Goal: Task Accomplishment & Management: Use online tool/utility

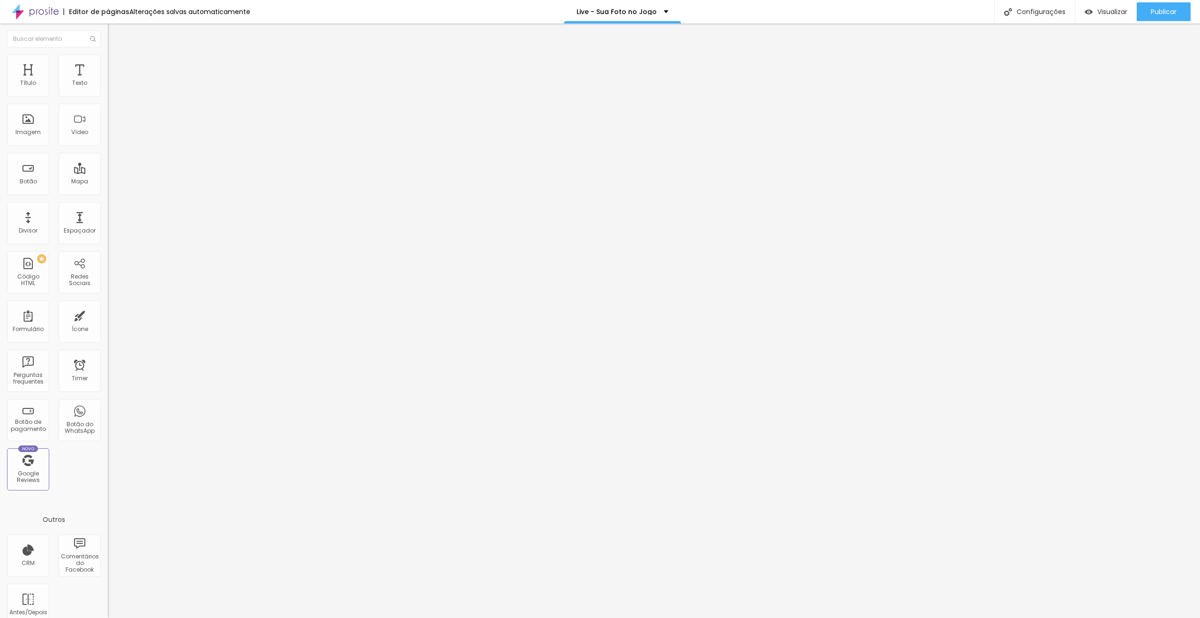
click at [108, 67] on ul "Conteúdo Estilo Avançado" at bounding box center [162, 59] width 108 height 28
click at [116, 65] on span "Estilo" at bounding box center [123, 61] width 15 height 8
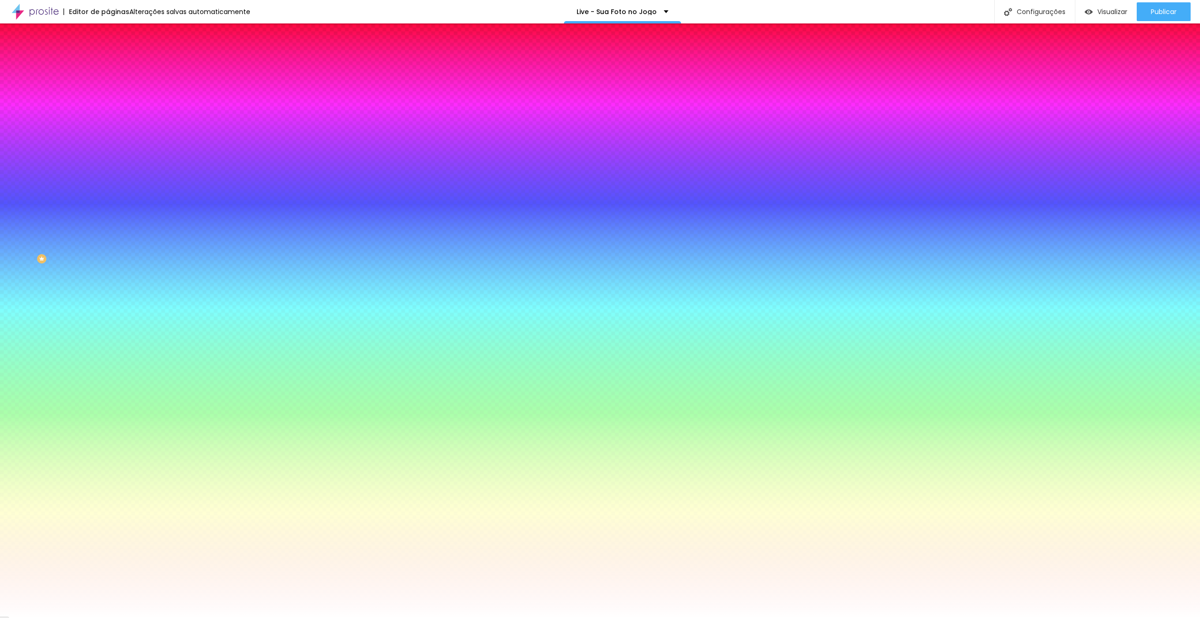
click at [108, 86] on span "Adicionar imagem" at bounding box center [138, 82] width 60 height 8
click at [108, 64] on li "Avançado" at bounding box center [162, 68] width 108 height 9
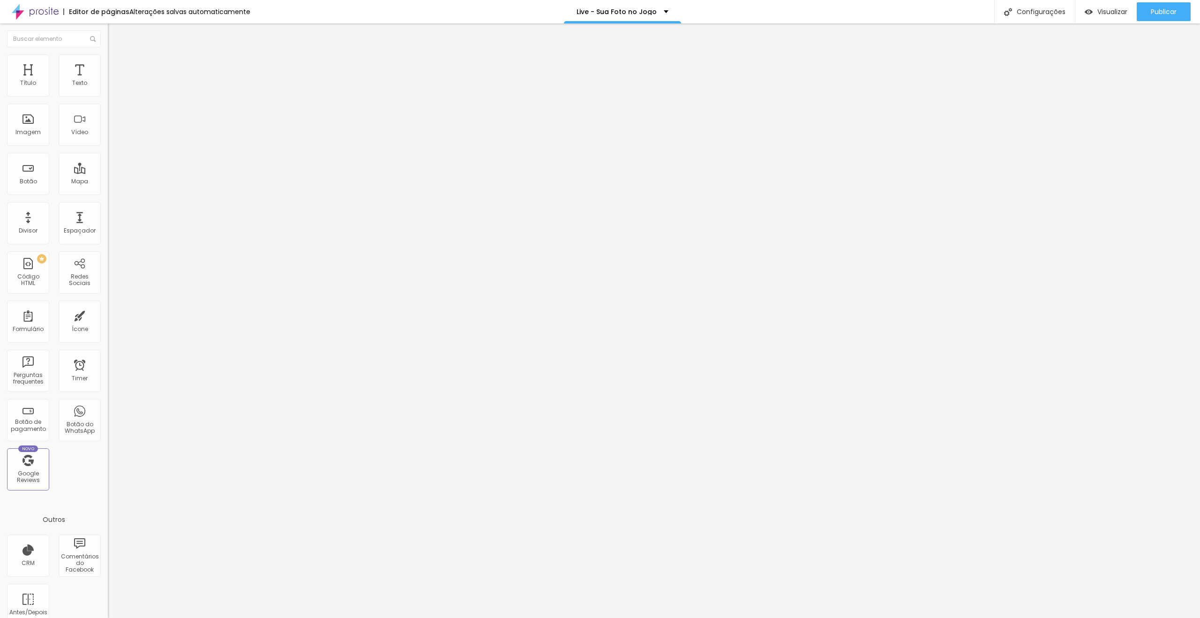
type input "5"
drag, startPoint x: 23, startPoint y: 93, endPoint x: 26, endPoint y: 103, distance: 10.4
type input "5"
click at [108, 182] on input "range" at bounding box center [138, 186] width 60 height 8
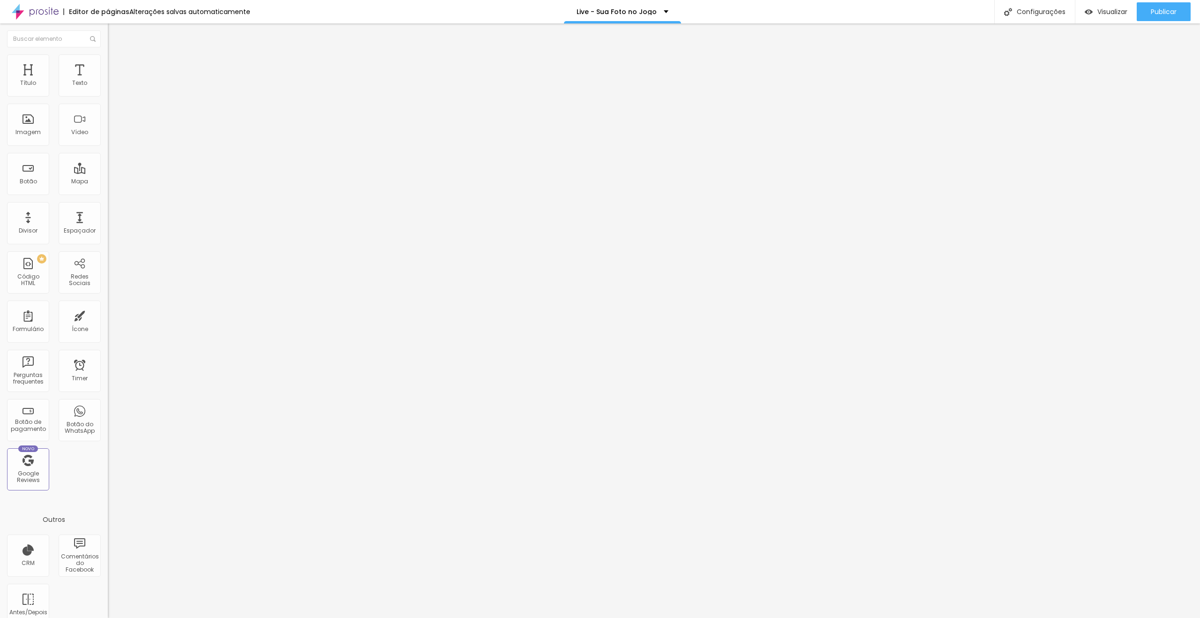
type input "28"
type input "46"
type input "71"
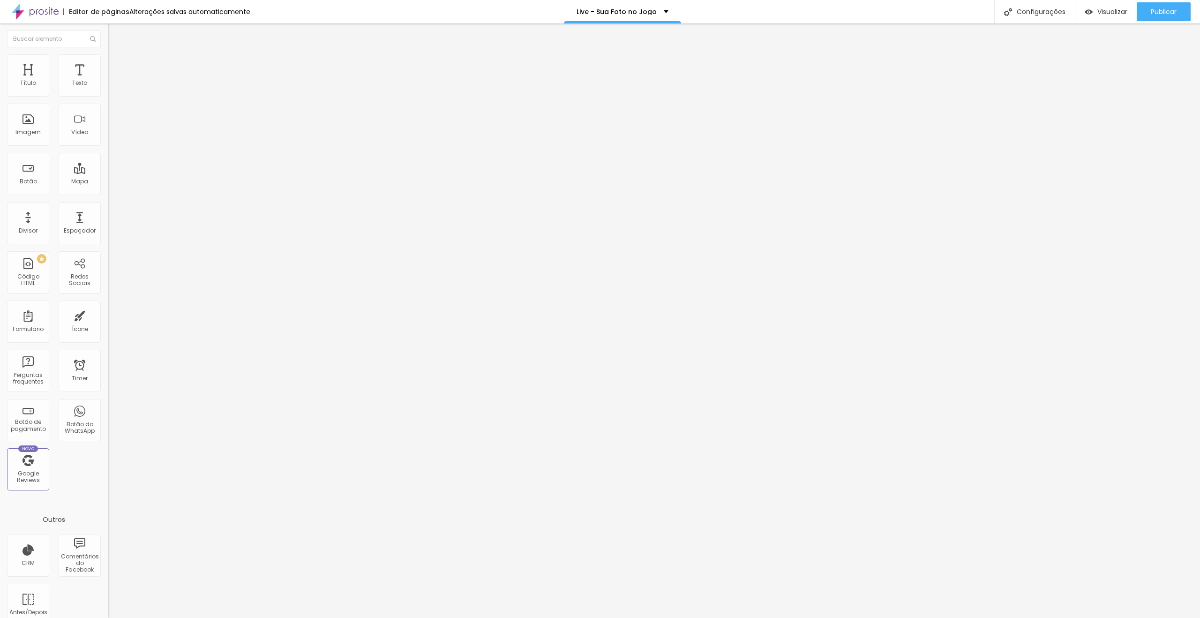
type input "71"
type input "99"
type input "130"
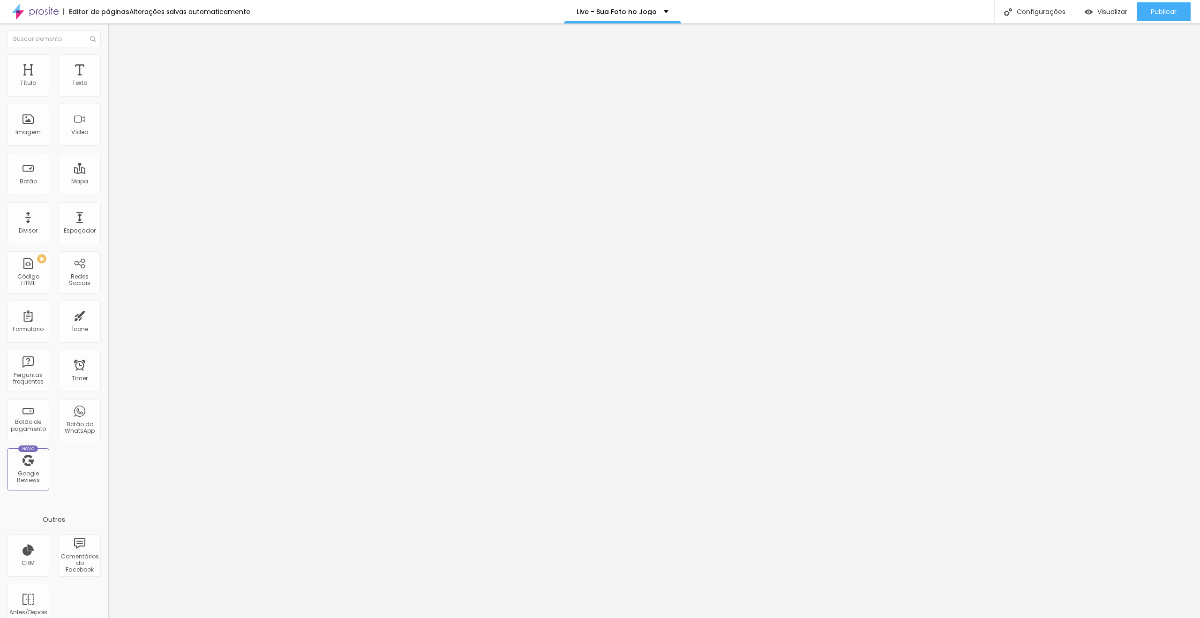
type input "151"
type input "165"
type input "180"
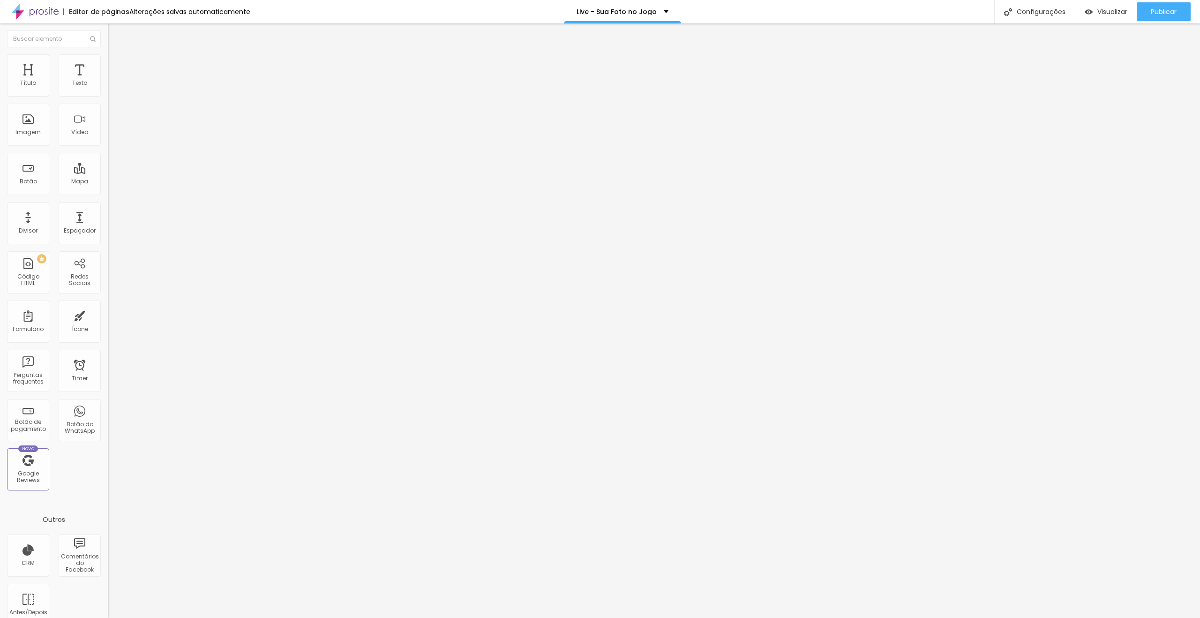
type input "180"
type input "201"
type input "222"
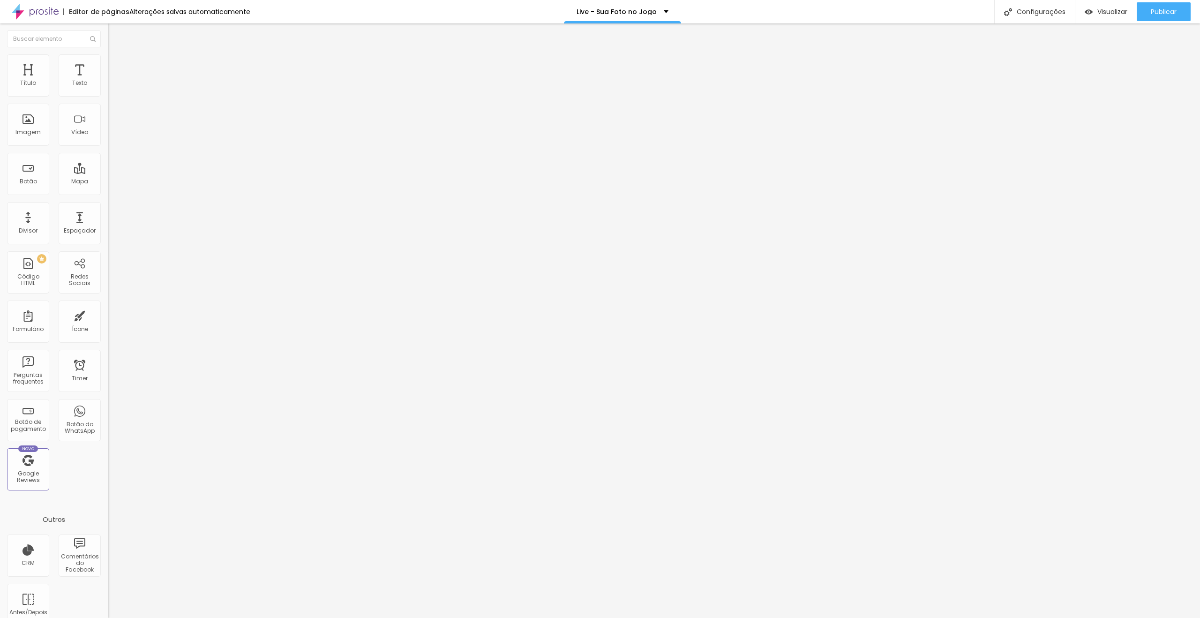
type input "243"
type input "260"
type input "264"
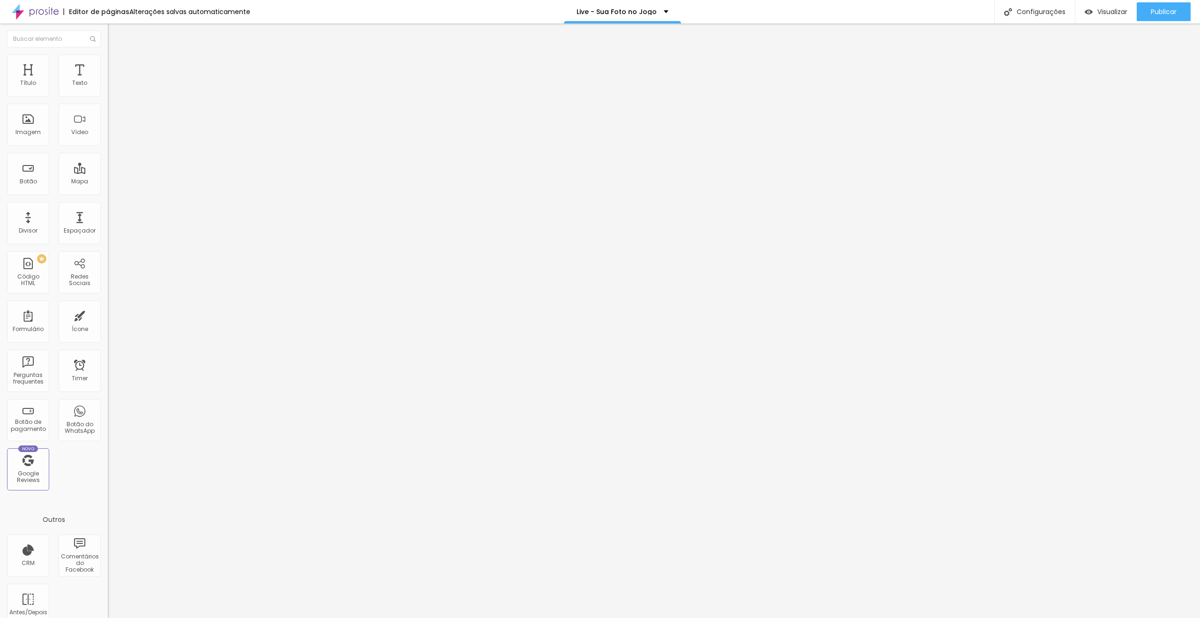
type input "264"
type input "267"
type input "271"
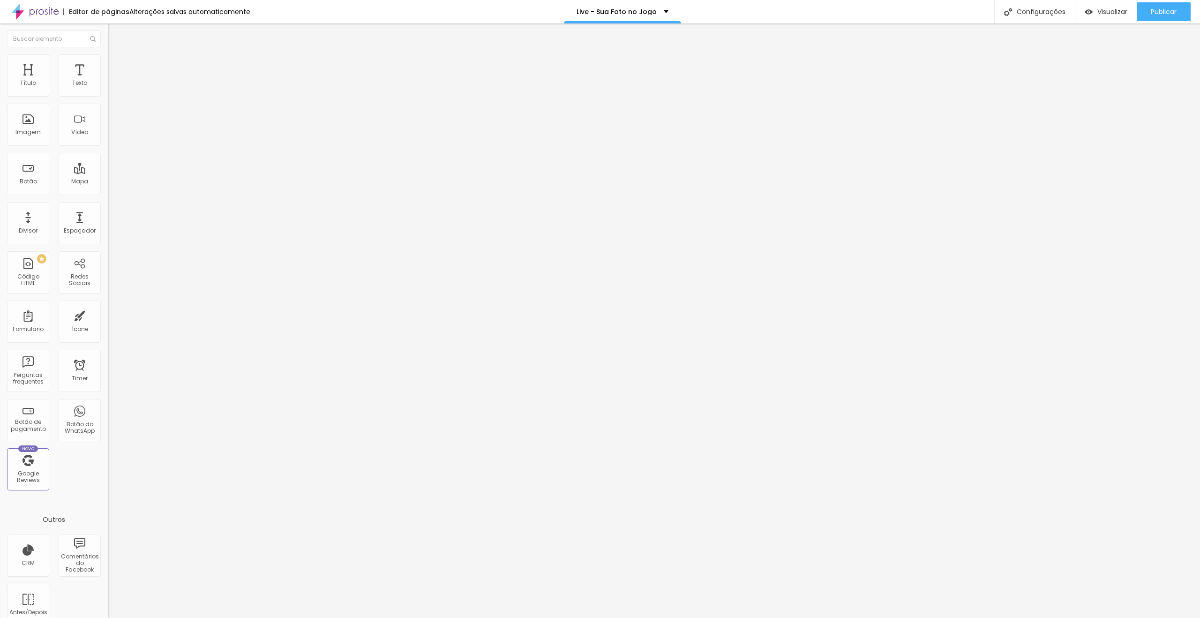
type input "278"
type input "288"
type input "299"
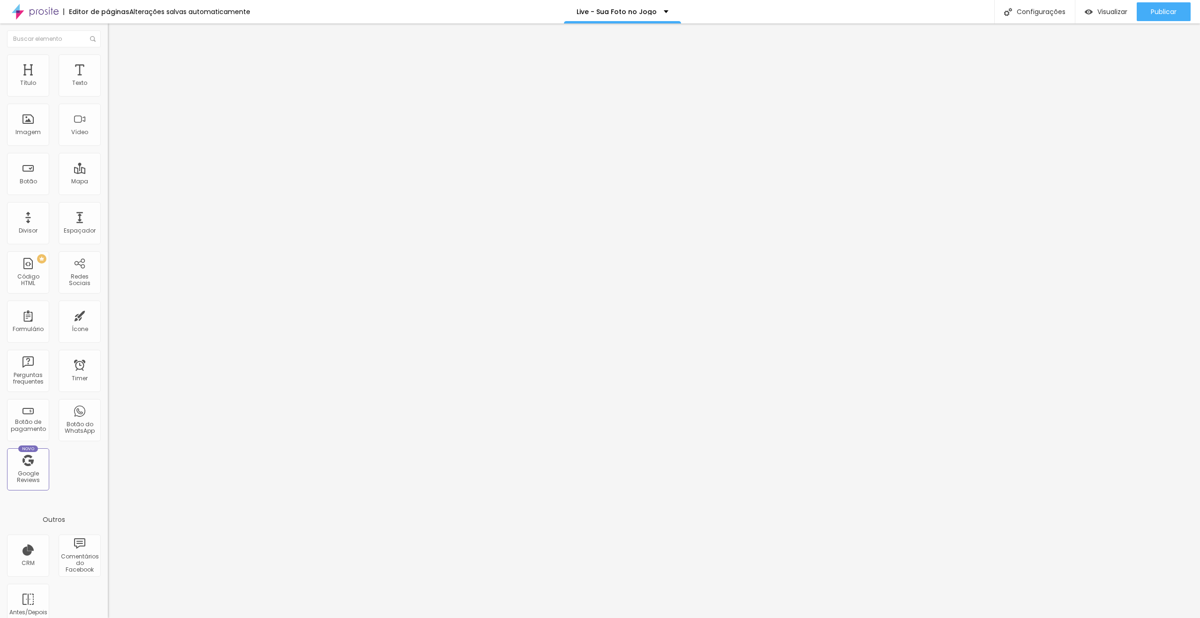
type input "299"
type input "310"
type input "320"
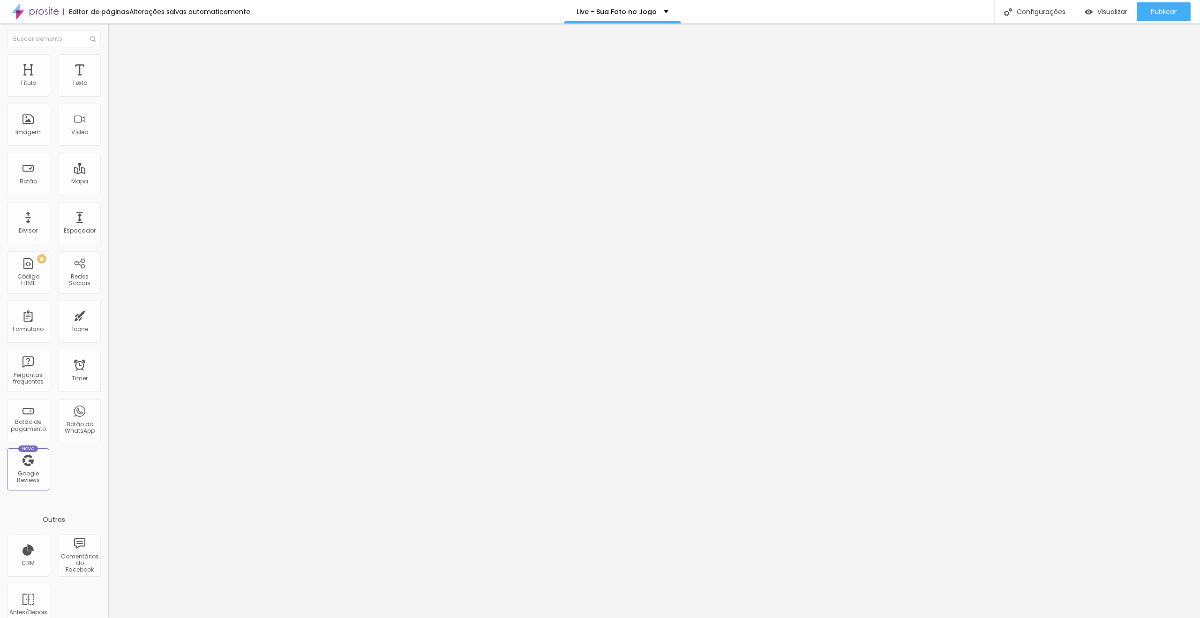
type input "331"
type input "341"
type input "348"
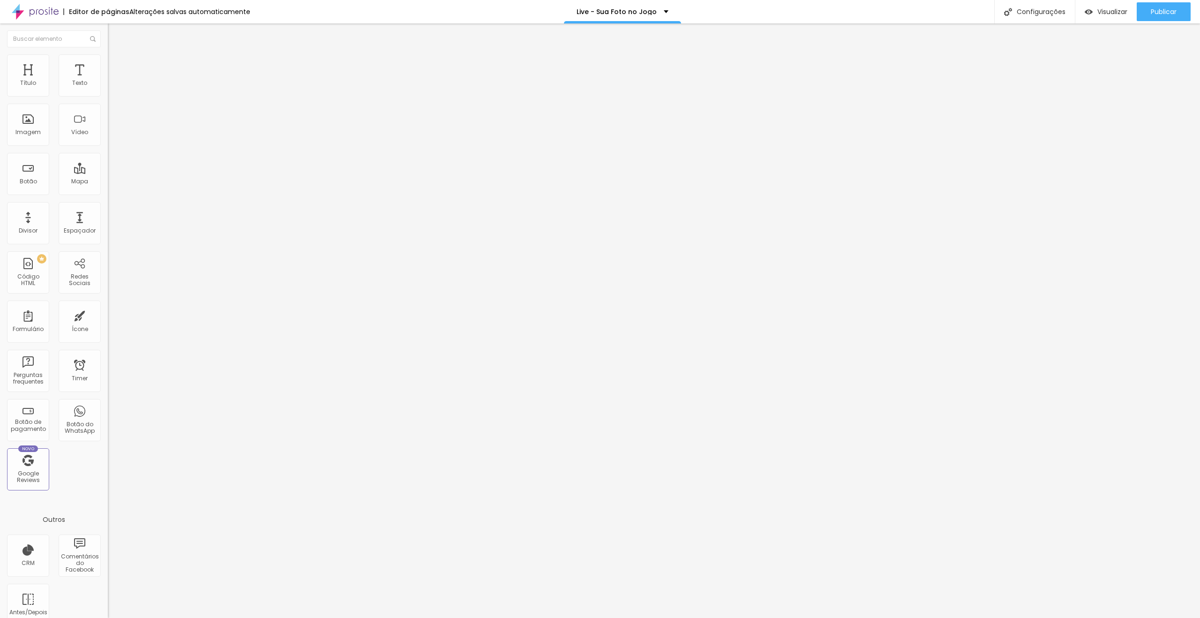
type input "348"
type input "355"
type input "362"
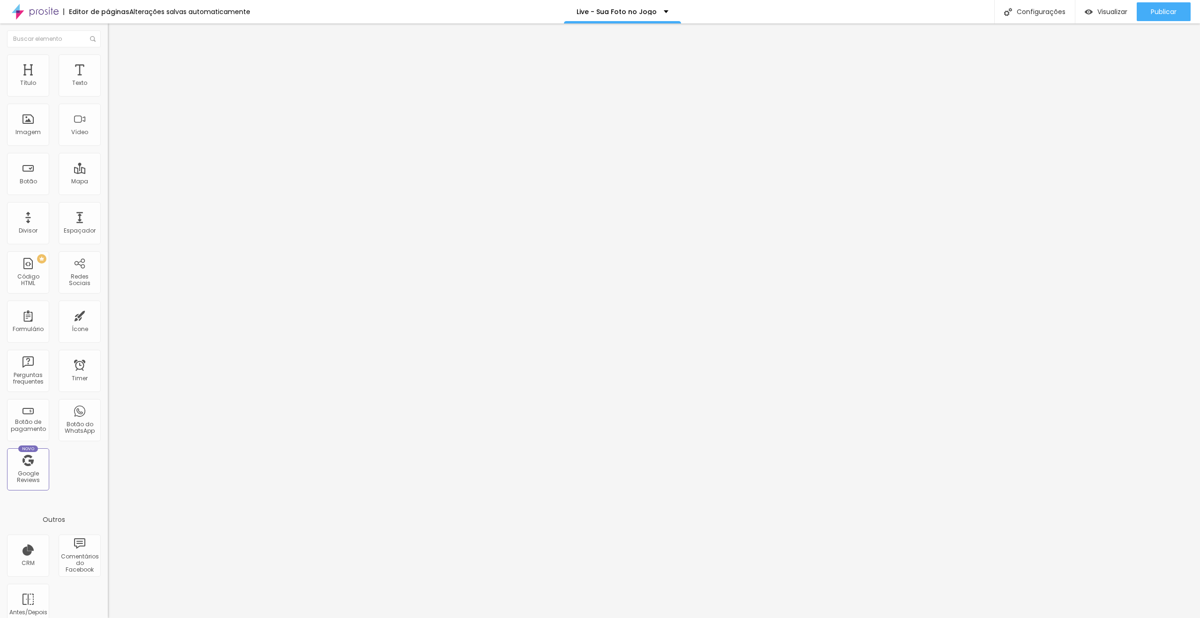
type input "355"
type input "348"
type input "341"
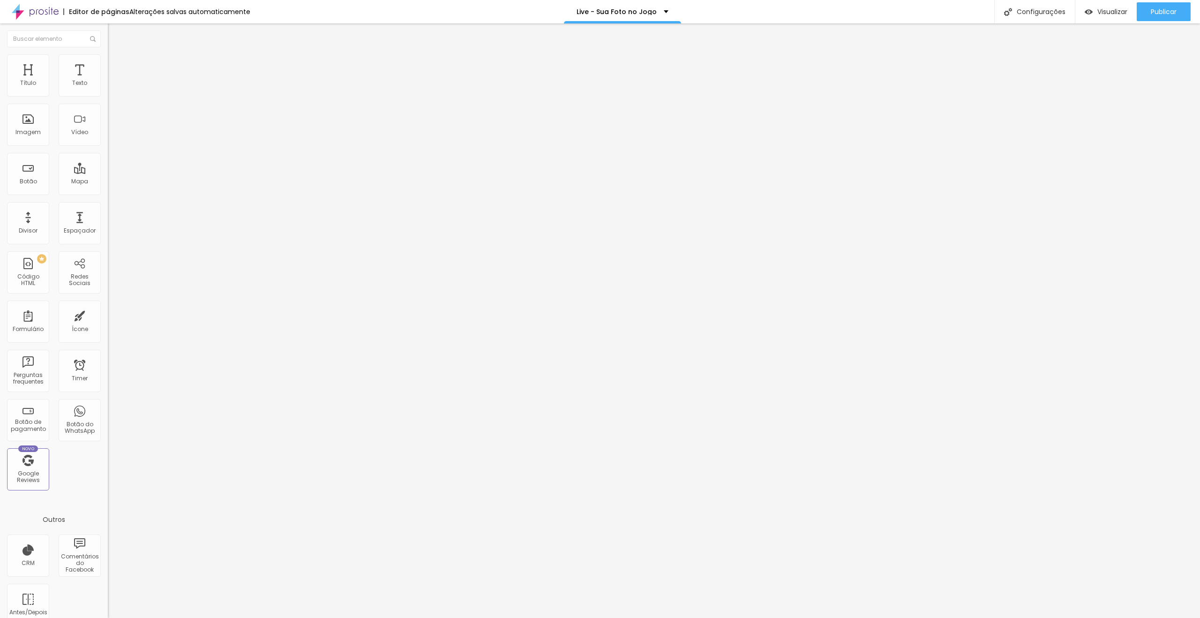
type input "341"
type input "334"
type input "324"
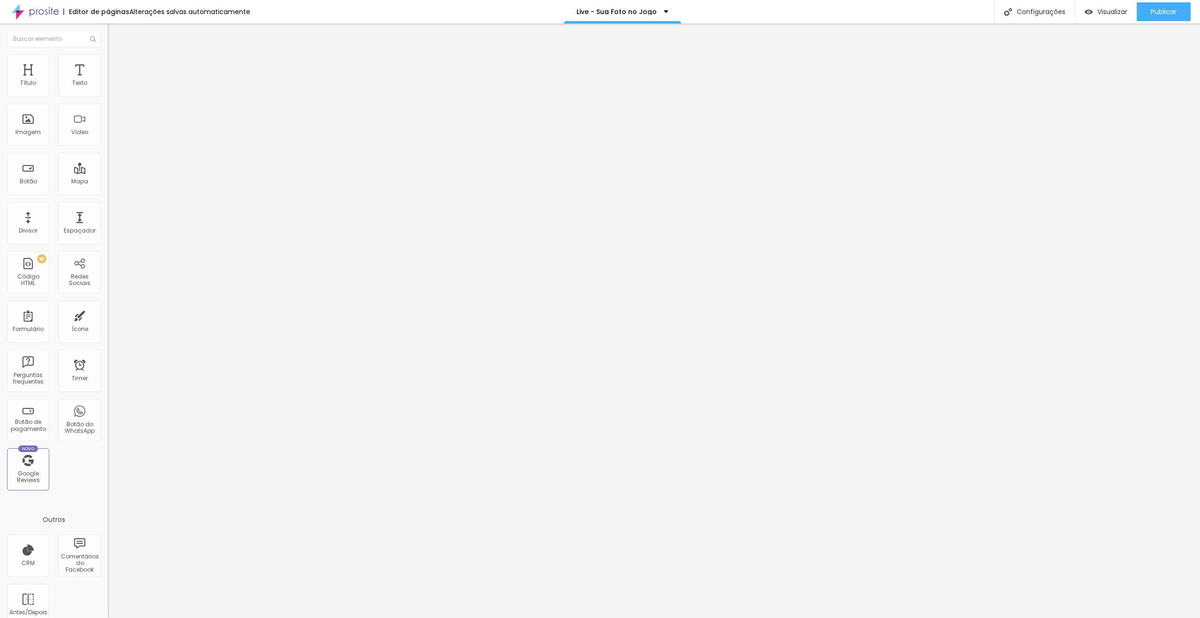
type input "320"
type input "313"
type input "306"
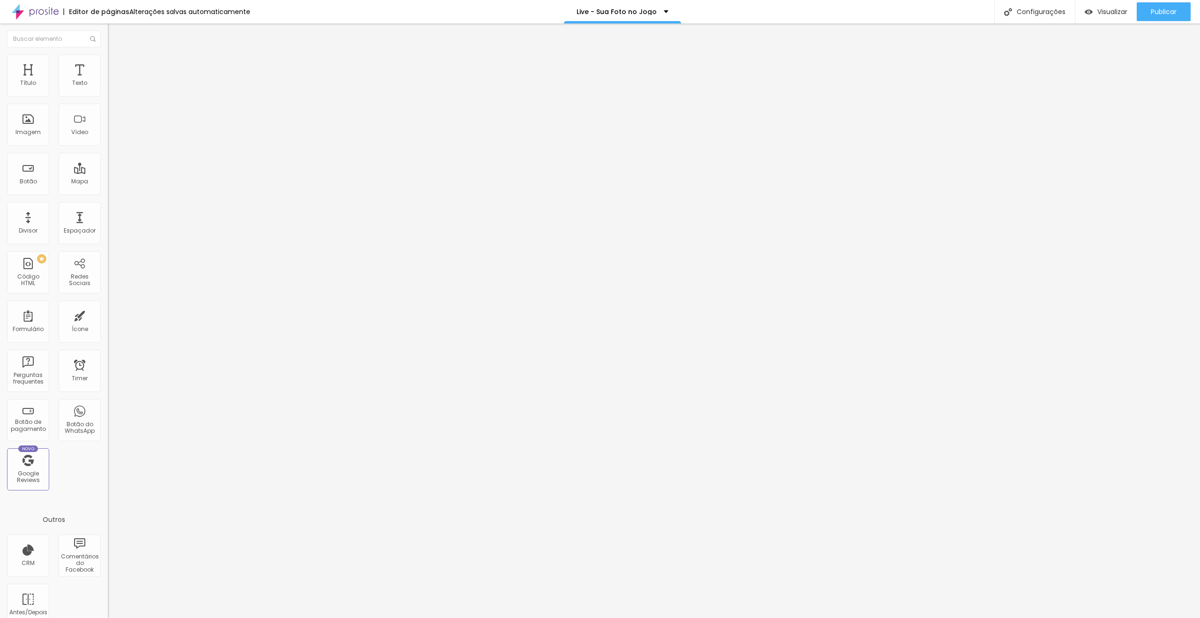
type input "306"
type input "303"
type input "299"
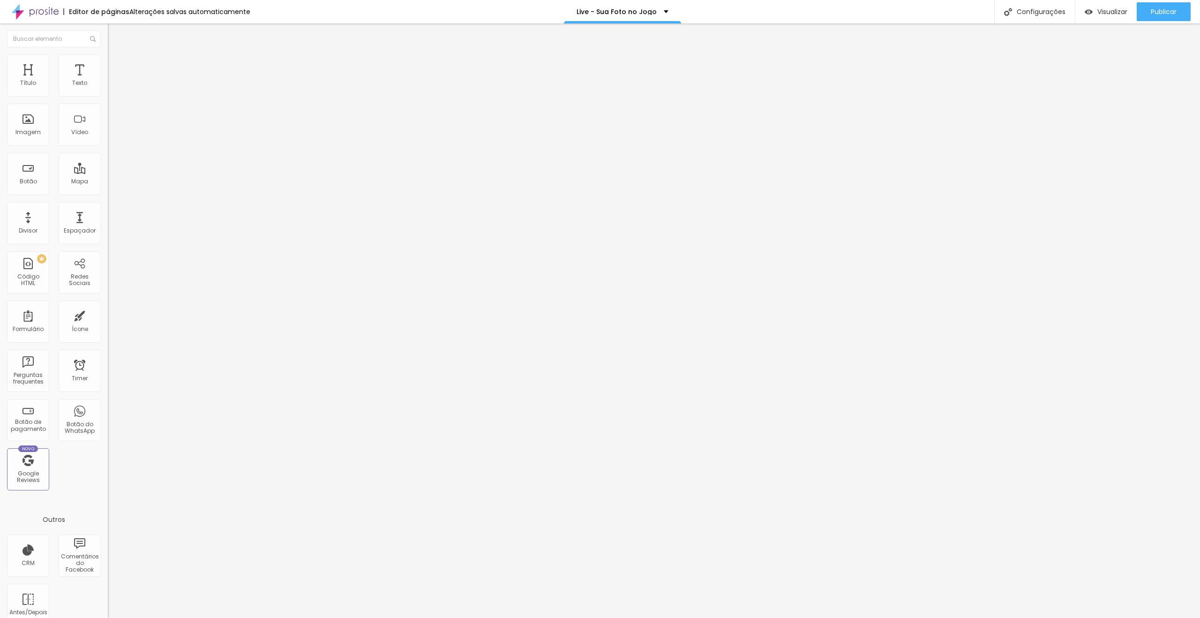
type input "295"
type input "292"
type input "285"
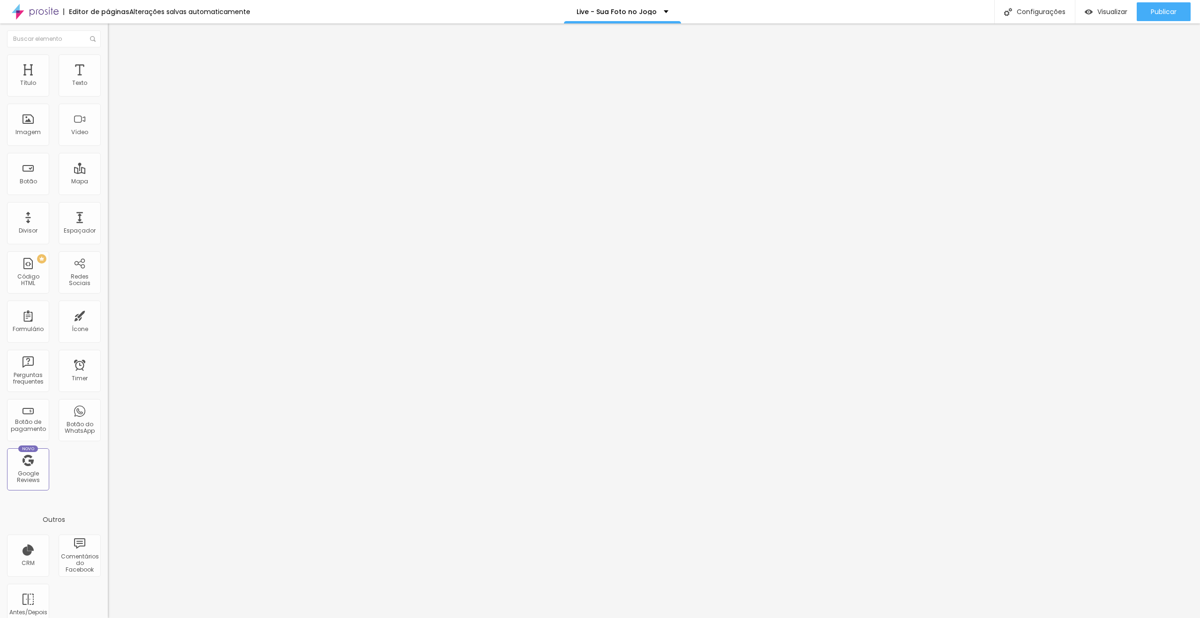
type input "285"
type input "281"
type input "274"
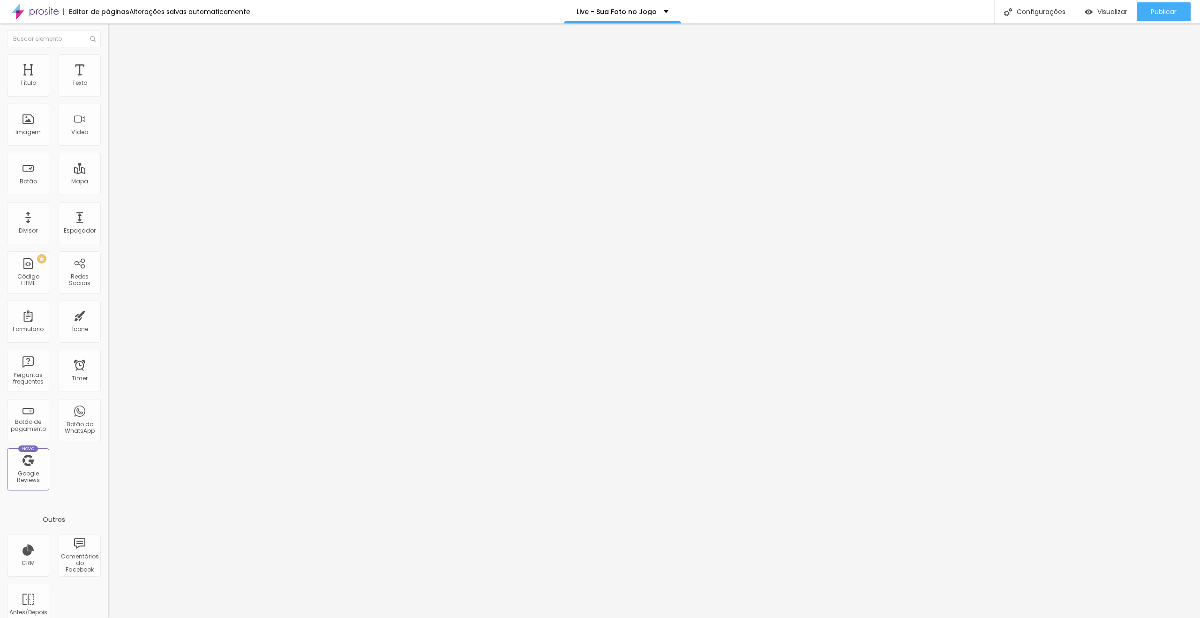
type input "271"
type input "264"
type input "257"
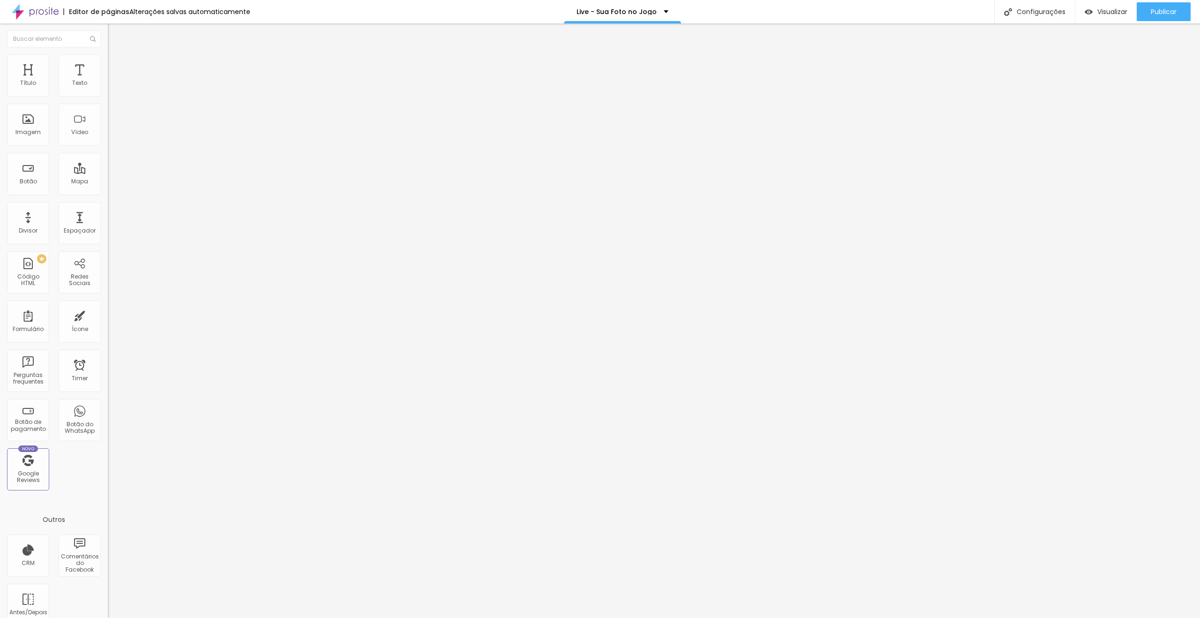
type input "257"
type input "250"
type input "243"
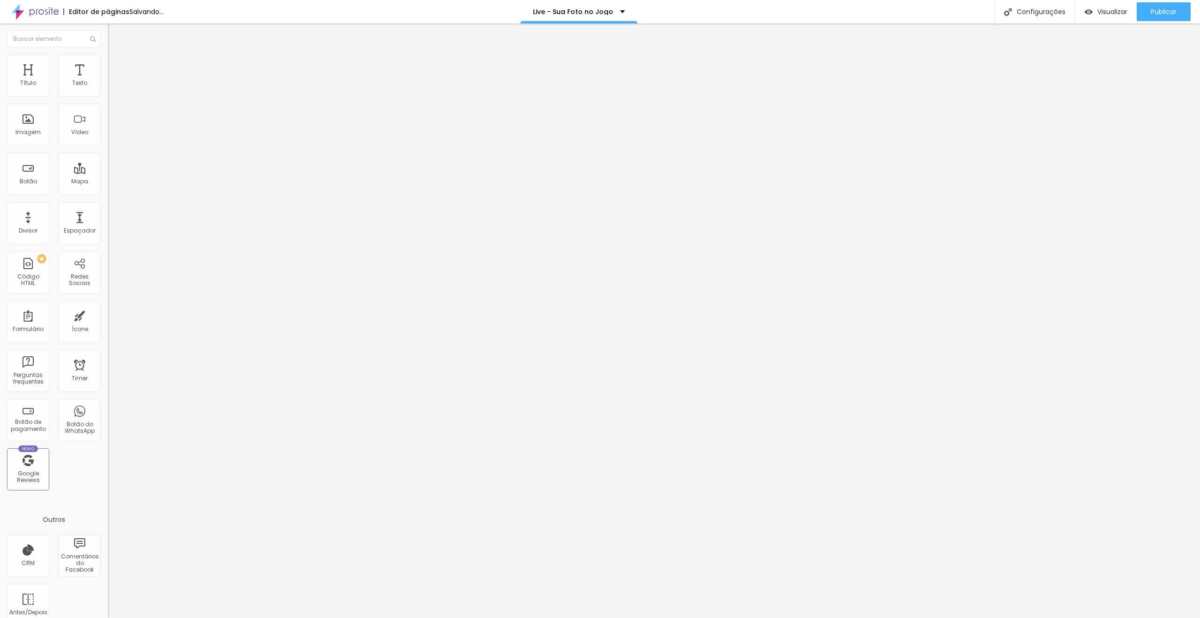
type input "232"
type input "222"
type input "218"
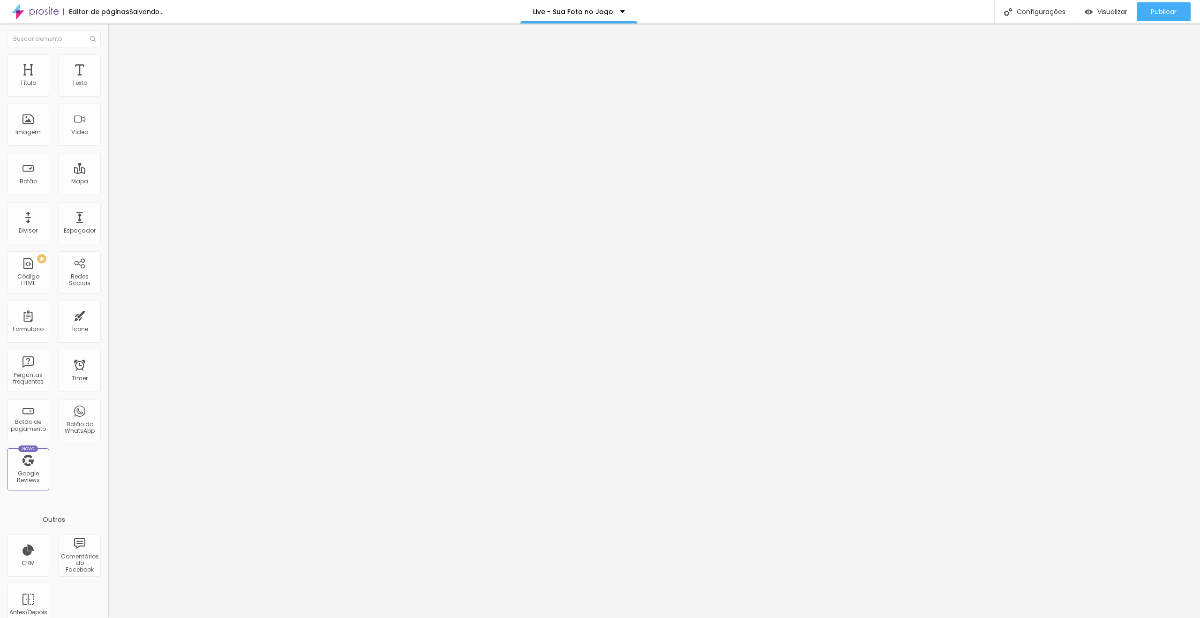
type input "218"
type input "215"
type input "211"
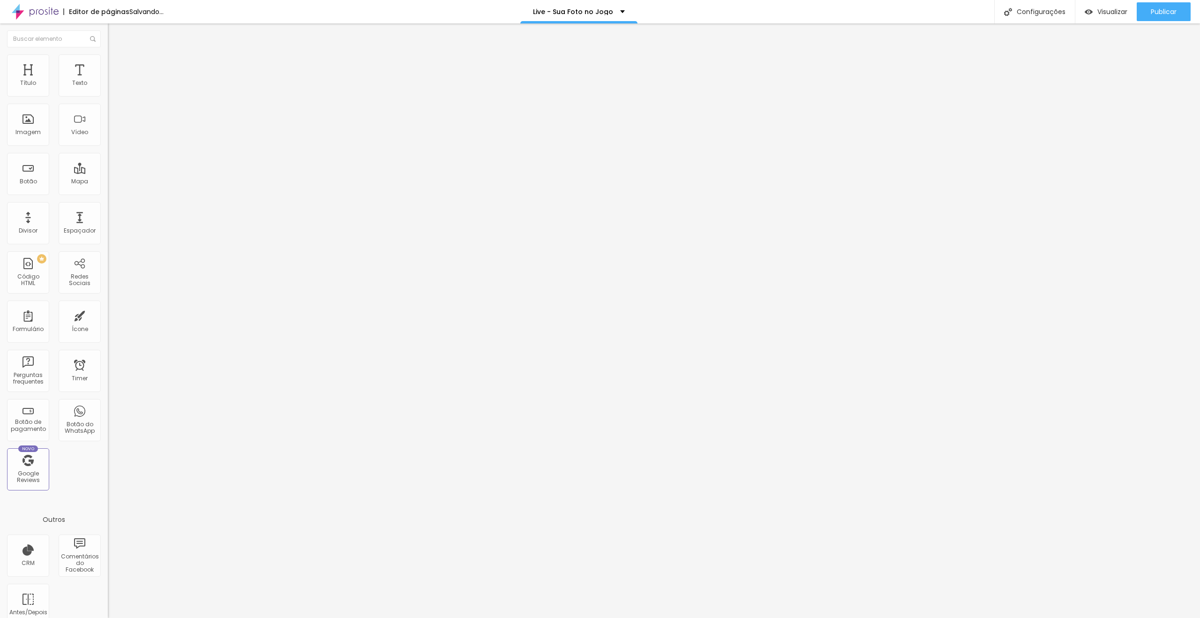
type input "204"
type input "208"
type input "215"
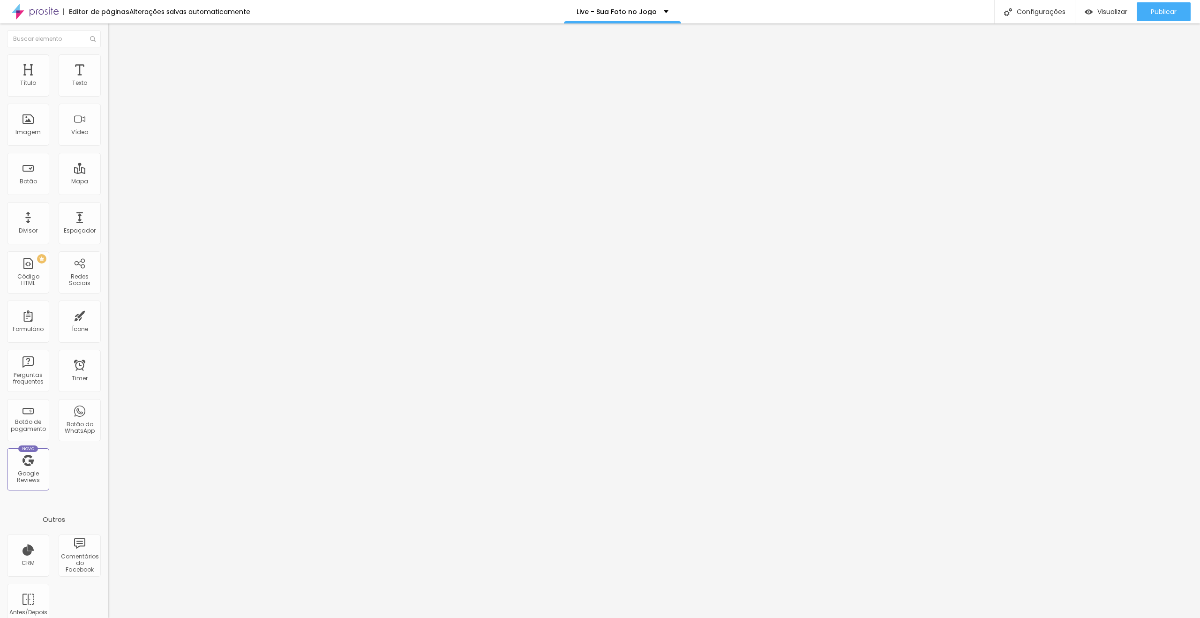
type input "215"
type input "218"
type input "222"
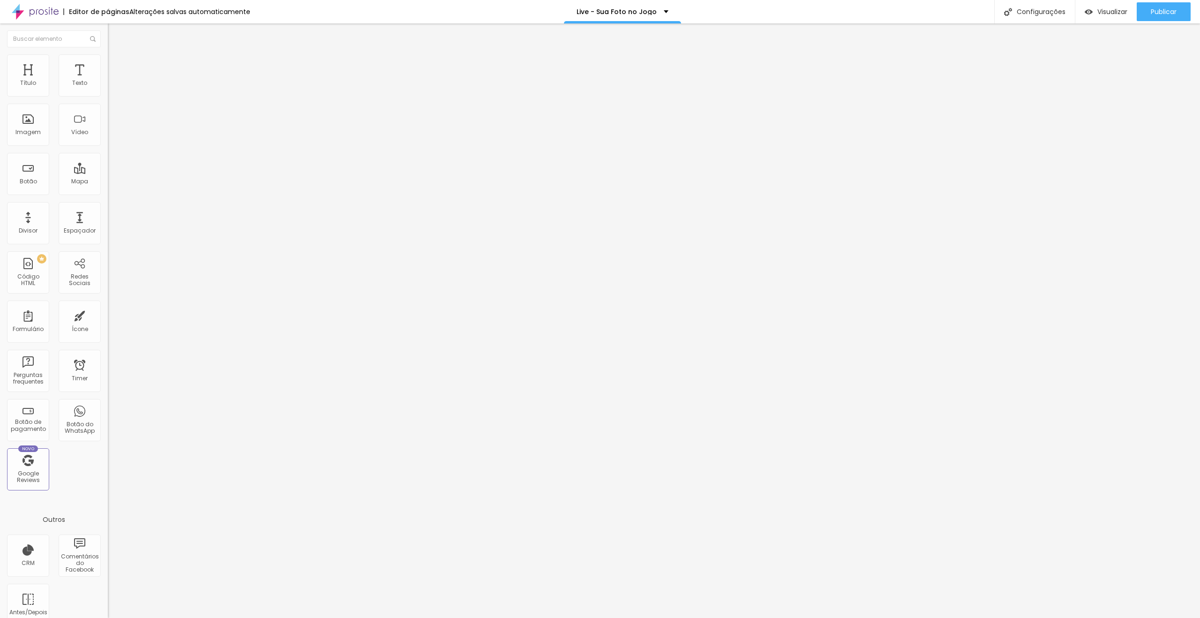
type input "229"
type input "232"
type input "239"
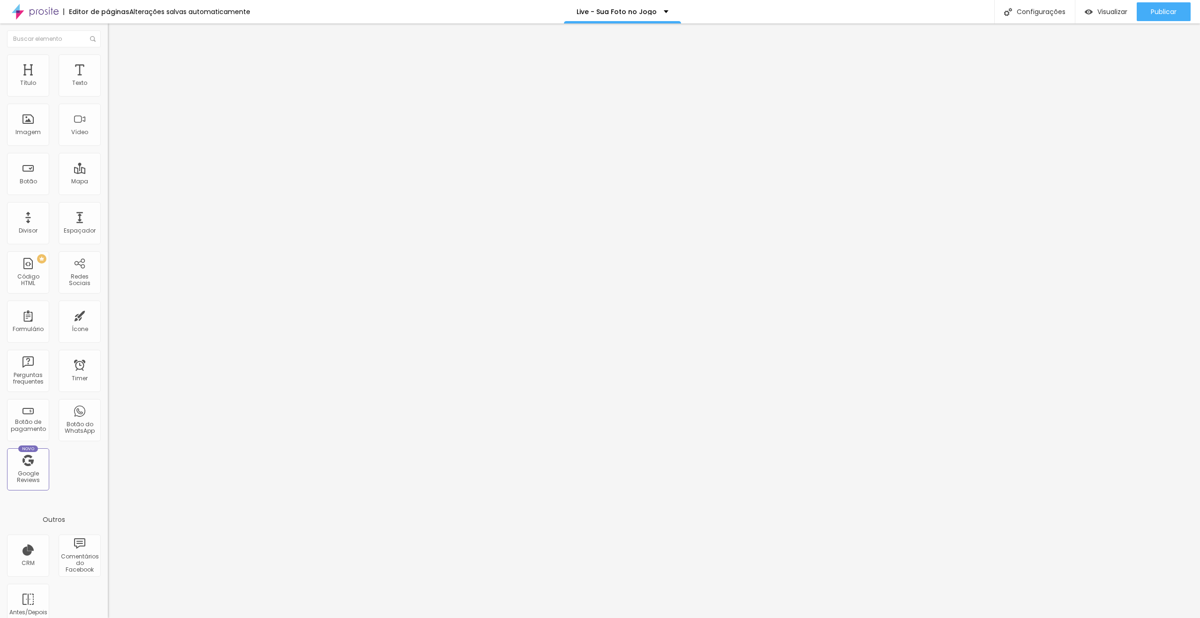
type input "239"
type input "243"
drag, startPoint x: 23, startPoint y: 110, endPoint x: 42, endPoint y: 109, distance: 19.7
type input "243"
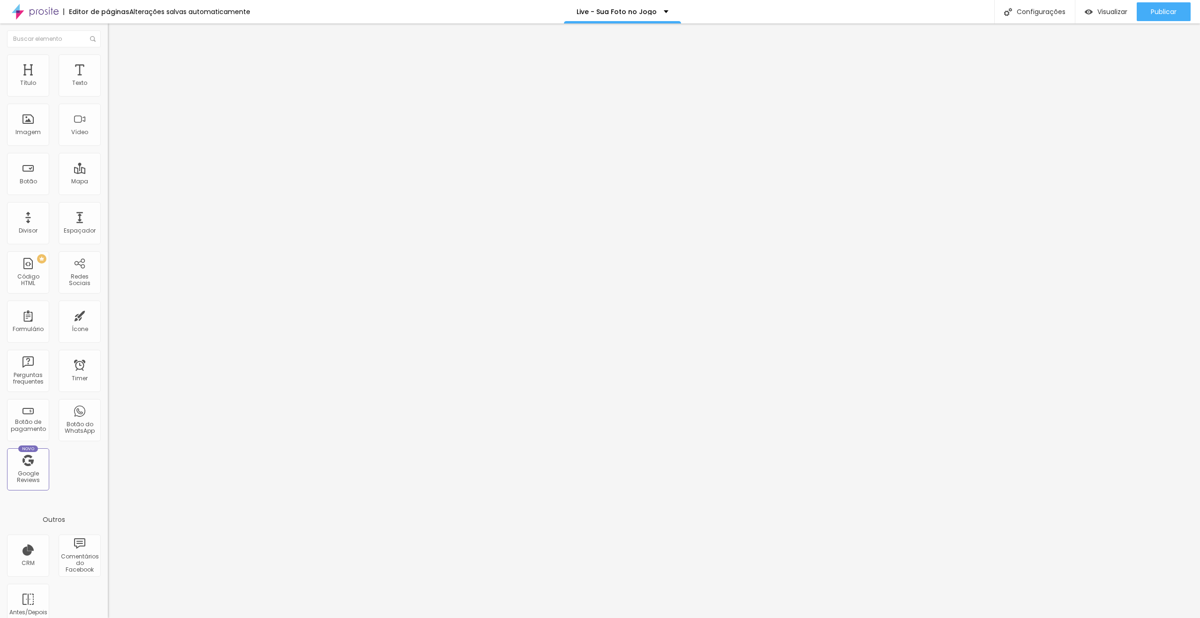
click at [108, 315] on input "range" at bounding box center [138, 319] width 60 height 8
click at [108, 139] on button "button" at bounding box center [114, 134] width 13 height 10
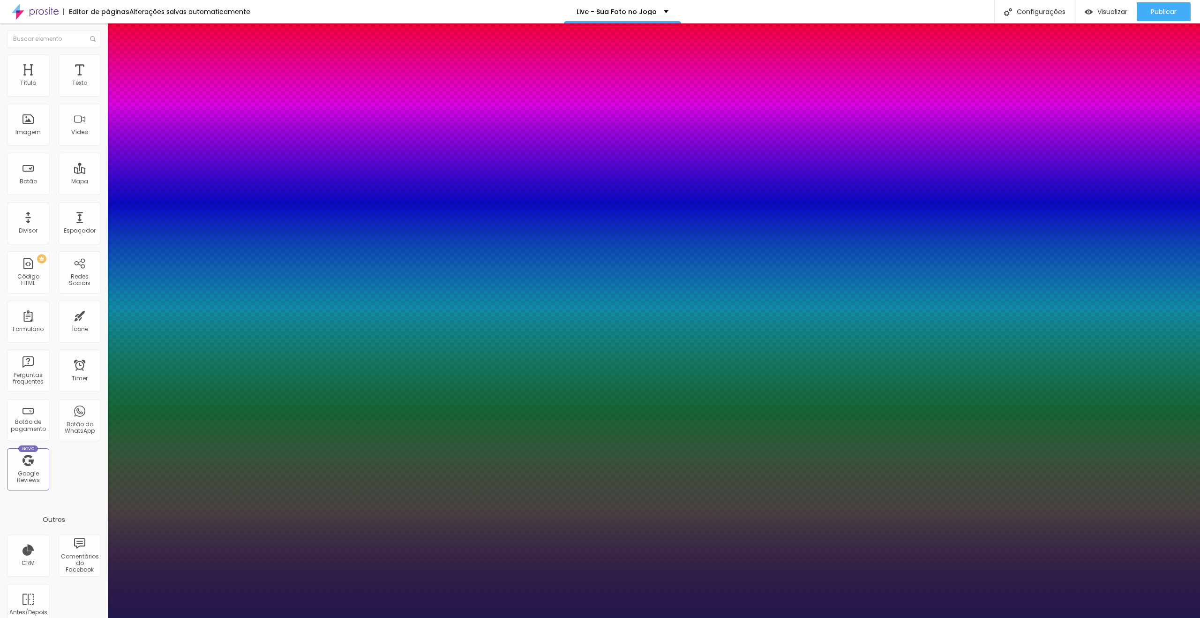
type input "1"
click at [101, 617] on select "AbrilFatface-Regular Actor-Regular Alegreya AlegreyaBlack [PERSON_NAME] Allan-R…" at bounding box center [50, 629] width 101 height 10
select select "Poppins"
click at [100, 617] on select "AbrilFatface-Regular Actor-Regular Alegreya AlegreyaBlack [PERSON_NAME] Allan-R…" at bounding box center [50, 629] width 101 height 10
type input "1"
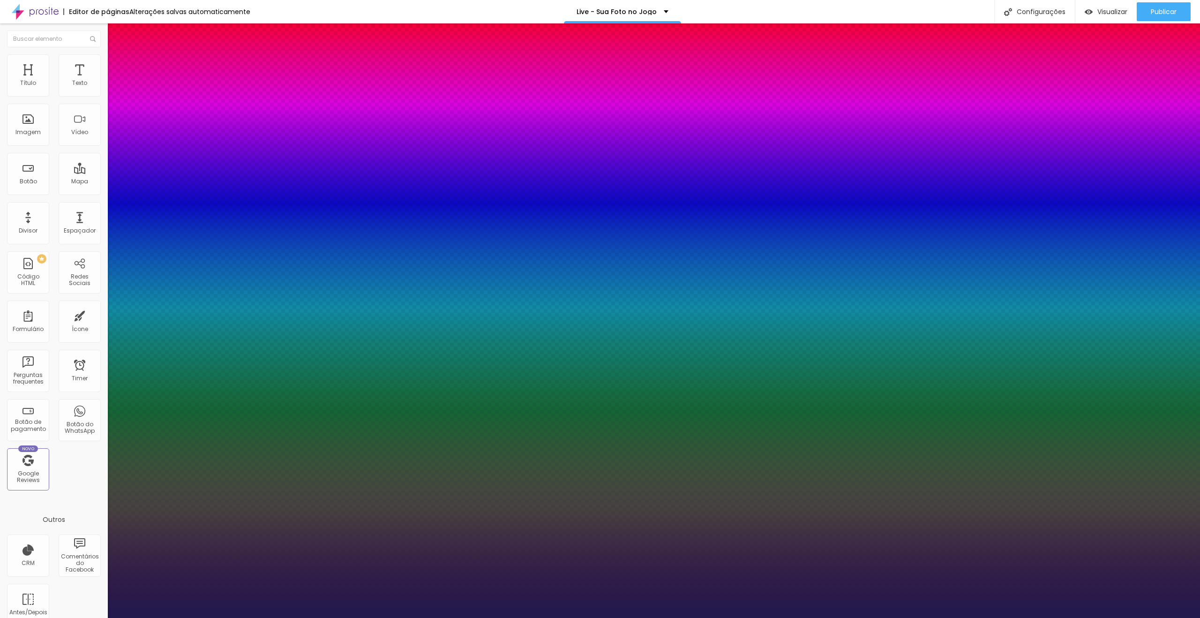
drag, startPoint x: 203, startPoint y: 263, endPoint x: 217, endPoint y: 265, distance: 13.7
type input "8"
type input "3"
type input "1"
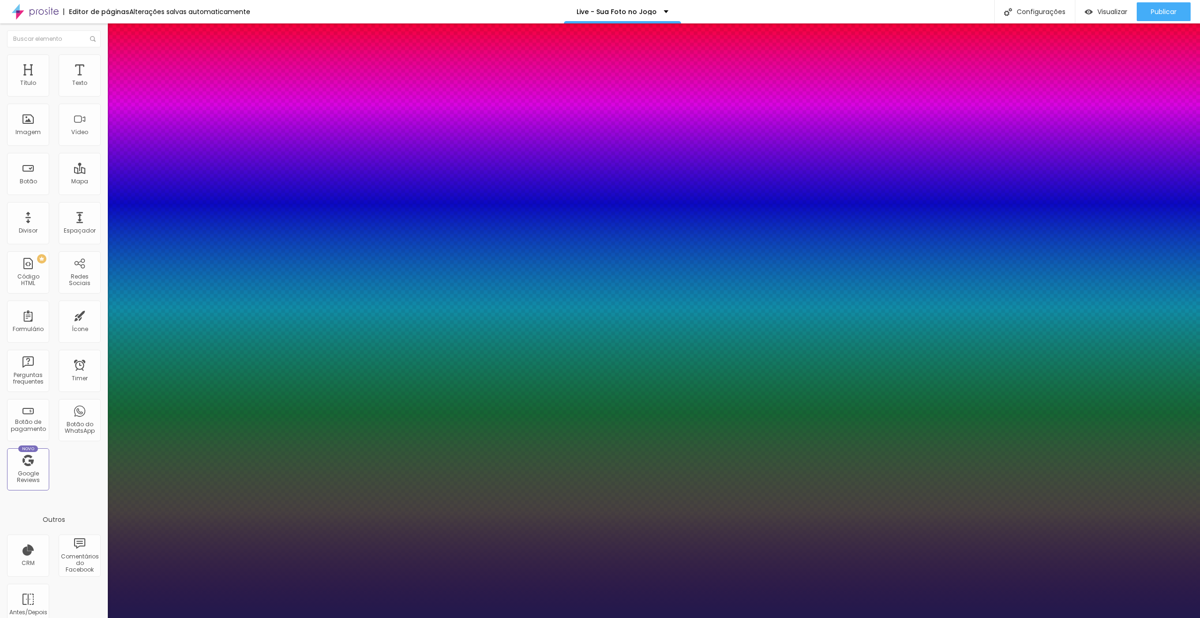
type input "8"
type input "0"
type input "1"
type input "8"
type input "1"
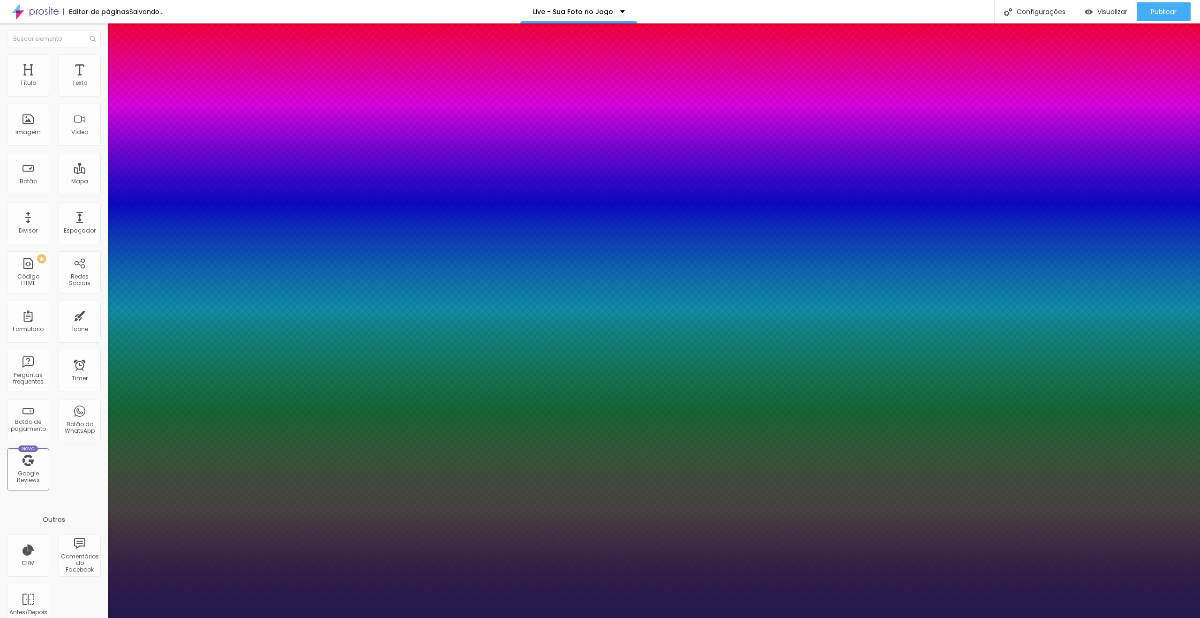
type input "8"
type input "1"
drag, startPoint x: 206, startPoint y: 265, endPoint x: 214, endPoint y: 265, distance: 8.0
type input "8"
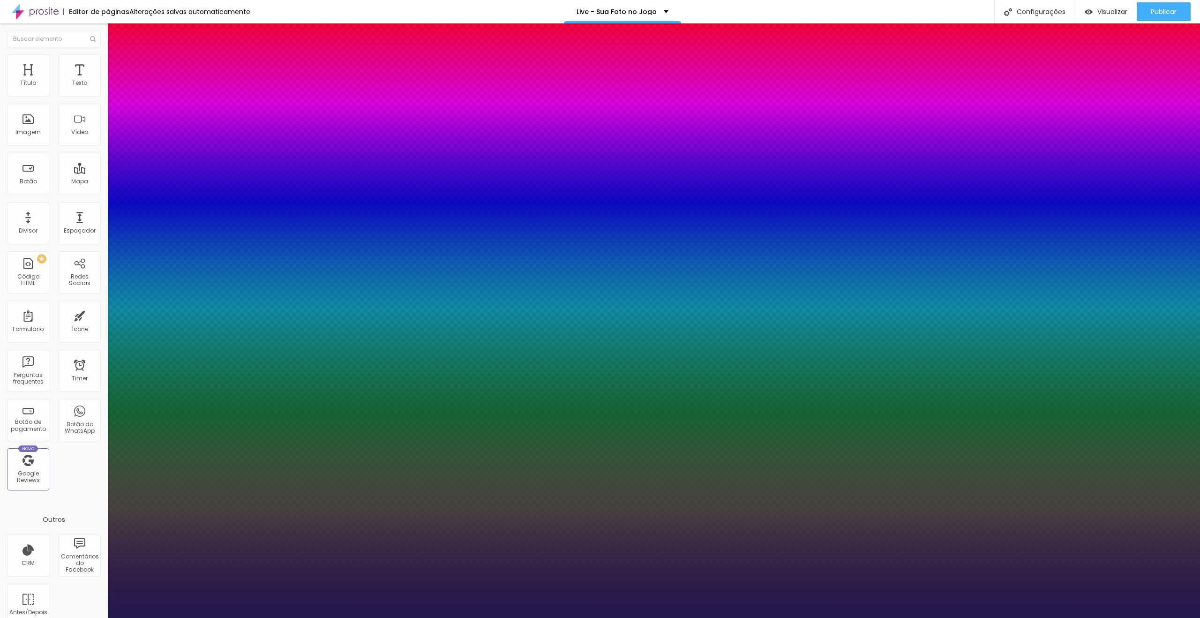
type input "5"
type input "1"
type input "50"
type input "1"
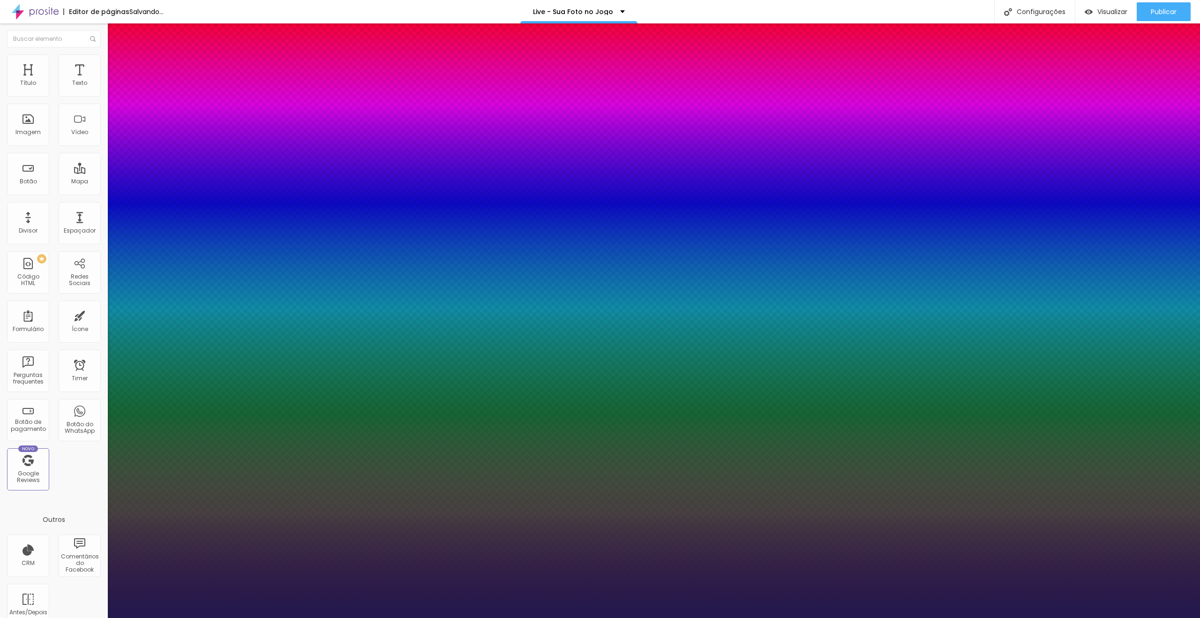
type input "50"
click at [484, 617] on div at bounding box center [600, 618] width 1200 height 0
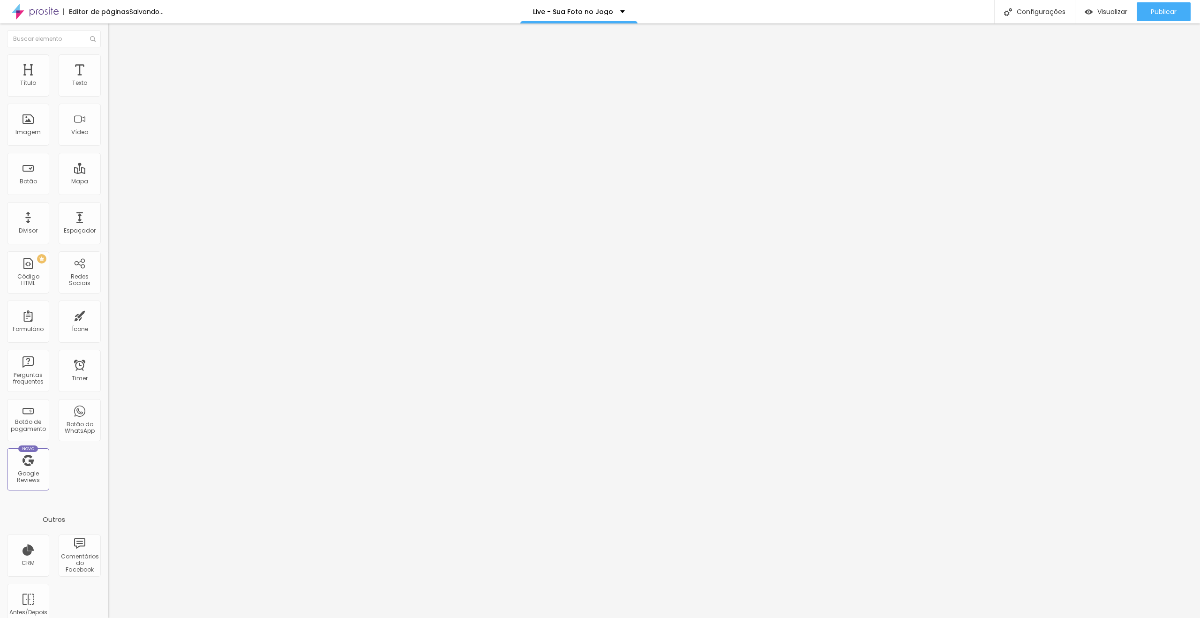
click at [108, 62] on li "Estilo" at bounding box center [162, 58] width 108 height 9
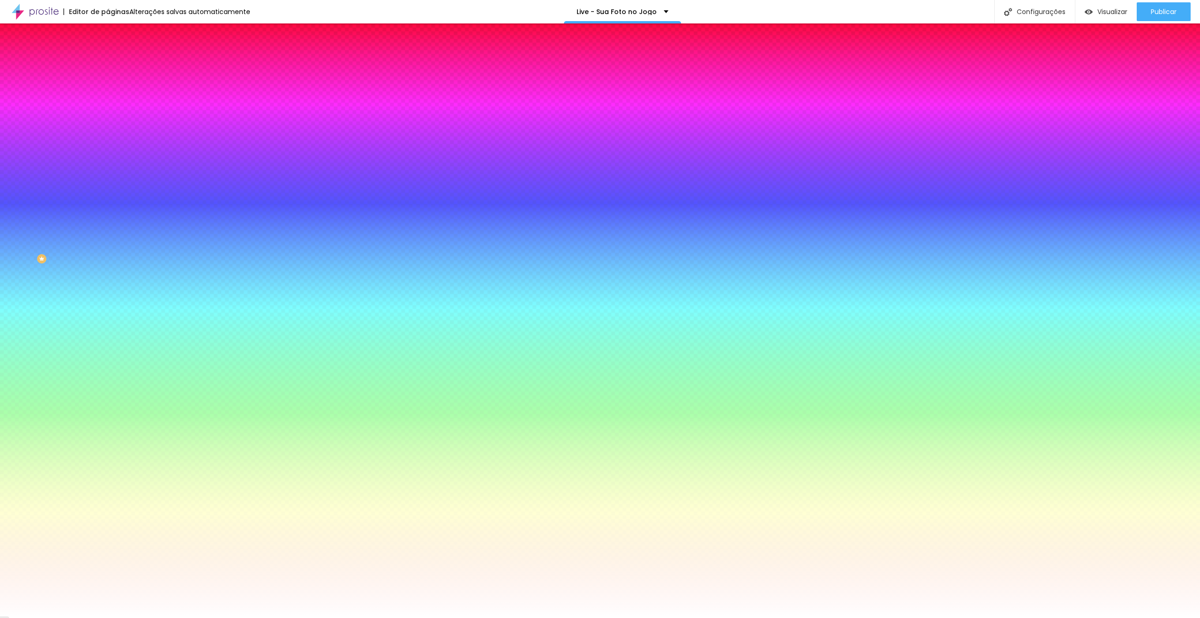
click at [159, 84] on img at bounding box center [162, 82] width 6 height 6
click at [108, 128] on div at bounding box center [162, 128] width 108 height 0
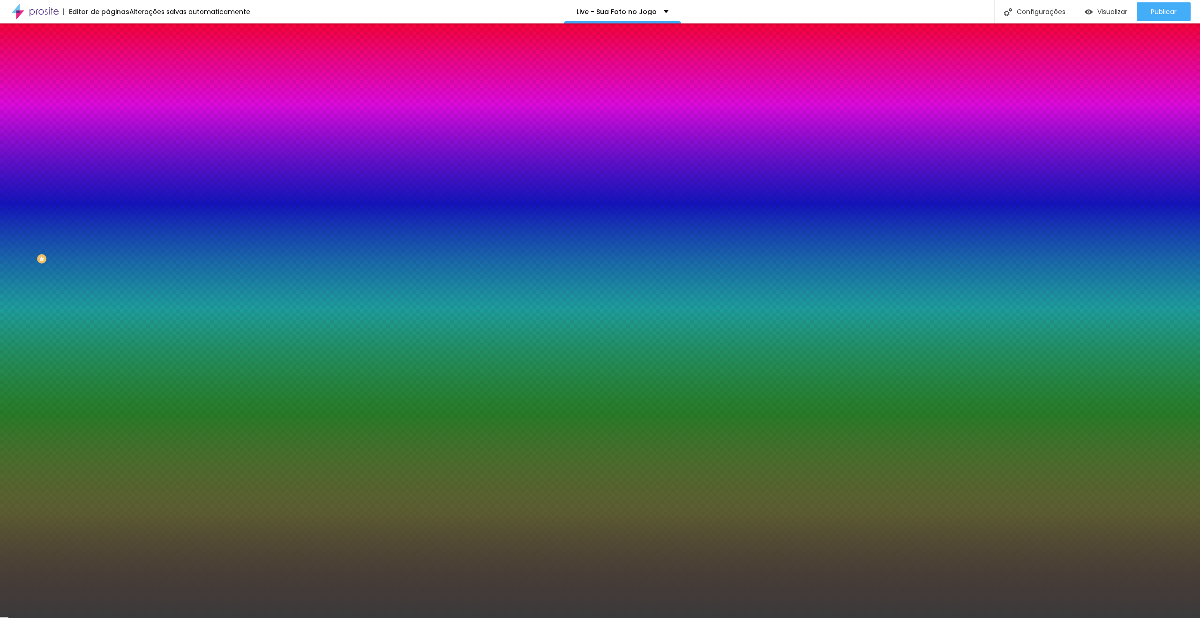
type input "#3B3B3B"
drag, startPoint x: 40, startPoint y: 208, endPoint x: 0, endPoint y: 236, distance: 49.4
click at [108, 195] on div "Imagem de fundo Adicionar imagem Efeito da Imagem Nenhum Nenhum Parallax Cor de…" at bounding box center [162, 133] width 108 height 121
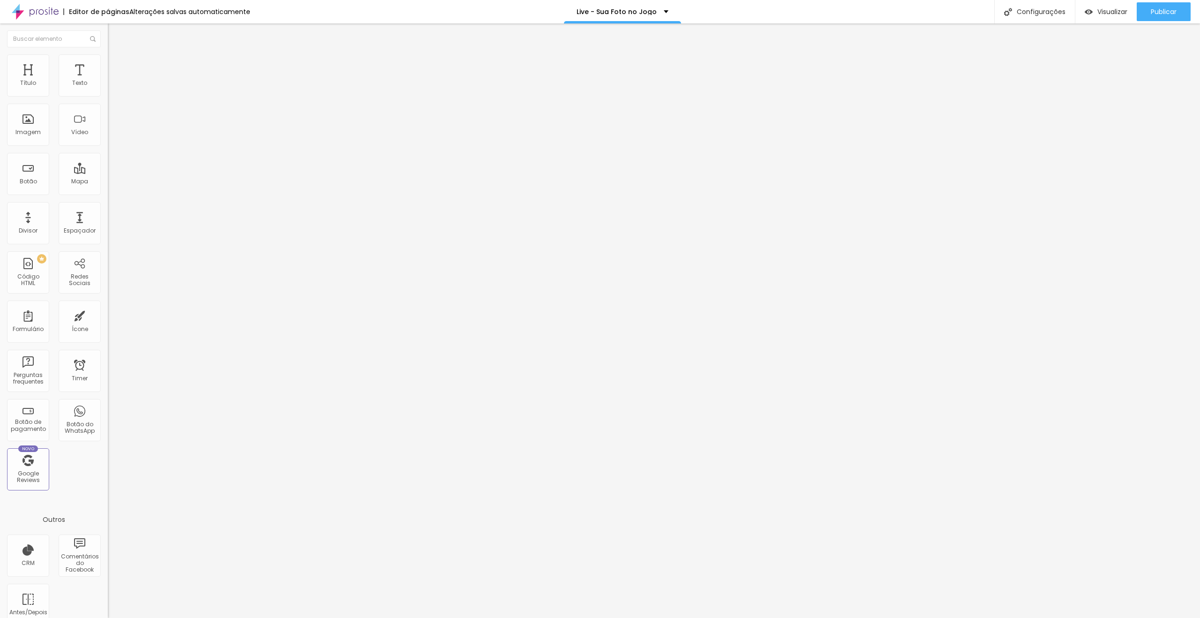
click at [112, 136] on icon "button" at bounding box center [115, 133] width 6 height 6
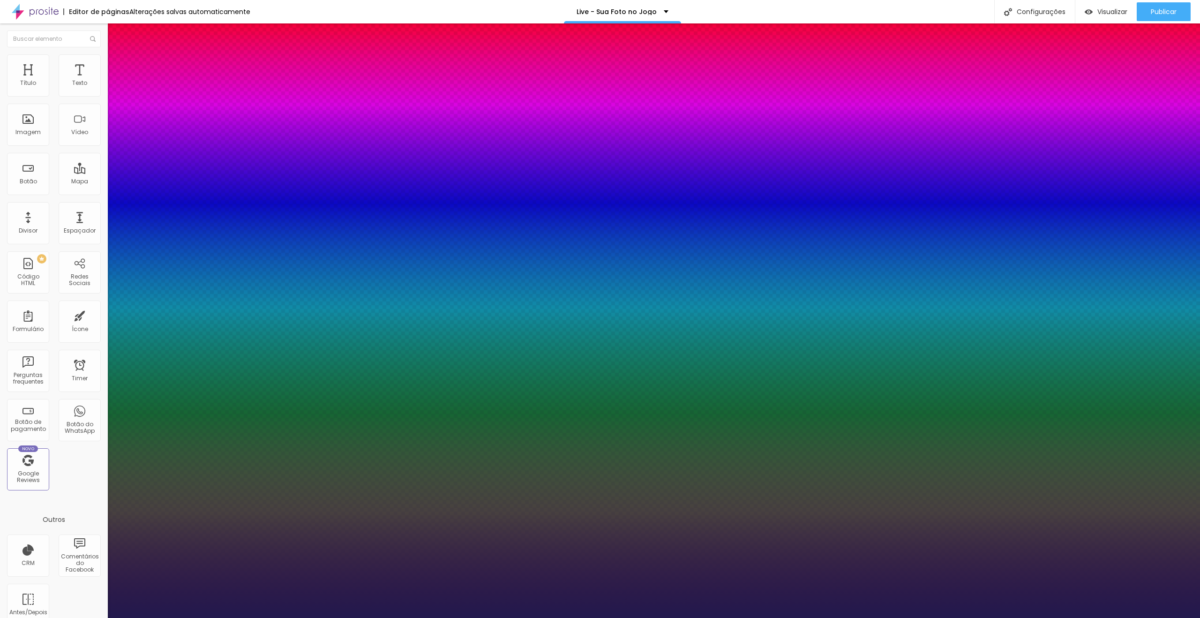
drag, startPoint x: 185, startPoint y: 348, endPoint x: 175, endPoint y: 346, distance: 9.7
type input "1"
type input "#6B5AC2"
type input "1"
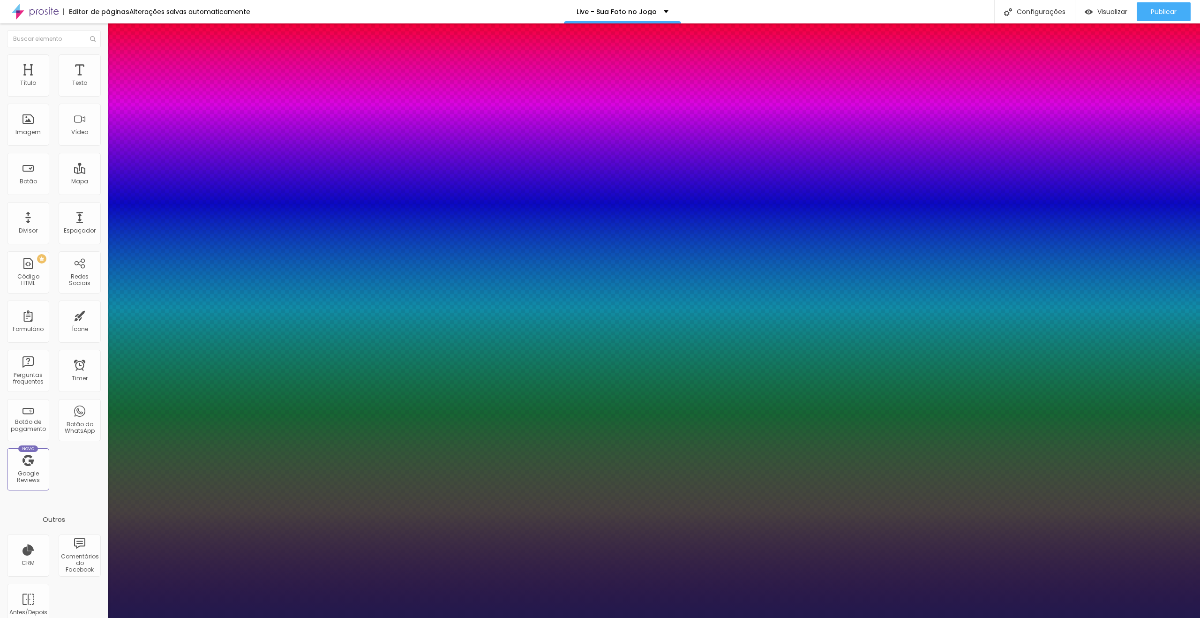
type input "#7767CA"
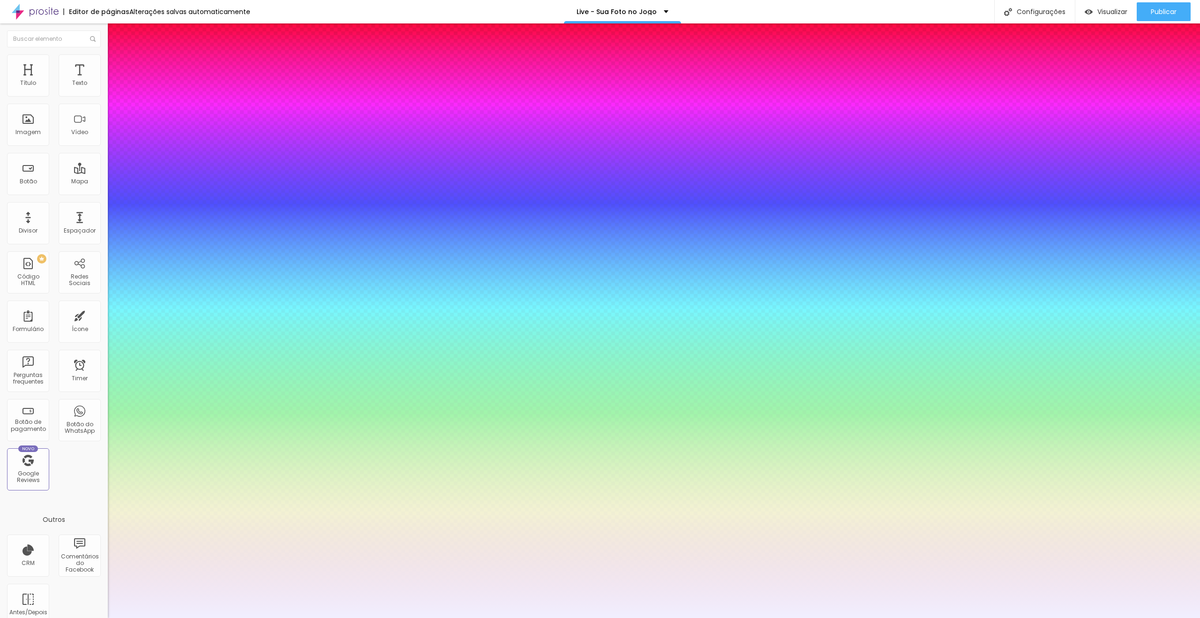
type input "1"
type input "#F1EFFF"
type input "1"
type input "#FFFFFF"
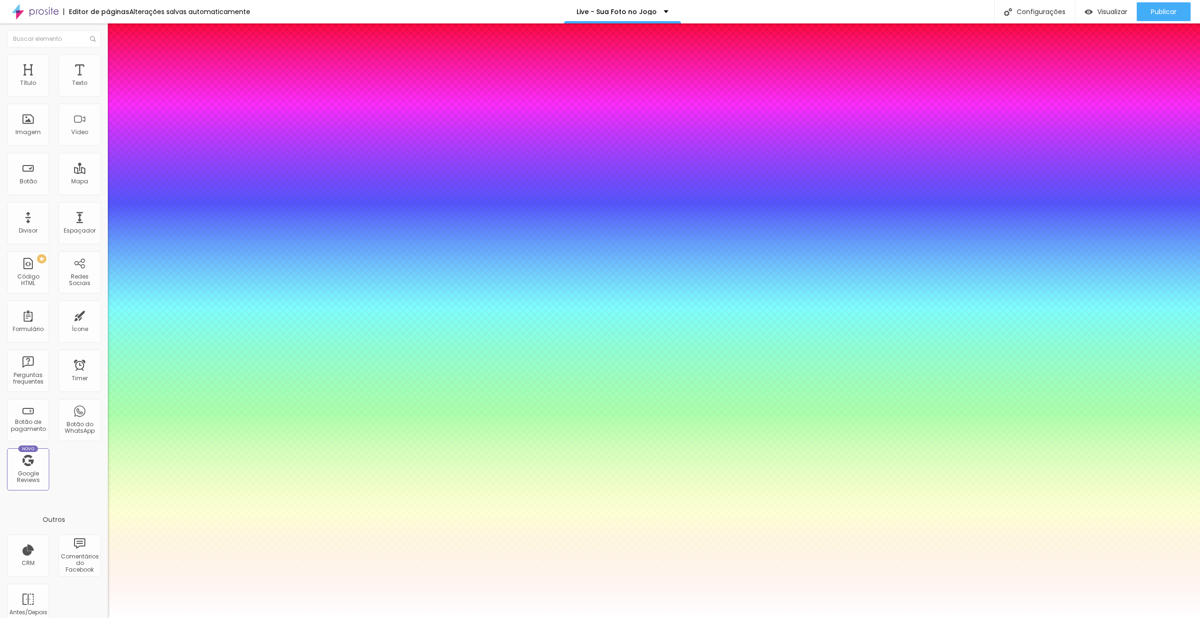
drag, startPoint x: 154, startPoint y: 369, endPoint x: 120, endPoint y: 346, distance: 40.2
type input "1"
click at [510, 617] on div at bounding box center [600, 618] width 1200 height 0
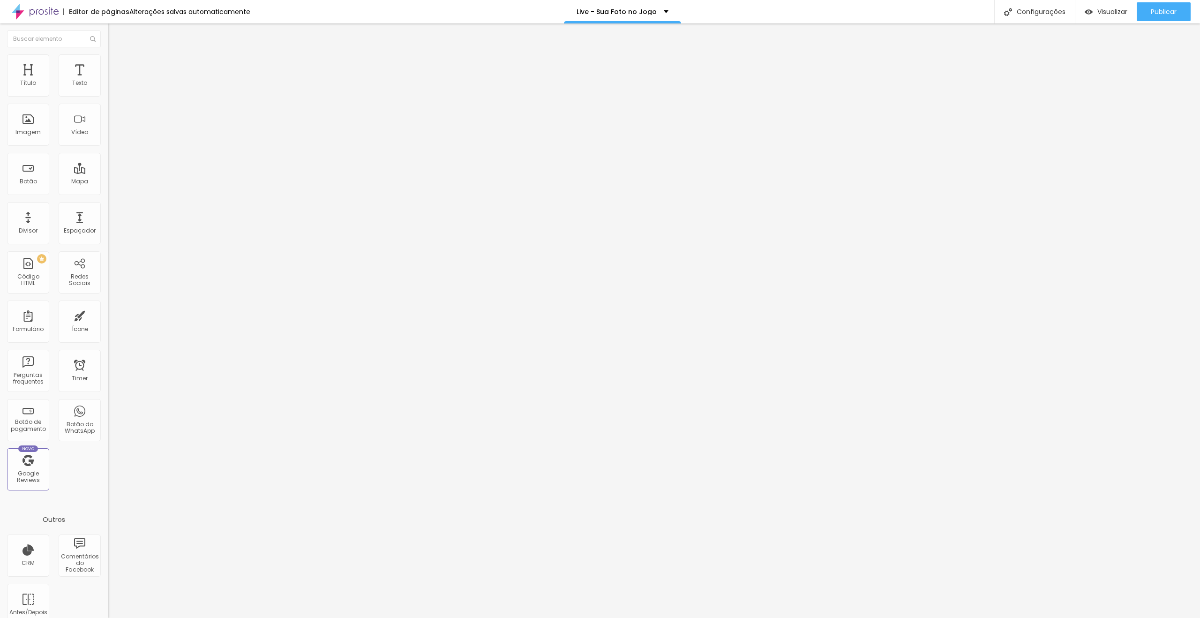
click at [108, 90] on button "button" at bounding box center [114, 85] width 13 height 10
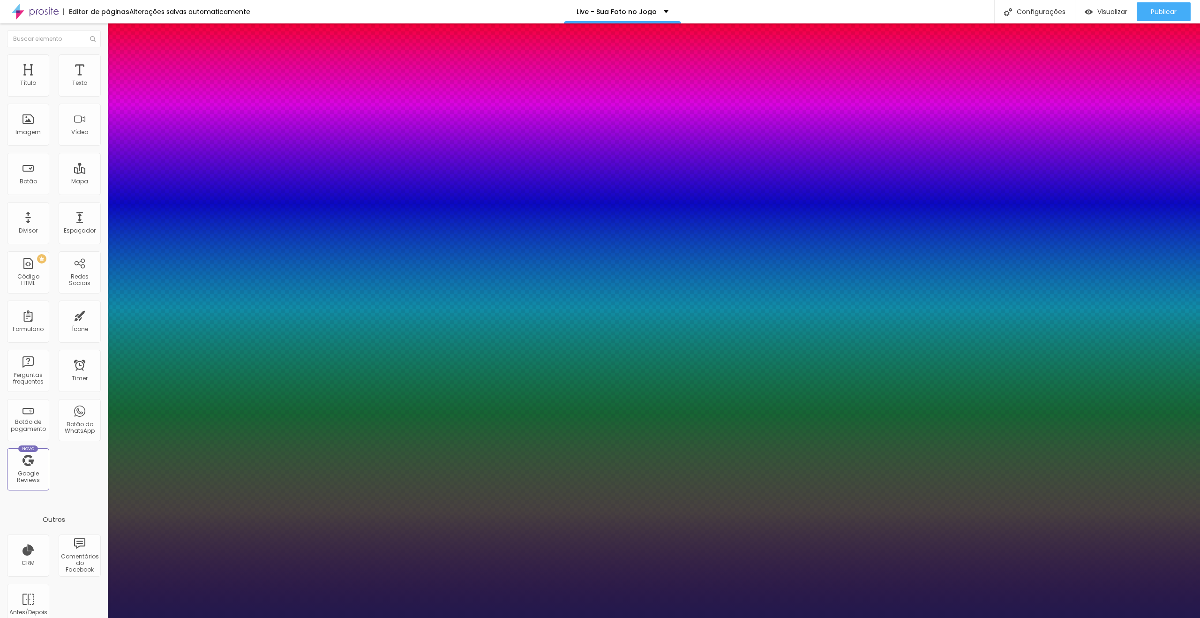
type input "1"
drag, startPoint x: 206, startPoint y: 157, endPoint x: 213, endPoint y: 160, distance: 7.1
drag, startPoint x: 205, startPoint y: 160, endPoint x: 215, endPoint y: 160, distance: 9.8
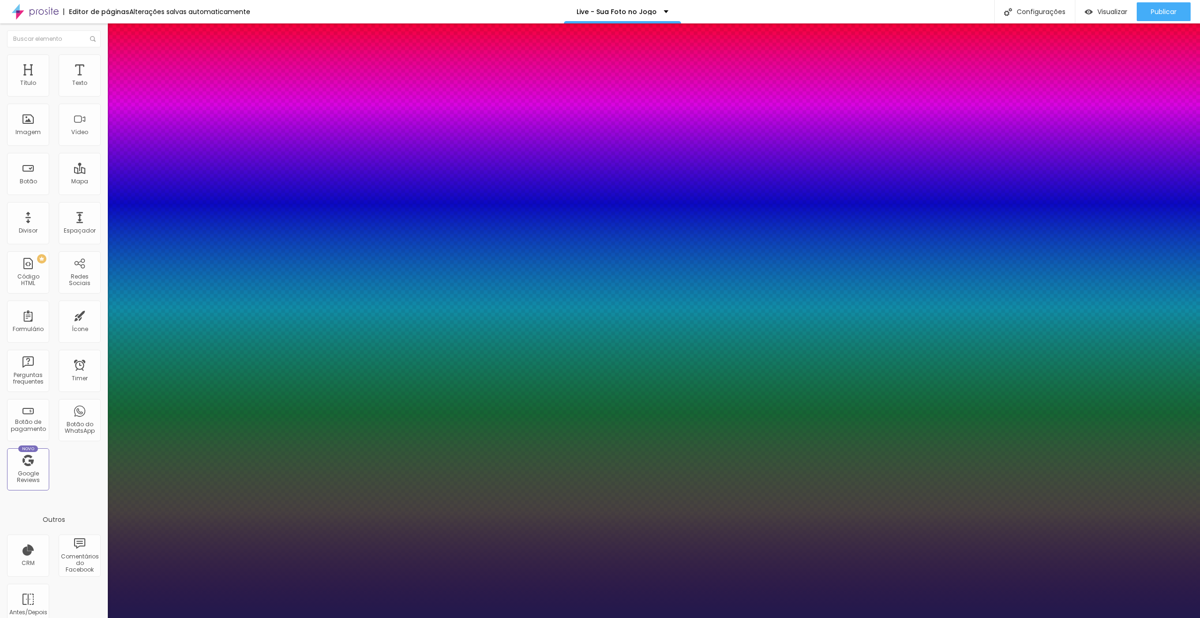
type input "8"
type input "3"
type input "1"
type input "8"
type input "1"
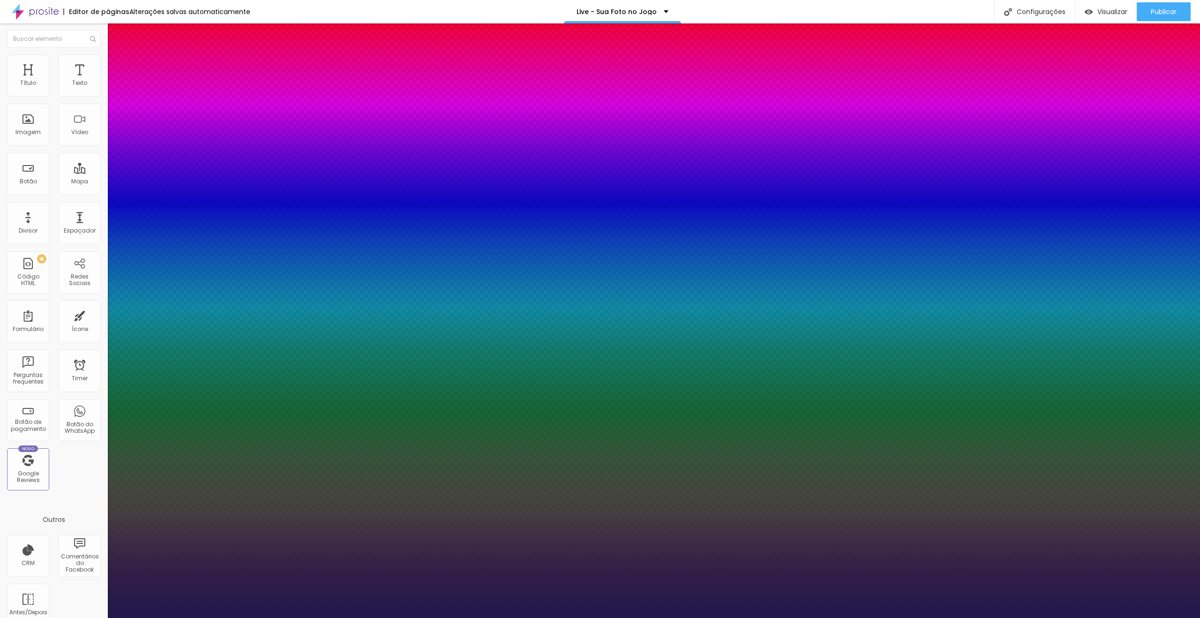
type input "32"
type input "1"
type input "32"
click at [101, 617] on select "AbrilFatface-Regular Actor-Regular Alegreya AlegreyaBlack [PERSON_NAME] Allan-R…" at bounding box center [50, 629] width 101 height 10
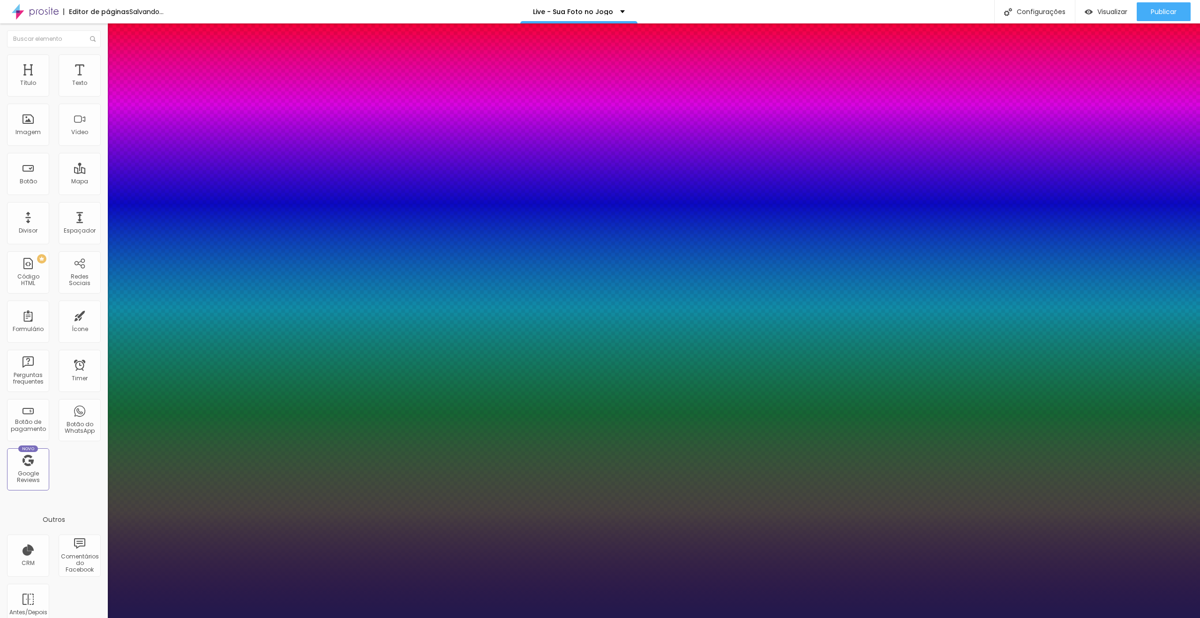
type input "1"
select select "Poppins"
click at [100, 617] on select "AbrilFatface-Regular Actor-Regular Alegreya AlegreyaBlack [PERSON_NAME] Allan-R…" at bounding box center [50, 629] width 101 height 10
type input "1"
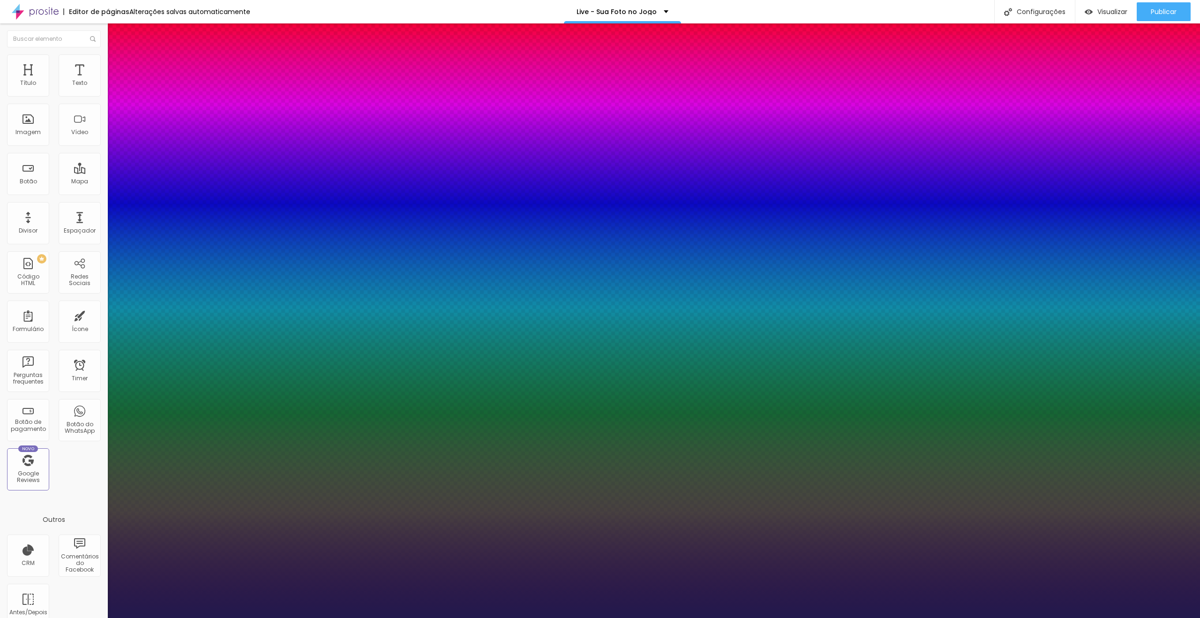
type input "#6D6885"
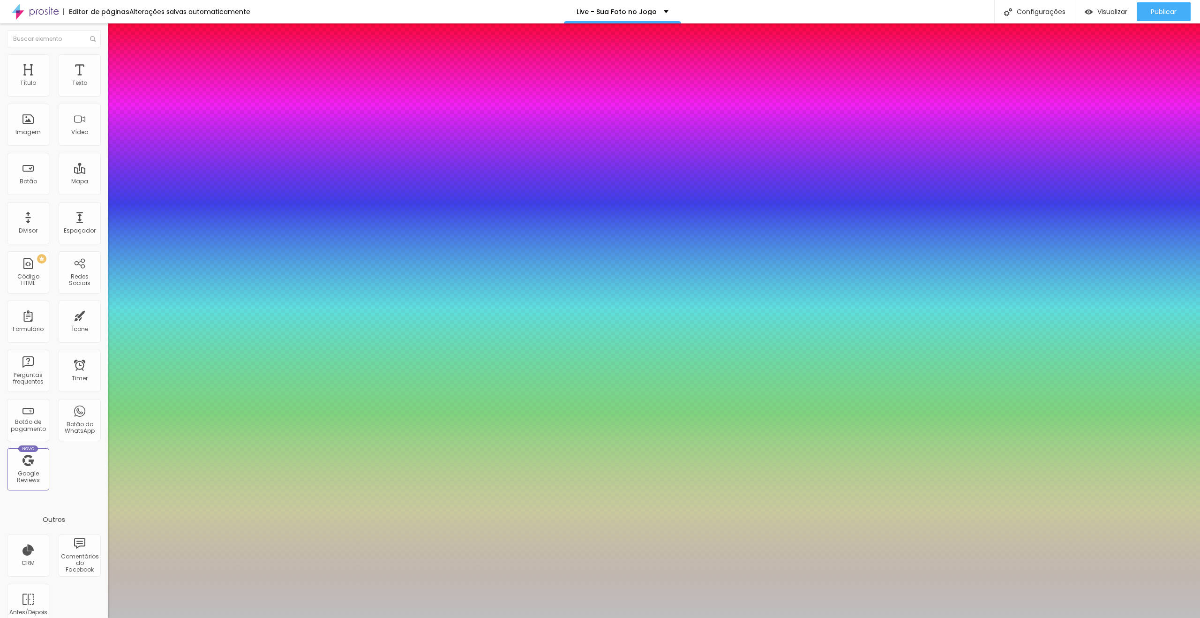
type input "1"
type input "#BEBEBE"
type input "1"
type input "#FFFFFF"
drag, startPoint x: 126, startPoint y: 266, endPoint x: 87, endPoint y: 221, distance: 59.8
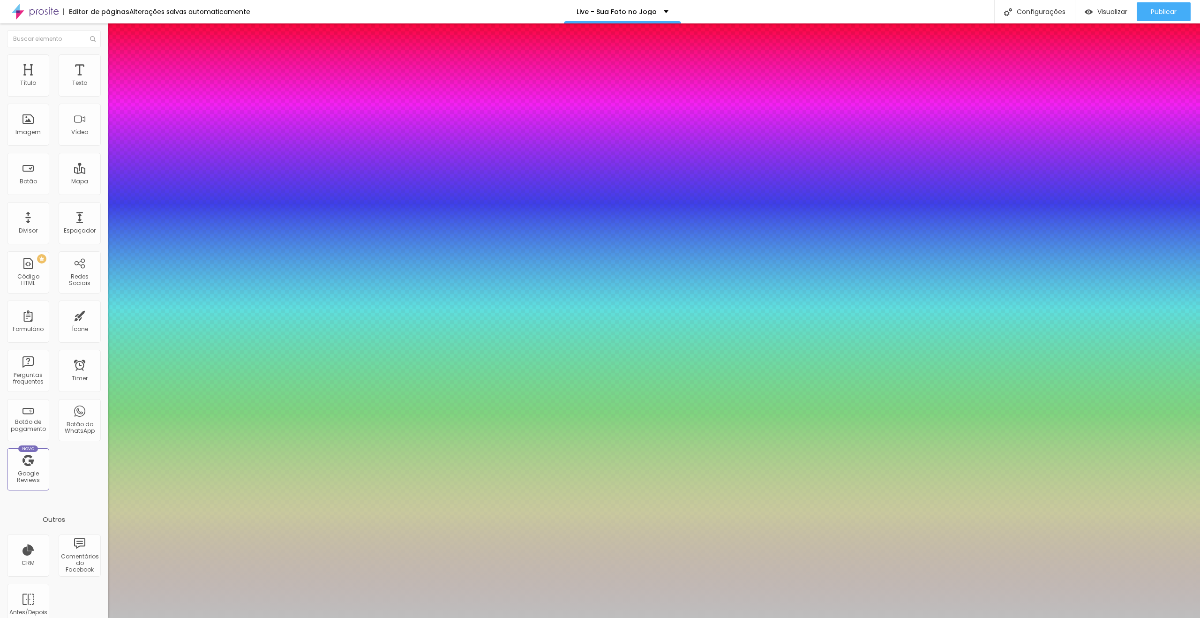
click at [87, 221] on body "Editor de páginas Alterações salvas automaticamente Live - Sua Foto no Jogo Con…" at bounding box center [600, 309] width 1200 height 618
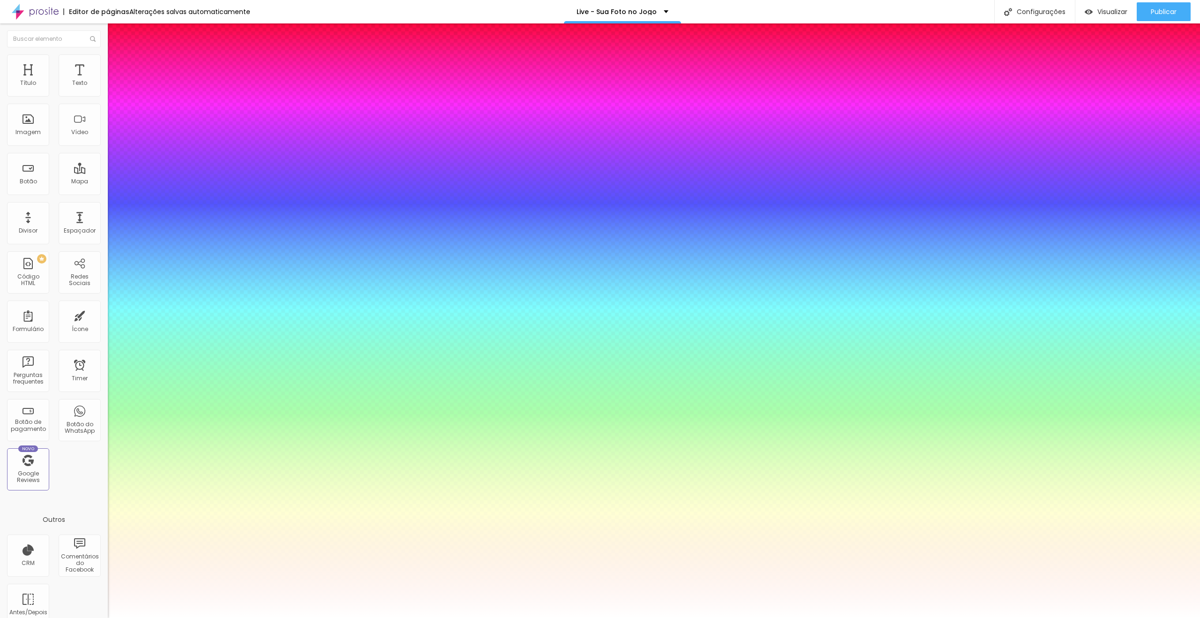
type input "1"
click at [553, 617] on div at bounding box center [600, 618] width 1200 height 0
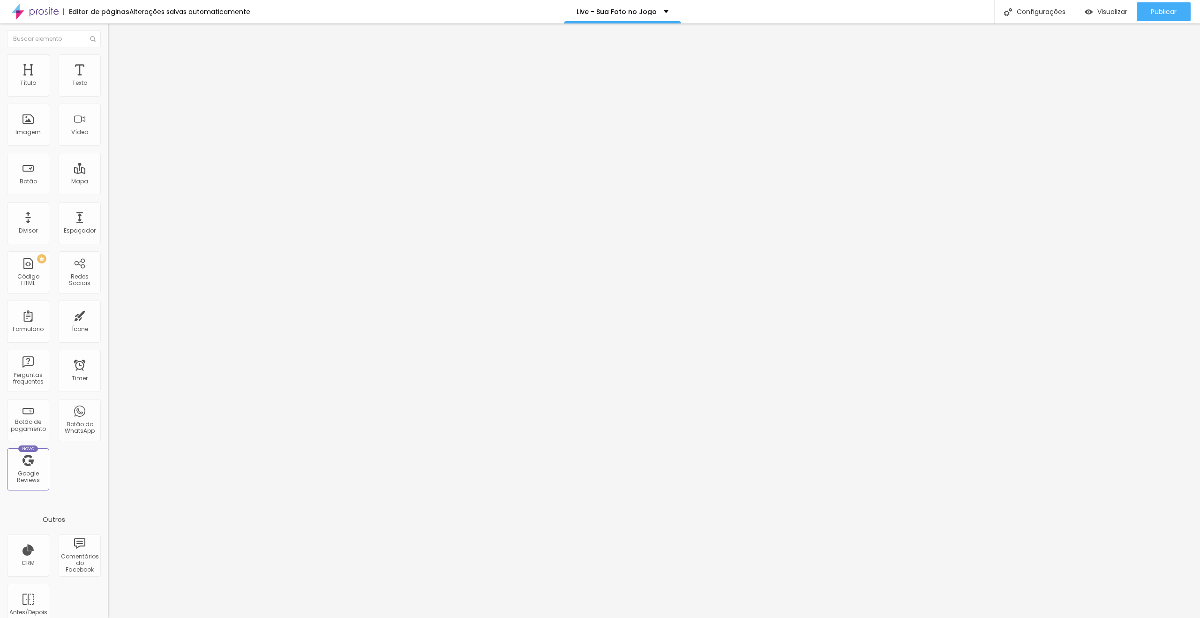
click at [108, 90] on button "button" at bounding box center [114, 85] width 13 height 10
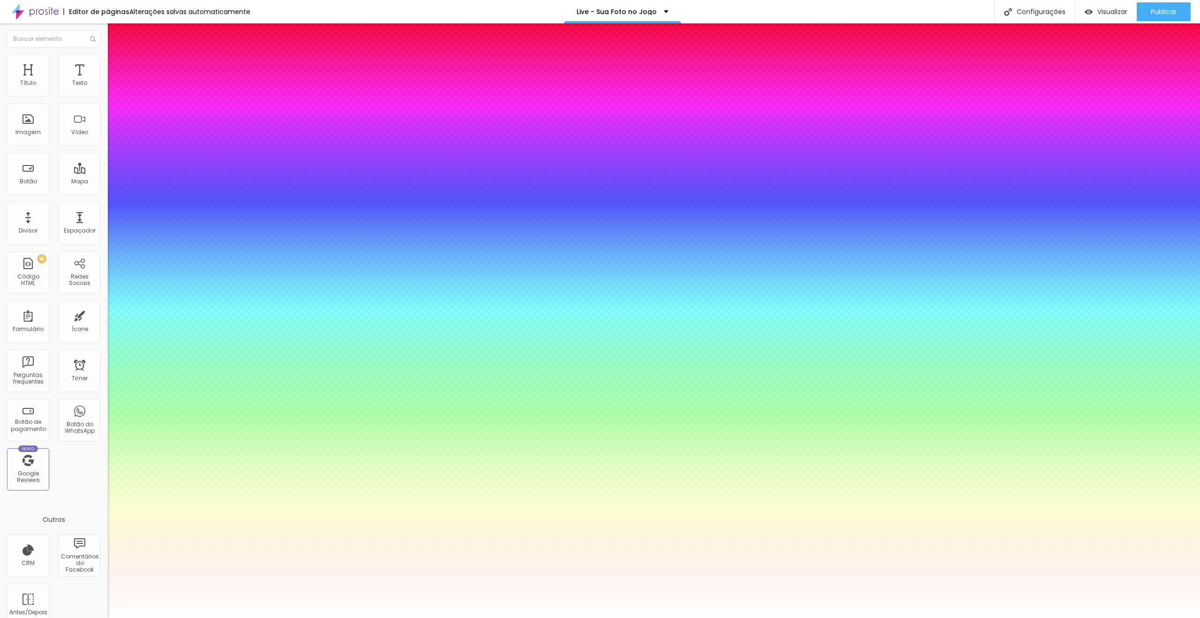
type input "1"
type input "1.5"
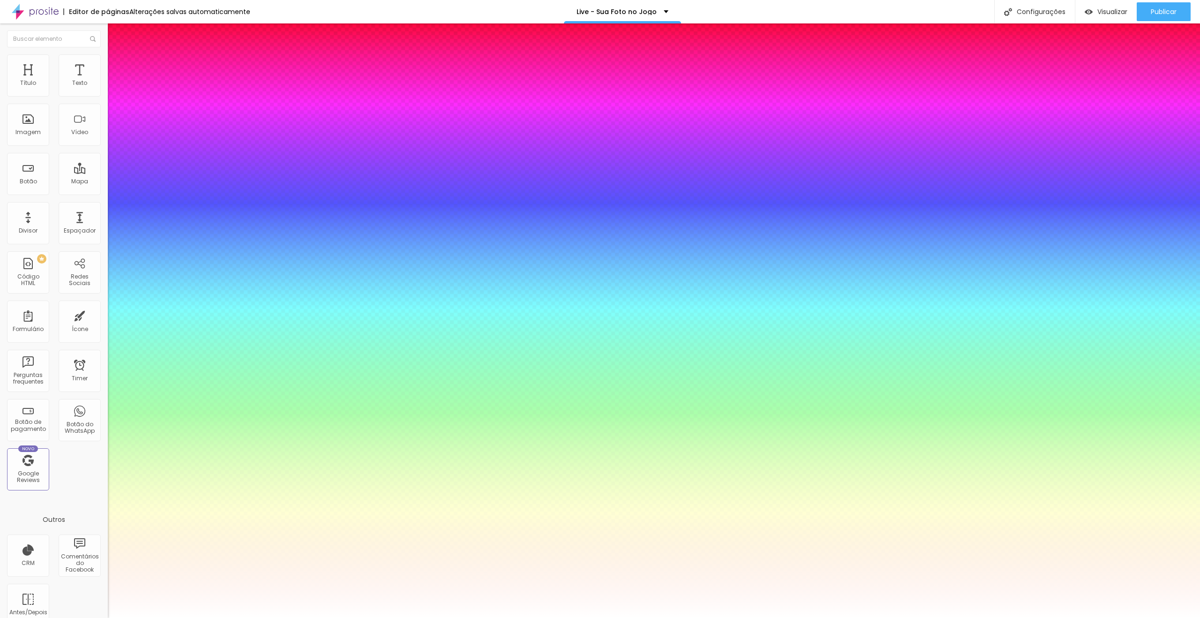
type input "1.5"
type input "8"
type input "2"
type input "1"
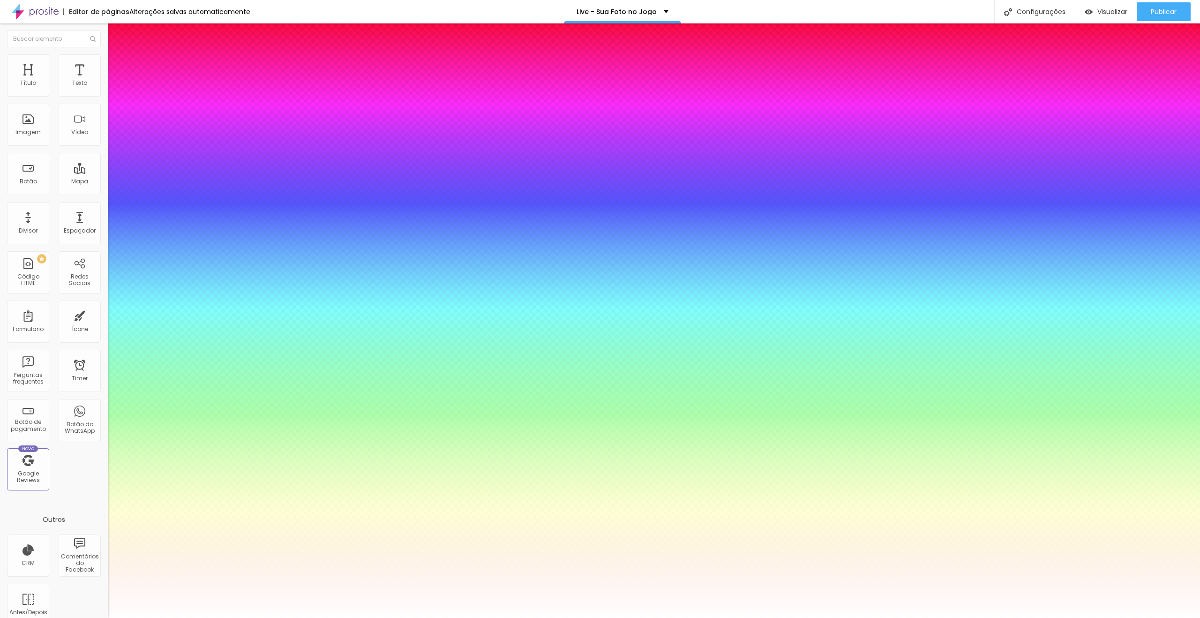
type input "8"
type input "1"
type input "8"
type input "1"
type input "28"
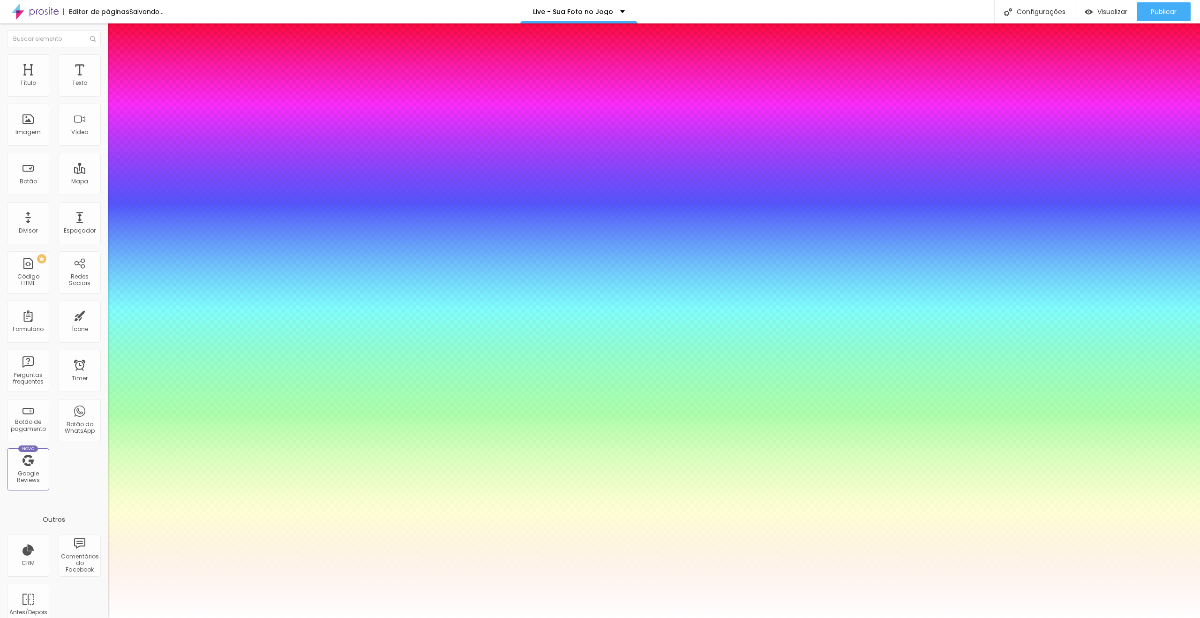
type input "28"
type input "1"
type input "28"
click at [503, 617] on div at bounding box center [600, 618] width 1200 height 0
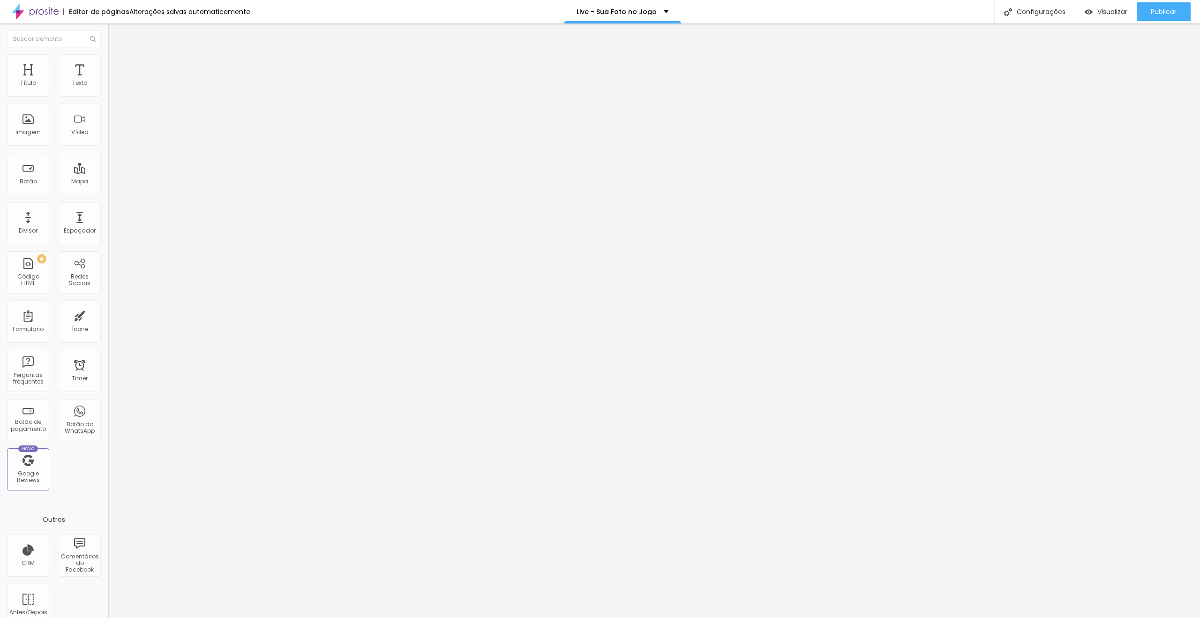
click at [116, 68] on span "Avançado" at bounding box center [131, 70] width 31 height 8
click at [108, 48] on li "Conteúdo" at bounding box center [162, 49] width 108 height 9
click at [108, 54] on img at bounding box center [112, 58] width 8 height 8
click at [108, 85] on span "Encaixotado" at bounding box center [126, 81] width 37 height 8
click at [108, 100] on span "Completo" at bounding box center [122, 96] width 29 height 8
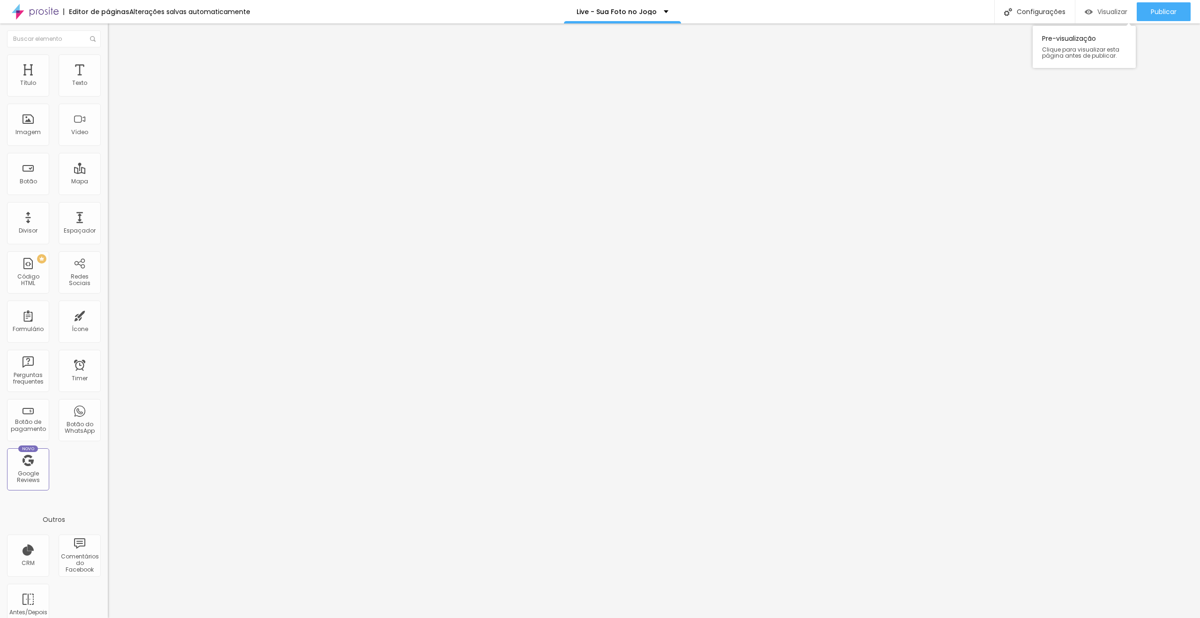
click at [1093, 11] on div "Visualizar" at bounding box center [1106, 12] width 43 height 8
click at [108, 113] on div at bounding box center [162, 109] width 108 height 8
click at [108, 61] on ul "Conteúdo Estilo Avançado" at bounding box center [162, 59] width 108 height 28
drag, startPoint x: 60, startPoint y: 61, endPoint x: 71, endPoint y: 79, distance: 21.1
click at [108, 62] on li "Estilo" at bounding box center [162, 58] width 108 height 9
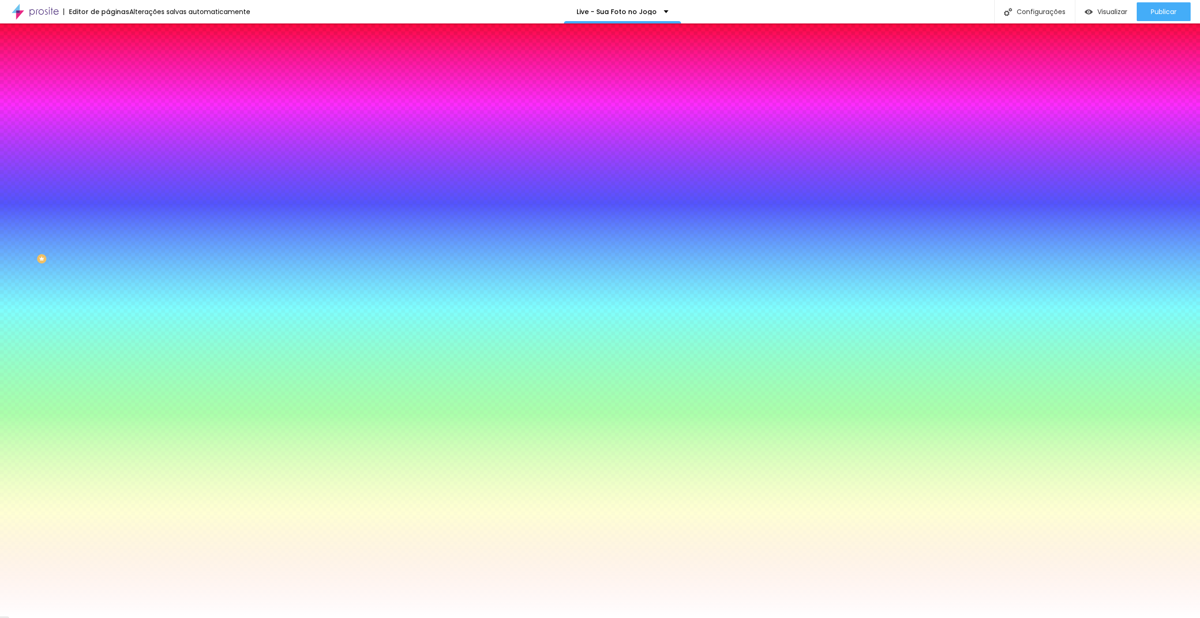
click at [108, 119] on button "button" at bounding box center [114, 120] width 13 height 10
click at [101, 617] on select "AbrilFatface-Regular Actor-Regular Alegreya AlegreyaBlack [PERSON_NAME] Allan-R…" at bounding box center [50, 629] width 101 height 10
select select "Poppins"
click at [100, 617] on select "AbrilFatface-Regular Actor-Regular Alegreya AlegreyaBlack [PERSON_NAME] Allan-R…" at bounding box center [50, 629] width 101 height 10
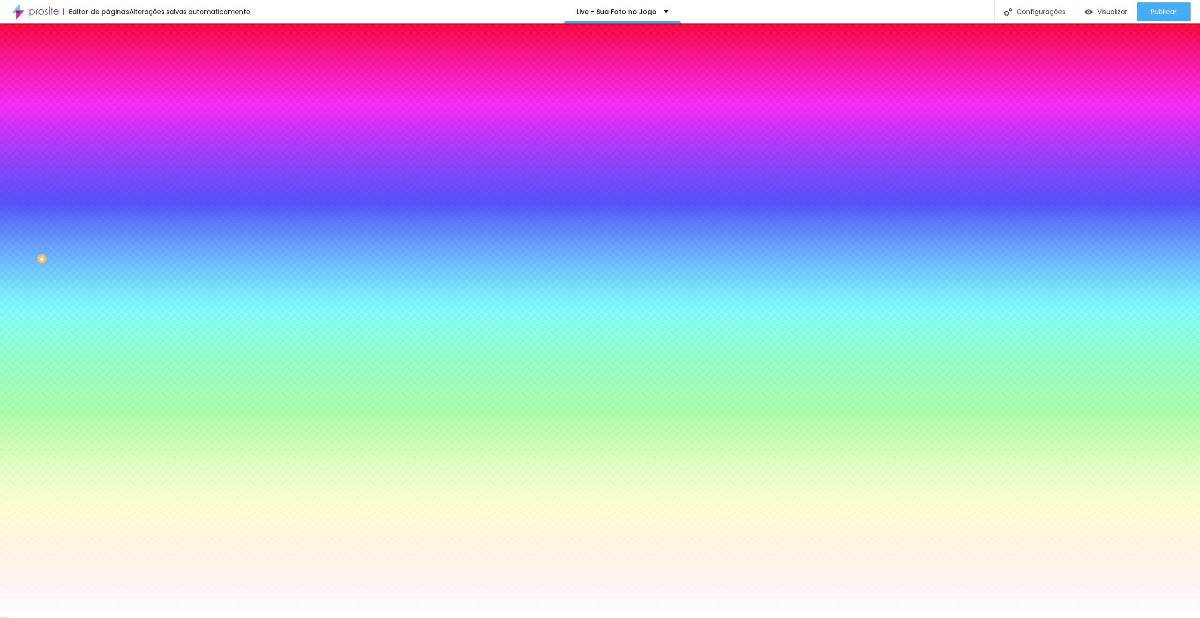
type input "0.1"
type input "0"
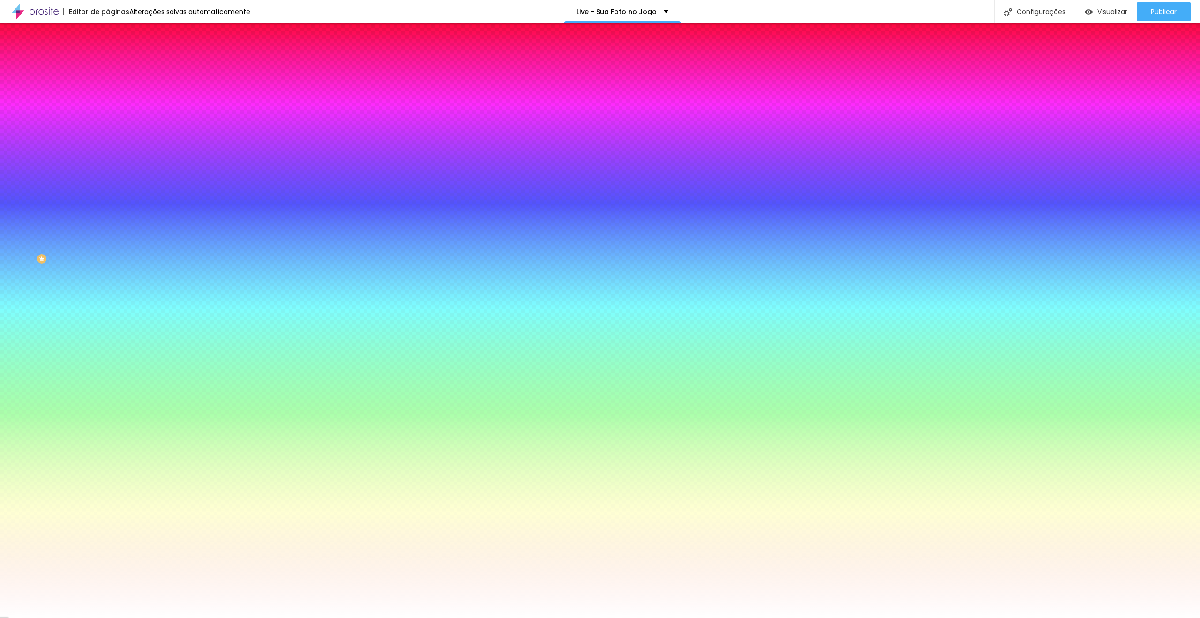
drag, startPoint x: 204, startPoint y: 203, endPoint x: 213, endPoint y: 203, distance: 8.4
type input "0.1"
type input "17"
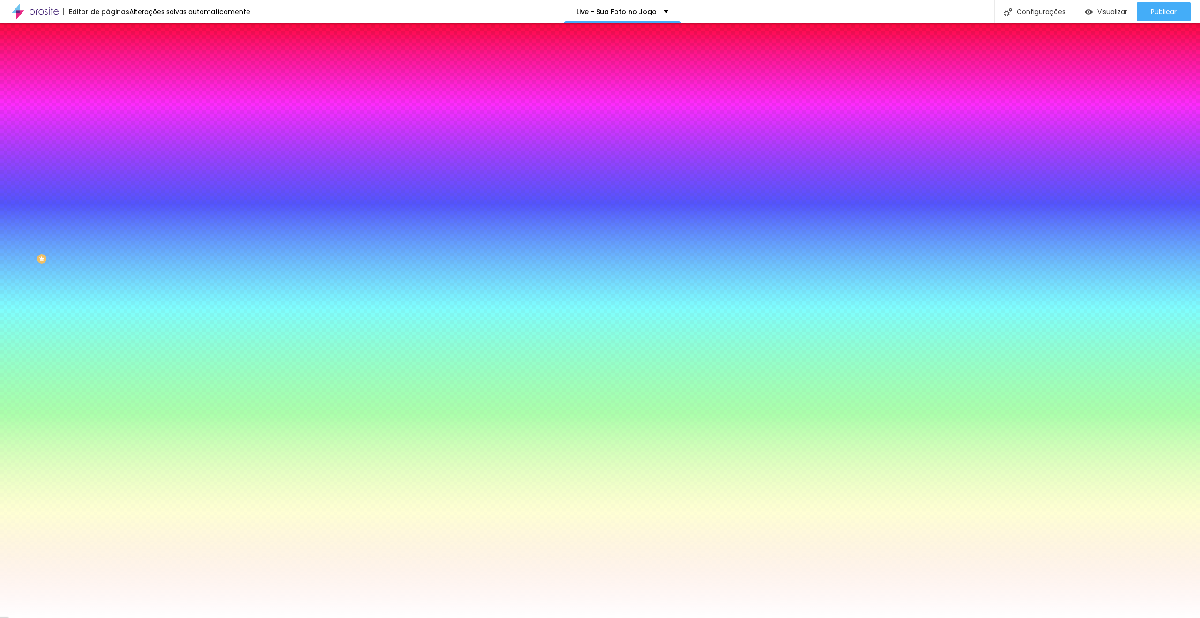
type input "17"
type input "18"
type input "19"
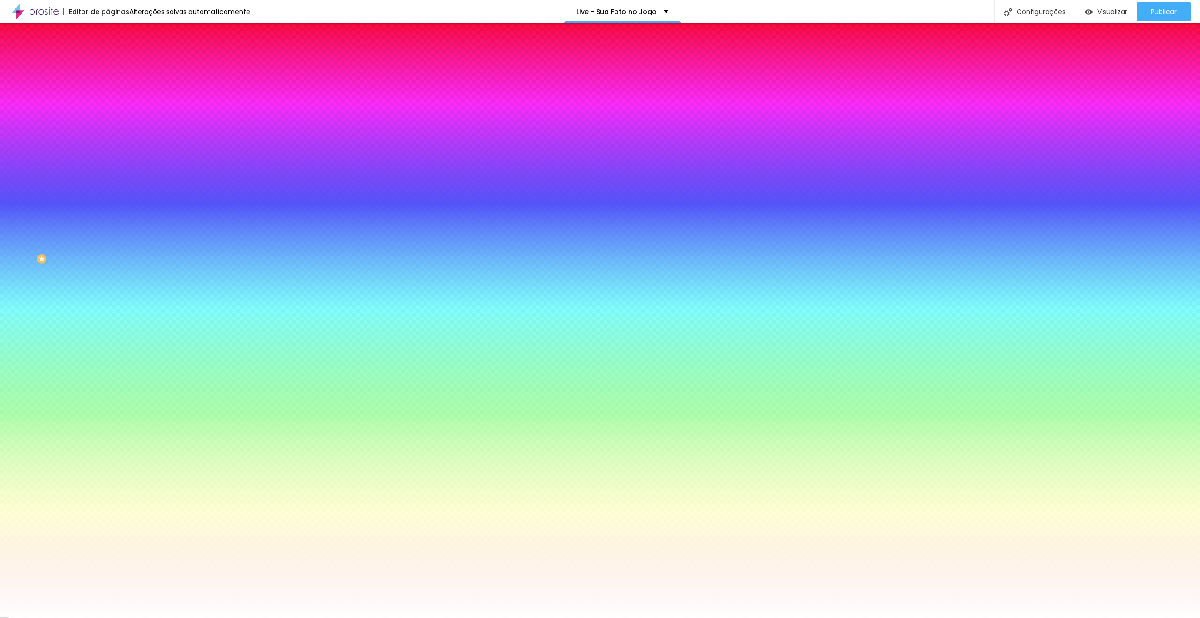
type input "20"
drag, startPoint x: 143, startPoint y: 180, endPoint x: 154, endPoint y: 180, distance: 10.8
click at [46, 617] on div at bounding box center [600, 618] width 1200 height 0
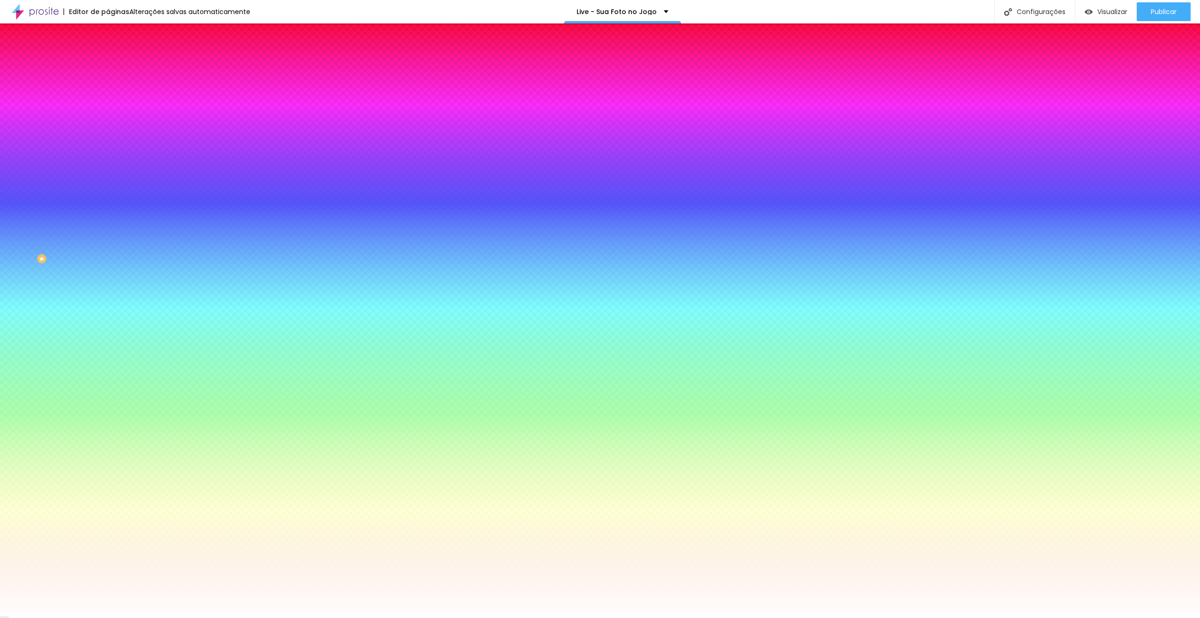
click at [108, 54] on li "Conteúdo" at bounding box center [162, 49] width 108 height 9
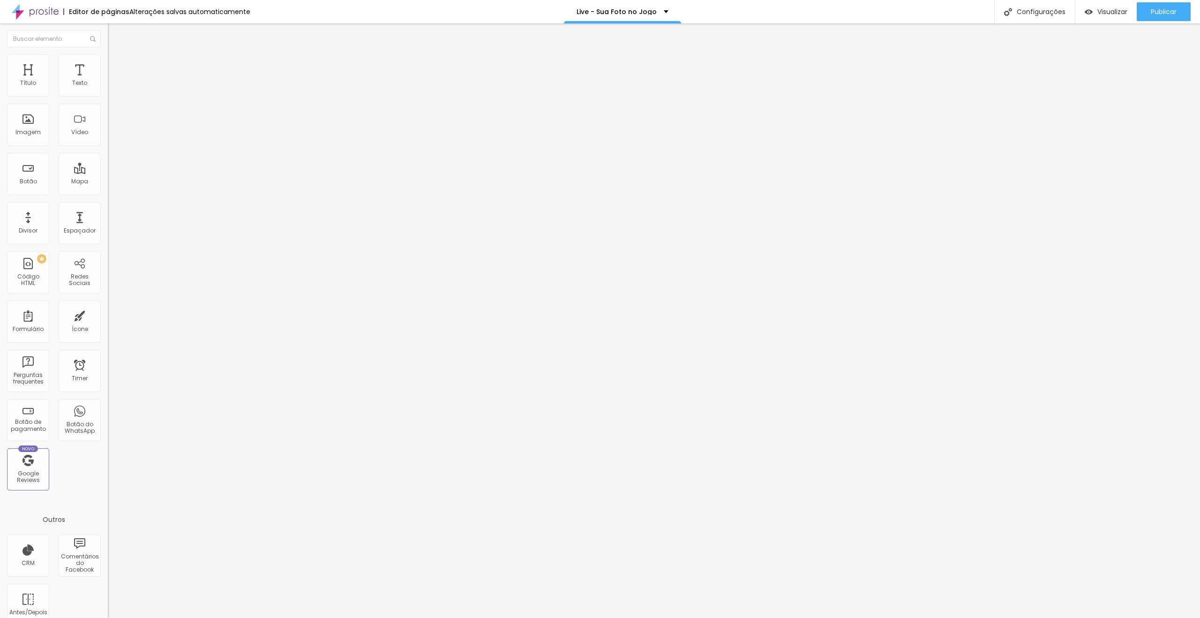
drag, startPoint x: 66, startPoint y: 105, endPoint x: 16, endPoint y: 103, distance: 49.7
click at [108, 88] on input "Click me" at bounding box center [164, 83] width 113 height 9
click at [108, 62] on li "Estilo" at bounding box center [162, 58] width 108 height 9
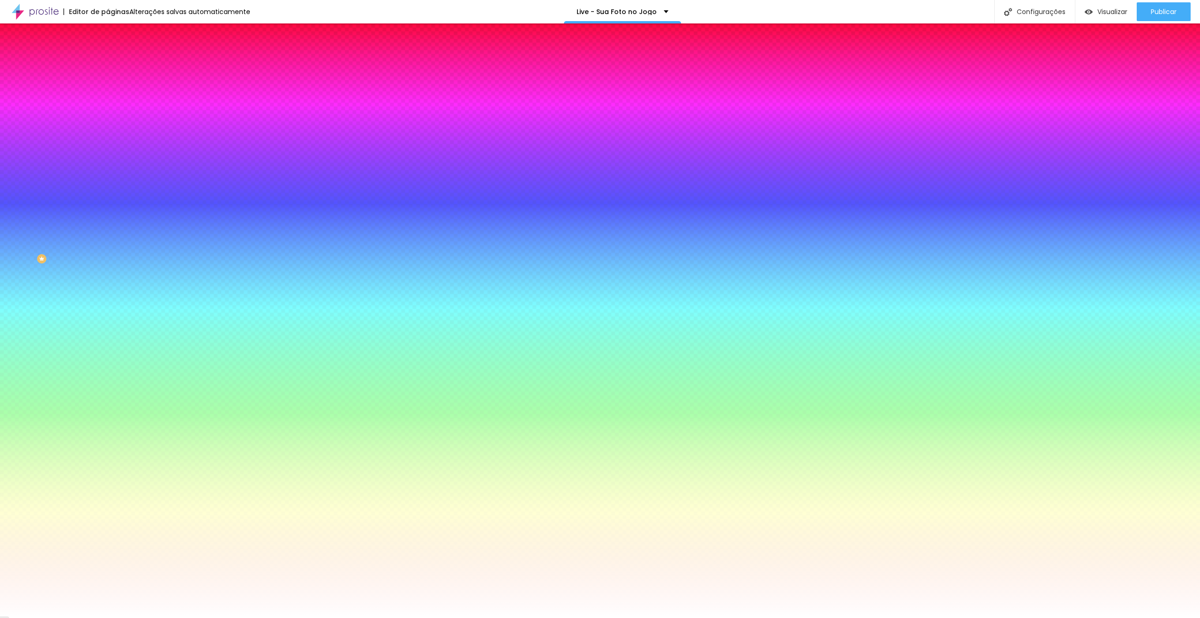
click at [112, 120] on icon "button" at bounding box center [113, 121] width 2 height 2
click at [93, 617] on div at bounding box center [600, 618] width 1200 height 0
click at [108, 141] on button "button" at bounding box center [114, 146] width 13 height 10
drag, startPoint x: 104, startPoint y: 171, endPoint x: 304, endPoint y: 167, distance: 199.8
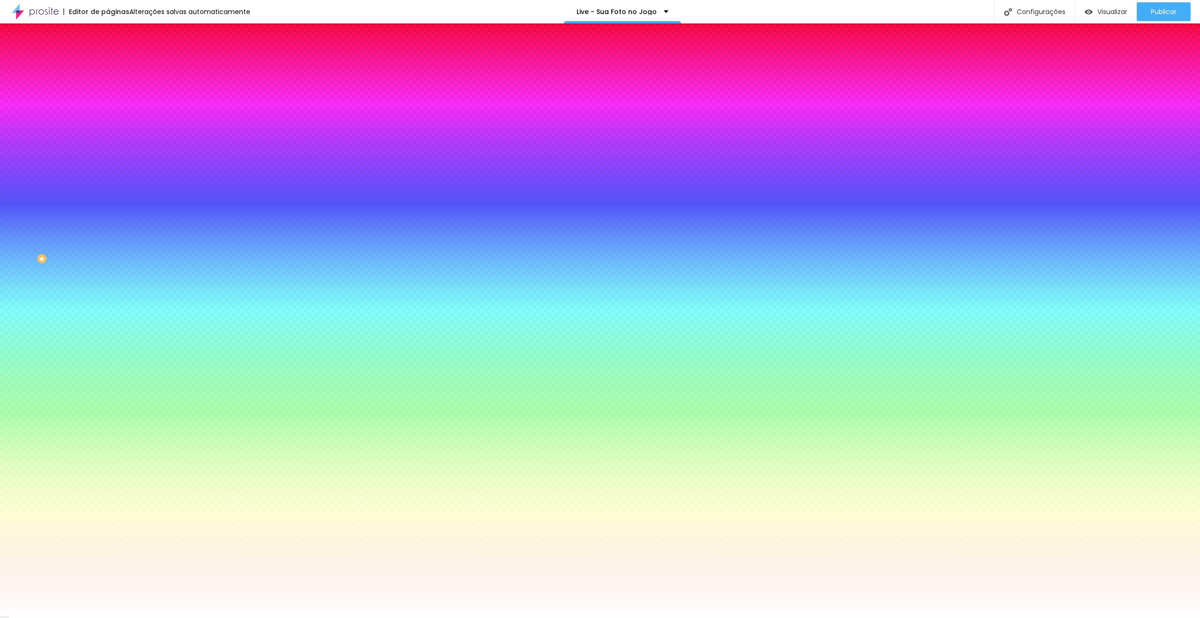
click at [387, 617] on div at bounding box center [600, 618] width 1200 height 0
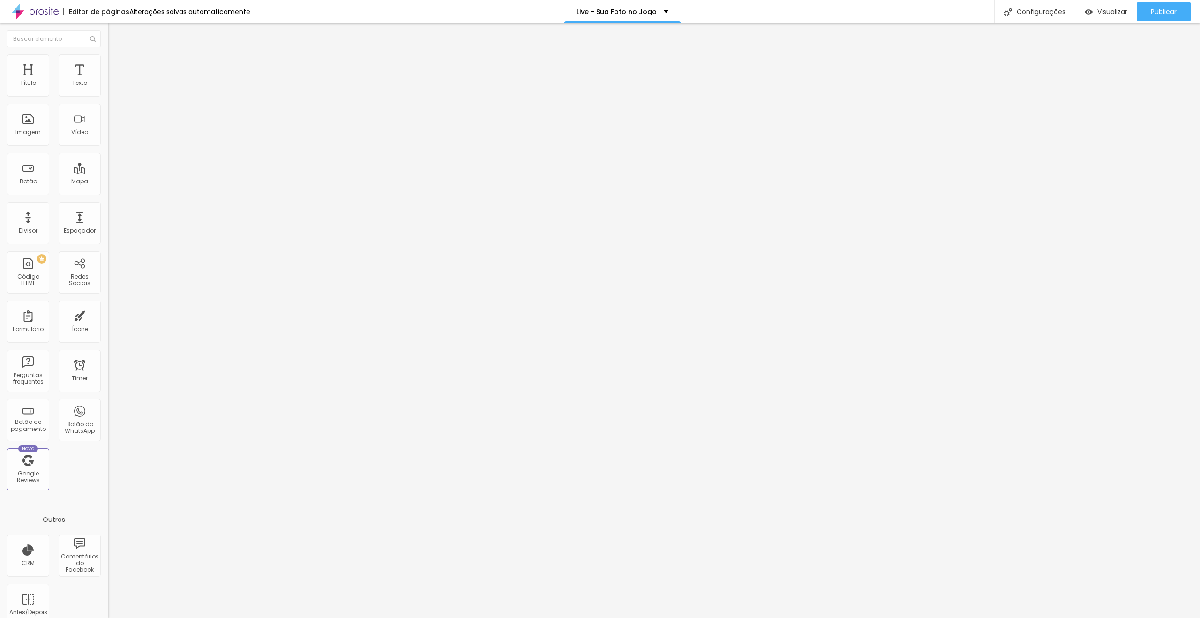
click at [116, 64] on span "Estilo" at bounding box center [123, 61] width 15 height 8
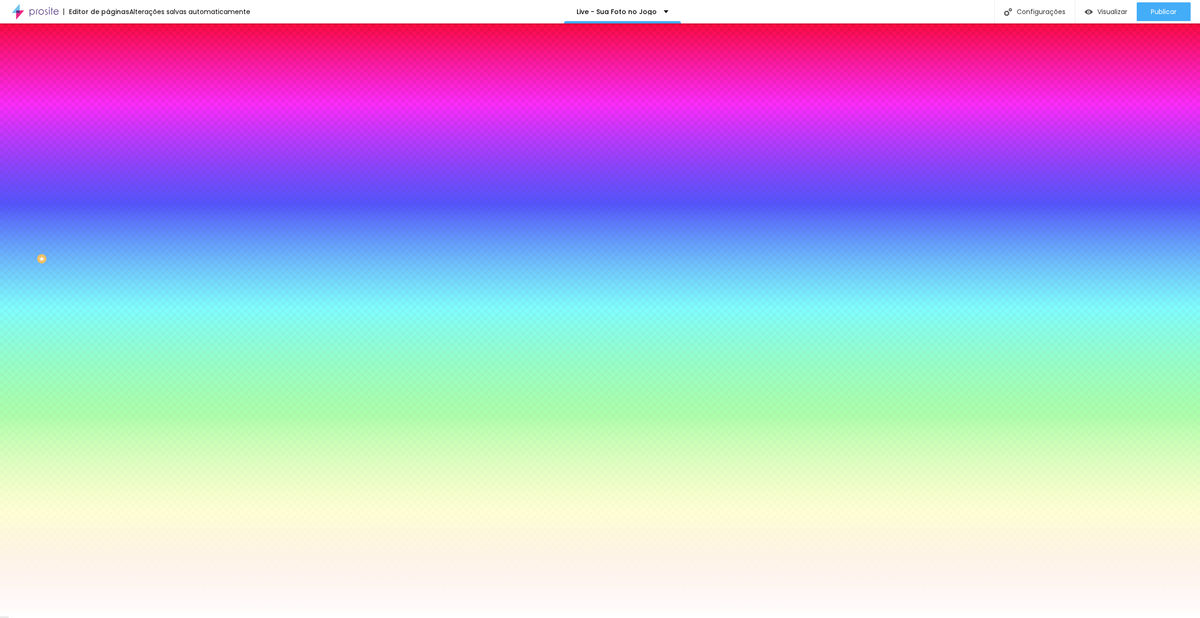
click at [112, 119] on icon "button" at bounding box center [115, 119] width 6 height 6
click at [27, 617] on div at bounding box center [600, 618] width 1200 height 0
click at [116, 55] on span "Conteúdo" at bounding box center [130, 51] width 29 height 8
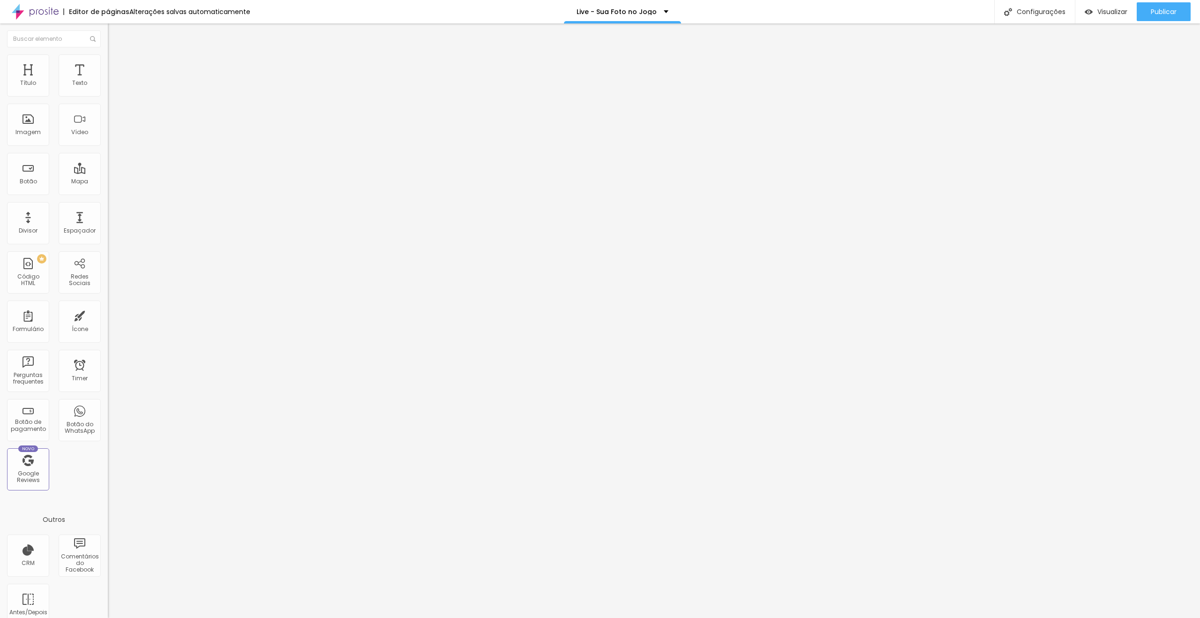
click at [108, 148] on div "[GEOGRAPHIC_DATA]" at bounding box center [162, 150] width 108 height 31
click at [108, 147] on span "Normal" at bounding box center [118, 144] width 21 height 8
click at [108, 168] on span "Grande" at bounding box center [119, 164] width 22 height 8
click at [108, 81] on span "Adicionar imagem" at bounding box center [138, 77] width 60 height 8
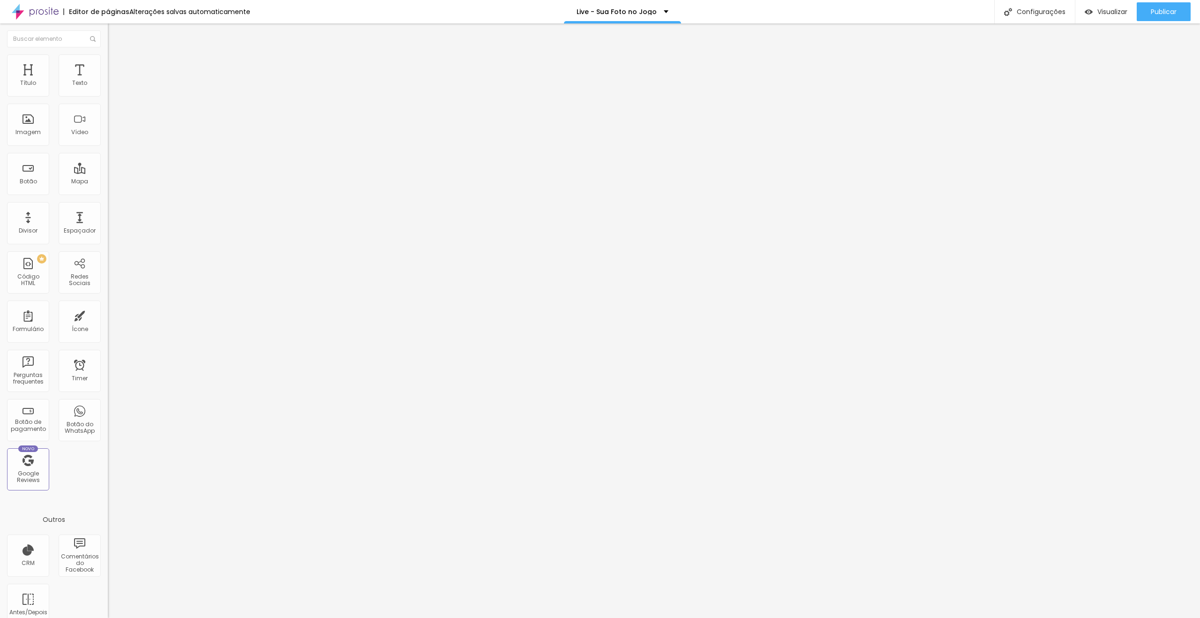
click at [108, 60] on img at bounding box center [112, 58] width 8 height 8
drag, startPoint x: 22, startPoint y: 118, endPoint x: 31, endPoint y: 120, distance: 9.6
click at [108, 206] on input "range" at bounding box center [138, 210] width 60 height 8
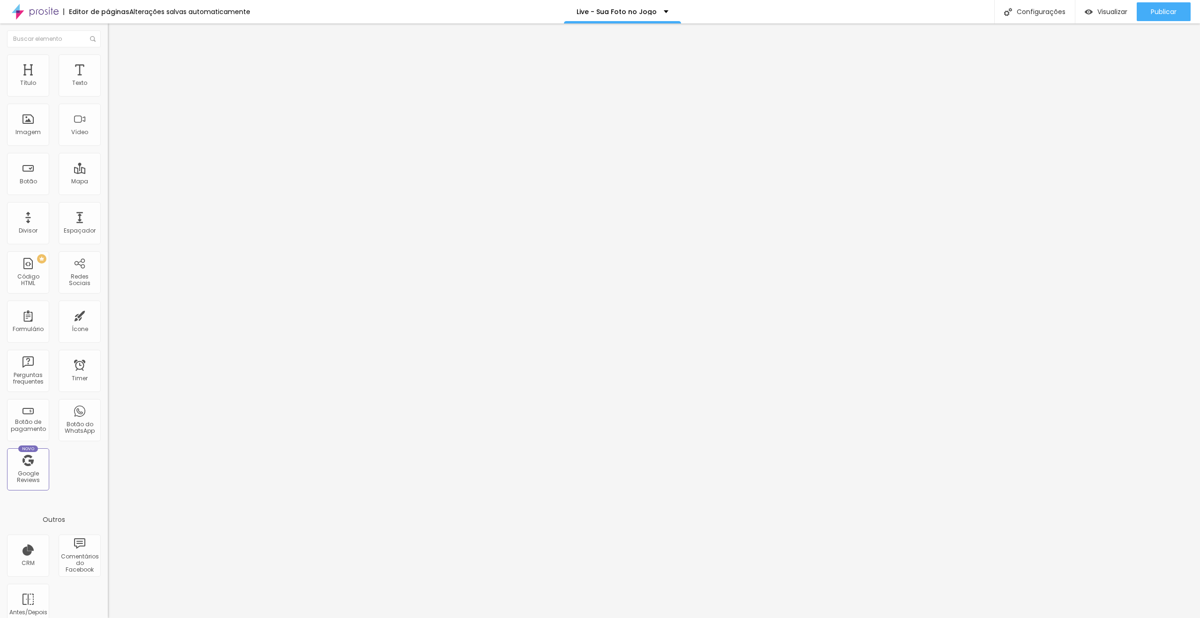
click at [108, 91] on img at bounding box center [111, 89] width 7 height 7
click at [115, 32] on img "button" at bounding box center [119, 34] width 8 height 8
click at [108, 80] on div "Adicionar imagem" at bounding box center [162, 76] width 108 height 7
click at [108, 81] on span "Adicionar imagem" at bounding box center [138, 77] width 60 height 8
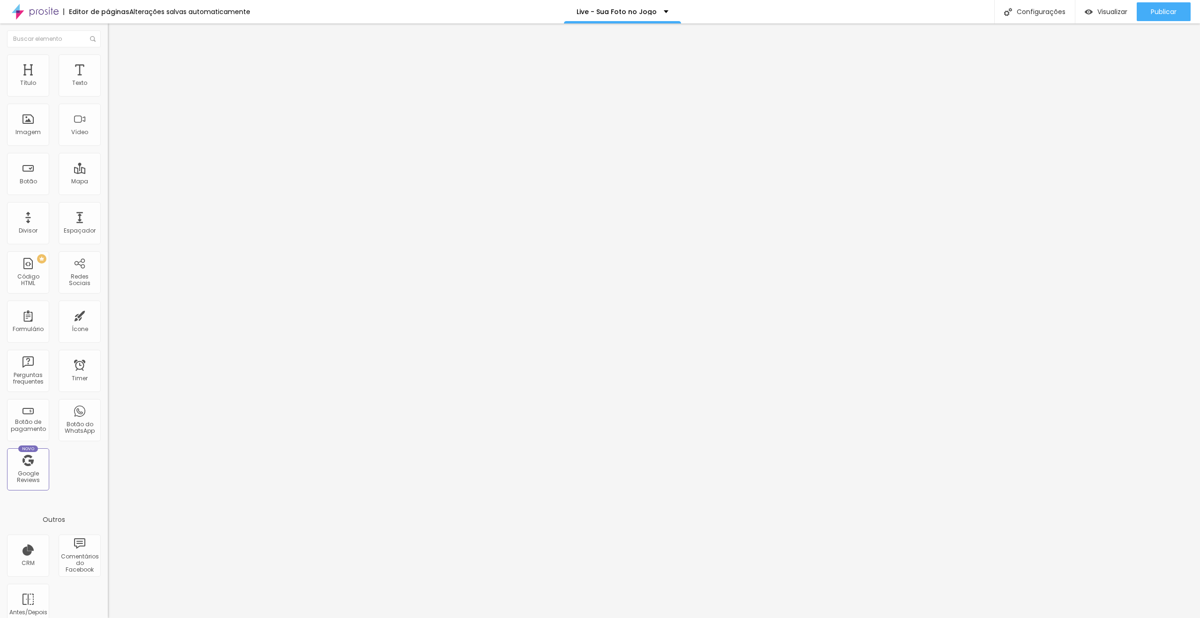
drag, startPoint x: 82, startPoint y: 61, endPoint x: 72, endPoint y: 63, distance: 9.6
click at [108, 64] on li "Avançado" at bounding box center [162, 68] width 108 height 9
click at [108, 62] on li "Estilo" at bounding box center [162, 58] width 108 height 9
drag, startPoint x: 80, startPoint y: 98, endPoint x: 26, endPoint y: 99, distance: 53.9
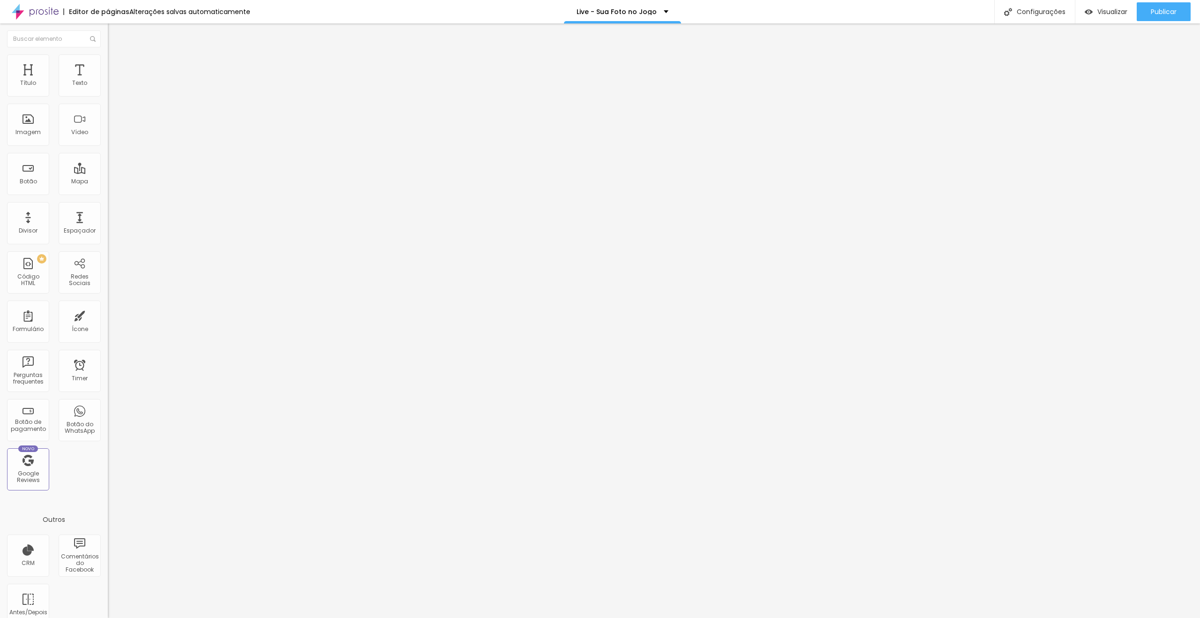
click at [108, 96] on input "range" at bounding box center [138, 93] width 60 height 8
click at [108, 53] on img at bounding box center [112, 49] width 8 height 8
click at [108, 120] on div at bounding box center [162, 116] width 108 height 8
click at [108, 60] on li "Estilo" at bounding box center [162, 58] width 108 height 9
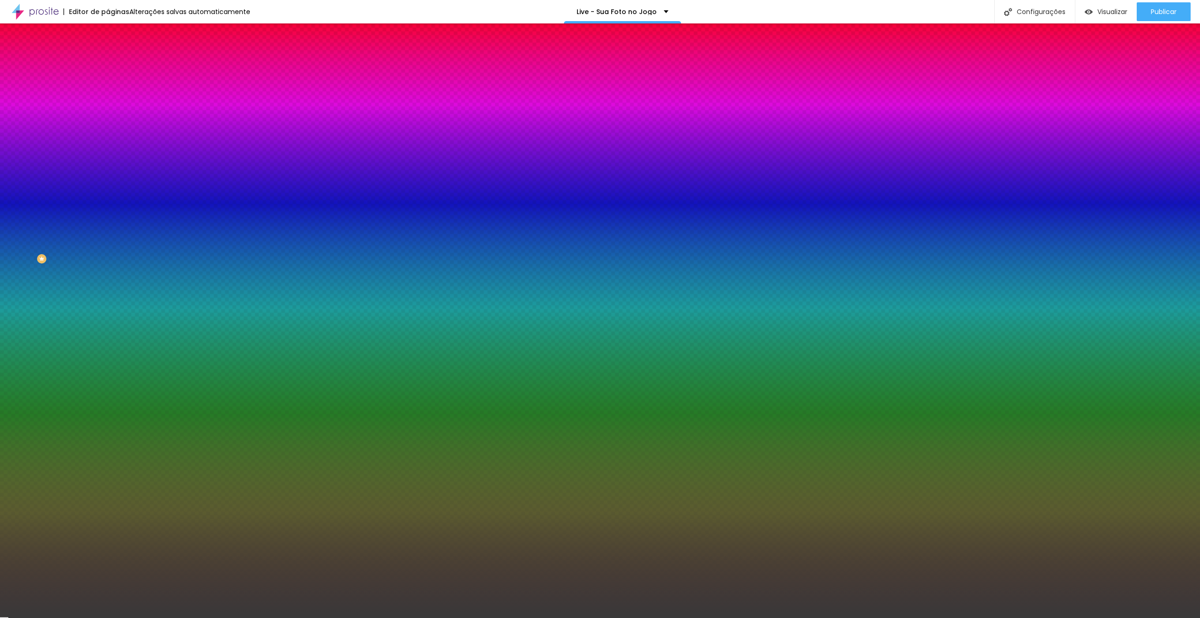
click at [108, 86] on span "Adicionar imagem" at bounding box center [138, 82] width 60 height 8
click at [108, 128] on div at bounding box center [162, 128] width 108 height 0
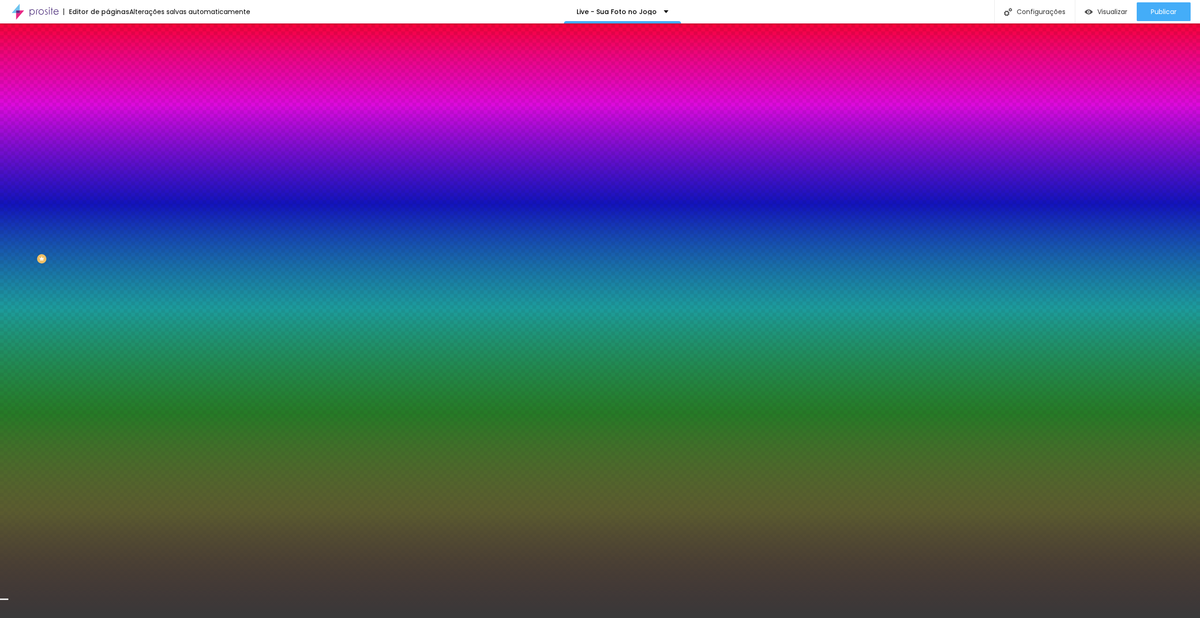
drag, startPoint x: 95, startPoint y: 205, endPoint x: 96, endPoint y: 250, distance: 44.5
click at [96, 250] on div at bounding box center [600, 309] width 1200 height 618
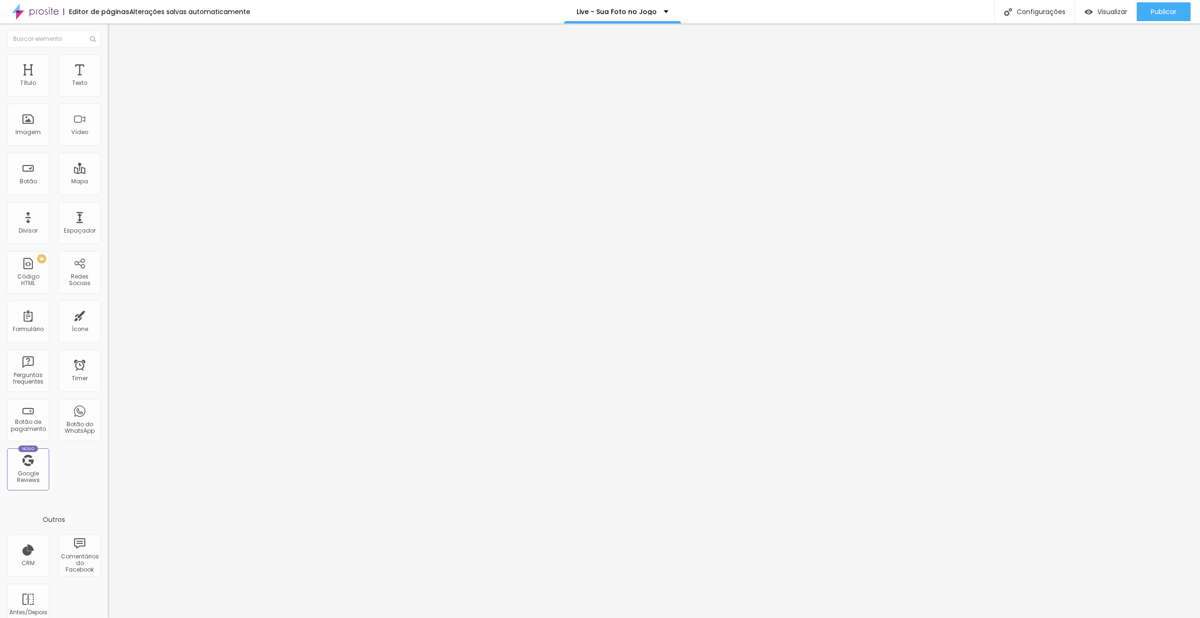
click at [108, 96] on div "Modo Completo Encaixotado Completo" at bounding box center [162, 86] width 108 height 26
drag, startPoint x: 78, startPoint y: 87, endPoint x: 78, endPoint y: 96, distance: 9.4
click at [108, 85] on span "Completo" at bounding box center [122, 81] width 29 height 8
click at [108, 91] on span "Encaixotado" at bounding box center [126, 87] width 37 height 8
click at [108, 127] on div at bounding box center [162, 124] width 108 height 8
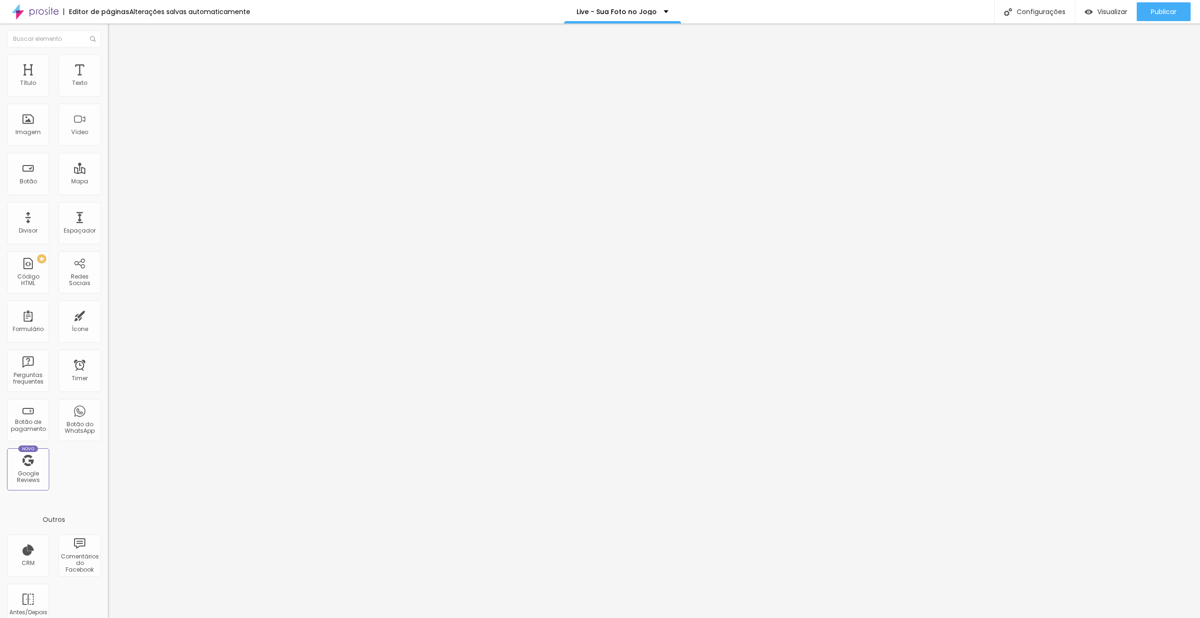
click at [108, 139] on button "button" at bounding box center [114, 134] width 13 height 10
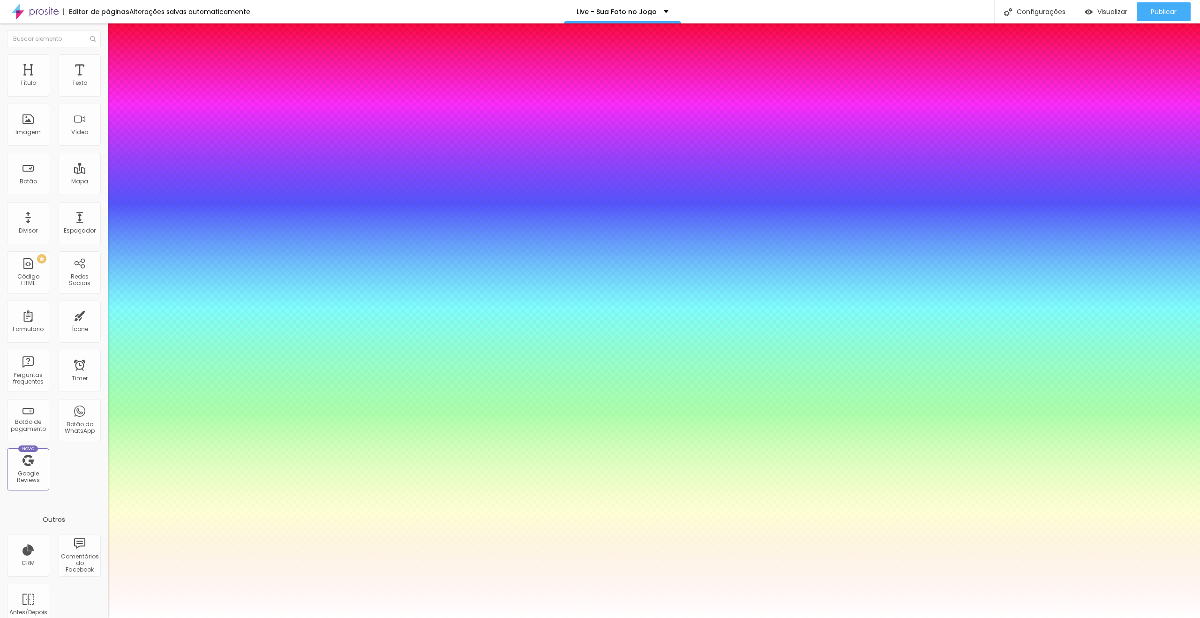
drag, startPoint x: 203, startPoint y: 263, endPoint x: 212, endPoint y: 264, distance: 9.4
click at [942, 617] on div at bounding box center [600, 618] width 1200 height 0
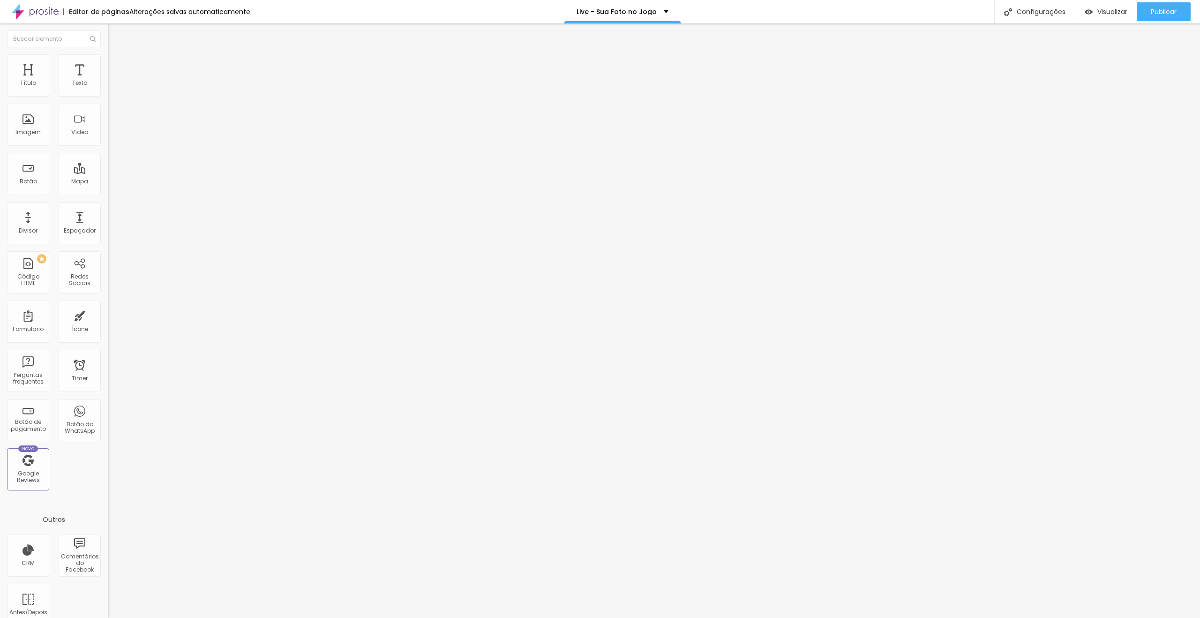
click at [112, 87] on icon "button" at bounding box center [115, 85] width 6 height 6
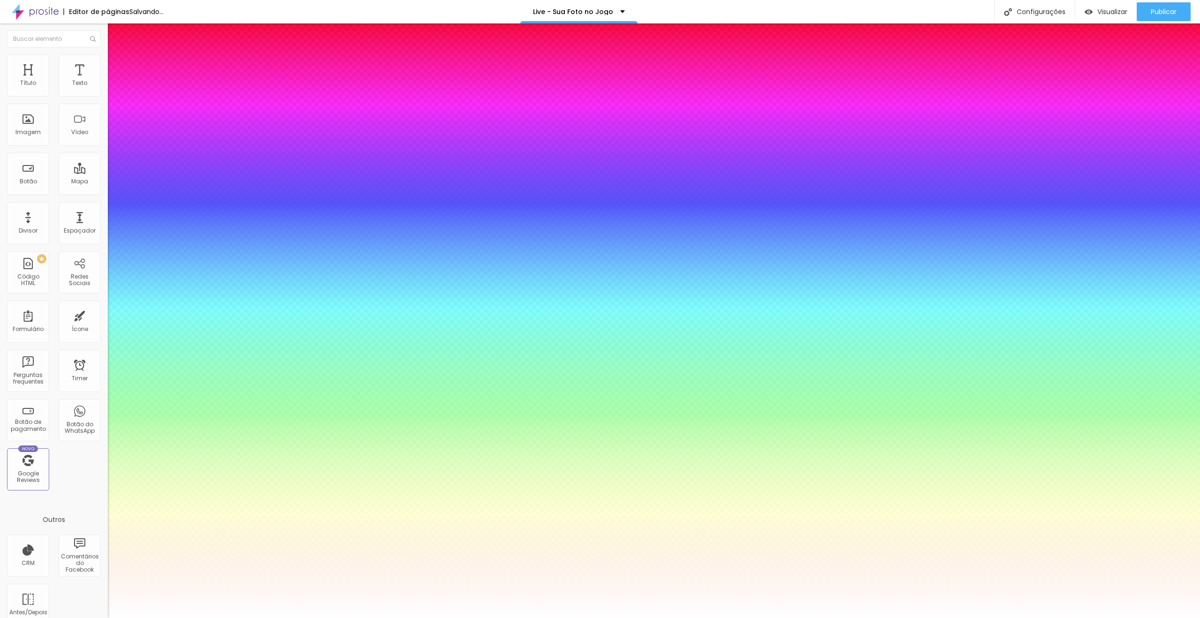
click at [686, 617] on div at bounding box center [600, 618] width 1200 height 0
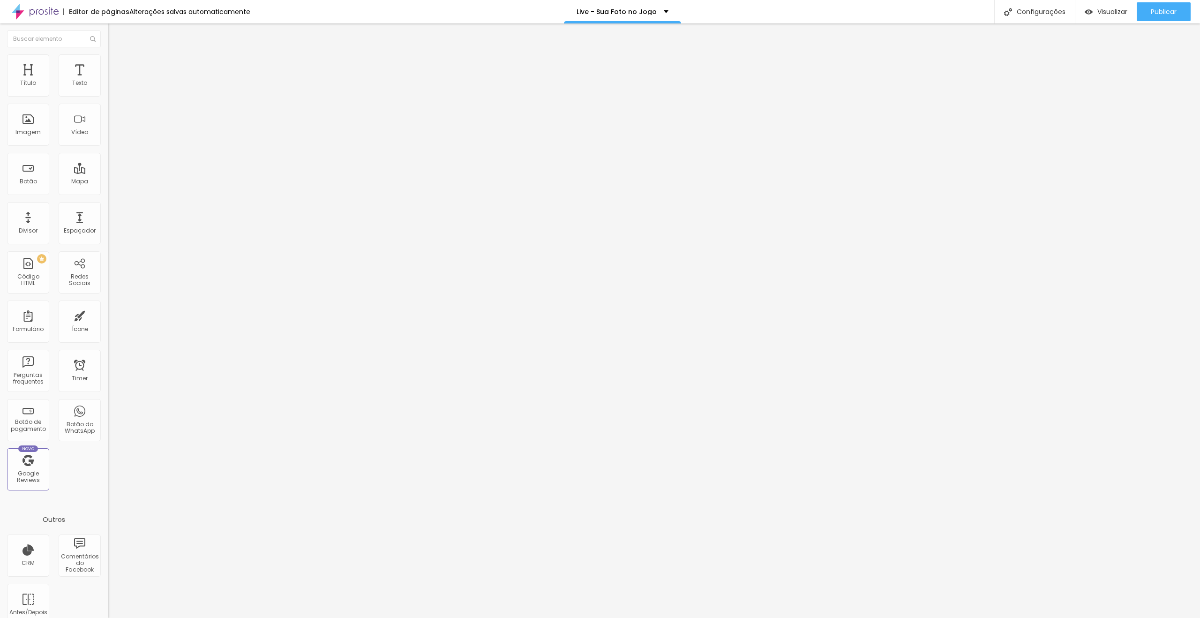
click at [108, 120] on img at bounding box center [111, 116] width 7 height 7
click at [108, 88] on input "Faça sua inscrição" at bounding box center [164, 83] width 113 height 9
paste input "Evento Ao Vivo - YouTube"
drag, startPoint x: 54, startPoint y: 198, endPoint x: 0, endPoint y: 190, distance: 55.0
click at [108, 190] on div "Texto Evento Ao Vivo - YouTube Alinhamento [GEOGRAPHIC_DATA] Link URL https:// …" at bounding box center [162, 141] width 108 height 136
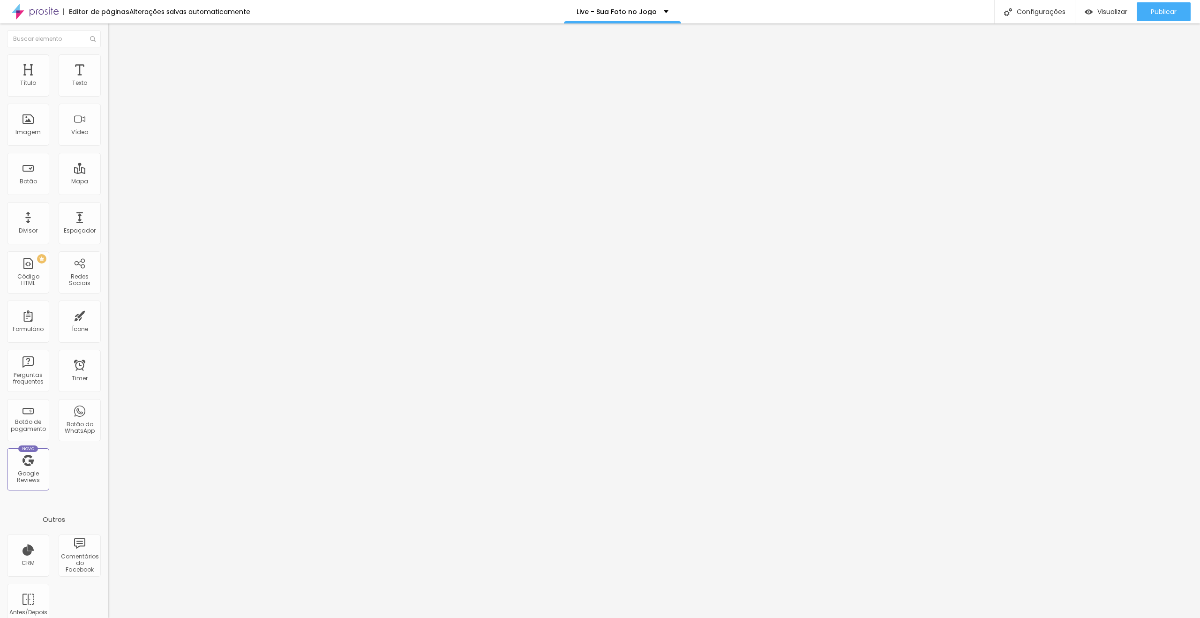
click at [108, 61] on li "Estilo" at bounding box center [162, 58] width 108 height 9
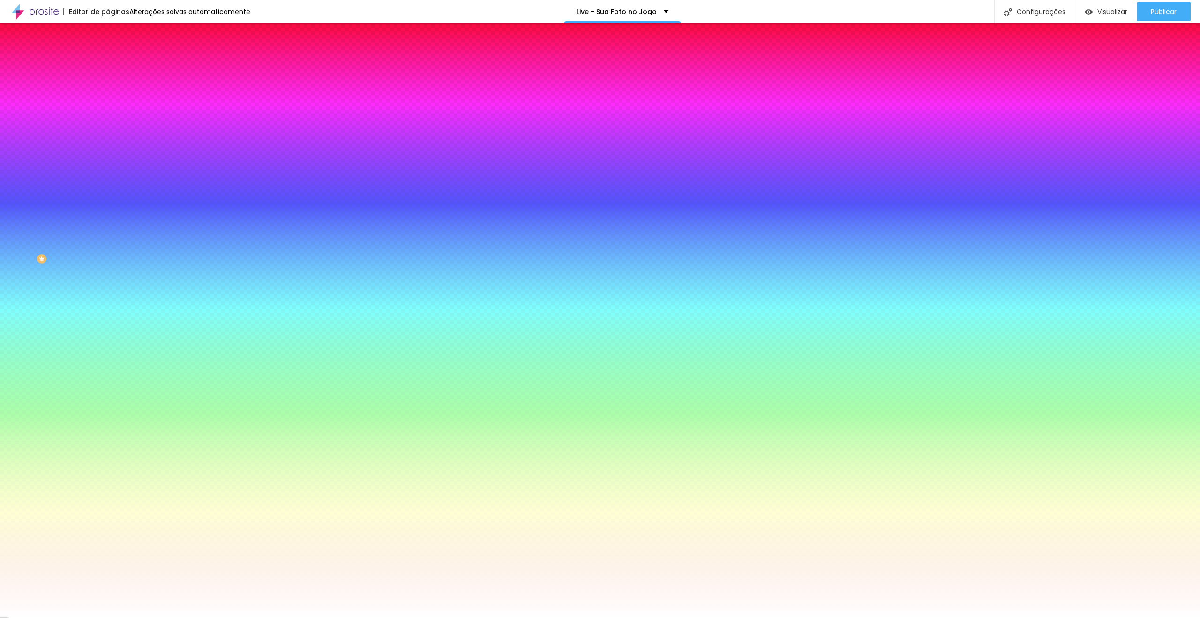
click at [112, 143] on icon "button" at bounding box center [115, 146] width 6 height 6
click at [739, 617] on div at bounding box center [600, 618] width 1200 height 0
click at [112, 143] on icon "button" at bounding box center [115, 146] width 6 height 6
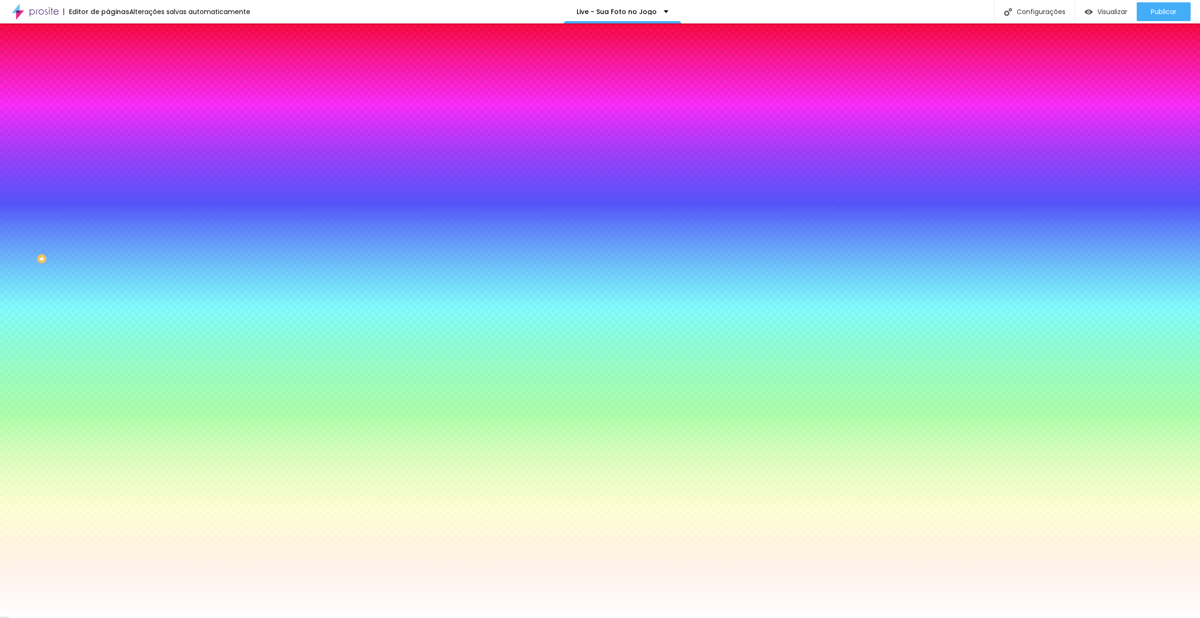
paste input "6D12DB"
drag, startPoint x: 106, startPoint y: 198, endPoint x: 118, endPoint y: 198, distance: 12.2
click at [69, 617] on div at bounding box center [600, 618] width 1200 height 0
click at [108, 90] on div at bounding box center [162, 90] width 108 height 0
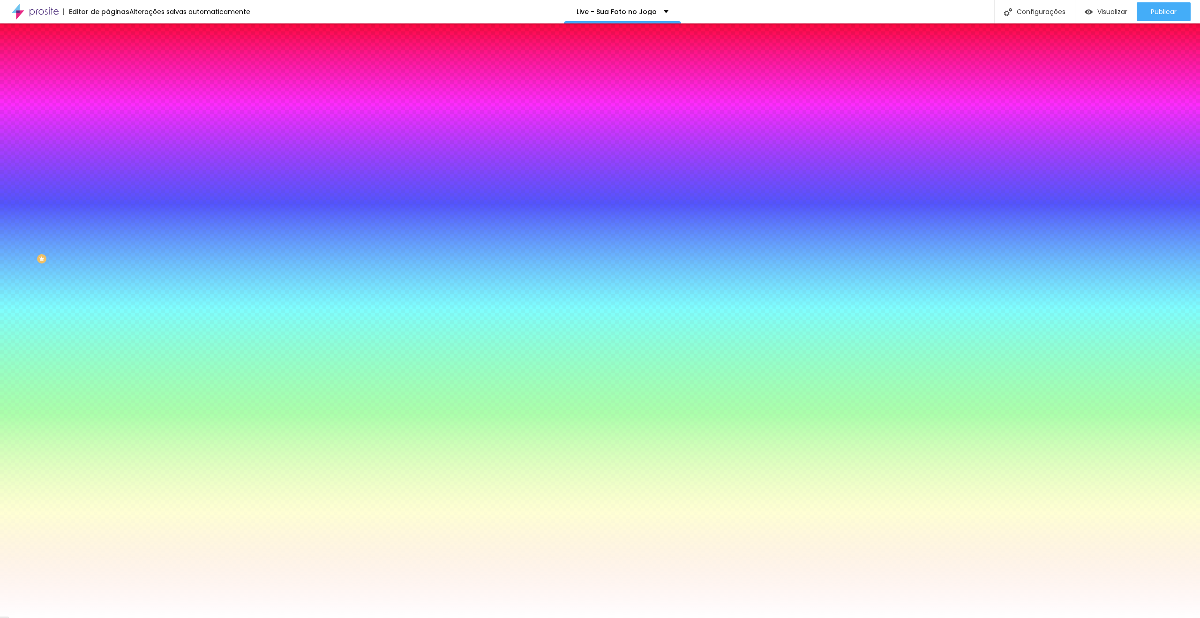
click at [108, 90] on input "#FFFFFF" at bounding box center [164, 94] width 113 height 9
drag, startPoint x: 65, startPoint y: 95, endPoint x: 67, endPoint y: 105, distance: 10.5
click at [108, 90] on div at bounding box center [162, 90] width 108 height 0
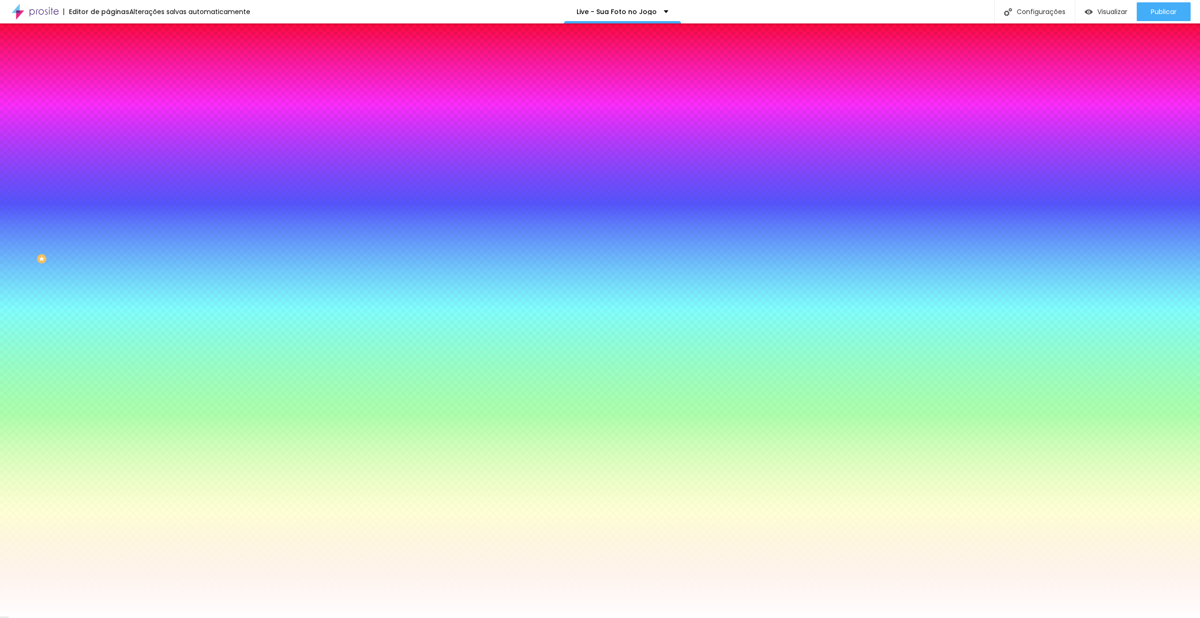
drag, startPoint x: 37, startPoint y: 143, endPoint x: 0, endPoint y: 188, distance: 58.7
click at [108, 188] on div "Cor de fundo Voltar ao padrão #000000 Tipografia Voltar ao padrão Borda Voltar …" at bounding box center [162, 226] width 108 height 307
drag, startPoint x: 60, startPoint y: 92, endPoint x: 78, endPoint y: 107, distance: 23.3
click at [108, 90] on div at bounding box center [162, 90] width 108 height 0
drag, startPoint x: 96, startPoint y: 153, endPoint x: 104, endPoint y: 124, distance: 30.6
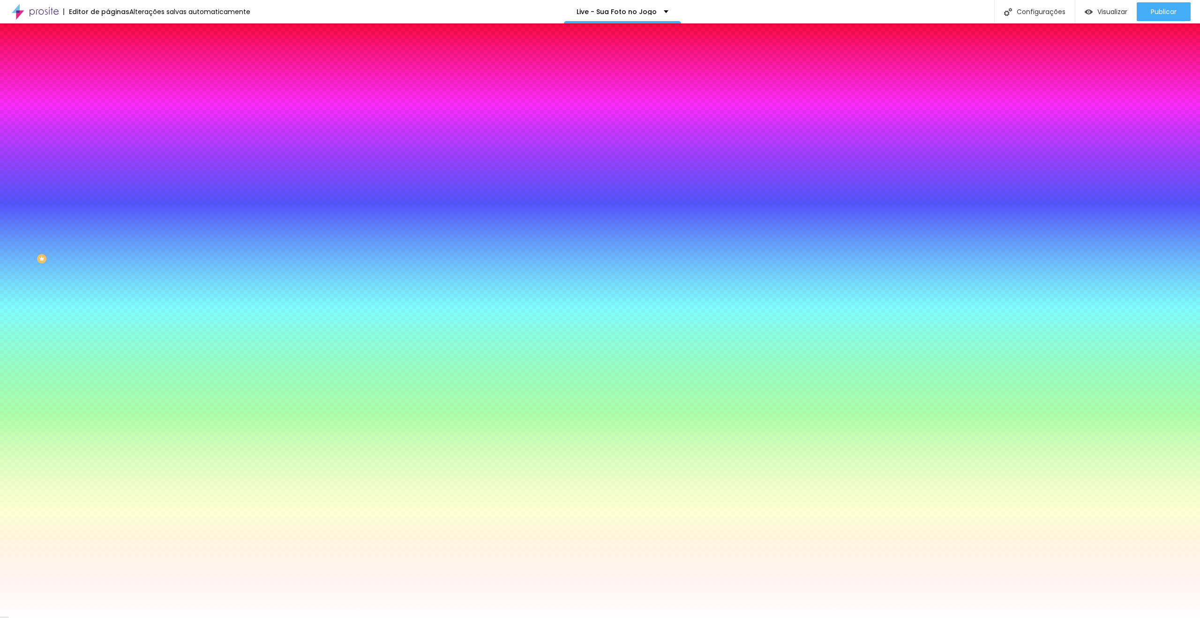
click at [108, 124] on div "Cor de fundo Voltar ao padrão #000000 Tipografia Voltar ao padrão Borda Voltar …" at bounding box center [162, 226] width 108 height 307
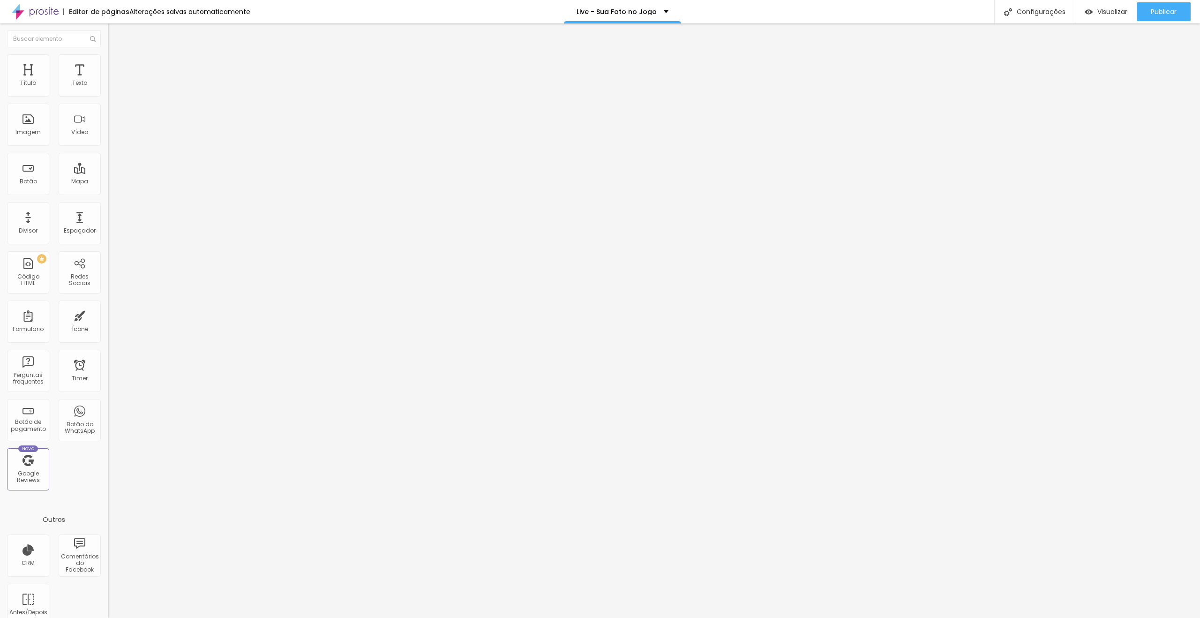
click at [116, 65] on span "Estilo" at bounding box center [123, 61] width 15 height 8
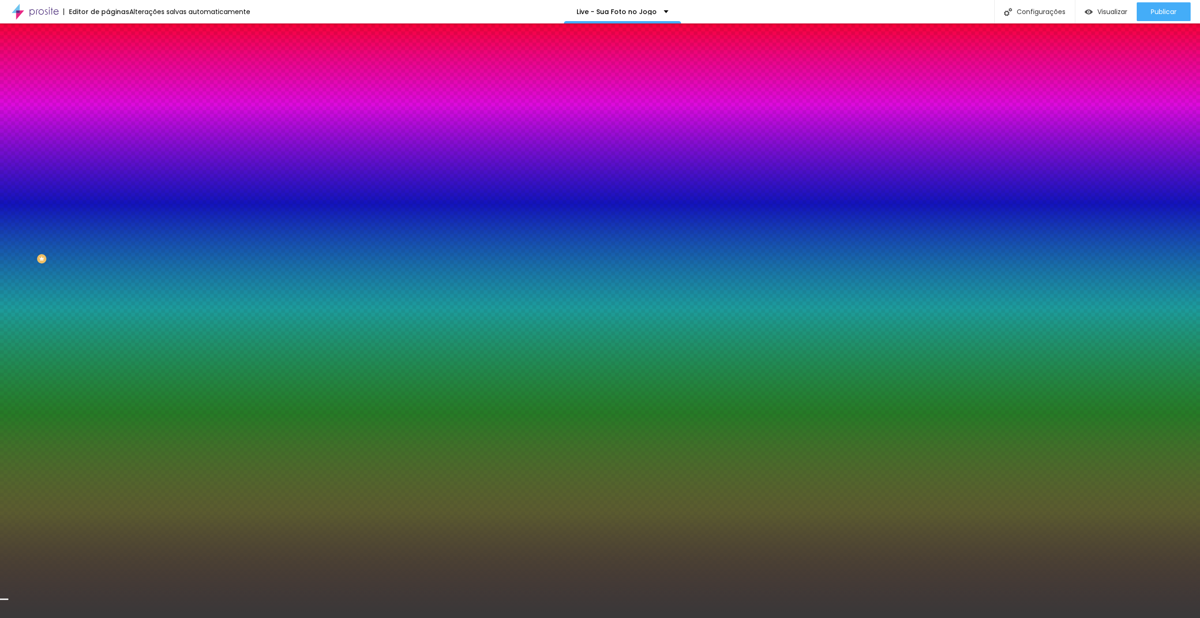
click at [108, 128] on div at bounding box center [162, 128] width 108 height 0
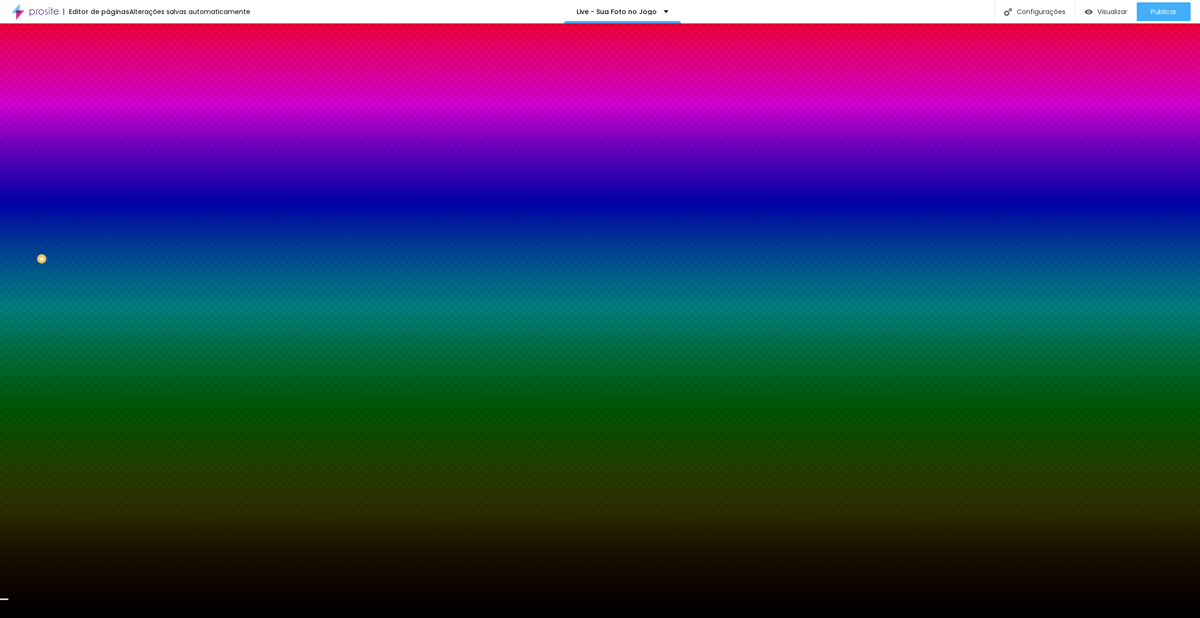
drag, startPoint x: 11, startPoint y: 245, endPoint x: 0, endPoint y: 272, distance: 29.4
click at [108, 272] on div "Editar Seção Conteúdo Estilo Avançado Imagem de fundo Trocar imagem Efeito da I…" at bounding box center [162, 320] width 108 height 594
click at [108, 128] on div at bounding box center [162, 128] width 108 height 0
drag, startPoint x: 97, startPoint y: 215, endPoint x: 96, endPoint y: 233, distance: 18.3
click at [96, 233] on div at bounding box center [600, 309] width 1200 height 618
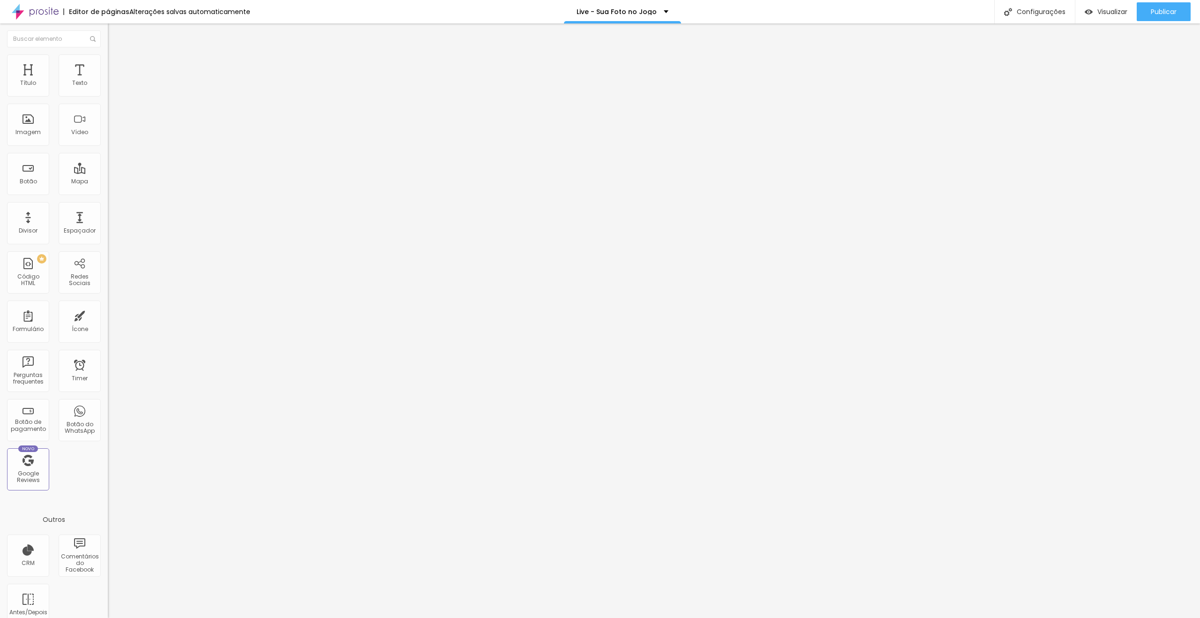
drag, startPoint x: 93, startPoint y: 65, endPoint x: 93, endPoint y: 79, distance: 14.1
click at [116, 70] on span "Avançado" at bounding box center [131, 70] width 31 height 8
click at [108, 315] on div at bounding box center [162, 319] width 108 height 8
drag, startPoint x: 29, startPoint y: 109, endPoint x: 37, endPoint y: 110, distance: 7.6
click at [108, 315] on input "range" at bounding box center [138, 319] width 60 height 8
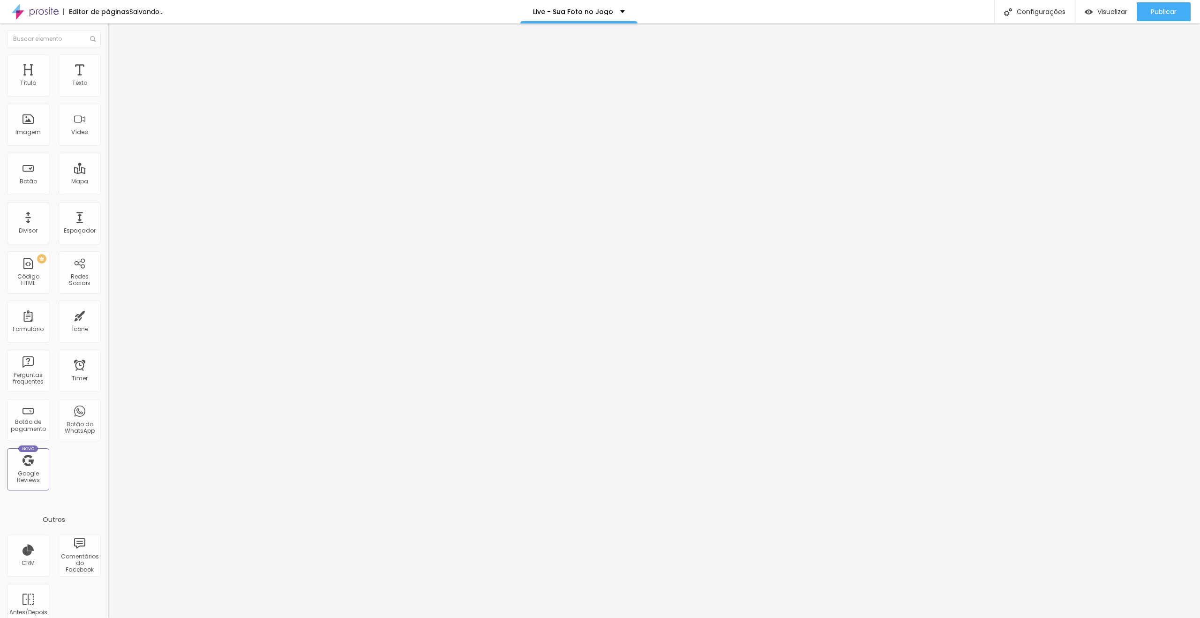
click at [116, 66] on span "Avançado" at bounding box center [131, 70] width 31 height 8
click at [108, 315] on input "range" at bounding box center [138, 319] width 60 height 8
click at [108, 62] on li "Estilo" at bounding box center [162, 58] width 108 height 9
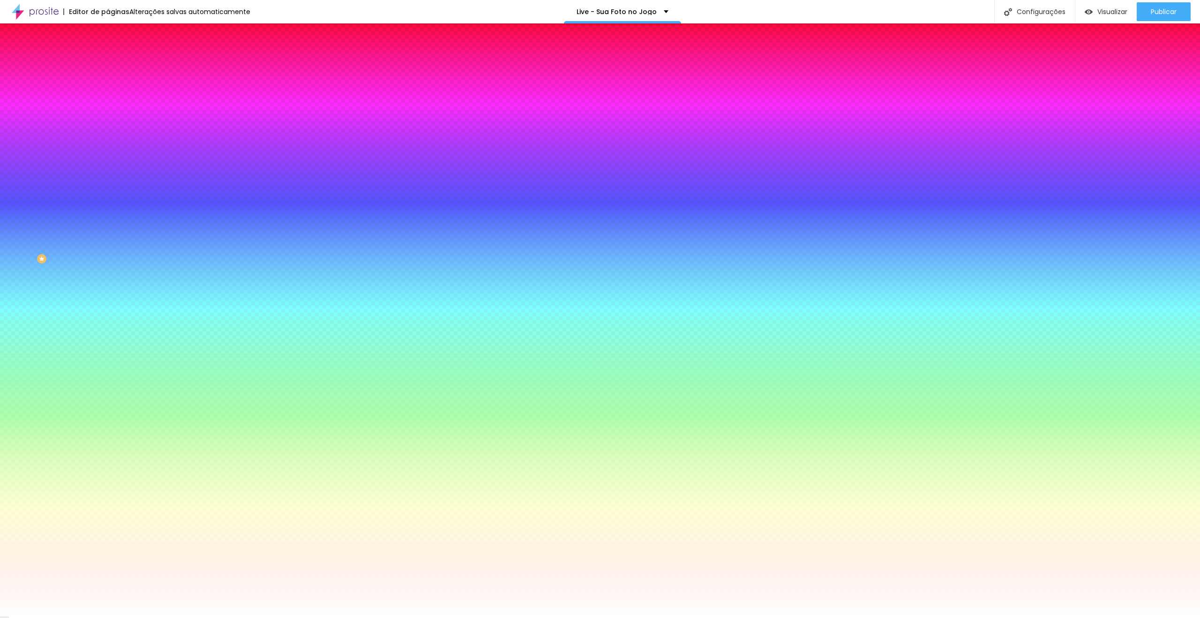
click at [108, 98] on input "#000000" at bounding box center [164, 94] width 113 height 9
paste input "29DE"
click at [108, 90] on div at bounding box center [162, 90] width 108 height 0
drag, startPoint x: 94, startPoint y: 122, endPoint x: 91, endPoint y: 111, distance: 11.7
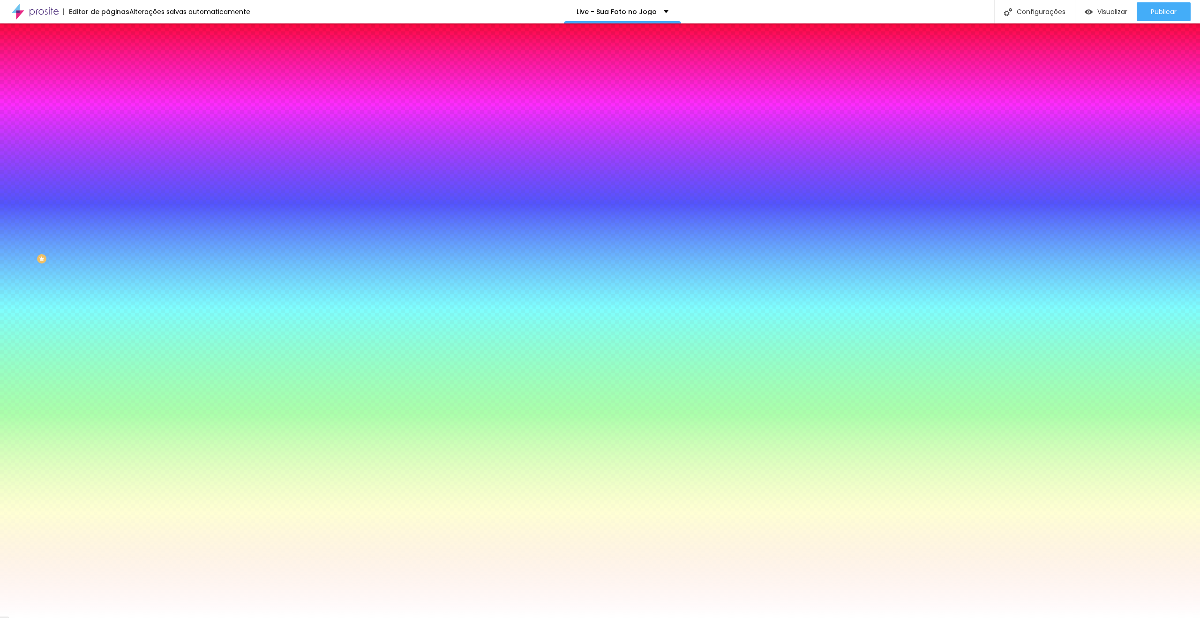
click at [108, 186] on div "Cor de fundo Voltar ao padrão #000000 Tipografia Voltar ao padrão Borda Voltar …" at bounding box center [162, 226] width 108 height 307
click at [108, 95] on input "#000000" at bounding box center [164, 94] width 113 height 9
paste input "29DE"
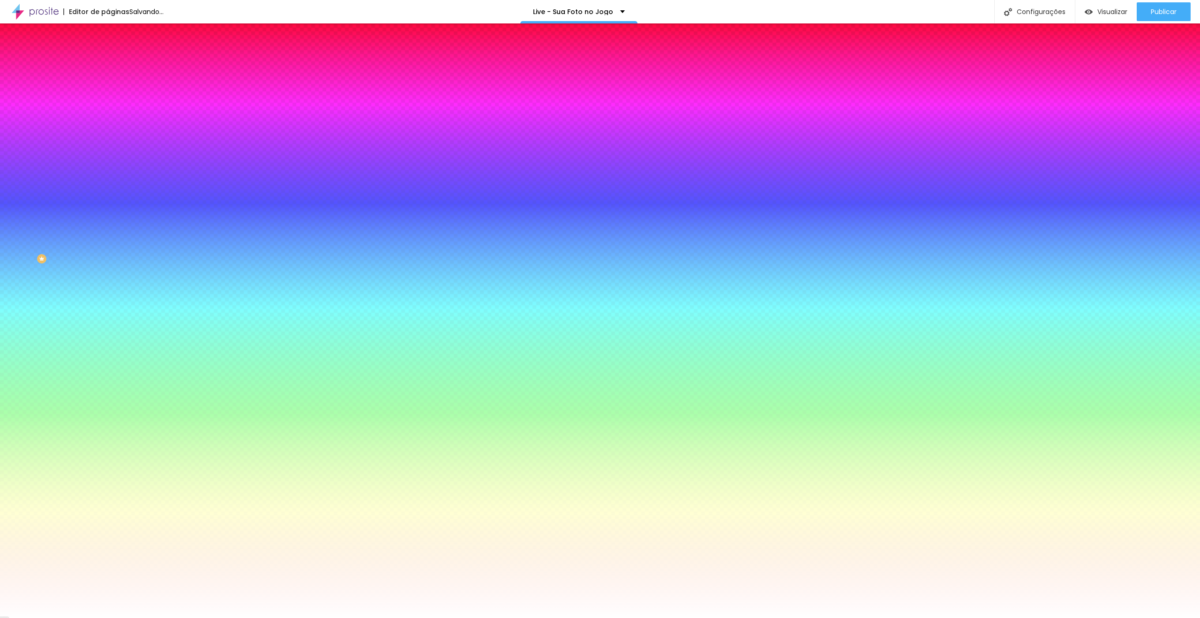
click at [108, 120] on div "Tipografia Voltar ao padrão" at bounding box center [162, 112] width 108 height 26
click at [108, 94] on input "#29DE" at bounding box center [164, 94] width 113 height 9
paste input "6D12DB"
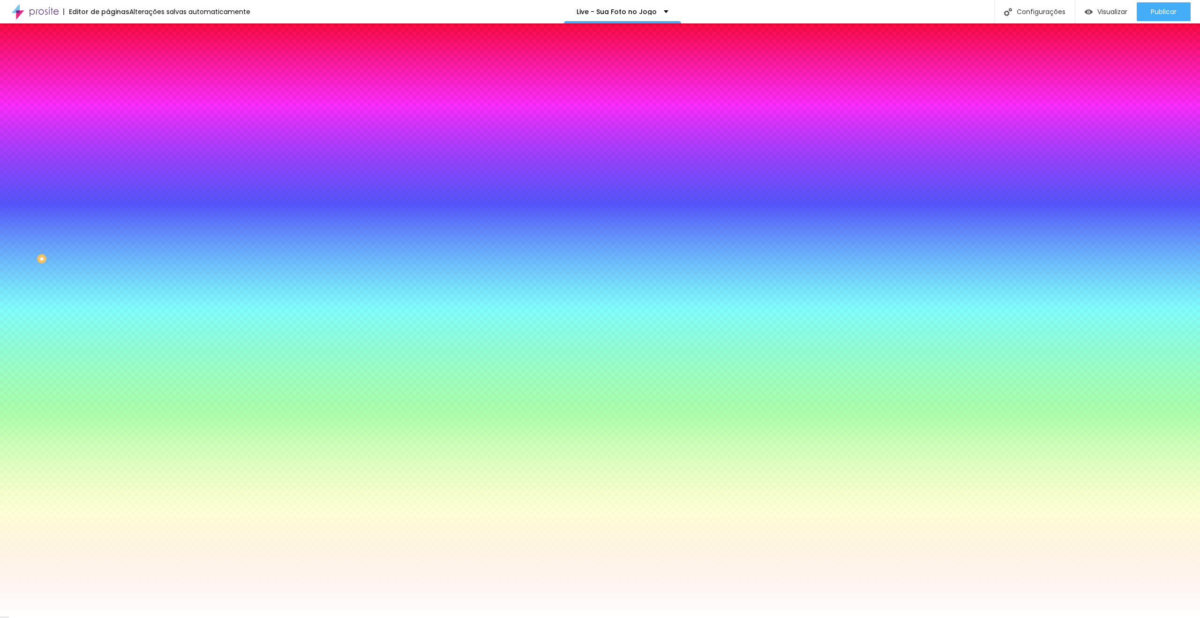
click at [108, 54] on li "Conteúdo" at bounding box center [162, 49] width 108 height 9
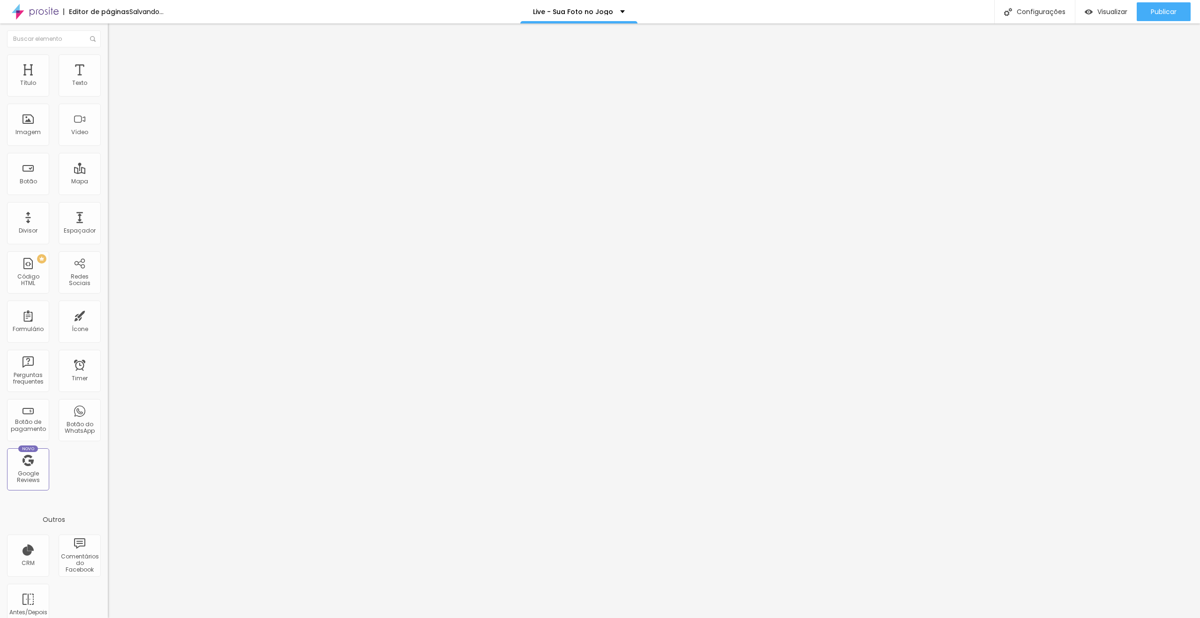
drag, startPoint x: 72, startPoint y: 104, endPoint x: 86, endPoint y: 105, distance: 14.7
click at [108, 88] on input "Evento Ao Vivo - YouTube" at bounding box center [164, 83] width 113 height 9
drag, startPoint x: 56, startPoint y: 104, endPoint x: 0, endPoint y: 100, distance: 56.4
click at [108, 100] on div "Texto Evento Ao Vivo - YouTube Alinhamento [GEOGRAPHIC_DATA] Link URL Abrir em …" at bounding box center [162, 141] width 108 height 136
click at [108, 73] on li "Avançado" at bounding box center [162, 68] width 108 height 9
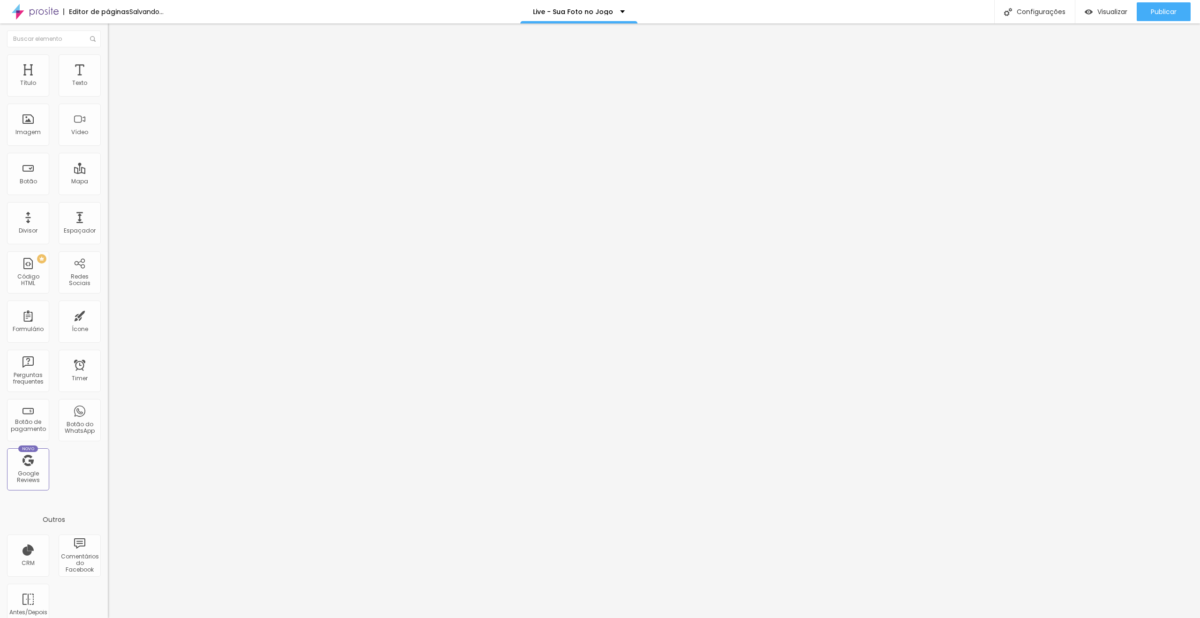
drag, startPoint x: 27, startPoint y: 90, endPoint x: 36, endPoint y: 93, distance: 9.7
click at [108, 182] on input "range" at bounding box center [138, 186] width 60 height 8
click at [1107, 8] on span "Visualizar" at bounding box center [1112, 12] width 30 height 8
click at [112, 136] on icon "button" at bounding box center [115, 133] width 6 height 6
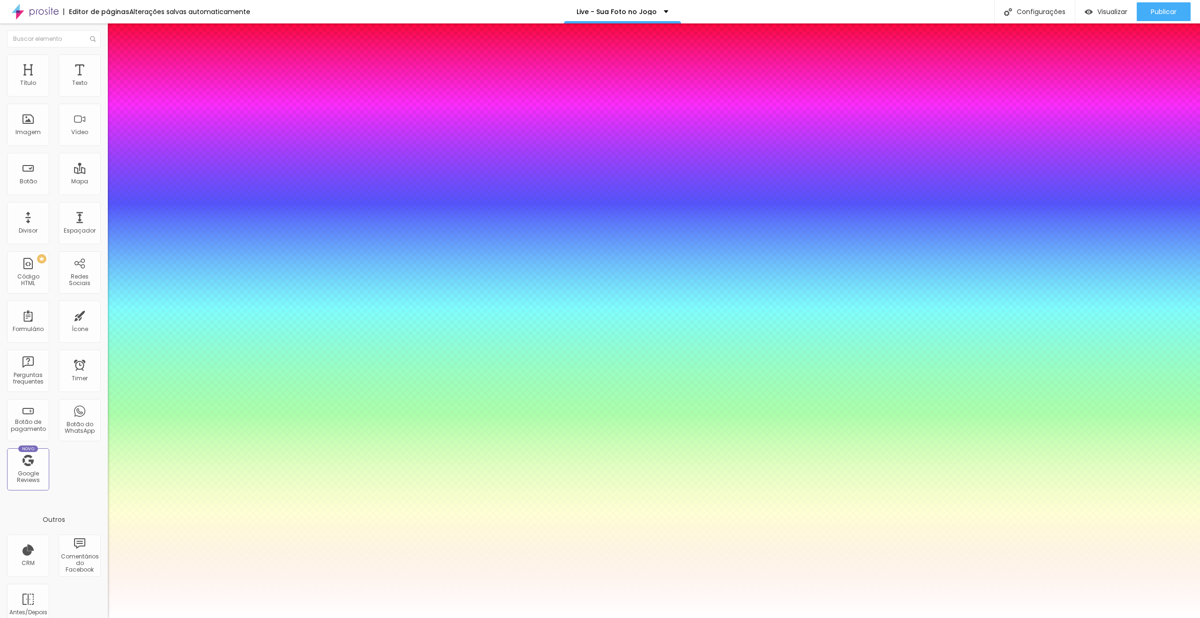
drag, startPoint x: 204, startPoint y: 266, endPoint x: 217, endPoint y: 265, distance: 12.7
click at [1087, 617] on div at bounding box center [600, 618] width 1200 height 0
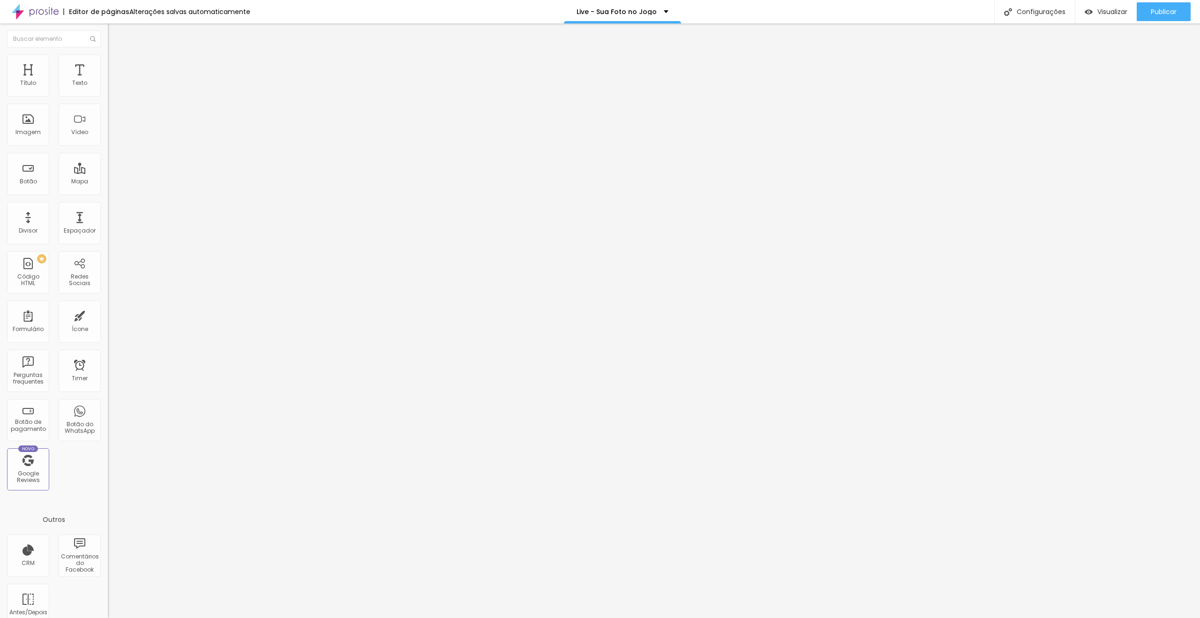
click at [116, 65] on span "Estilo" at bounding box center [123, 61] width 15 height 8
drag, startPoint x: 23, startPoint y: 100, endPoint x: 19, endPoint y: 102, distance: 5.0
click at [108, 96] on input "range" at bounding box center [138, 93] width 60 height 8
click at [108, 58] on img at bounding box center [112, 58] width 8 height 8
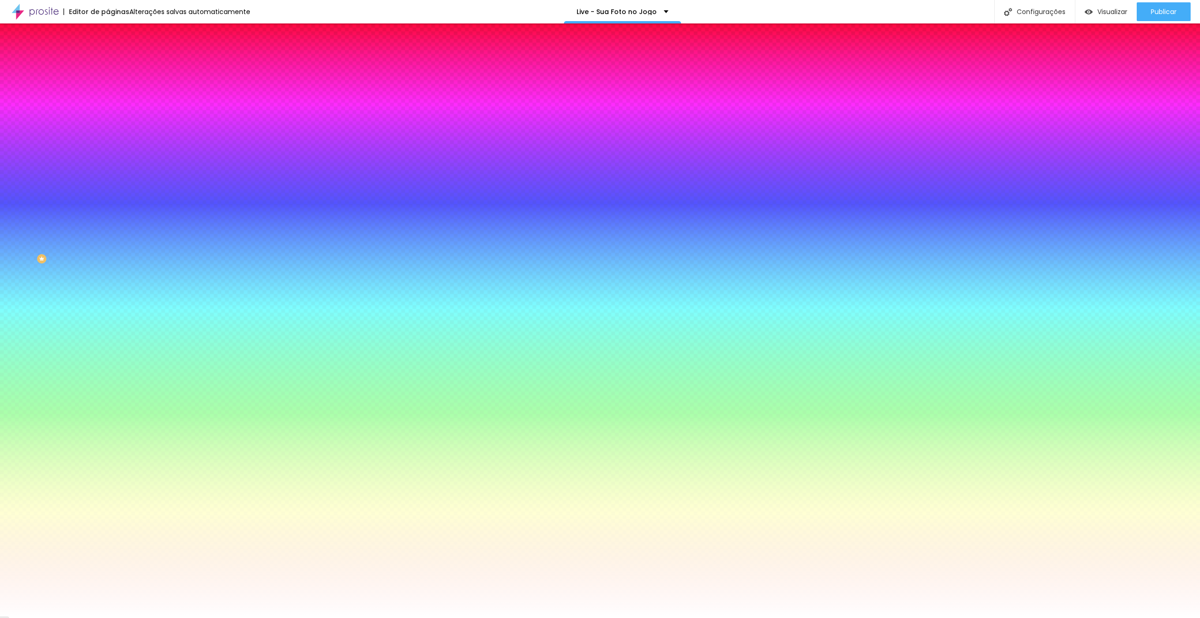
click at [108, 115] on button "button" at bounding box center [114, 120] width 13 height 10
drag, startPoint x: 154, startPoint y: 180, endPoint x: 148, endPoint y: 181, distance: 5.8
click at [25, 617] on div at bounding box center [600, 618] width 1200 height 0
click at [116, 55] on span "Conteúdo" at bounding box center [130, 51] width 29 height 8
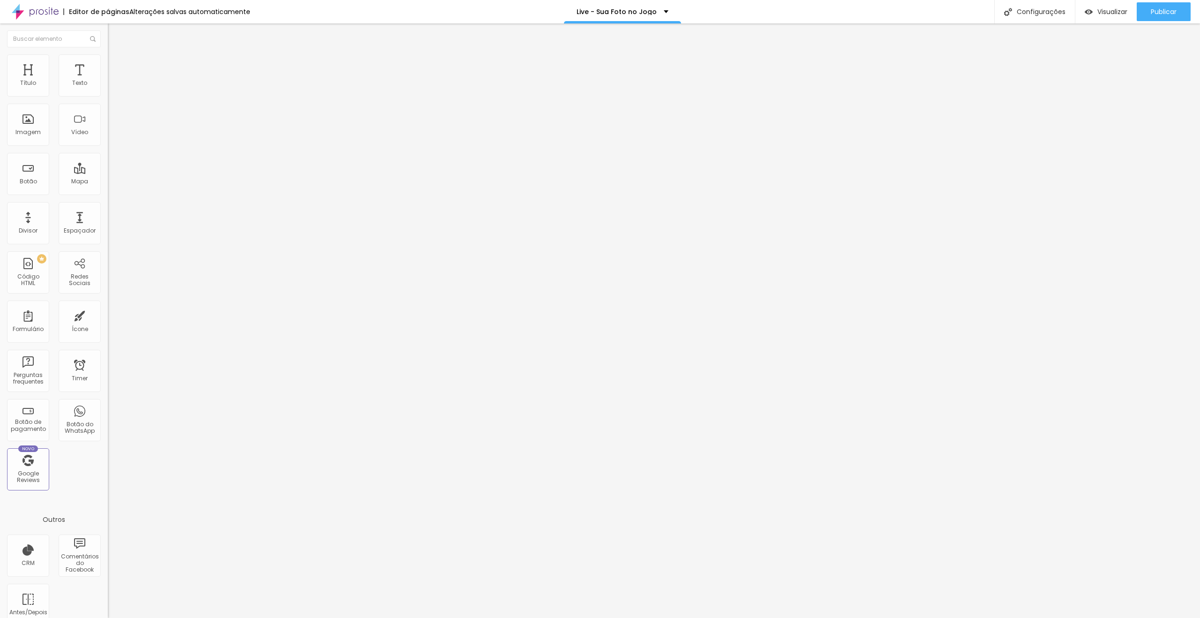
click at [108, 147] on span "Grande" at bounding box center [119, 144] width 22 height 8
click at [108, 159] on span "Normal" at bounding box center [118, 155] width 21 height 8
click at [108, 81] on span "Trocar imagem" at bounding box center [133, 77] width 51 height 8
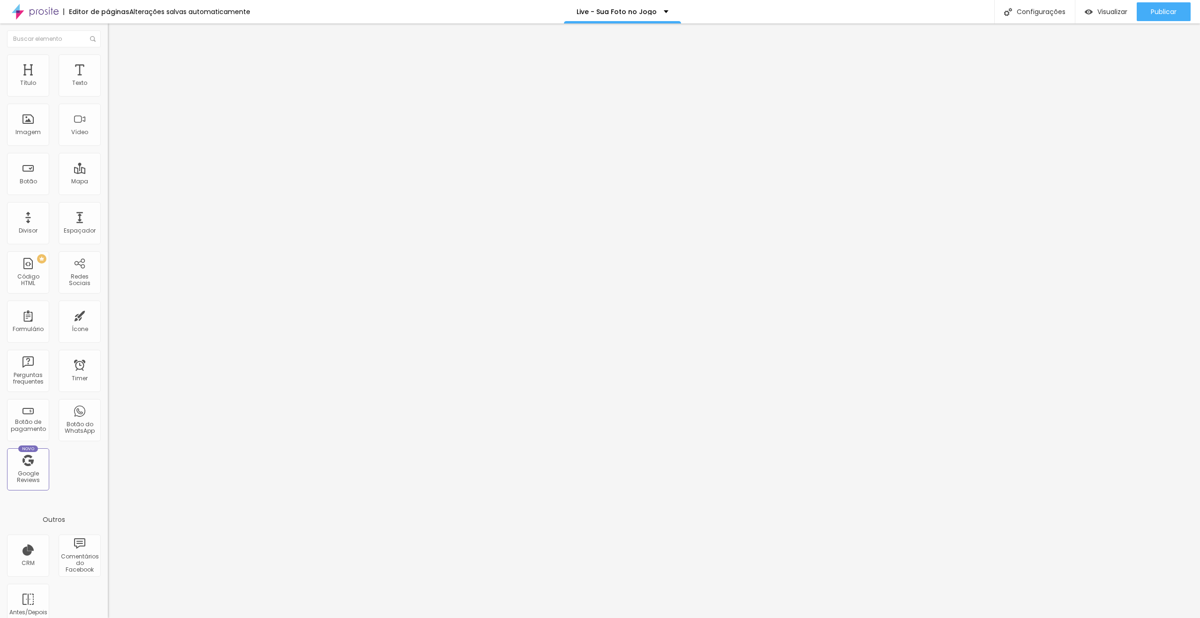
click at [116, 66] on span "Avançado" at bounding box center [131, 70] width 31 height 8
click at [108, 59] on img at bounding box center [112, 58] width 8 height 8
drag, startPoint x: 21, startPoint y: 99, endPoint x: 26, endPoint y: 100, distance: 5.3
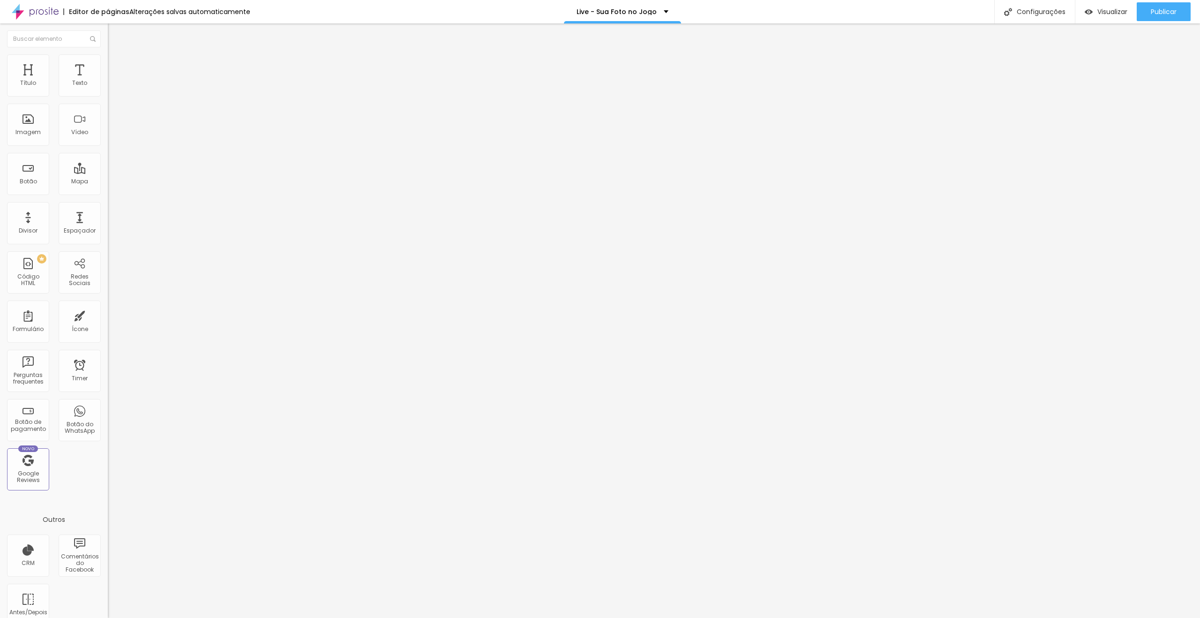
click at [108, 96] on input "range" at bounding box center [138, 93] width 60 height 8
click at [108, 88] on input "Evento Ao Vivo - YouTube" at bounding box center [164, 83] width 113 height 9
click at [113, 135] on icon "button" at bounding box center [115, 133] width 4 height 4
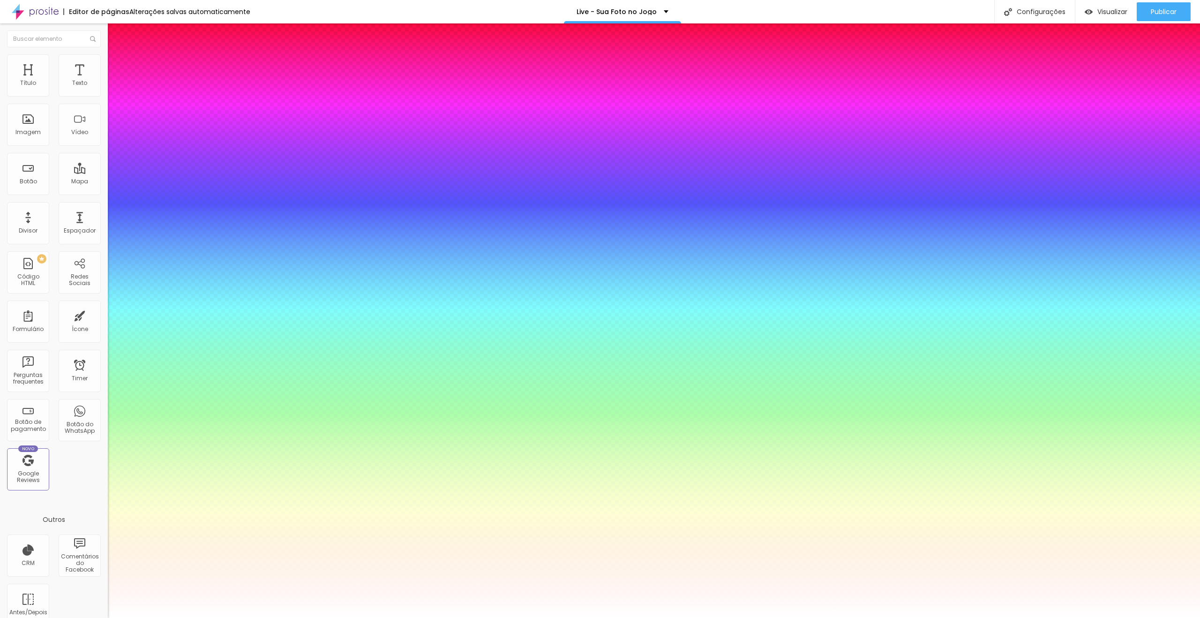
paste input "6D12DB"
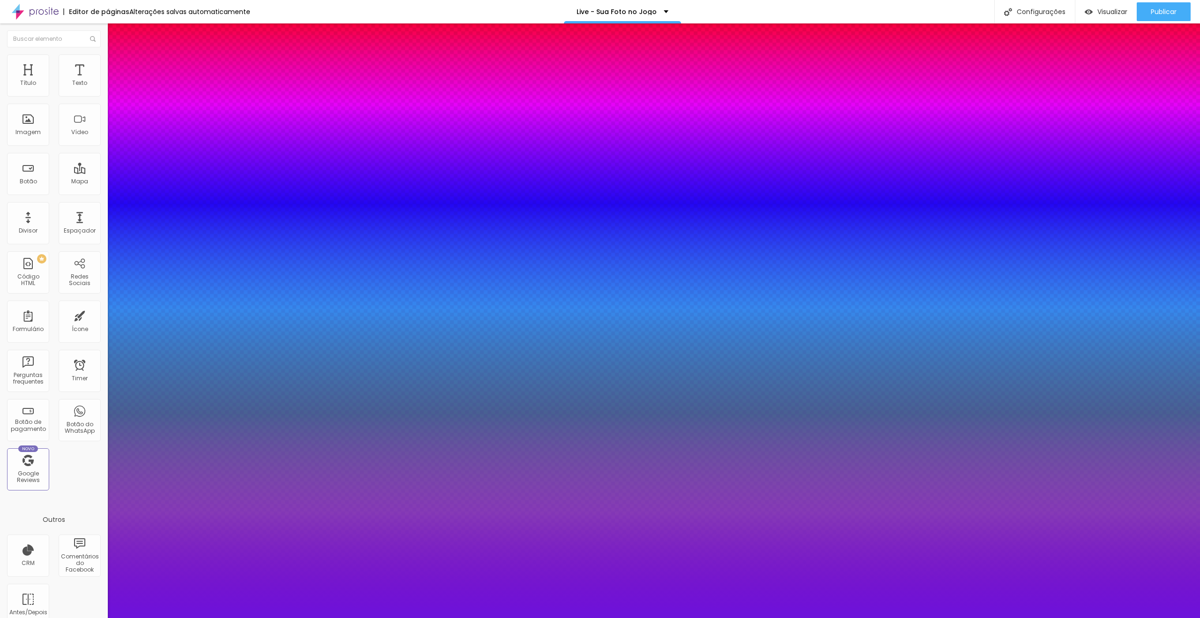
click at [816, 617] on div at bounding box center [600, 618] width 1200 height 0
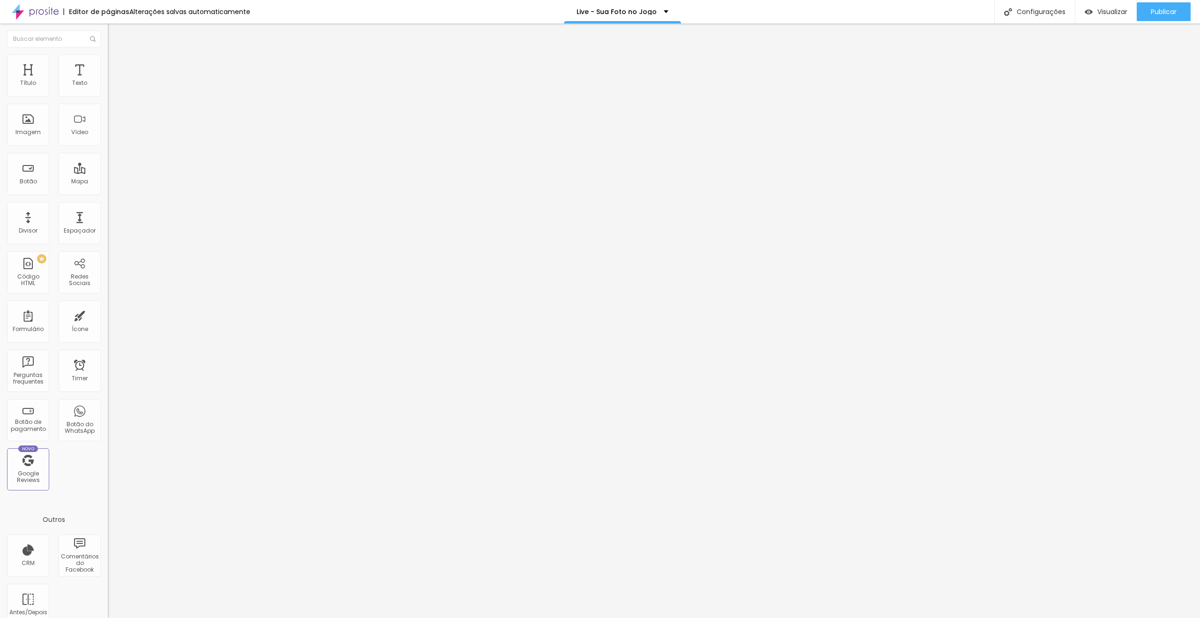
click at [108, 139] on button "button" at bounding box center [114, 134] width 13 height 10
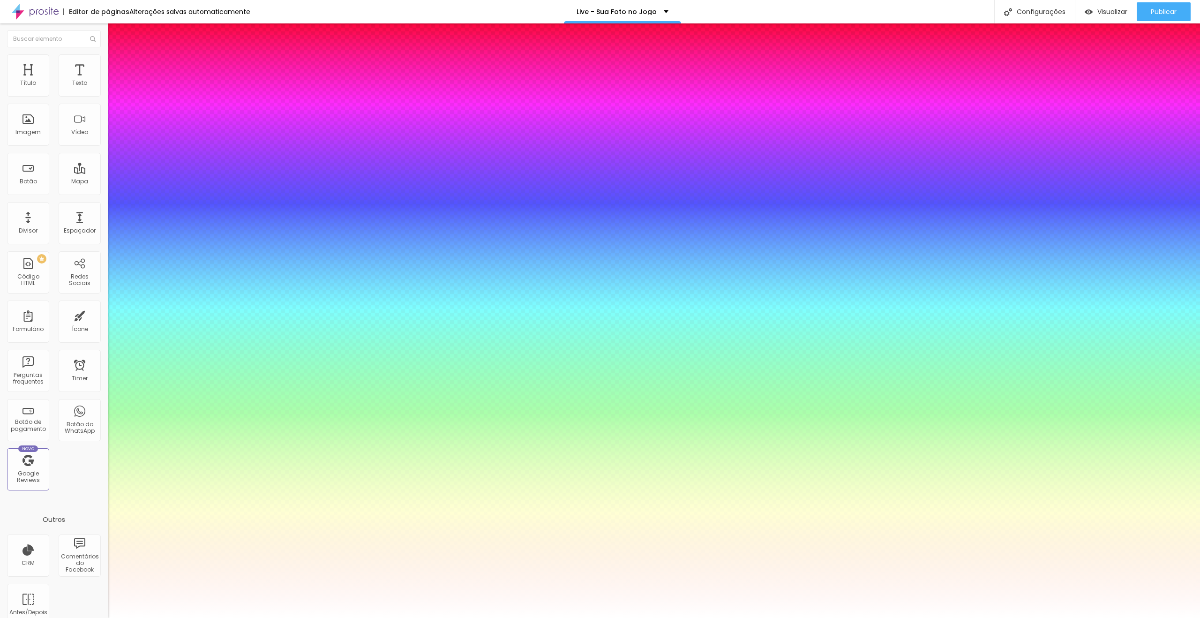
drag, startPoint x: 141, startPoint y: 385, endPoint x: 115, endPoint y: 336, distance: 56.0
click at [835, 617] on div at bounding box center [600, 618] width 1200 height 0
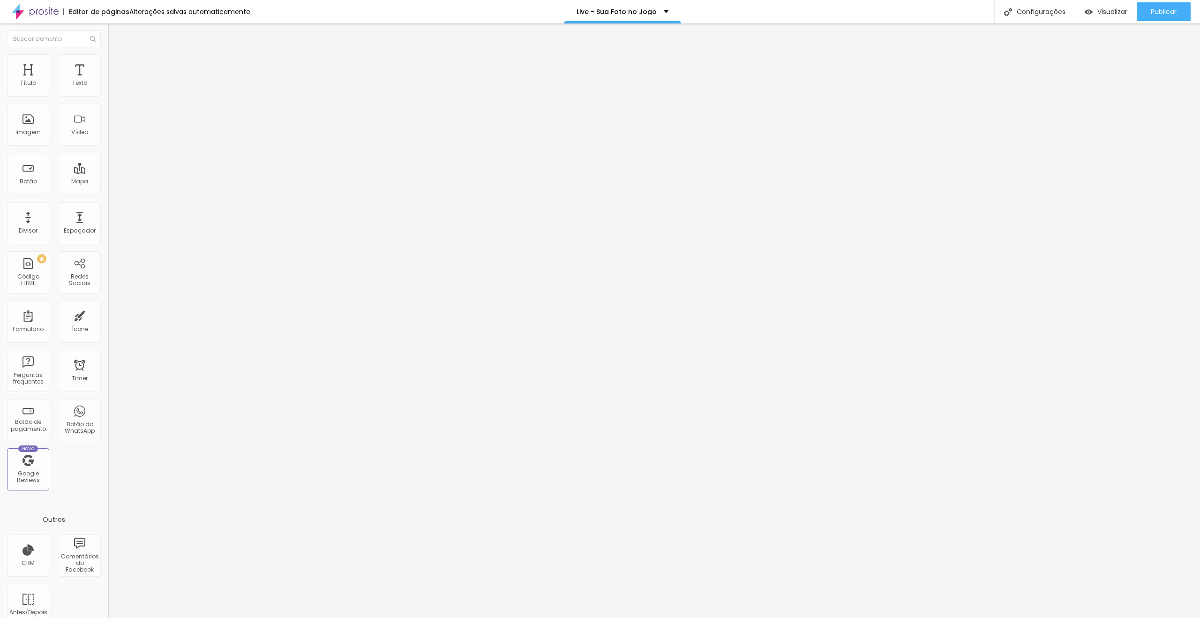
click at [108, 139] on button "button" at bounding box center [114, 134] width 13 height 10
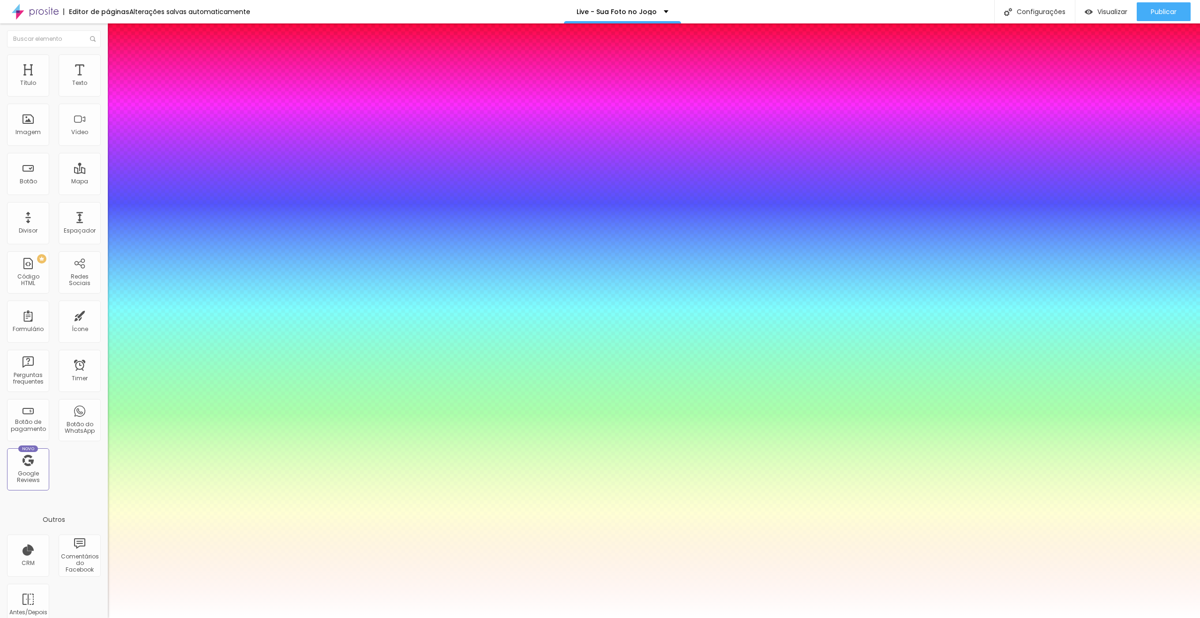
paste input "6D12DB"
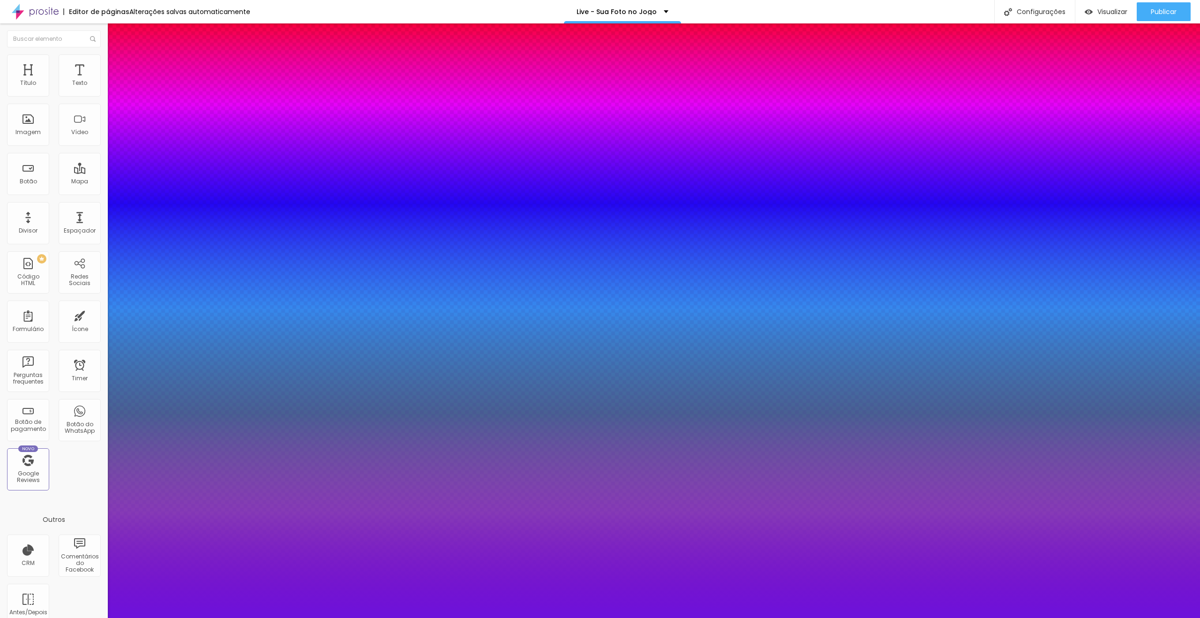
click at [661, 617] on div at bounding box center [600, 618] width 1200 height 0
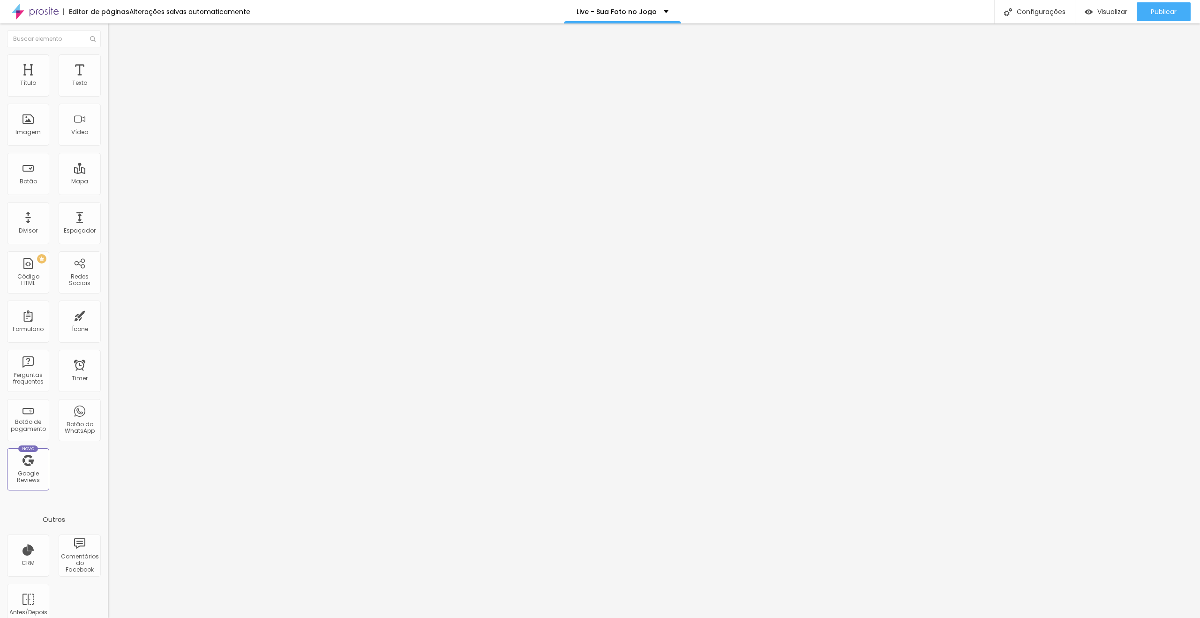
drag, startPoint x: 64, startPoint y: 57, endPoint x: 56, endPoint y: 68, distance: 13.4
click at [108, 57] on ul "Conteúdo Estilo Avançado" at bounding box center [162, 59] width 108 height 28
click at [108, 64] on li "Estilo" at bounding box center [162, 58] width 108 height 9
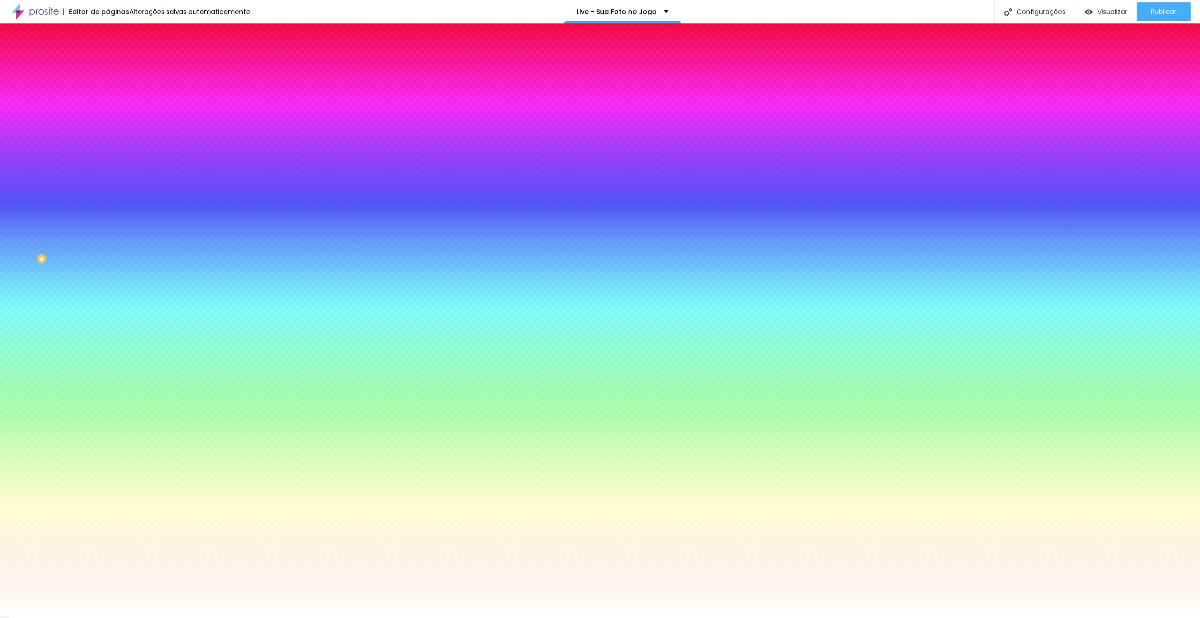
click at [108, 120] on button "button" at bounding box center [114, 125] width 13 height 10
click at [50, 617] on div at bounding box center [600, 618] width 1200 height 0
click at [112, 148] on icon "button" at bounding box center [115, 151] width 6 height 6
drag, startPoint x: 103, startPoint y: 173, endPoint x: 120, endPoint y: 173, distance: 16.9
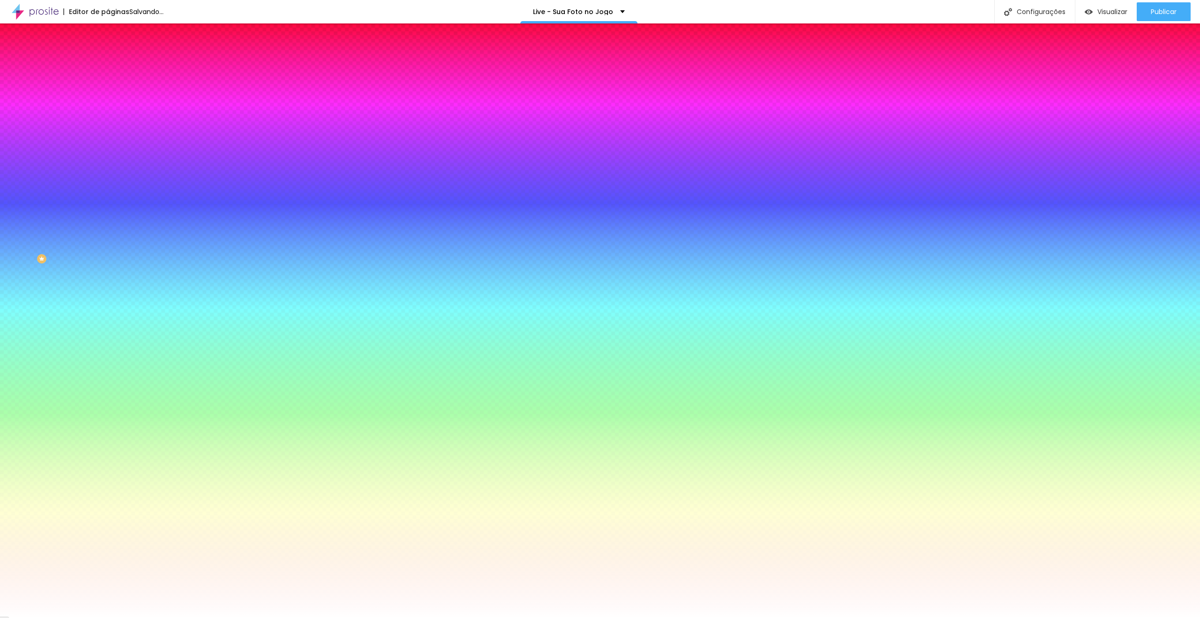
click at [84, 617] on div at bounding box center [600, 618] width 1200 height 0
click at [108, 90] on div at bounding box center [162, 90] width 108 height 0
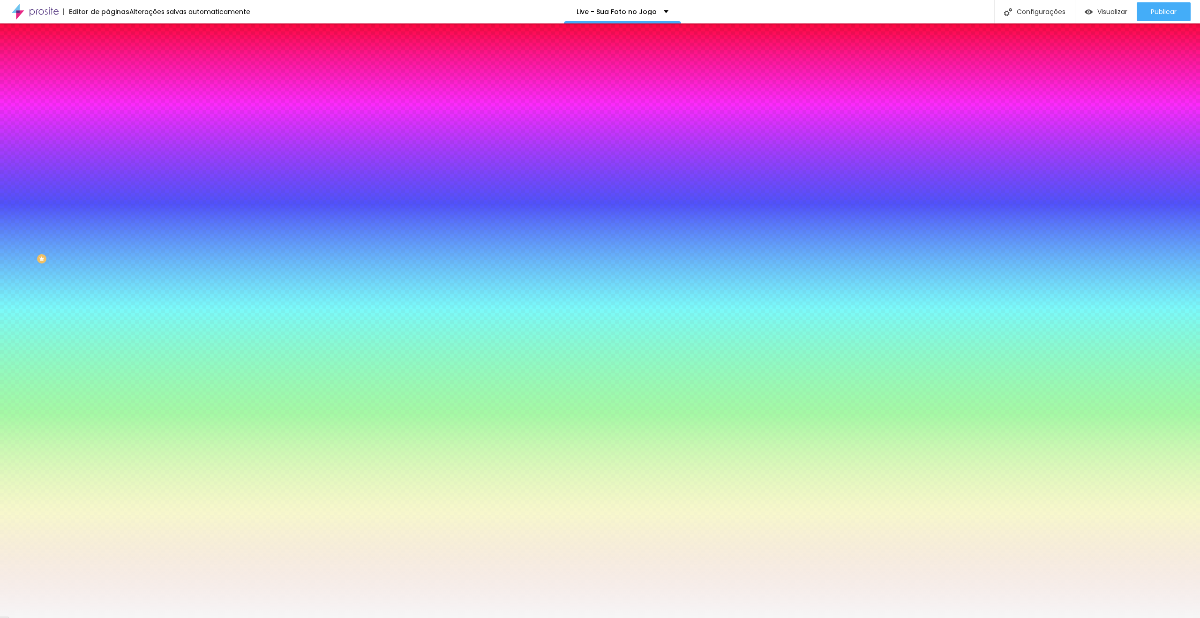
drag, startPoint x: 37, startPoint y: 134, endPoint x: 0, endPoint y: 108, distance: 44.5
click at [108, 108] on div "Cor de fundo Voltar ao padrão #F6F6F6 Sombra DESATIVADO Voltar ao padrão Borda …" at bounding box center [162, 114] width 108 height 83
click at [108, 92] on input "#F6F6F6" at bounding box center [164, 94] width 113 height 9
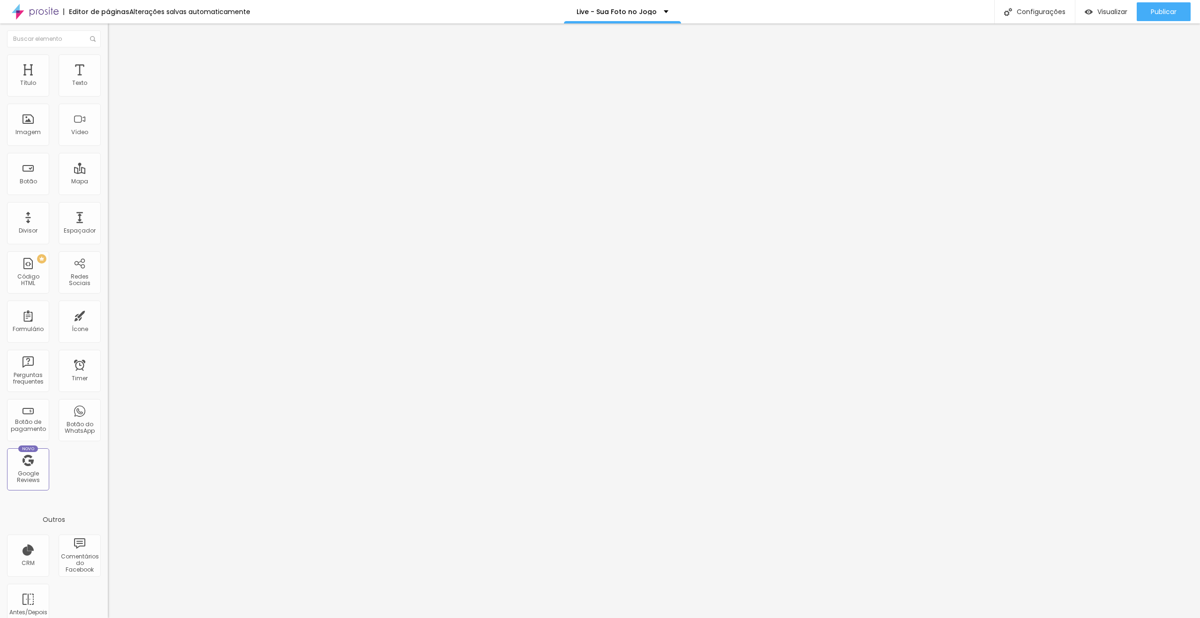
click at [108, 60] on img at bounding box center [112, 58] width 8 height 8
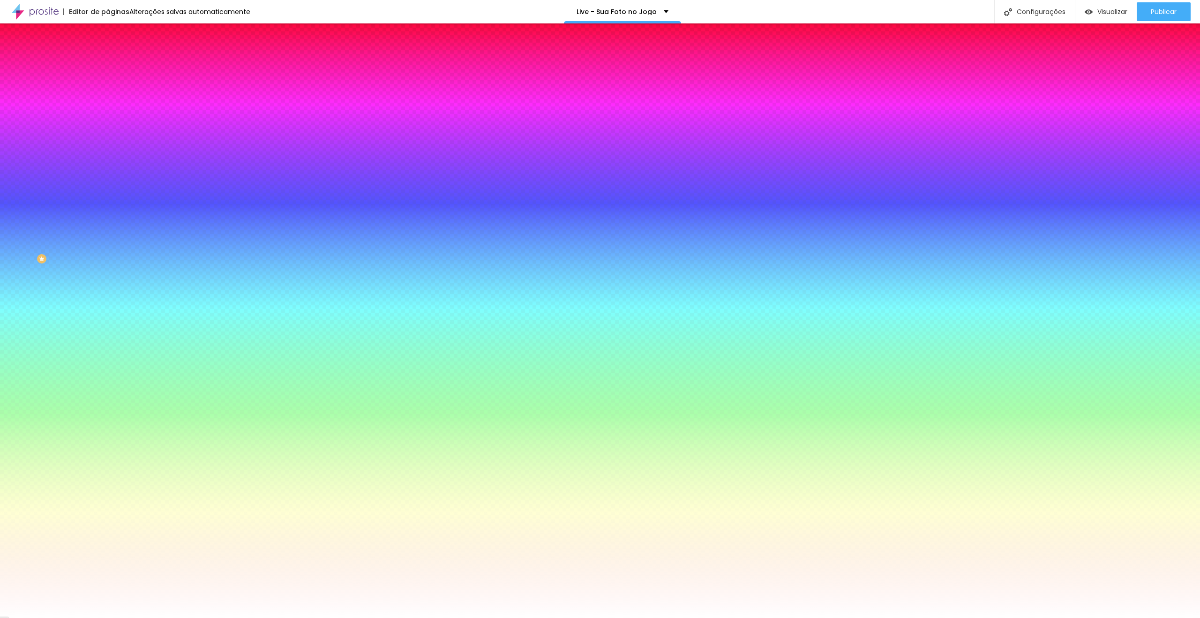
click at [108, 137] on input "#FFFFFF" at bounding box center [164, 132] width 113 height 9
paste input "6F6F6"
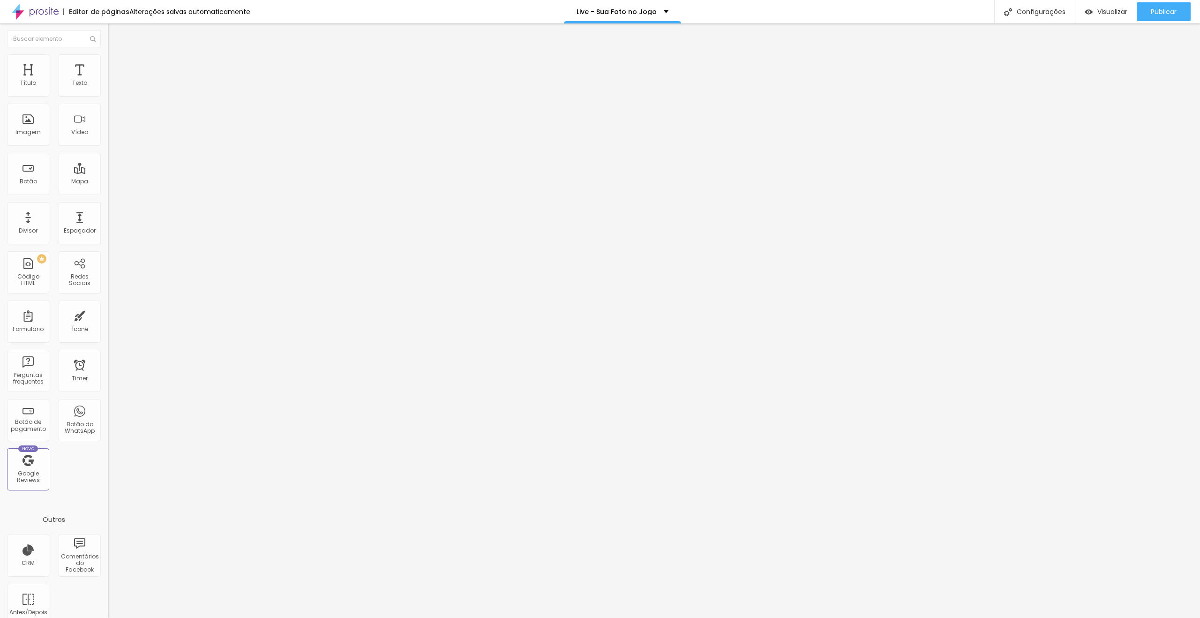
click at [116, 64] on span "Estilo" at bounding box center [123, 61] width 15 height 8
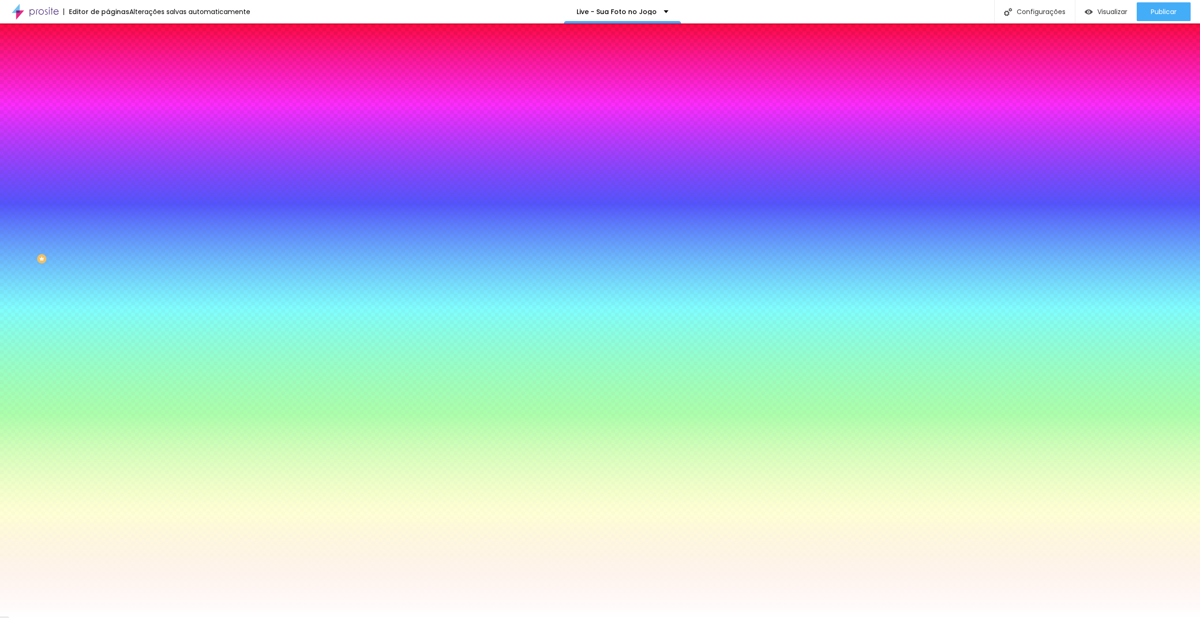
click at [108, 137] on input "#FFFFFF" at bounding box center [164, 132] width 113 height 9
paste input "6F6F6"
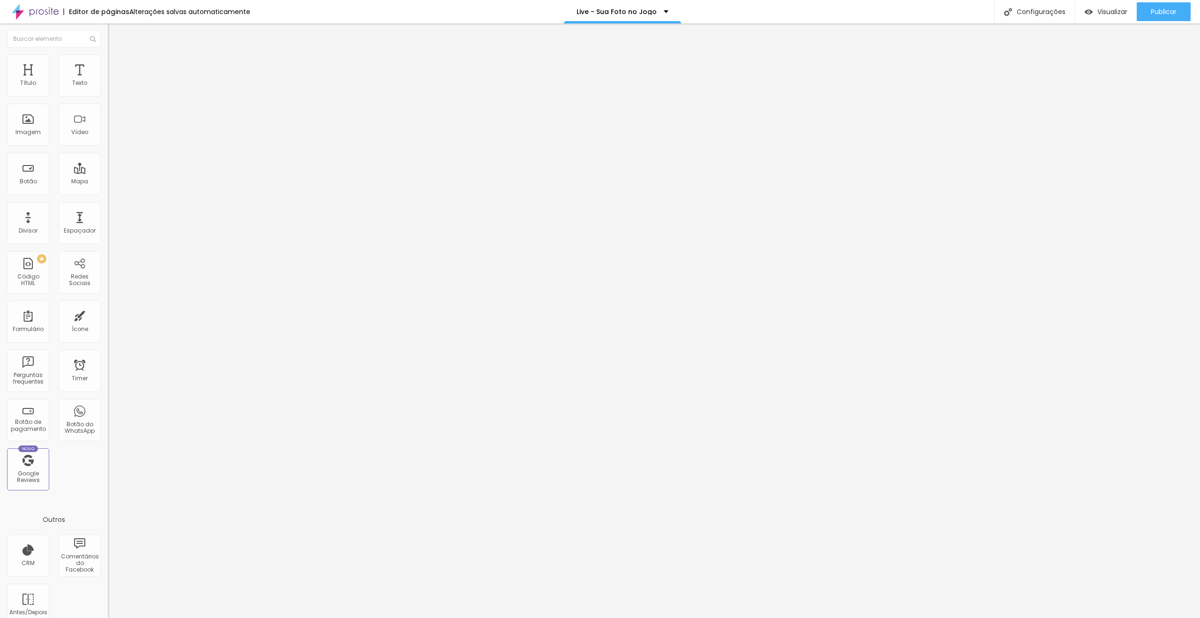
click at [108, 64] on li "Estilo" at bounding box center [162, 58] width 108 height 9
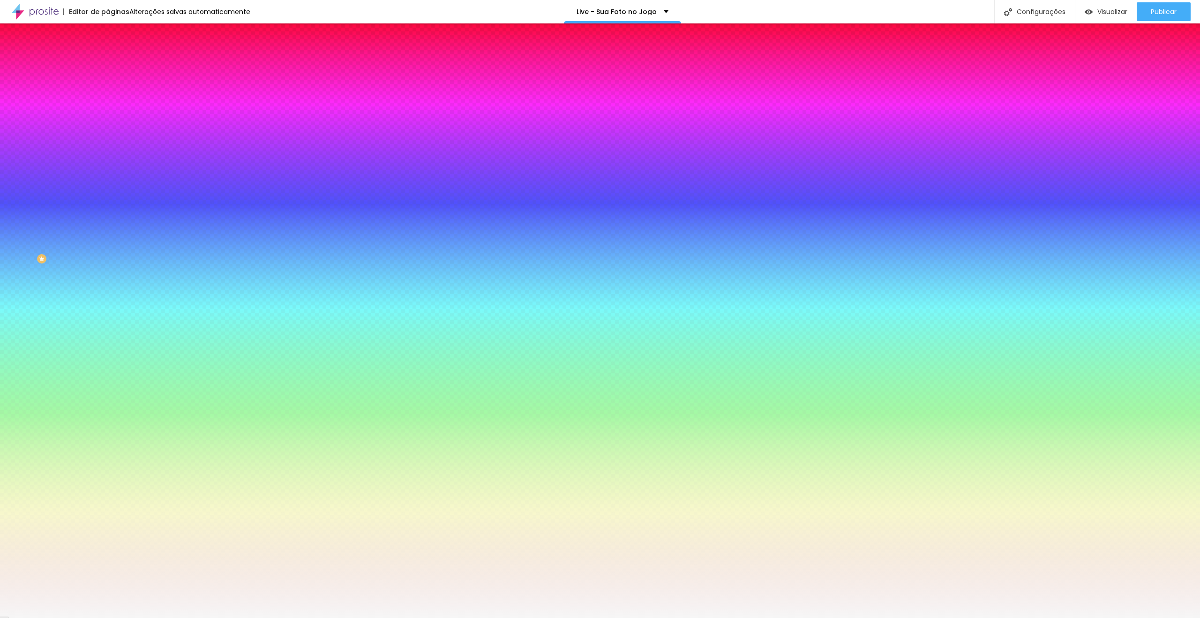
click at [108, 94] on input "#F6F6F6" at bounding box center [164, 94] width 113 height 9
click at [108, 90] on div at bounding box center [162, 90] width 108 height 0
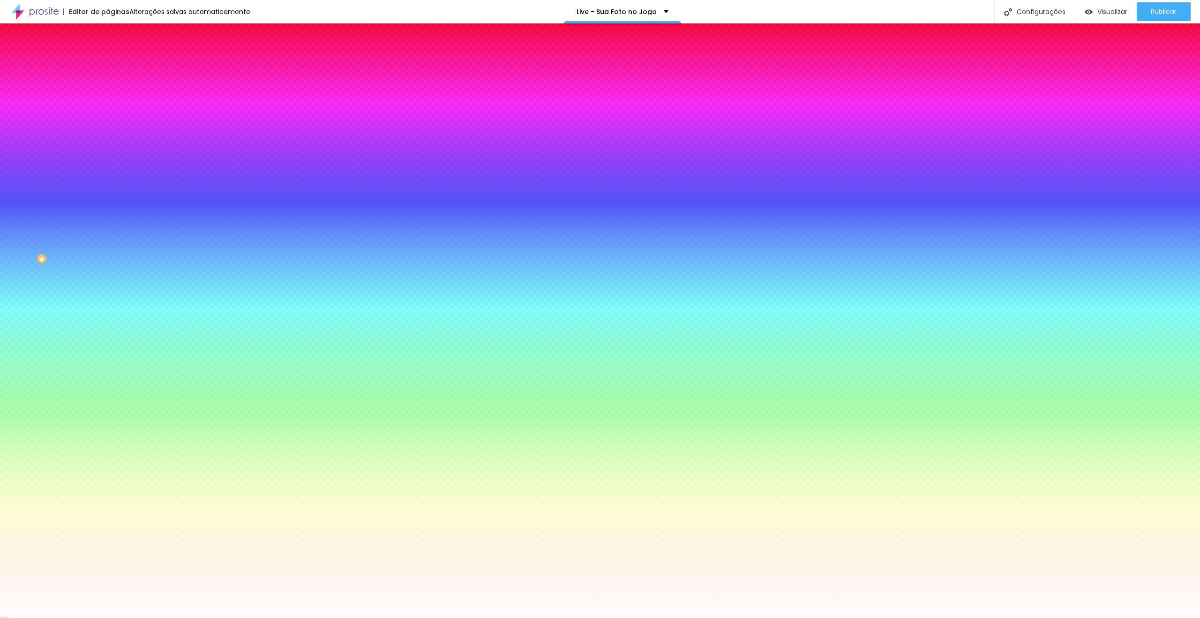
drag, startPoint x: 19, startPoint y: 168, endPoint x: 0, endPoint y: 97, distance: 73.7
click at [108, 97] on div "Cor de fundo Voltar ao padrão #FFFFFF Sombra DESATIVADO Voltar ao padrão Borda …" at bounding box center [162, 114] width 108 height 83
click at [108, 269] on div "Editar Coluna Conteúdo Estilo Avançado Cor de fundo Voltar ao padrão #FFFFFF So…" at bounding box center [162, 320] width 108 height 594
click at [112, 148] on icon "button" at bounding box center [115, 151] width 6 height 6
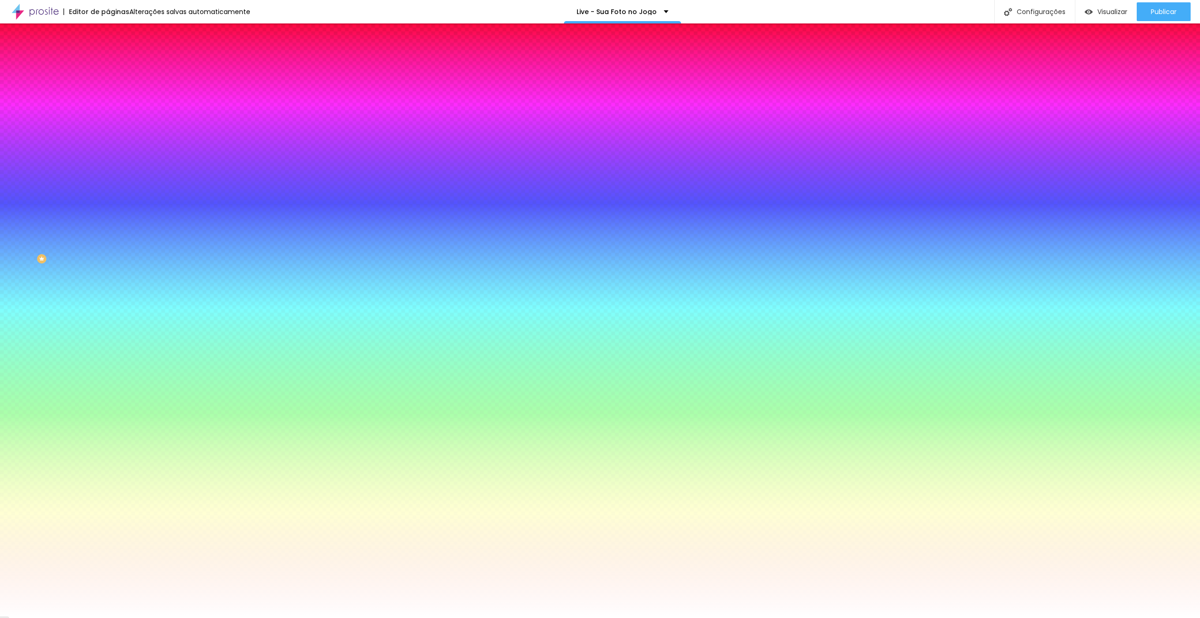
paste input "6D12DB"
drag, startPoint x: 104, startPoint y: 196, endPoint x: 122, endPoint y: 196, distance: 18.3
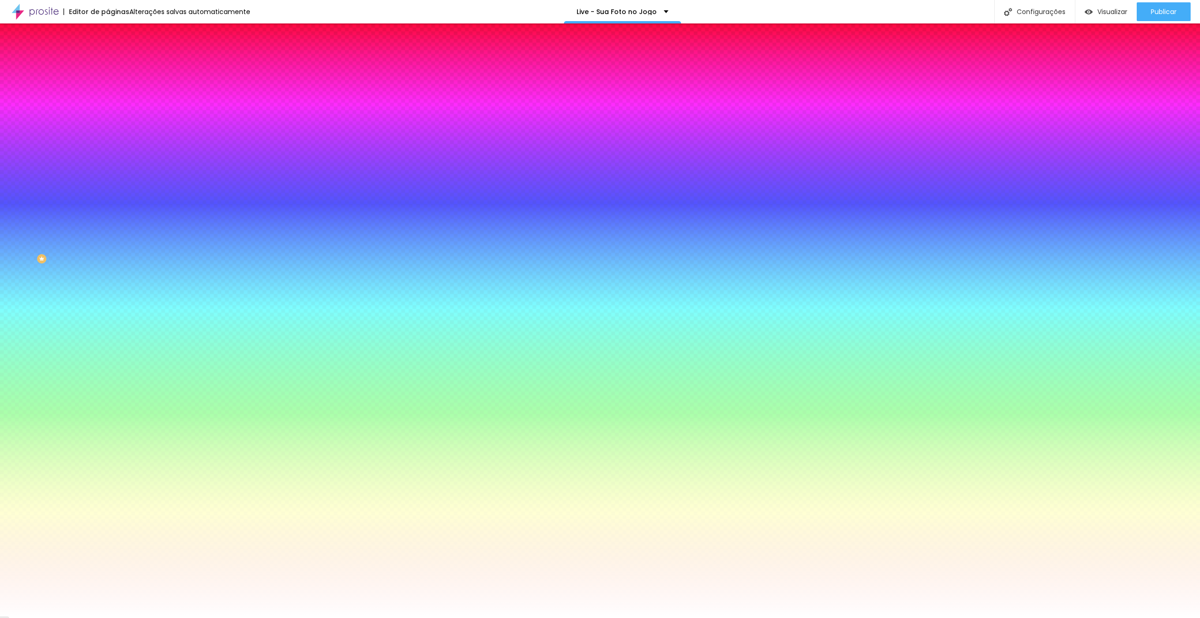
click at [991, 617] on div at bounding box center [600, 618] width 1200 height 0
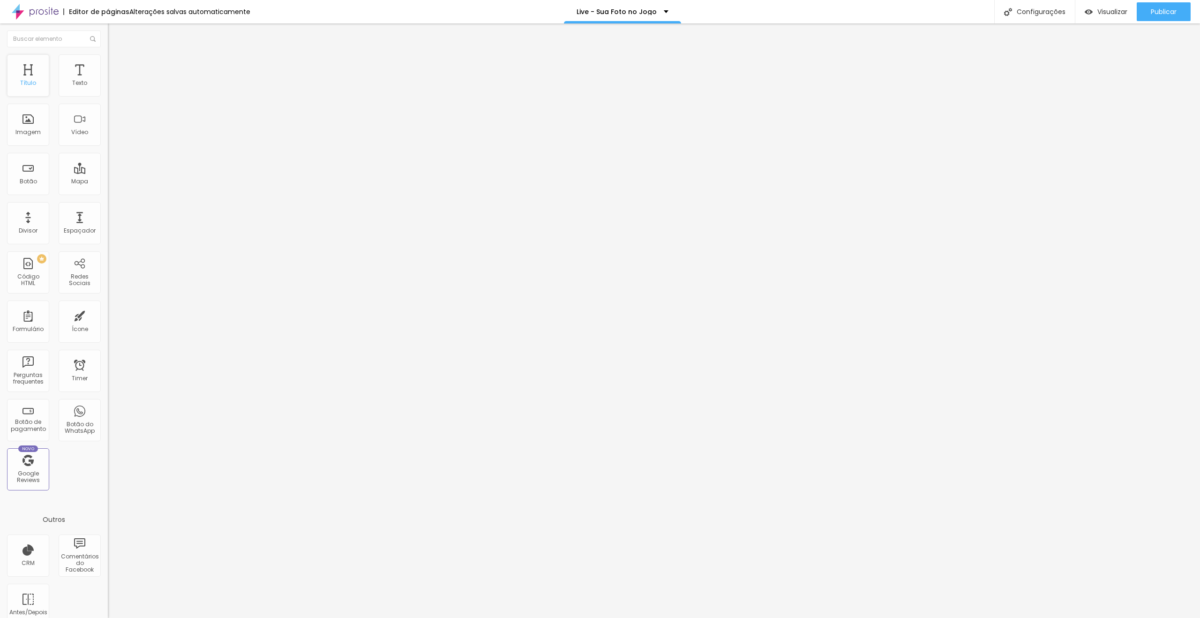
click at [20, 75] on div "Título" at bounding box center [28, 75] width 42 height 42
click at [116, 65] on span "Estilo" at bounding box center [123, 61] width 15 height 8
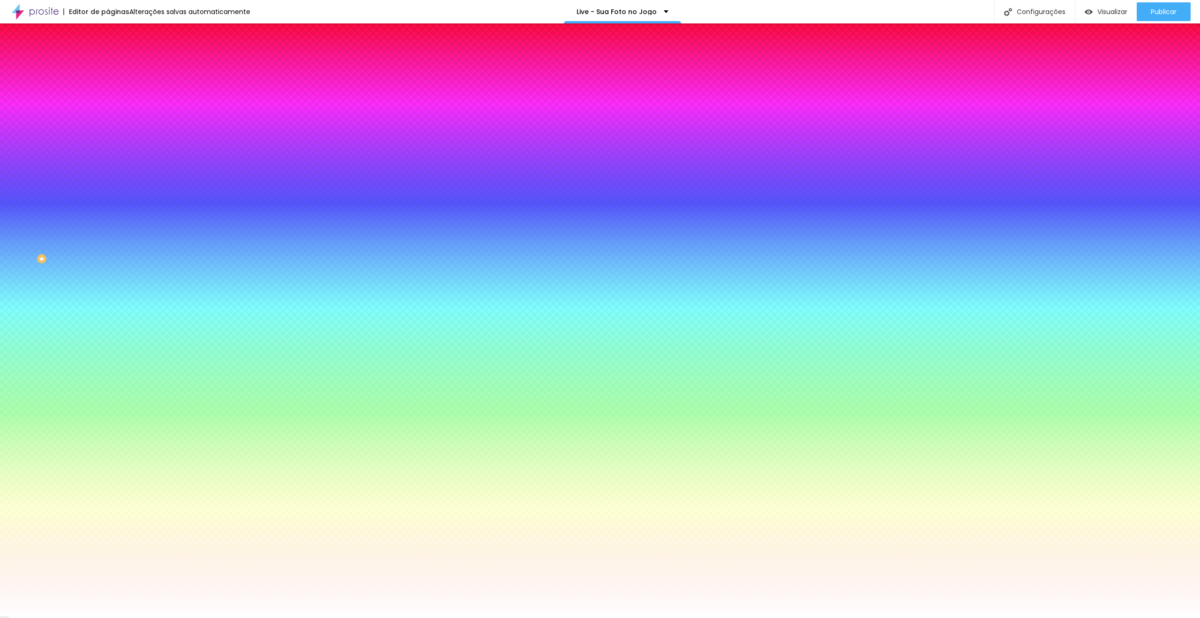
click at [108, 90] on div at bounding box center [162, 90] width 108 height 0
drag, startPoint x: 22, startPoint y: 108, endPoint x: 0, endPoint y: 94, distance: 26.4
click at [108, 94] on div "Cor de fundo Voltar ao padrão #FFFFFF Tipografia Voltar ao padrão Borda Voltar …" at bounding box center [162, 226] width 108 height 307
click at [108, 121] on button "button" at bounding box center [114, 120] width 13 height 10
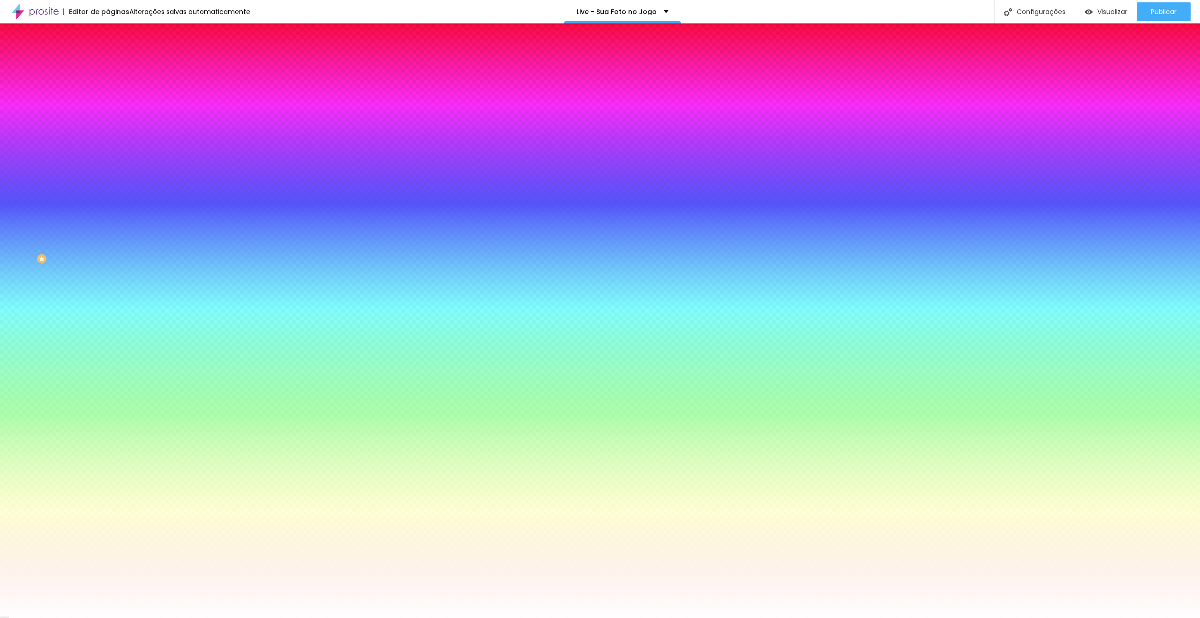
drag, startPoint x: 133, startPoint y: 277, endPoint x: 431, endPoint y: 360, distance: 309.8
click at [114, 306] on body "Editor de páginas Alterações salvas automaticamente Live - Sua Foto no Jogo Con…" at bounding box center [600, 309] width 1200 height 618
click at [16, 617] on div at bounding box center [600, 618] width 1200 height 0
click at [108, 54] on li "Conteúdo" at bounding box center [162, 49] width 108 height 9
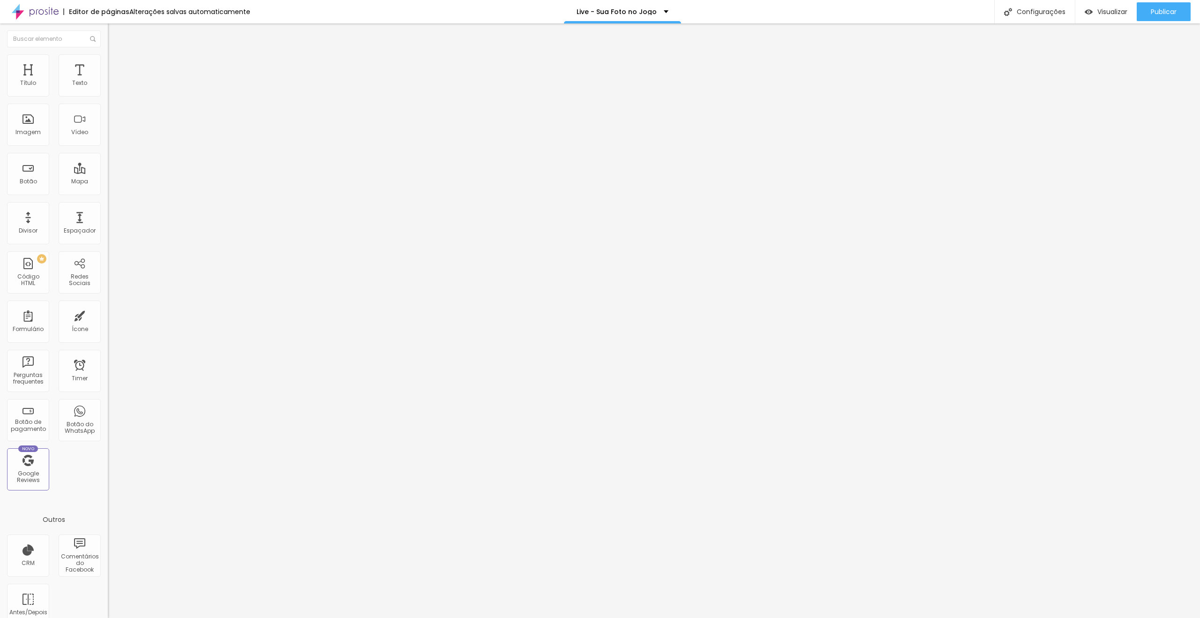
click at [108, 148] on span "Normal" at bounding box center [118, 144] width 21 height 8
click at [108, 153] on span "Pequeno" at bounding box center [120, 149] width 25 height 8
click at [108, 60] on li "Estilo" at bounding box center [162, 58] width 108 height 9
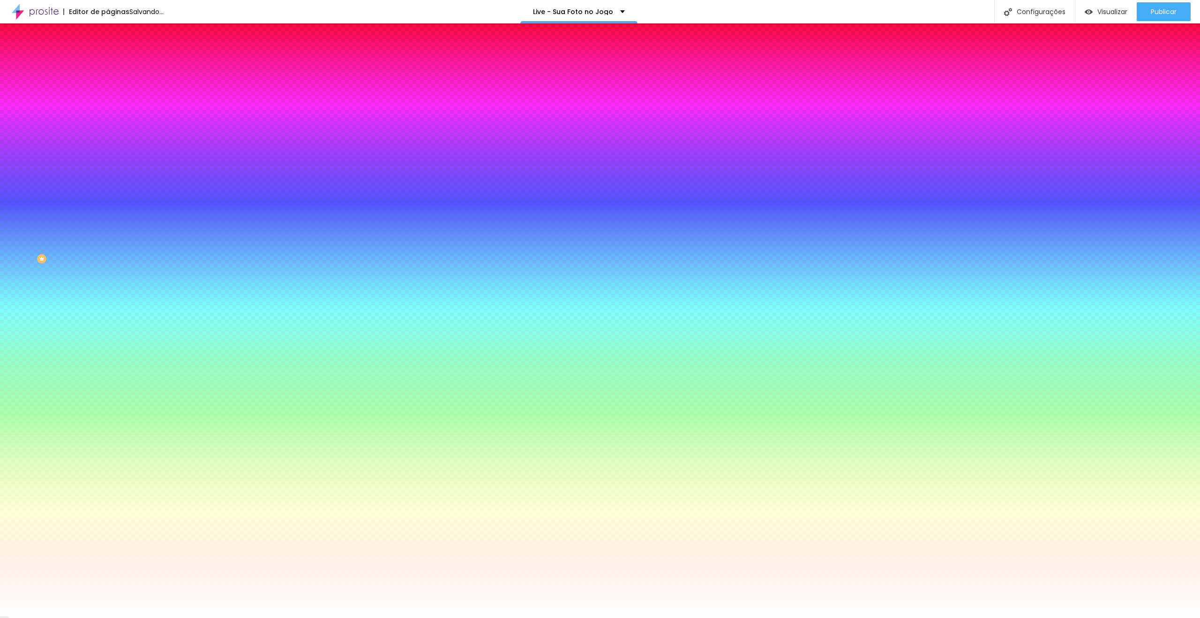
click at [108, 54] on li "Conteúdo" at bounding box center [162, 49] width 108 height 9
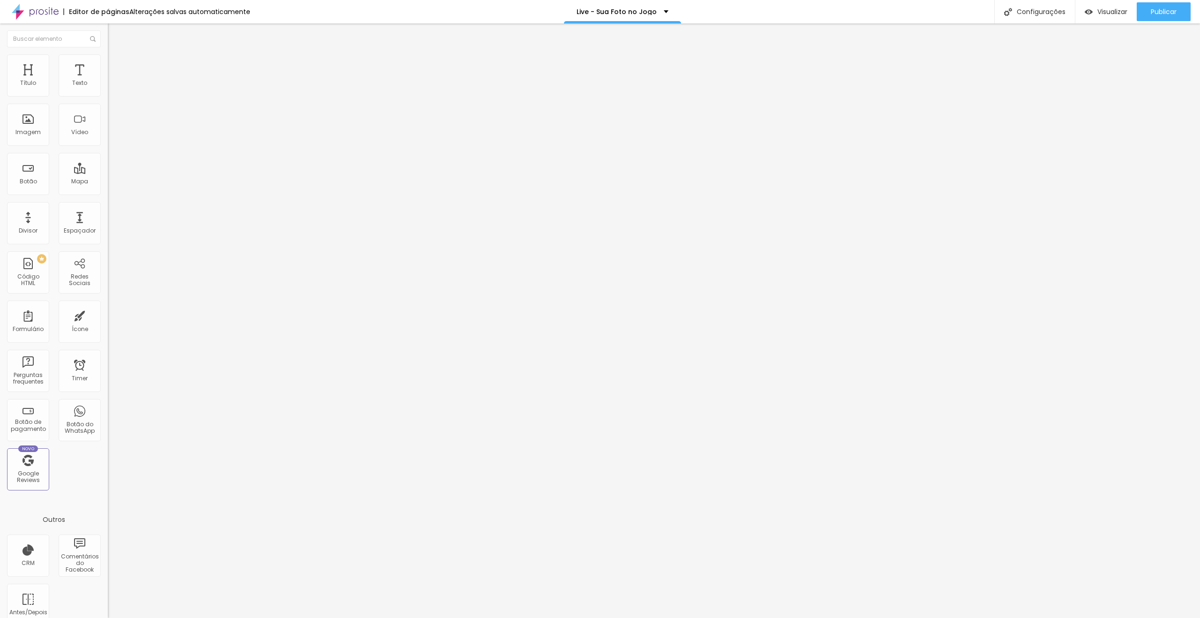
click at [108, 88] on input "Evento Ao Vivo no YouTube" at bounding box center [164, 83] width 113 height 9
click at [113, 135] on icon "button" at bounding box center [115, 133] width 4 height 4
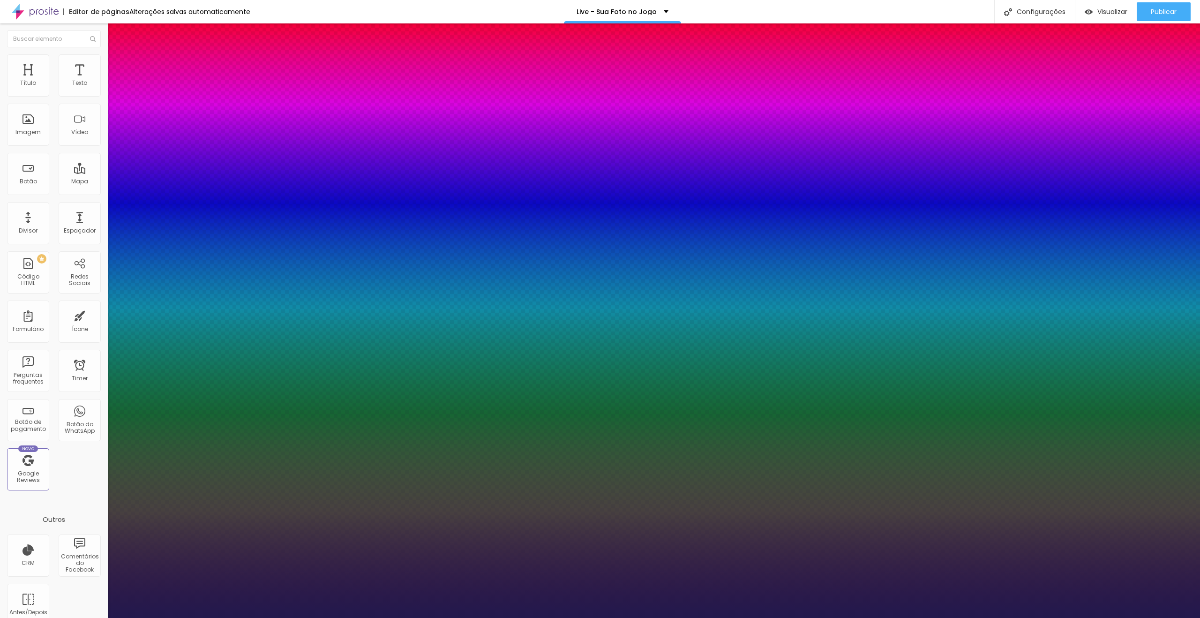
click at [101, 617] on select "AbrilFatface-Regular Actor-Regular Alegreya AlegreyaBlack [PERSON_NAME] Allan-R…" at bounding box center [50, 629] width 101 height 10
click at [100, 617] on select "AbrilFatface-Regular Actor-Regular Alegreya AlegreyaBlack [PERSON_NAME] Allan-R…" at bounding box center [50, 629] width 101 height 10
drag, startPoint x: 208, startPoint y: 265, endPoint x: 214, endPoint y: 266, distance: 5.7
click at [703, 617] on div at bounding box center [600, 618] width 1200 height 0
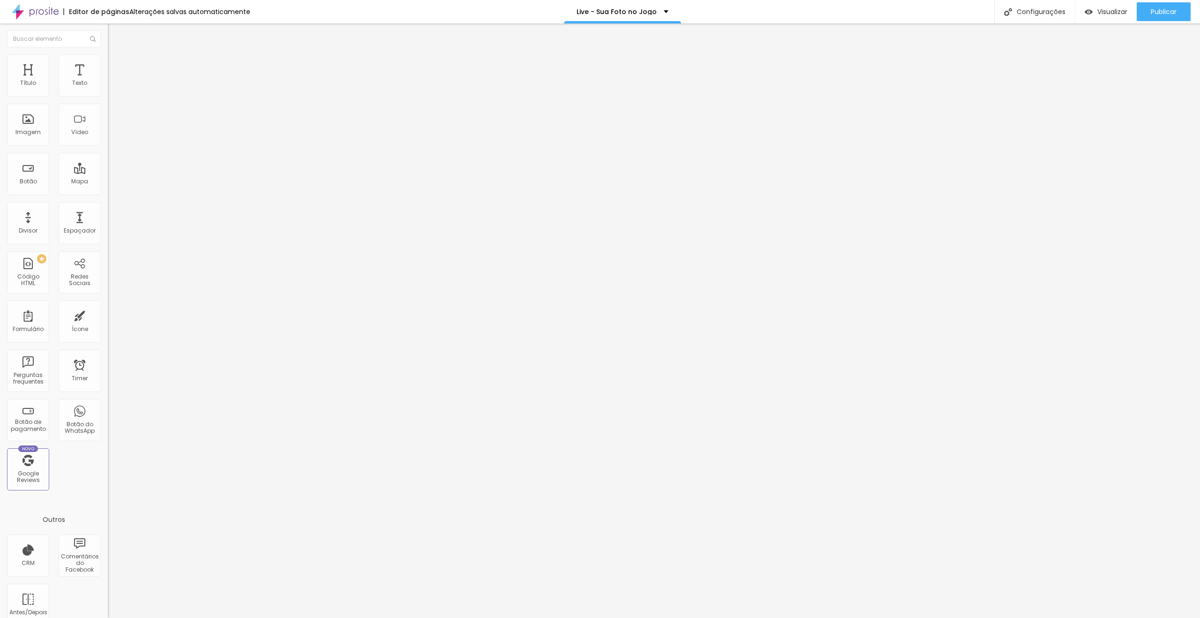
click at [108, 90] on button "button" at bounding box center [114, 85] width 13 height 10
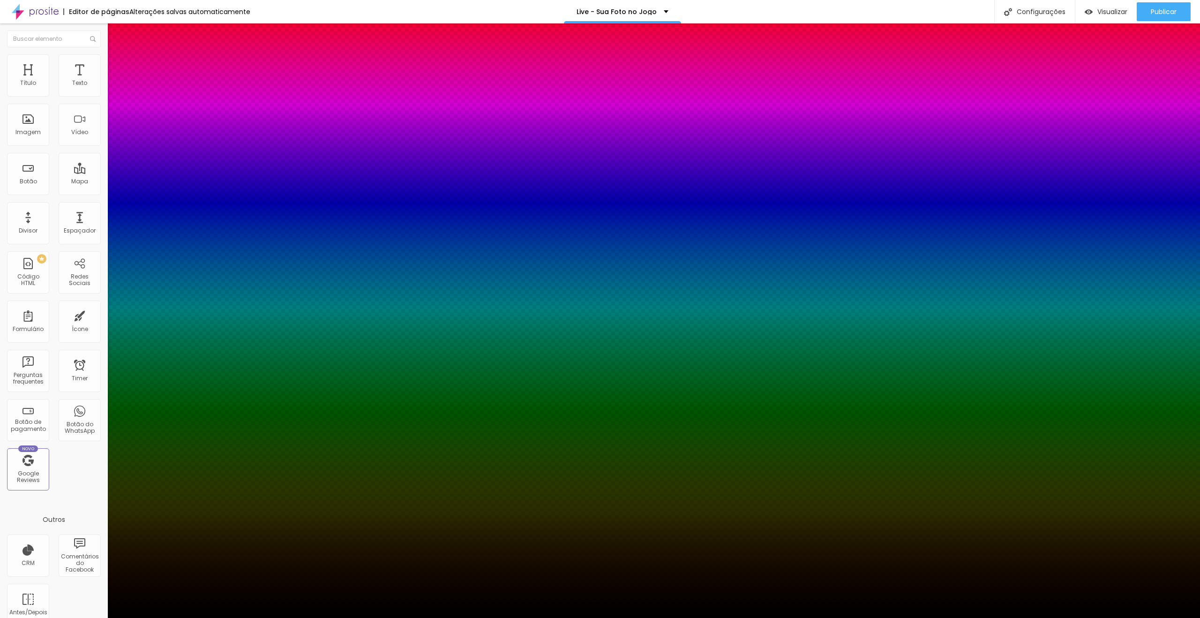
drag, startPoint x: 149, startPoint y: 298, endPoint x: 113, endPoint y: 326, distance: 46.1
click at [103, 339] on body "Editor de páginas Alterações salvas automaticamente Live - Sua Foto no Jogo Con…" at bounding box center [600, 309] width 1200 height 618
drag, startPoint x: 203, startPoint y: 159, endPoint x: 217, endPoint y: 158, distance: 13.6
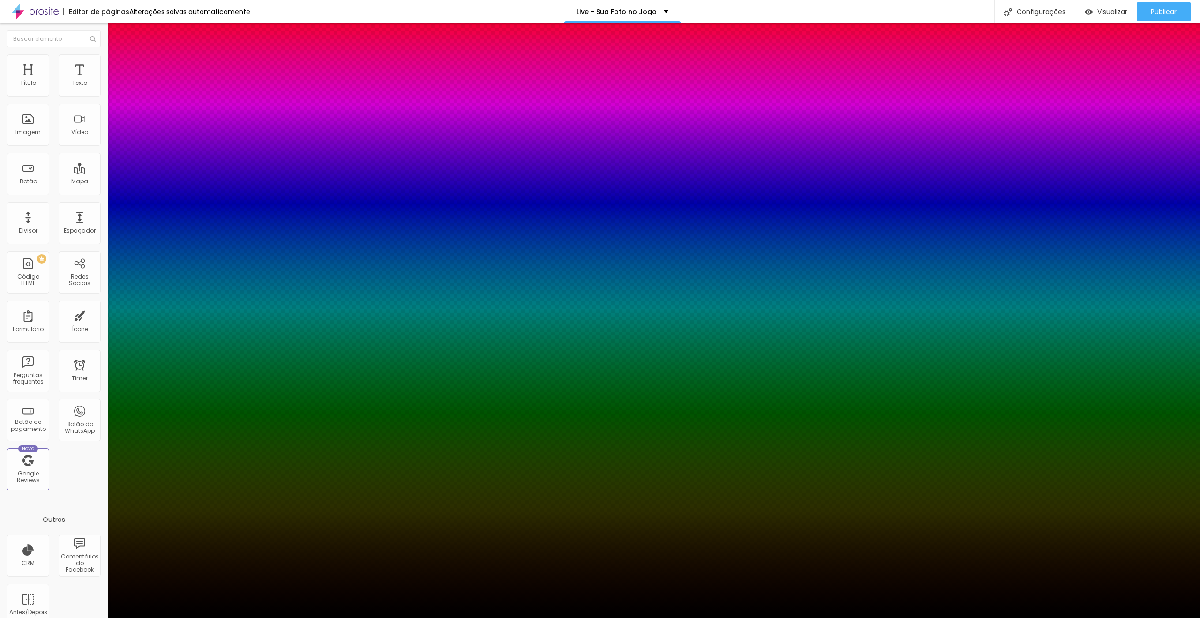
click at [886, 617] on div at bounding box center [600, 618] width 1200 height 0
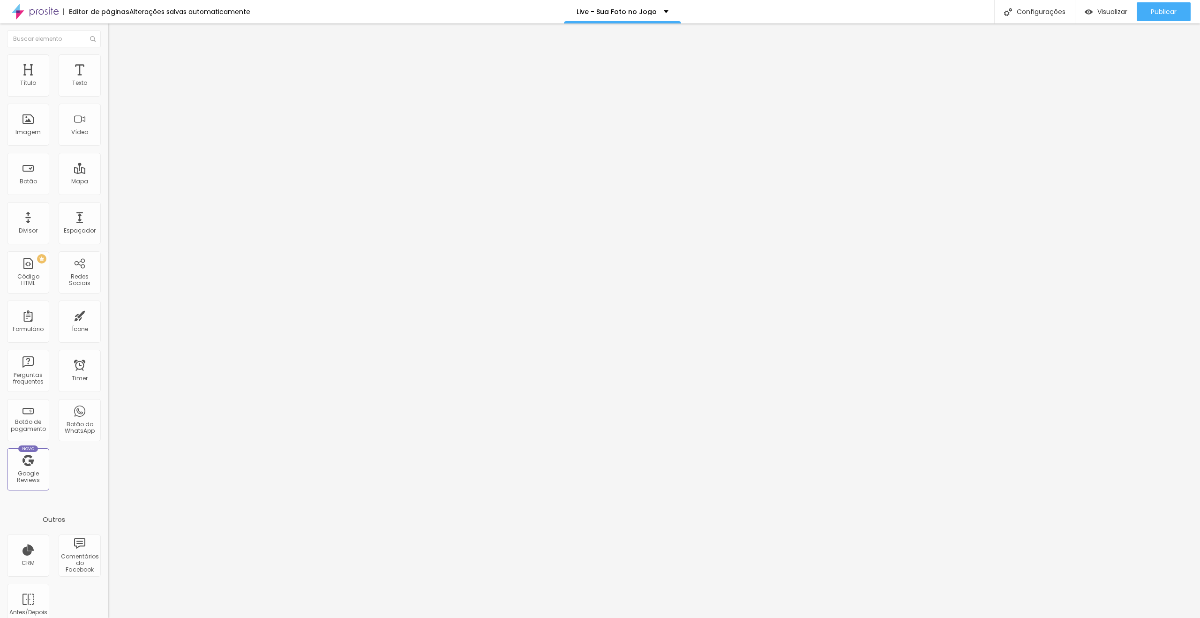
click at [108, 87] on div "Tipografia Voltar ao padrão" at bounding box center [162, 77] width 108 height 26
click at [112, 87] on icon "button" at bounding box center [115, 85] width 6 height 6
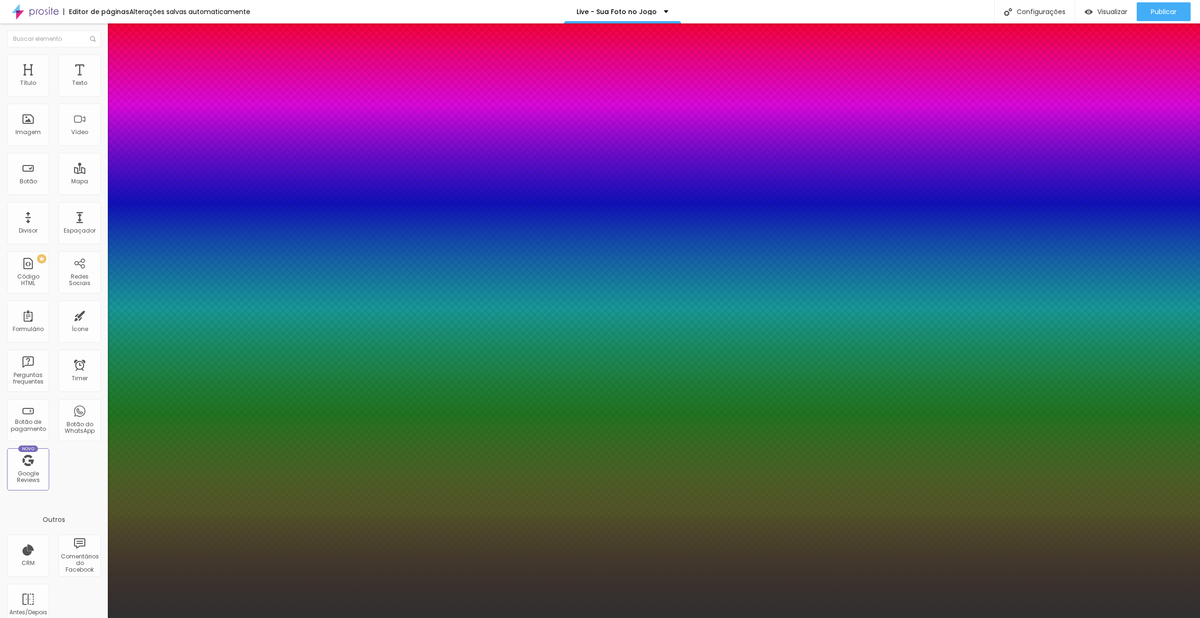
drag, startPoint x: 130, startPoint y: 299, endPoint x: 107, endPoint y: 312, distance: 26.2
click at [107, 312] on body "Editor de páginas Alterações salvas automaticamente Live - Sua Foto no Jogo Con…" at bounding box center [600, 309] width 1200 height 618
click at [885, 617] on div at bounding box center [600, 618] width 1200 height 0
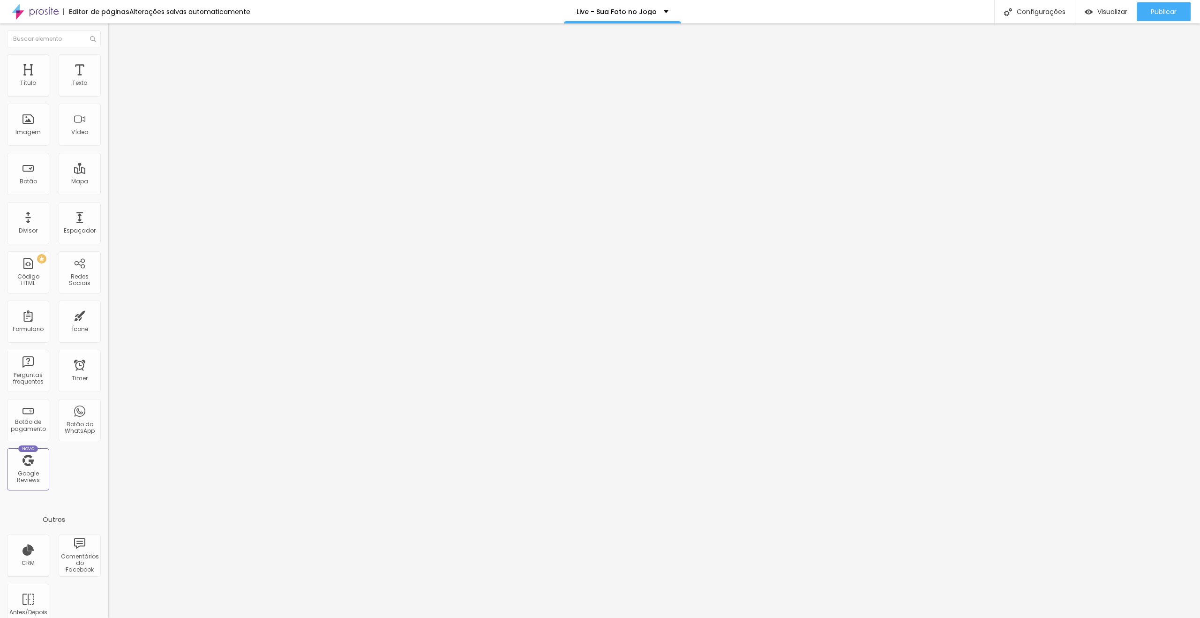
click at [113, 86] on span "Trocar icone" at bounding box center [134, 82] width 42 height 8
drag, startPoint x: 484, startPoint y: 112, endPoint x: 437, endPoint y: 112, distance: 47.4
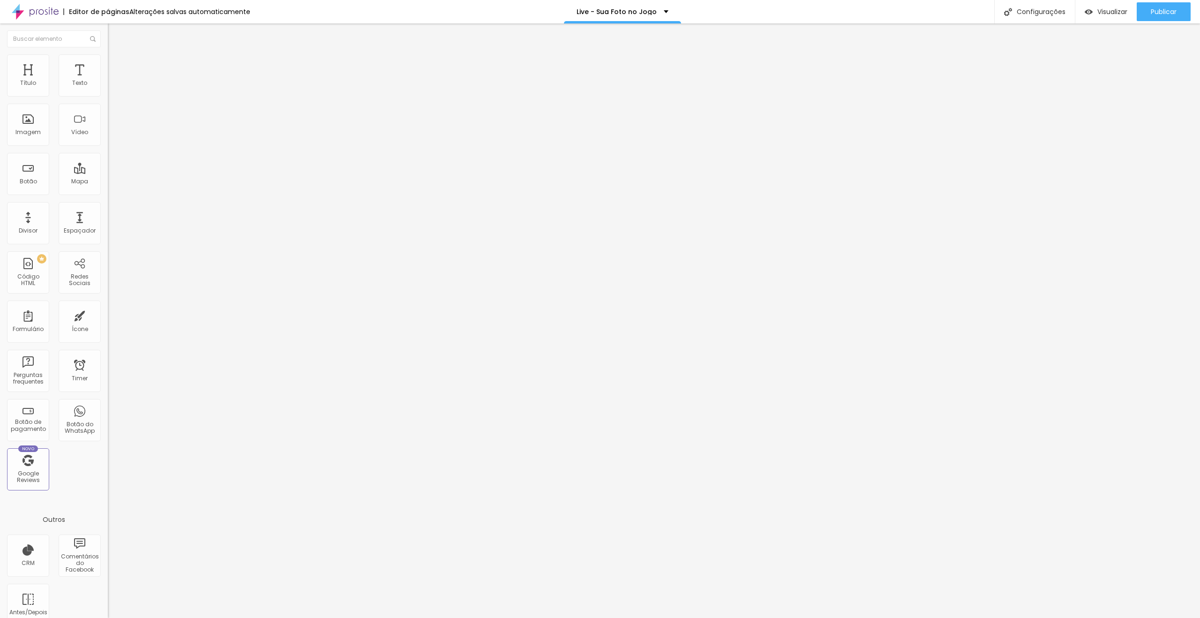
scroll to position [3000, 0]
click at [770, 617] on div at bounding box center [600, 628] width 1200 height 8
click at [108, 88] on input "Kit completo" at bounding box center [164, 83] width 113 height 9
paste input "Oportunidade Real"
click at [108, 88] on input "Kit completo" at bounding box center [164, 83] width 113 height 9
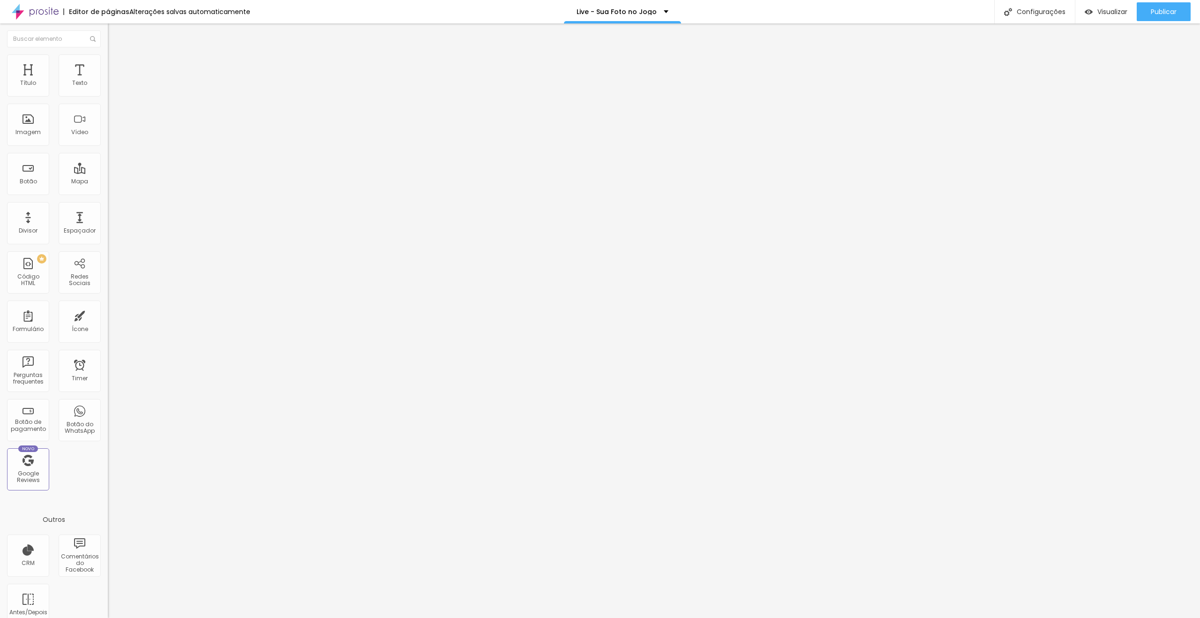
paste input "Material Exclusiv"
click at [108, 60] on li "Estilo" at bounding box center [162, 58] width 108 height 9
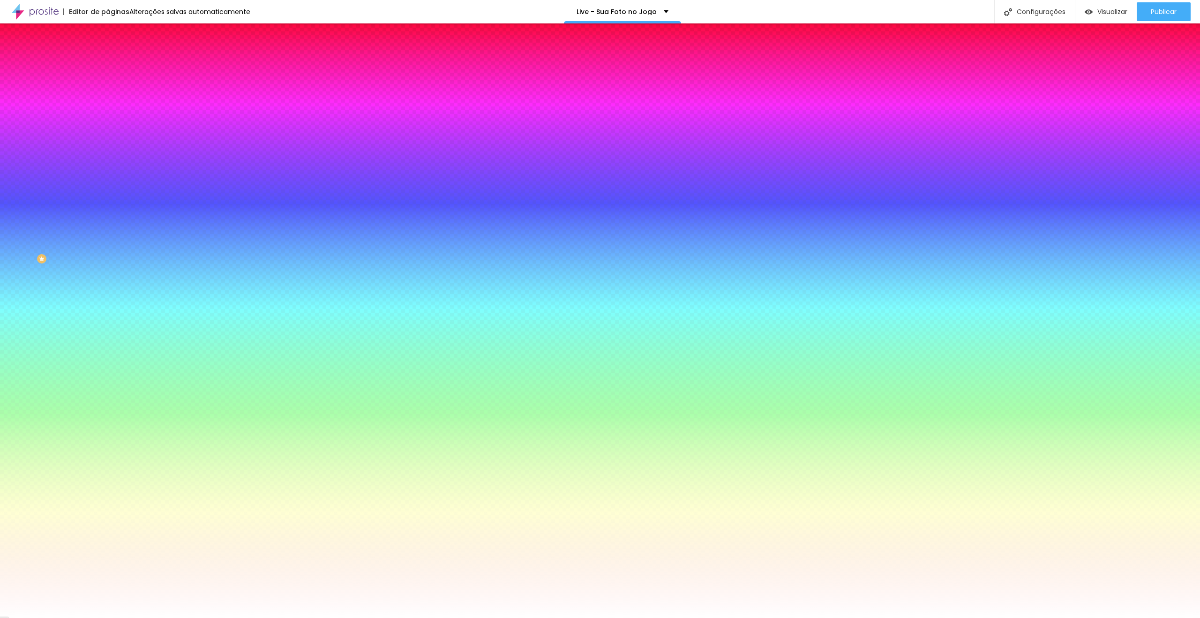
click at [108, 94] on input "#FFFFFF" at bounding box center [164, 94] width 113 height 9
paste input "6D12DB"
click at [108, 115] on button "button" at bounding box center [114, 120] width 13 height 10
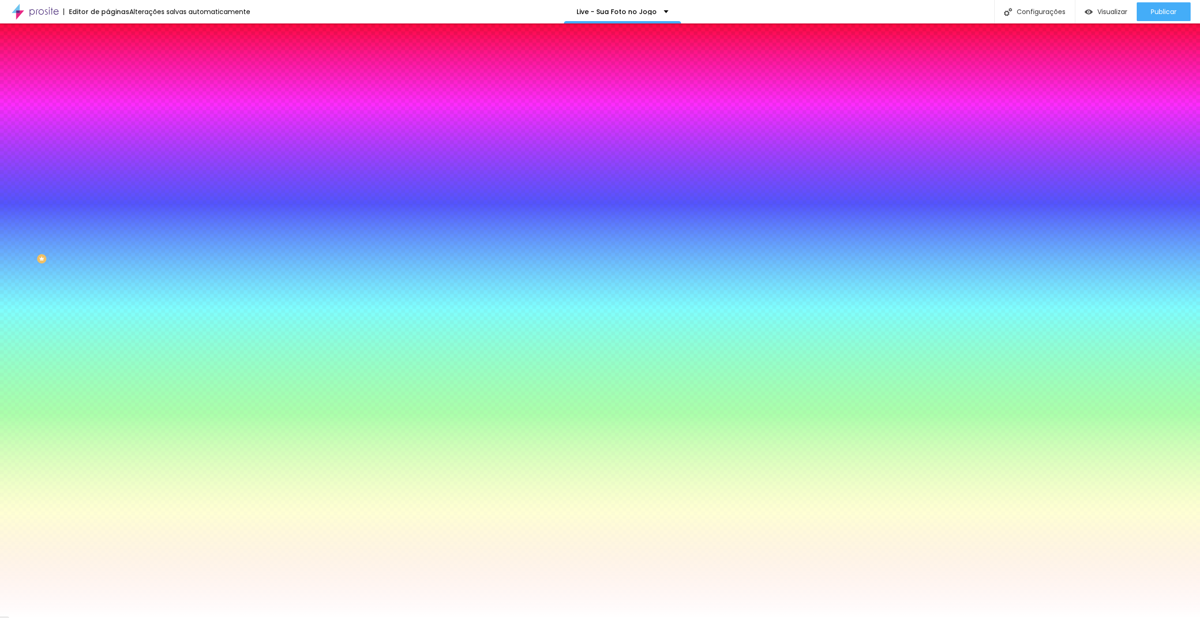
paste input "6D12DB"
click at [1035, 617] on div at bounding box center [600, 618] width 1200 height 0
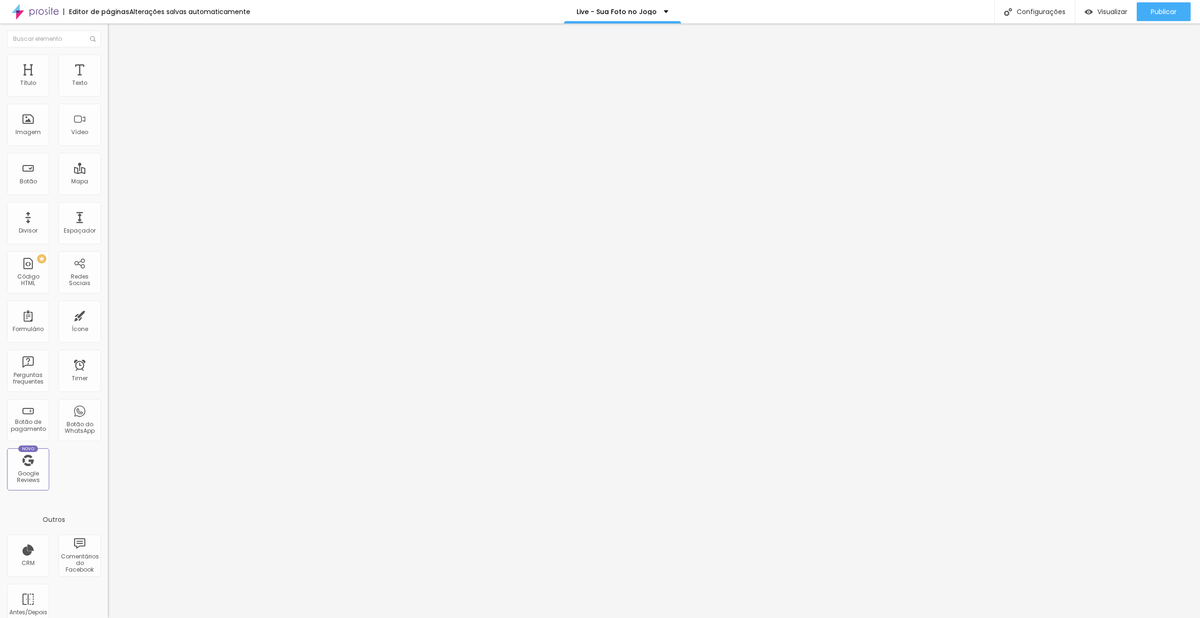
click at [108, 88] on input "Material Exclusivo" at bounding box center [164, 83] width 113 height 9
click at [108, 73] on li "Avançado" at bounding box center [162, 68] width 108 height 9
drag, startPoint x: 90, startPoint y: 107, endPoint x: 104, endPoint y: 108, distance: 14.1
click at [108, 206] on div "25 Espaço de baixo" at bounding box center [162, 272] width 108 height 133
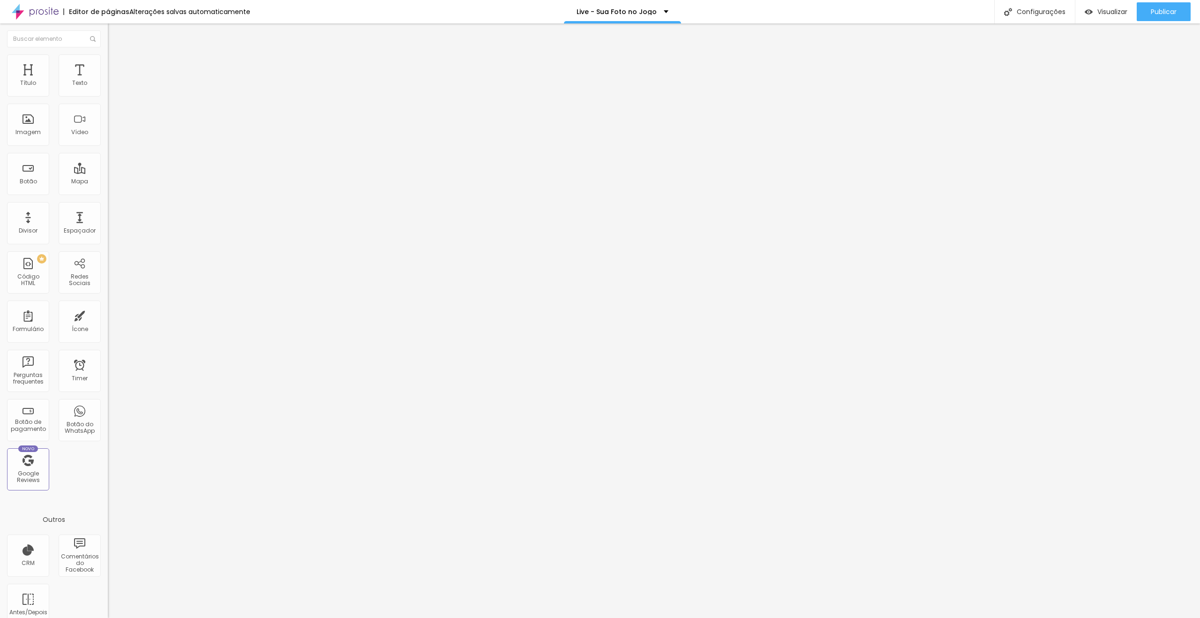
click at [108, 64] on li "Avançado" at bounding box center [162, 68] width 108 height 9
drag, startPoint x: 88, startPoint y: 112, endPoint x: 98, endPoint y: 112, distance: 10.8
click at [108, 323] on input "25" at bounding box center [128, 328] width 40 height 10
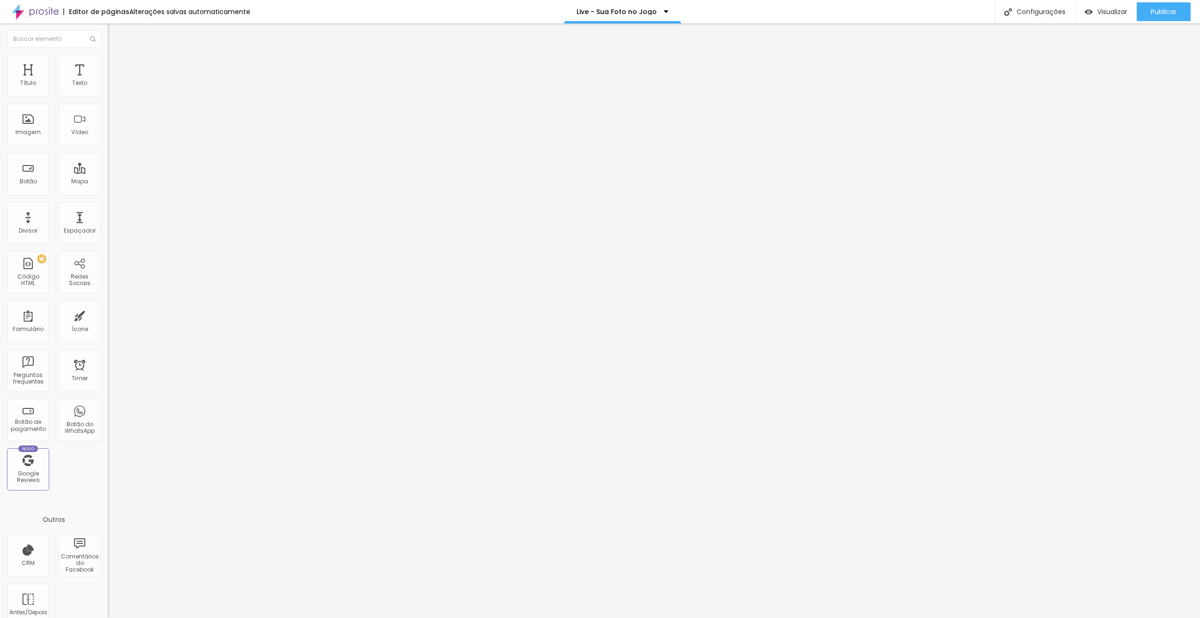
click at [108, 60] on img at bounding box center [112, 58] width 8 height 8
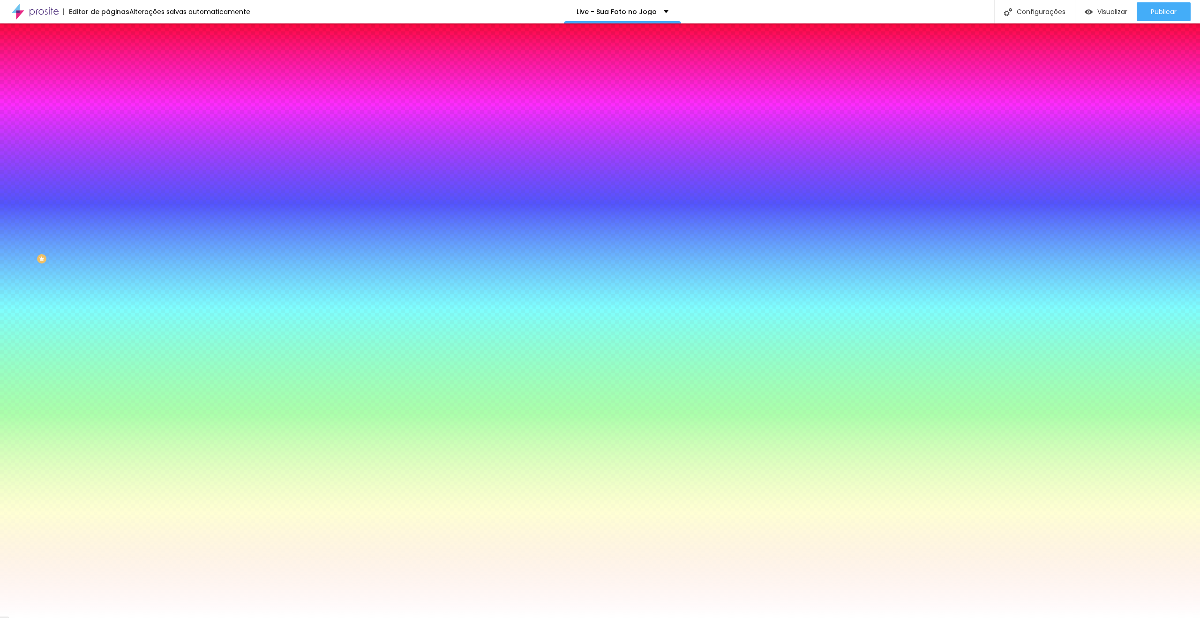
click at [112, 119] on icon "button" at bounding box center [115, 119] width 6 height 6
drag, startPoint x: 204, startPoint y: 180, endPoint x: 212, endPoint y: 180, distance: 7.5
click at [721, 617] on div at bounding box center [600, 618] width 1200 height 0
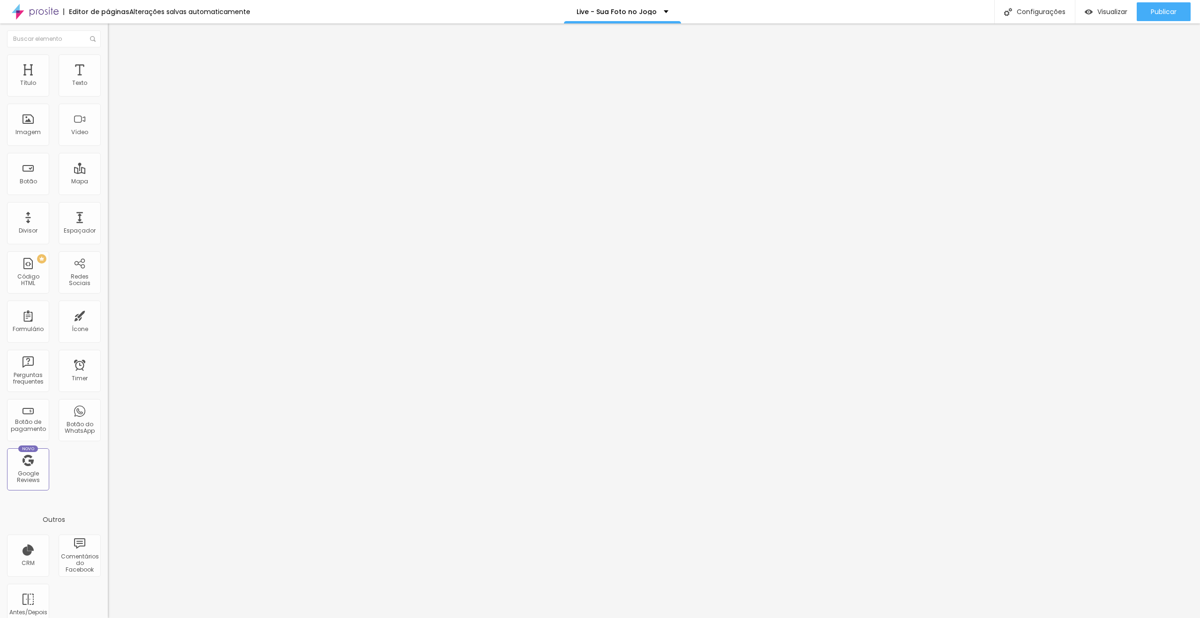
click at [116, 65] on span "Estilo" at bounding box center [123, 61] width 15 height 8
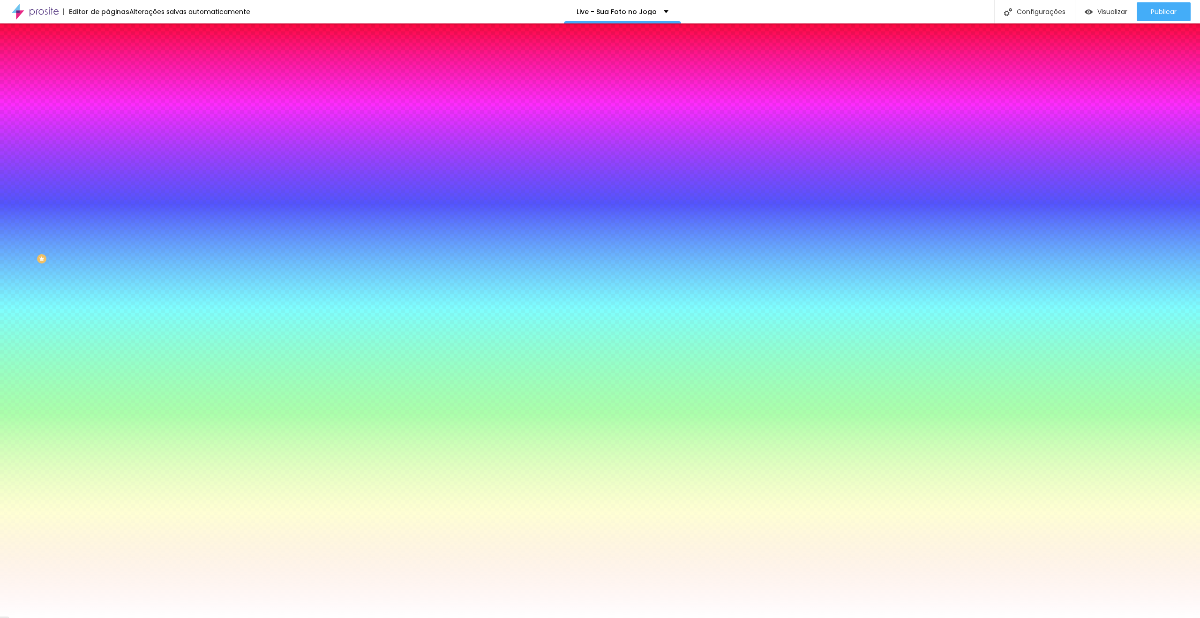
click at [112, 116] on icon "button" at bounding box center [115, 119] width 6 height 6
click at [892, 617] on div at bounding box center [600, 618] width 1200 height 0
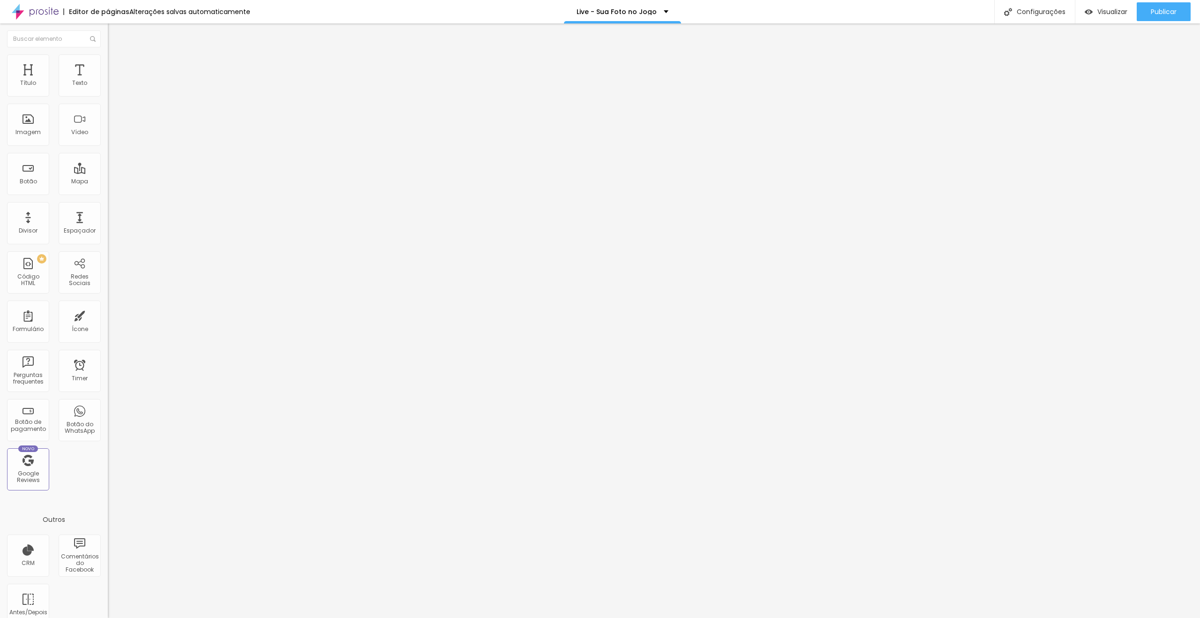
drag, startPoint x: 55, startPoint y: 60, endPoint x: 67, endPoint y: 80, distance: 22.7
click at [108, 61] on li "Estilo" at bounding box center [162, 58] width 108 height 9
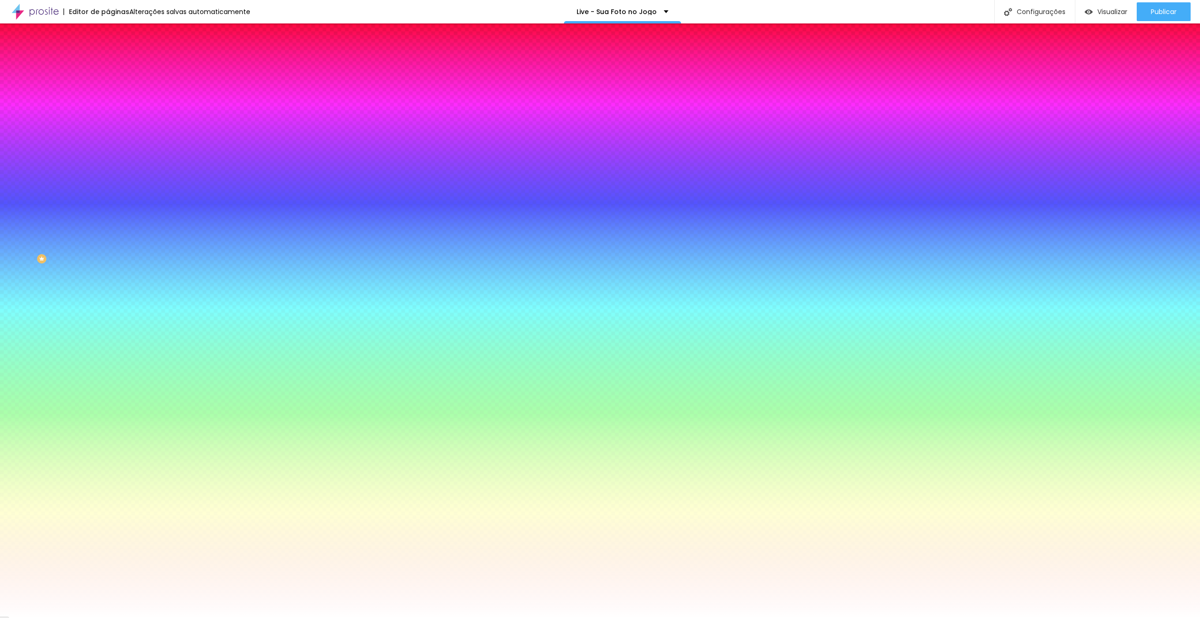
click at [112, 116] on icon "button" at bounding box center [115, 119] width 6 height 6
drag, startPoint x: 205, startPoint y: 181, endPoint x: 221, endPoint y: 183, distance: 16.0
click at [503, 617] on div at bounding box center [600, 618] width 1200 height 0
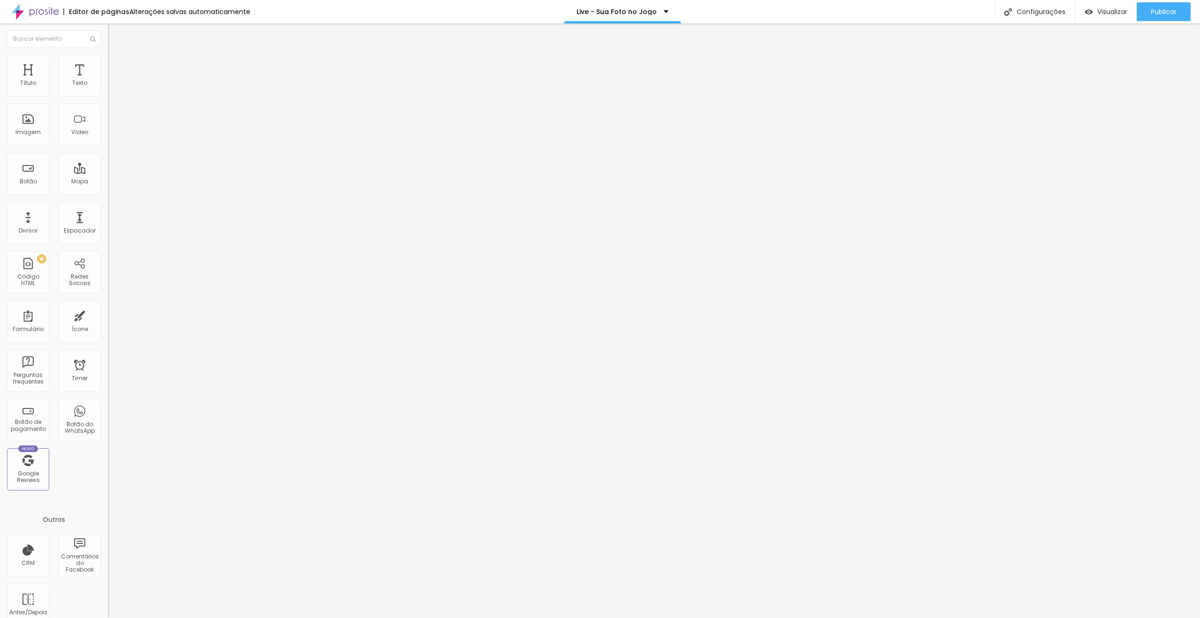
click at [112, 136] on icon "button" at bounding box center [115, 133] width 6 height 6
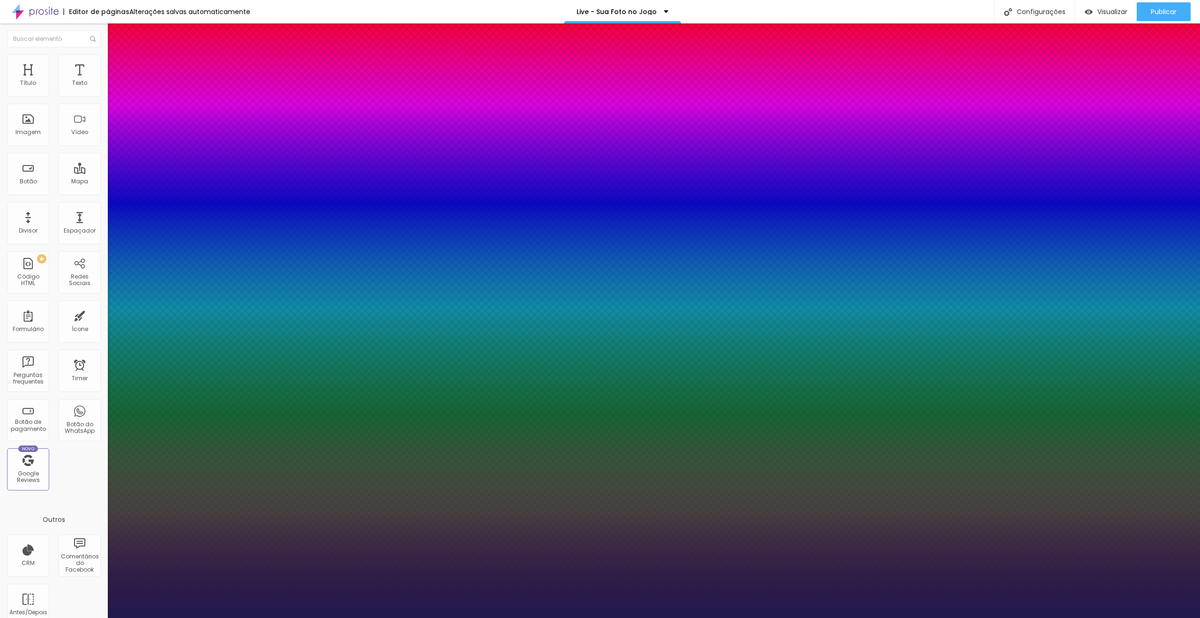
drag, startPoint x: 203, startPoint y: 266, endPoint x: 213, endPoint y: 266, distance: 9.8
click at [673, 617] on div at bounding box center [600, 618] width 1200 height 0
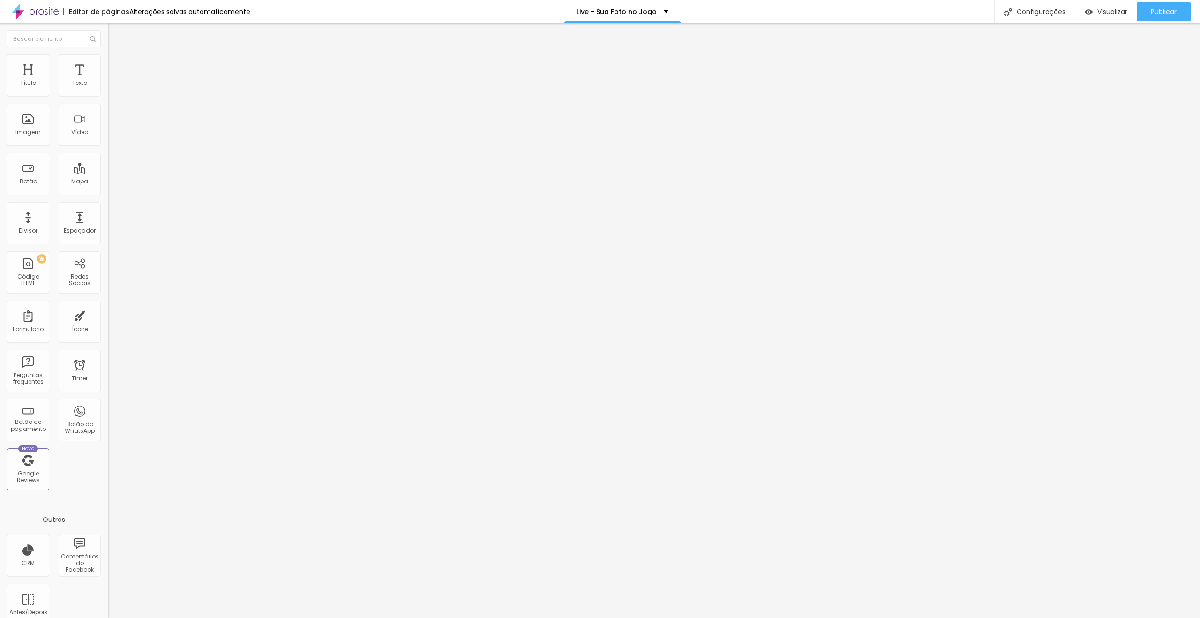
click at [108, 139] on button "button" at bounding box center [114, 134] width 13 height 10
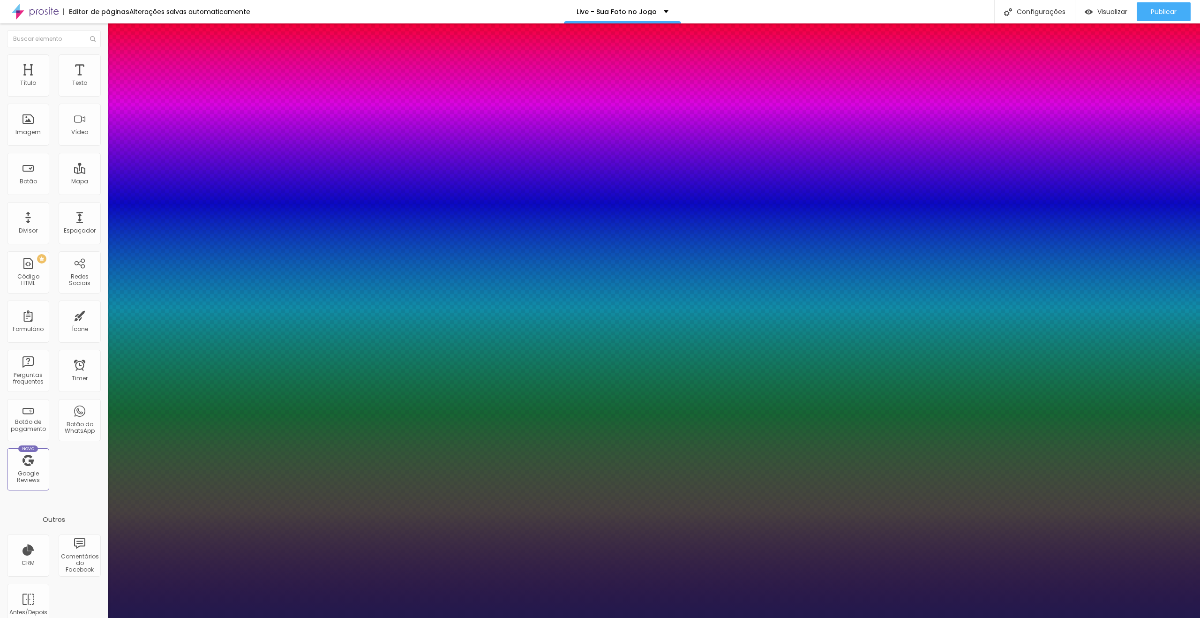
drag, startPoint x: 202, startPoint y: 263, endPoint x: 230, endPoint y: 263, distance: 28.6
click at [230, 263] on body "Editor de páginas Alterações salvas automaticamente Live - Sua Foto no Jogo Con…" at bounding box center [600, 309] width 1200 height 618
click at [806, 617] on div at bounding box center [600, 618] width 1200 height 0
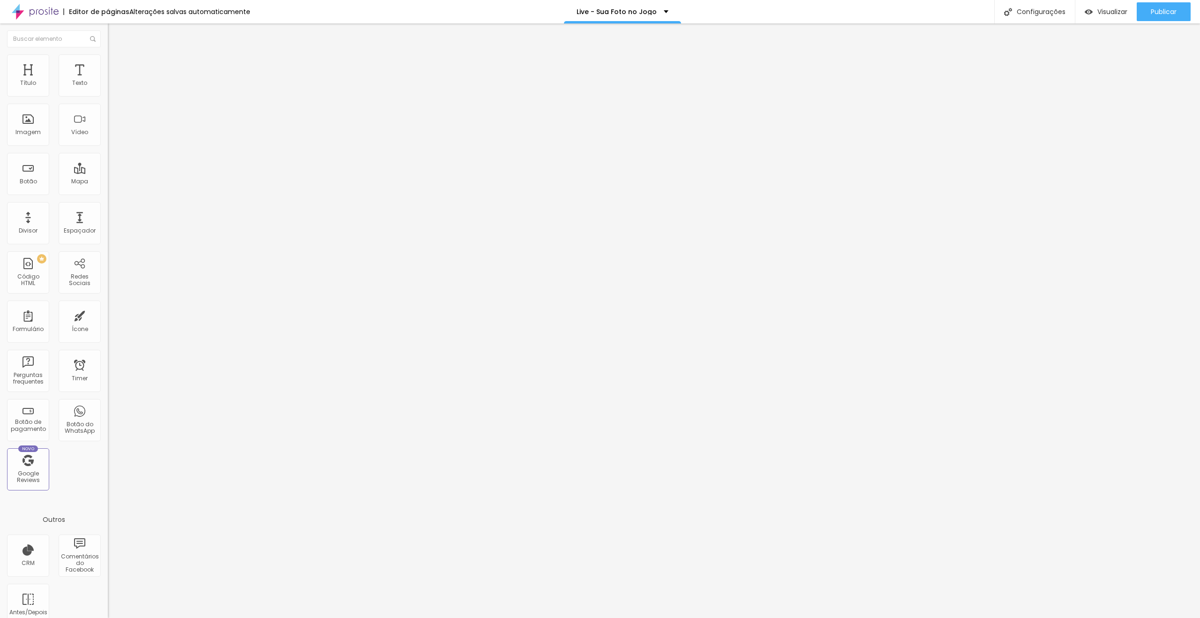
click at [112, 136] on icon "button" at bounding box center [115, 133] width 6 height 6
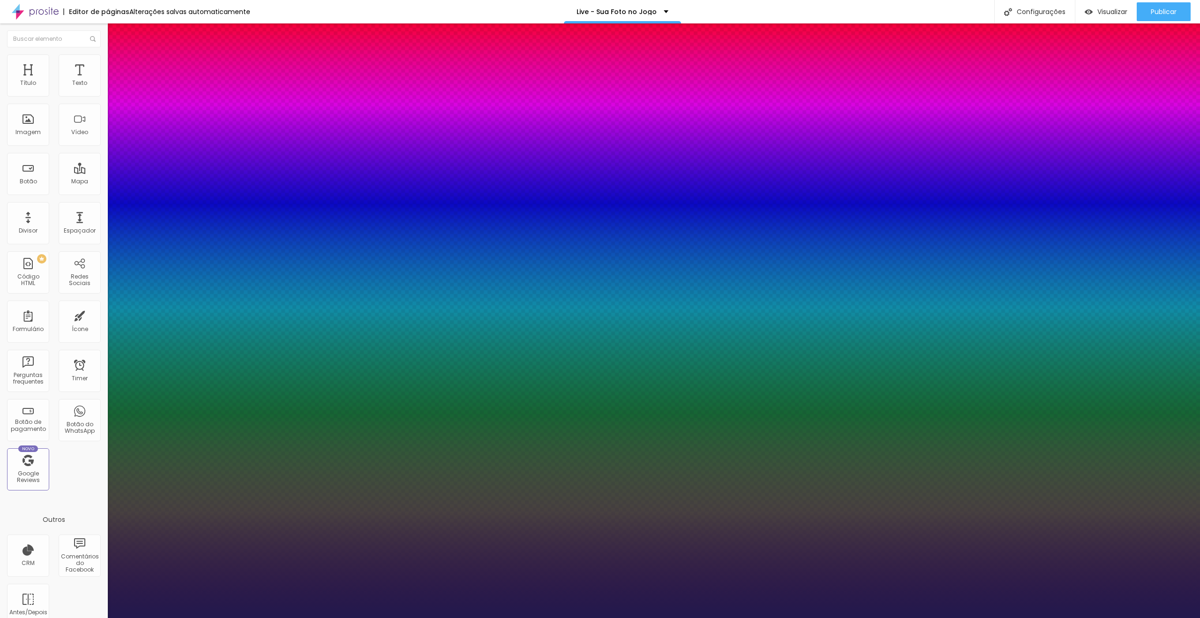
drag, startPoint x: 203, startPoint y: 265, endPoint x: 218, endPoint y: 268, distance: 15.4
click at [801, 617] on div at bounding box center [600, 618] width 1200 height 0
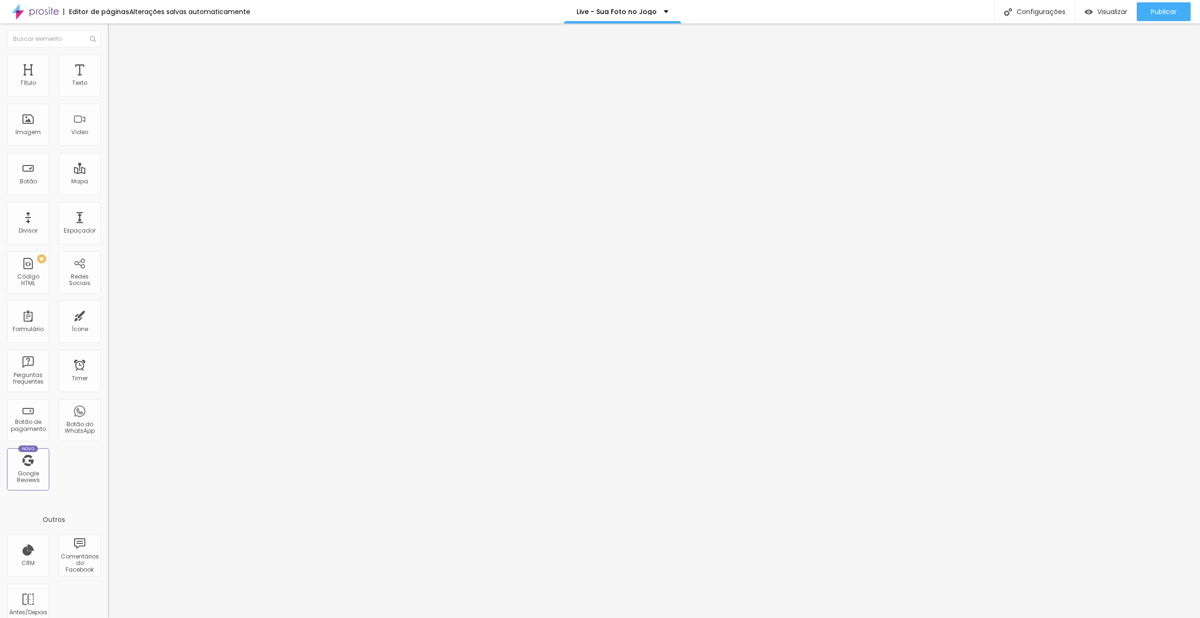
click at [108, 64] on ul "Conteúdo Estilo Avançado" at bounding box center [162, 59] width 108 height 28
click at [108, 62] on li "Estilo" at bounding box center [162, 58] width 108 height 9
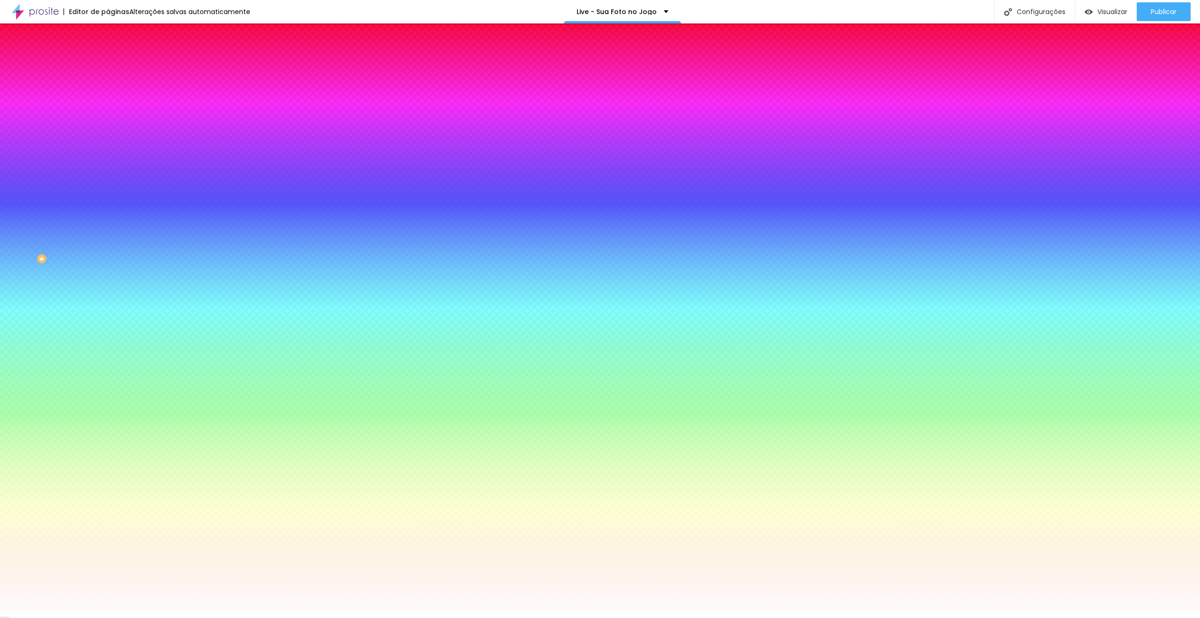
click at [108, 90] on button "Voltar ao padrão" at bounding box center [140, 84] width 64 height 11
click at [112, 138] on icon "button" at bounding box center [115, 140] width 7 height 7
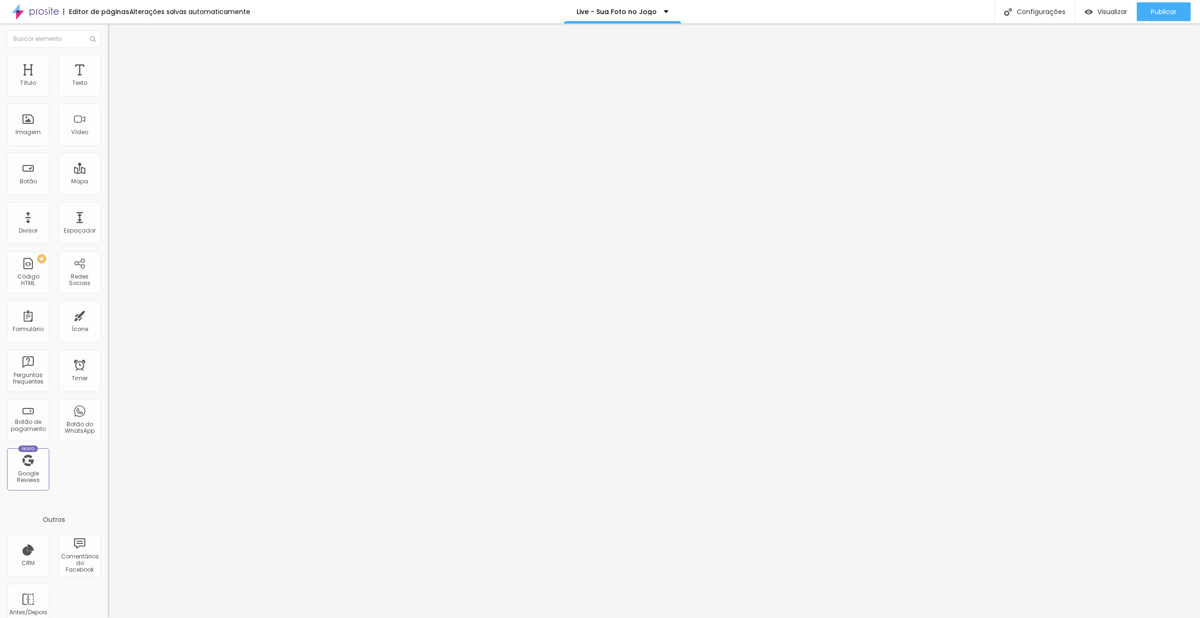
click at [116, 65] on span "Estilo" at bounding box center [123, 61] width 15 height 8
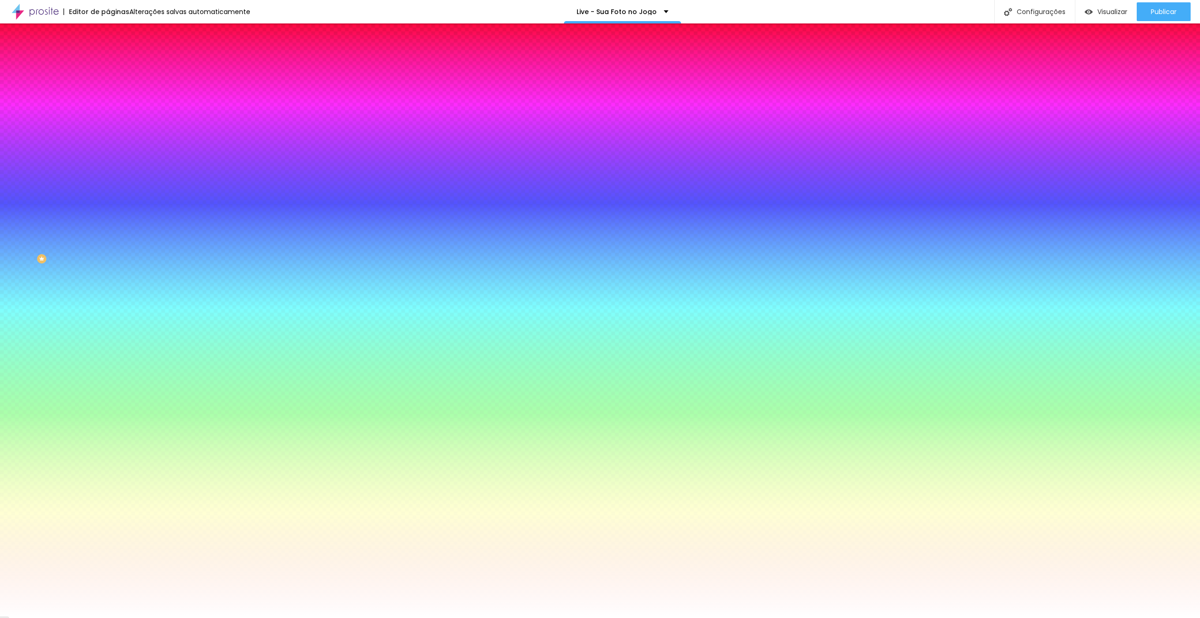
click at [112, 138] on icon "button" at bounding box center [115, 140] width 7 height 7
drag, startPoint x: 55, startPoint y: 92, endPoint x: 83, endPoint y: 102, distance: 28.8
click at [108, 95] on div "Voltar ao padrão #FFFFFF" at bounding box center [162, 89] width 108 height 20
click at [112, 87] on icon "button" at bounding box center [115, 83] width 7 height 7
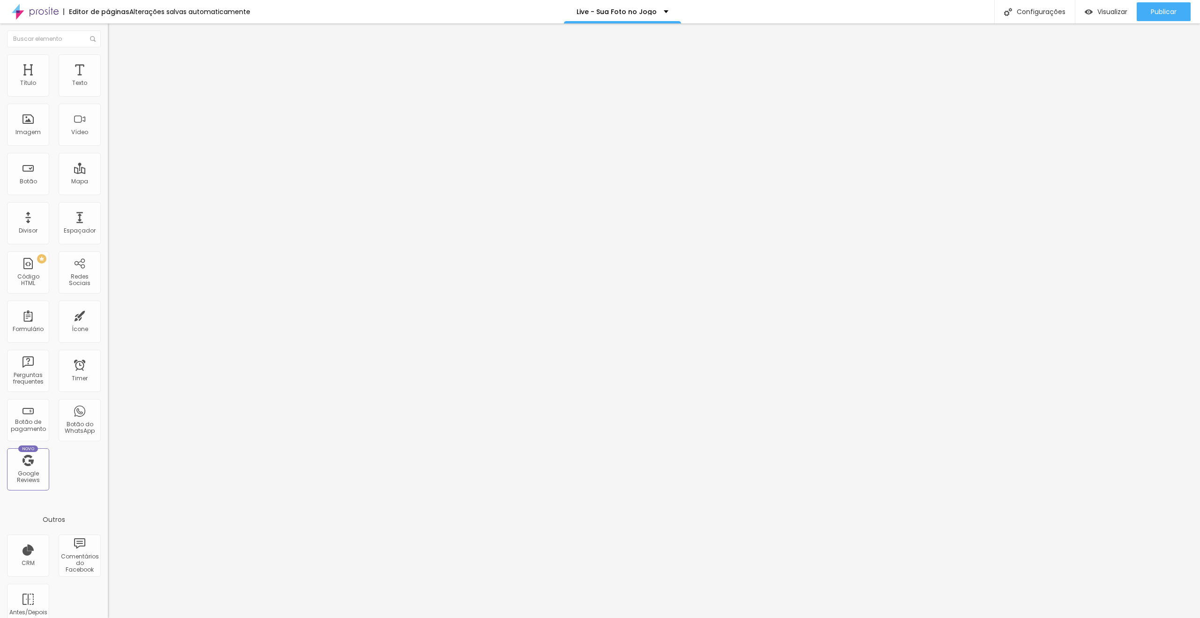
click at [108, 60] on li "Estilo" at bounding box center [162, 58] width 108 height 9
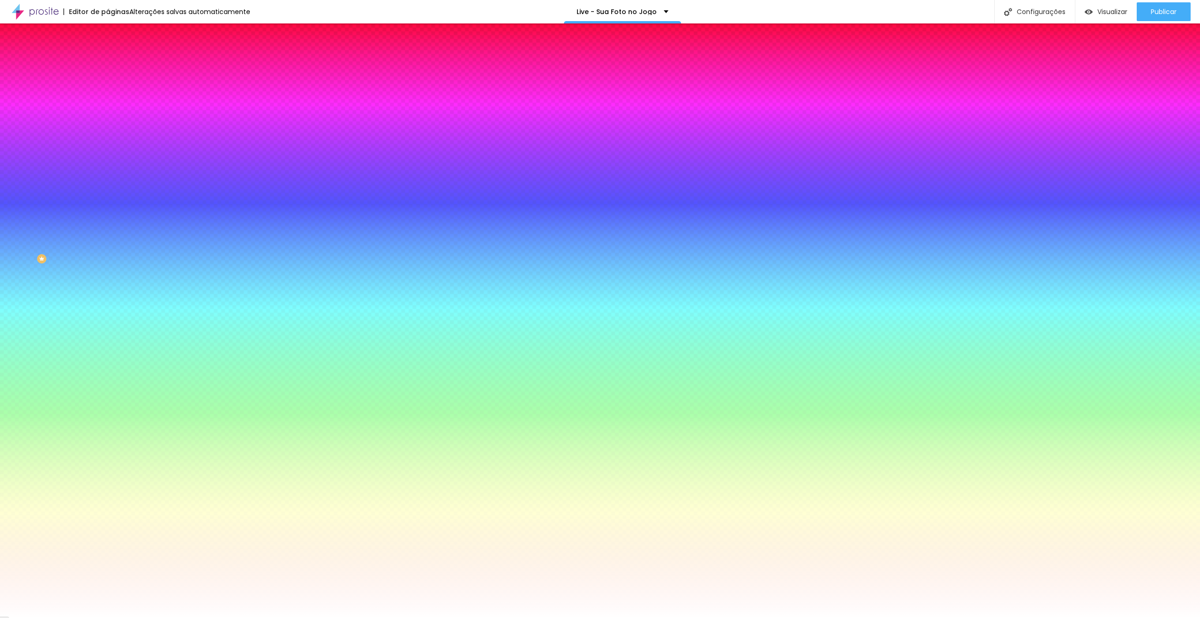
click at [114, 116] on icon "button" at bounding box center [116, 115] width 4 height 7
click at [112, 138] on icon "button" at bounding box center [115, 140] width 7 height 7
click at [112, 87] on icon "button" at bounding box center [115, 83] width 7 height 7
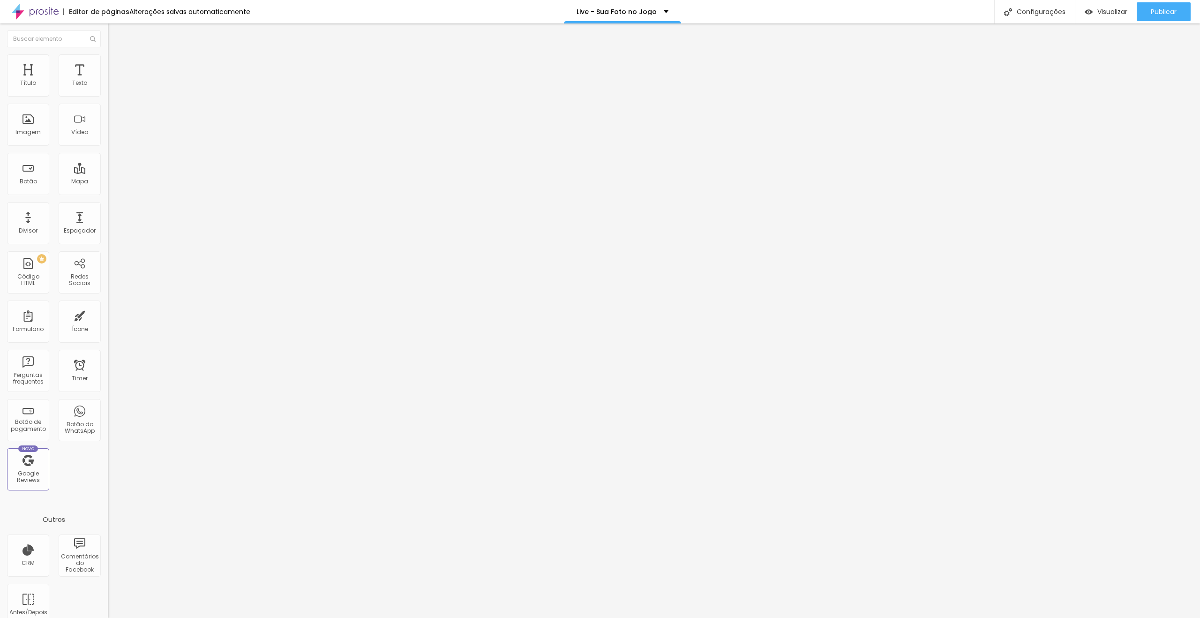
click at [116, 65] on span "Estilo" at bounding box center [123, 61] width 15 height 8
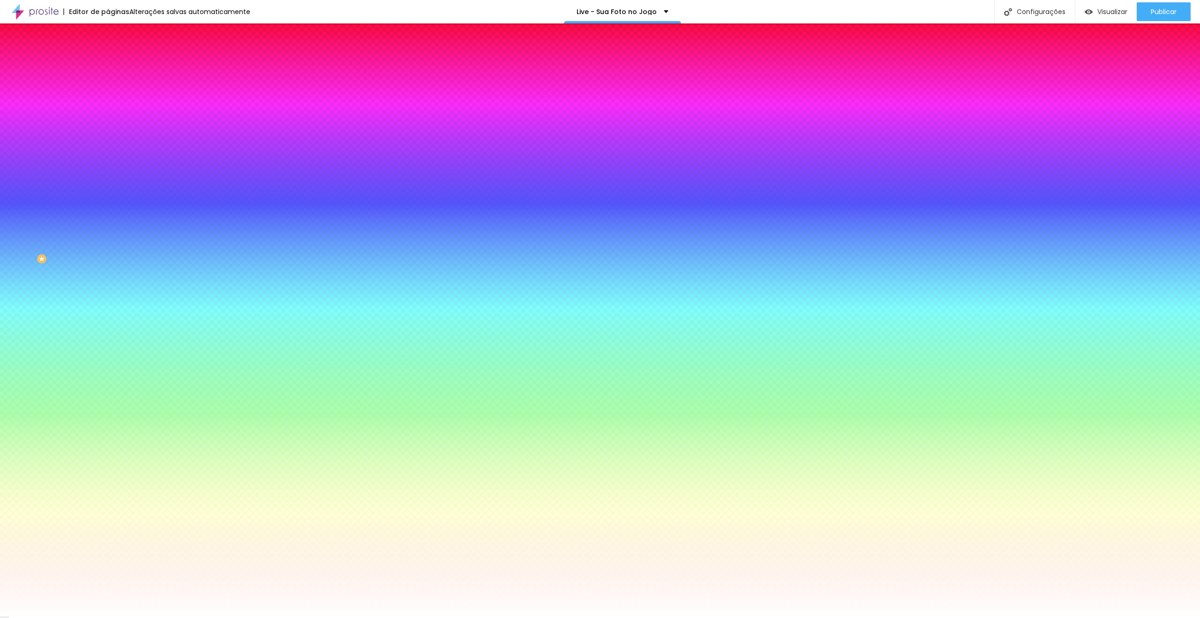
click at [116, 66] on span "Avançado" at bounding box center [131, 70] width 31 height 8
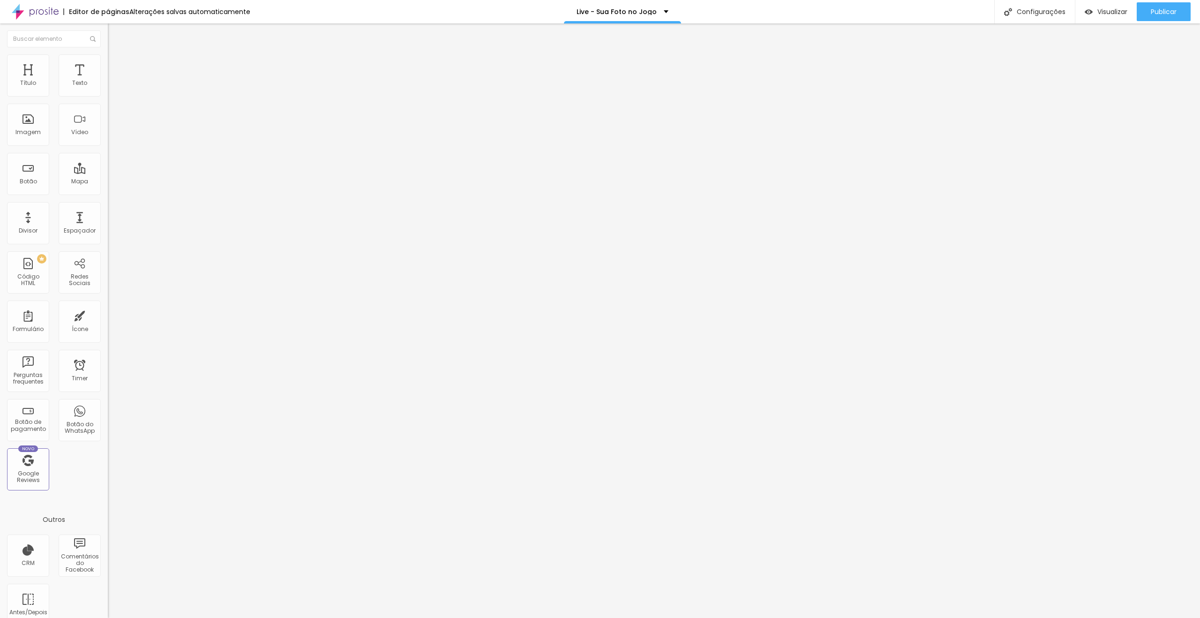
click at [108, 59] on img at bounding box center [112, 58] width 8 height 8
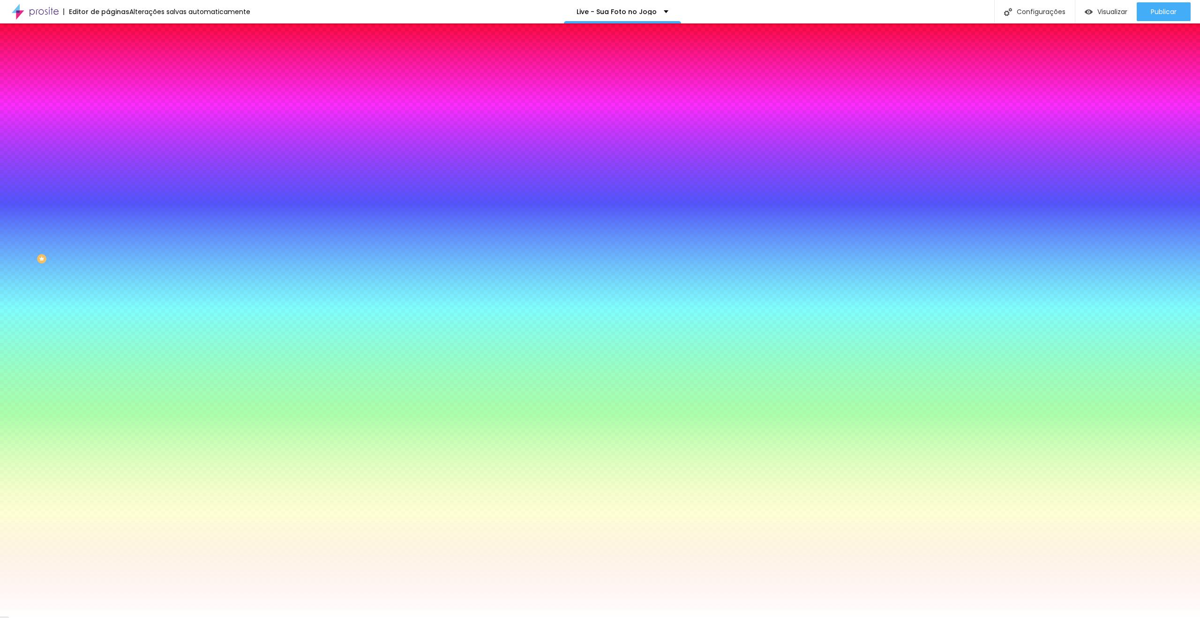
click at [108, 115] on div at bounding box center [162, 115] width 108 height 0
click at [108, 115] on input "#FFFFFF" at bounding box center [164, 119] width 113 height 9
paste input "E"
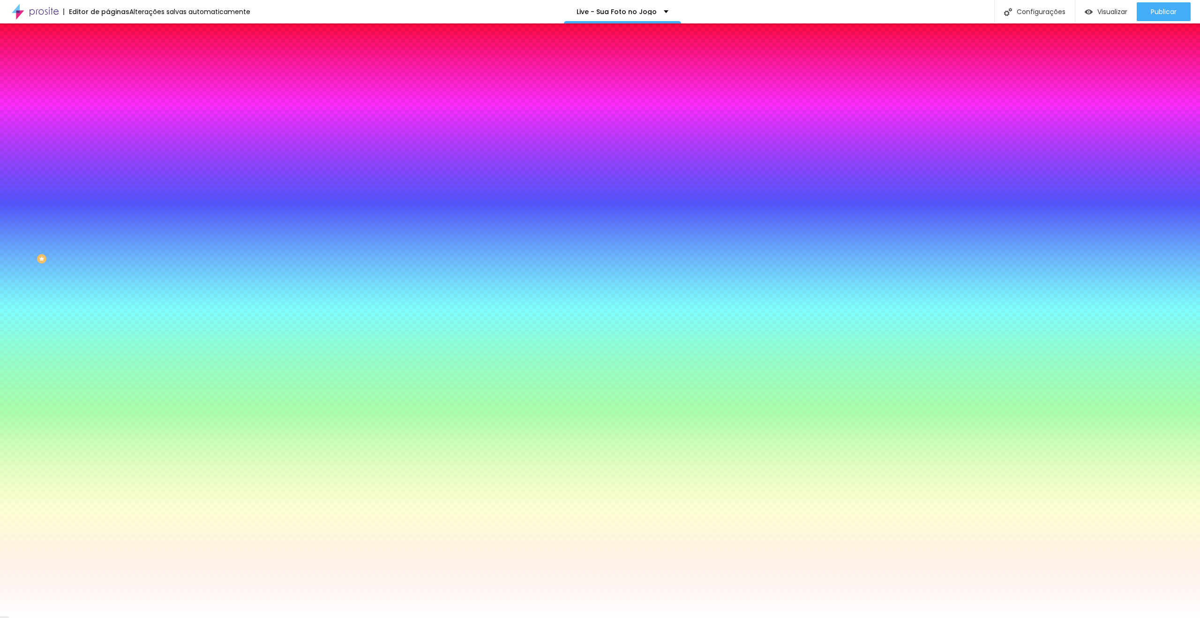
paste input "6D12DB"
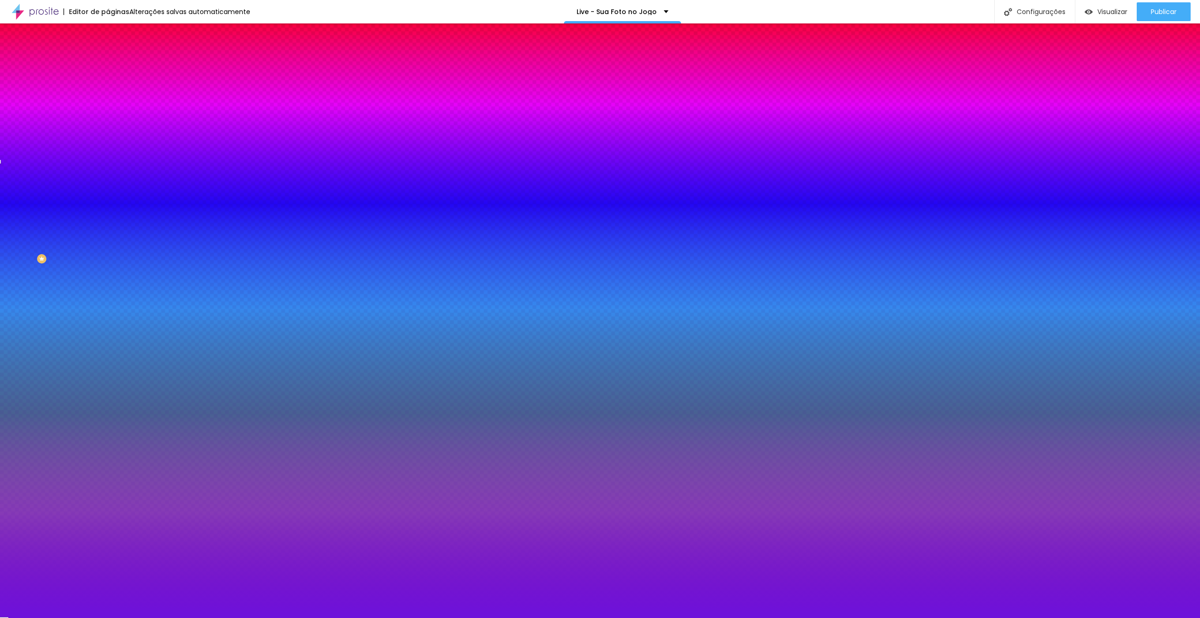
drag, startPoint x: 20, startPoint y: 157, endPoint x: 53, endPoint y: 141, distance: 36.7
click at [108, 259] on input "range" at bounding box center [138, 263] width 60 height 8
click at [108, 64] on li "Avançado" at bounding box center [162, 68] width 108 height 9
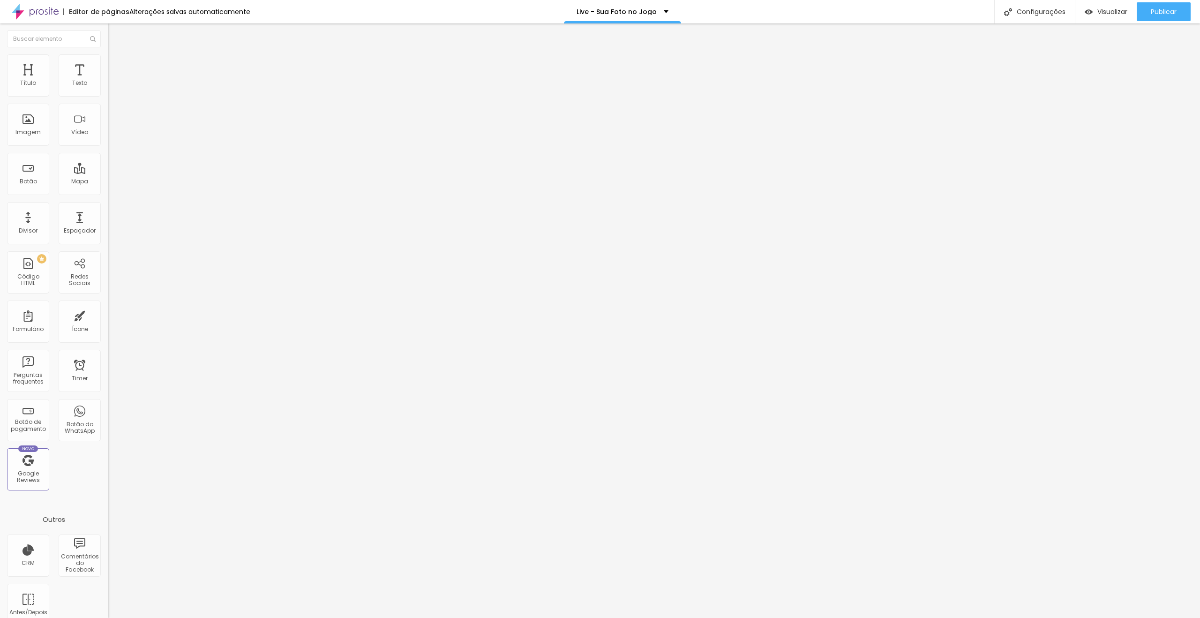
click at [108, 52] on li "Conteúdo" at bounding box center [162, 49] width 108 height 9
click at [113, 86] on span "Trocar icone" at bounding box center [134, 82] width 42 height 8
click at [767, 617] on div at bounding box center [600, 628] width 1200 height 8
click at [108, 59] on img at bounding box center [112, 58] width 8 height 8
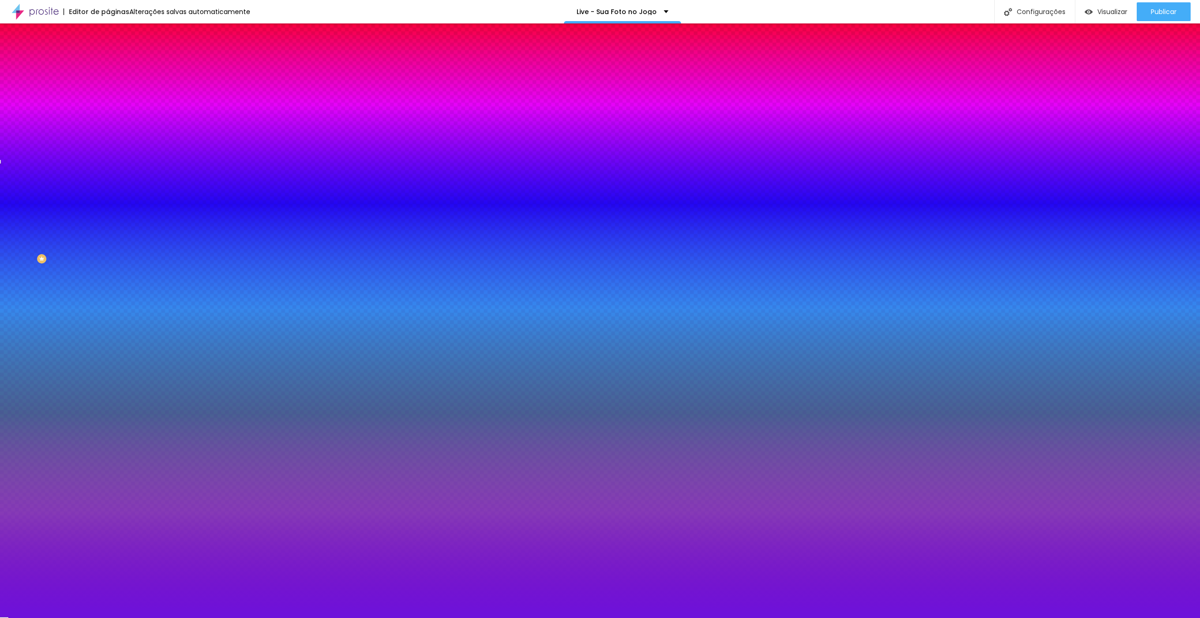
click at [108, 141] on button "button" at bounding box center [114, 146] width 13 height 10
drag, startPoint x: 104, startPoint y: 173, endPoint x: 287, endPoint y: 169, distance: 183.3
click at [70, 617] on div at bounding box center [600, 618] width 1200 height 0
click at [108, 90] on div at bounding box center [162, 90] width 108 height 0
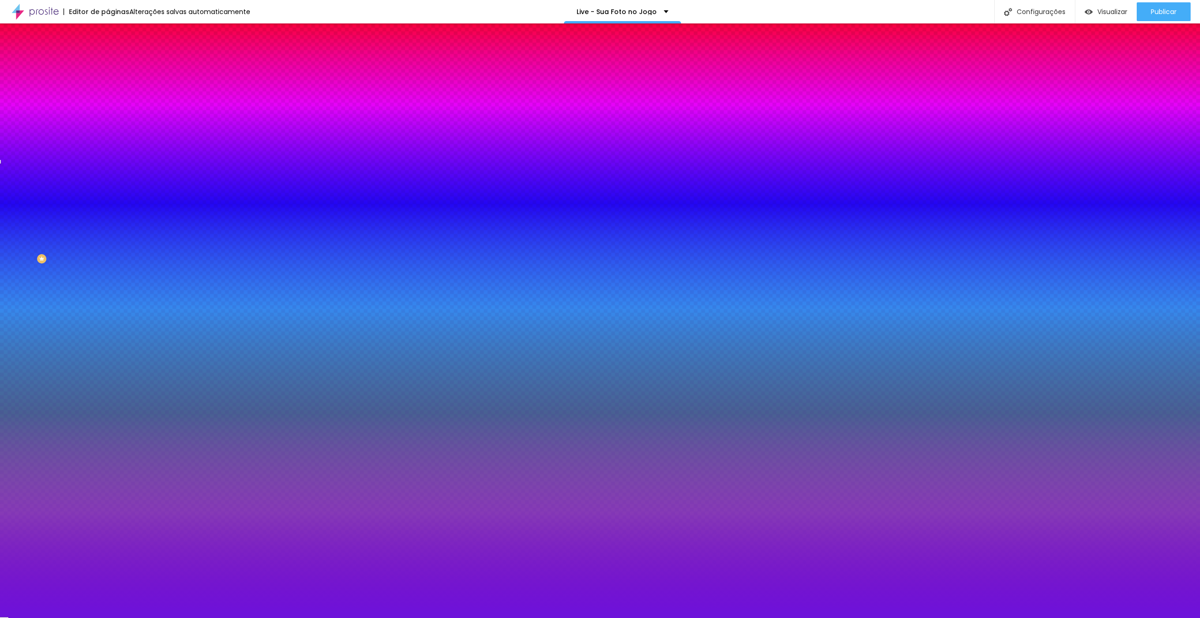
drag, startPoint x: 3, startPoint y: 97, endPoint x: 0, endPoint y: 92, distance: 5.3
click at [108, 92] on div "Cor do icone Voltar ao padrão #FFFFFF Cor de fundo Voltar ao padrão #6D12DB Bor…" at bounding box center [162, 178] width 108 height 210
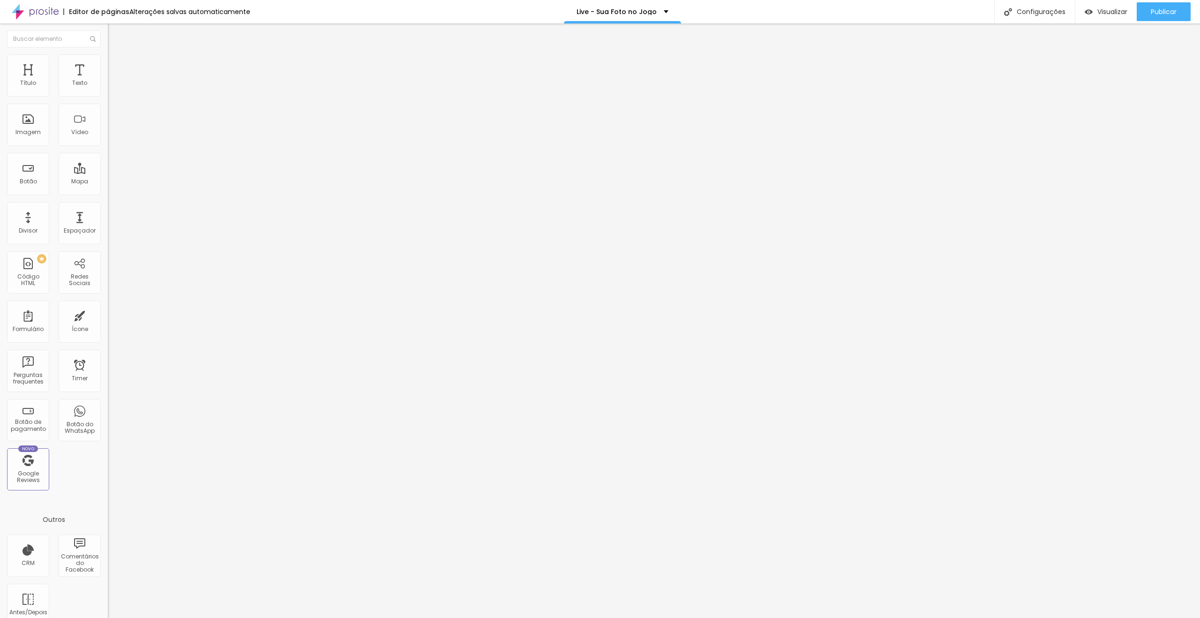
click at [113, 86] on span "Trocar icone" at bounding box center [134, 82] width 42 height 8
drag, startPoint x: 92, startPoint y: 164, endPoint x: 105, endPoint y: 163, distance: 13.6
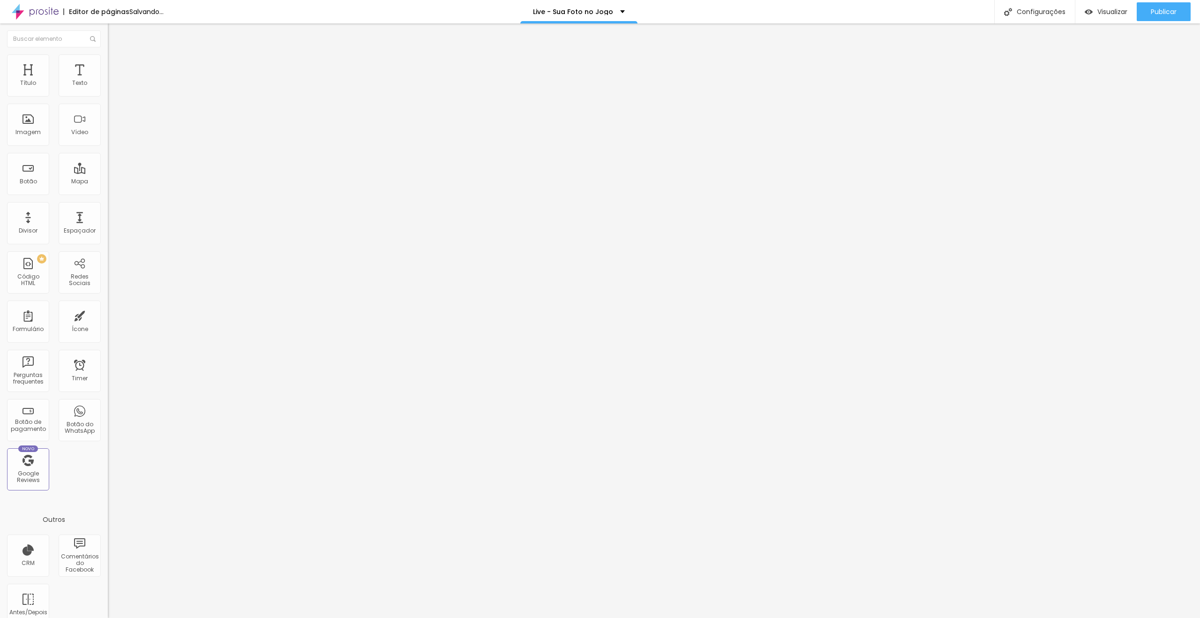
click at [108, 137] on div "Ícone Trocar icone Tamanho 48 Alinhamento" at bounding box center [162, 105] width 108 height 64
click at [108, 85] on div "Trocar icone" at bounding box center [162, 82] width 108 height 7
click at [113, 86] on span "Trocar icone" at bounding box center [134, 82] width 42 height 8
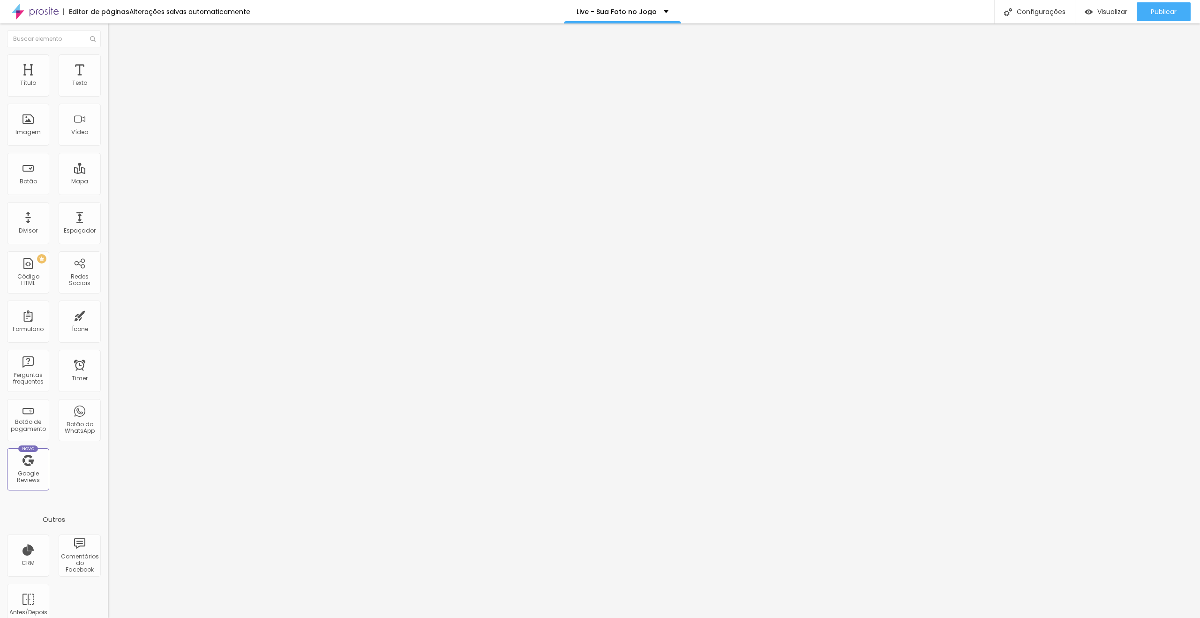
drag, startPoint x: 93, startPoint y: 165, endPoint x: 102, endPoint y: 164, distance: 8.9
click at [108, 137] on div "Ícone Trocar icone Tamanho 48 Alinhamento" at bounding box center [162, 105] width 108 height 64
click at [108, 101] on input "38" at bounding box center [128, 96] width 40 height 10
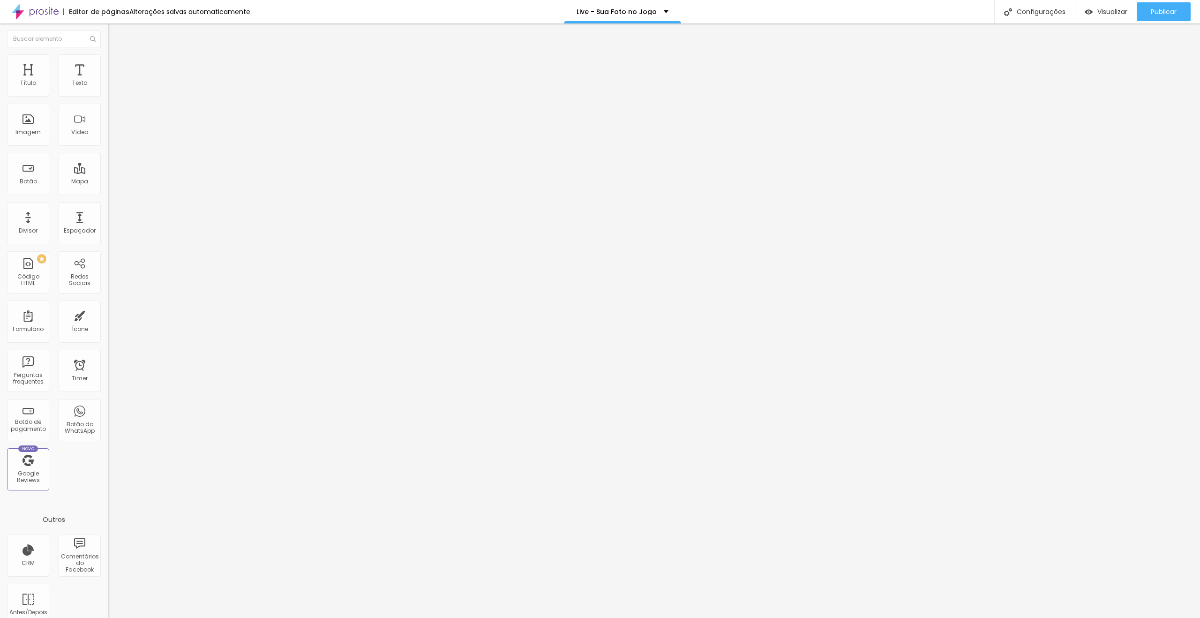
click at [113, 86] on span "Trocar icone" at bounding box center [134, 82] width 42 height 8
click at [116, 63] on span "Estilo" at bounding box center [123, 61] width 15 height 8
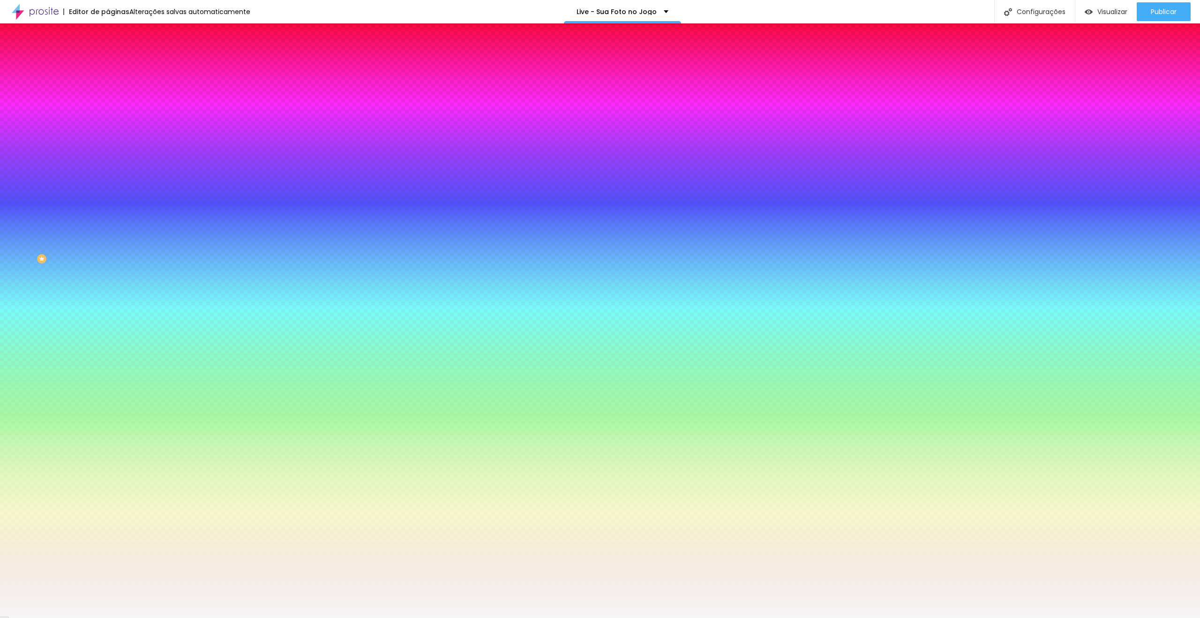
click at [112, 156] on icon "button" at bounding box center [115, 153] width 7 height 7
click at [112, 165] on icon "button" at bounding box center [115, 163] width 6 height 6
click at [203, 617] on div at bounding box center [600, 624] width 1200 height 0
click at [267, 617] on div at bounding box center [600, 618] width 1200 height 0
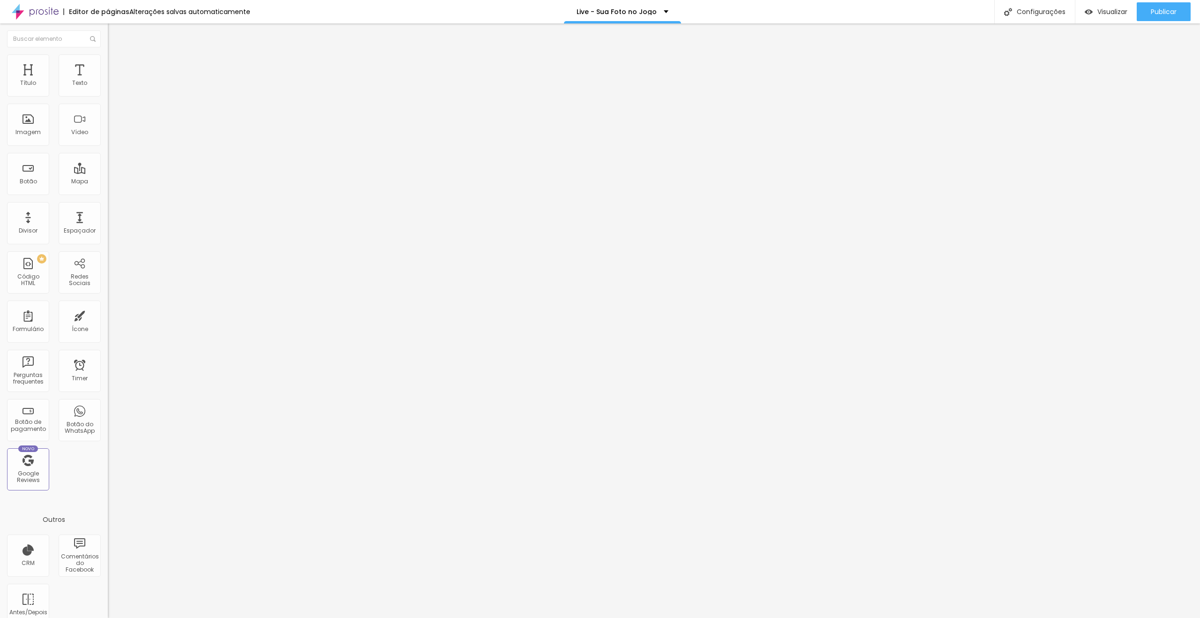
click at [108, 60] on li "Avançado" at bounding box center [162, 58] width 108 height 9
drag, startPoint x: 33, startPoint y: 90, endPoint x: 44, endPoint y: 91, distance: 11.3
click at [108, 173] on input "range" at bounding box center [138, 177] width 60 height 8
click at [108, 65] on ul "Conteúdo Estilo Avançado" at bounding box center [162, 59] width 108 height 28
click at [108, 64] on li "Avançado" at bounding box center [162, 68] width 108 height 9
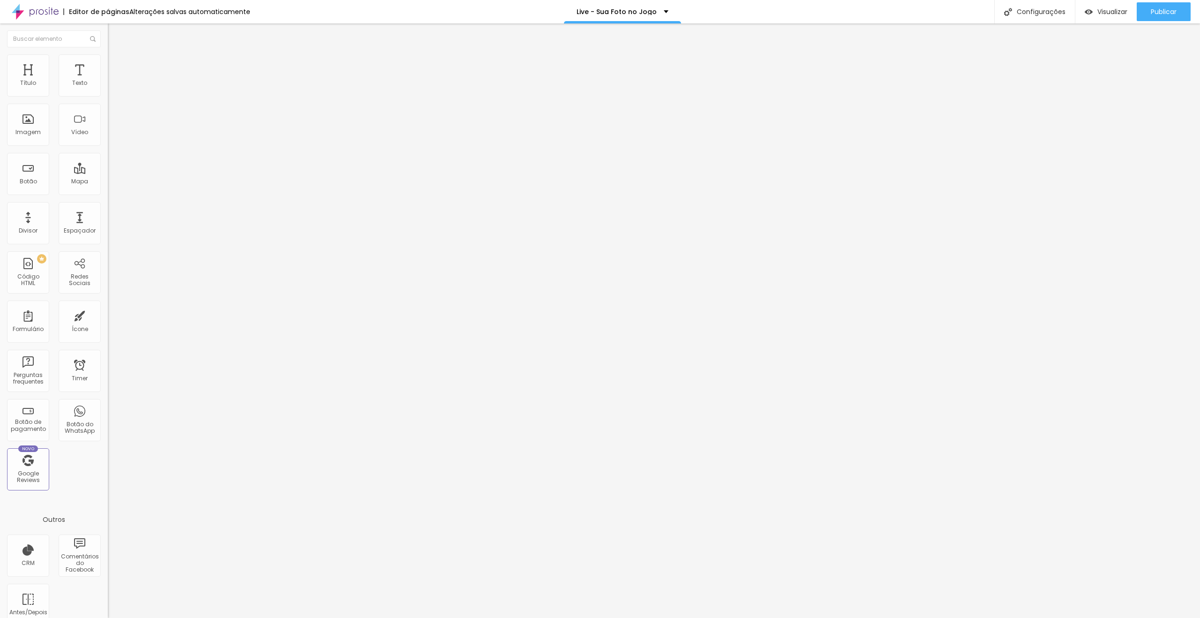
drag, startPoint x: 36, startPoint y: 108, endPoint x: 29, endPoint y: 109, distance: 6.6
click at [108, 315] on input "range" at bounding box center [138, 319] width 60 height 8
click at [108, 88] on input "Evento Ao Vivo no YouTube" at bounding box center [164, 83] width 113 height 9
paste input "🔴 LIVE | 29 de setembro às 19h"
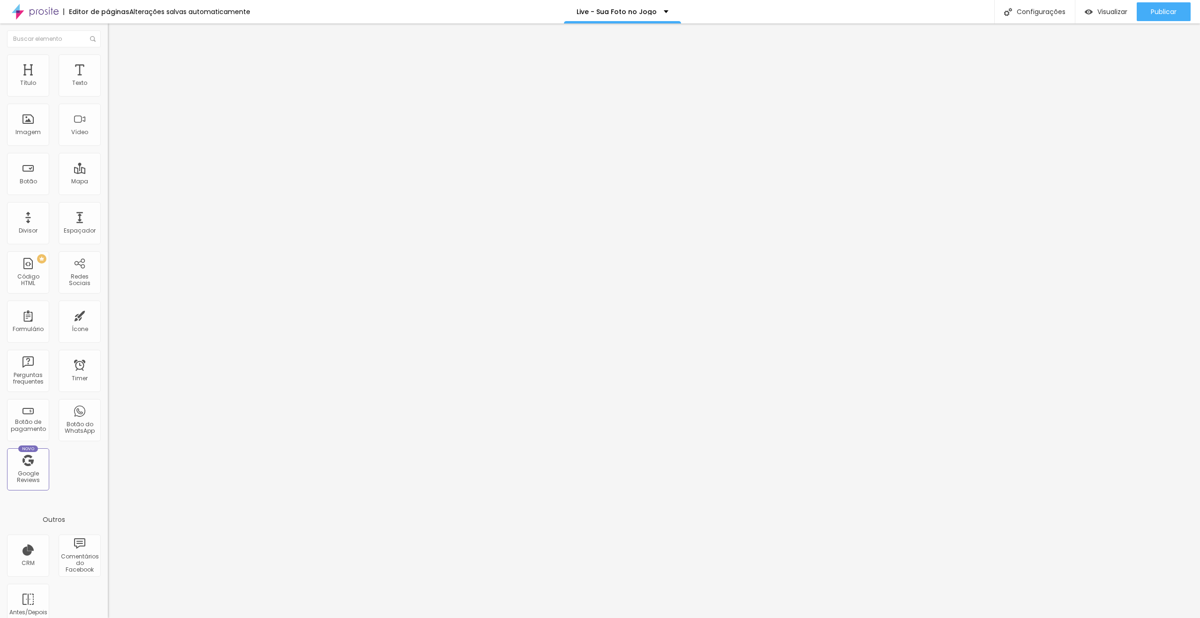
click at [108, 64] on img at bounding box center [112, 68] width 8 height 8
click at [108, 468] on div at bounding box center [162, 504] width 108 height 73
paste textarea
click at [108, 468] on div ".diywGK { }" at bounding box center [162, 504] width 108 height 73
click at [108, 365] on div "Editar Botão Conteúdo Estilo Avançado 10 Espaço de cima 25 Espaço de baixo ID H…" at bounding box center [162, 320] width 108 height 594
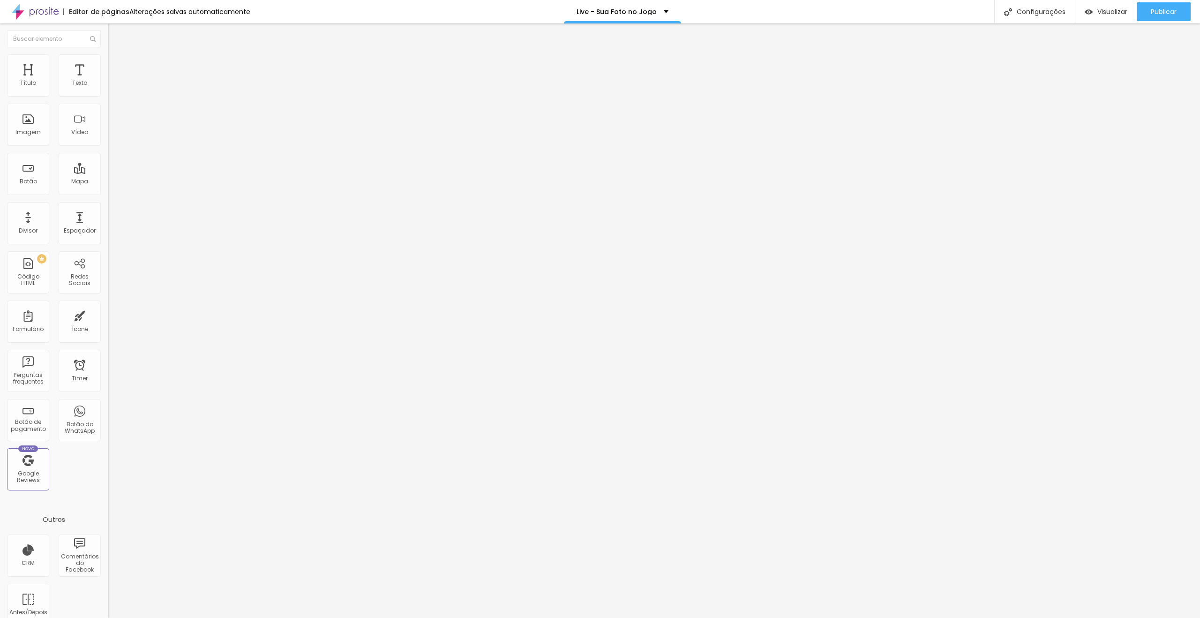
drag, startPoint x: 77, startPoint y: 290, endPoint x: 44, endPoint y: 284, distance: 33.5
click at [108, 468] on div ".diywGK { opacity : 0.5 ; cursor : not-allowed ; }" at bounding box center [162, 504] width 108 height 73
paste textarea
click at [108, 468] on div ".diywGK { pointer-events: none ; /* impede o clique */ opacity : 0.6 ; /* deixa…" at bounding box center [198, 501] width 180 height 66
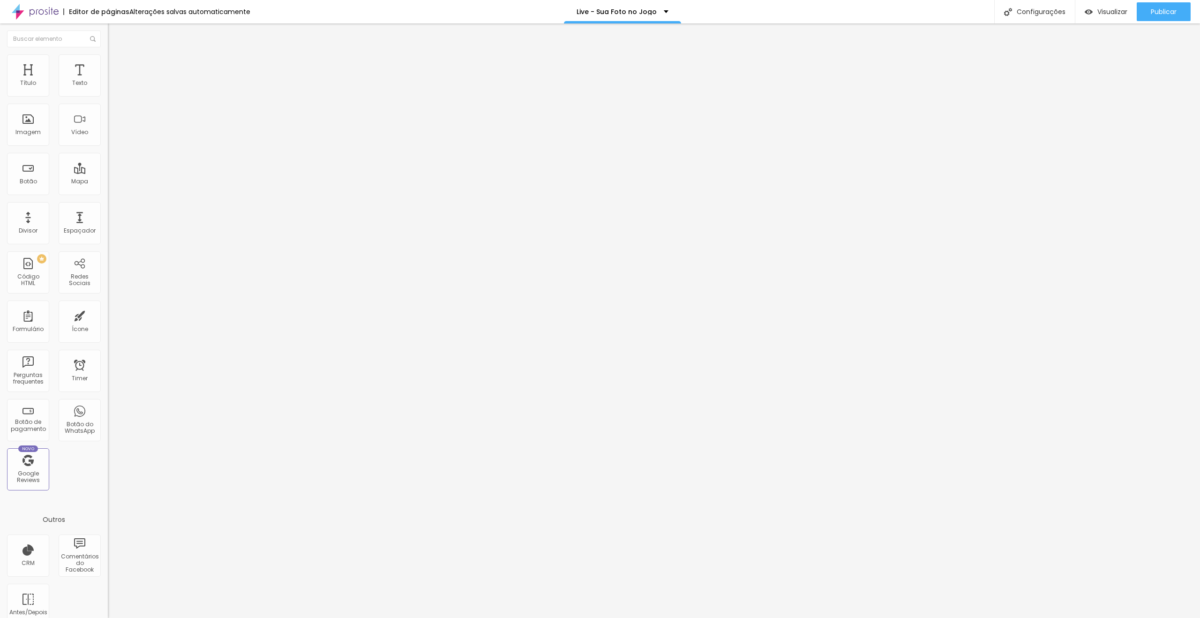
drag, startPoint x: 67, startPoint y: 298, endPoint x: 9, endPoint y: 299, distance: 57.7
click at [108, 468] on div ".diywGK { pointer-events: none ; /* impede o clique */ opacity : 0.6 ; /* deixa…" at bounding box center [198, 501] width 180 height 66
click at [108, 81] on span "Trocar imagem" at bounding box center [133, 77] width 51 height 8
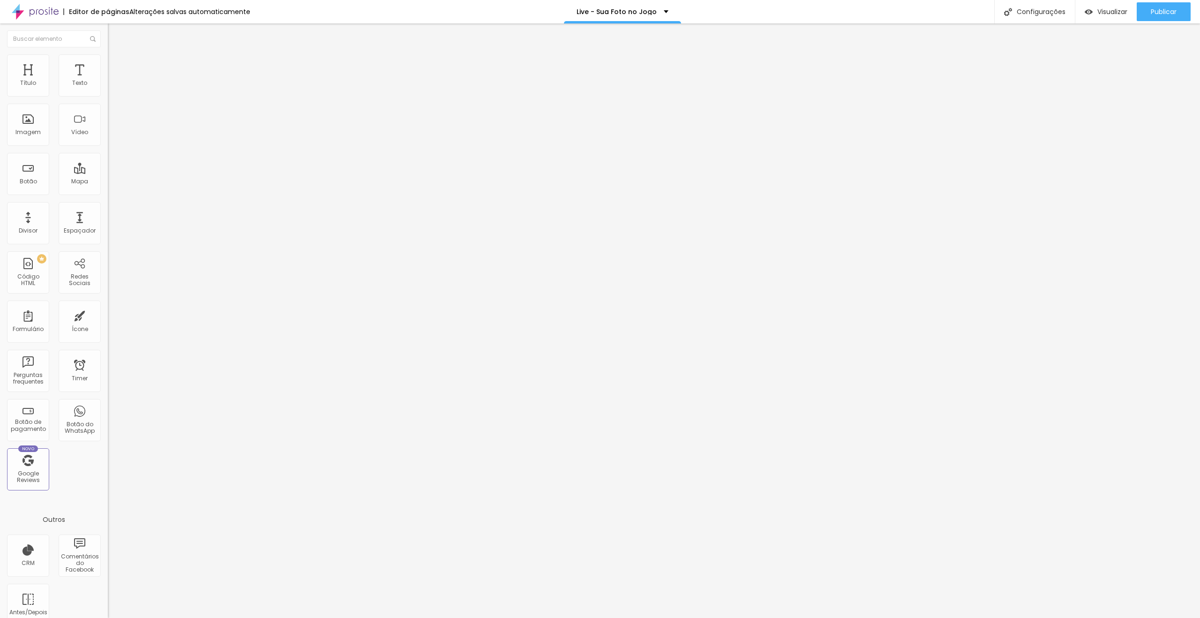
click at [108, 61] on li "Estilo" at bounding box center [162, 58] width 108 height 9
drag, startPoint x: 28, startPoint y: 98, endPoint x: 51, endPoint y: 101, distance: 22.7
click at [108, 96] on input "range" at bounding box center [138, 93] width 60 height 8
click at [108, 81] on span "Trocar imagem" at bounding box center [133, 77] width 51 height 8
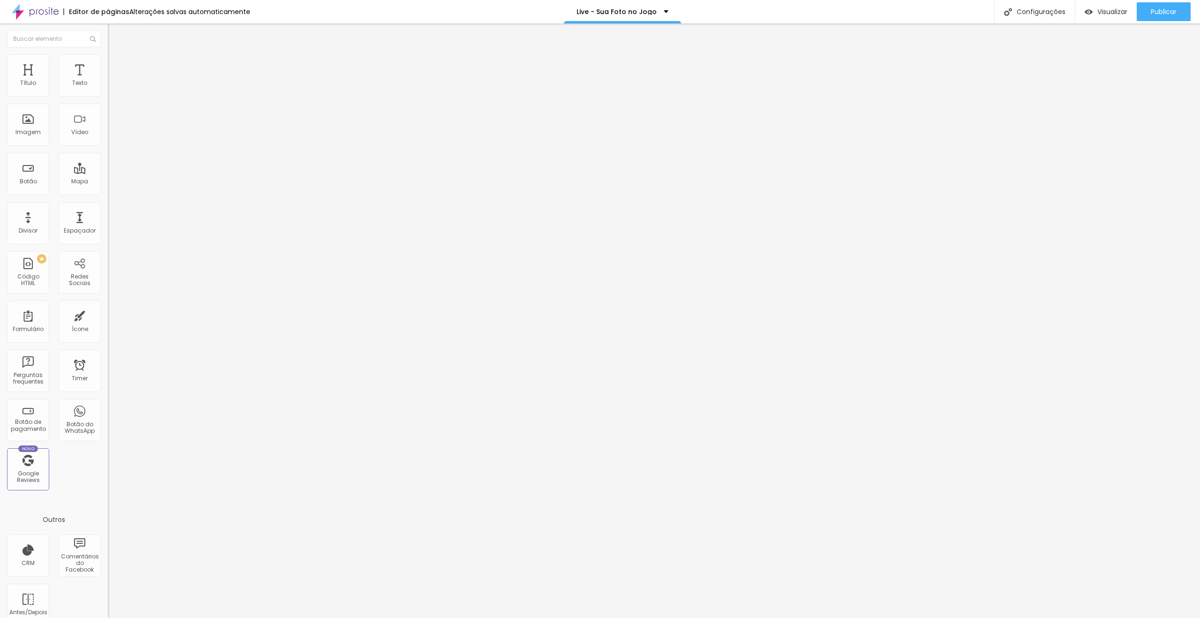
click at [116, 66] on span "Avançado" at bounding box center [131, 70] width 31 height 8
drag, startPoint x: 57, startPoint y: 70, endPoint x: 64, endPoint y: 76, distance: 9.3
click at [116, 65] on span "Estilo" at bounding box center [123, 61] width 15 height 8
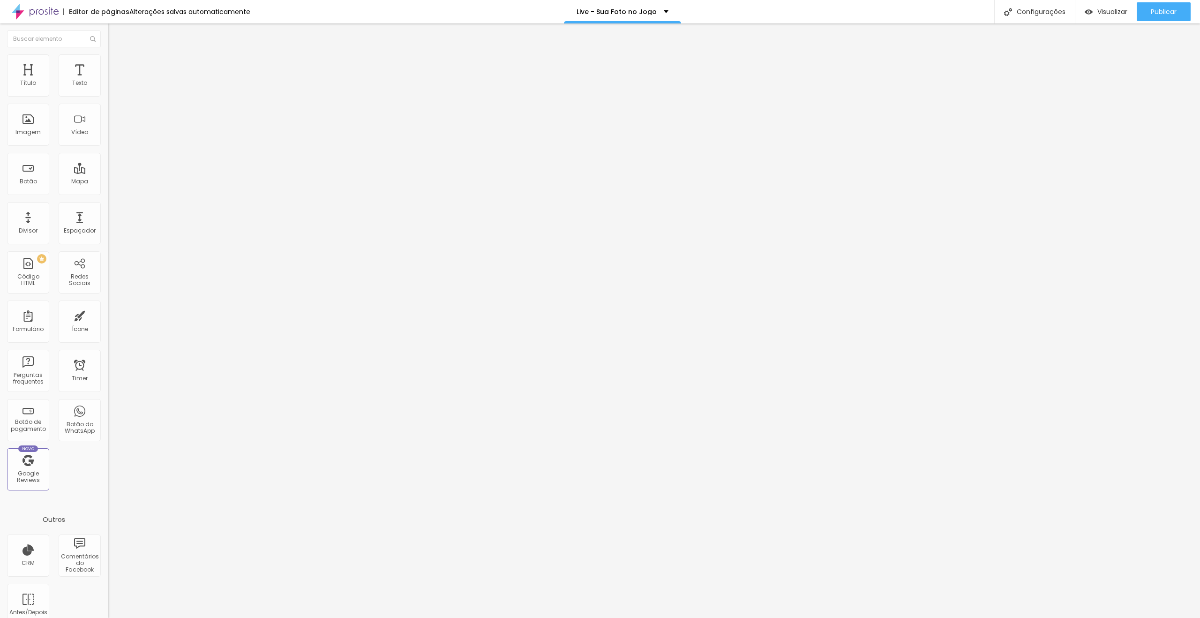
drag, startPoint x: 48, startPoint y: 101, endPoint x: 53, endPoint y: 101, distance: 5.2
click at [108, 96] on input "range" at bounding box center [138, 93] width 60 height 8
click at [108, 62] on li "Avançado" at bounding box center [162, 58] width 108 height 9
drag, startPoint x: 94, startPoint y: 109, endPoint x: 103, endPoint y: 111, distance: 9.0
click at [108, 196] on div "10 Espaço de baixo" at bounding box center [162, 262] width 108 height 133
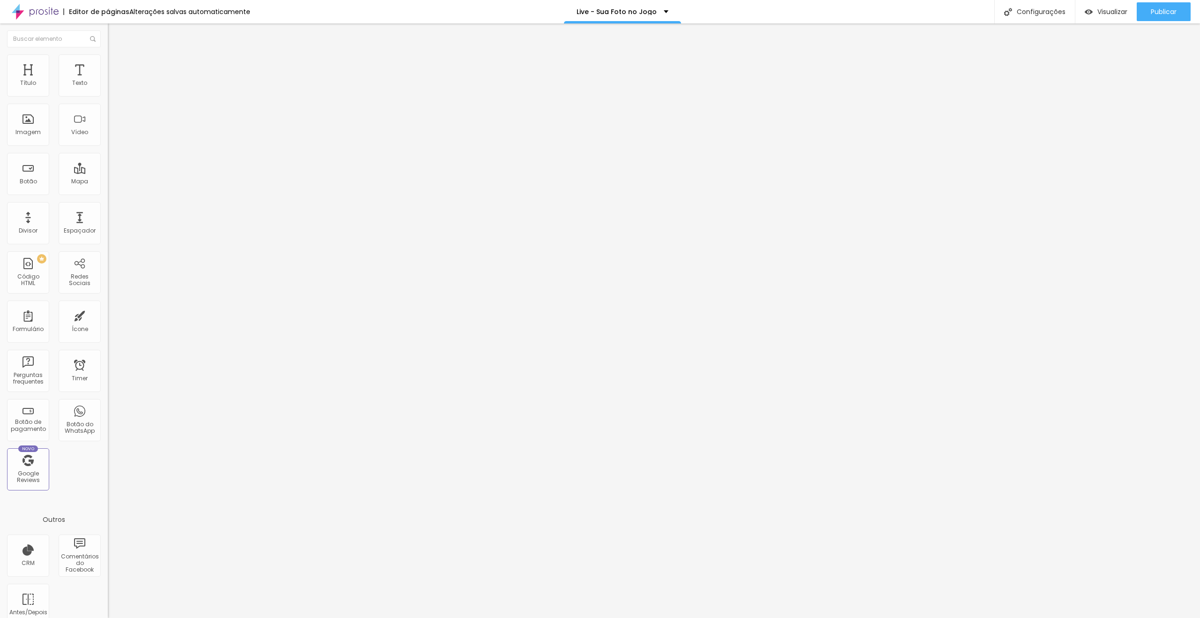
drag, startPoint x: 95, startPoint y: 91, endPoint x: 103, endPoint y: 91, distance: 8.4
click at [108, 91] on div "10 Espaço de cima" at bounding box center [162, 130] width 108 height 133
click at [116, 65] on span "Avançado" at bounding box center [131, 61] width 31 height 8
click at [108, 196] on div "10 Espaço de baixo" at bounding box center [162, 262] width 108 height 133
drag, startPoint x: 95, startPoint y: 91, endPoint x: 102, endPoint y: 91, distance: 7.0
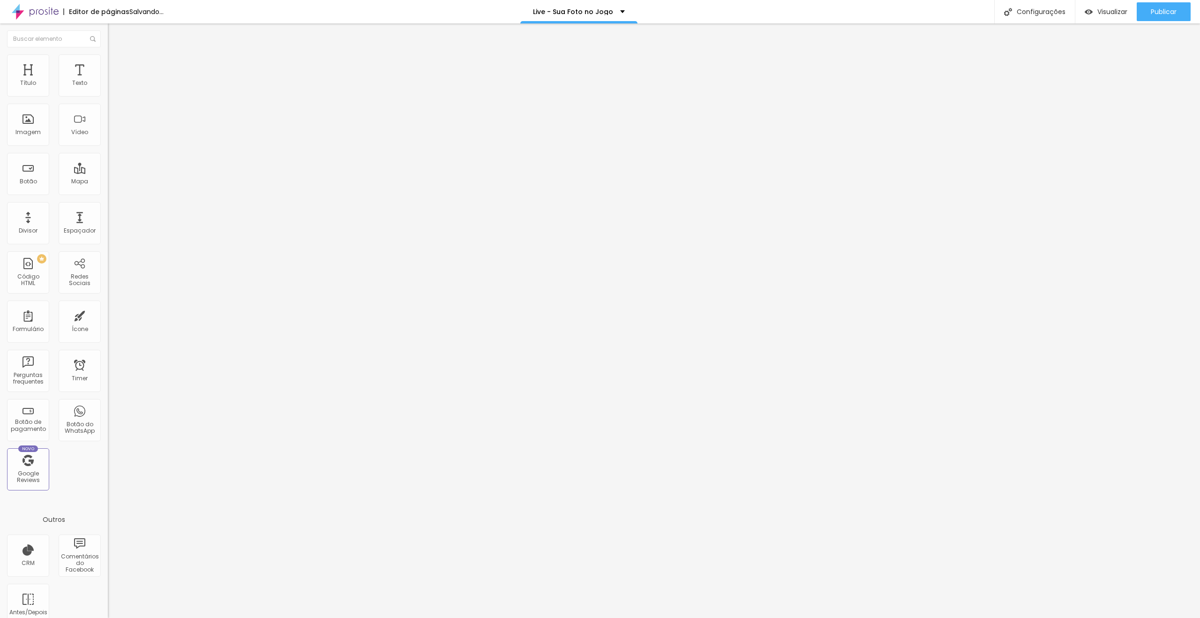
click at [108, 91] on div "10 Espaço de cima" at bounding box center [162, 130] width 108 height 133
click at [115, 36] on img "button" at bounding box center [119, 34] width 8 height 8
click at [108, 90] on div "Insira seu código aqui" at bounding box center [145, 86] width 74 height 8
click at [108, 60] on li "Avançado" at bounding box center [162, 58] width 108 height 9
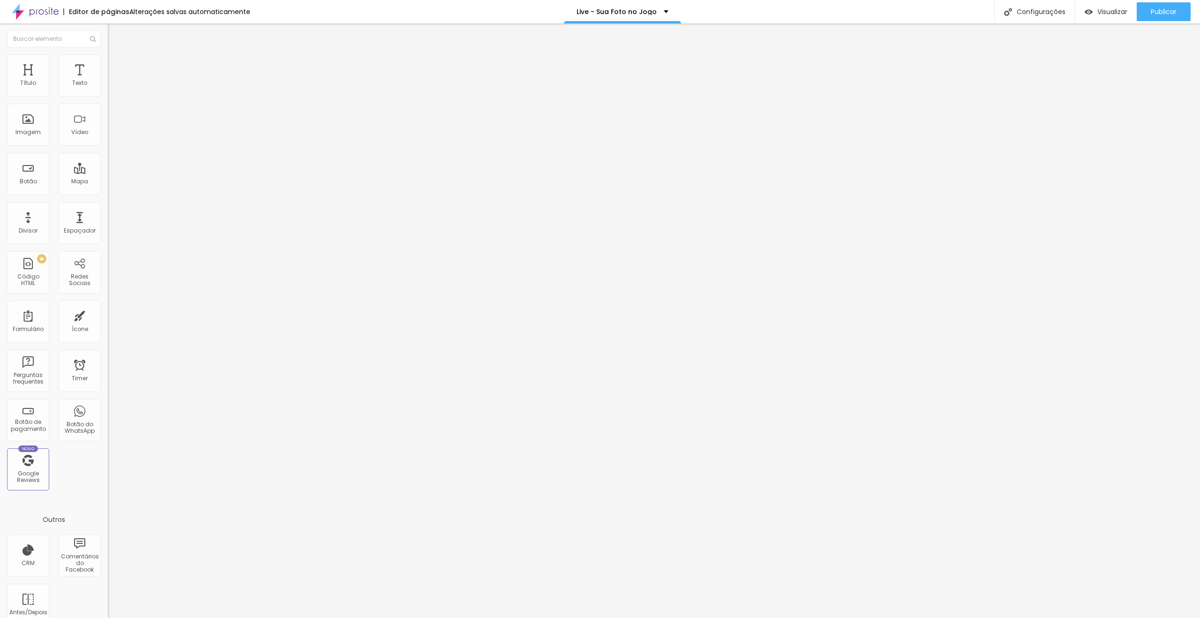
click at [108, 112] on img at bounding box center [111, 108] width 7 height 7
click at [108, 119] on img at bounding box center [111, 115] width 7 height 7
click at [116, 63] on span "Estilo" at bounding box center [123, 61] width 15 height 8
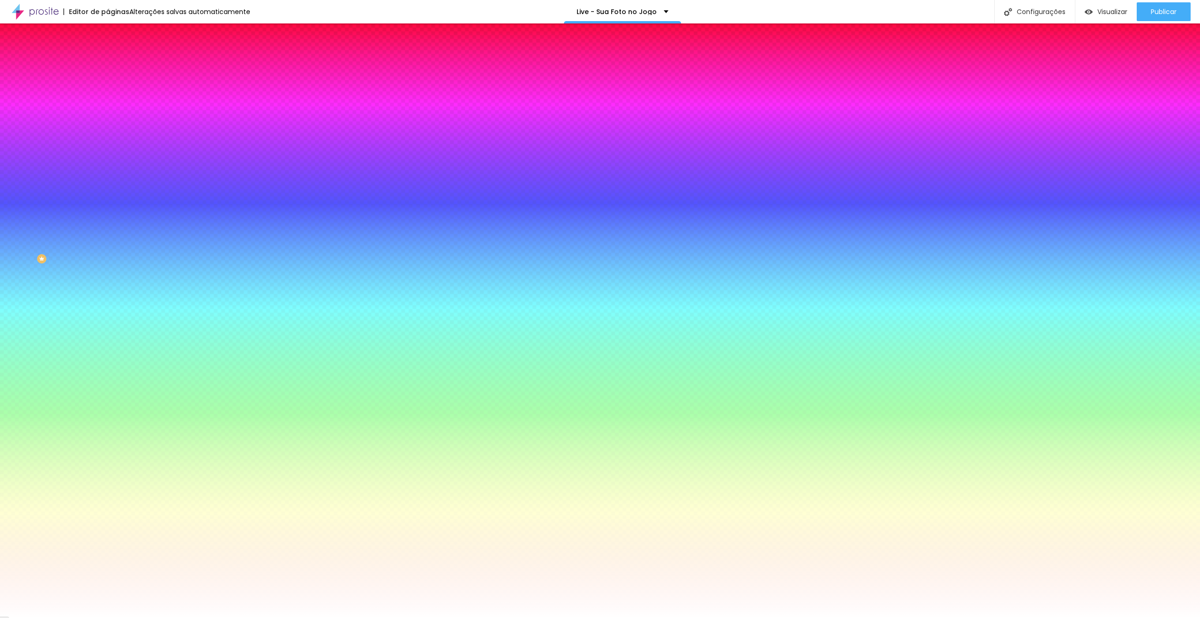
click at [108, 90] on div at bounding box center [162, 90] width 108 height 0
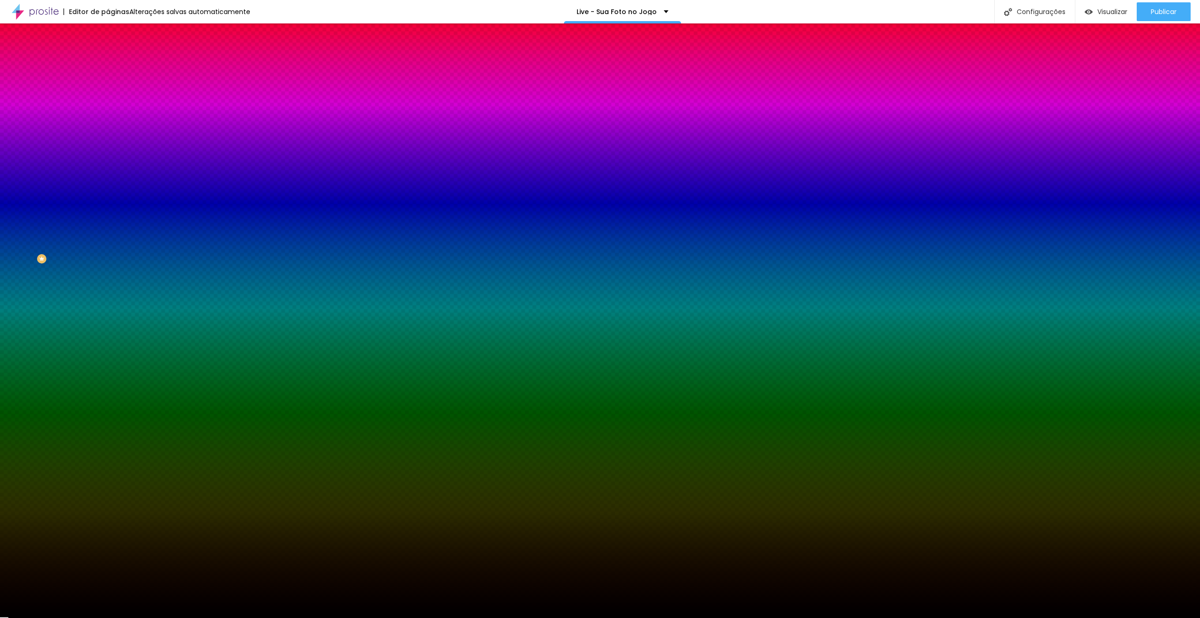
drag, startPoint x: 38, startPoint y: 163, endPoint x: 8, endPoint y: 173, distance: 32.8
click at [108, 186] on div "Editar Coluna Conteúdo Estilo Avançado Cor de fundo Voltar ao padrão #000000 So…" at bounding box center [162, 320] width 108 height 594
click at [108, 90] on div at bounding box center [162, 90] width 108 height 0
drag, startPoint x: 97, startPoint y: 146, endPoint x: 98, endPoint y: 127, distance: 18.8
click at [98, 127] on div at bounding box center [600, 309] width 1200 height 618
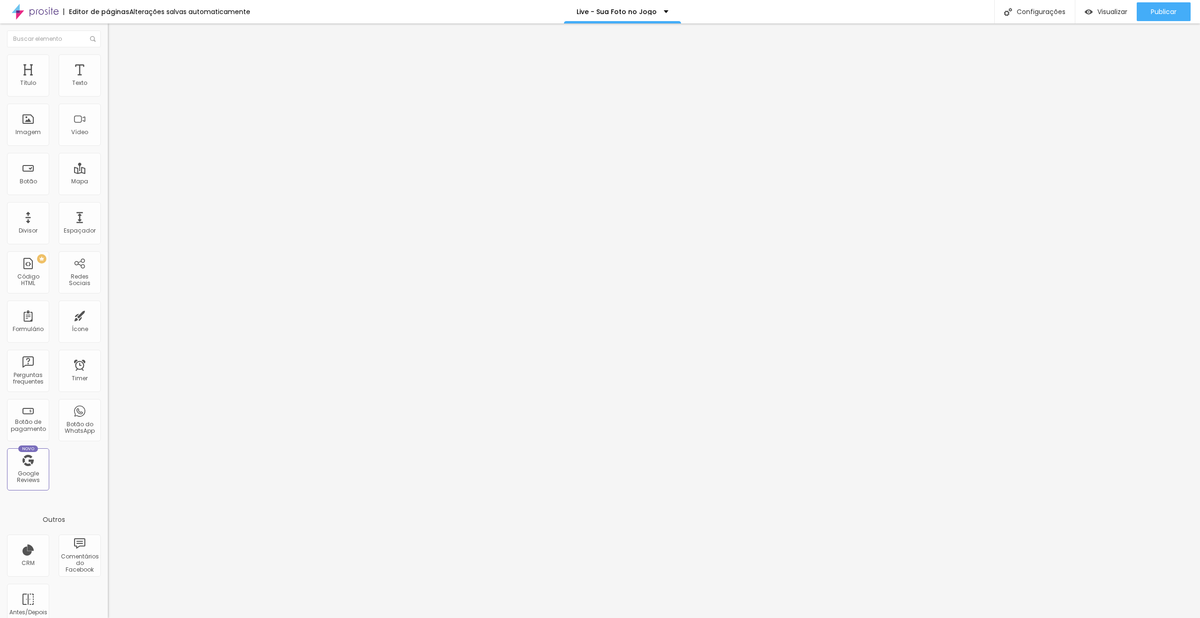
click at [116, 65] on span "Estilo" at bounding box center [123, 61] width 15 height 8
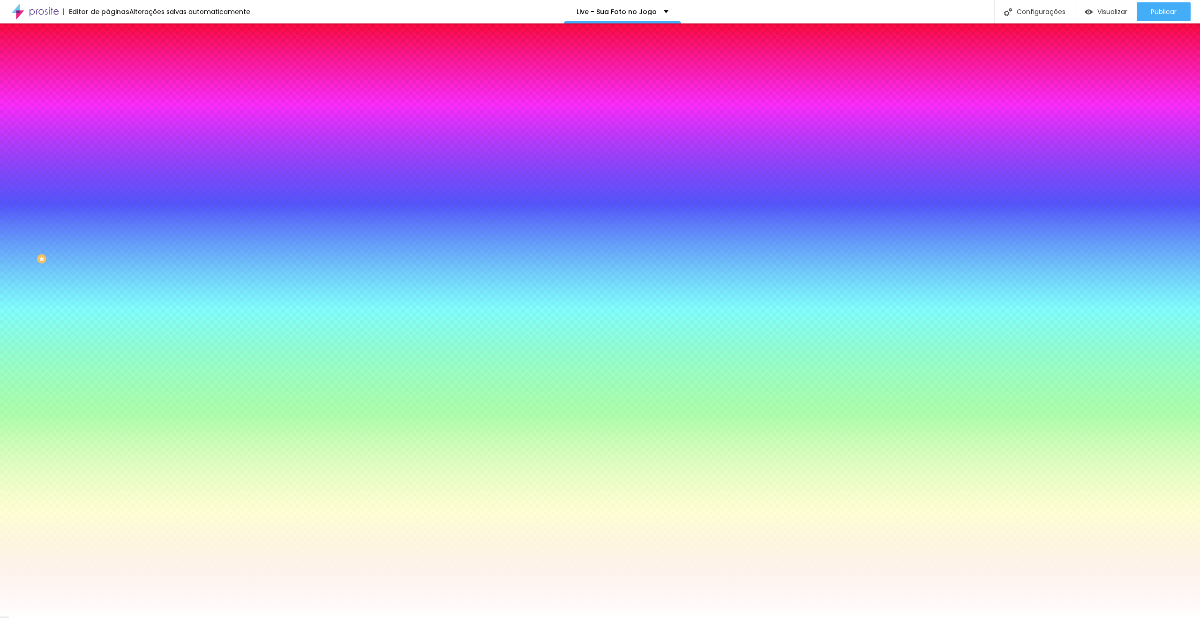
click at [113, 143] on icon "button" at bounding box center [115, 145] width 4 height 4
click at [740, 617] on div at bounding box center [600, 618] width 1200 height 0
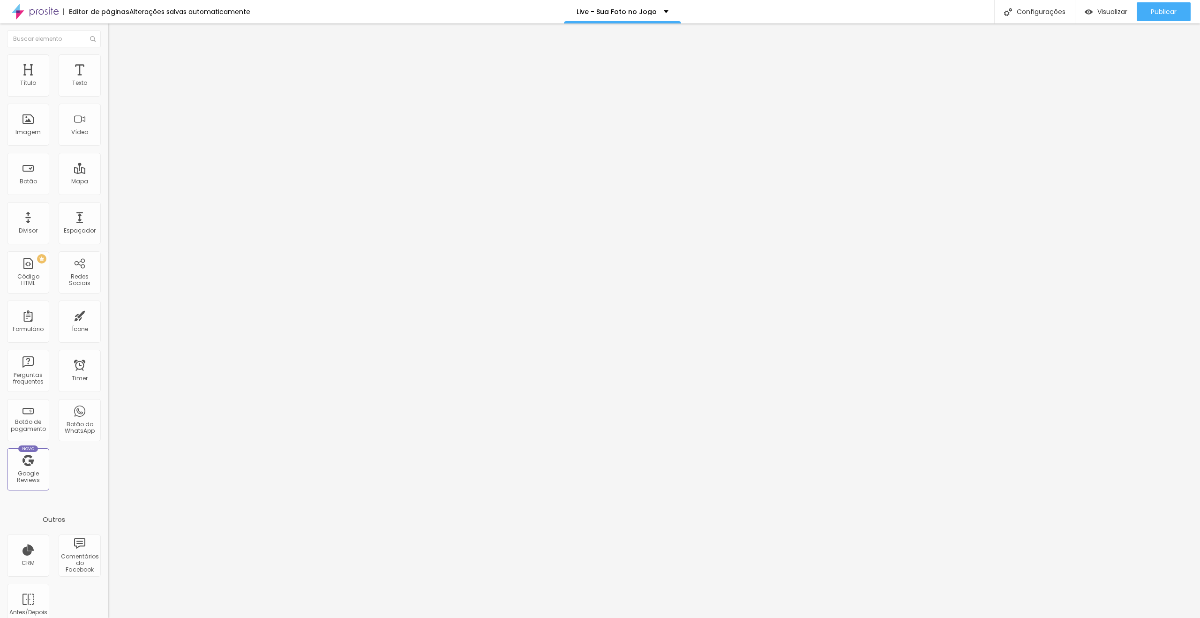
drag, startPoint x: 55, startPoint y: 60, endPoint x: 58, endPoint y: 77, distance: 18.0
click at [108, 60] on img at bounding box center [112, 58] width 8 height 8
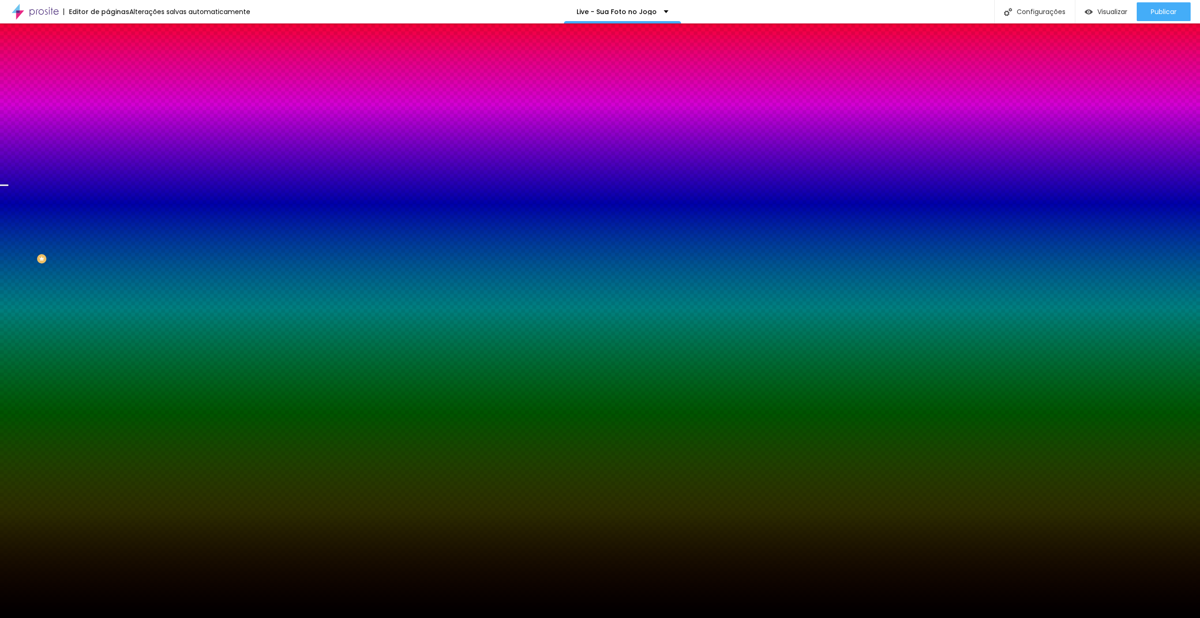
click at [113, 149] on icon "button" at bounding box center [115, 151] width 4 height 4
paste input "6D12DB"
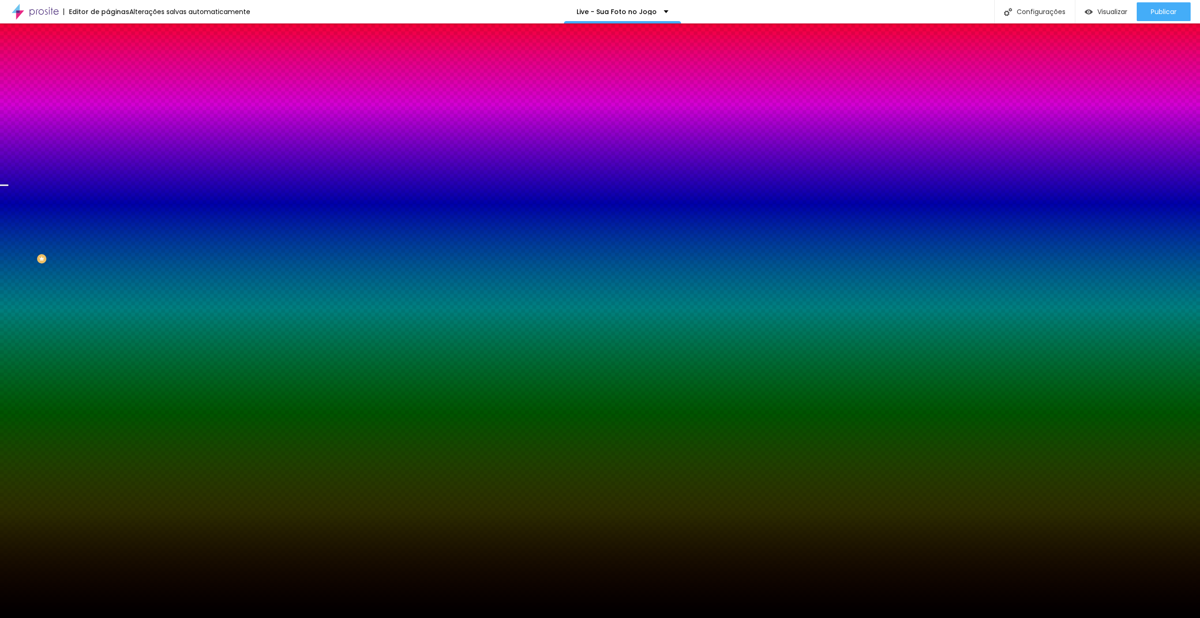
drag, startPoint x: 196, startPoint y: 188, endPoint x: 188, endPoint y: 188, distance: 7.5
click at [973, 617] on div at bounding box center [600, 618] width 1200 height 0
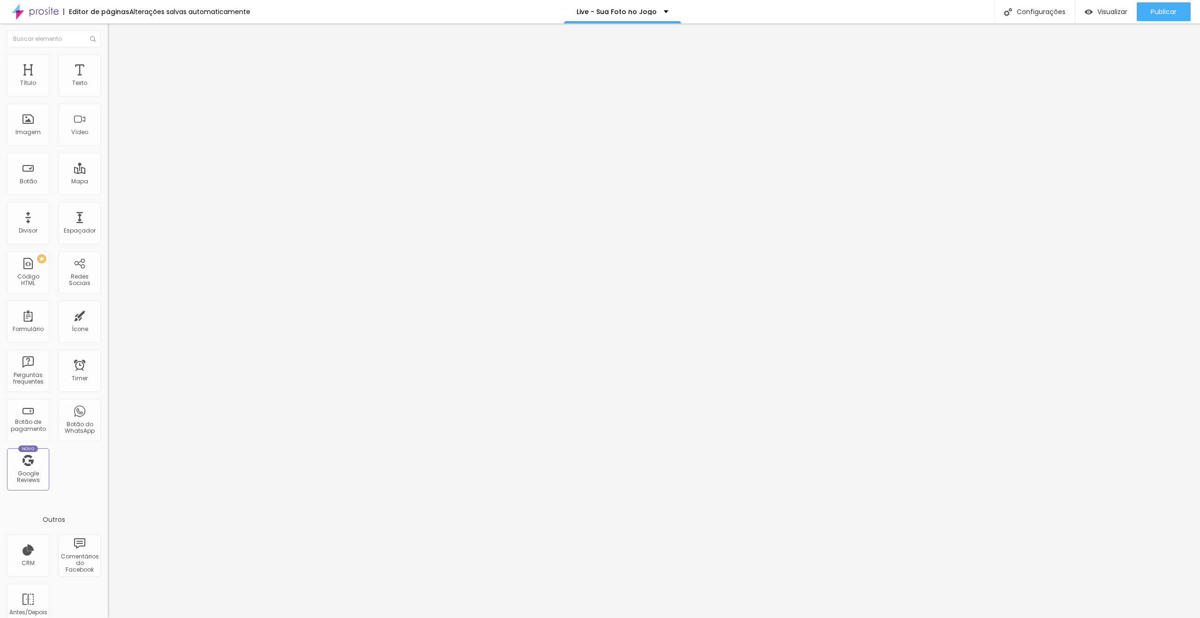
click at [116, 66] on span "Avançado" at bounding box center [131, 70] width 31 height 8
drag, startPoint x: 40, startPoint y: 92, endPoint x: 59, endPoint y: 93, distance: 18.3
click at [108, 182] on input "range" at bounding box center [138, 186] width 60 height 8
click at [108, 64] on img at bounding box center [112, 68] width 8 height 8
click at [116, 65] on span "Estilo" at bounding box center [123, 61] width 15 height 8
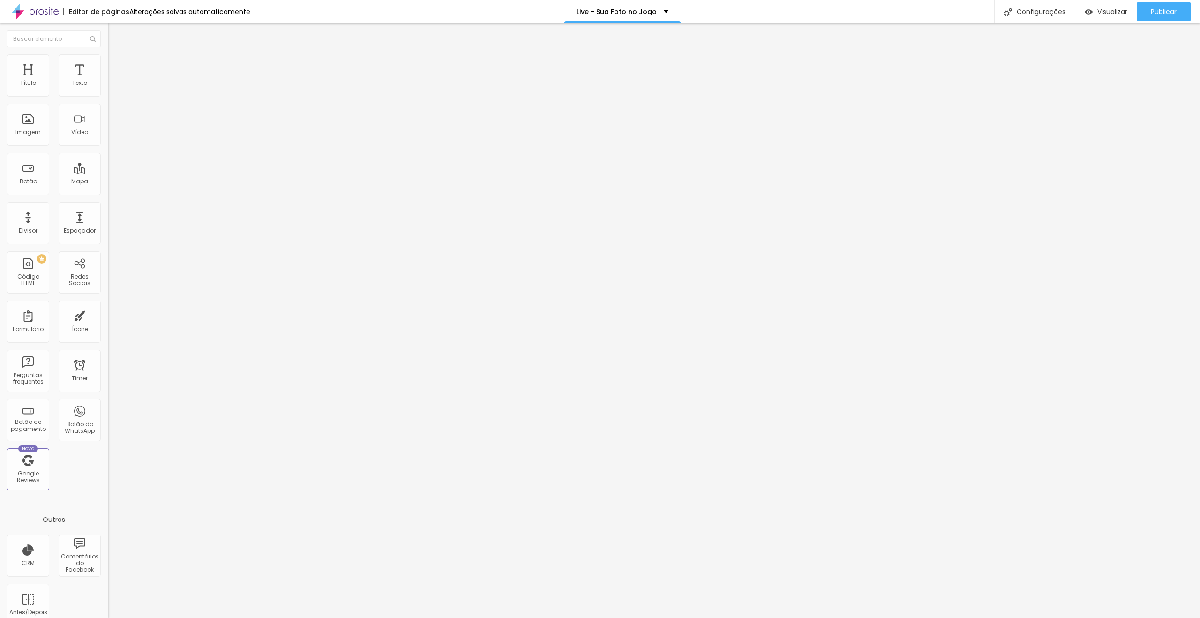
drag, startPoint x: 55, startPoint y: 98, endPoint x: 191, endPoint y: 107, distance: 136.7
click at [168, 96] on input "range" at bounding box center [138, 93] width 60 height 8
click at [108, 139] on button "button" at bounding box center [114, 134] width 13 height 10
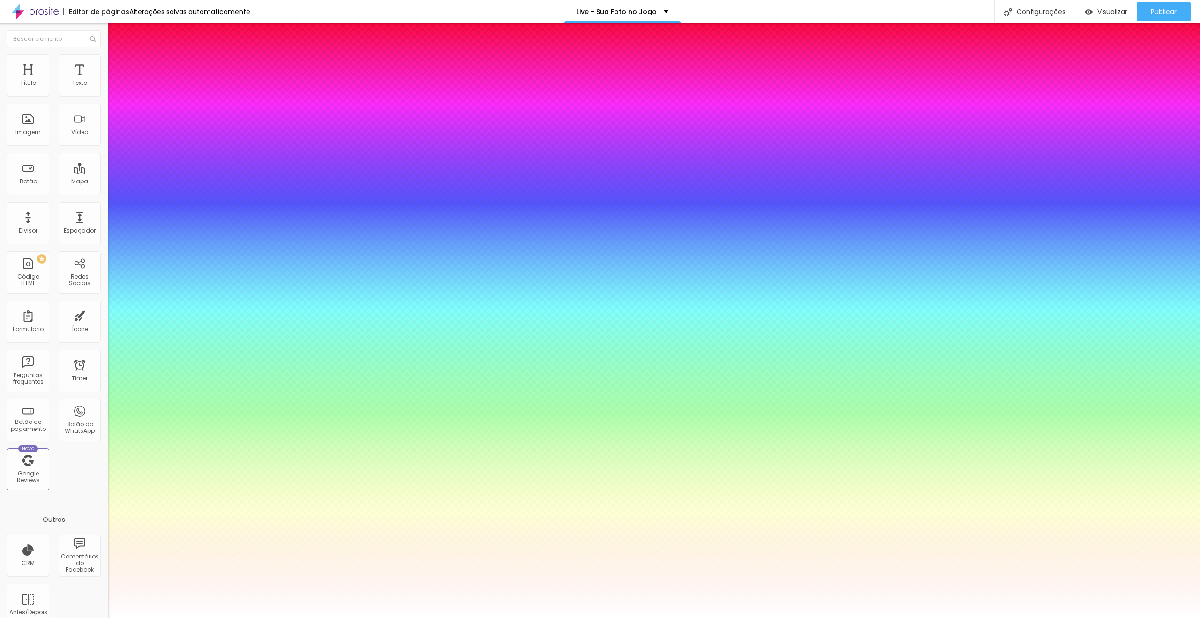
drag, startPoint x: 210, startPoint y: 264, endPoint x: 216, endPoint y: 265, distance: 5.6
drag, startPoint x: 206, startPoint y: 264, endPoint x: 186, endPoint y: 264, distance: 19.7
click at [1012, 617] on div at bounding box center [600, 618] width 1200 height 0
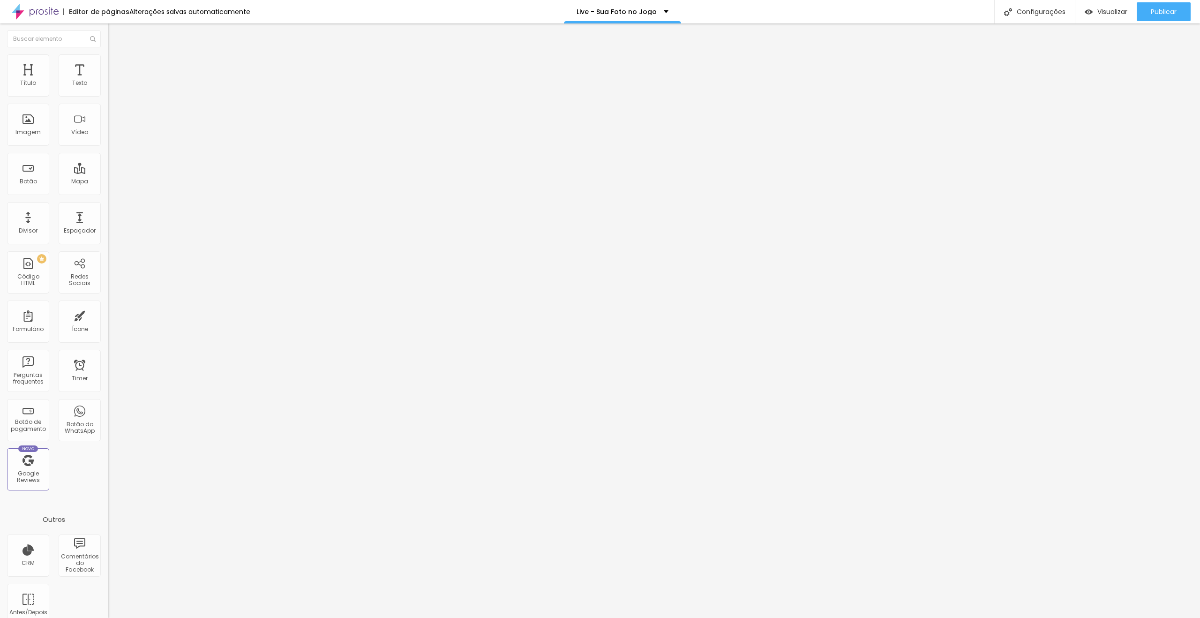
click at [108, 90] on div at bounding box center [162, 90] width 108 height 8
click at [108, 95] on div "Modo Encaixotado Encaixotado Completo" at bounding box center [162, 86] width 108 height 26
click at [108, 85] on span "Encaixotado" at bounding box center [126, 81] width 37 height 8
click at [108, 100] on span "Completo" at bounding box center [122, 96] width 29 height 8
click at [108, 108] on span "Sólido" at bounding box center [117, 109] width 18 height 8
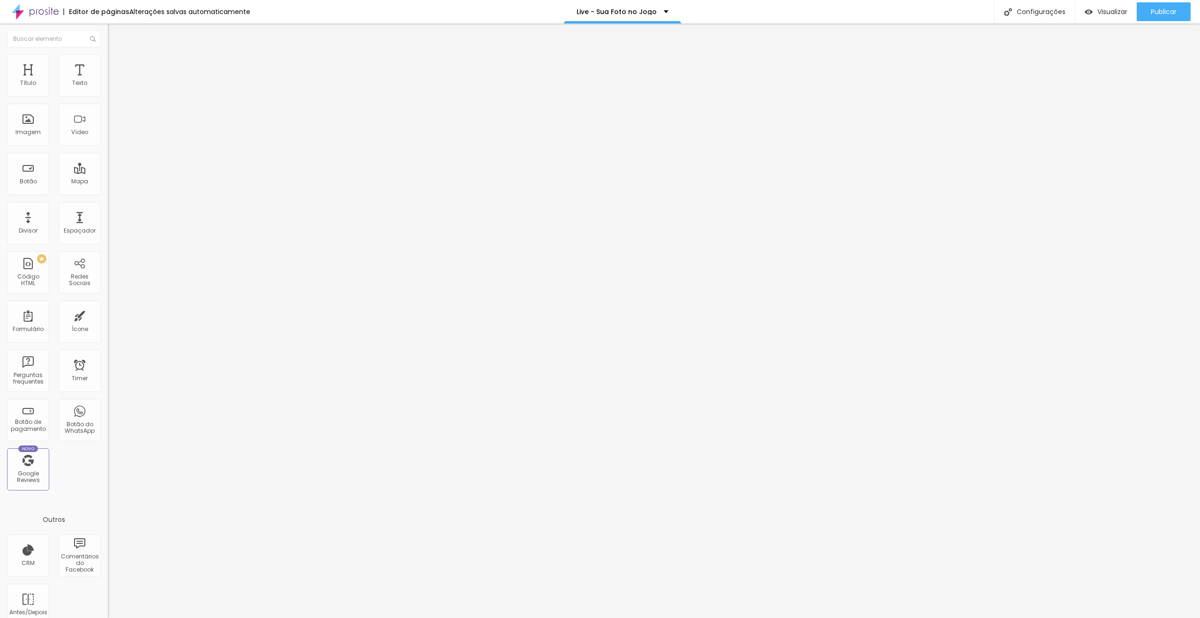
click at [108, 128] on span "Pontilhado" at bounding box center [123, 124] width 31 height 8
click at [108, 64] on li "Avançado" at bounding box center [162, 68] width 108 height 9
drag, startPoint x: 57, startPoint y: 64, endPoint x: 53, endPoint y: 76, distance: 12.6
click at [116, 64] on span "Estilo" at bounding box center [123, 61] width 15 height 8
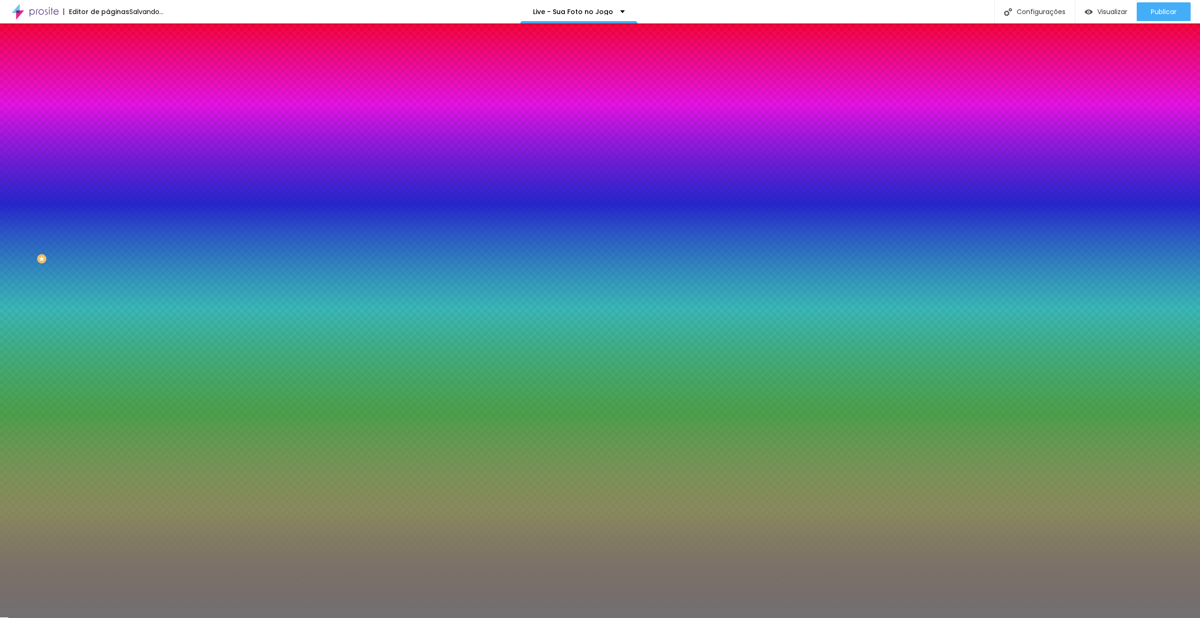
drag, startPoint x: 43, startPoint y: 147, endPoint x: 0, endPoint y: 147, distance: 43.1
click at [108, 146] on input "range" at bounding box center [138, 142] width 60 height 8
drag, startPoint x: 48, startPoint y: 124, endPoint x: 198, endPoint y: 137, distance: 150.5
click at [168, 122] on input "range" at bounding box center [138, 118] width 60 height 8
click at [108, 90] on div at bounding box center [162, 90] width 108 height 0
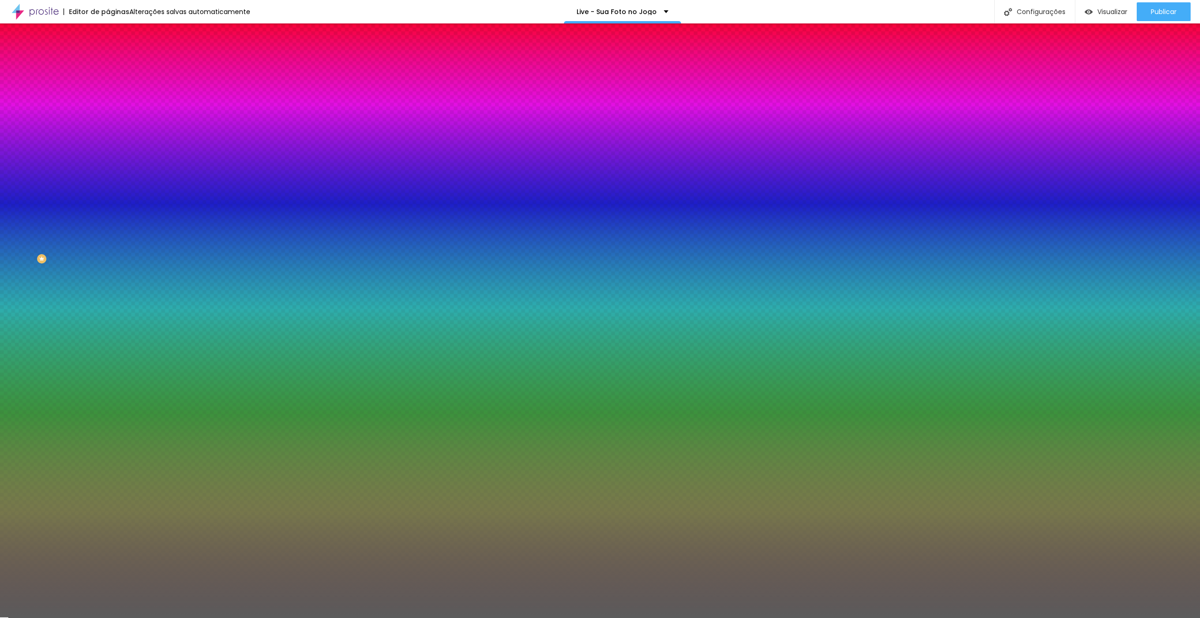
drag, startPoint x: 30, startPoint y: 135, endPoint x: 0, endPoint y: 151, distance: 33.8
click at [108, 146] on div "Cor Voltar ao padrão #595959 Tamanho 100 % Peso 1" at bounding box center [162, 109] width 108 height 73
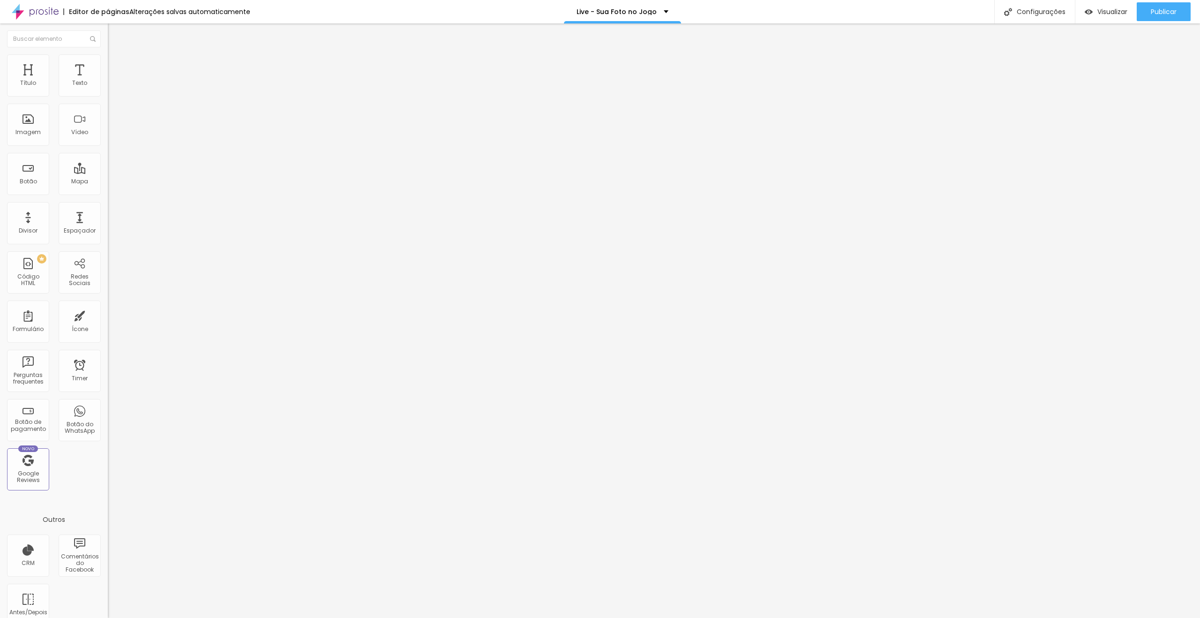
click at [108, 53] on img at bounding box center [112, 49] width 8 height 8
click at [108, 113] on span "Serrilhado" at bounding box center [123, 109] width 30 height 8
click at [108, 119] on span "Sólido" at bounding box center [117, 115] width 18 height 8
click at [116, 68] on span "Avançado" at bounding box center [131, 70] width 31 height 8
click at [116, 65] on span "Estilo" at bounding box center [123, 61] width 15 height 8
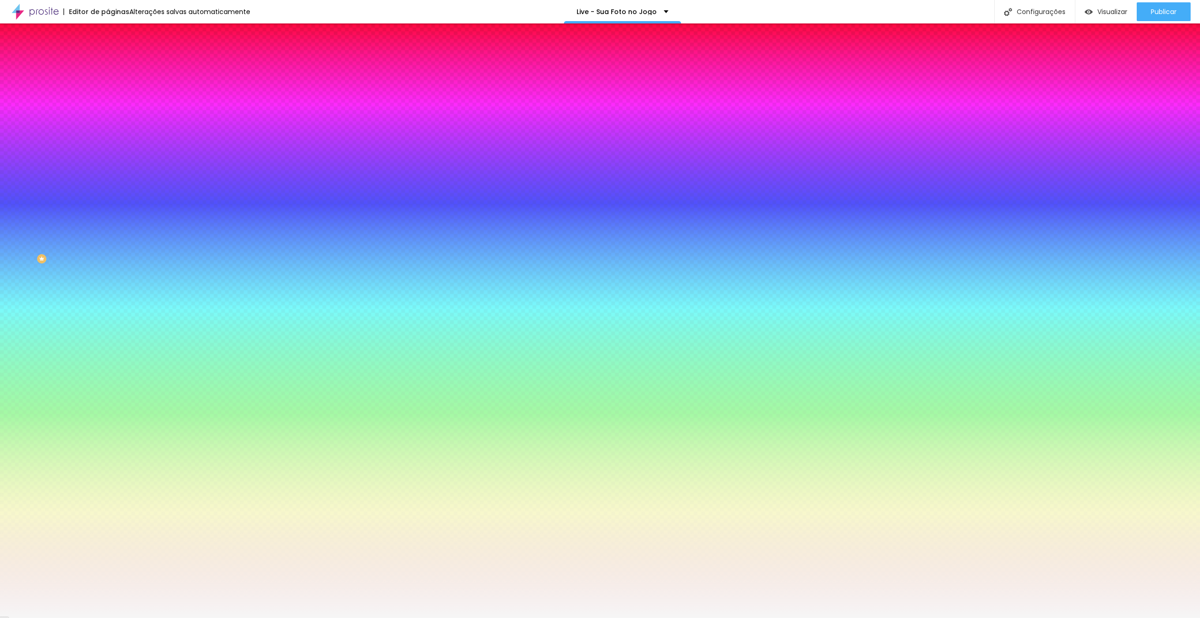
click at [108, 137] on input "#F6F6F6" at bounding box center [164, 132] width 113 height 9
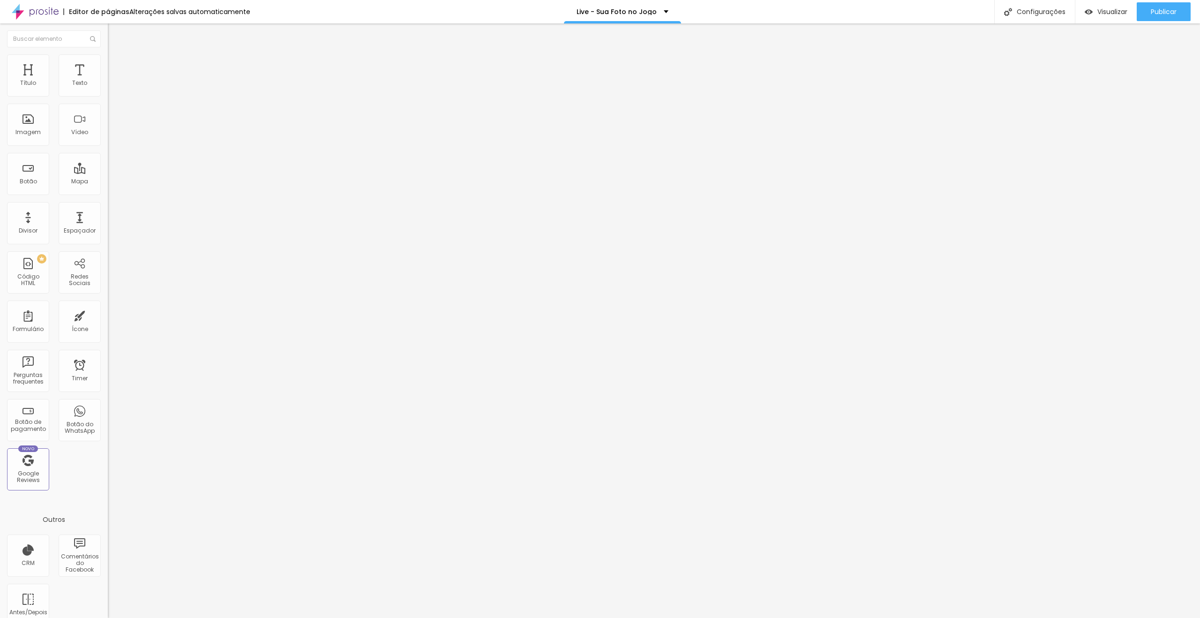
click at [108, 139] on button "button" at bounding box center [114, 134] width 13 height 10
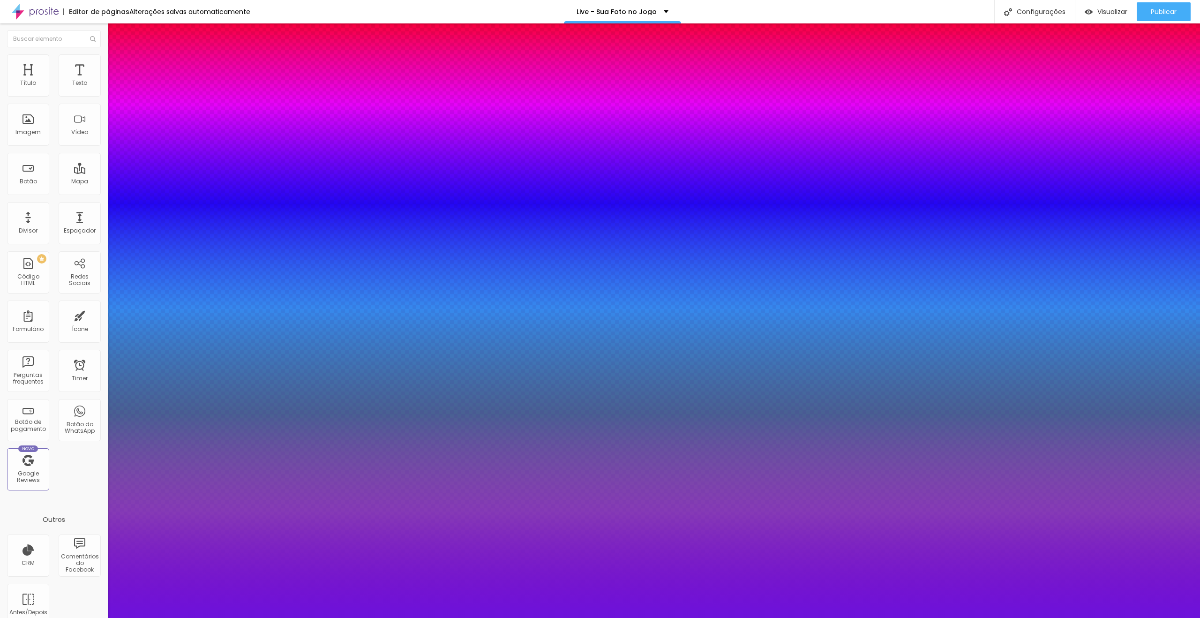
click at [354, 617] on div at bounding box center [600, 618] width 1200 height 0
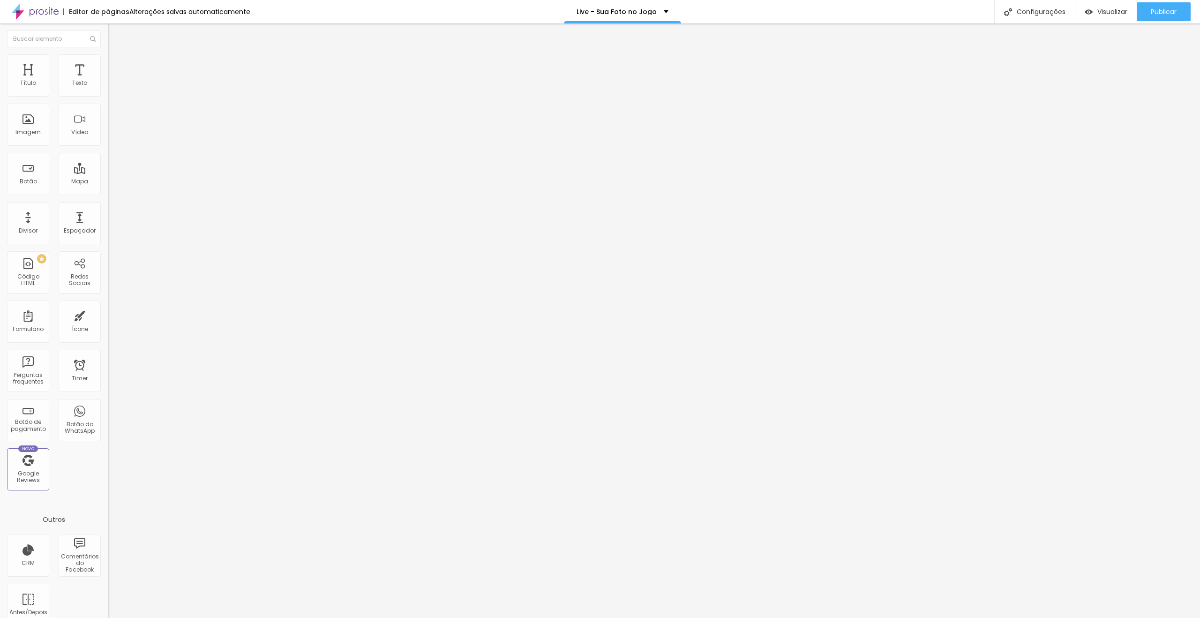
click at [116, 65] on span "Estilo" at bounding box center [123, 61] width 15 height 8
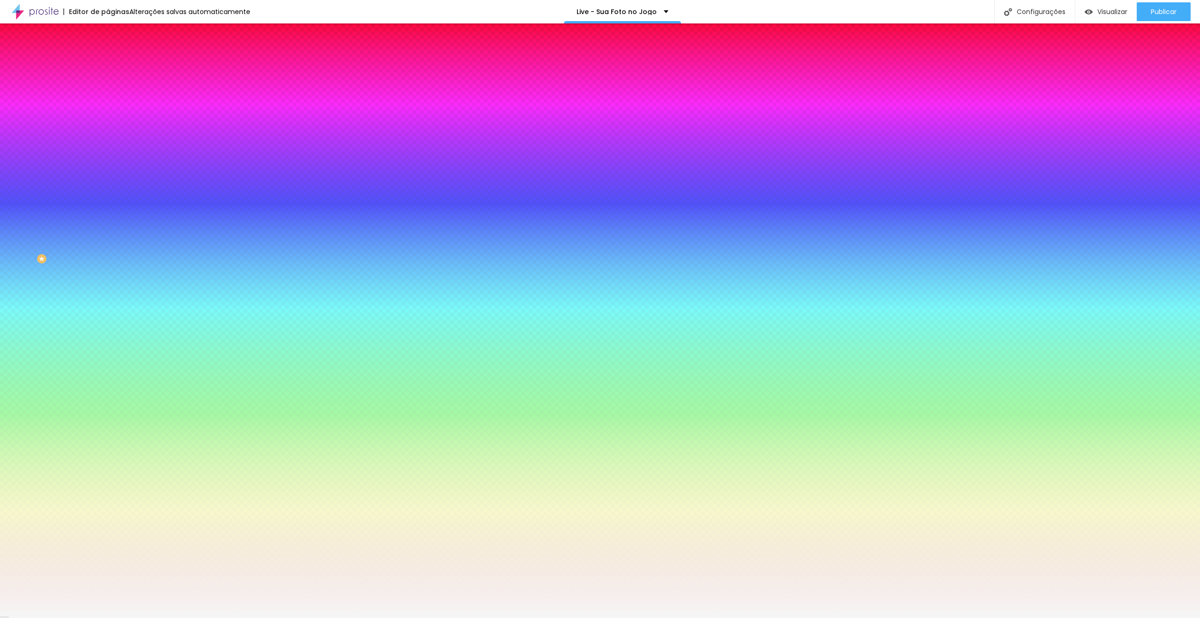
click at [108, 137] on input "#F6F6F6" at bounding box center [164, 132] width 113 height 9
click at [108, 128] on div at bounding box center [162, 128] width 108 height 0
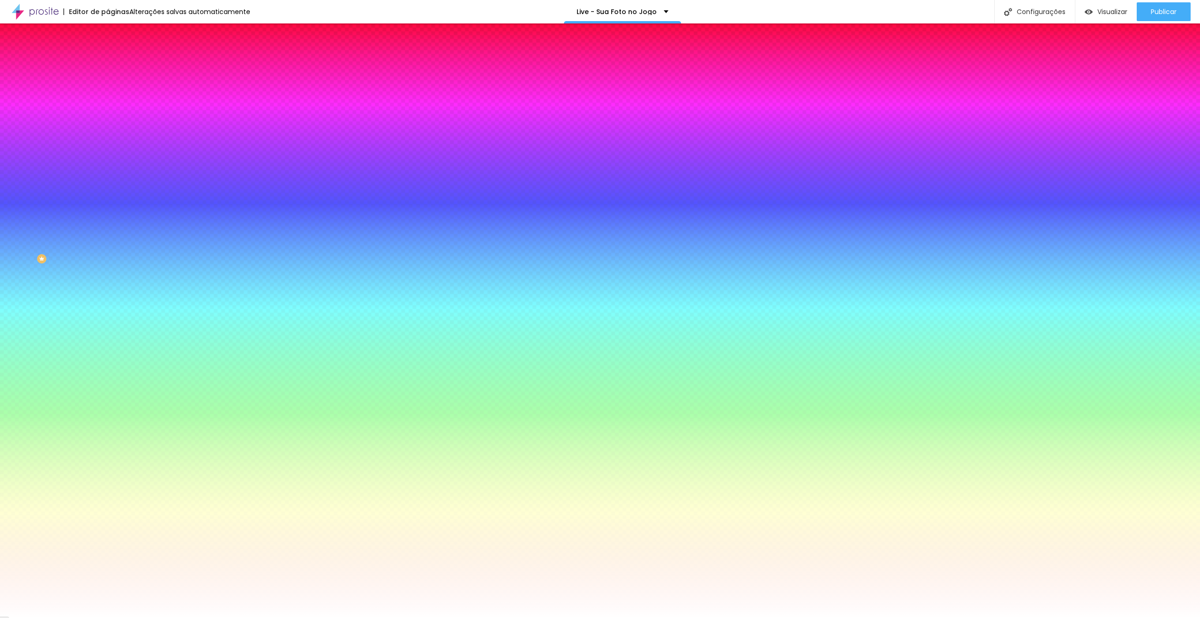
drag, startPoint x: 17, startPoint y: 177, endPoint x: 0, endPoint y: 153, distance: 29.5
click at [108, 153] on div "Imagem de fundo Adicionar imagem Efeito da Imagem Nenhum Nenhum Parallax Cor de…" at bounding box center [162, 133] width 108 height 121
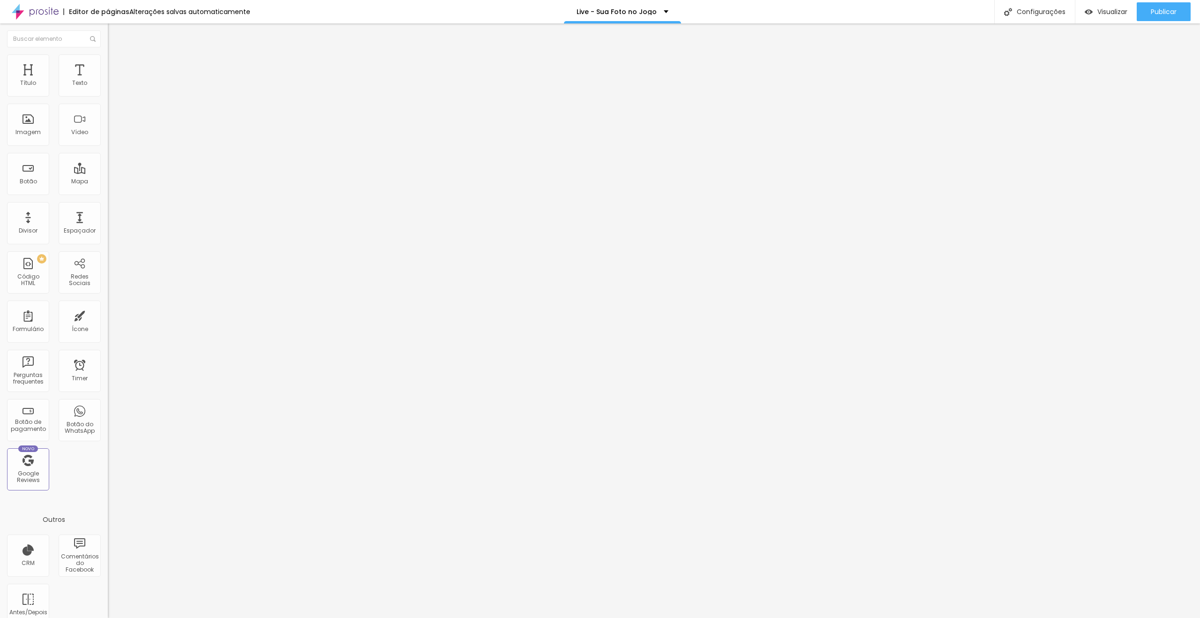
click at [108, 64] on li "Avançado" at bounding box center [162, 68] width 108 height 9
drag, startPoint x: 21, startPoint y: 110, endPoint x: 7, endPoint y: 104, distance: 15.8
click at [108, 315] on input "range" at bounding box center [138, 319] width 60 height 8
drag, startPoint x: 58, startPoint y: 93, endPoint x: 13, endPoint y: 95, distance: 45.0
click at [108, 182] on input "range" at bounding box center [138, 186] width 60 height 8
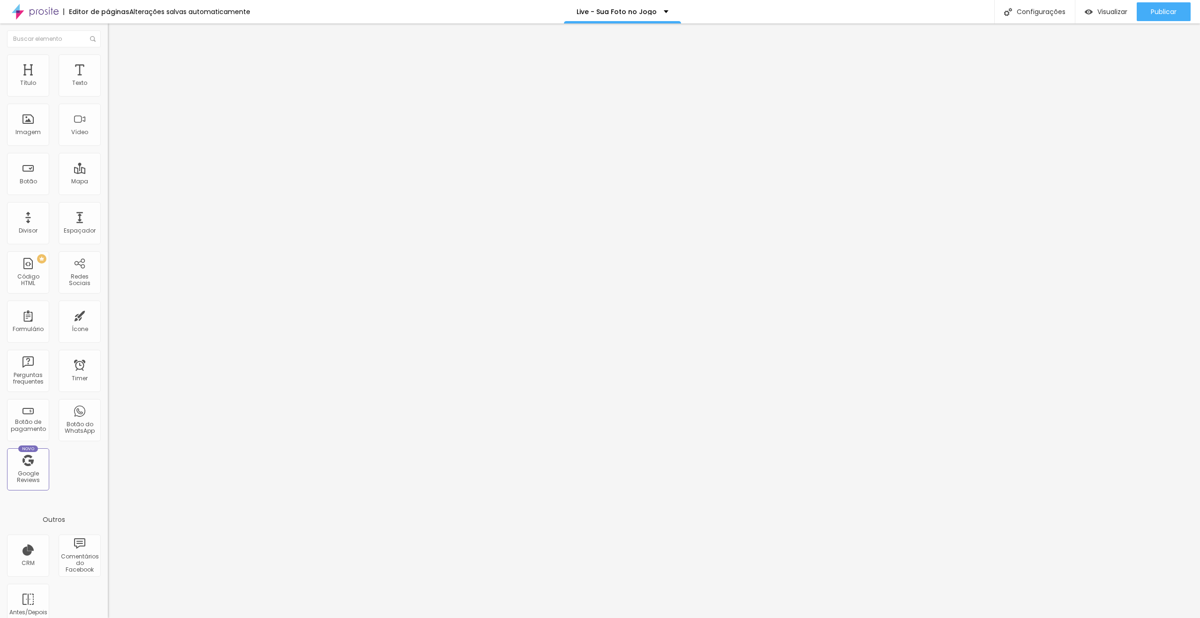
click at [108, 99] on span "Editar perguntas" at bounding box center [134, 95] width 53 height 8
drag, startPoint x: 578, startPoint y: 182, endPoint x: 447, endPoint y: 181, distance: 130.8
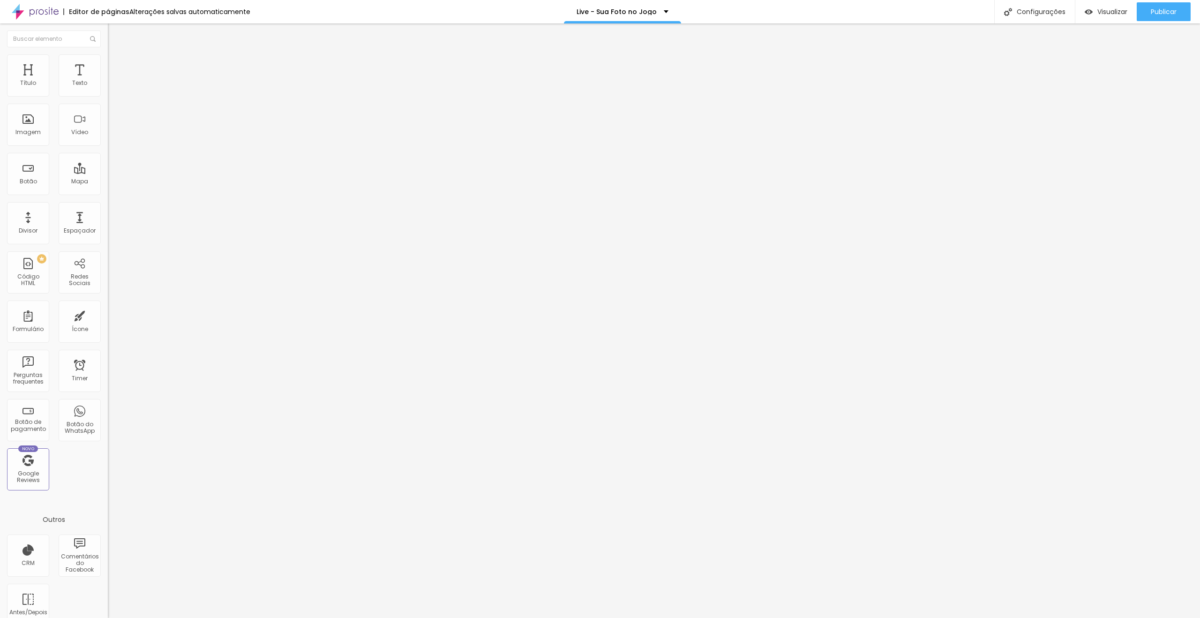
click at [865, 617] on div at bounding box center [600, 628] width 1200 height 8
click at [108, 60] on li "Estilo" at bounding box center [162, 58] width 108 height 9
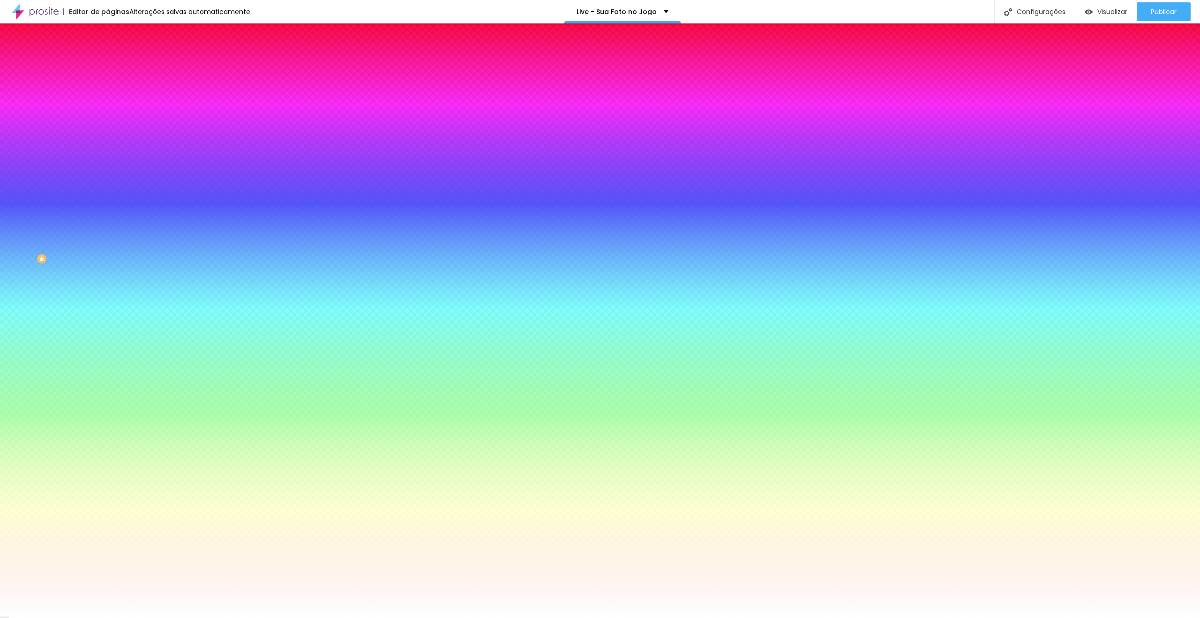
click at [112, 148] on icon "button" at bounding box center [115, 151] width 6 height 6
click at [60, 617] on img at bounding box center [56, 622] width 7 height 7
drag, startPoint x: 114, startPoint y: 184, endPoint x: 100, endPoint y: 183, distance: 14.1
drag, startPoint x: 145, startPoint y: 182, endPoint x: 133, endPoint y: 182, distance: 12.2
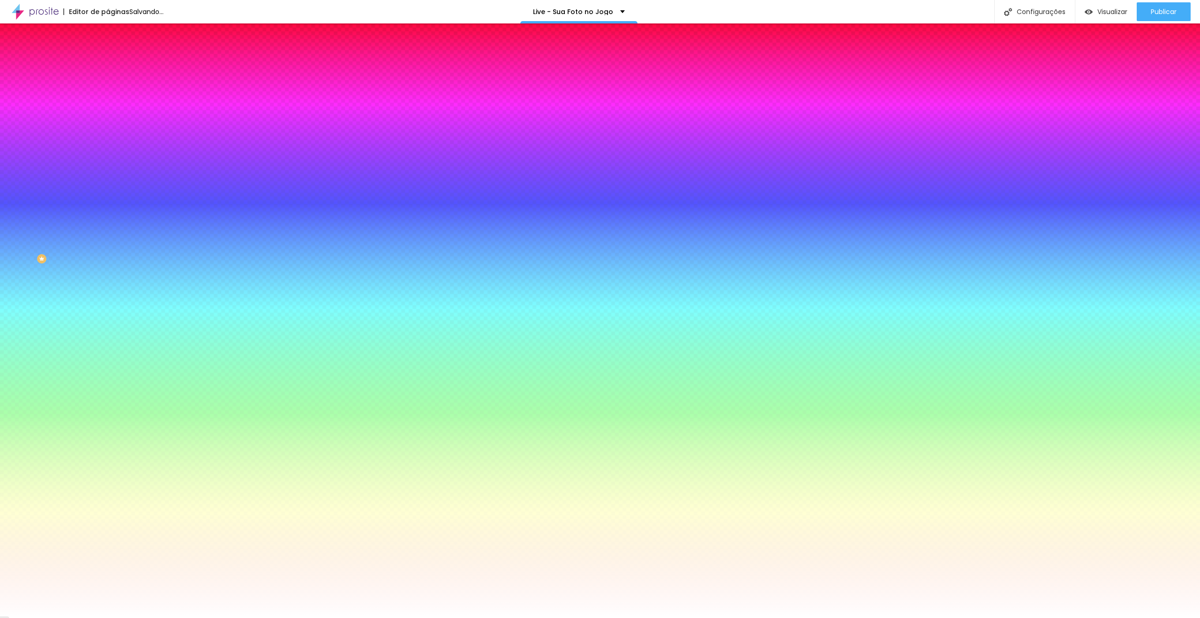
click at [777, 617] on div at bounding box center [600, 618] width 1200 height 0
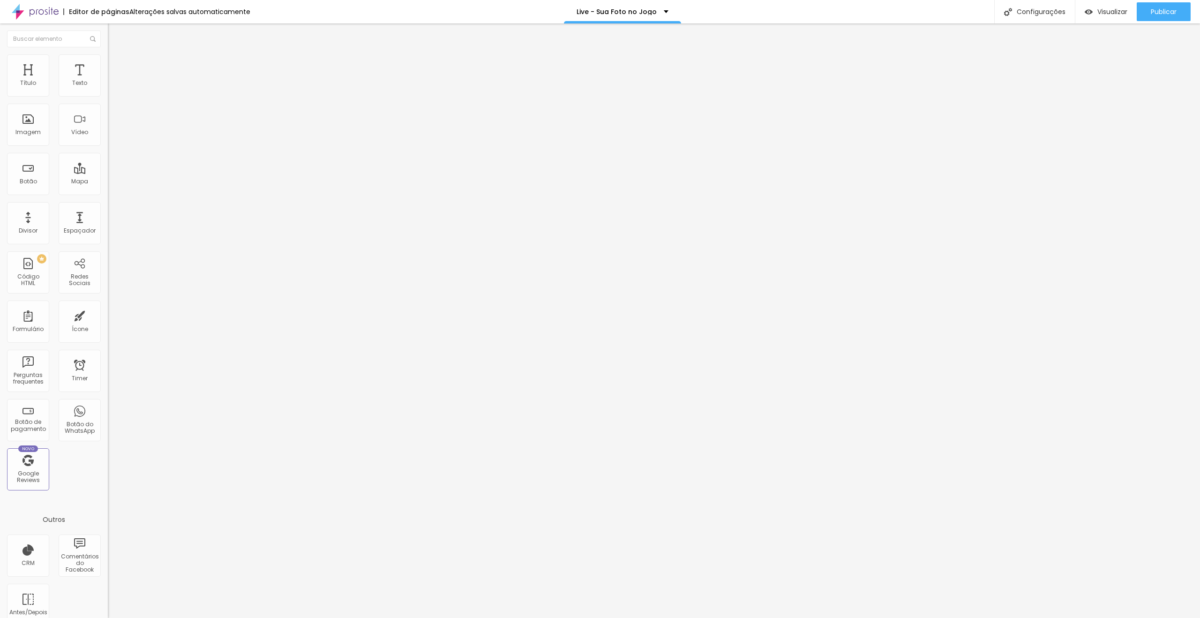
click at [116, 63] on span "Estilo" at bounding box center [123, 61] width 15 height 8
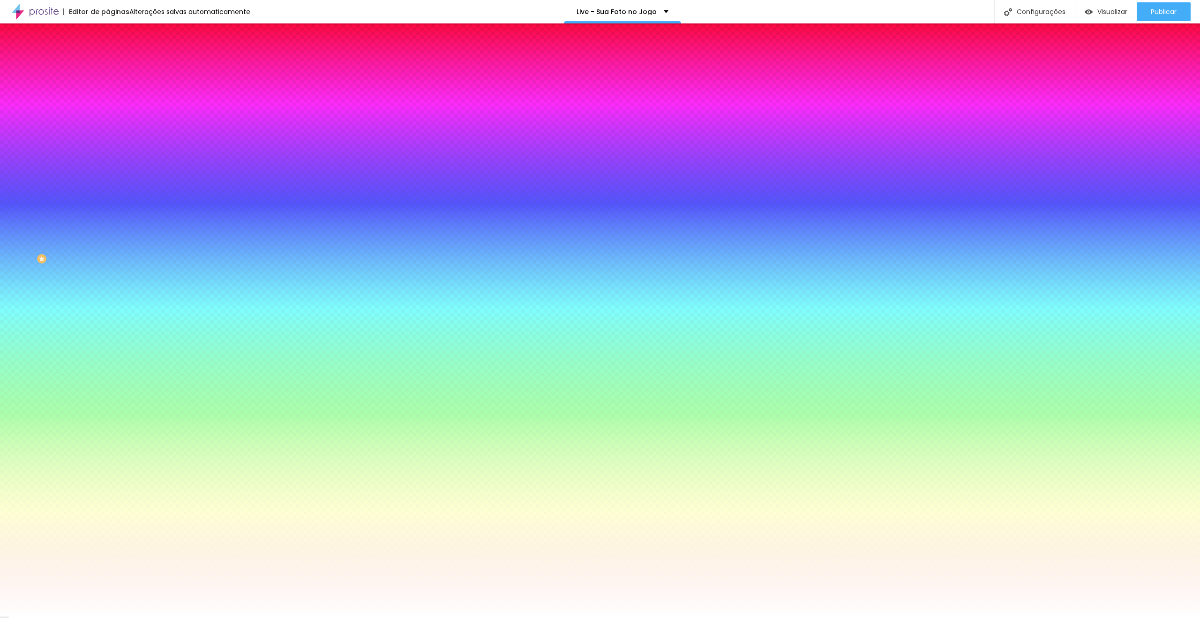
click at [113, 149] on icon "button" at bounding box center [115, 151] width 4 height 4
click at [60, 617] on img at bounding box center [56, 622] width 7 height 7
drag, startPoint x: 173, startPoint y: 179, endPoint x: 159, endPoint y: 179, distance: 14.5
drag, startPoint x: 206, startPoint y: 183, endPoint x: 189, endPoint y: 183, distance: 16.4
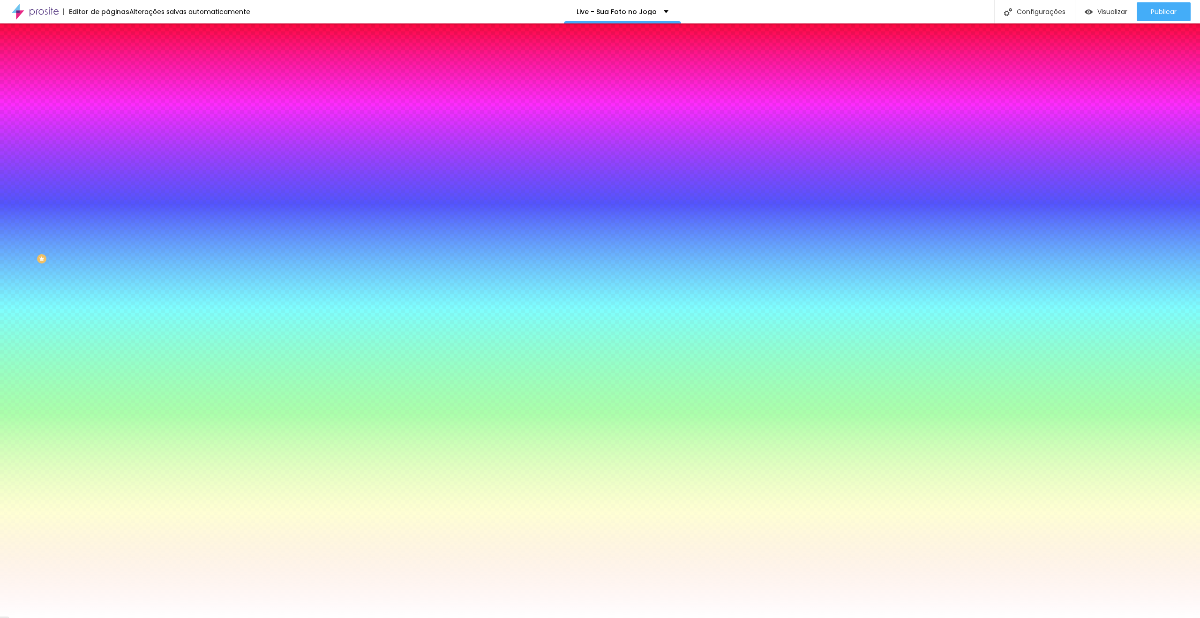
click at [518, 617] on div at bounding box center [600, 618] width 1200 height 0
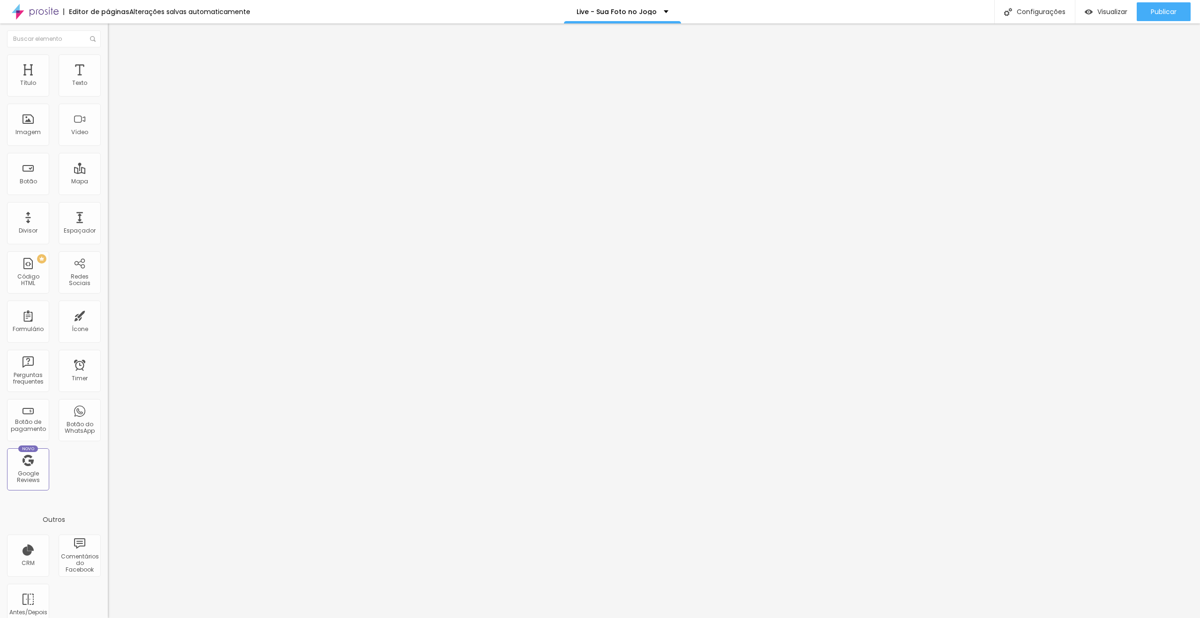
click at [108, 91] on div at bounding box center [162, 90] width 108 height 8
click at [116, 65] on span "Estilo" at bounding box center [123, 61] width 15 height 8
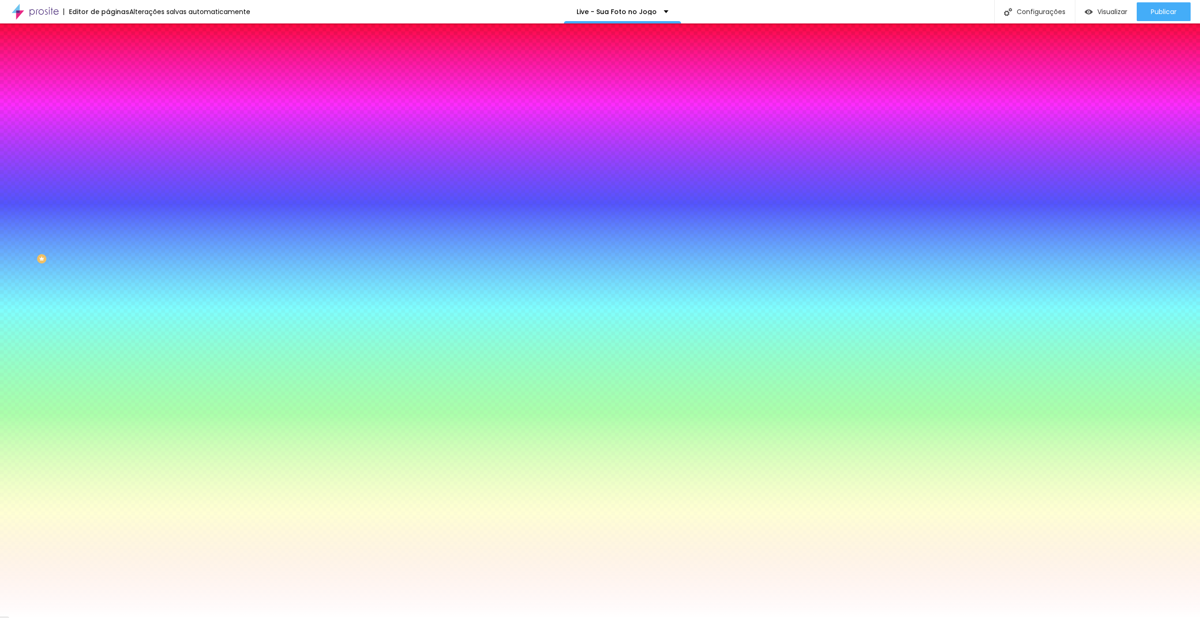
click at [108, 147] on button "button" at bounding box center [114, 152] width 13 height 10
drag, startPoint x: 176, startPoint y: 181, endPoint x: 161, endPoint y: 180, distance: 15.1
drag, startPoint x: 146, startPoint y: 181, endPoint x: 124, endPoint y: 181, distance: 22.5
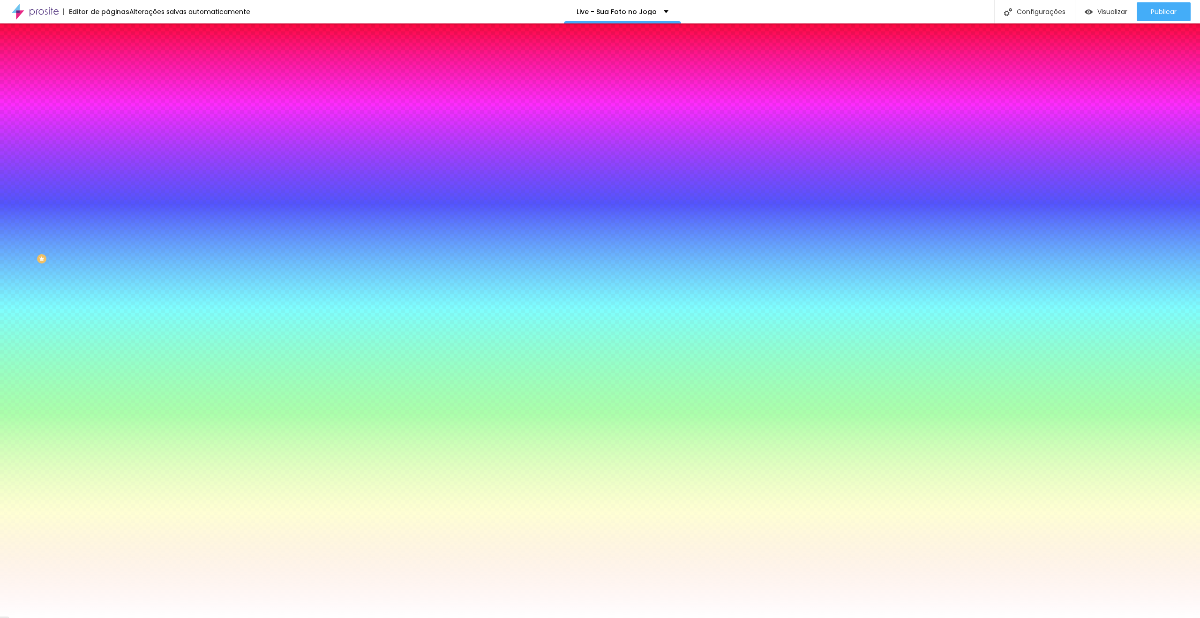
drag, startPoint x: 172, startPoint y: 180, endPoint x: 198, endPoint y: 180, distance: 26.3
drag, startPoint x: 199, startPoint y: 180, endPoint x: 188, endPoint y: 180, distance: 11.3
drag, startPoint x: 167, startPoint y: 182, endPoint x: 159, endPoint y: 182, distance: 8.0
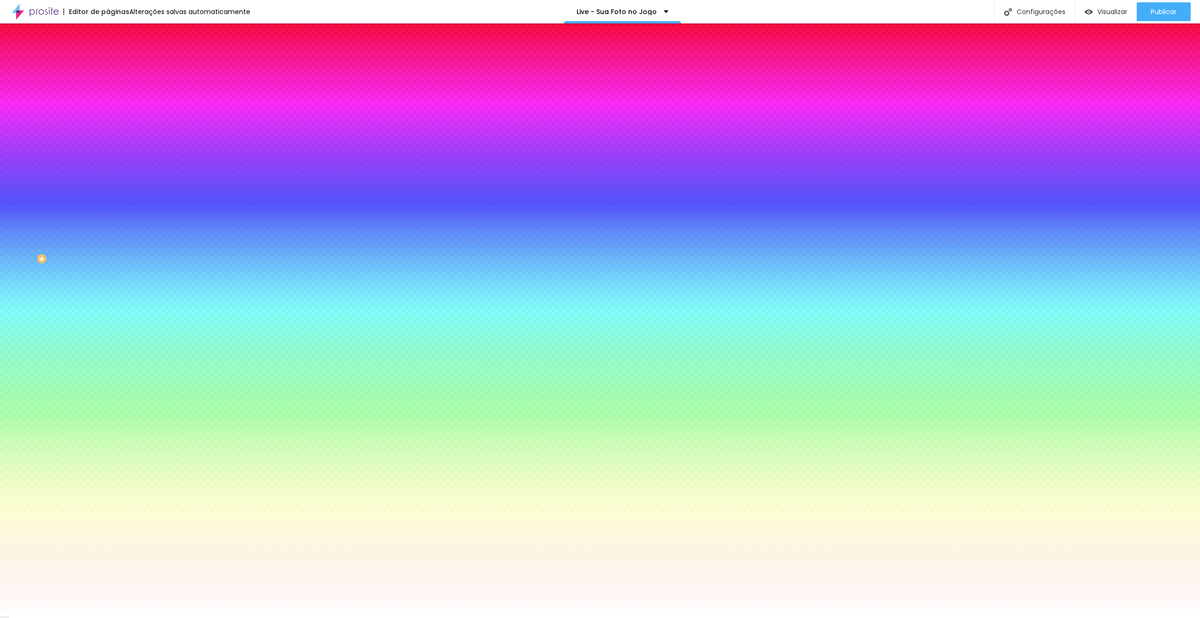
drag, startPoint x: 145, startPoint y: 181, endPoint x: 125, endPoint y: 180, distance: 20.6
click at [594, 617] on div at bounding box center [600, 618] width 1200 height 0
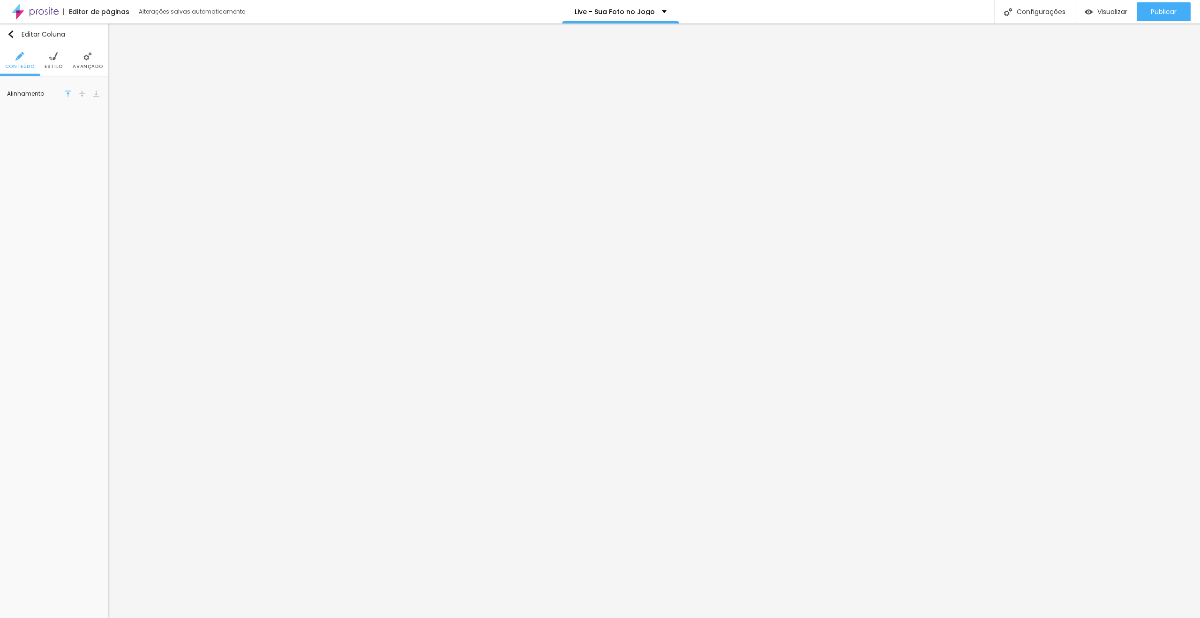
click at [51, 59] on img at bounding box center [53, 56] width 8 height 8
click at [96, 137] on icon "button" at bounding box center [96, 137] width 2 height 2
drag, startPoint x: 145, startPoint y: 180, endPoint x: 133, endPoint y: 180, distance: 12.2
click at [127, 180] on input "0" at bounding box center [141, 181] width 28 height 15
type input "12"
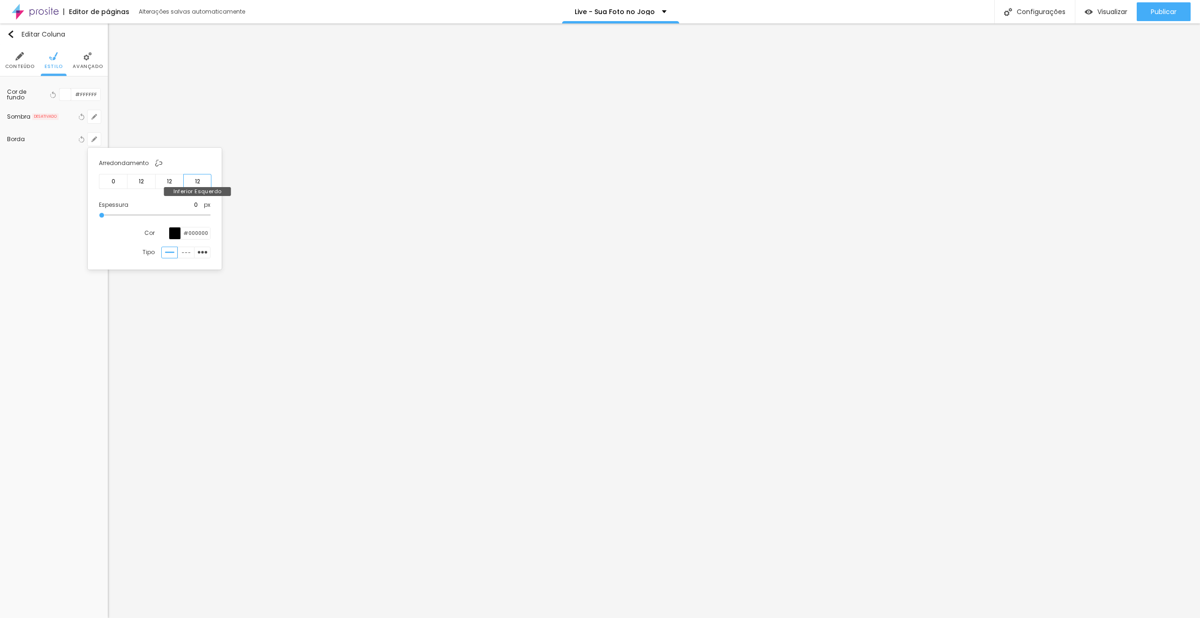
drag, startPoint x: 201, startPoint y: 183, endPoint x: 192, endPoint y: 183, distance: 8.5
click at [192, 183] on input "12" at bounding box center [197, 181] width 28 height 15
type input "0"
click at [468, 301] on div at bounding box center [600, 309] width 1200 height 618
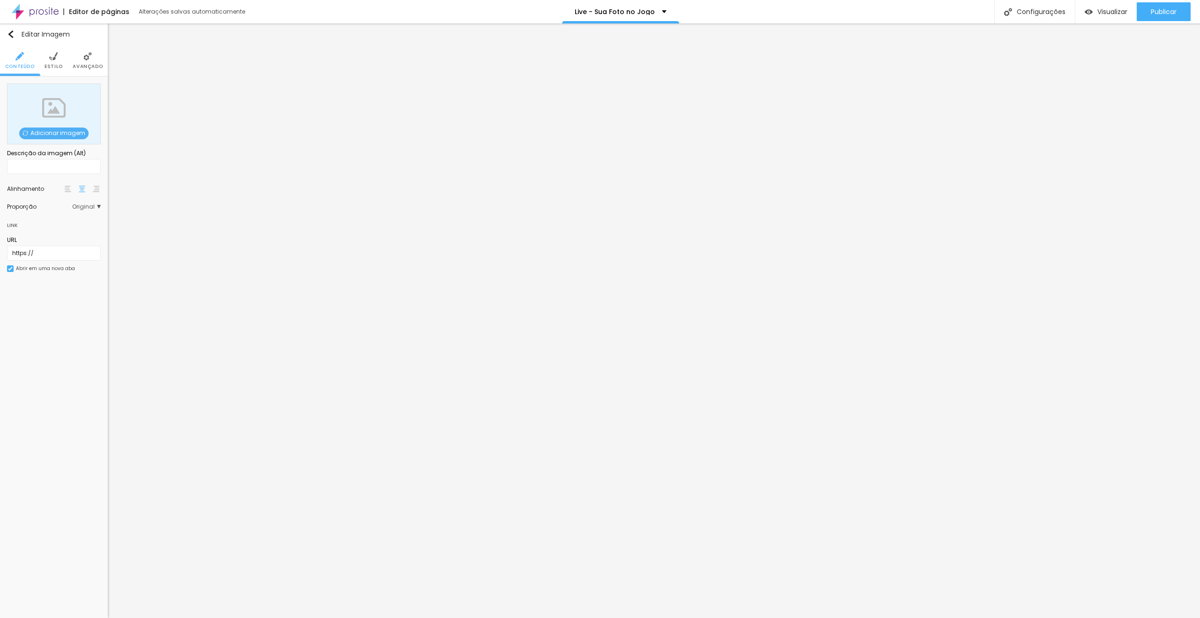
click at [44, 133] on span "Adicionar imagem" at bounding box center [53, 134] width 69 height 12
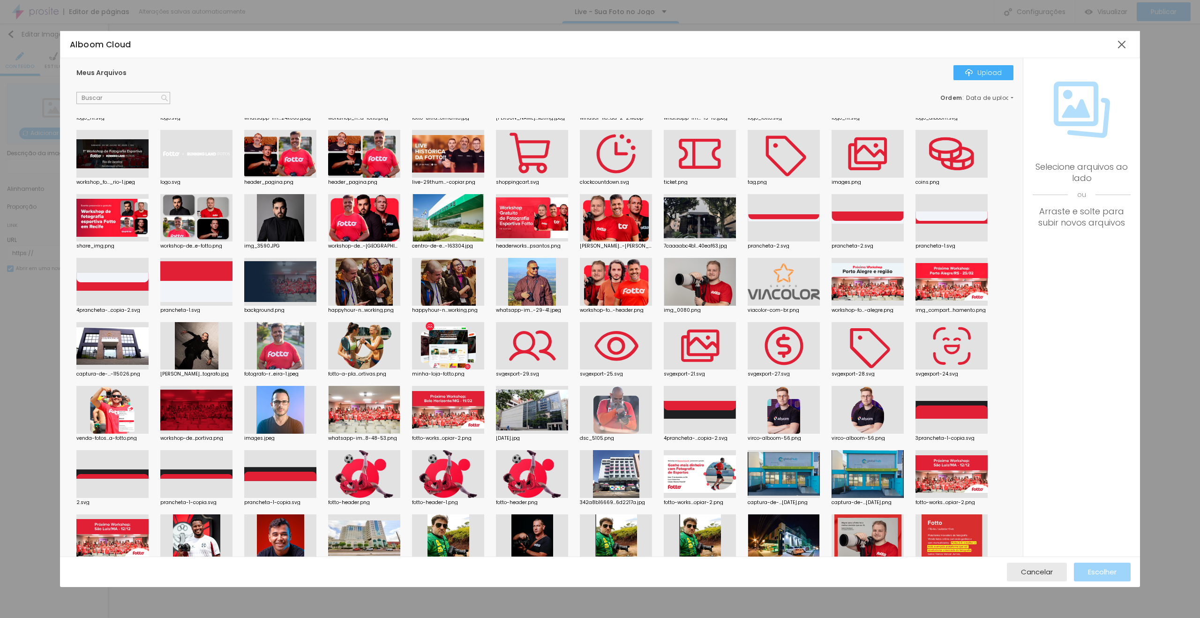
scroll to position [328, 0]
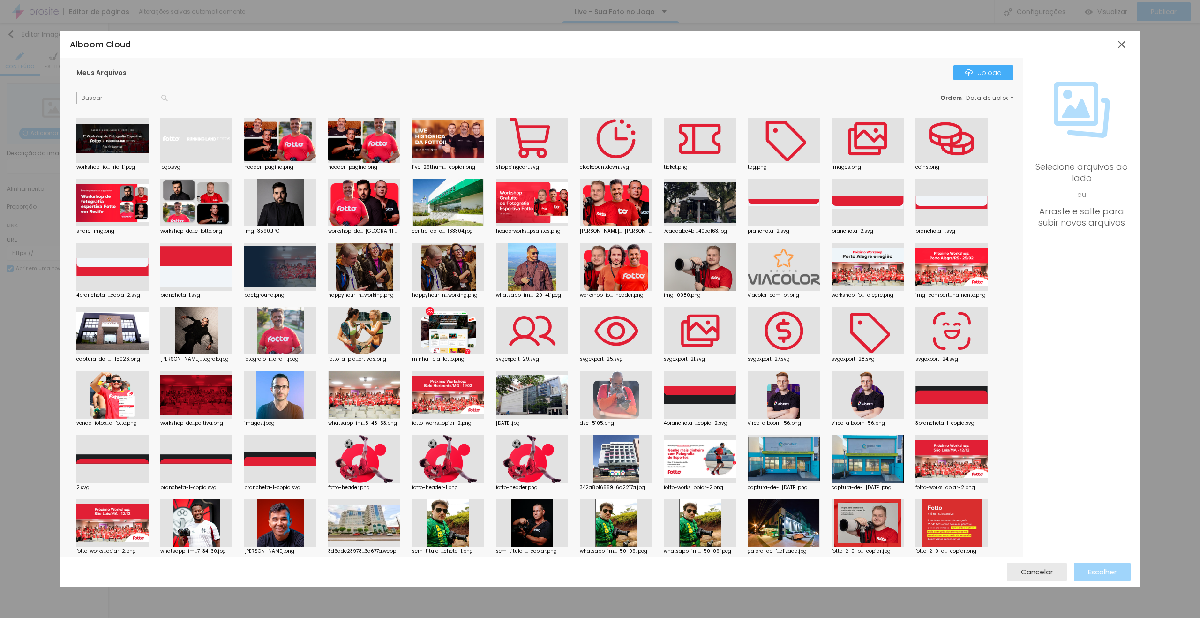
click at [262, 322] on div at bounding box center [280, 331] width 72 height 48
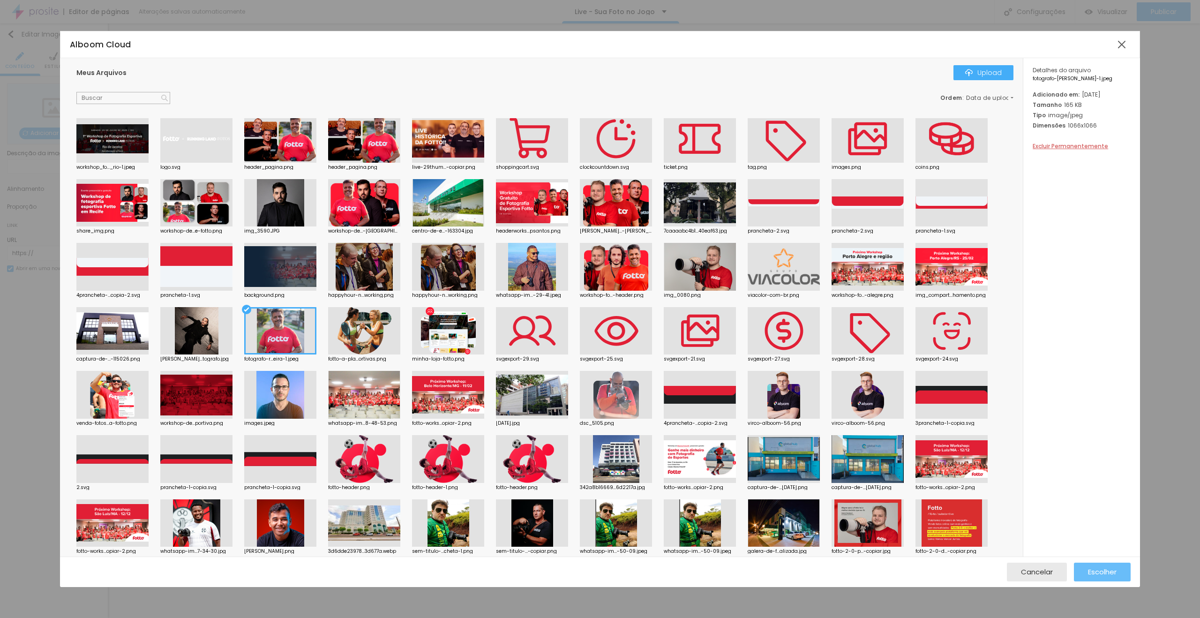
click at [1115, 566] on div "Escolher" at bounding box center [1102, 572] width 29 height 19
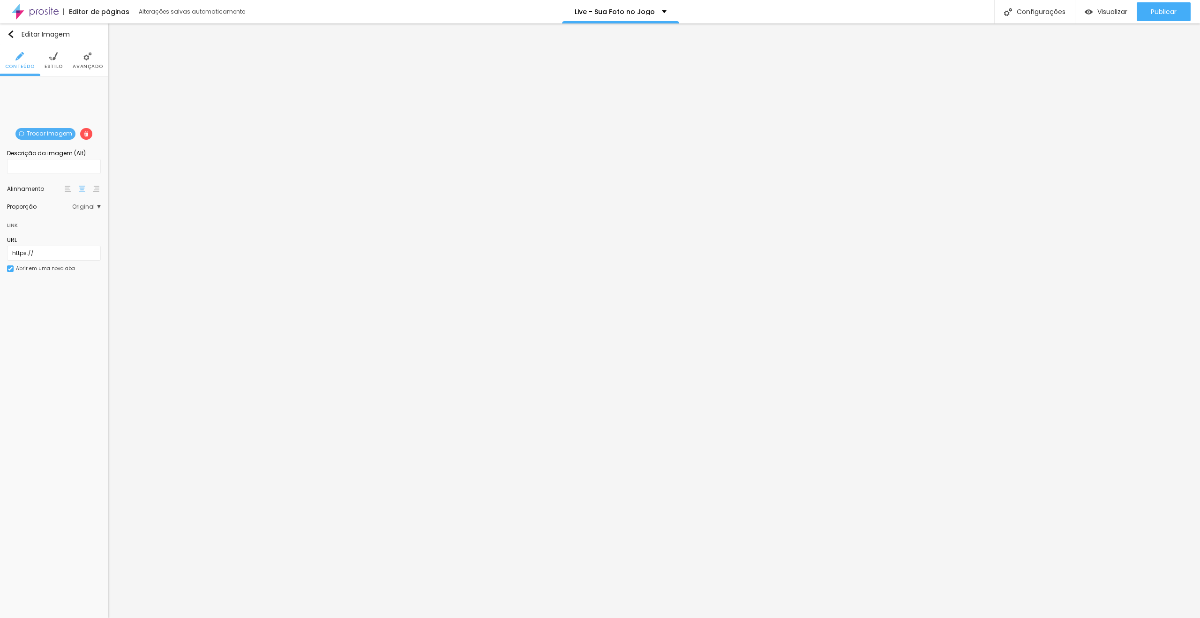
click at [65, 60] on ul "Conteúdo Estilo Avançado" at bounding box center [54, 60] width 108 height 31
click at [60, 60] on li "Estilo" at bounding box center [54, 60] width 18 height 31
type input "95"
type input "90"
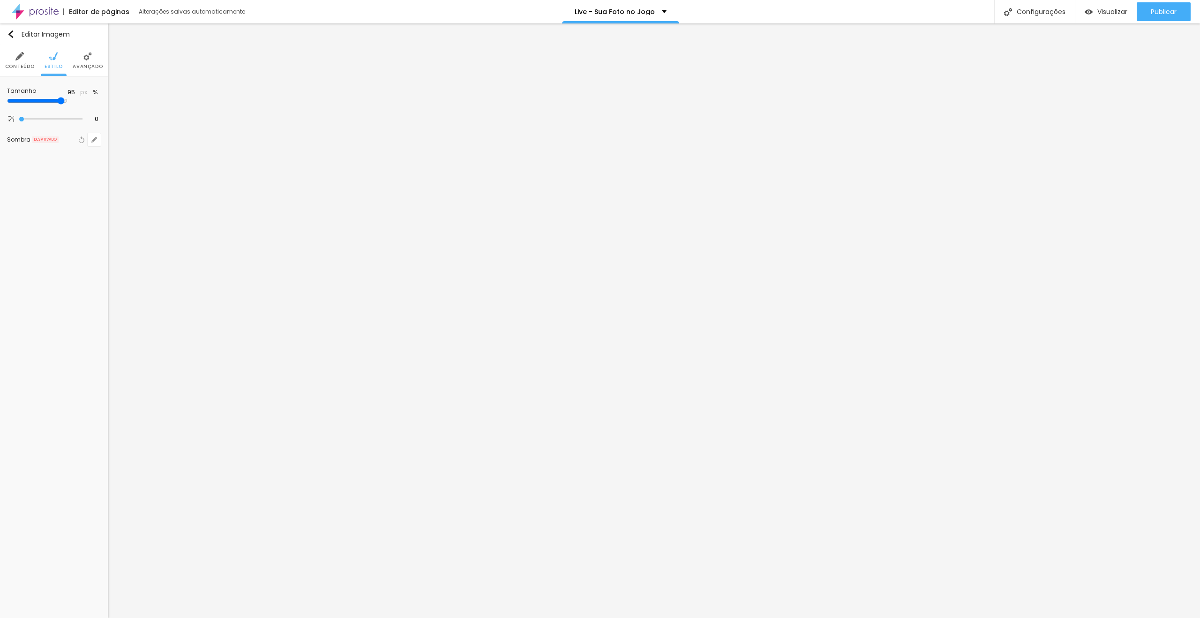
type input "90"
type input "85"
type input "80"
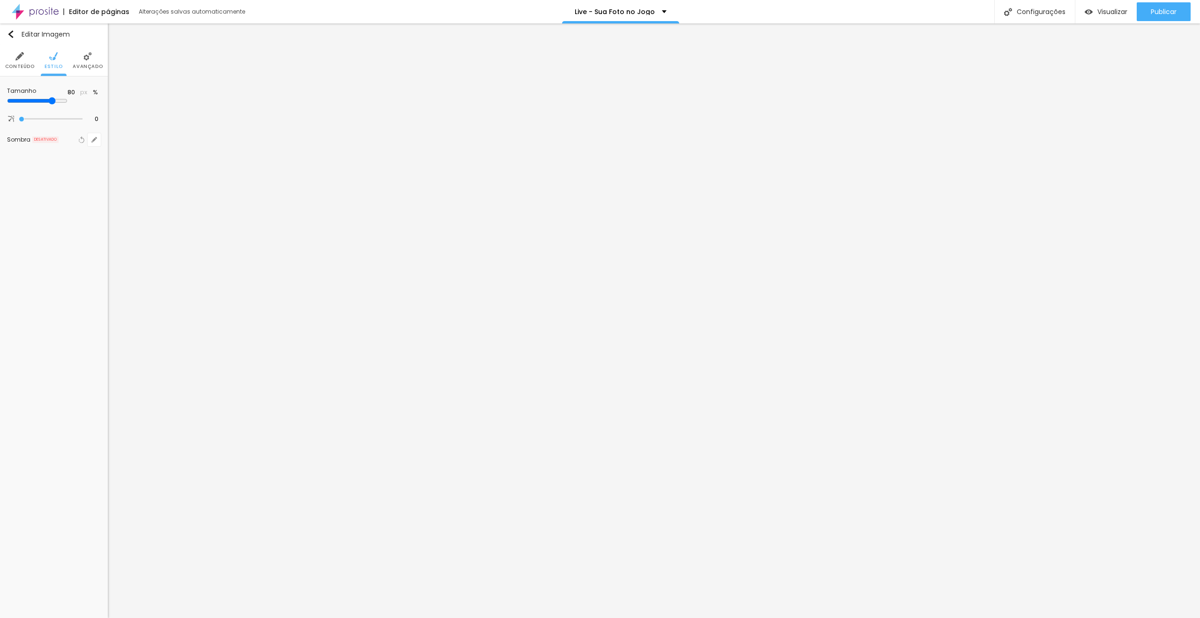
type input "75"
type input "70"
type input "65"
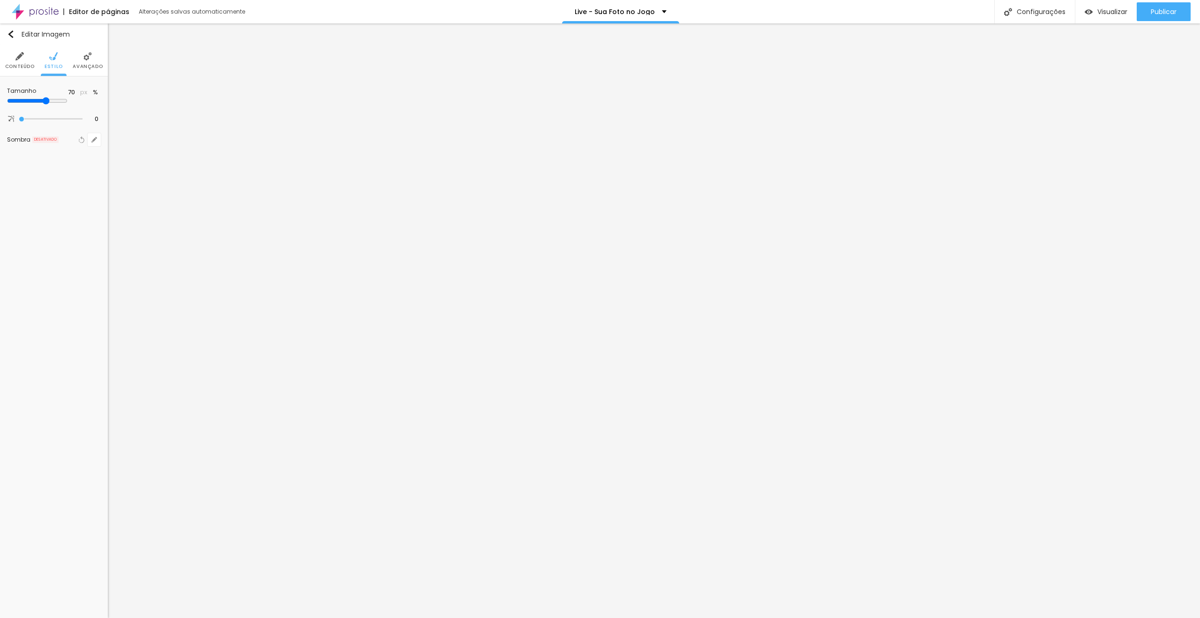
type input "65"
type input "60"
type input "55"
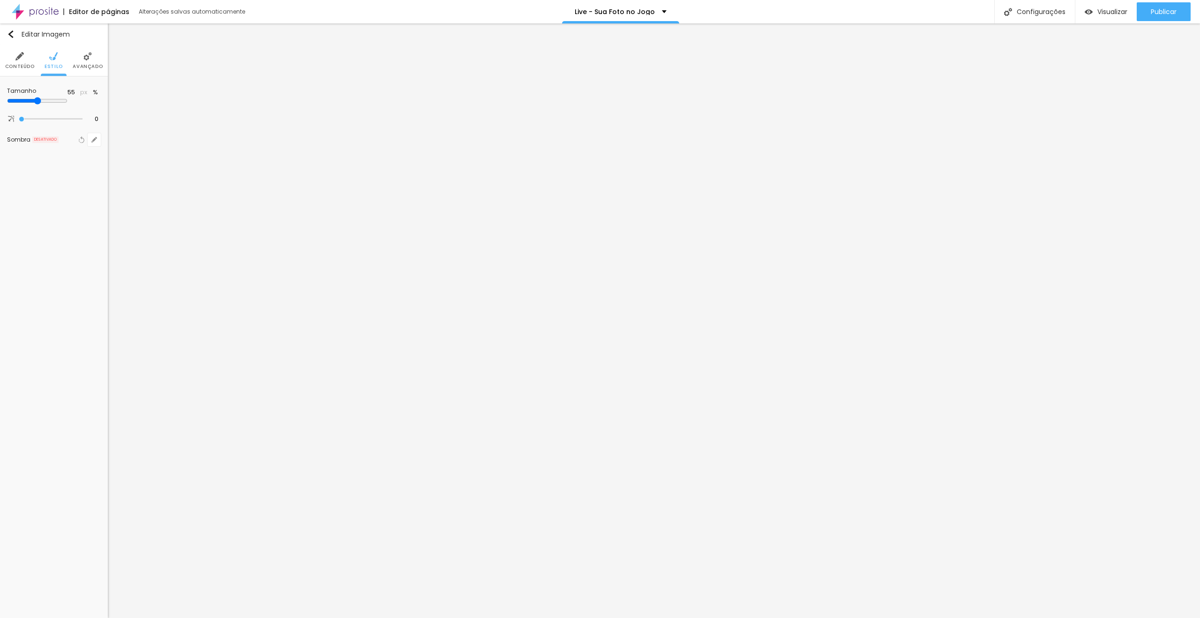
type input "50"
type input "45"
type input "40"
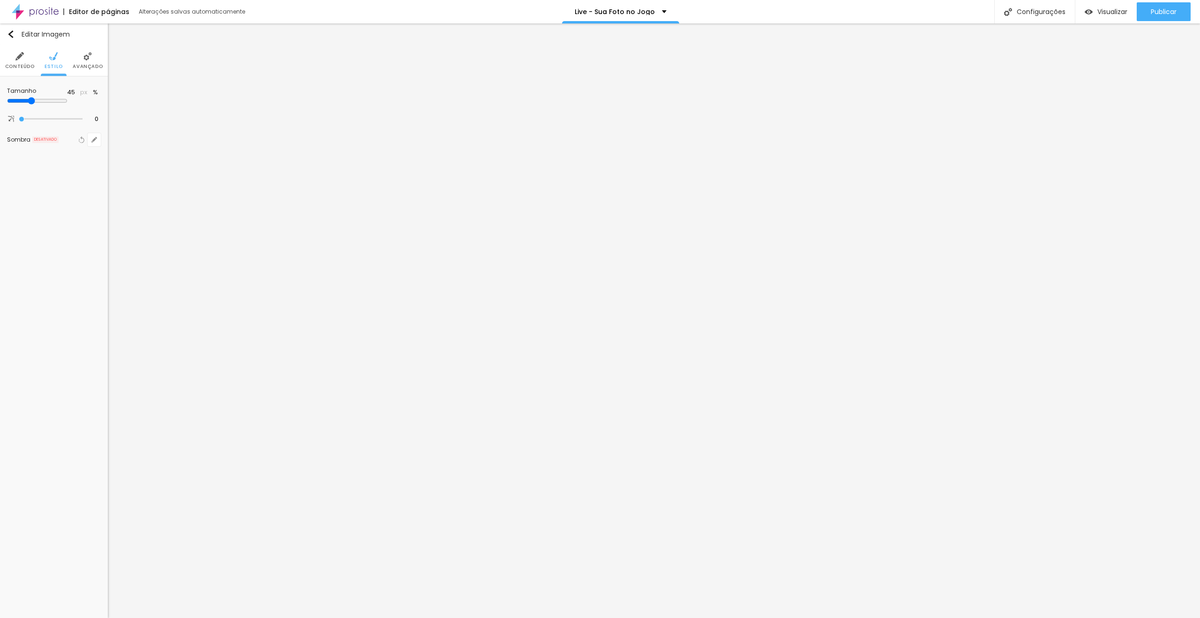
type input "40"
type input "35"
type input "30"
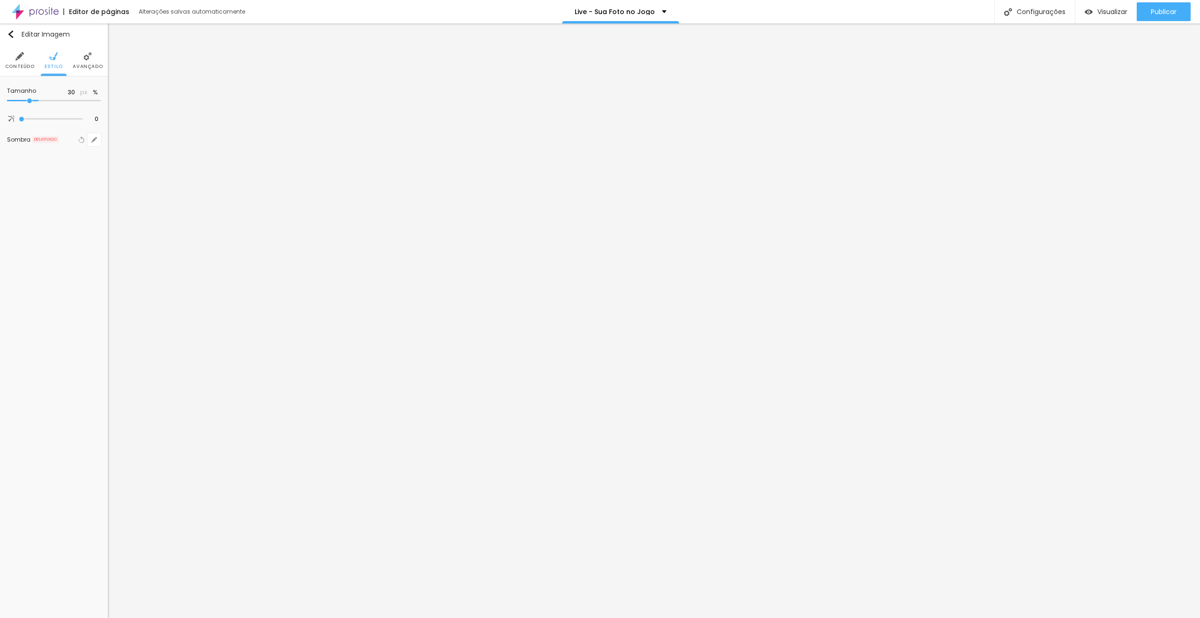
type input "25"
drag, startPoint x: 92, startPoint y: 100, endPoint x: 25, endPoint y: 103, distance: 67.1
type input "25"
click at [25, 101] on input "range" at bounding box center [54, 100] width 94 height 5
type input "4"
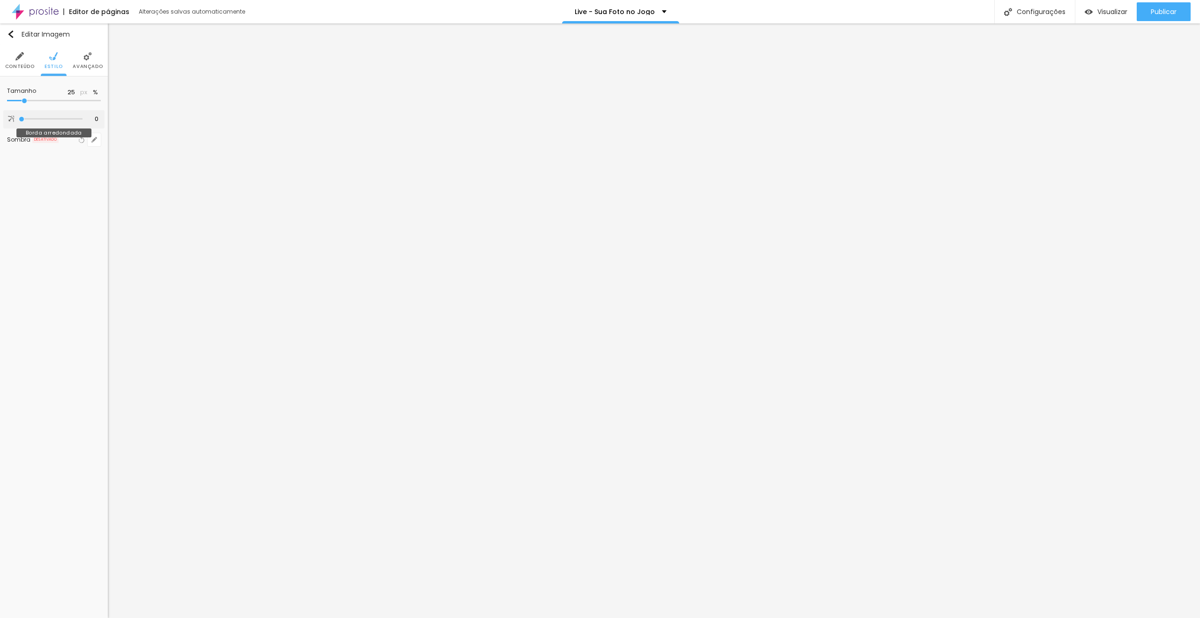
type input "4"
type input "7"
type input "10"
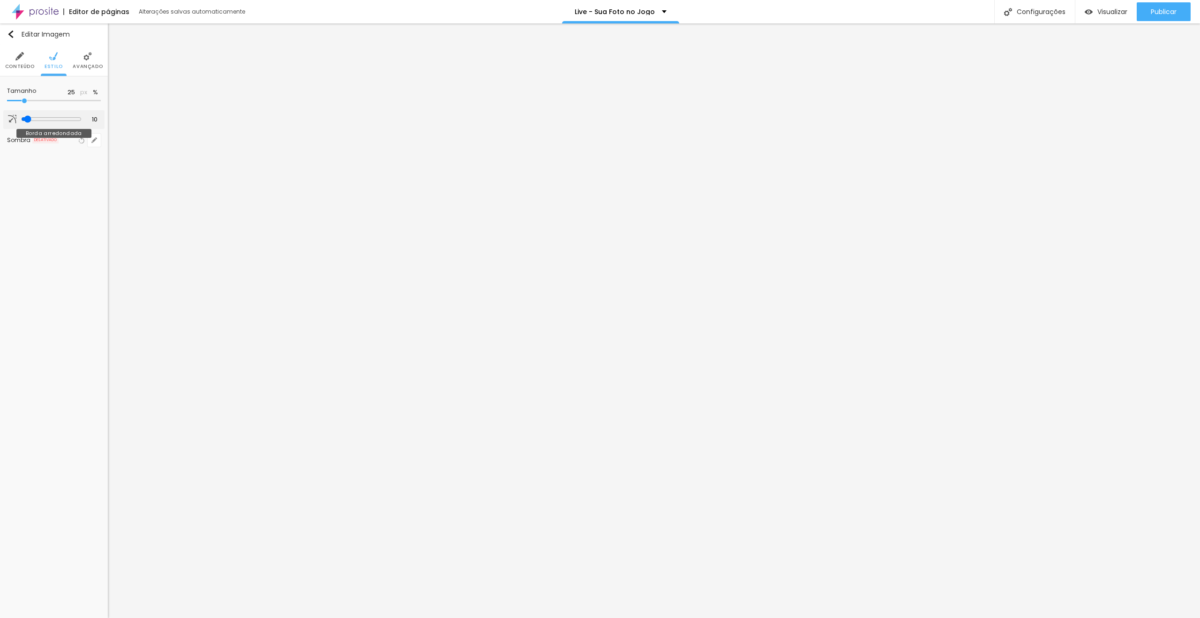
type input "16"
type input "27"
type input "40"
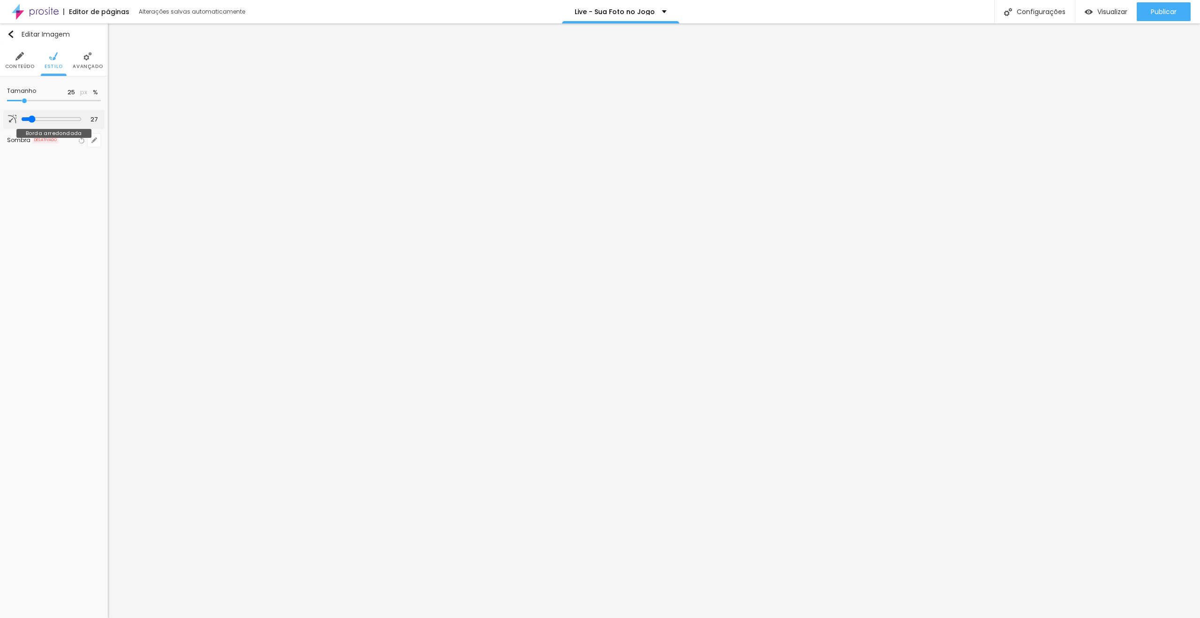
type input "40"
type input "53"
type input "70"
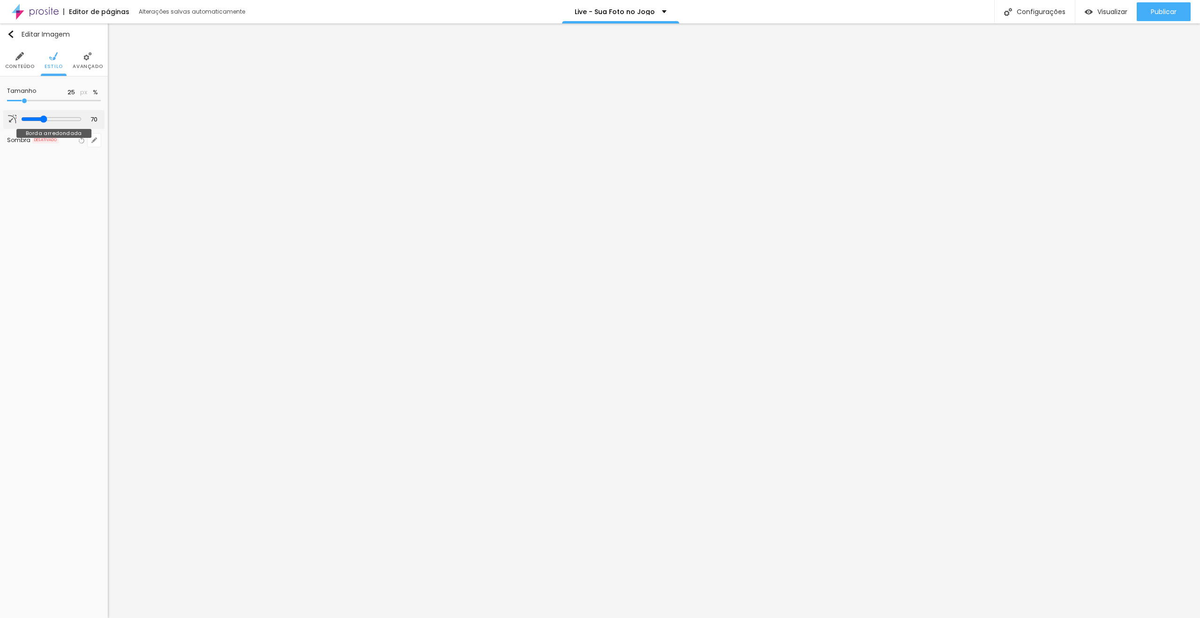
type input "104"
type input "150"
type input "200"
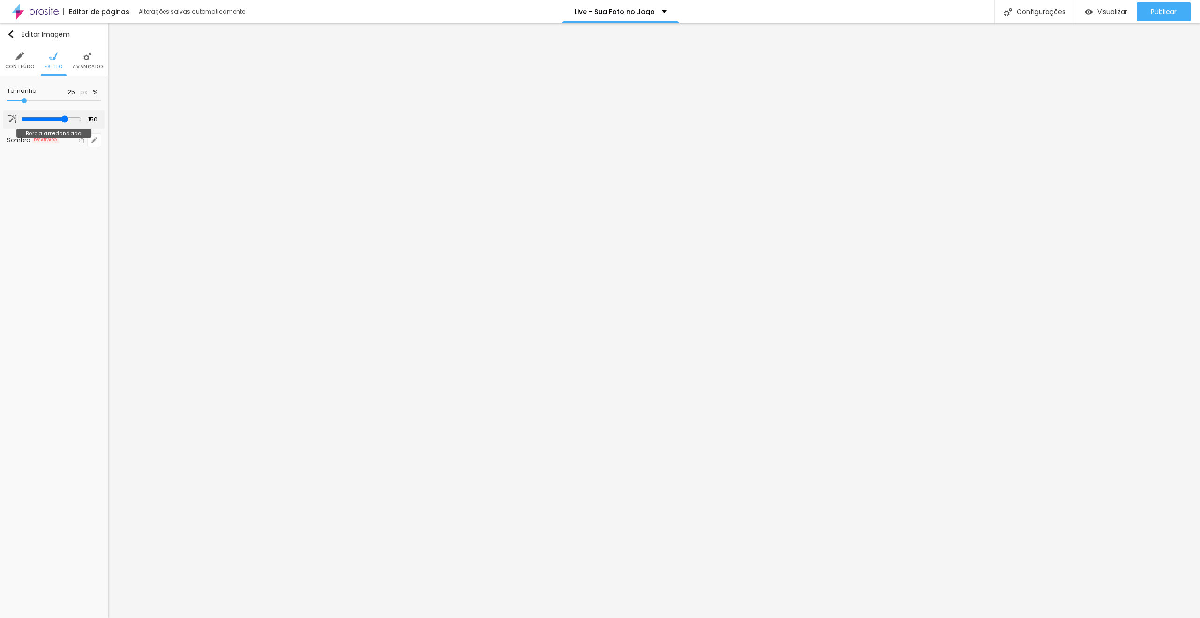
type input "200"
drag, startPoint x: 23, startPoint y: 119, endPoint x: 190, endPoint y: 129, distance: 167.7
type input "200"
click at [83, 121] on input "range" at bounding box center [51, 119] width 64 height 5
type input "20"
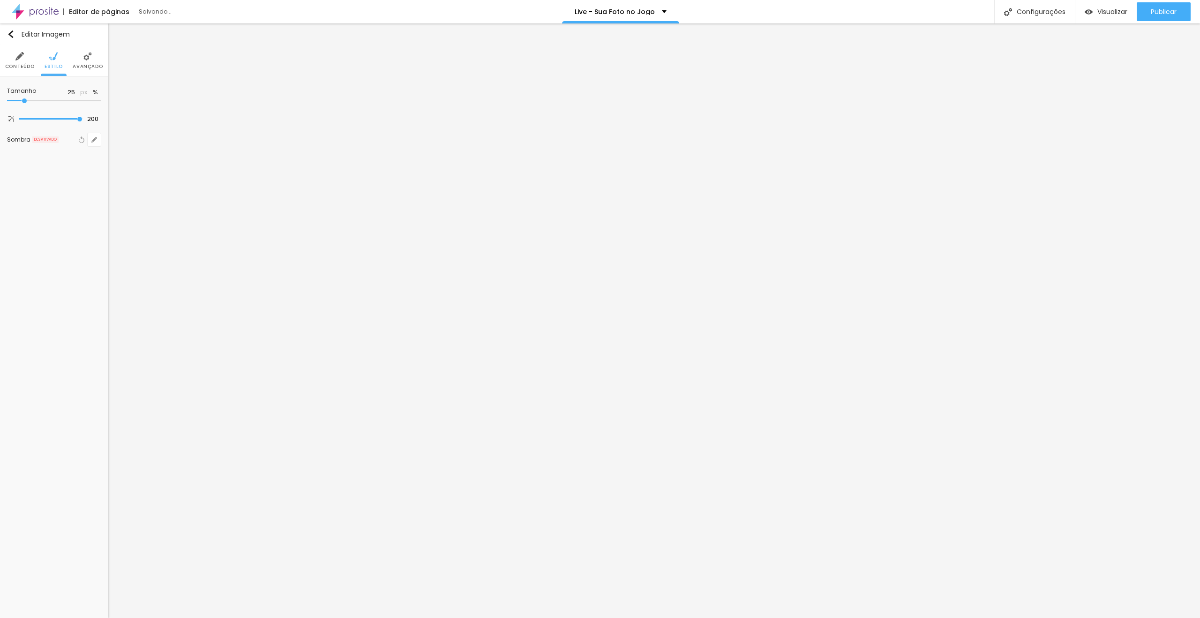
type input "20"
type input "15"
type input "10"
drag, startPoint x: 24, startPoint y: 98, endPoint x: 17, endPoint y: 104, distance: 9.7
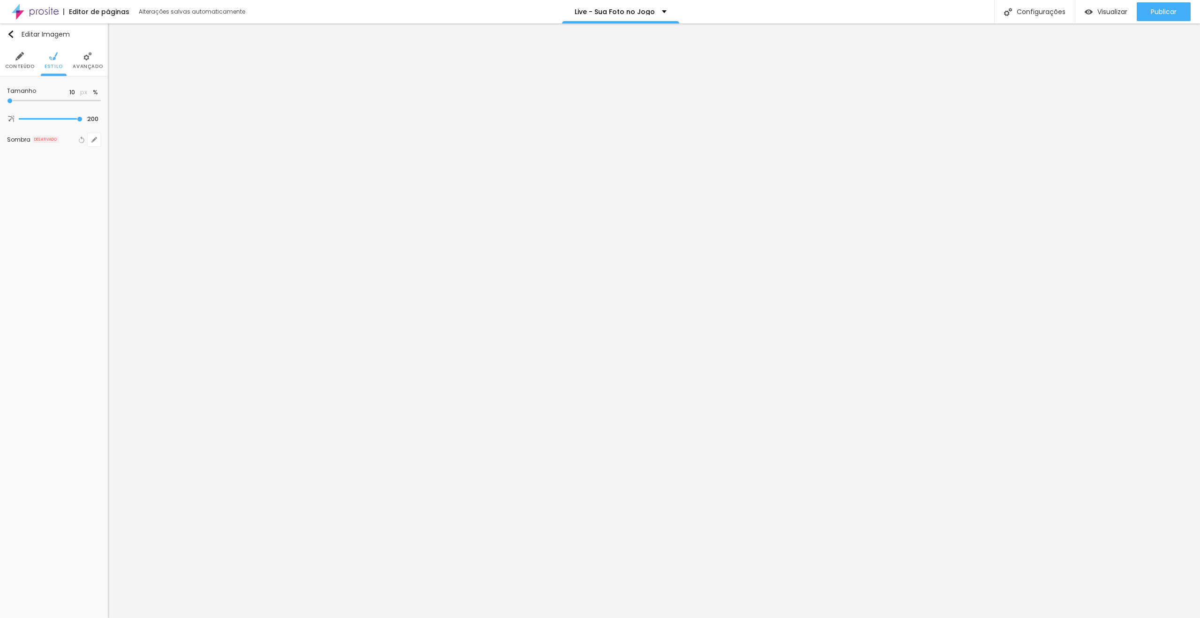
type input "10"
click at [11, 100] on input "range" at bounding box center [54, 100] width 94 height 5
drag, startPoint x: 11, startPoint y: 64, endPoint x: 30, endPoint y: 81, distance: 25.6
click at [12, 65] on span "Conteúdo" at bounding box center [20, 66] width 30 height 5
click at [67, 187] on img at bounding box center [68, 189] width 7 height 7
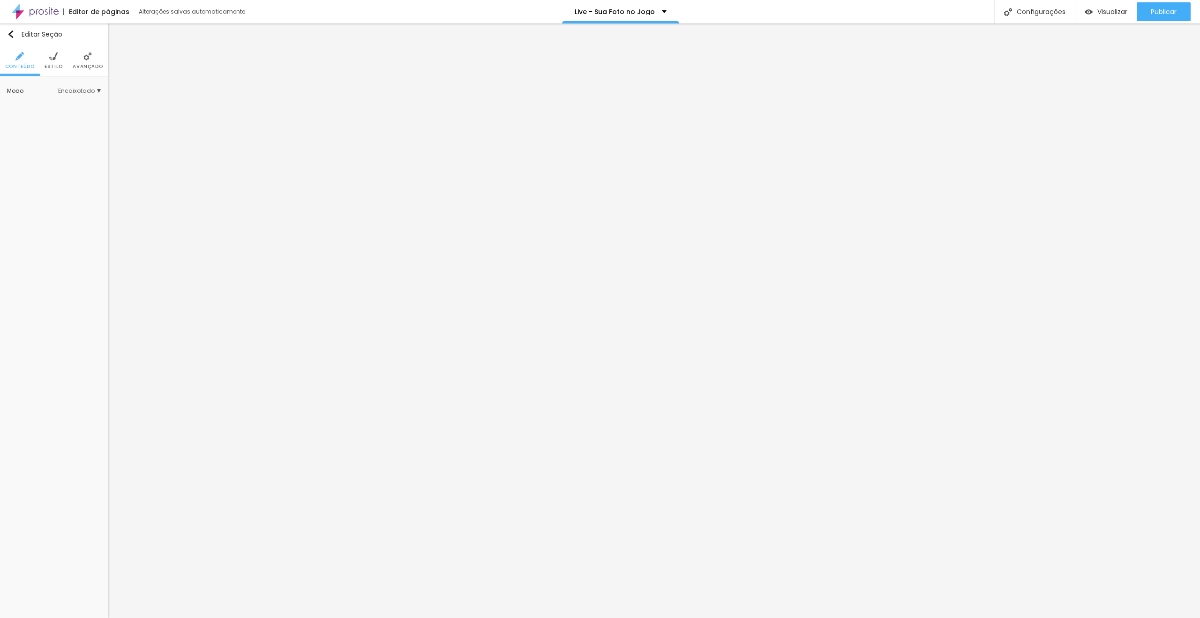
click at [50, 56] on img at bounding box center [53, 56] width 8 height 8
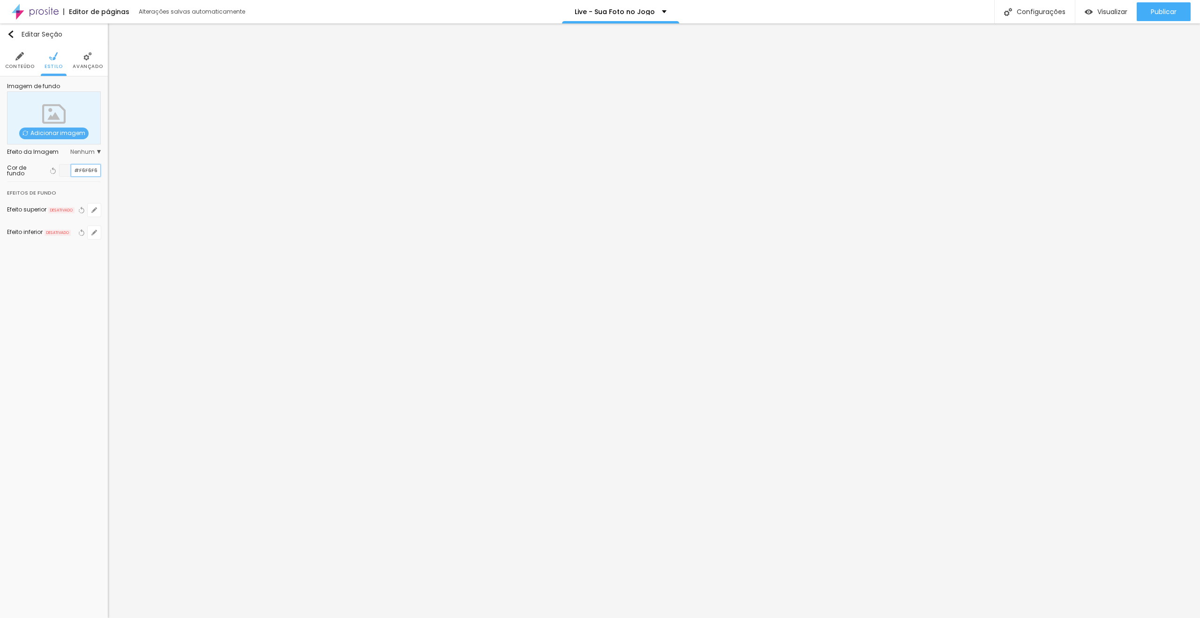
click at [90, 173] on input "#F6F6F6" at bounding box center [85, 171] width 29 height 12
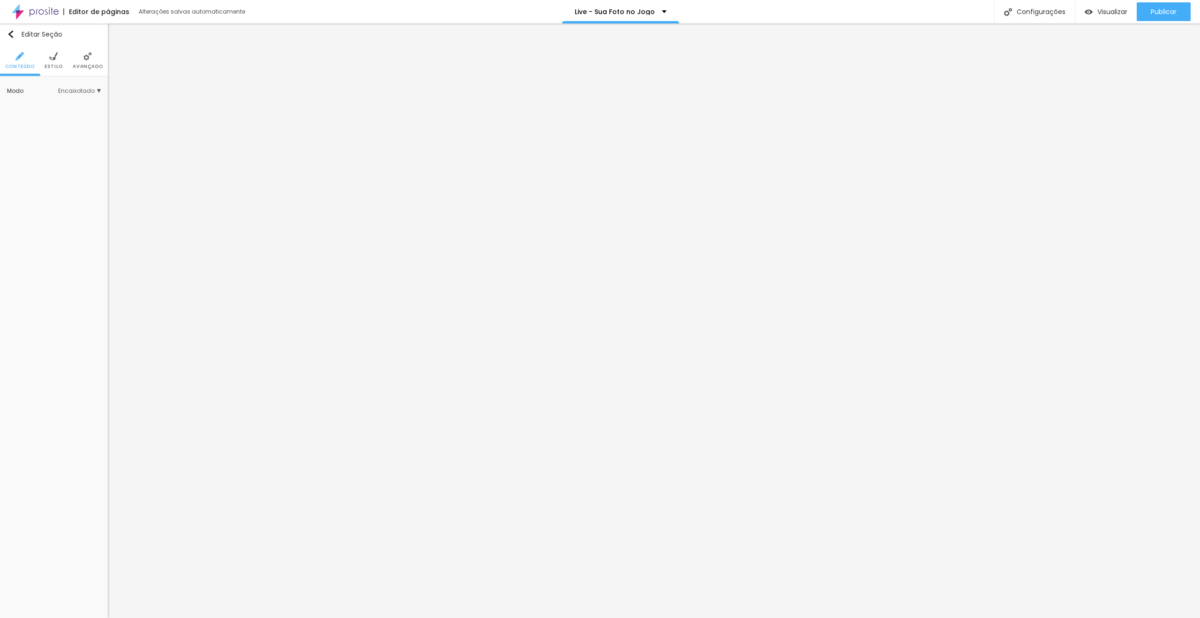
click at [58, 67] on span "Estilo" at bounding box center [54, 66] width 18 height 5
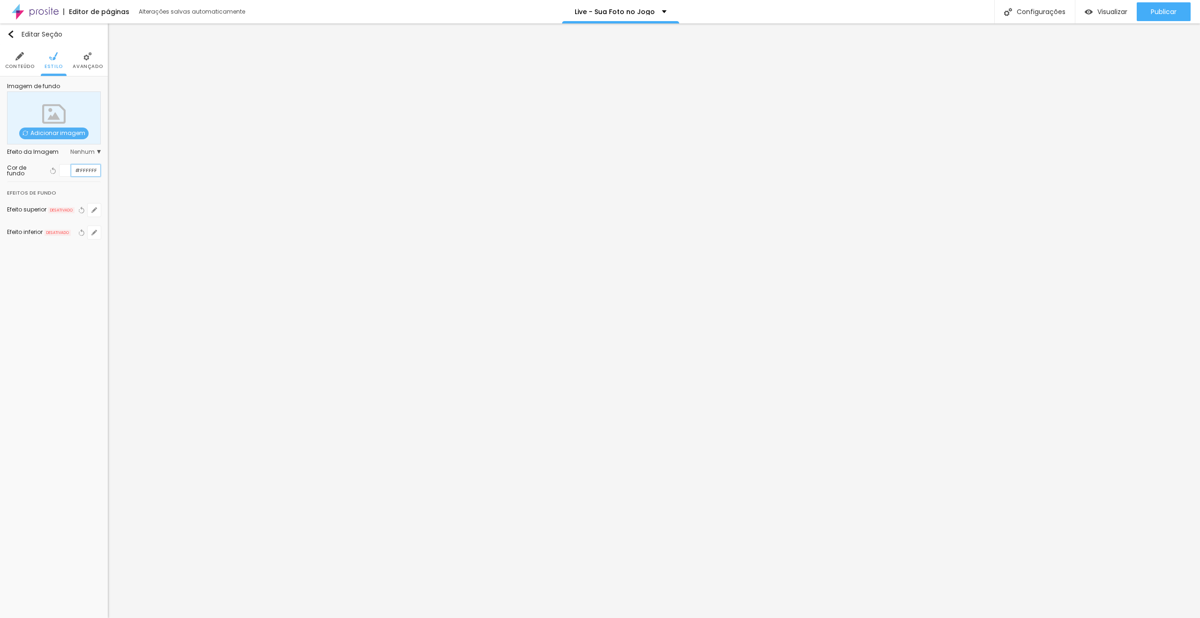
click at [93, 169] on input "#FFFFFF" at bounding box center [85, 171] width 29 height 12
paste input "6F6F6"
type input "#F6F6F6"
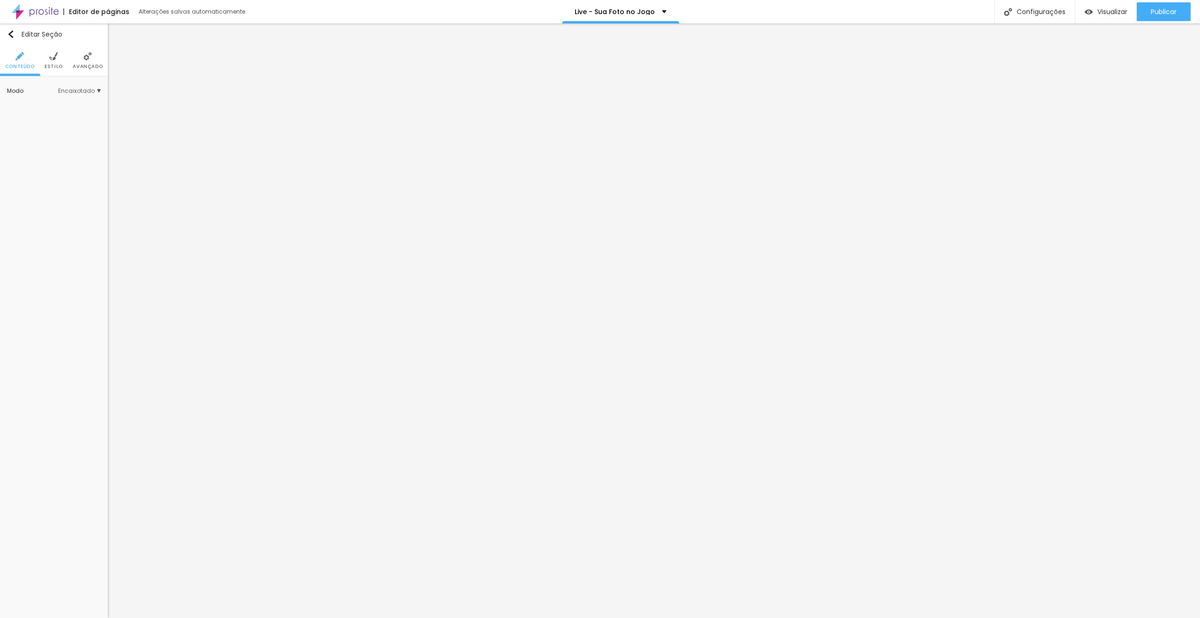
click at [51, 59] on img at bounding box center [53, 56] width 8 height 8
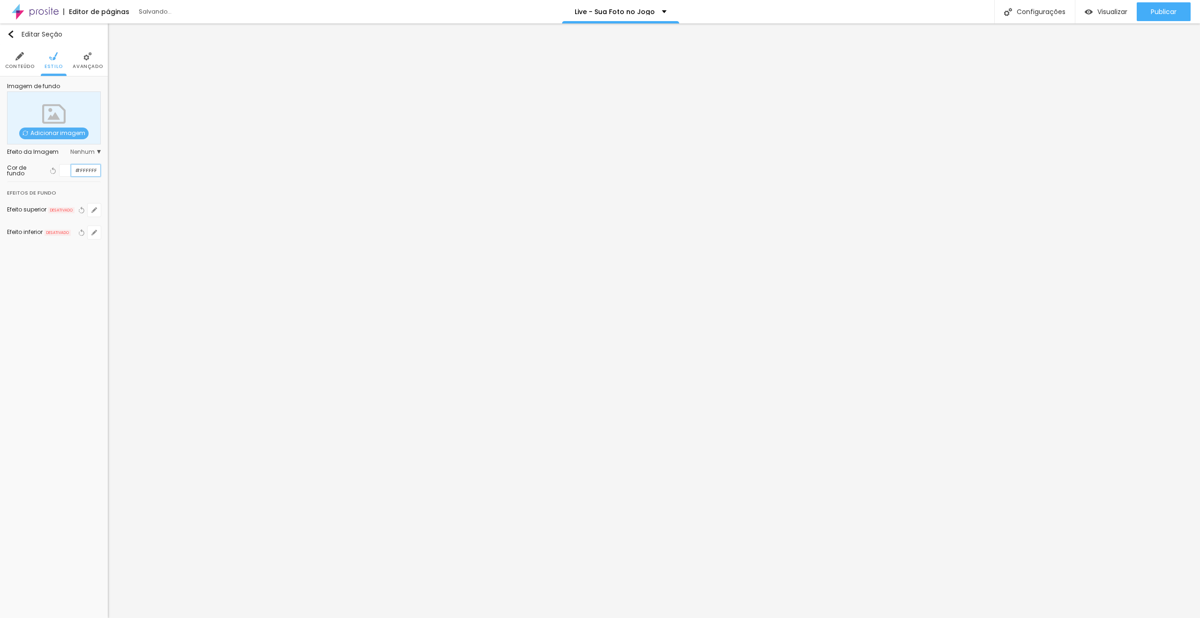
click at [93, 168] on input "#FFFFFF" at bounding box center [85, 171] width 29 height 12
paste input "6F6F6"
type input "#F6F6F6"
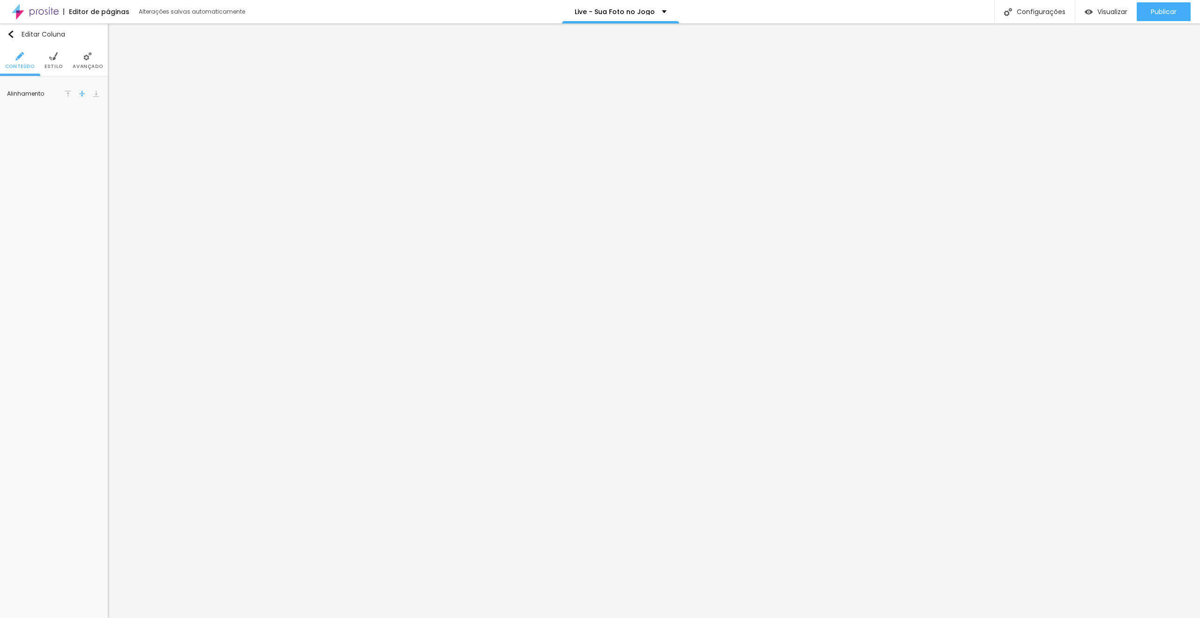
click at [44, 57] on ul "Conteúdo Estilo Avançado" at bounding box center [54, 60] width 108 height 31
click at [58, 64] on span "Estilo" at bounding box center [54, 66] width 18 height 5
click at [69, 93] on div at bounding box center [66, 95] width 12 height 12
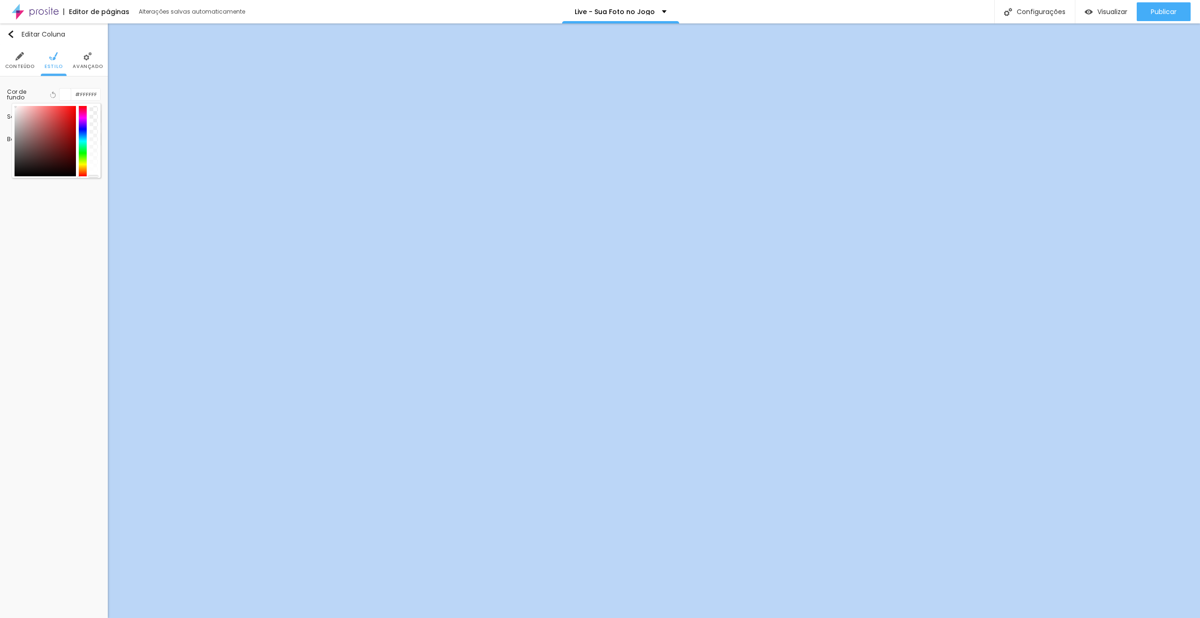
drag, startPoint x: 100, startPoint y: 175, endPoint x: 107, endPoint y: 203, distance: 29.4
click at [107, 203] on div "Editar Coluna Conteúdo Estilo Avançado Cor de fundo Voltar ao padrão #FFFFFF So…" at bounding box center [54, 320] width 108 height 594
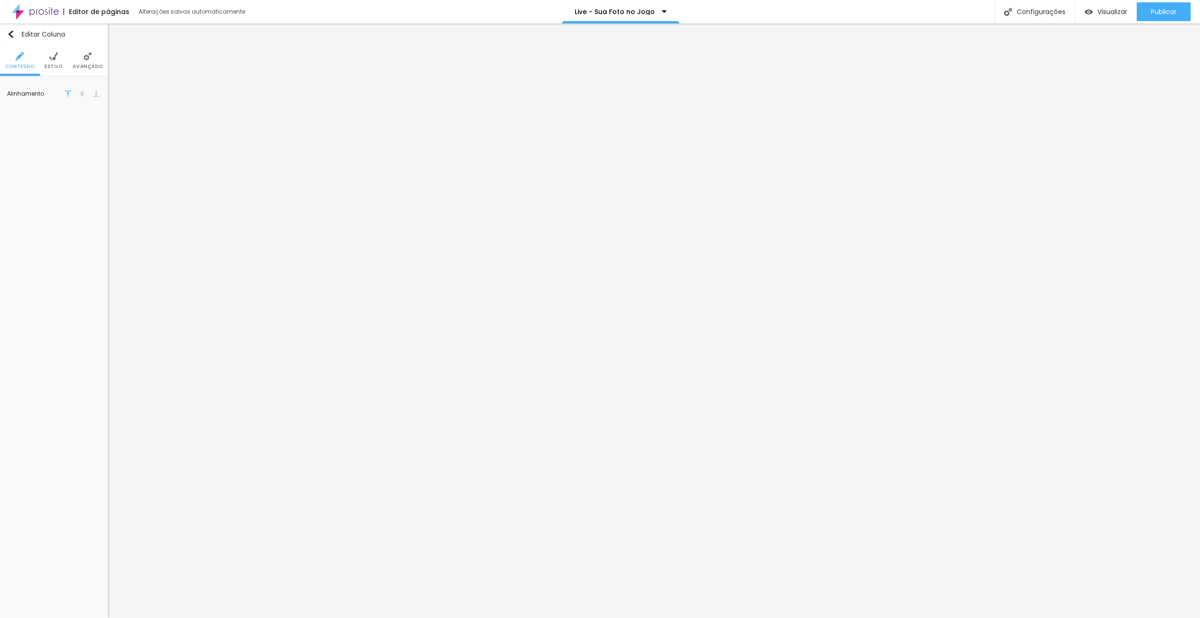
click at [55, 65] on span "Estilo" at bounding box center [54, 66] width 18 height 5
click at [69, 90] on div at bounding box center [66, 95] width 12 height 12
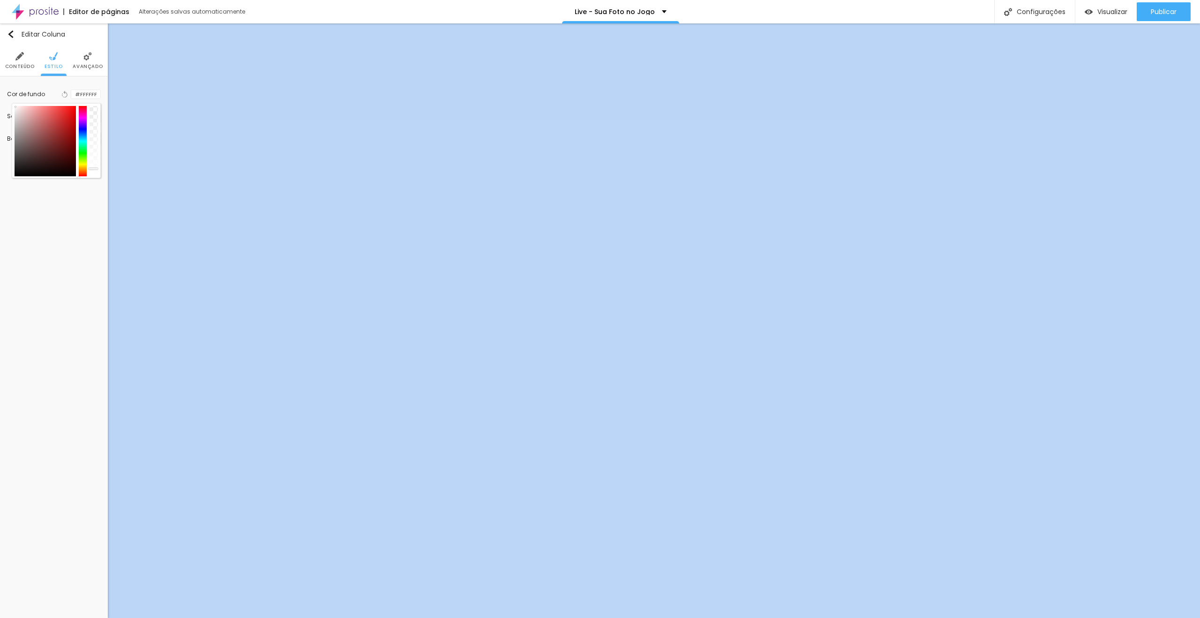
drag, startPoint x: 96, startPoint y: 168, endPoint x: 106, endPoint y: 200, distance: 33.1
click at [104, 199] on div "Editar Coluna Conteúdo Estilo Avançado Cor de fundo Voltar ao padrão #FFFFFF So…" at bounding box center [54, 320] width 108 height 594
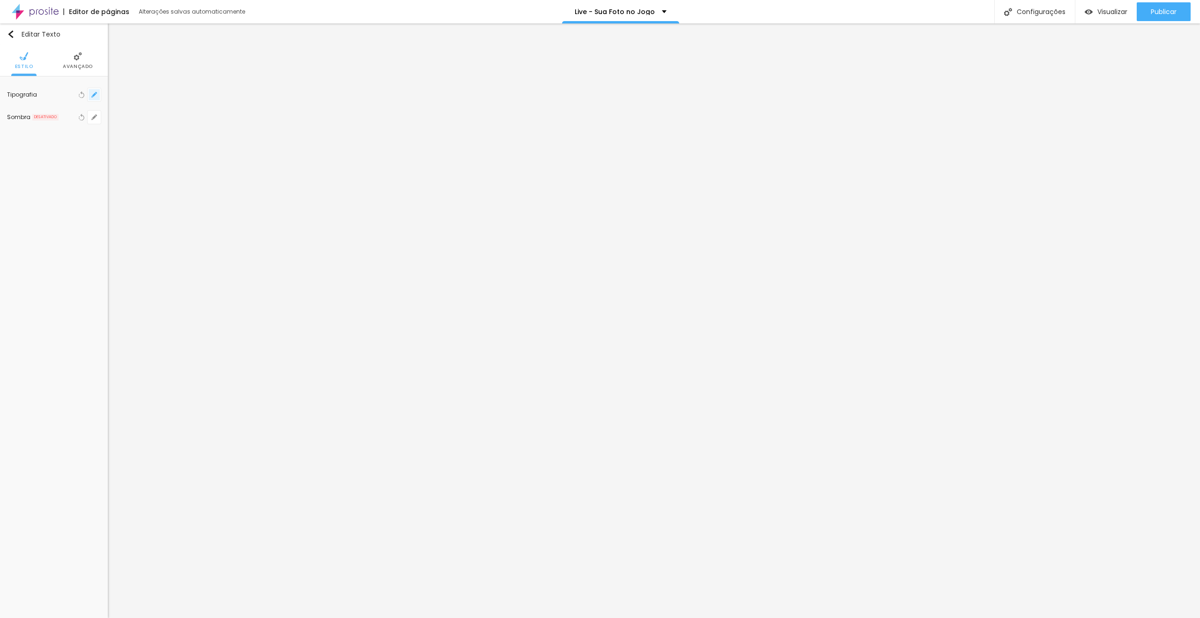
click at [94, 100] on button "button" at bounding box center [94, 94] width 13 height 13
type input "1"
drag, startPoint x: 203, startPoint y: 161, endPoint x: 217, endPoint y: 160, distance: 14.1
click at [217, 160] on section "Fonte AbrilFatface-Regular Actor-Regular Alegreya AlegreyaBlack [PERSON_NAME] A…" at bounding box center [158, 193] width 134 height 173
type input "8"
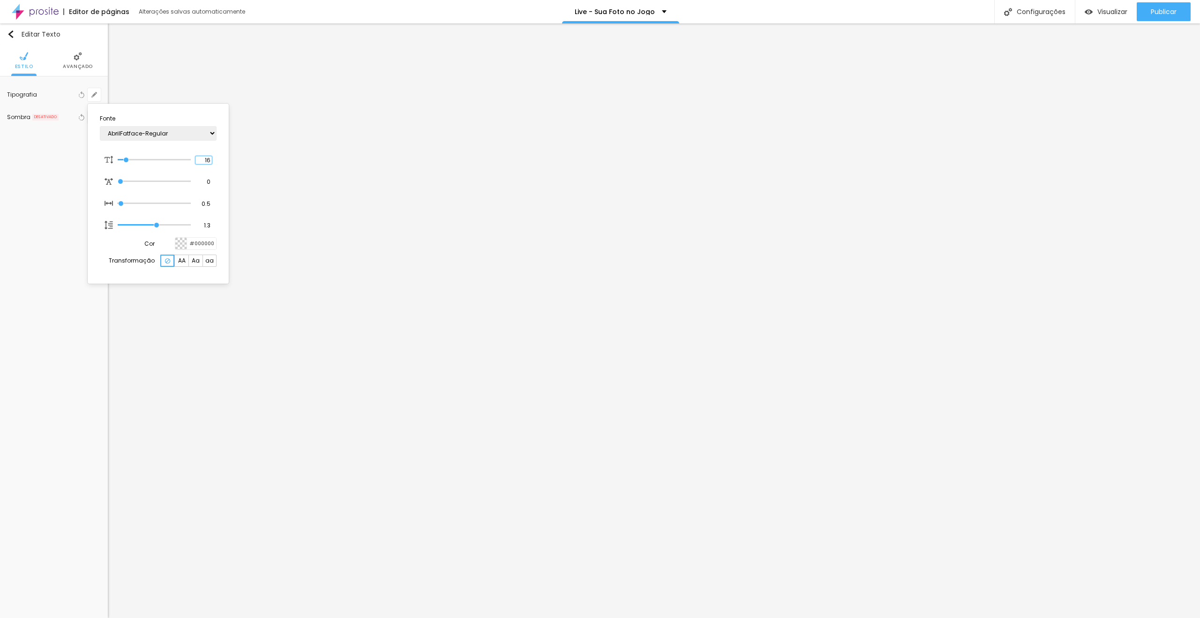
type input "1"
type input "18"
type input "1"
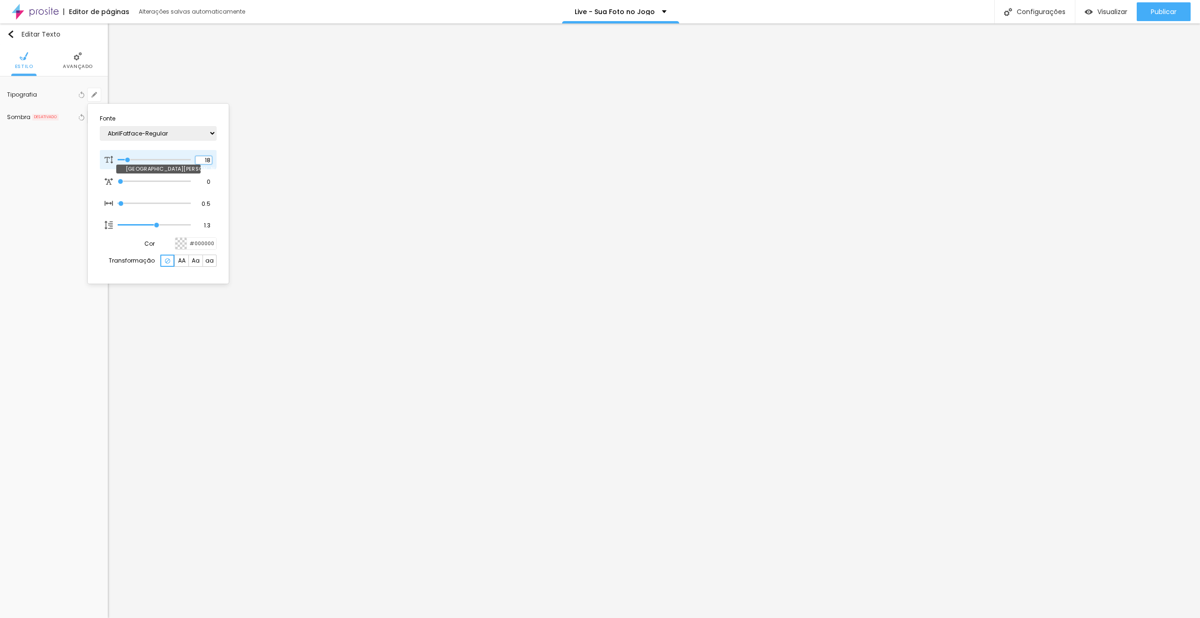
drag, startPoint x: 203, startPoint y: 159, endPoint x: 216, endPoint y: 159, distance: 13.6
click at [216, 159] on div "18 Tamanho da fonte" at bounding box center [158, 160] width 117 height 20
type input "8"
type input "2"
type input "1"
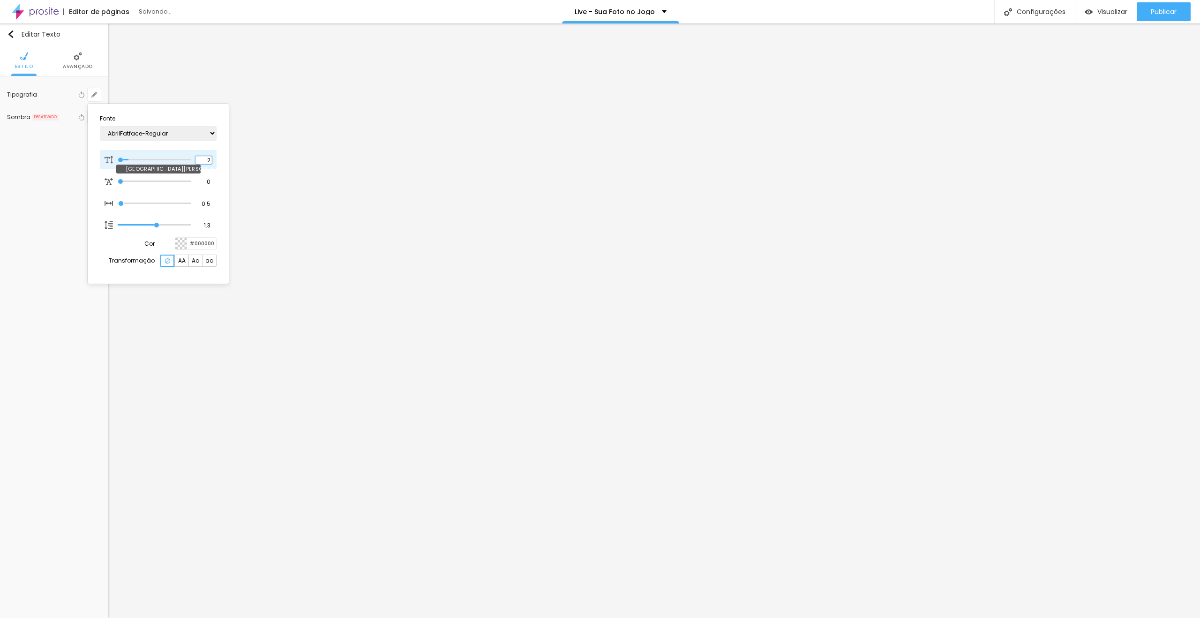
type input "22"
type input "1"
type input "22"
click at [169, 135] on select "AbrilFatface-Regular Actor-Regular Alegreya AlegreyaBlack [PERSON_NAME] Allan-R…" at bounding box center [158, 133] width 117 height 15
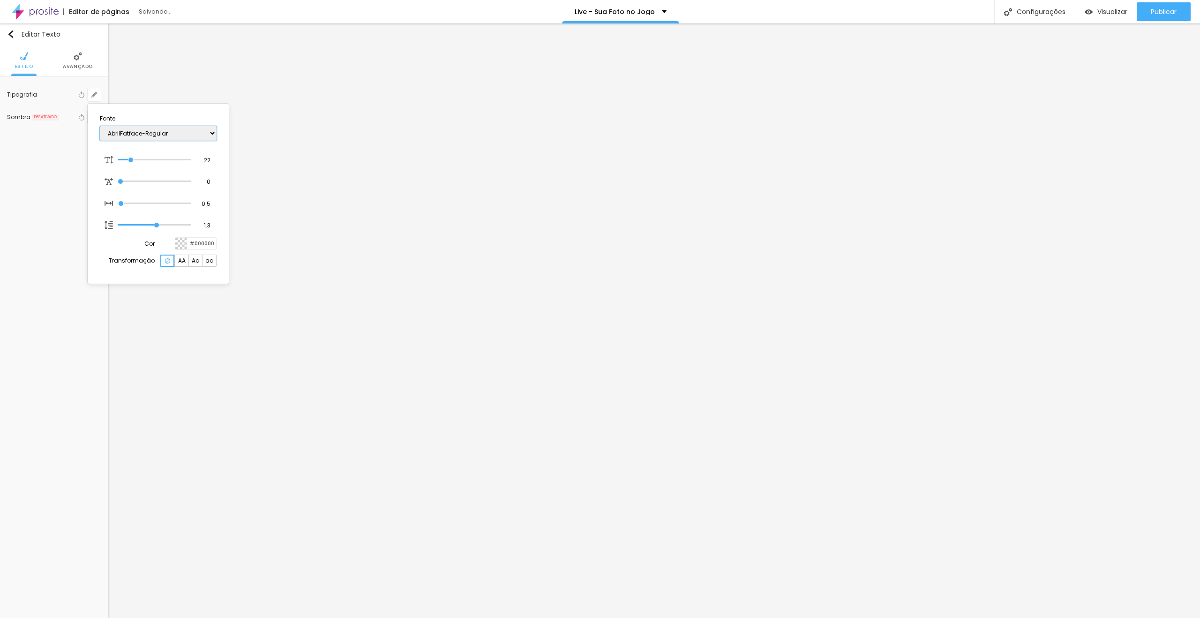
type input "1"
select select "Poppins"
click at [100, 126] on select "AbrilFatface-Regular Actor-Regular Alegreya AlegreyaBlack [PERSON_NAME] Allan-R…" at bounding box center [158, 133] width 117 height 15
type input "1"
click at [571, 346] on div at bounding box center [600, 309] width 1200 height 618
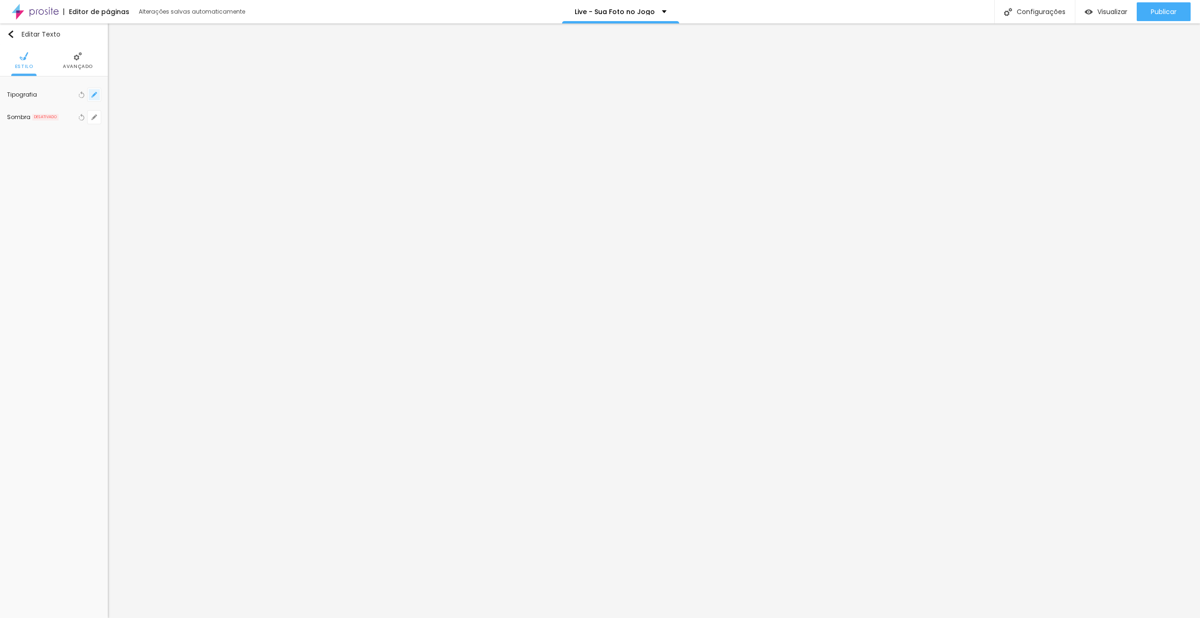
click at [97, 94] on icon "button" at bounding box center [94, 95] width 6 height 6
type input "1"
drag, startPoint x: 203, startPoint y: 160, endPoint x: 222, endPoint y: 162, distance: 18.3
click at [221, 162] on section "Fonte AbrilFatface-Regular Actor-Regular Alegreya AlegreyaBlack [PERSON_NAME] A…" at bounding box center [158, 193] width 134 height 173
type input "8"
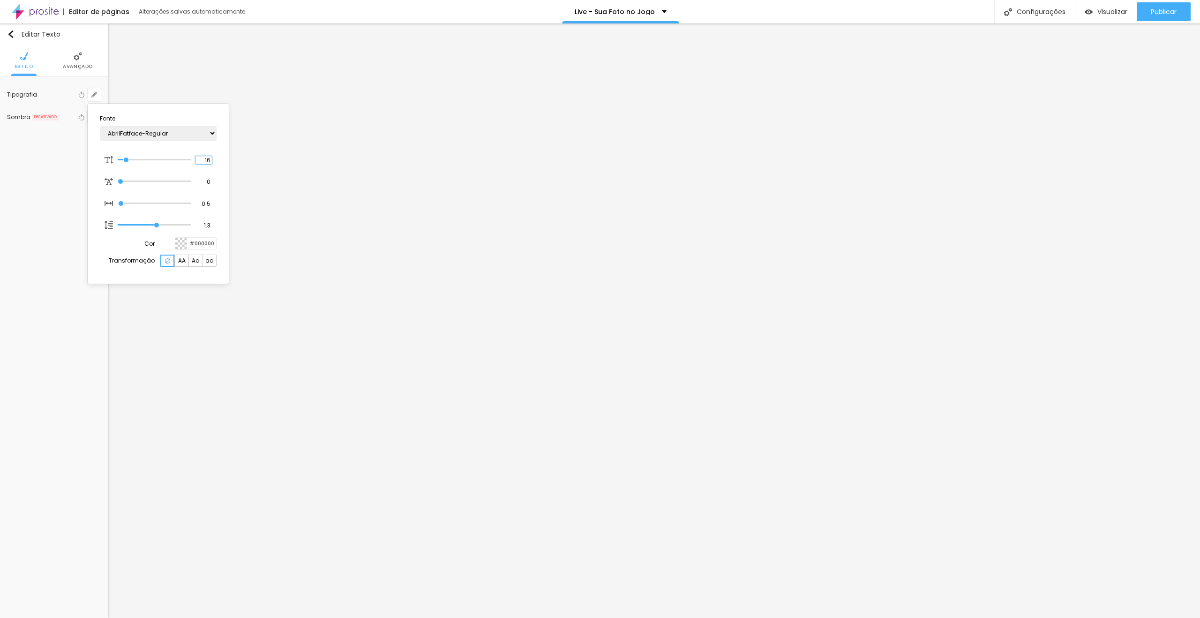
type input "2"
type input "1"
type input "22"
type input "1"
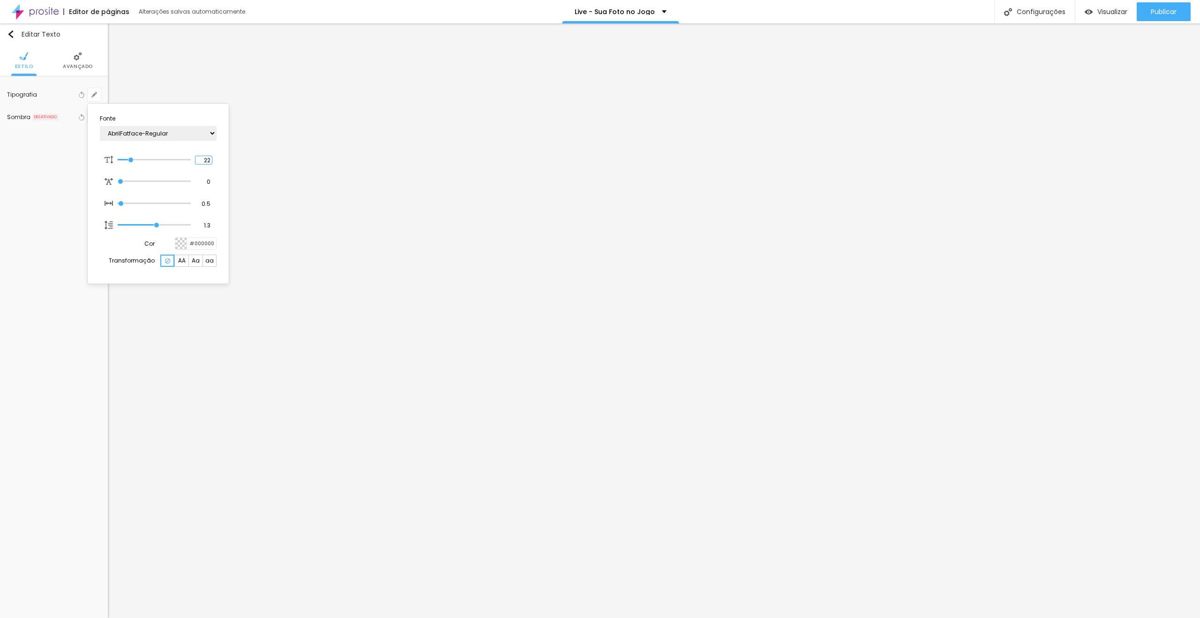
type input "22"
click at [189, 130] on select "AbrilFatface-Regular Actor-Regular Alegreya AlegreyaBlack [PERSON_NAME] Allan-R…" at bounding box center [158, 133] width 117 height 15
type input "1"
select select "Poppins"
click at [100, 126] on select "AbrilFatface-Regular Actor-Regular Alegreya AlegreyaBlack [PERSON_NAME] Allan-R…" at bounding box center [158, 133] width 117 height 15
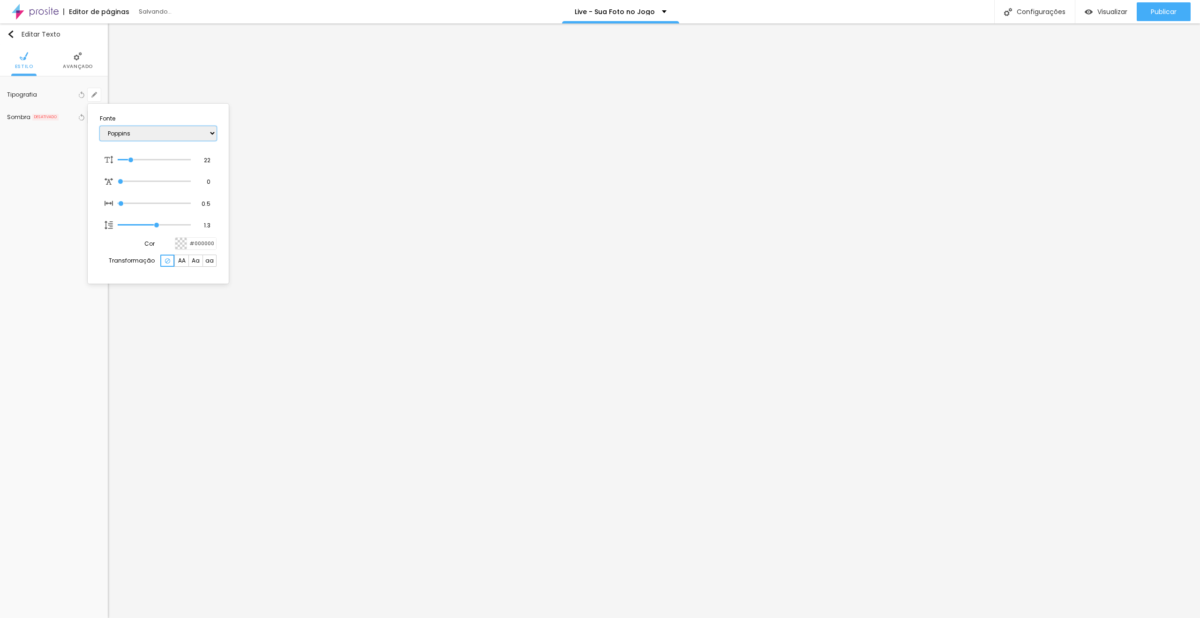
type input "1"
click at [575, 374] on div at bounding box center [600, 309] width 1200 height 618
click at [100, 93] on button "button" at bounding box center [94, 94] width 13 height 13
type input "1"
click at [528, 391] on div at bounding box center [600, 309] width 1200 height 618
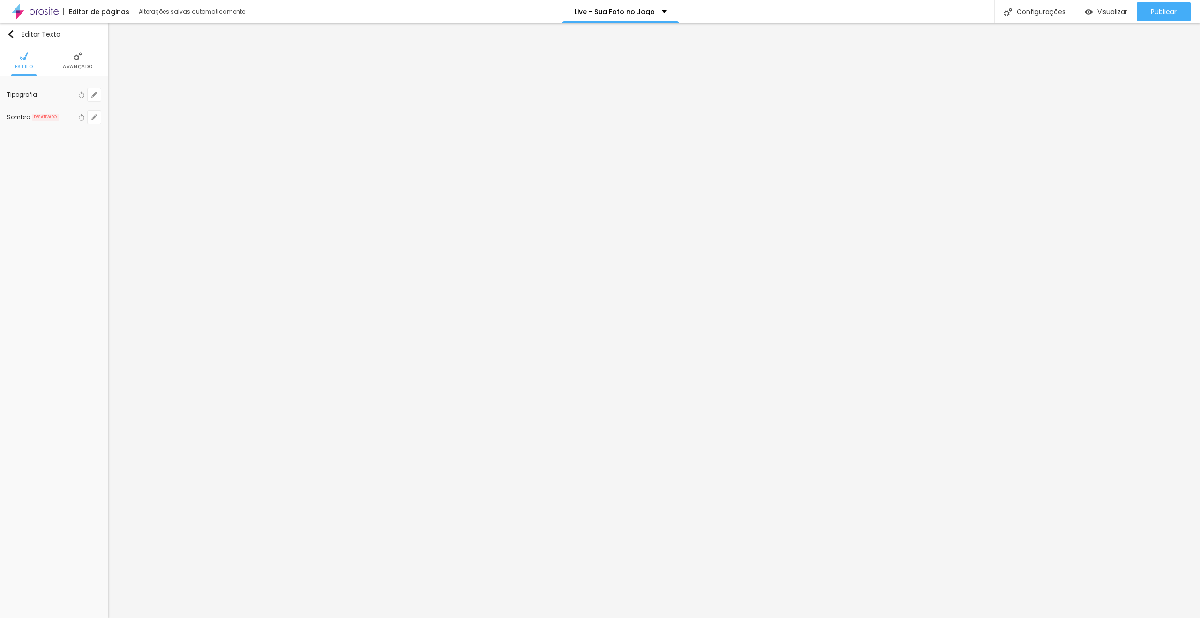
click at [78, 62] on li "Avançado" at bounding box center [78, 60] width 30 height 31
click at [26, 48] on li "Estilo" at bounding box center [24, 60] width 18 height 31
click at [95, 100] on button "button" at bounding box center [94, 94] width 13 height 13
type input "1"
click at [202, 240] on input "#000000" at bounding box center [201, 244] width 29 height 12
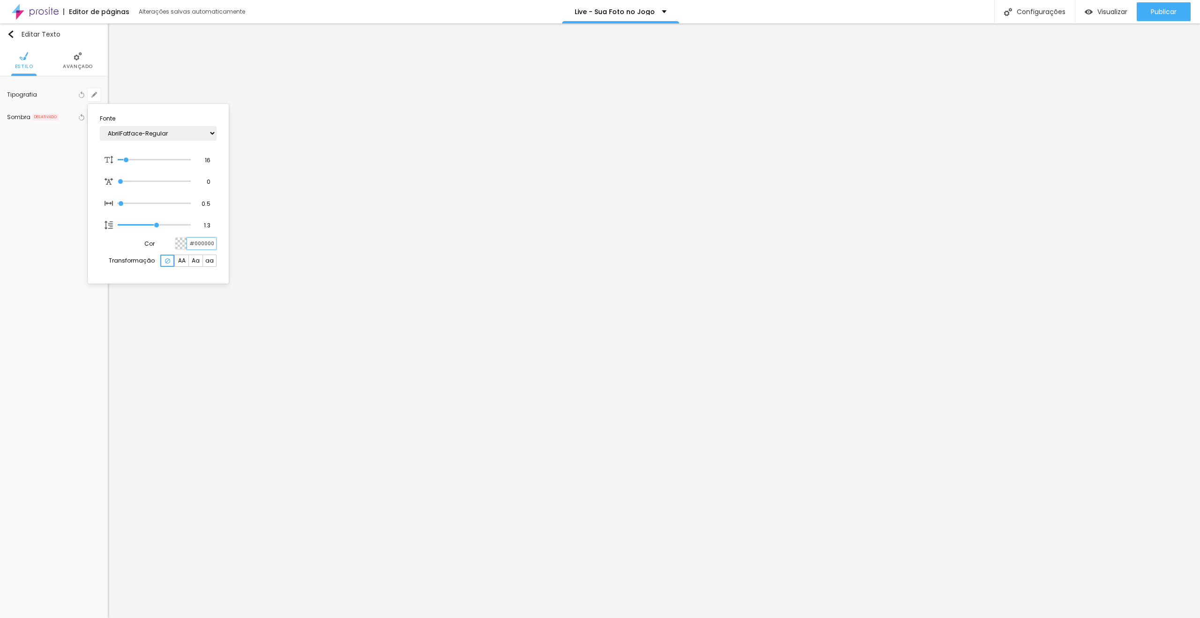
click at [202, 240] on input "#000000" at bounding box center [201, 244] width 29 height 12
click at [174, 128] on select "AbrilFatface-Regular Actor-Regular Alegreya AlegreyaBlack [PERSON_NAME] Allan-R…" at bounding box center [158, 133] width 117 height 15
select select "Poppins"
click at [100, 126] on select "AbrilFatface-Regular Actor-Regular Alegreya AlegreyaBlack [PERSON_NAME] Allan-R…" at bounding box center [158, 133] width 117 height 15
type input "1"
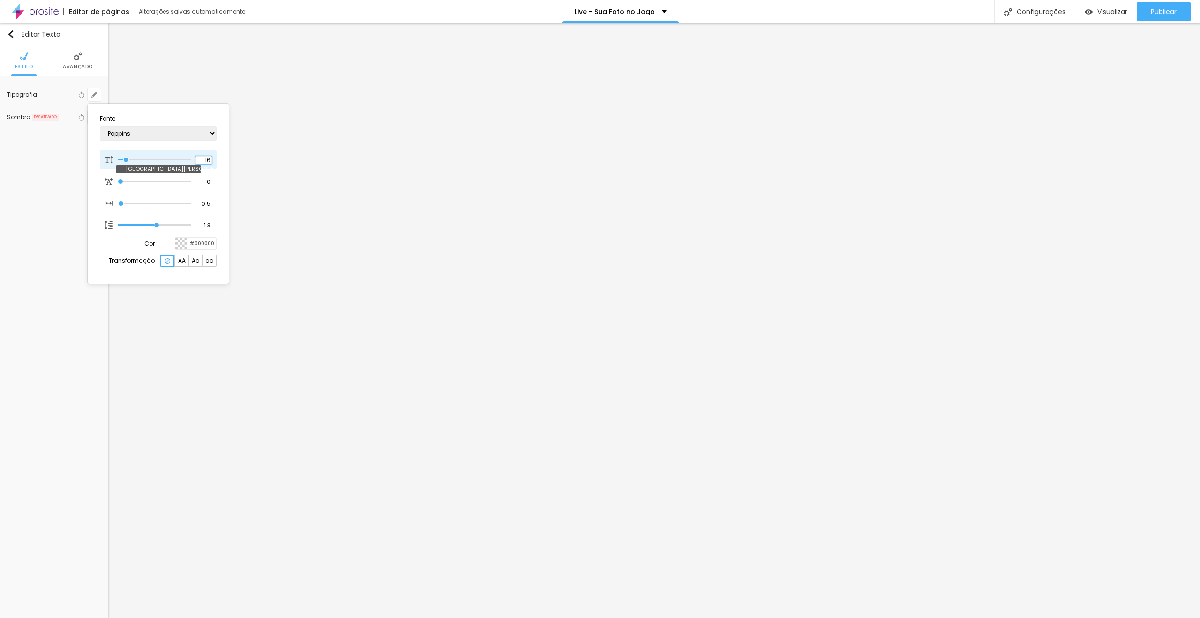
drag, startPoint x: 203, startPoint y: 160, endPoint x: 212, endPoint y: 160, distance: 9.4
click at [212, 160] on div "[GEOGRAPHIC_DATA]" at bounding box center [158, 160] width 117 height 20
type input "8"
type input "2"
type input "1"
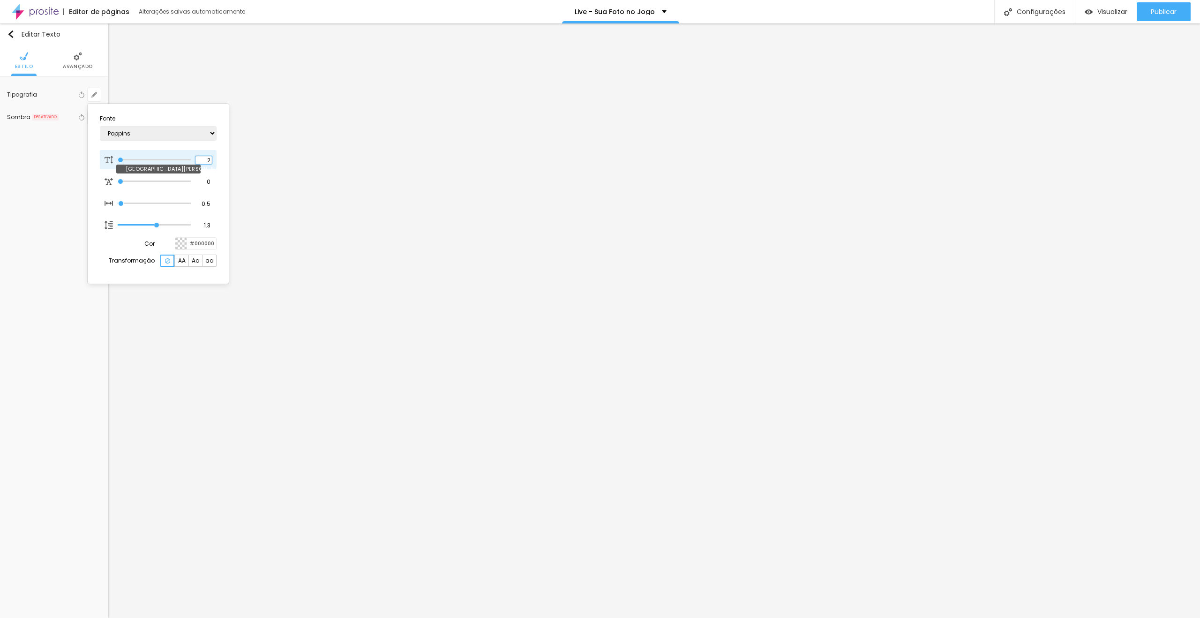
type input "20"
type input "1"
type input "20"
click at [212, 225] on div "1.3 Altura da linha" at bounding box center [158, 225] width 117 height 20
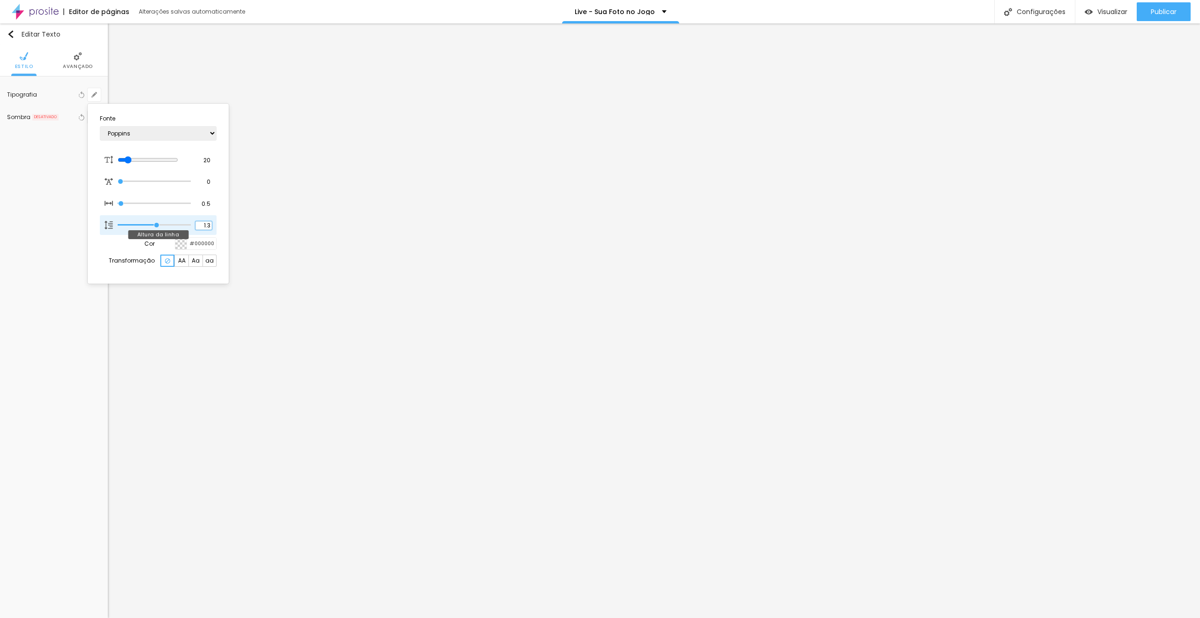
type input "1"
type input "1.5"
type input "1"
type input "1.5"
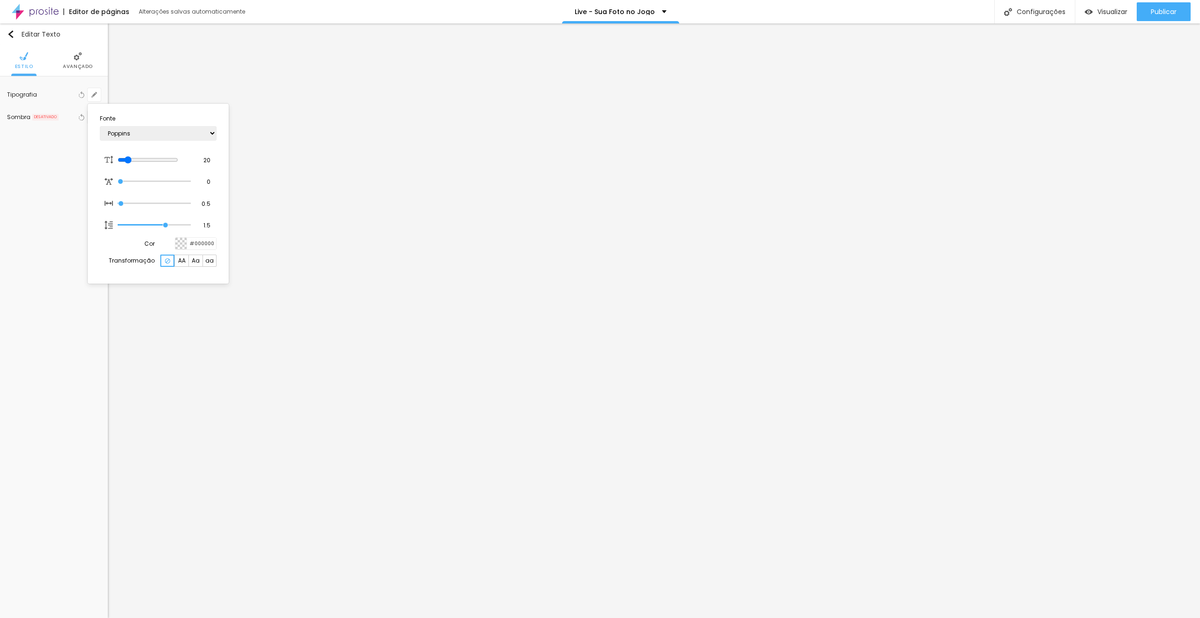
click at [468, 303] on div at bounding box center [600, 309] width 1200 height 618
click at [49, 68] on span "Estilo" at bounding box center [54, 66] width 18 height 5
click at [97, 220] on icon "button" at bounding box center [96, 220] width 2 height 2
click at [93, 203] on div at bounding box center [600, 309] width 1200 height 618
click at [98, 200] on button "button" at bounding box center [94, 199] width 13 height 13
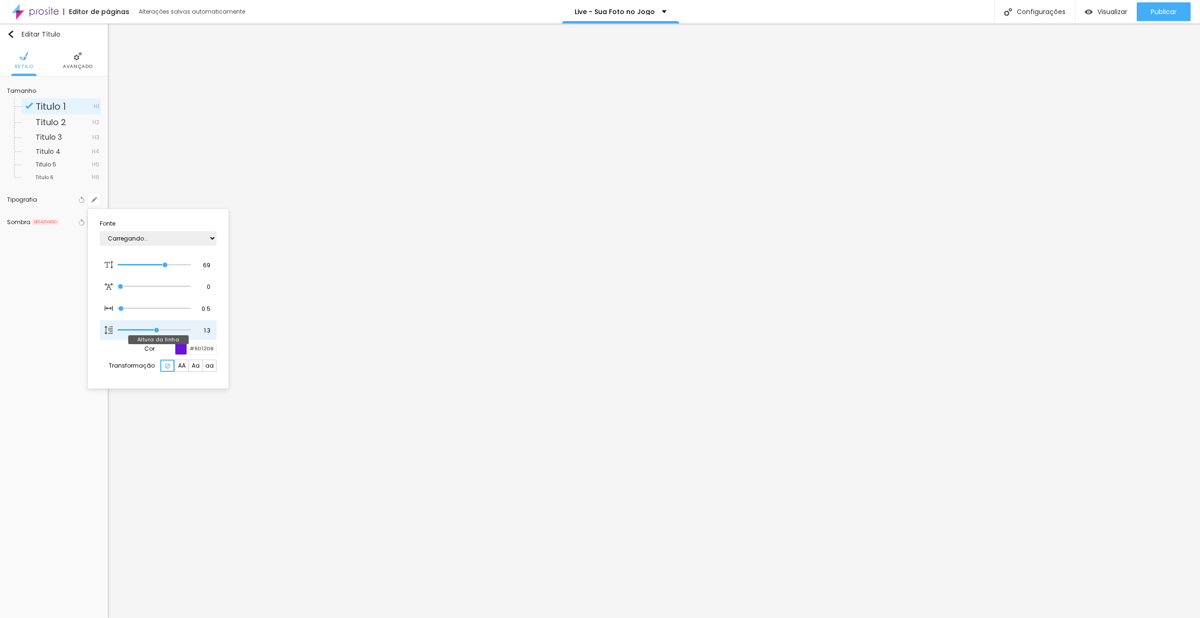
type input "1"
click at [199, 347] on input "#6D12DB" at bounding box center [201, 349] width 29 height 12
click at [451, 364] on div at bounding box center [600, 309] width 1200 height 618
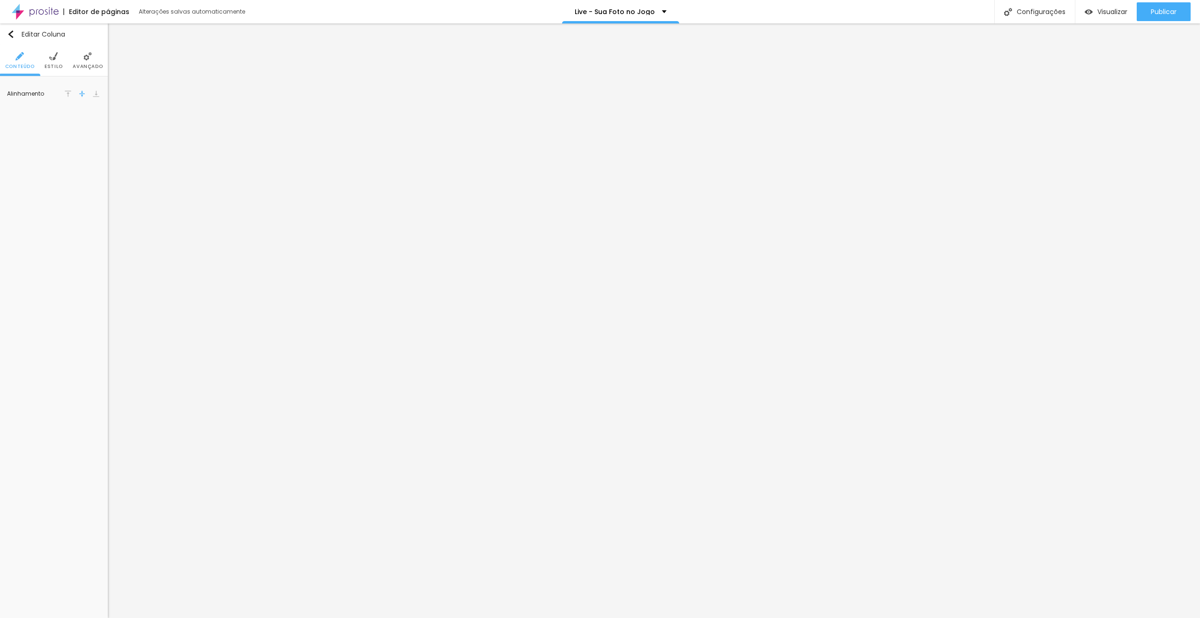
click at [58, 63] on li "Estilo" at bounding box center [54, 60] width 18 height 31
click at [94, 114] on icon "button" at bounding box center [94, 117] width 6 height 6
click at [68, 91] on div at bounding box center [600, 309] width 1200 height 618
click at [86, 91] on input "#FFFFFF" at bounding box center [85, 95] width 29 height 12
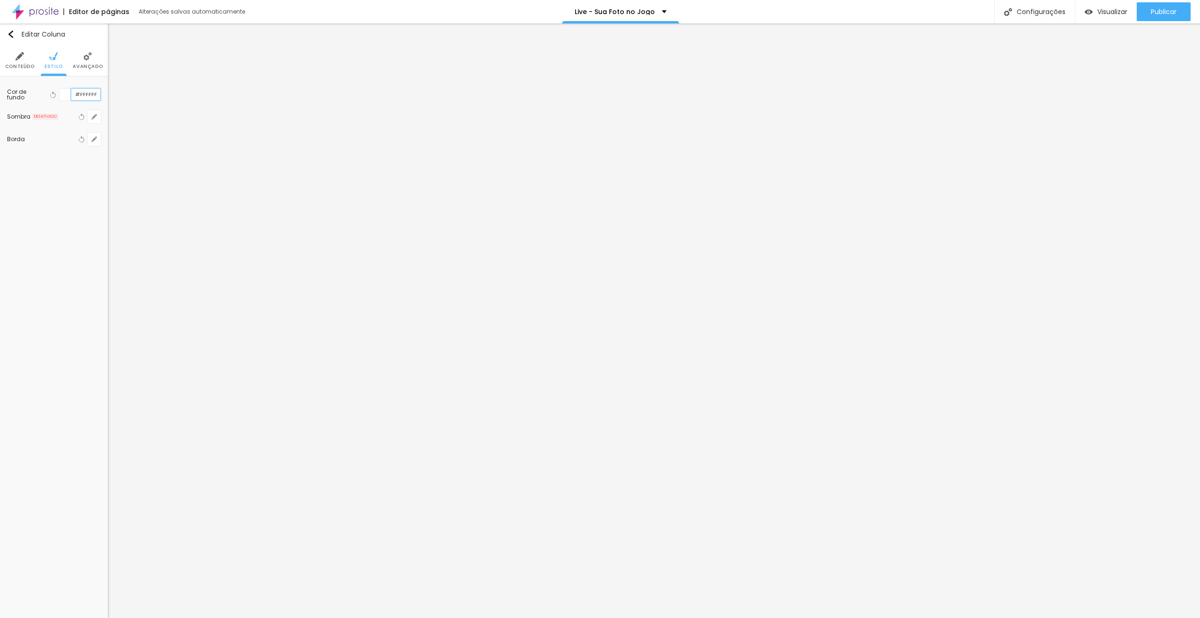
paste input "6D12DB"
type input "#6D12DB"
click at [89, 50] on li "Avançado" at bounding box center [88, 60] width 30 height 31
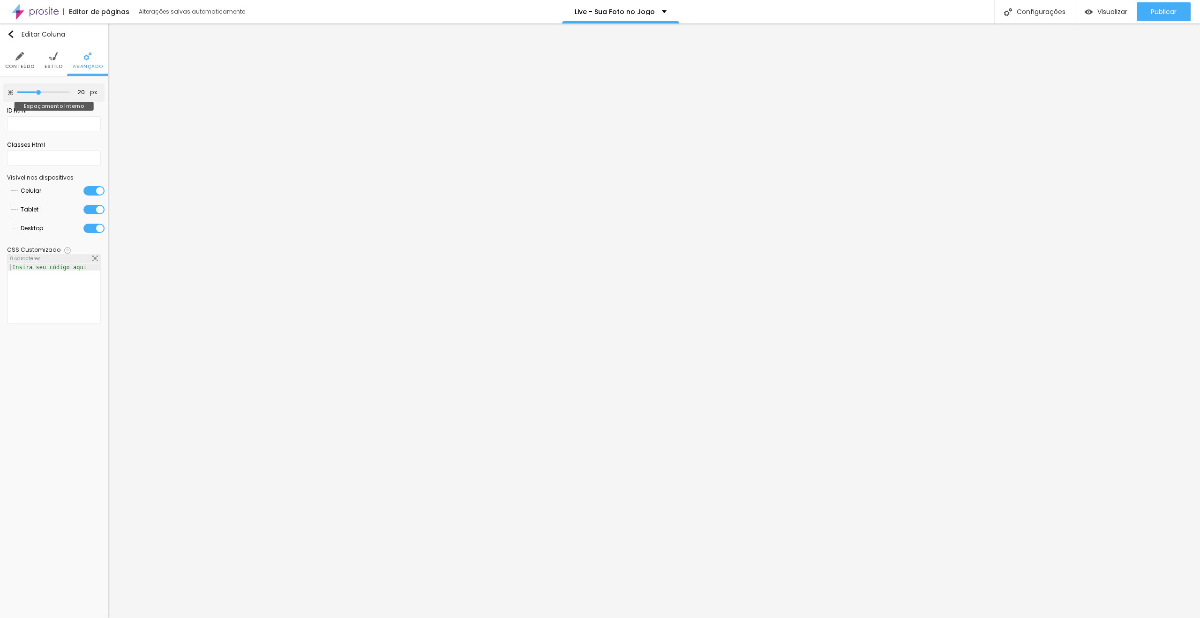
type input "25"
type input "30"
type input "35"
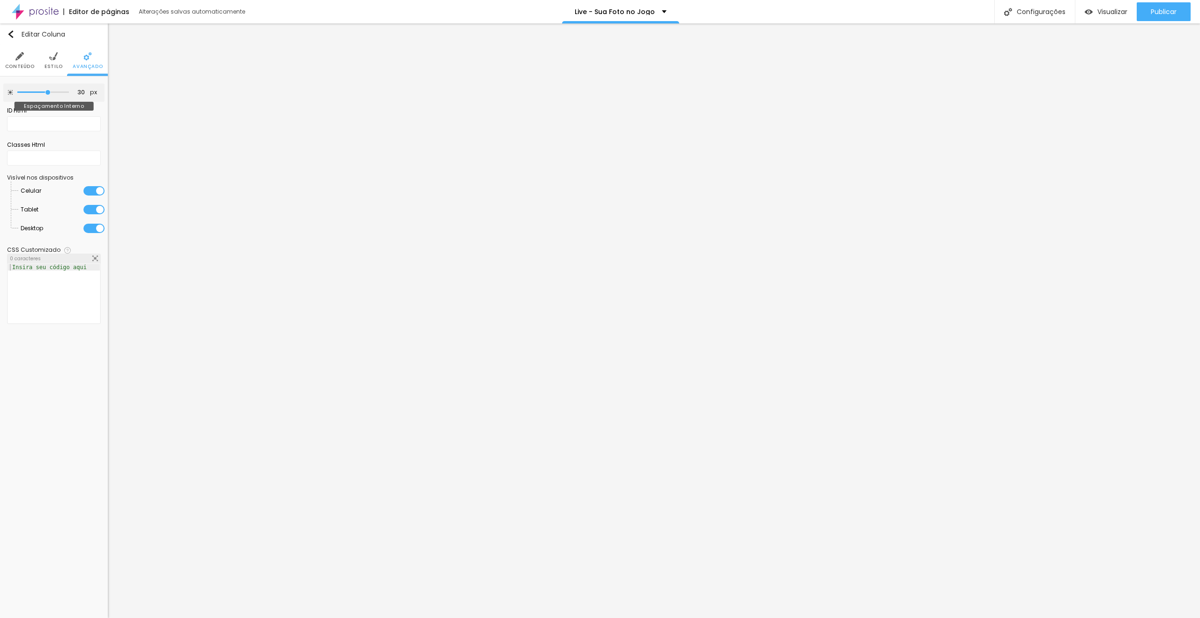
type input "35"
type input "30"
type input "25"
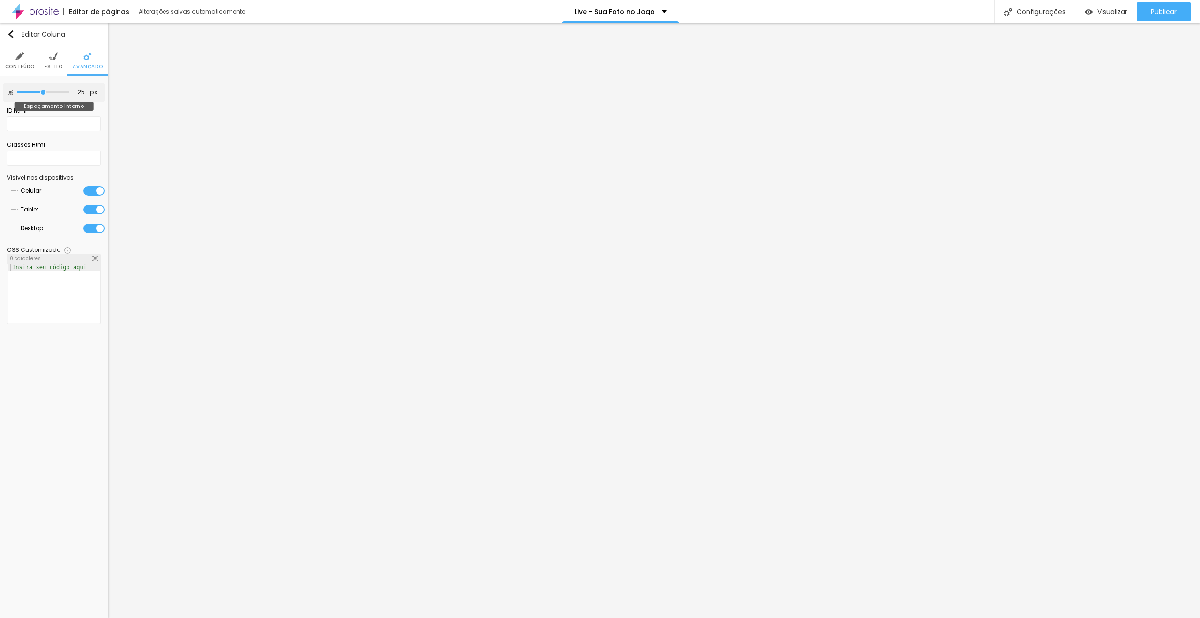
type input "25"
click at [41, 93] on input "range" at bounding box center [43, 92] width 52 height 5
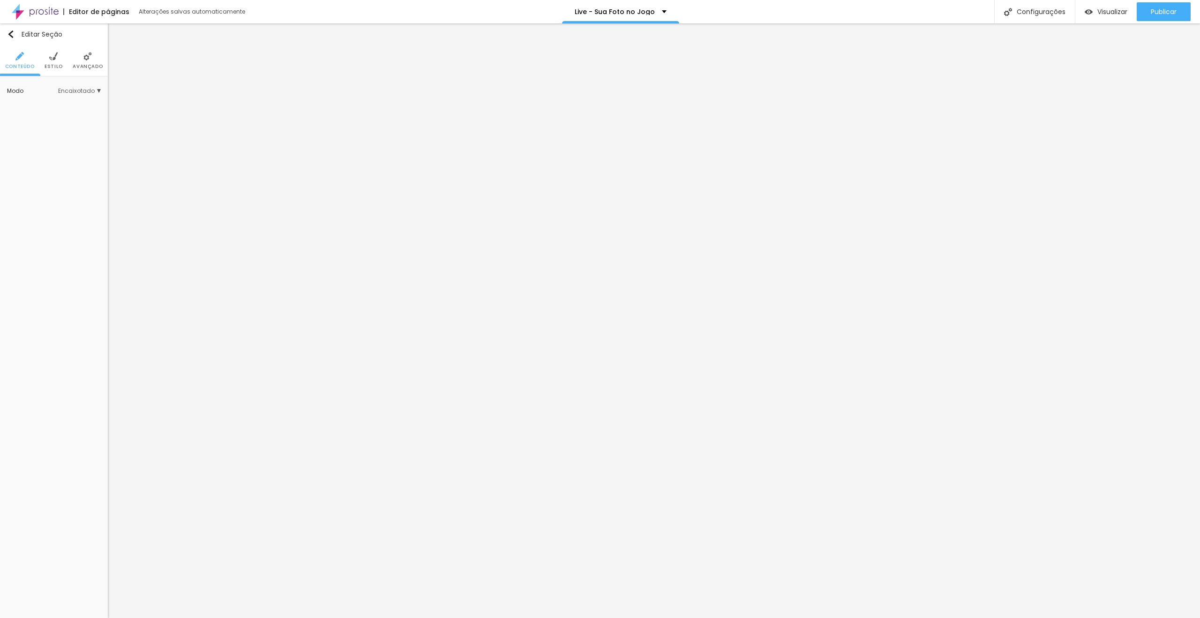
click at [55, 53] on img at bounding box center [53, 56] width 8 height 8
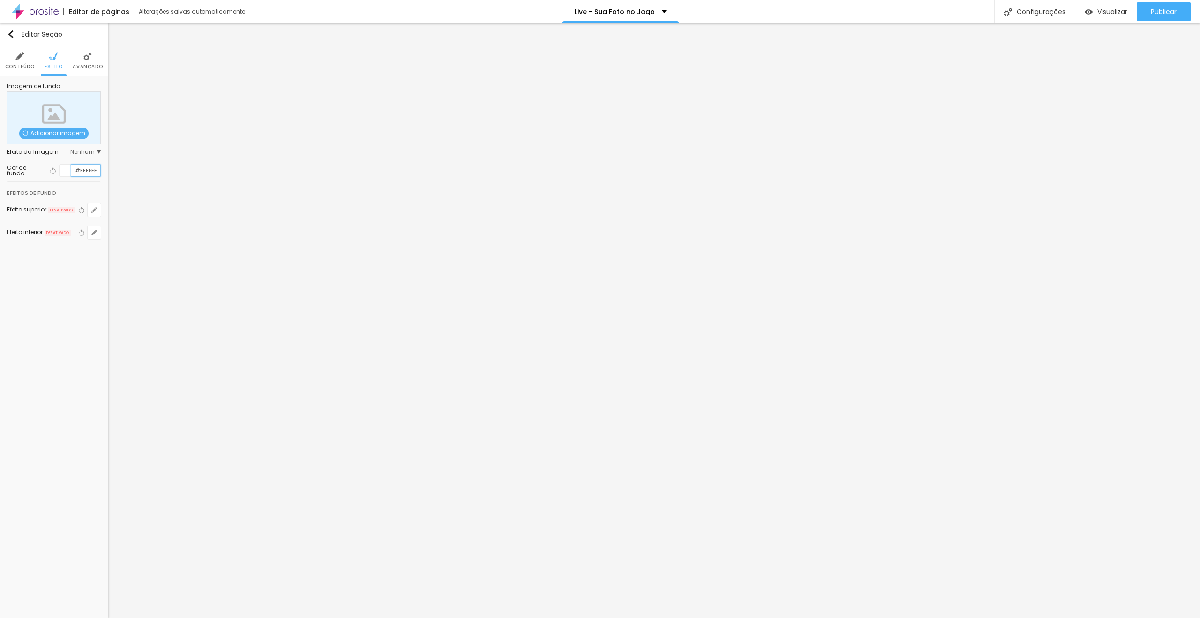
click at [89, 171] on input "#FFFFFF" at bounding box center [85, 171] width 29 height 12
paste input "6F6F6"
type input "#F6F6F6"
click at [85, 66] on span "Avançado" at bounding box center [88, 66] width 30 height 5
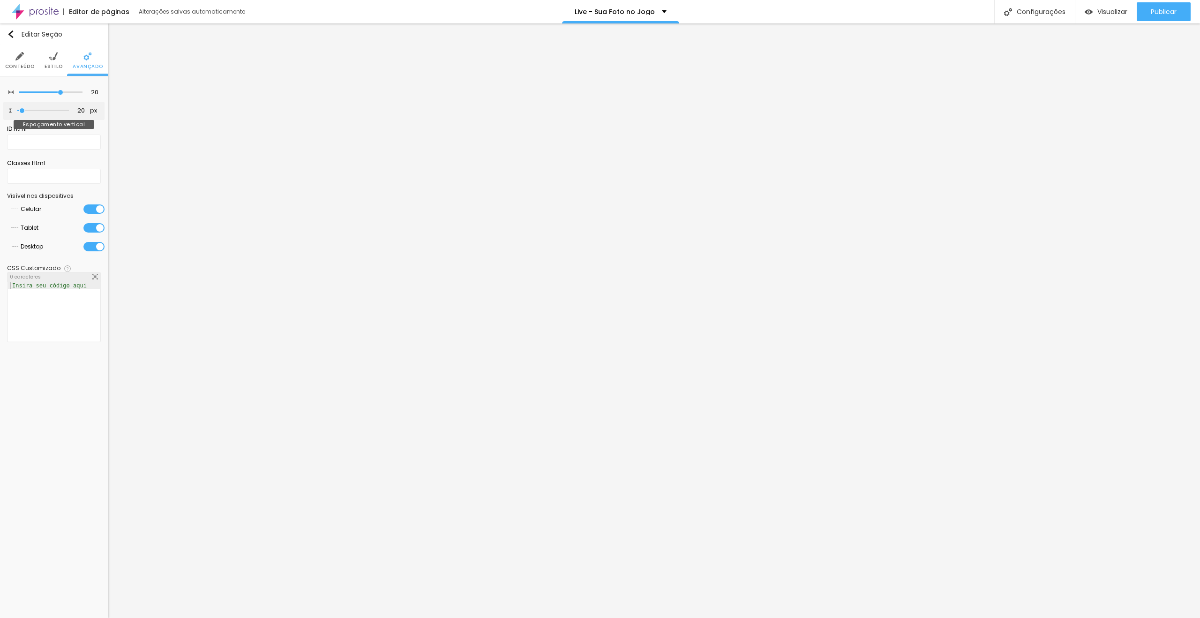
type input "25"
type input "4"
type input "0"
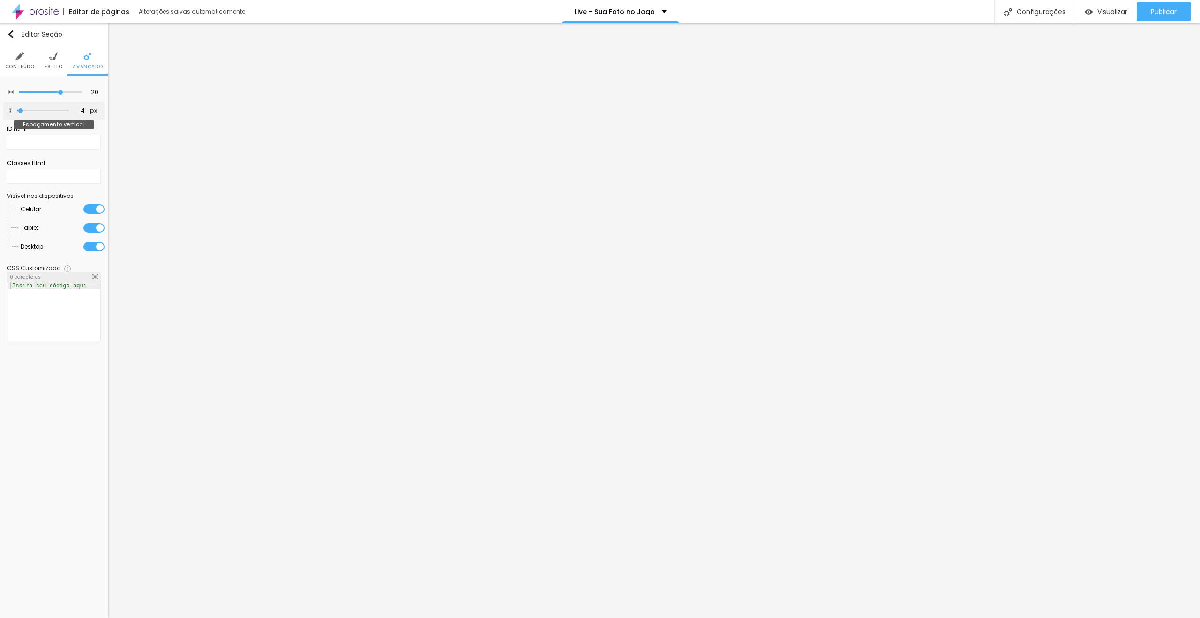
type input "0"
drag, startPoint x: 23, startPoint y: 110, endPoint x: 0, endPoint y: 113, distance: 23.7
type input "0"
click at [17, 110] on input "range" at bounding box center [43, 110] width 52 height 5
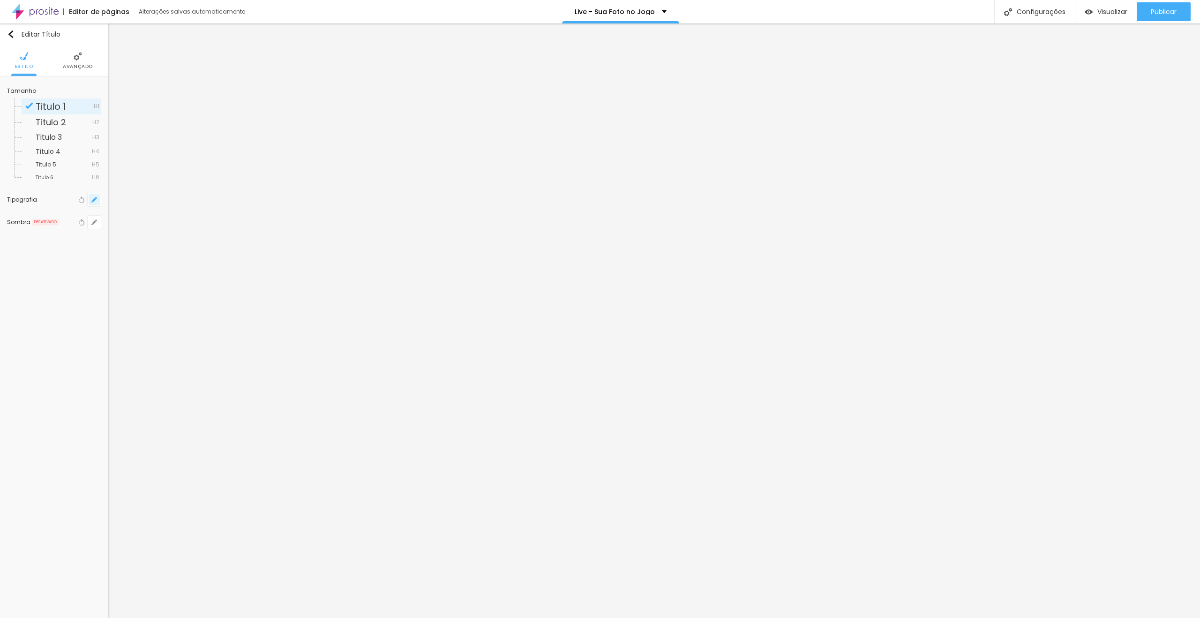
click at [94, 197] on icon "button" at bounding box center [94, 200] width 6 height 6
type input "1"
drag, startPoint x: 203, startPoint y: 263, endPoint x: 225, endPoint y: 264, distance: 22.5
click at [225, 264] on div "Fonte AbrilFatface-Regular Actor-Regular Alegreya AlegreyaBlack [PERSON_NAME] A…" at bounding box center [158, 299] width 141 height 180
type input "8"
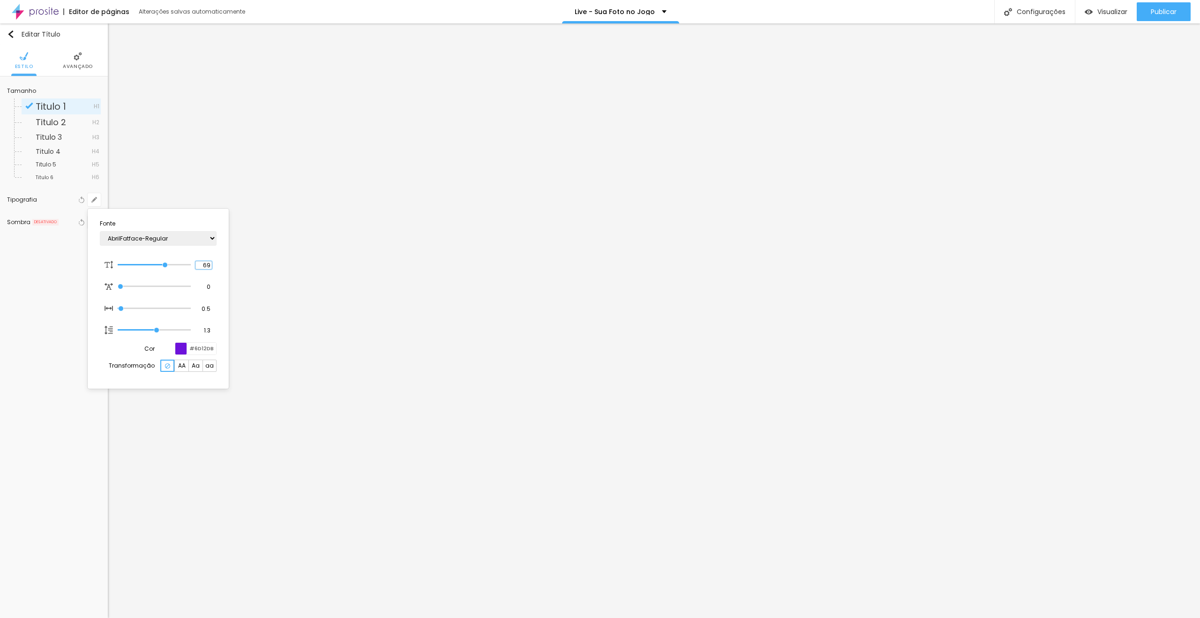
type input "2"
type input "1"
type input "8"
type input "1"
type input "26"
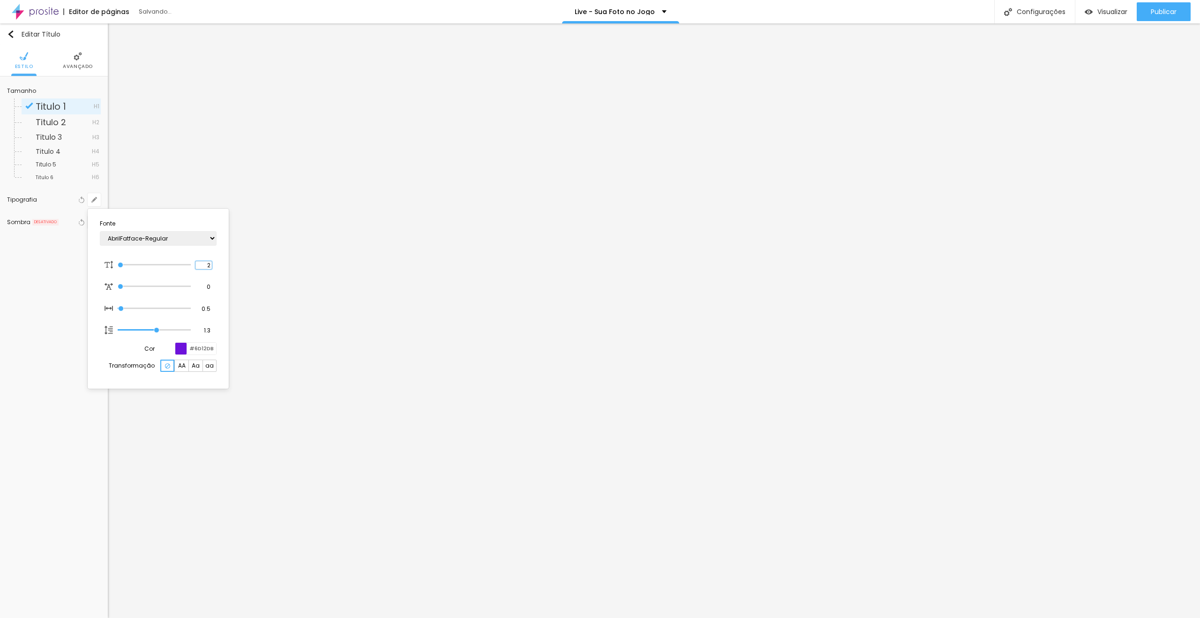
type input "26"
type input "1"
type input "26"
click at [635, 503] on div at bounding box center [600, 309] width 1200 height 618
click at [98, 198] on button "button" at bounding box center [94, 199] width 13 height 13
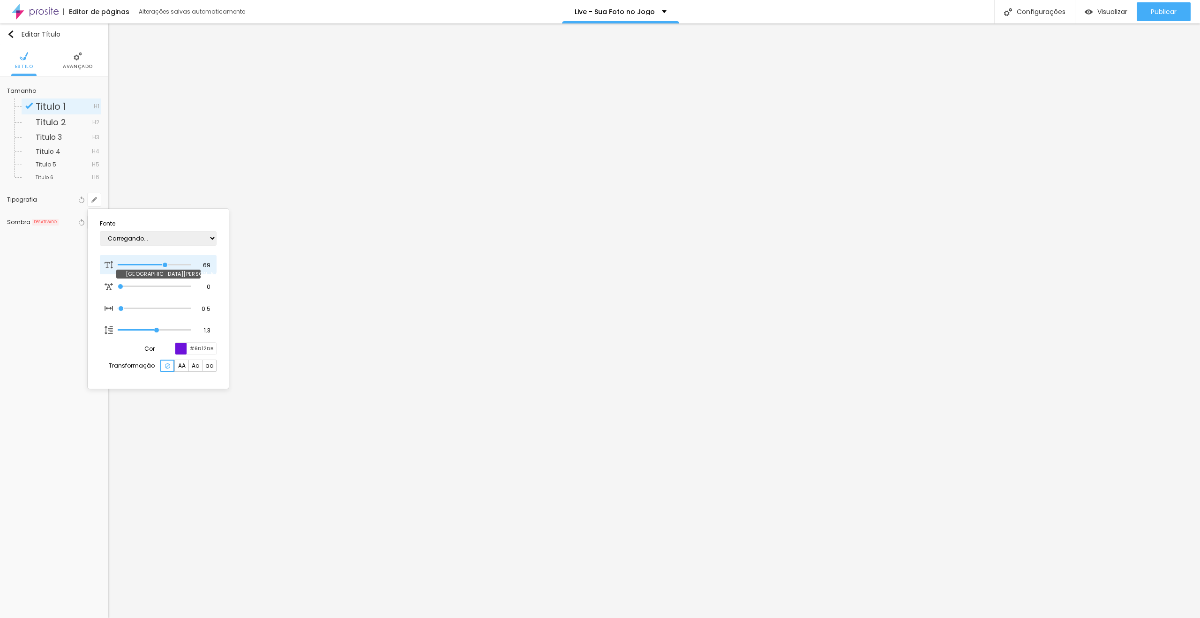
type input "1"
drag, startPoint x: 204, startPoint y: 265, endPoint x: 224, endPoint y: 267, distance: 20.2
click at [224, 267] on section "Fonte AbrilFatface-Regular Actor-Regular Alegreya AlegreyaBlack [PERSON_NAME] A…" at bounding box center [158, 298] width 134 height 173
type input "8"
type input "2"
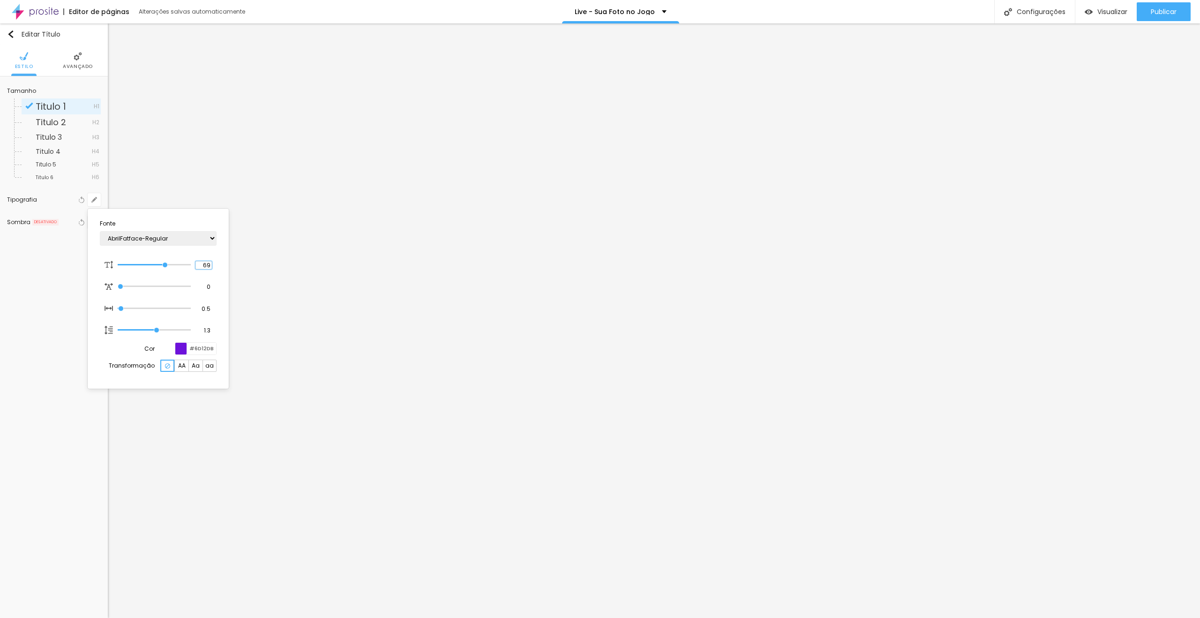
type input "1"
type input "26"
type input "1"
type input "26"
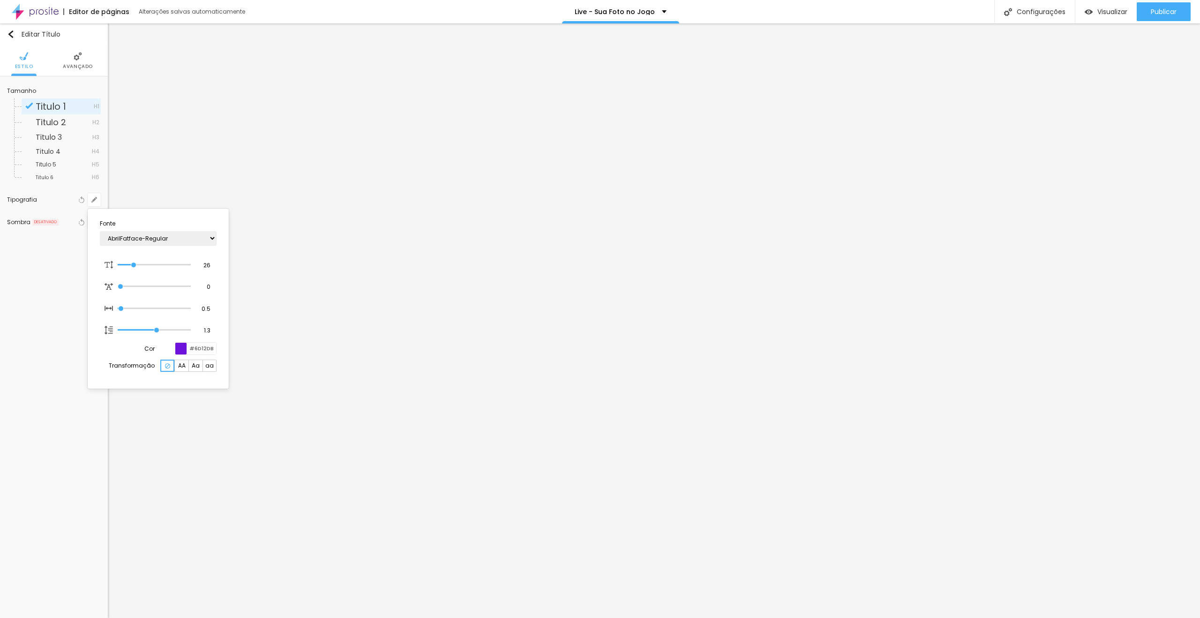
click at [699, 558] on div at bounding box center [600, 309] width 1200 height 618
click at [91, 206] on div "Tipografia Voltar ao padrão" at bounding box center [54, 199] width 94 height 23
click at [94, 196] on button "button" at bounding box center [94, 199] width 13 height 13
type input "1"
drag, startPoint x: 205, startPoint y: 266, endPoint x: 221, endPoint y: 268, distance: 16.0
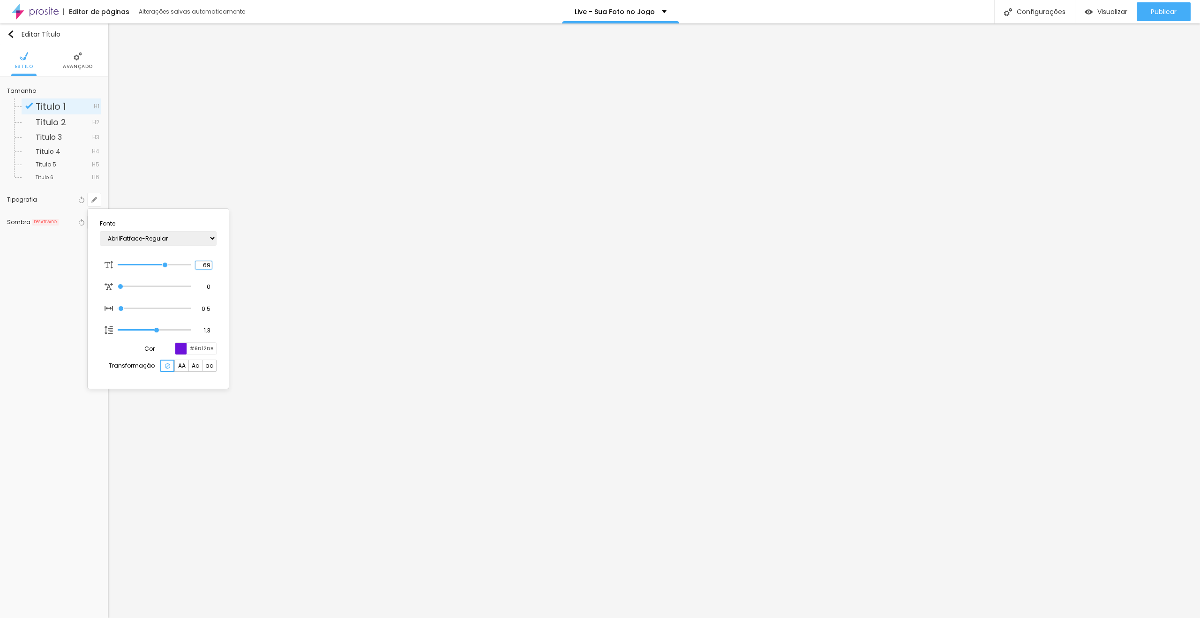
click at [221, 268] on section "Fonte AbrilFatface-Regular Actor-Regular Alegreya AlegreyaBlack [PERSON_NAME] A…" at bounding box center [158, 298] width 134 height 173
drag, startPoint x: 201, startPoint y: 265, endPoint x: 240, endPoint y: 268, distance: 39.0
click at [240, 268] on body "Editor de páginas Alterações salvas automaticamente Live - Sua Foto no Jogo Con…" at bounding box center [600, 309] width 1200 height 618
type input "8"
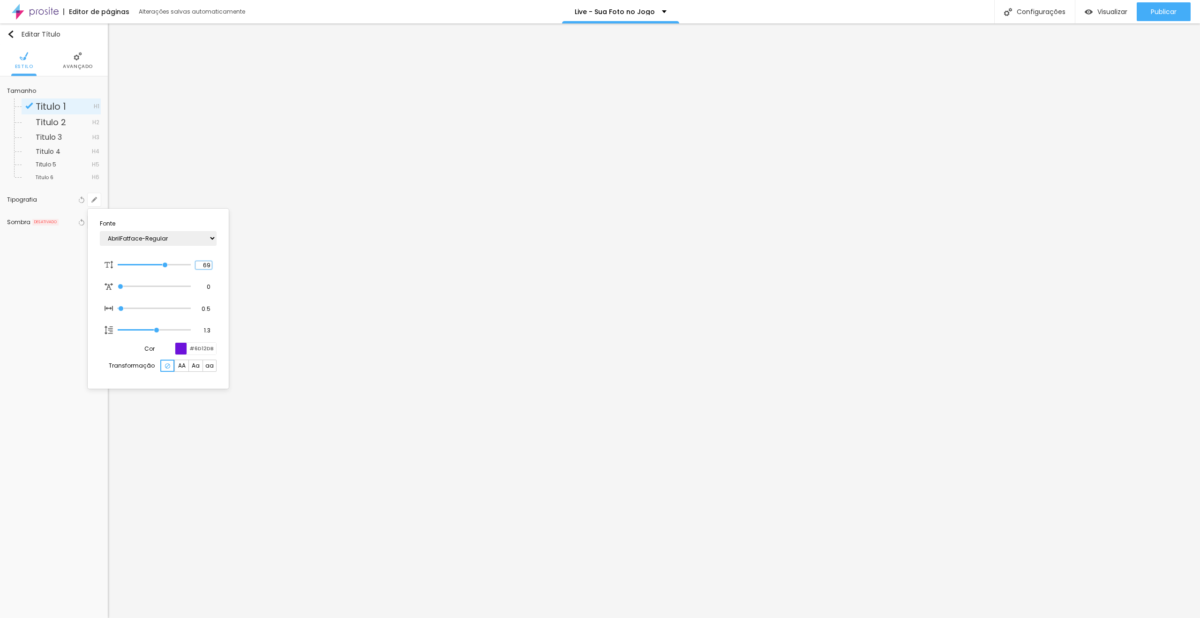
type input "2"
type input "1"
type input "26"
type input "1"
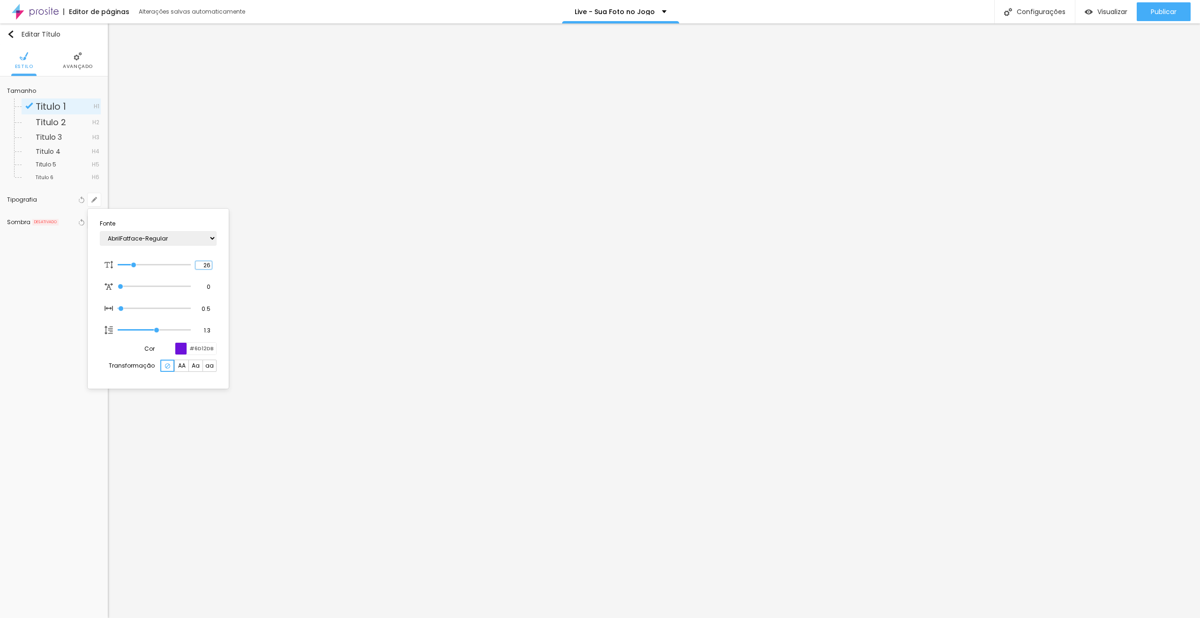
type input "26"
click at [668, 414] on div at bounding box center [600, 309] width 1200 height 618
click at [95, 195] on button "button" at bounding box center [94, 199] width 13 height 13
type input "1"
drag, startPoint x: 203, startPoint y: 268, endPoint x: 222, endPoint y: 269, distance: 19.7
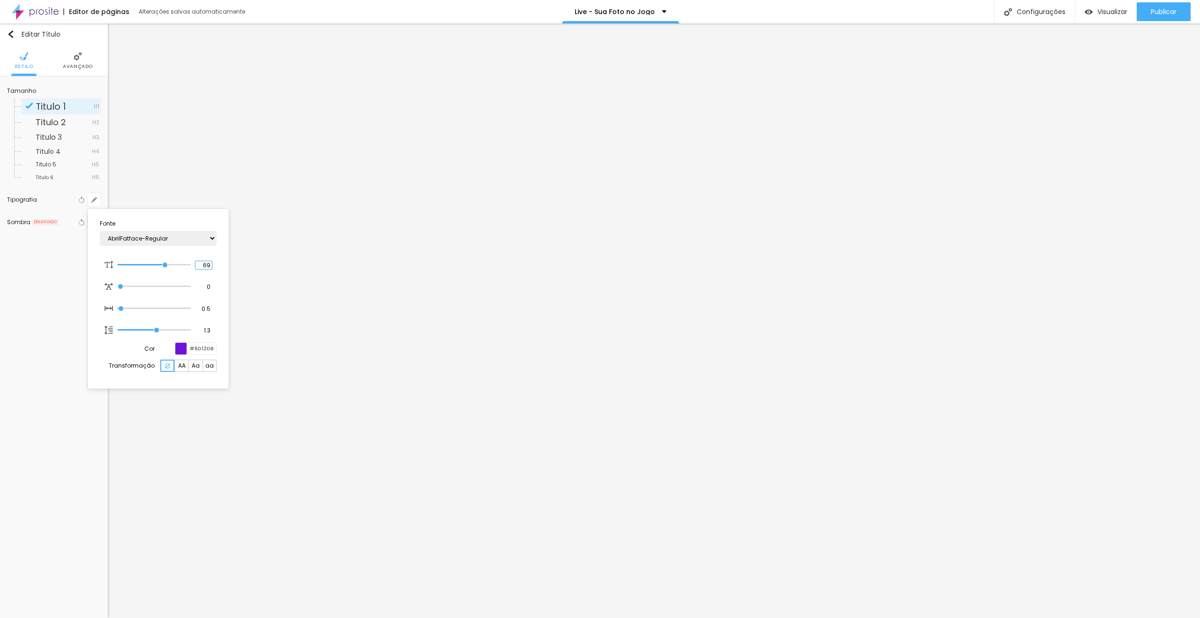
click at [222, 269] on section "Fonte AbrilFatface-Regular Actor-Regular Alegreya AlegreyaBlack [PERSON_NAME] A…" at bounding box center [158, 298] width 134 height 173
type input "8"
type input "2"
type input "1"
type input "8"
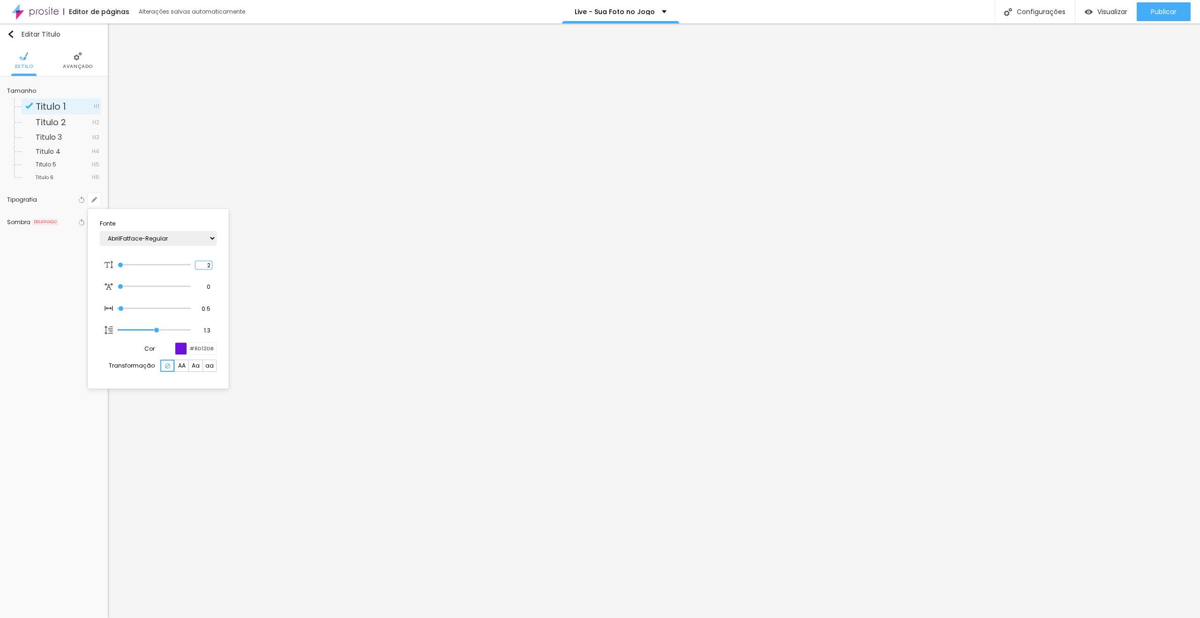
type input "1"
type input "26"
type input "1"
type input "26"
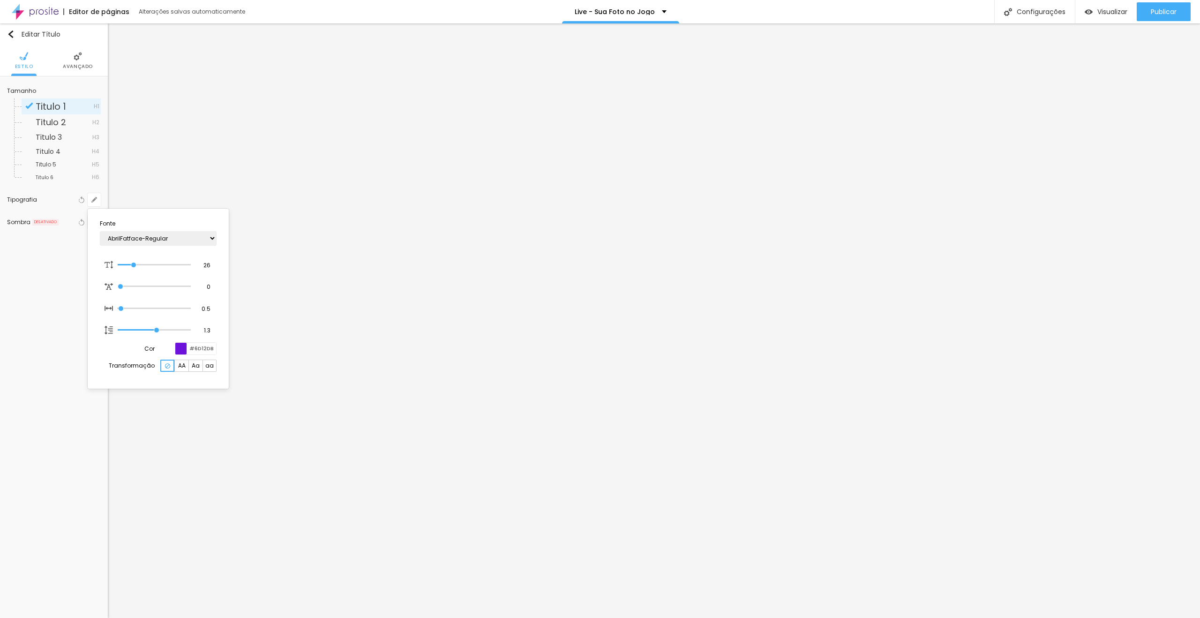
click at [693, 44] on div at bounding box center [600, 309] width 1200 height 618
click at [97, 198] on icon "button" at bounding box center [96, 198] width 2 height 2
click at [181, 347] on div at bounding box center [181, 349] width 12 height 12
type input "1"
type input "#61596B"
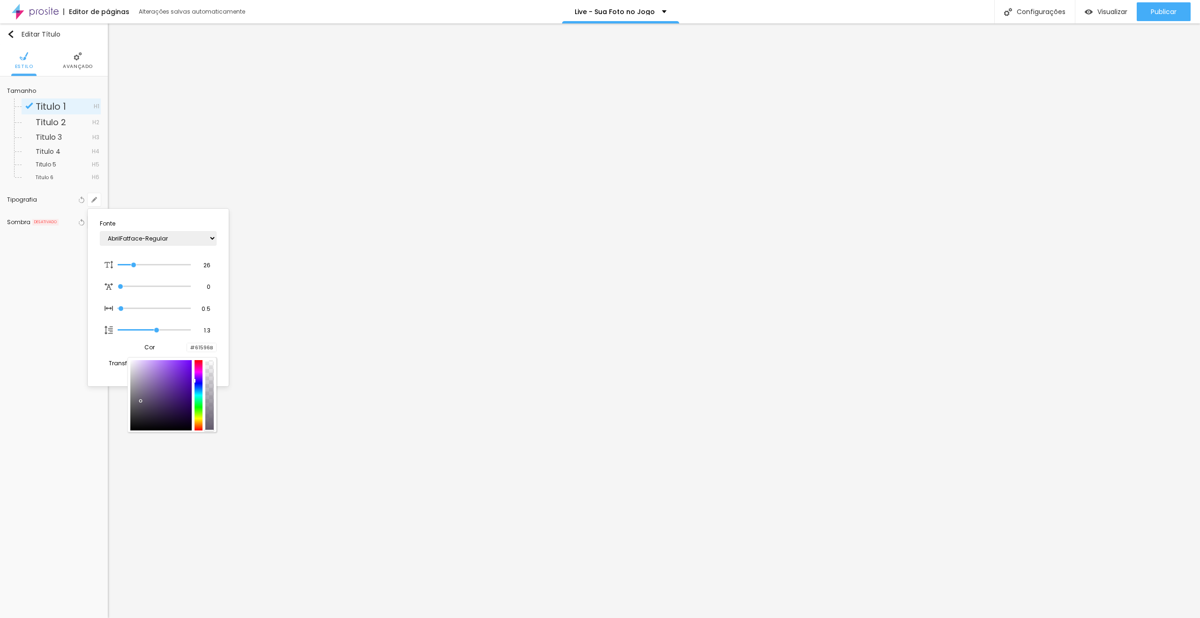
type input "1"
type input "#414042"
type input "1"
type input "#070707"
type input "1"
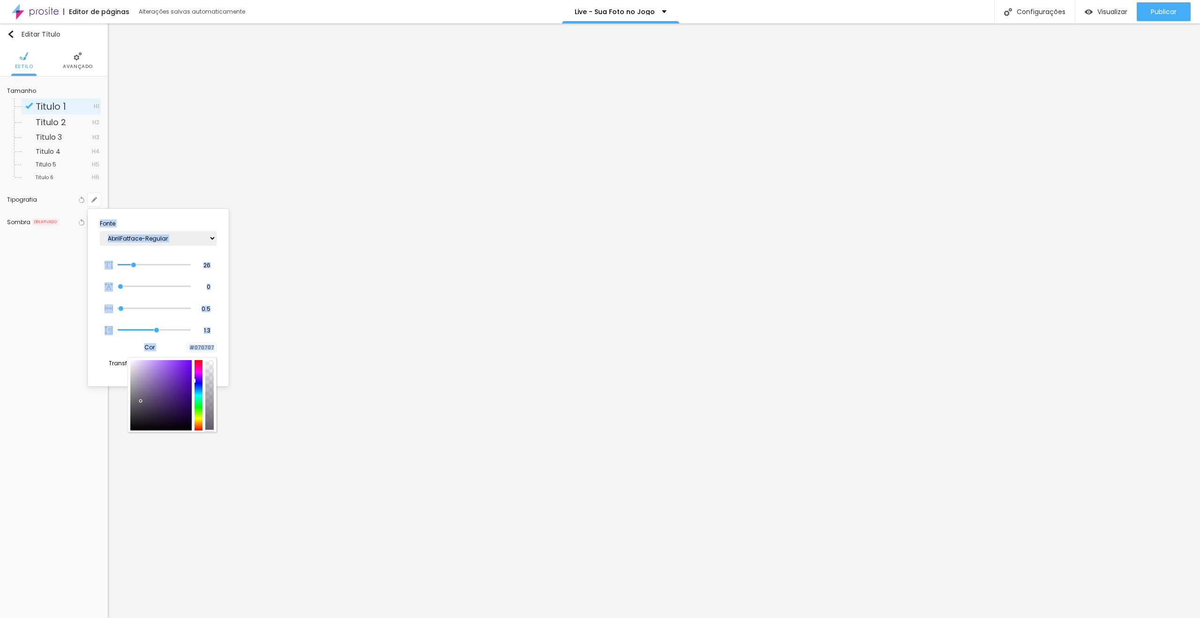
type input "#000000"
type input "1"
drag, startPoint x: 141, startPoint y: 402, endPoint x: 108, endPoint y: 443, distance: 52.4
click at [108, 443] on body "Editor de páginas Alterações salvas automaticamente Live - Sua Foto no Jogo Con…" at bounding box center [600, 309] width 1200 height 618
click at [628, 391] on div at bounding box center [600, 309] width 1200 height 618
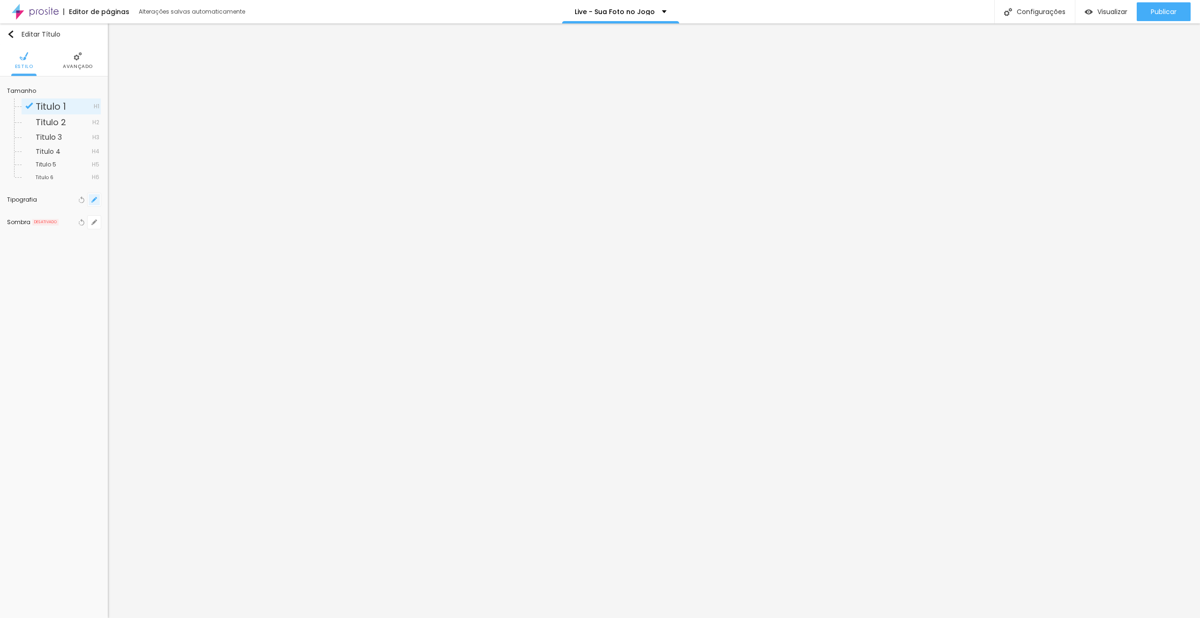
click at [98, 202] on button "button" at bounding box center [94, 199] width 13 height 13
click at [182, 344] on div at bounding box center [181, 349] width 12 height 12
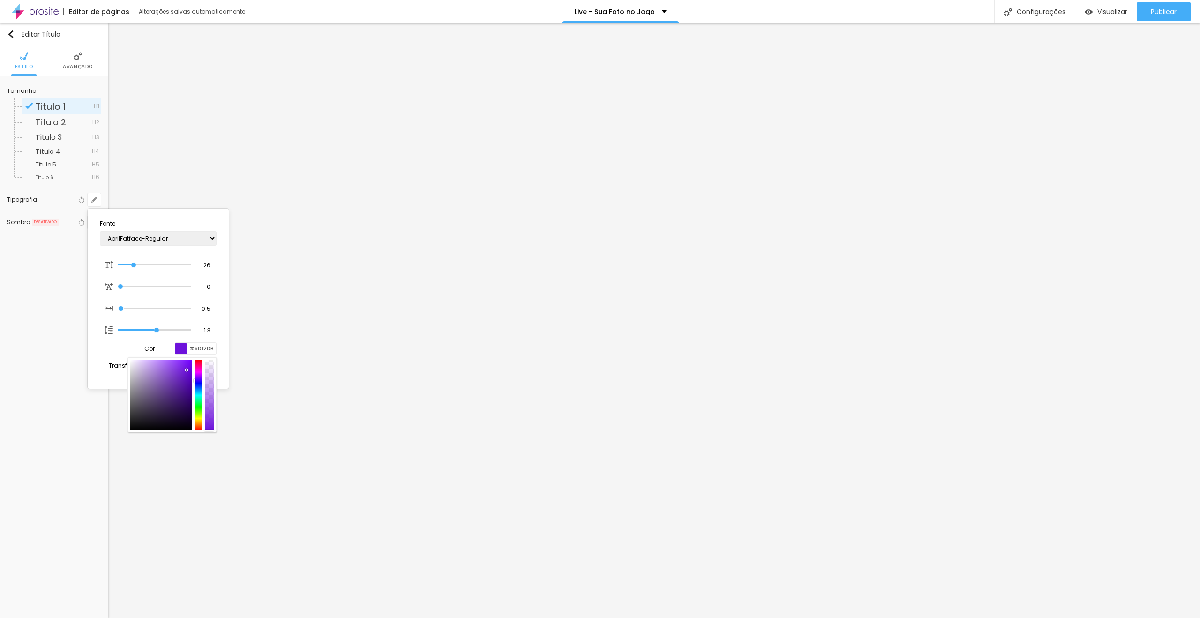
type input "1"
type input "#493264"
type input "1"
type input "#383838"
type input "1"
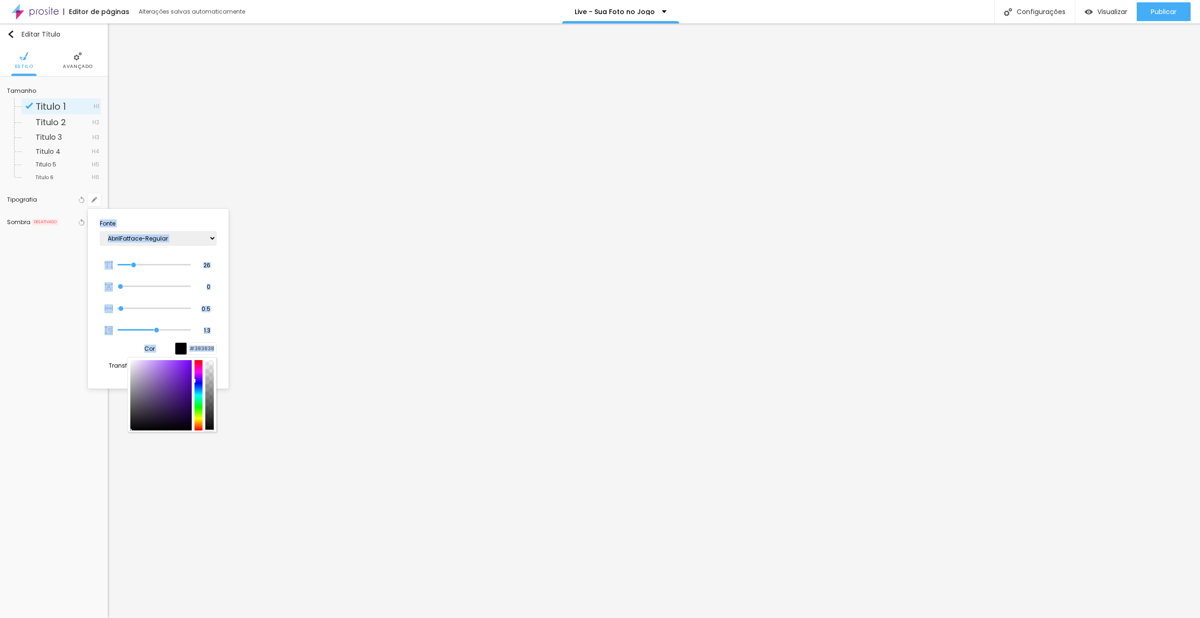
type input "#000000"
type input "1"
drag, startPoint x: 158, startPoint y: 403, endPoint x: 90, endPoint y: 444, distance: 79.1
click at [90, 444] on body "Editor de páginas Alterações salvas automaticamente Live - Sua Foto no Jogo Con…" at bounding box center [600, 309] width 1200 height 618
click at [659, 477] on div at bounding box center [600, 309] width 1200 height 618
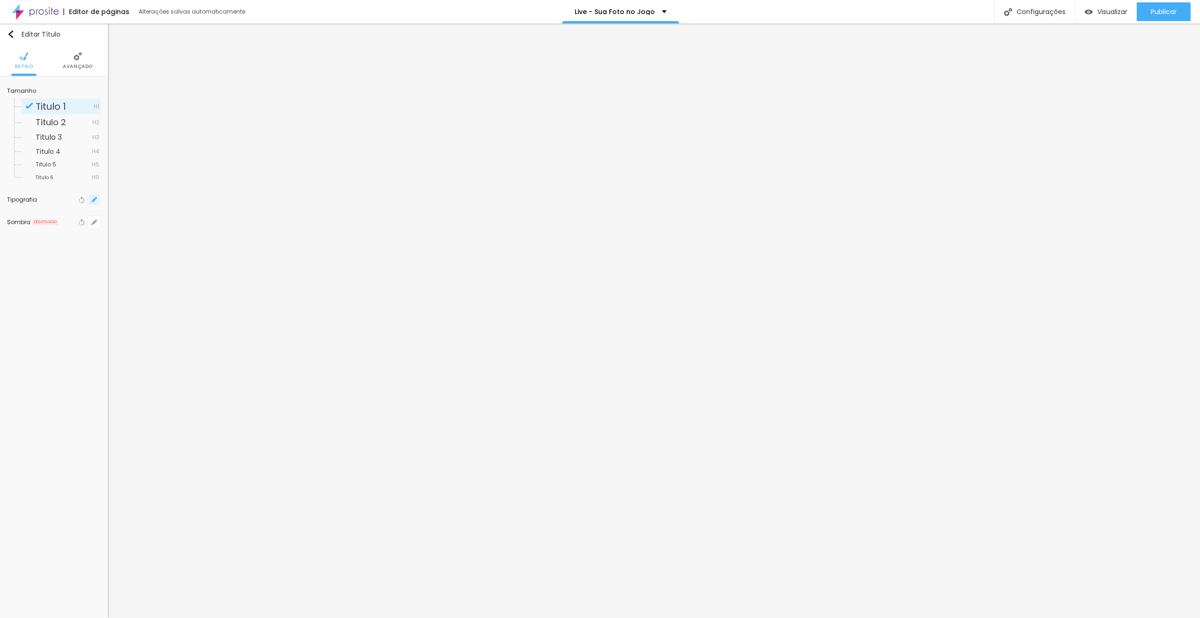
click at [98, 204] on button "button" at bounding box center [94, 199] width 13 height 13
click at [183, 348] on div at bounding box center [181, 349] width 12 height 12
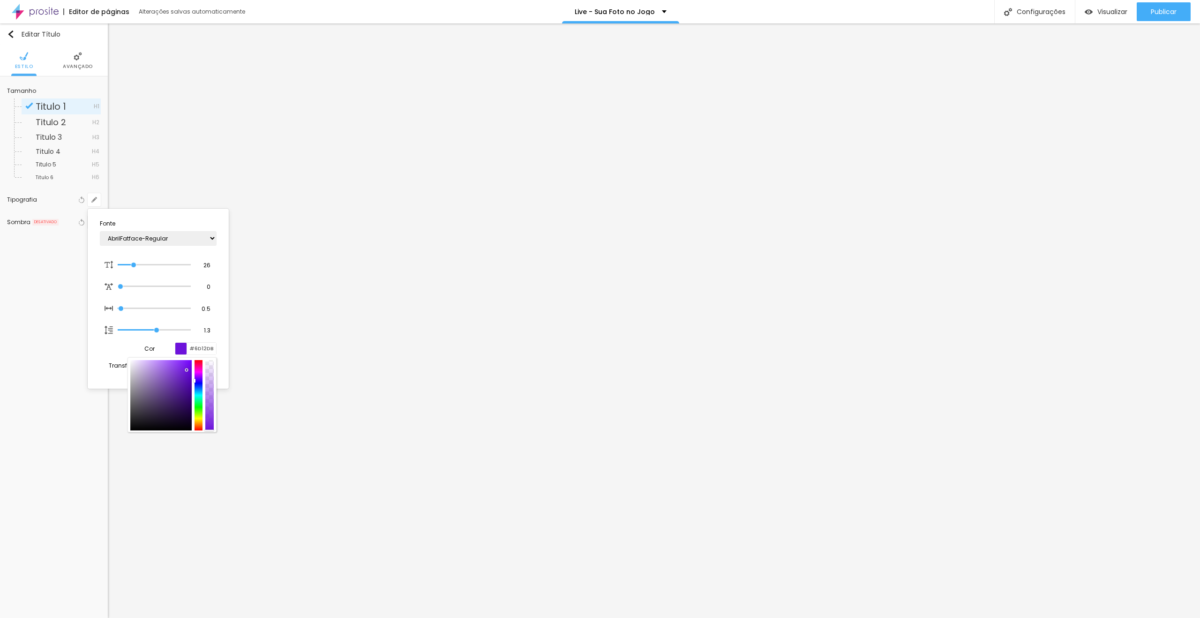
type input "1"
type input "#35214E"
type input "1"
type input "#1B181F"
type input "1"
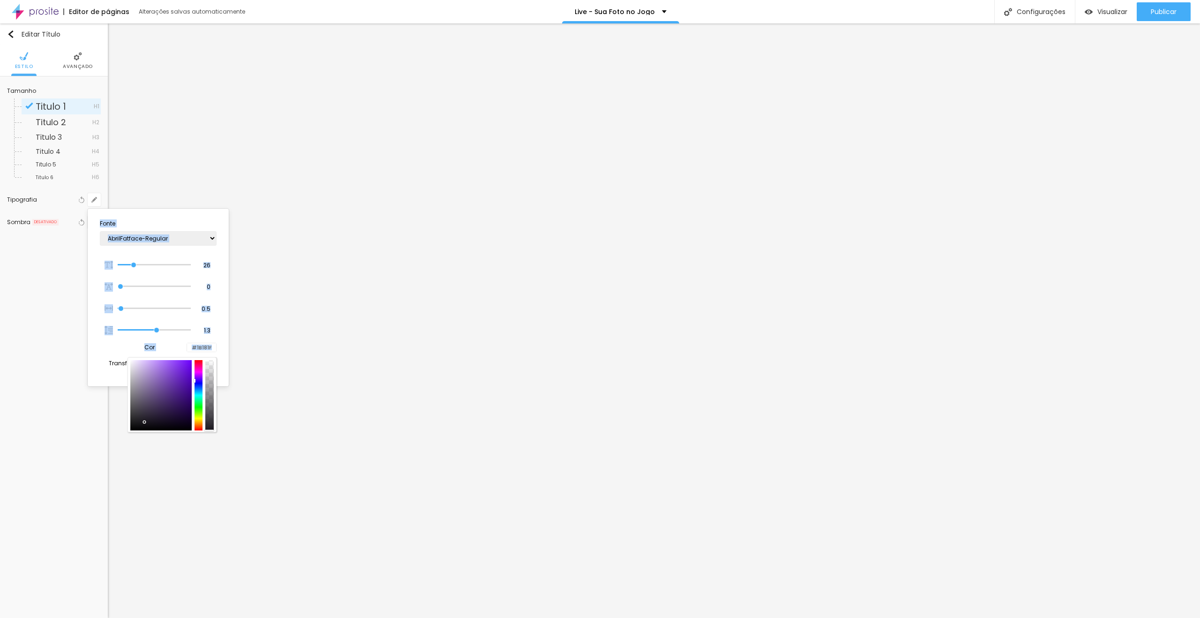
type input "#000000"
drag, startPoint x: 164, startPoint y: 410, endPoint x: 98, endPoint y: 440, distance: 72.2
click at [95, 440] on body "Editor de páginas Alterações salvas automaticamente Live - Sua Foto no Jogo Con…" at bounding box center [600, 309] width 1200 height 618
type input "1"
click at [719, 493] on div at bounding box center [600, 309] width 1200 height 618
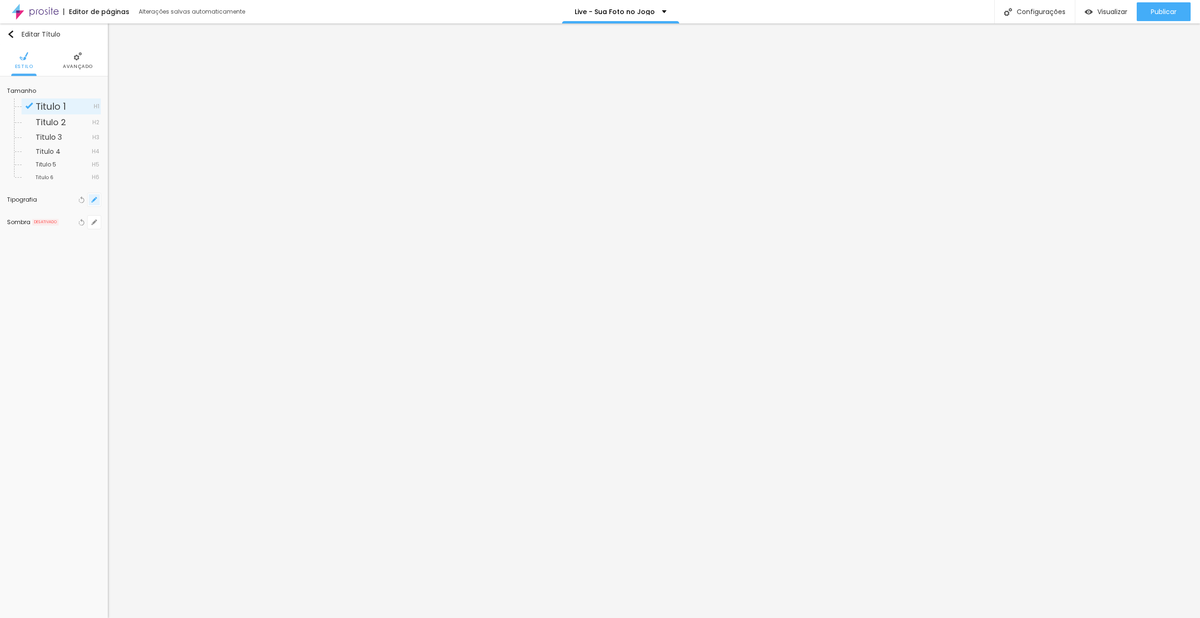
click at [97, 195] on button "button" at bounding box center [94, 199] width 13 height 13
click at [185, 348] on div at bounding box center [181, 349] width 12 height 12
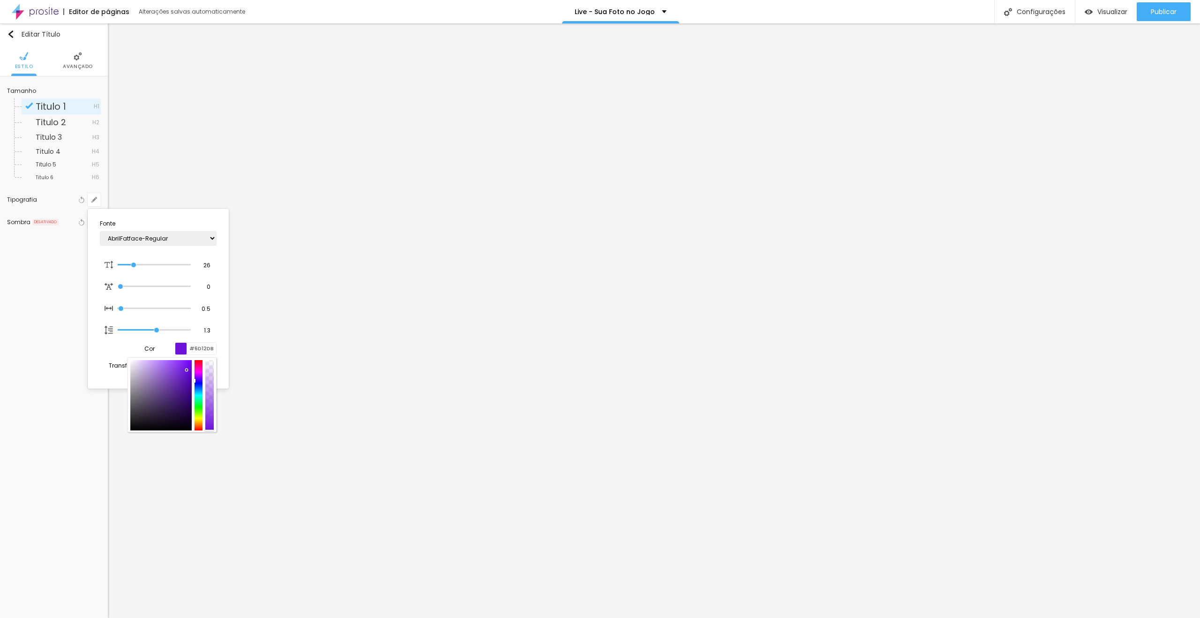
type input "1"
type input "#4C257C"
type input "1"
type input "#402E57"
type input "1"
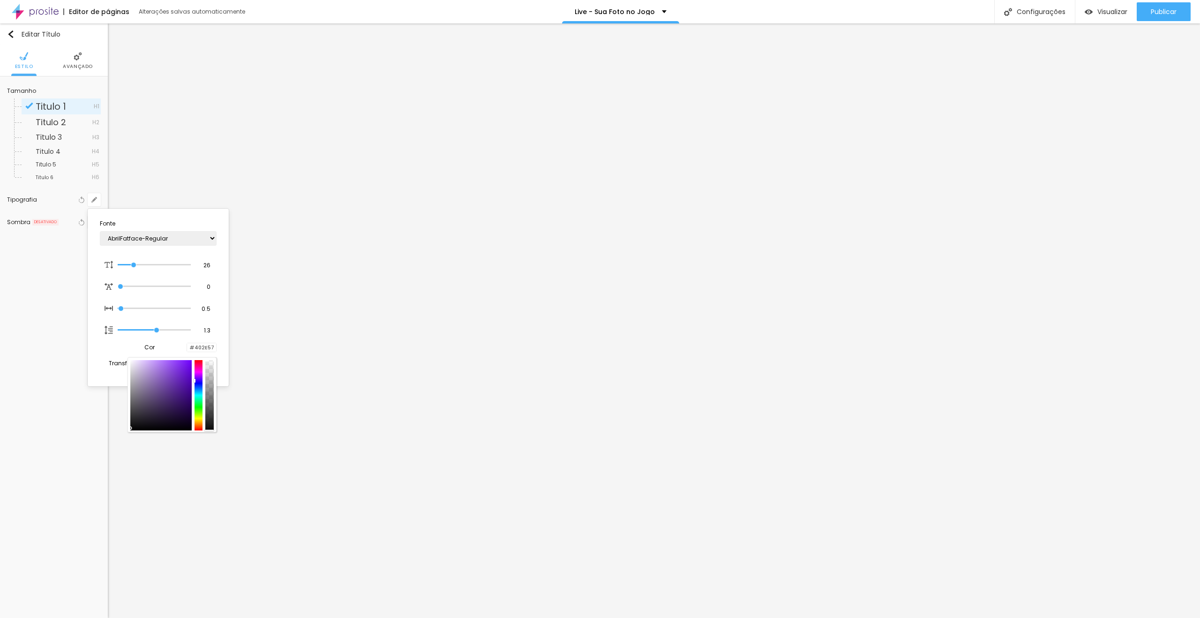
type input "#090909"
type input "1"
type input "#000000"
type input "1"
drag, startPoint x: 173, startPoint y: 395, endPoint x: 110, endPoint y: 445, distance: 80.8
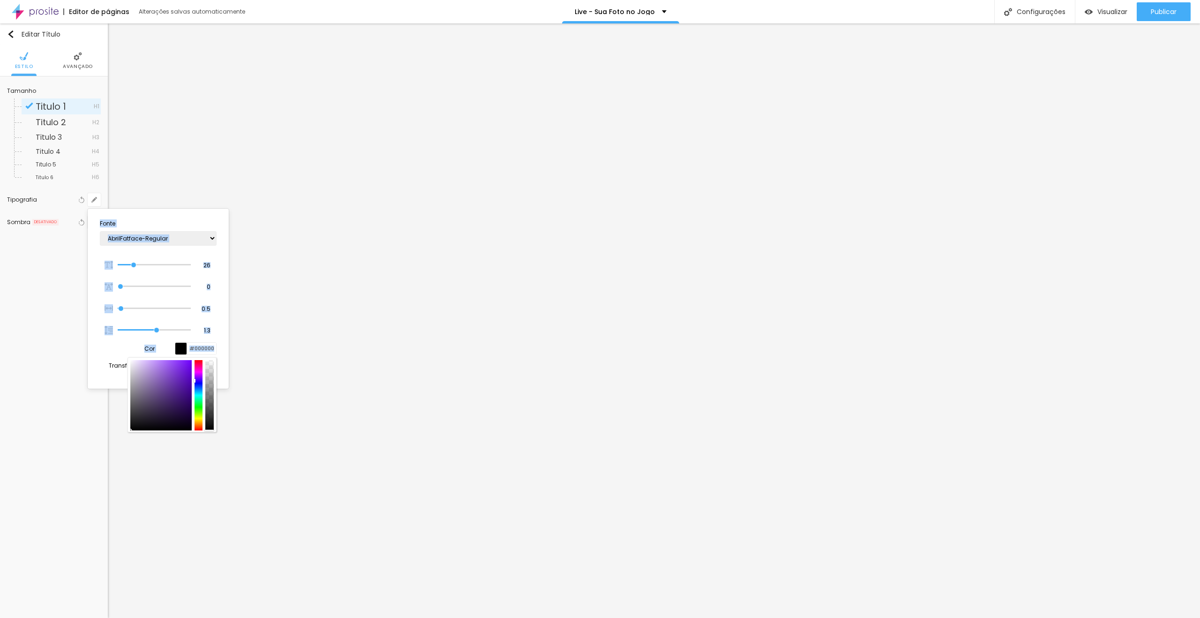
click at [110, 445] on body "Editor de páginas Alterações salvas automaticamente Live - Sua Foto no Jogo Con…" at bounding box center [600, 309] width 1200 height 618
click at [1015, 403] on div at bounding box center [600, 309] width 1200 height 618
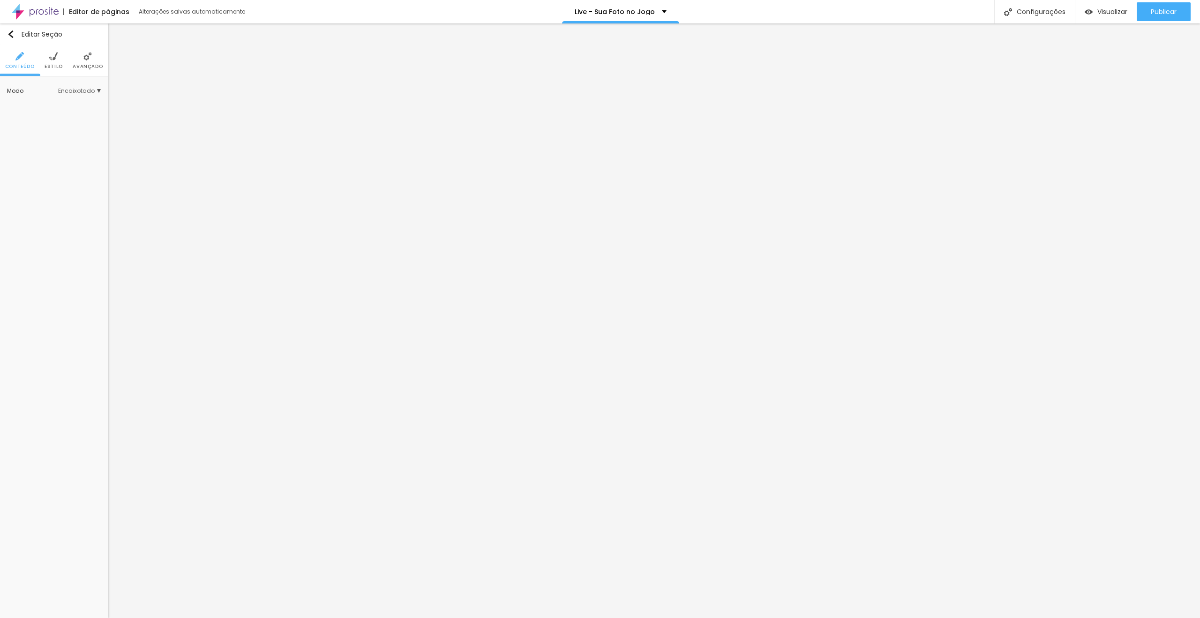
click at [56, 57] on img at bounding box center [53, 56] width 8 height 8
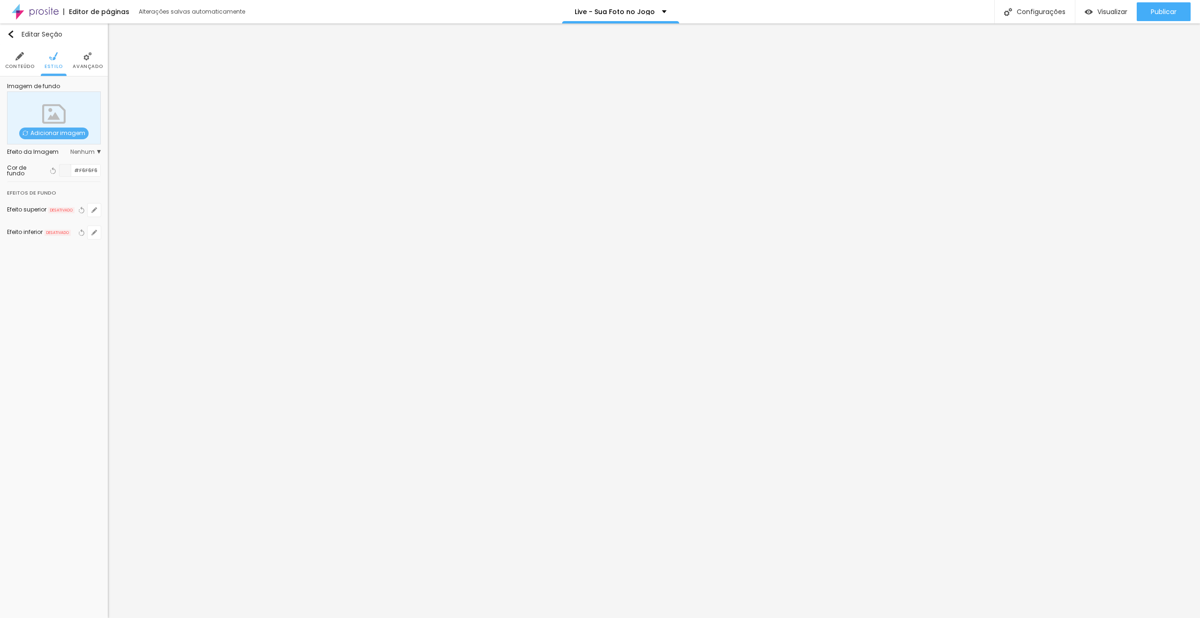
click at [69, 167] on div at bounding box center [66, 171] width 12 height 12
type input "#121212"
drag, startPoint x: 33, startPoint y: 234, endPoint x: 8, endPoint y: 247, distance: 28.9
click at [8, 247] on div "Imagem de fundo Adicionar imagem Efeito da Imagem Nenhum Nenhum Parallax Cor de…" at bounding box center [54, 166] width 108 height 180
click at [61, 67] on ul "Conteúdo Estilo Avançado" at bounding box center [54, 60] width 108 height 31
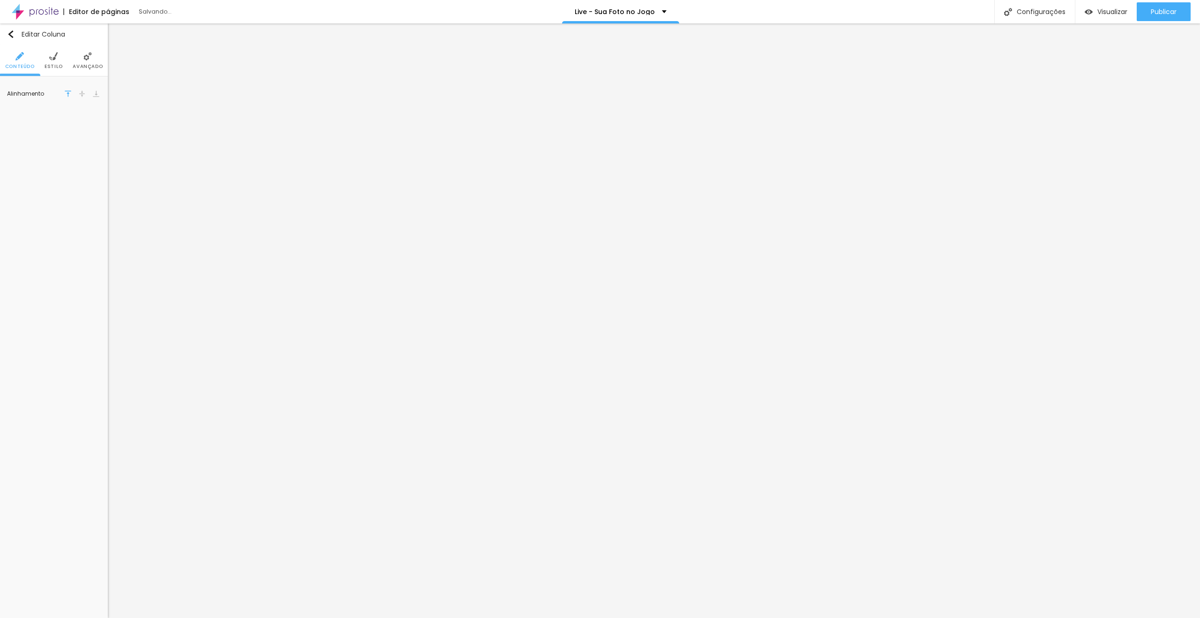
click at [54, 66] on span "Estilo" at bounding box center [54, 66] width 18 height 5
click at [69, 95] on div at bounding box center [66, 95] width 12 height 12
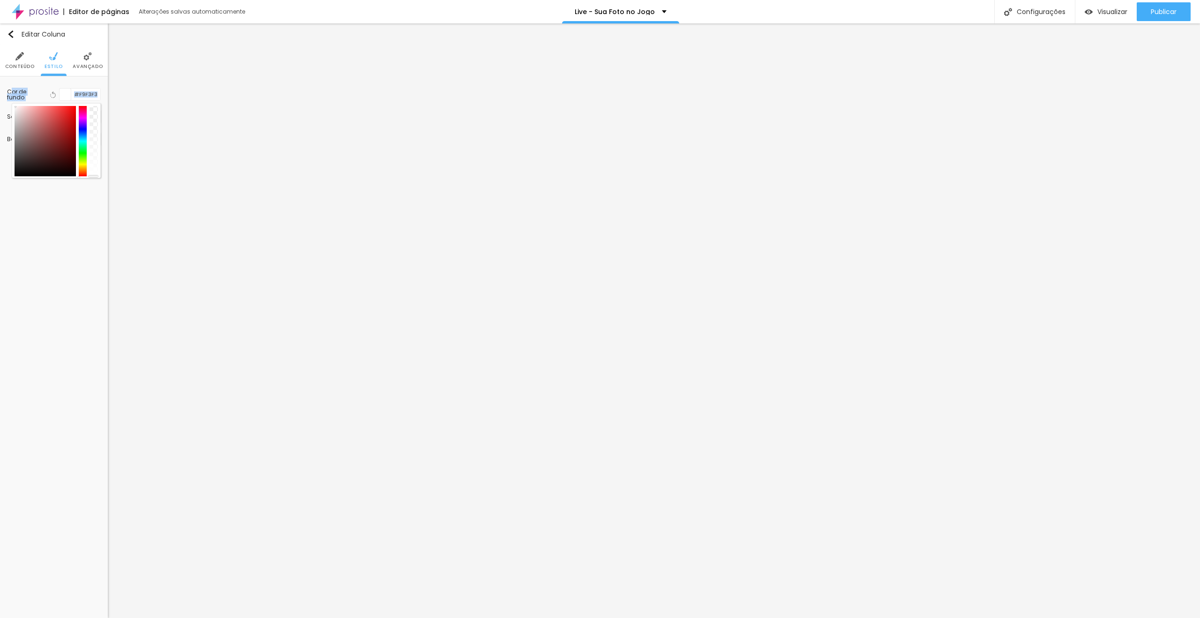
type input "#FFFFFF"
drag, startPoint x: 39, startPoint y: 132, endPoint x: 7, endPoint y: 97, distance: 48.1
click at [7, 97] on div "Cor de fundo Voltar ao padrão #FFFFFF Sombra DESATIVADO Voltar ao padrão Borda …" at bounding box center [54, 116] width 108 height 81
drag, startPoint x: 68, startPoint y: 227, endPoint x: 101, endPoint y: 131, distance: 101.1
click at [68, 227] on div "Editar Coluna Conteúdo Estilo Avançado Cor de fundo Voltar ao padrão #FFFFFF So…" at bounding box center [54, 320] width 108 height 594
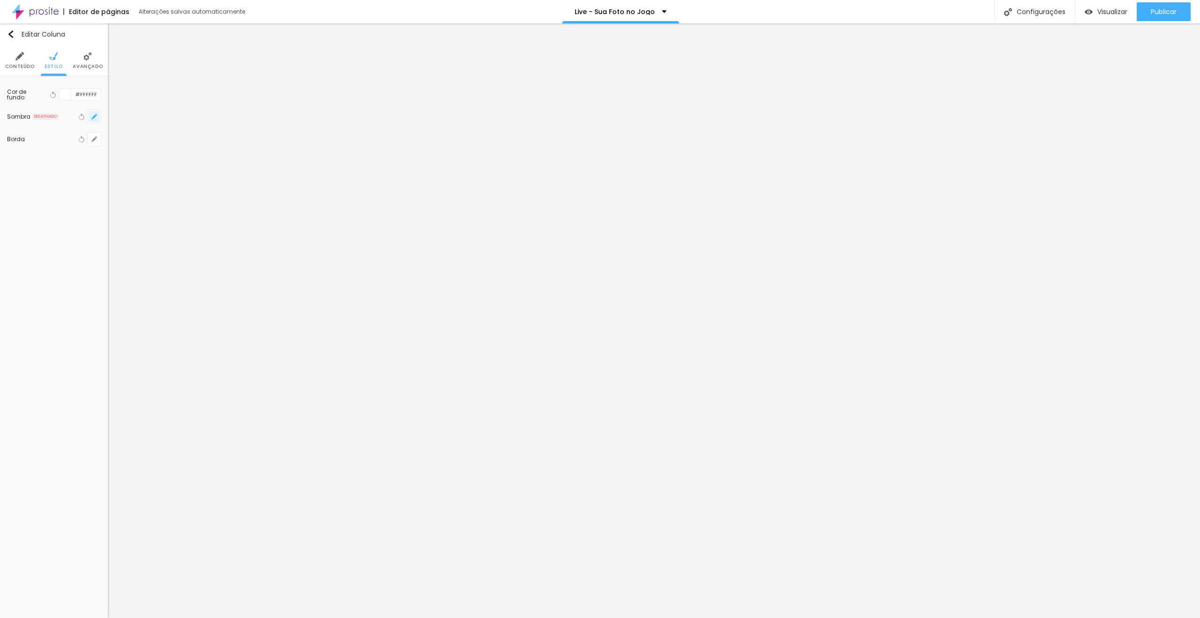
click at [97, 119] on button "button" at bounding box center [94, 116] width 13 height 13
drag, startPoint x: 45, startPoint y: 155, endPoint x: 86, endPoint y: 146, distance: 42.3
click at [47, 155] on div at bounding box center [600, 309] width 1200 height 618
click at [97, 138] on icon "button" at bounding box center [94, 139] width 6 height 6
click at [204, 219] on input "#000000" at bounding box center [195, 218] width 29 height 12
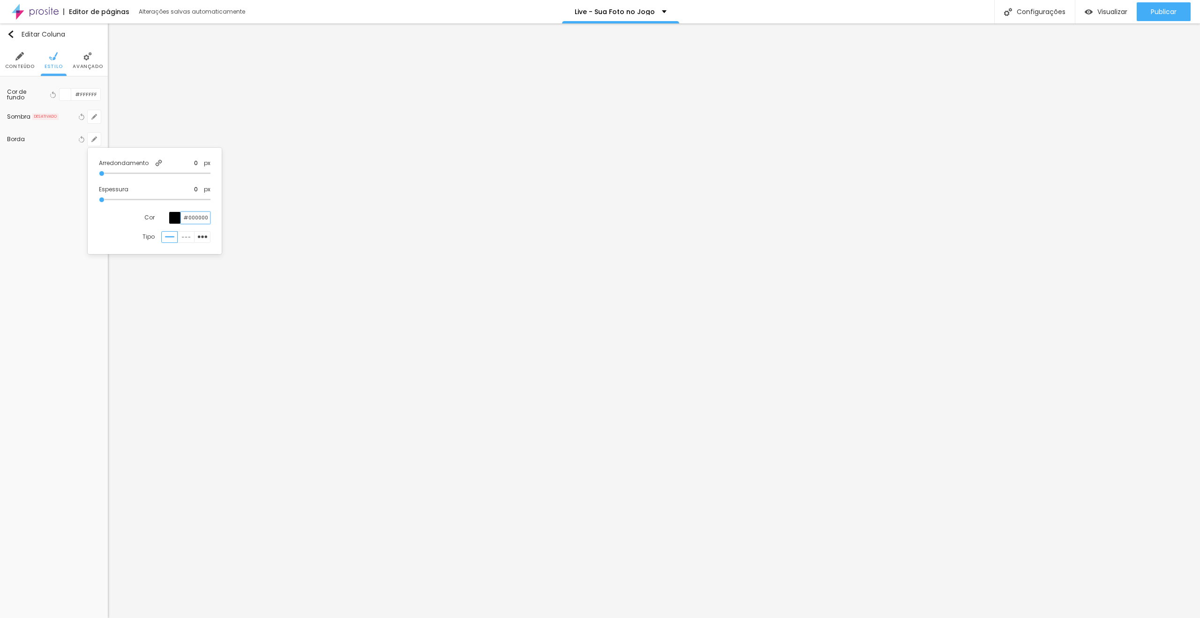
click at [204, 219] on input "#000000" at bounding box center [195, 218] width 29 height 12
paste input "6D12DB"
type input "#6D12DB"
type input "1"
drag, startPoint x: 102, startPoint y: 197, endPoint x: 115, endPoint y: 197, distance: 12.7
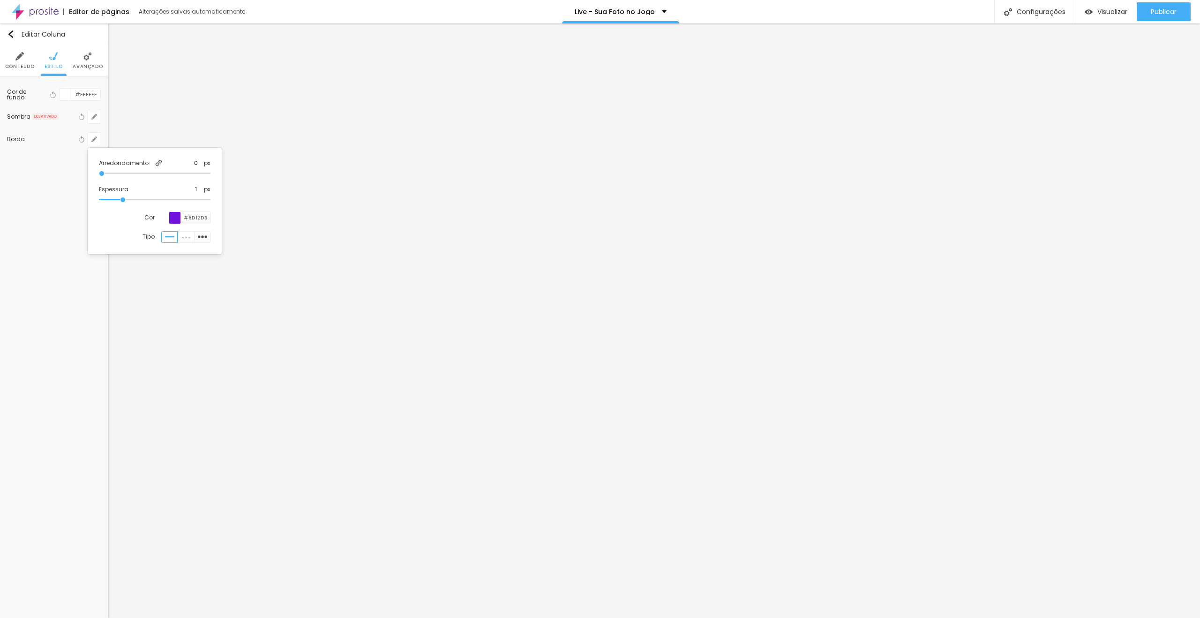
click at [115, 197] on input "range" at bounding box center [155, 199] width 112 height 5
drag, startPoint x: 103, startPoint y: 170, endPoint x: 144, endPoint y: 172, distance: 41.3
click at [113, 171] on input "range" at bounding box center [155, 173] width 112 height 5
drag, startPoint x: 192, startPoint y: 165, endPoint x: 208, endPoint y: 164, distance: 16.0
click at [208, 164] on div "5 px" at bounding box center [199, 163] width 23 height 8
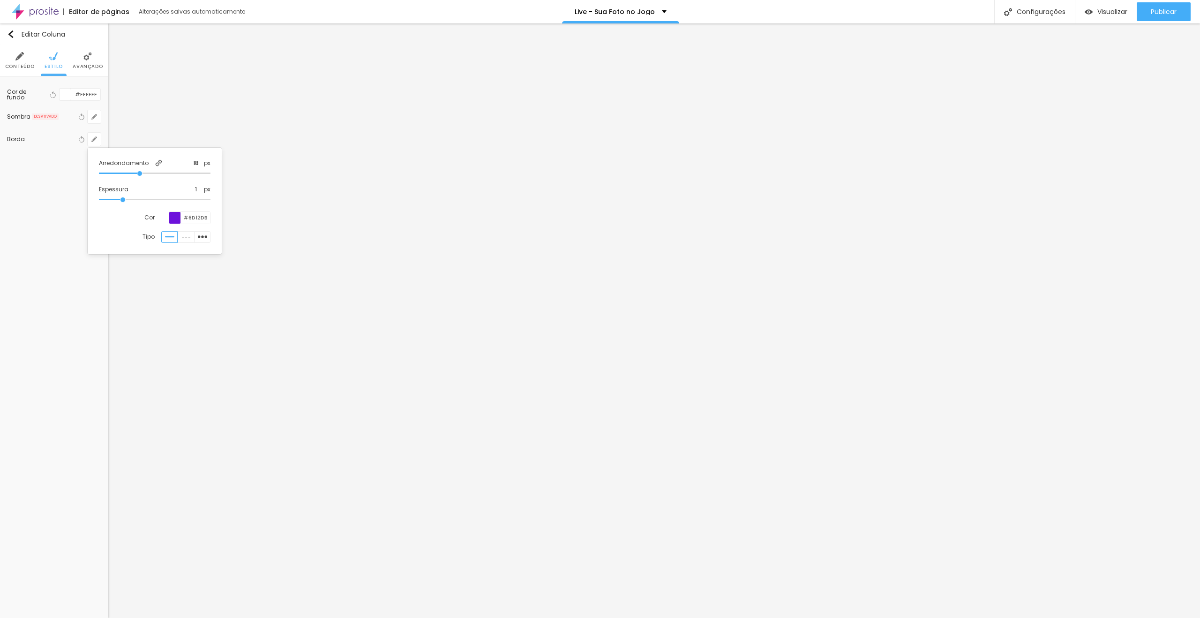
click at [1015, 346] on div at bounding box center [600, 309] width 1200 height 618
click at [68, 60] on li "Avançado" at bounding box center [78, 60] width 30 height 31
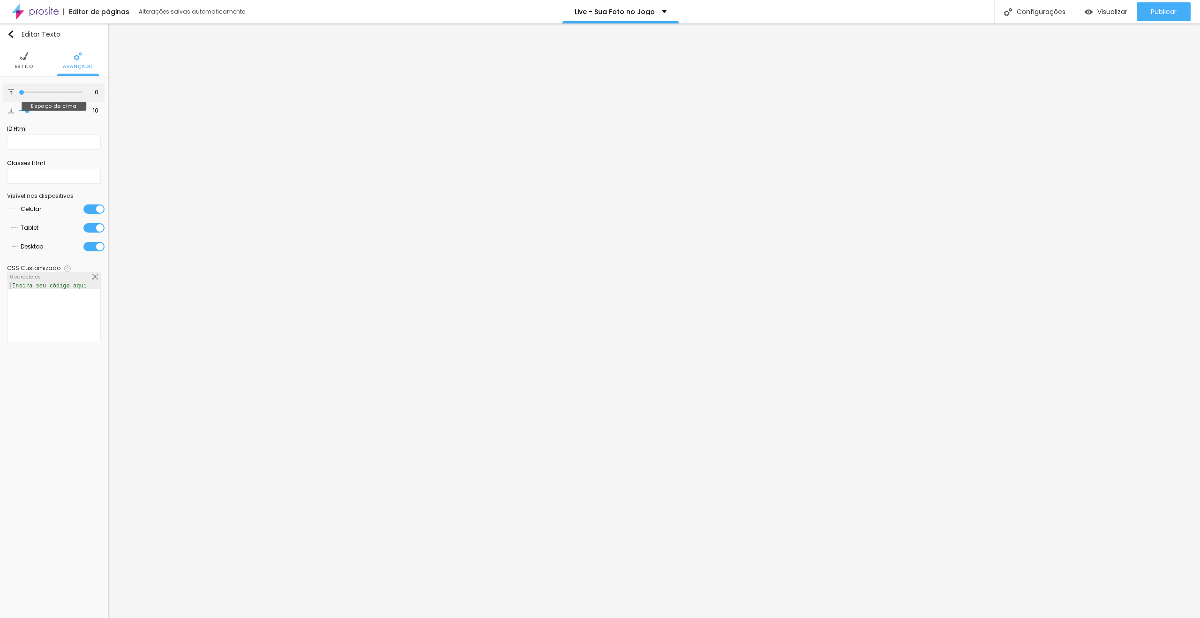
drag, startPoint x: 23, startPoint y: 90, endPoint x: 4, endPoint y: 91, distance: 19.3
click at [19, 91] on input "range" at bounding box center [51, 92] width 64 height 5
drag, startPoint x: 27, startPoint y: 109, endPoint x: 0, endPoint y: 111, distance: 27.3
click at [19, 111] on input "range" at bounding box center [51, 110] width 64 height 5
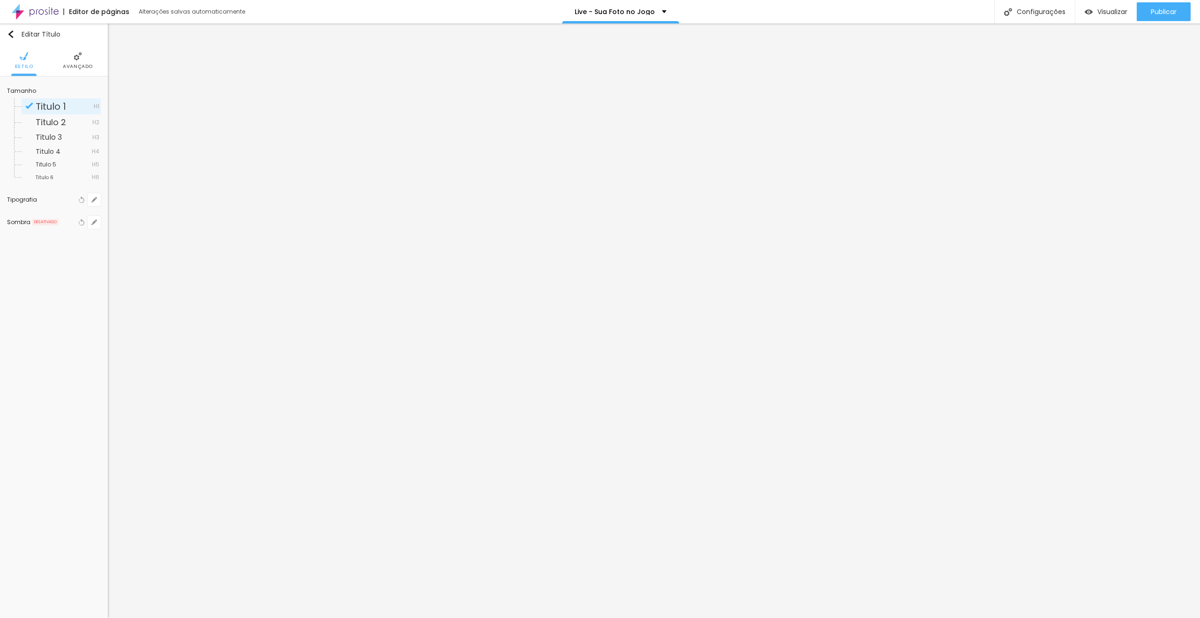
click at [71, 69] on span "Avançado" at bounding box center [78, 66] width 30 height 5
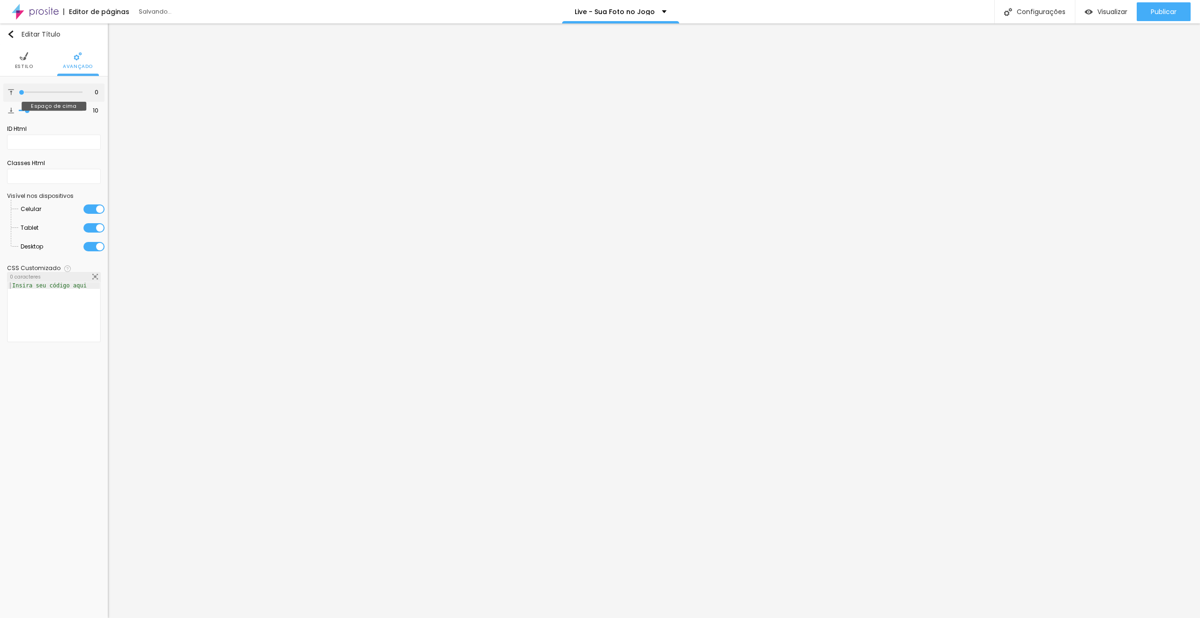
drag, startPoint x: 25, startPoint y: 92, endPoint x: 0, endPoint y: 91, distance: 25.3
click at [19, 91] on input "range" at bounding box center [51, 92] width 64 height 5
drag, startPoint x: 30, startPoint y: 108, endPoint x: 0, endPoint y: 110, distance: 30.1
click at [19, 110] on input "range" at bounding box center [51, 110] width 64 height 5
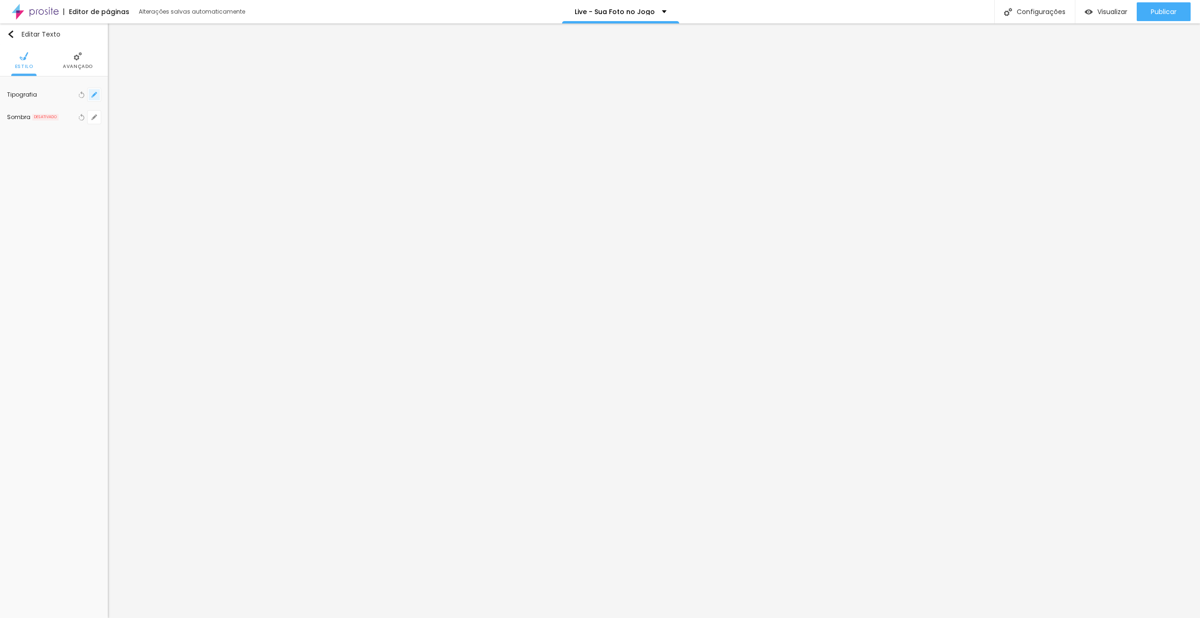
click at [95, 91] on button "button" at bounding box center [94, 94] width 13 height 13
drag, startPoint x: 201, startPoint y: 162, endPoint x: 213, endPoint y: 161, distance: 12.2
click at [213, 161] on div "[GEOGRAPHIC_DATA]" at bounding box center [158, 160] width 117 height 20
click at [559, 361] on div at bounding box center [600, 309] width 1200 height 618
click at [97, 92] on icon "button" at bounding box center [96, 93] width 2 height 2
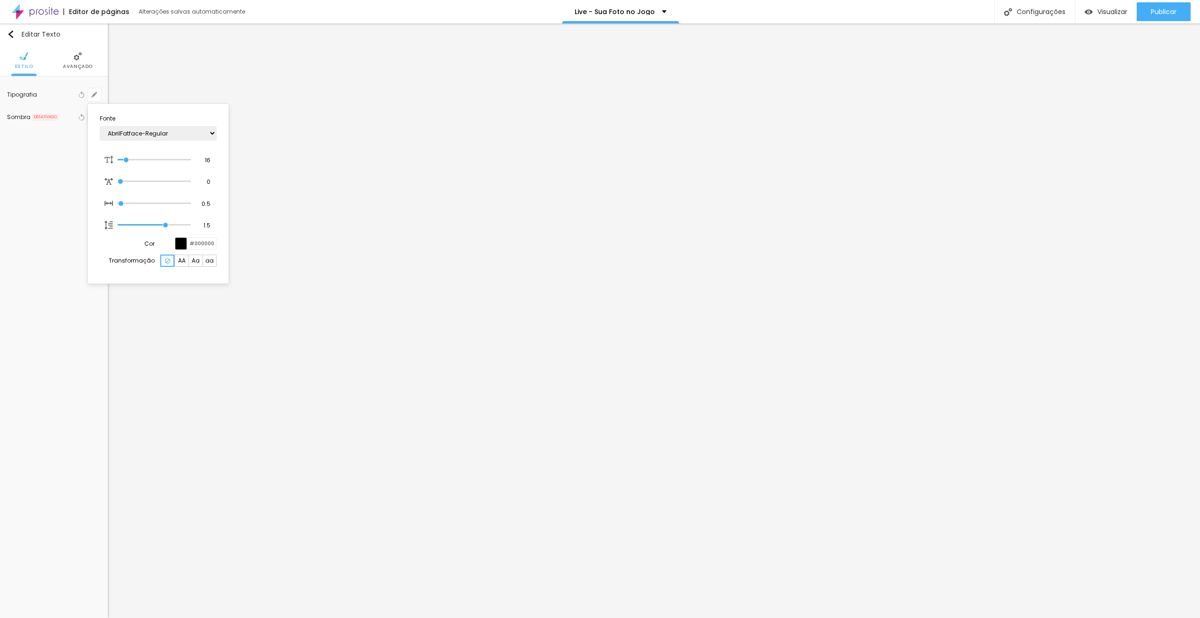
click at [477, 356] on div at bounding box center [600, 309] width 1200 height 618
click at [96, 96] on icon "button" at bounding box center [94, 95] width 6 height 6
click at [205, 241] on input "#000000" at bounding box center [201, 244] width 29 height 12
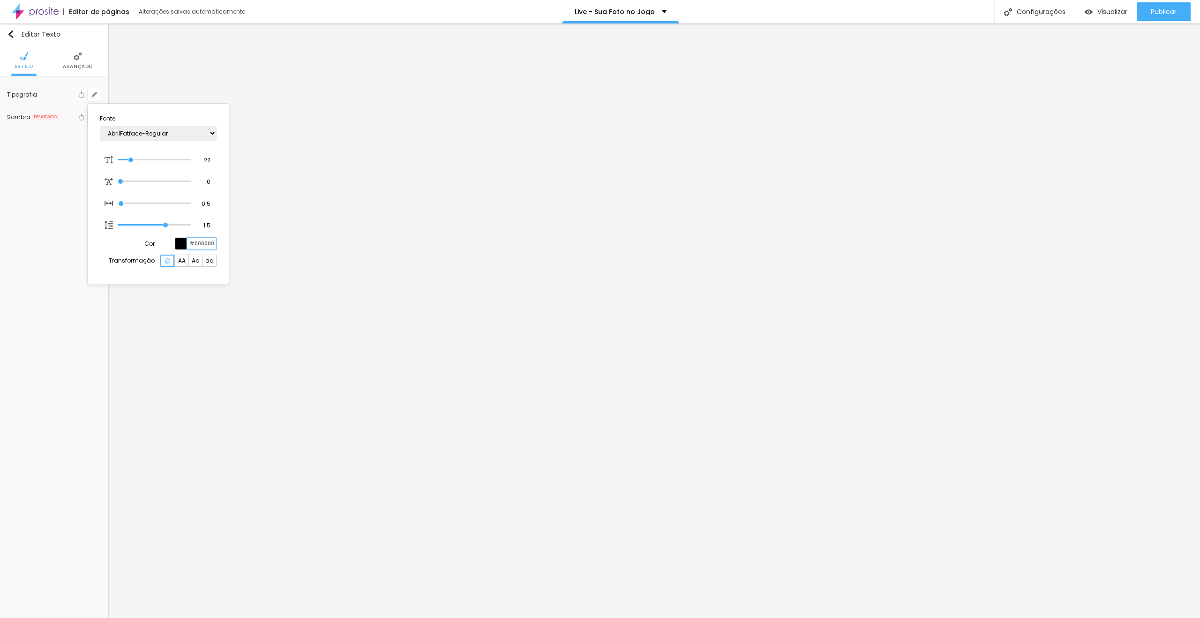
click at [205, 241] on input "#000000" at bounding box center [201, 244] width 29 height 12
paste input "6D12DB"
click at [580, 376] on div at bounding box center [600, 309] width 1200 height 618
click at [88, 64] on span "Avançado" at bounding box center [78, 66] width 30 height 5
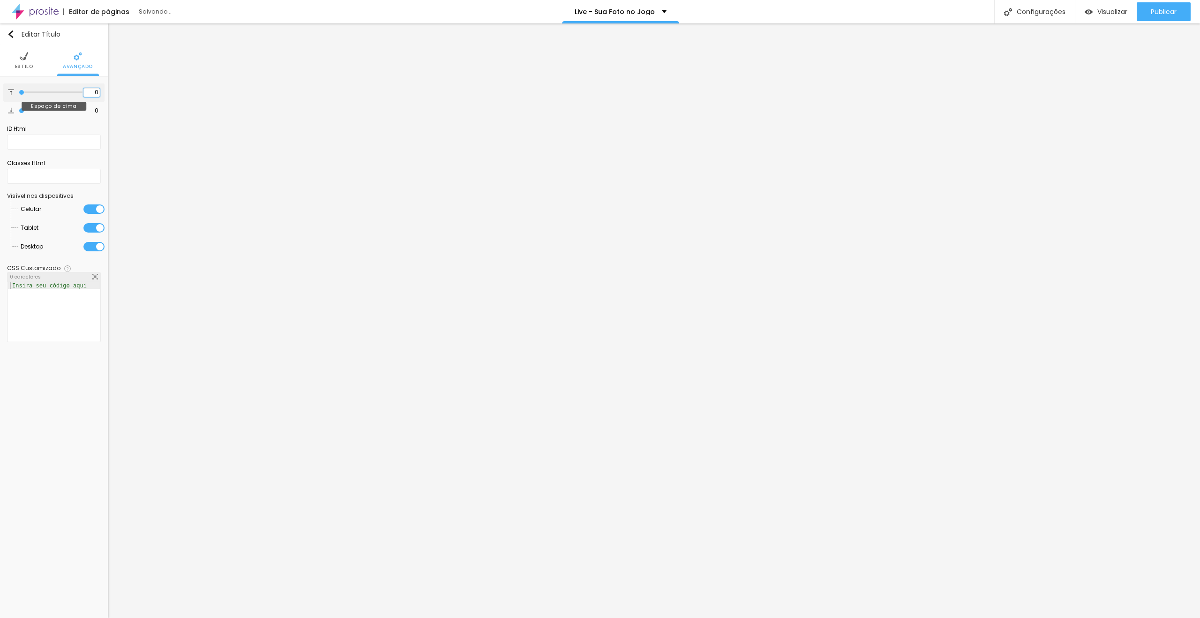
drag, startPoint x: 95, startPoint y: 91, endPoint x: 102, endPoint y: 91, distance: 7.5
click at [102, 91] on div "0 Espaço de cima" at bounding box center [53, 92] width 101 height 18
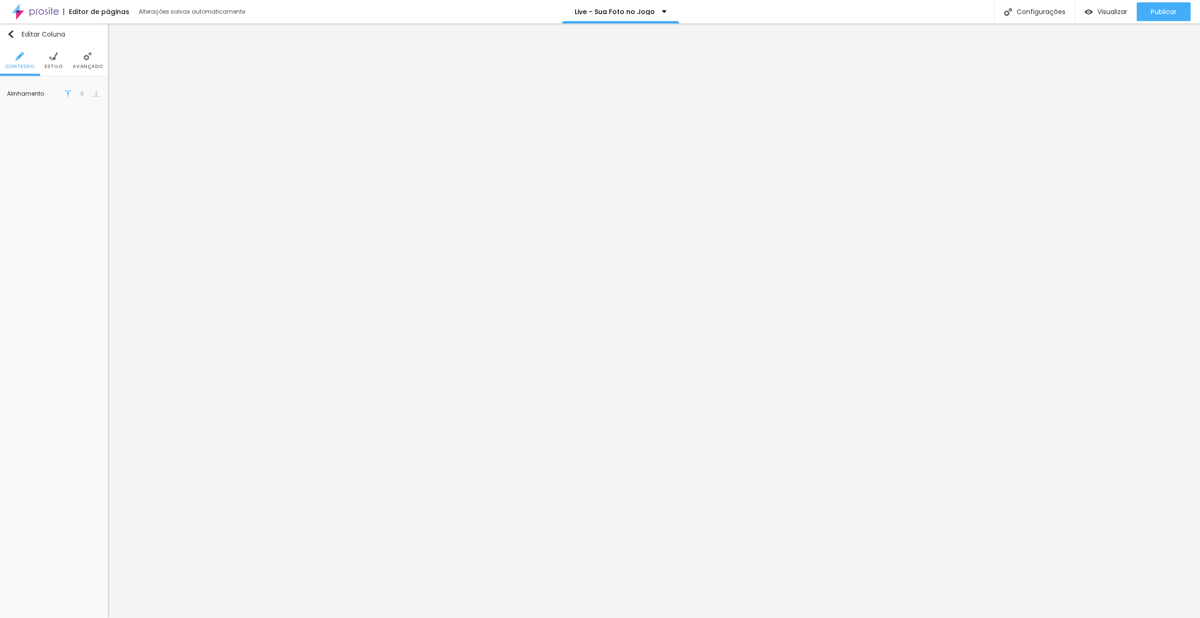
click at [53, 64] on li "Estilo" at bounding box center [54, 60] width 18 height 31
drag, startPoint x: 67, startPoint y: 92, endPoint x: 68, endPoint y: 122, distance: 29.5
click at [68, 94] on div at bounding box center [66, 95] width 12 height 12
drag, startPoint x: 41, startPoint y: 136, endPoint x: 0, endPoint y: 171, distance: 53.9
click at [0, 171] on div "Editar Coluna Conteúdo Estilo Avançado Cor de fundo Voltar ao padrão #131313 So…" at bounding box center [54, 320] width 108 height 594
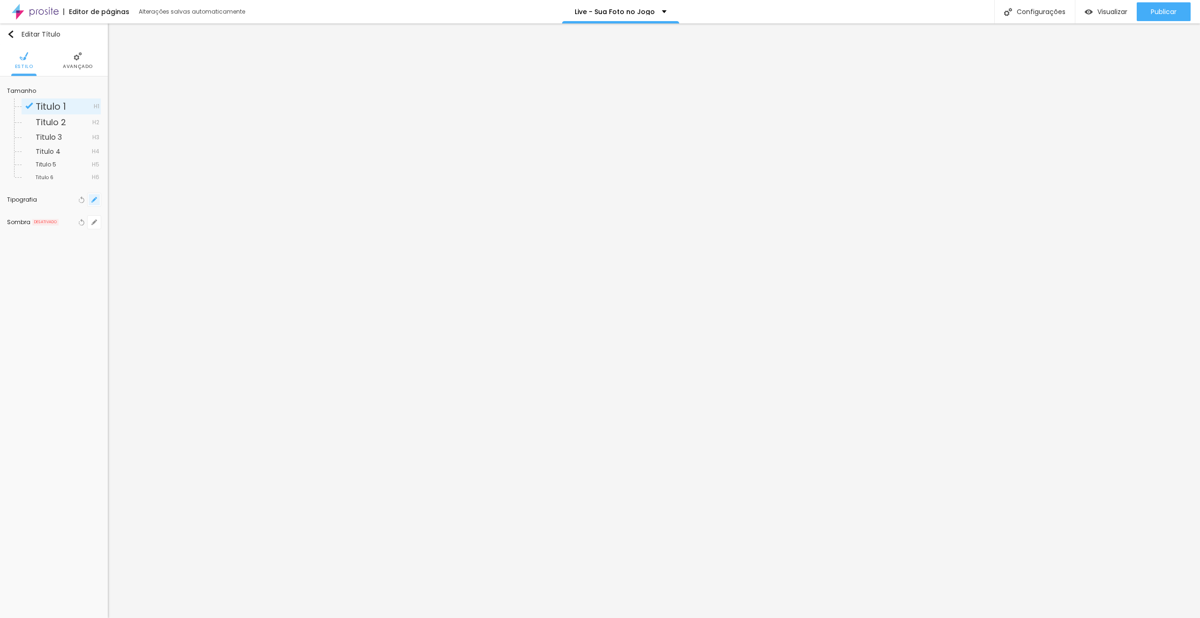
click at [96, 201] on icon "button" at bounding box center [94, 200] width 6 height 6
click at [205, 266] on input "22" at bounding box center [203, 265] width 16 height 8
drag, startPoint x: 185, startPoint y: 348, endPoint x: 186, endPoint y: 373, distance: 24.4
click at [185, 348] on div at bounding box center [181, 349] width 12 height 12
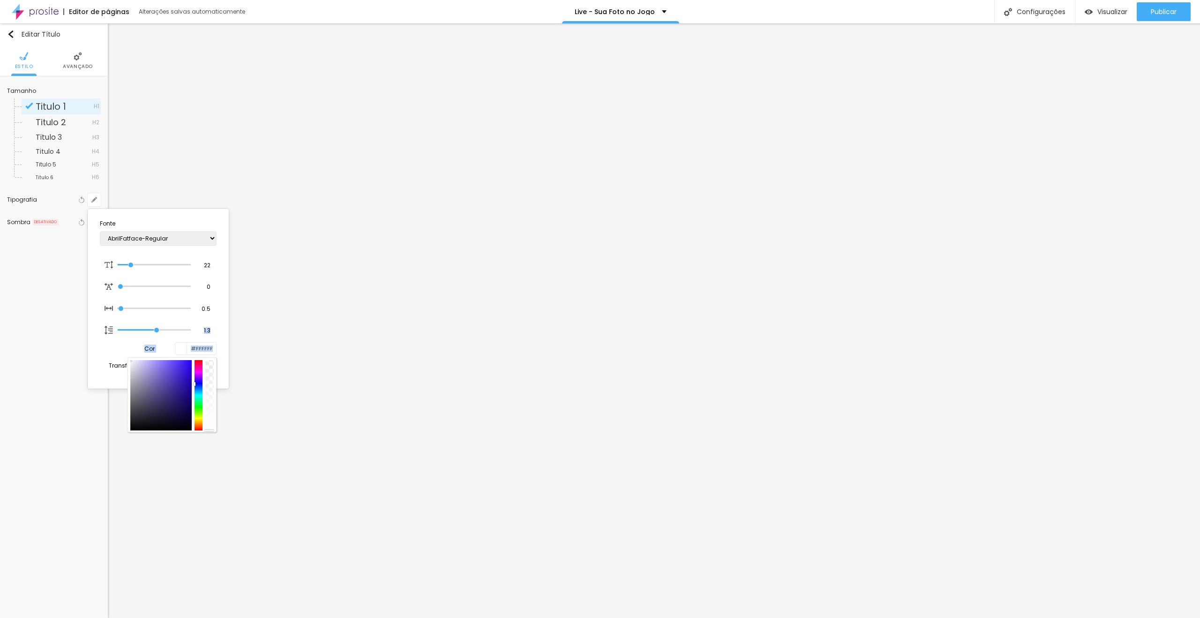
drag, startPoint x: 143, startPoint y: 359, endPoint x: 115, endPoint y: 340, distance: 33.0
click at [115, 340] on section "Fonte AbrilFatface-Regular Actor-Regular Alegreya AlegreyaBlack Alice Allan-Bol…" at bounding box center [158, 298] width 134 height 173
click at [548, 227] on div at bounding box center [600, 309] width 1200 height 618
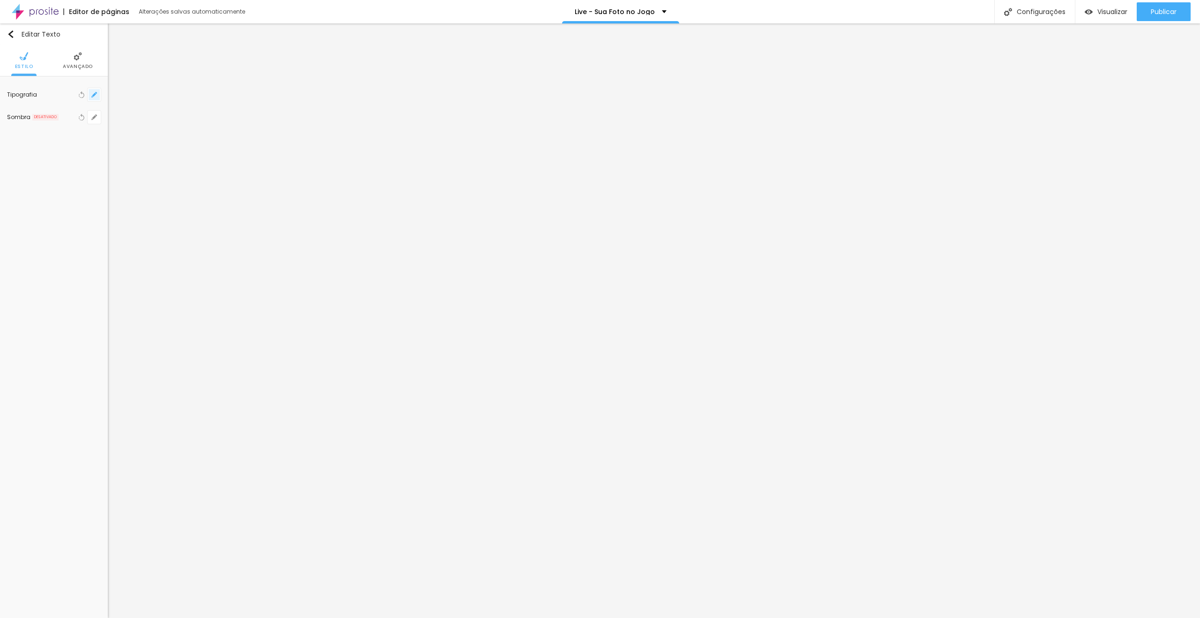
click at [93, 94] on icon "button" at bounding box center [94, 95] width 6 height 6
click at [184, 238] on div at bounding box center [181, 244] width 12 height 12
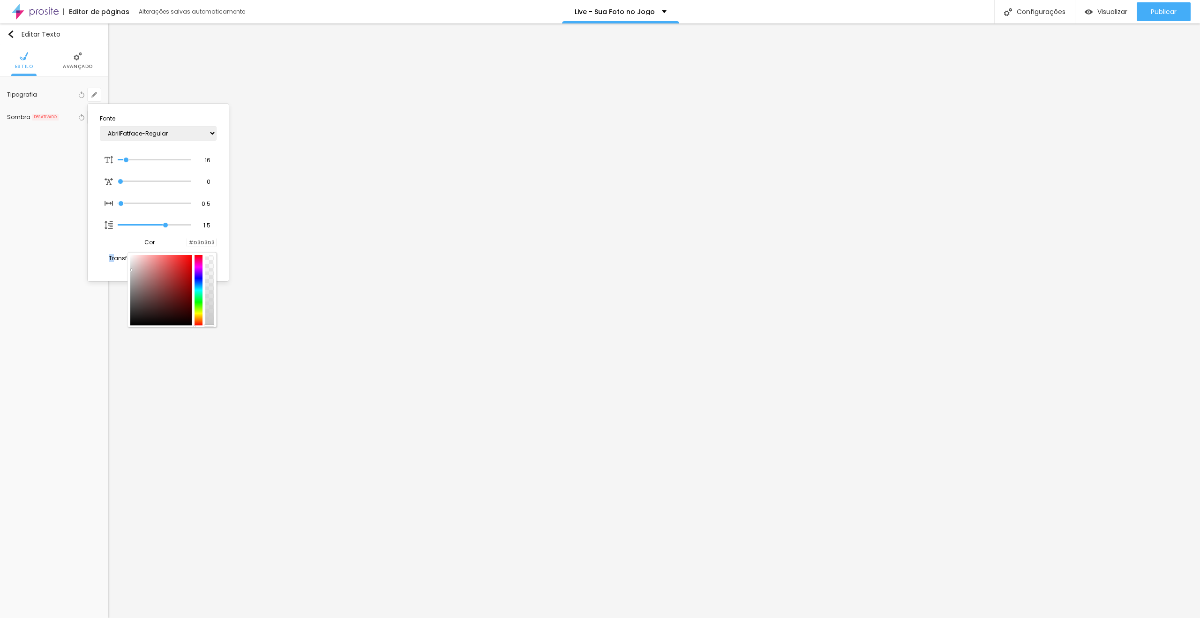
drag, startPoint x: 148, startPoint y: 286, endPoint x: 117, endPoint y: 269, distance: 35.1
click at [117, 269] on section "Fonte AbrilFatface-Regular Actor-Regular Alegreya AlegreyaBlack [PERSON_NAME] A…" at bounding box center [158, 192] width 134 height 170
click at [683, 318] on div at bounding box center [600, 309] width 1200 height 618
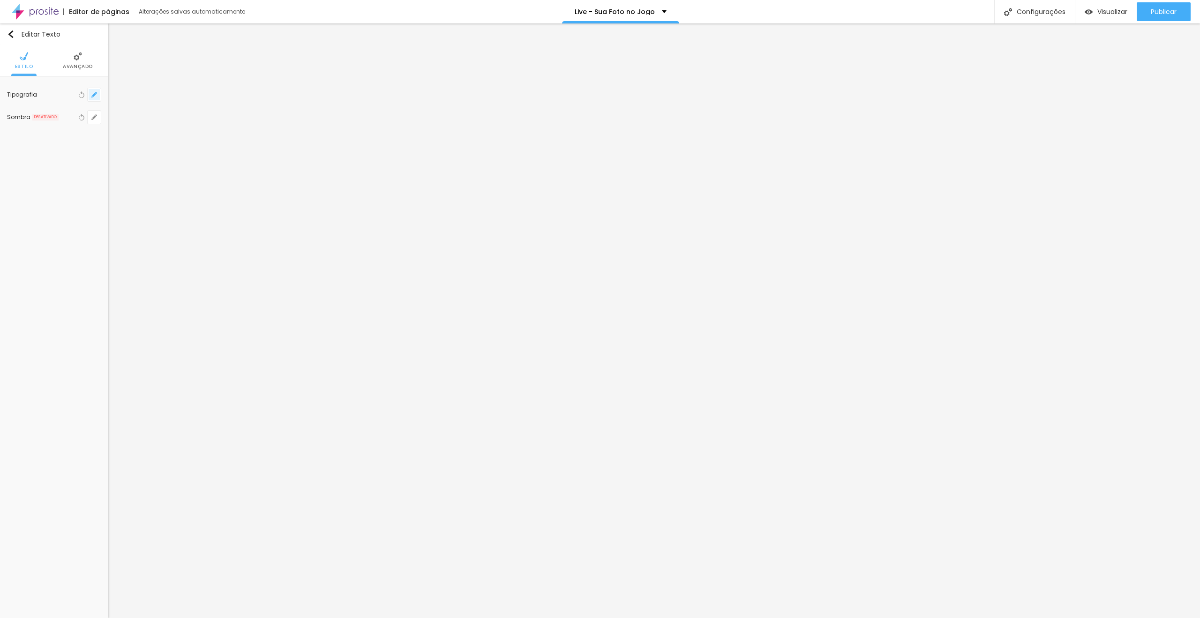
click at [95, 95] on icon "button" at bounding box center [94, 95] width 6 height 6
click at [203, 246] on input "#C9C9C9" at bounding box center [201, 242] width 29 height 9
click at [631, 292] on div at bounding box center [600, 309] width 1200 height 618
click at [89, 97] on button "button" at bounding box center [94, 94] width 13 height 13
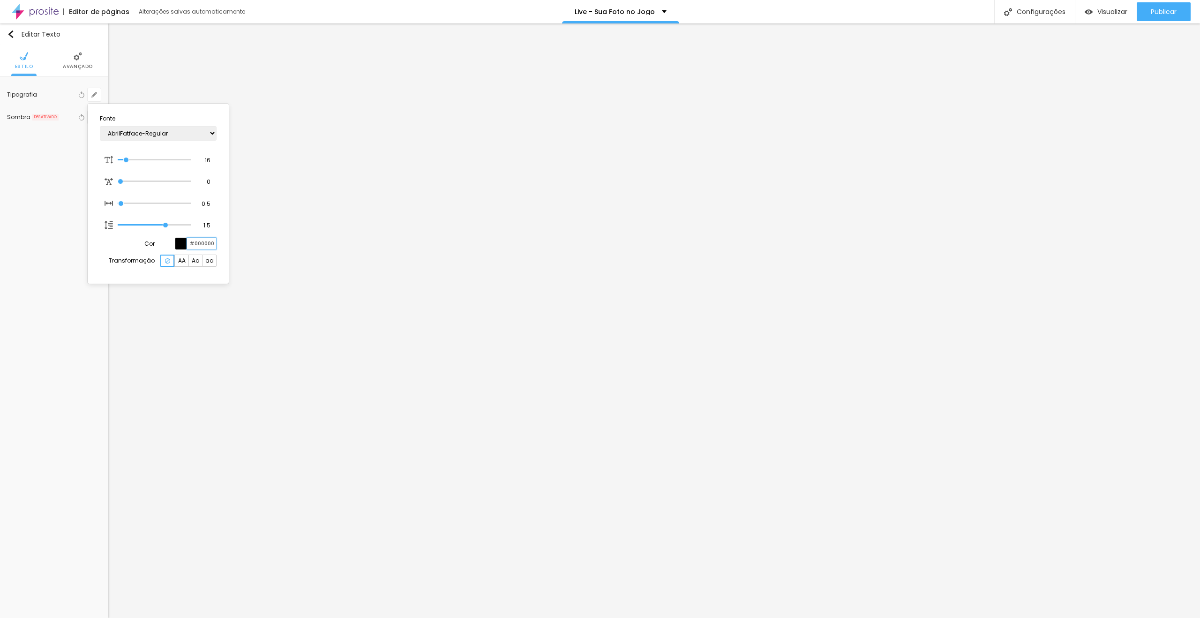
click at [205, 242] on input "#000000" at bounding box center [201, 244] width 29 height 12
paste input "C9C9C9"
click at [509, 262] on div at bounding box center [600, 309] width 1200 height 618
click at [92, 120] on button "button" at bounding box center [94, 117] width 13 height 13
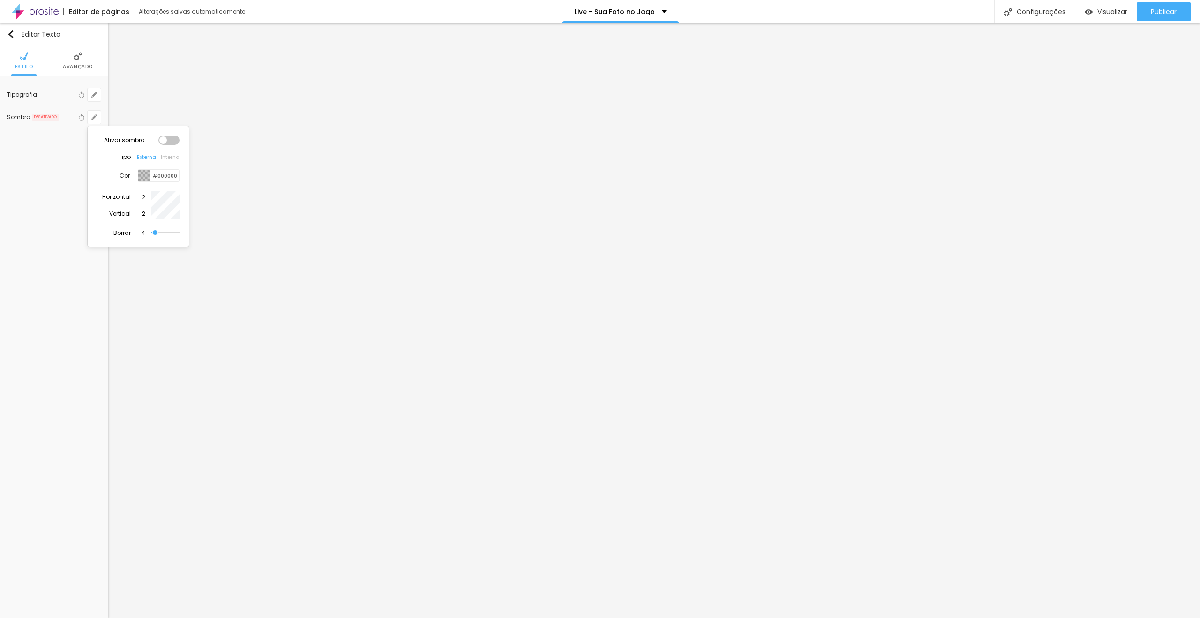
click at [103, 93] on div at bounding box center [600, 309] width 1200 height 618
click at [96, 94] on icon "button" at bounding box center [94, 95] width 4 height 4
click at [206, 242] on input "#000000" at bounding box center [201, 244] width 29 height 12
paste input "C9C9C9"
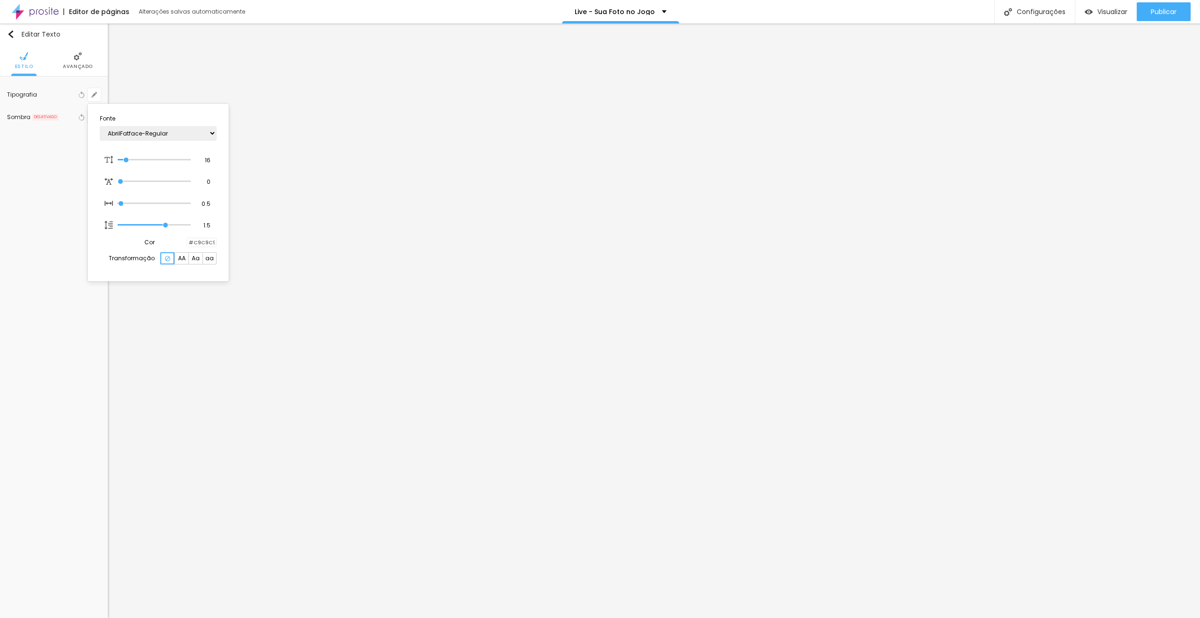
click at [561, 379] on div at bounding box center [600, 309] width 1200 height 618
click at [96, 99] on button "button" at bounding box center [94, 94] width 13 height 13
click at [208, 247] on input "#000000" at bounding box center [201, 244] width 29 height 12
paste input "C9C9C9"
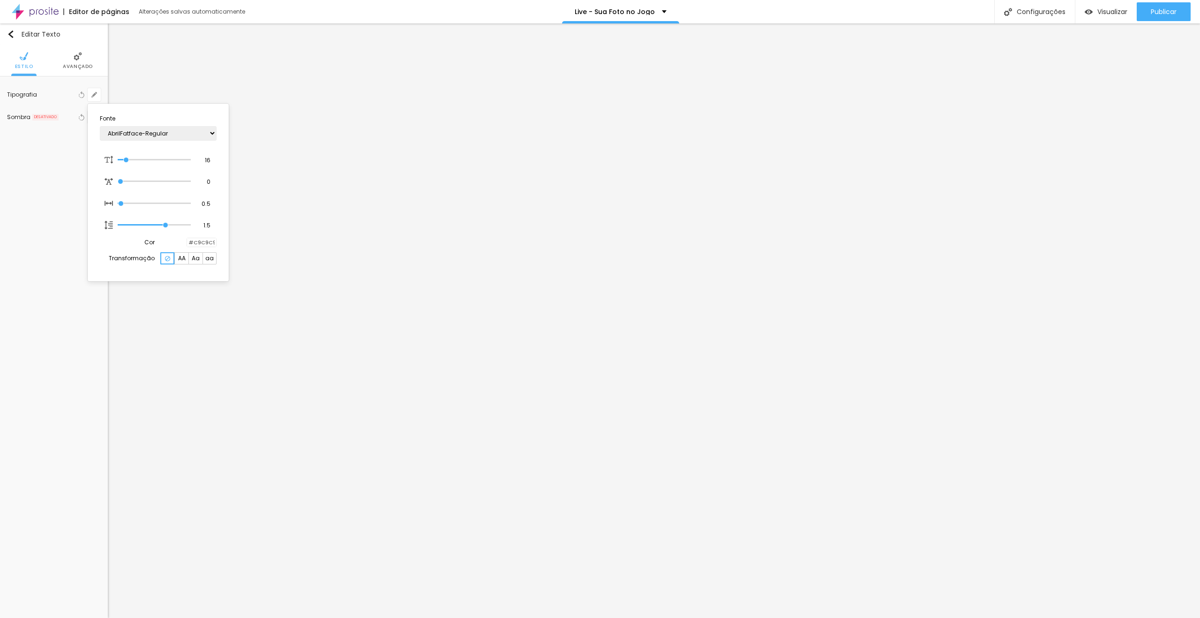
click at [604, 425] on div at bounding box center [600, 309] width 1200 height 618
click at [101, 94] on div "Tipografia Voltar ao padrão Sombra DESATIVADO Voltar ao padrão" at bounding box center [54, 105] width 108 height 59
click at [94, 94] on icon "button" at bounding box center [94, 95] width 4 height 4
click at [200, 241] on input "#000000" at bounding box center [201, 244] width 29 height 12
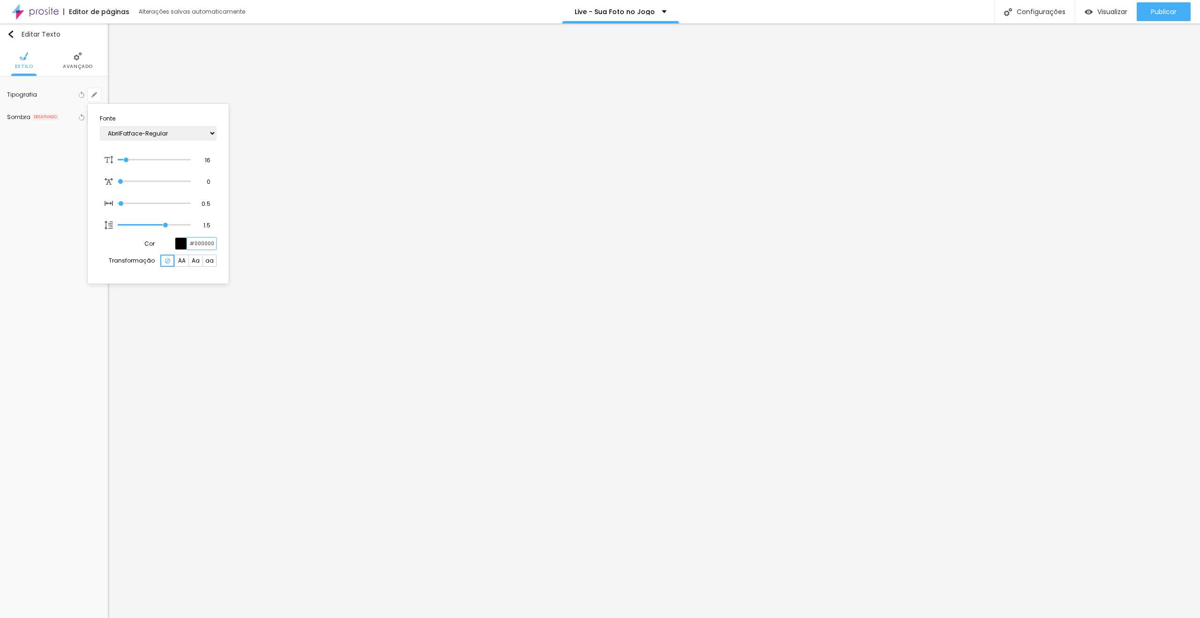
paste input "C9C9C9"
click at [607, 200] on div at bounding box center [600, 309] width 1200 height 618
drag, startPoint x: 79, startPoint y: 60, endPoint x: 79, endPoint y: 76, distance: 15.9
click at [79, 60] on li "Avançado" at bounding box center [78, 60] width 30 height 31
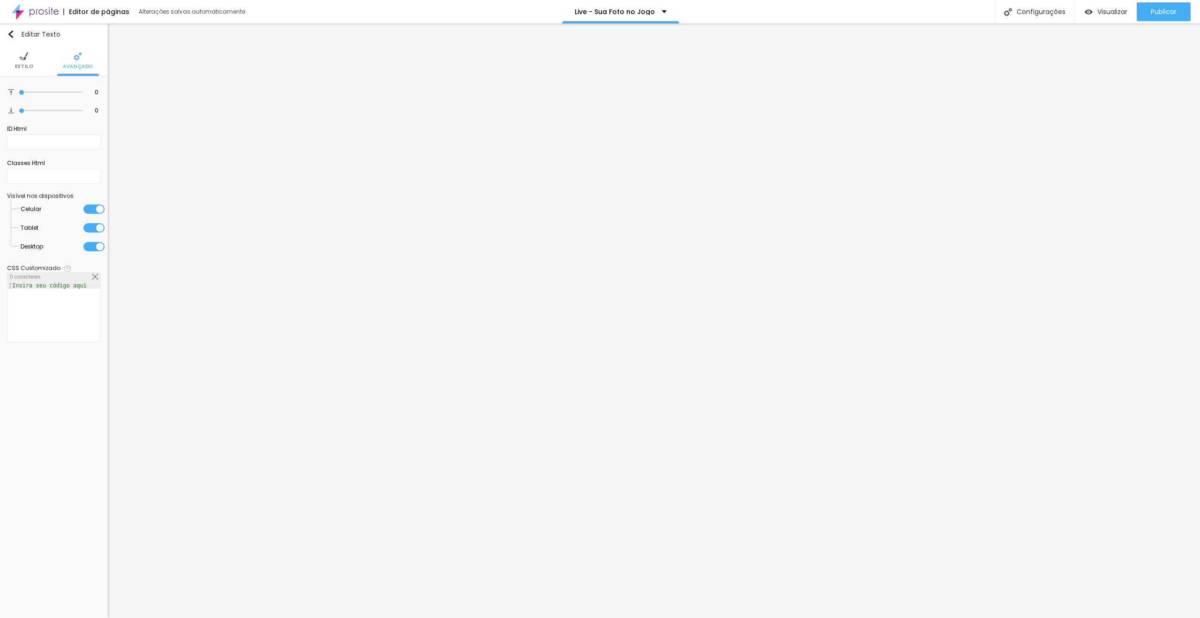
click at [23, 56] on img at bounding box center [24, 56] width 8 height 8
click at [98, 94] on button "button" at bounding box center [94, 94] width 13 height 13
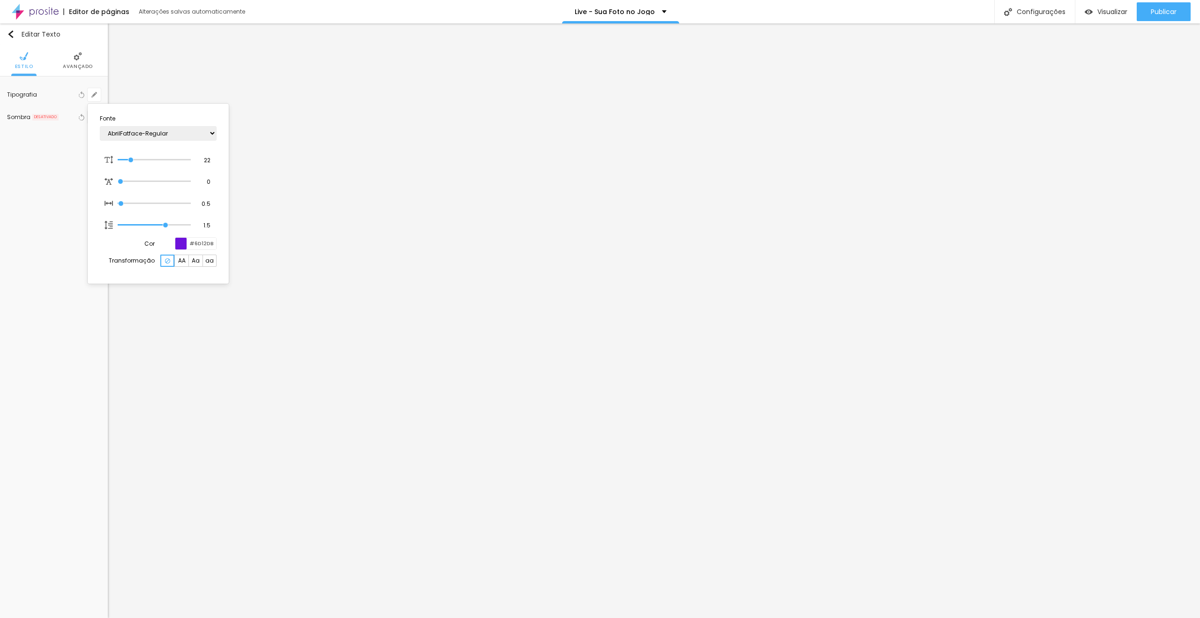
click at [185, 246] on div at bounding box center [181, 244] width 12 height 12
click at [210, 241] on input "#6D12DB" at bounding box center [201, 244] width 29 height 12
click at [181, 242] on div at bounding box center [181, 244] width 12 height 12
click at [185, 243] on div at bounding box center [181, 244] width 12 height 12
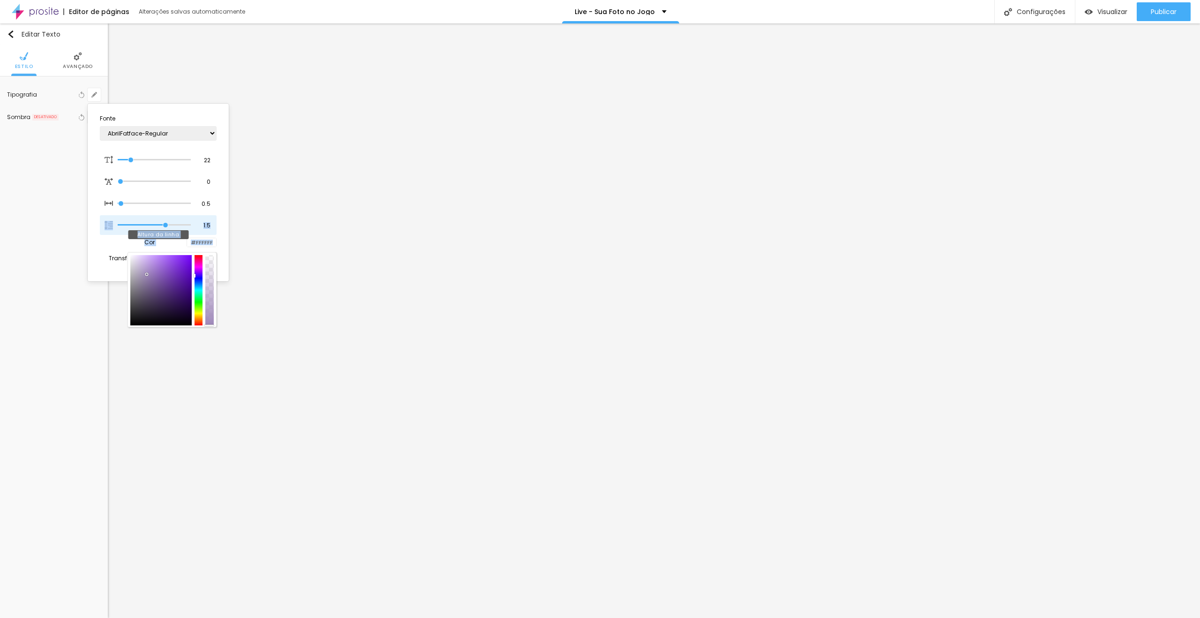
drag, startPoint x: 147, startPoint y: 273, endPoint x: 104, endPoint y: 226, distance: 63.7
click at [104, 226] on section "Fonte AbrilFatface-Regular Actor-Regular Alegreya AlegreyaBlack Alice Allan-Bol…" at bounding box center [158, 192] width 134 height 170
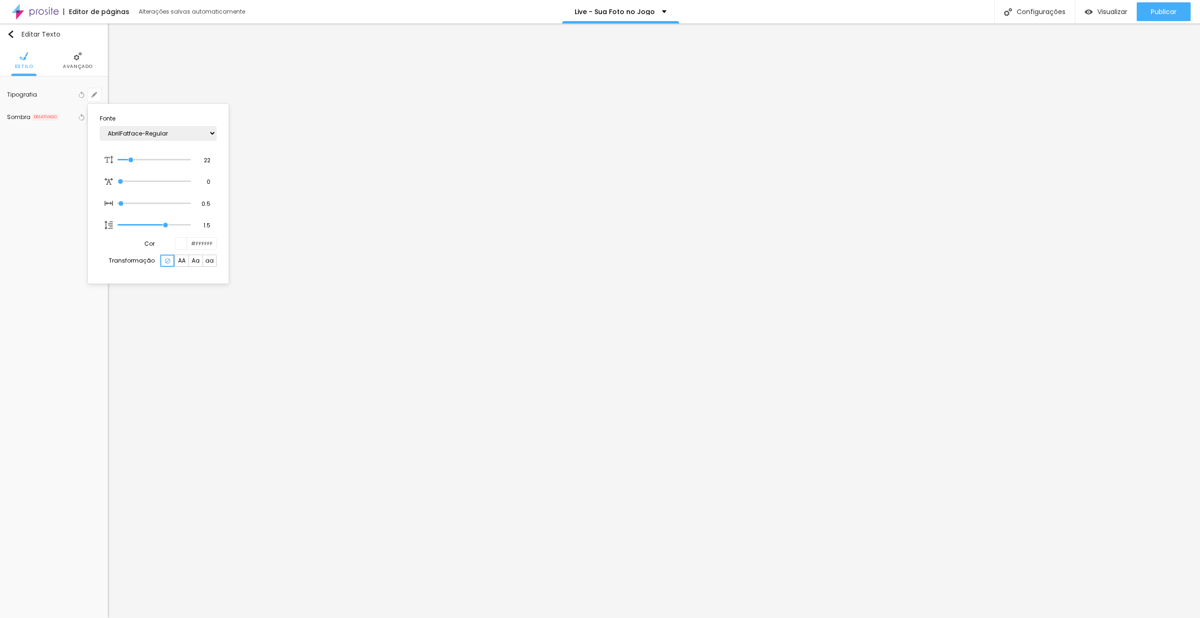
click at [530, 191] on div at bounding box center [600, 309] width 1200 height 618
click at [90, 199] on button "button" at bounding box center [94, 199] width 13 height 13
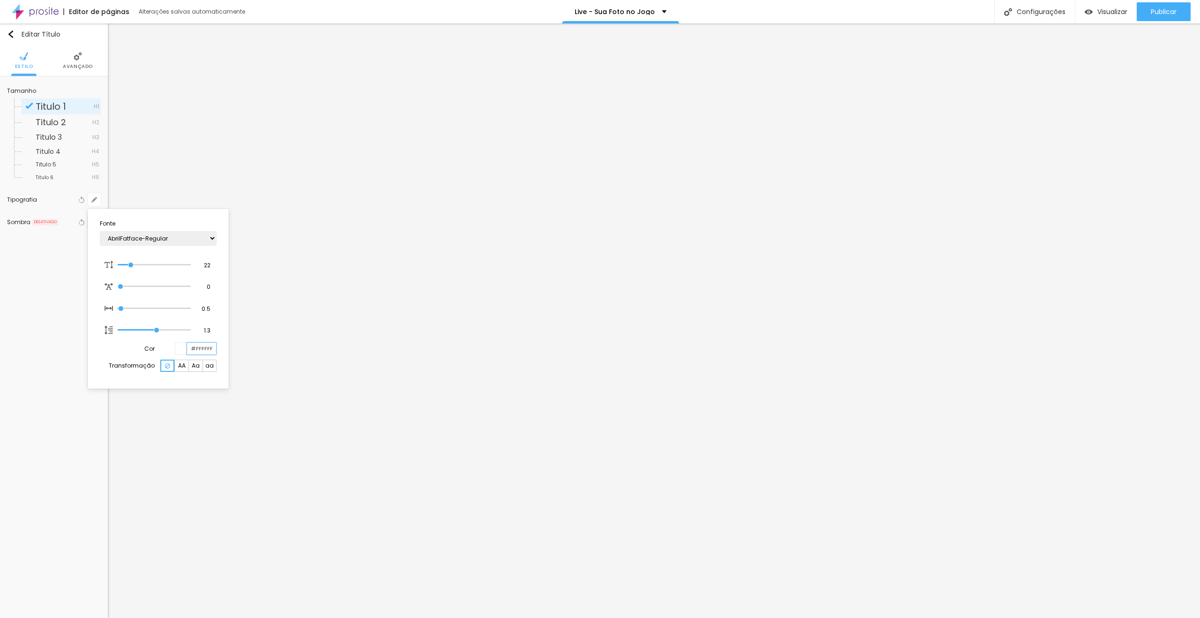
click at [201, 346] on input "#FFFFFF" at bounding box center [201, 349] width 29 height 12
paste input "6D12DB"
click at [544, 275] on div at bounding box center [600, 309] width 1200 height 618
click at [96, 196] on button "button" at bounding box center [94, 199] width 13 height 13
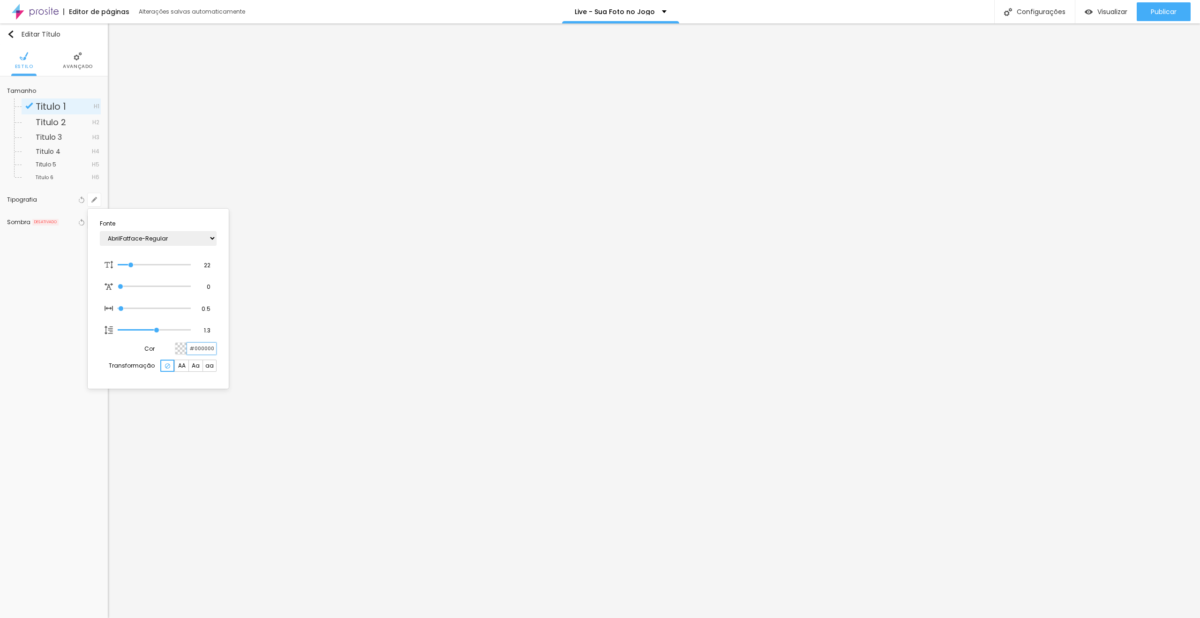
click at [206, 347] on input "#000000" at bounding box center [201, 349] width 29 height 12
paste input "6D12DB"
click at [546, 277] on div at bounding box center [600, 309] width 1200 height 618
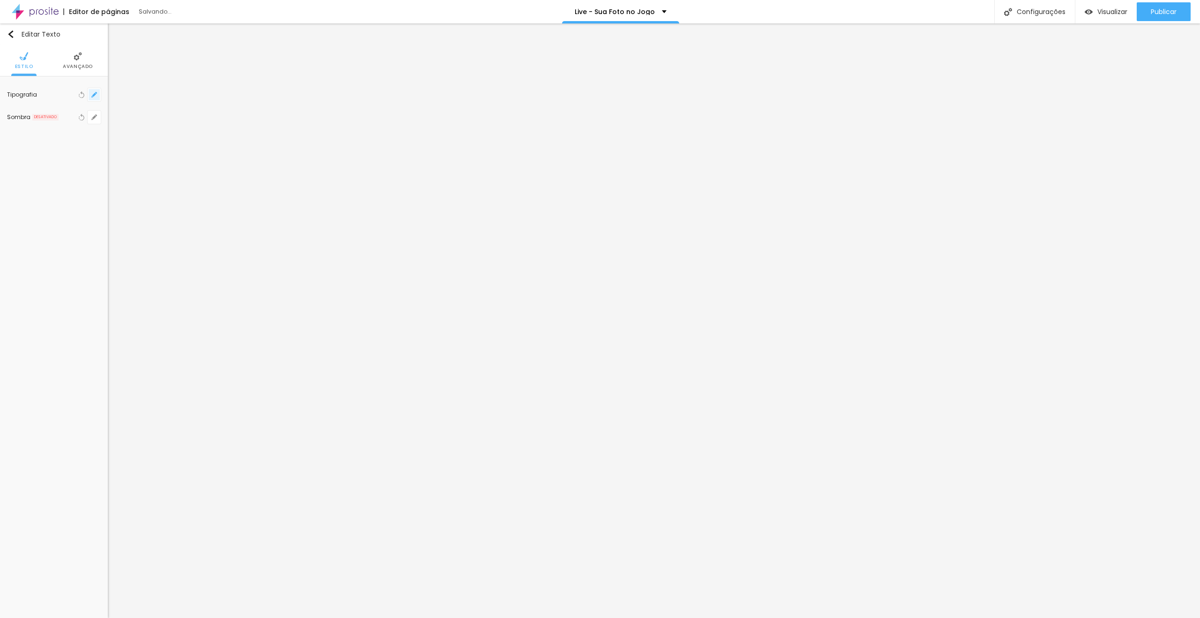
click at [96, 93] on icon "button" at bounding box center [94, 95] width 6 height 6
click at [180, 246] on div at bounding box center [181, 244] width 12 height 12
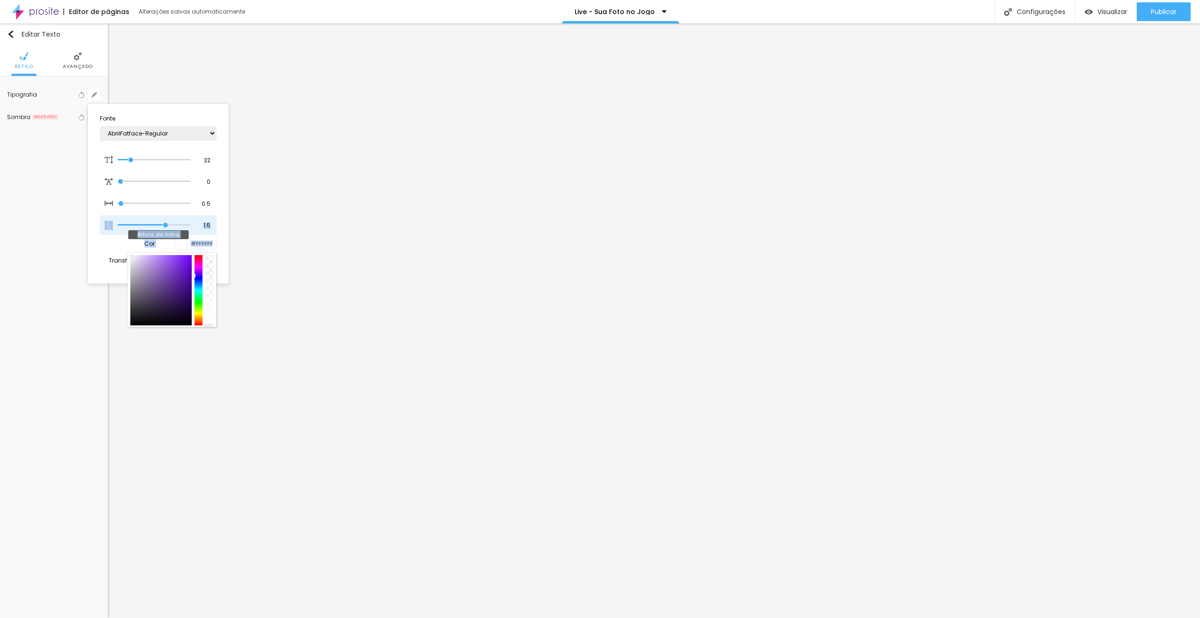
drag, startPoint x: 158, startPoint y: 271, endPoint x: 100, endPoint y: 228, distance: 72.0
click at [100, 228] on section "Fonte AbrilFatface-Regular Actor-Regular Alegreya AlegreyaBlack Alice Allan-Bol…" at bounding box center [158, 193] width 134 height 173
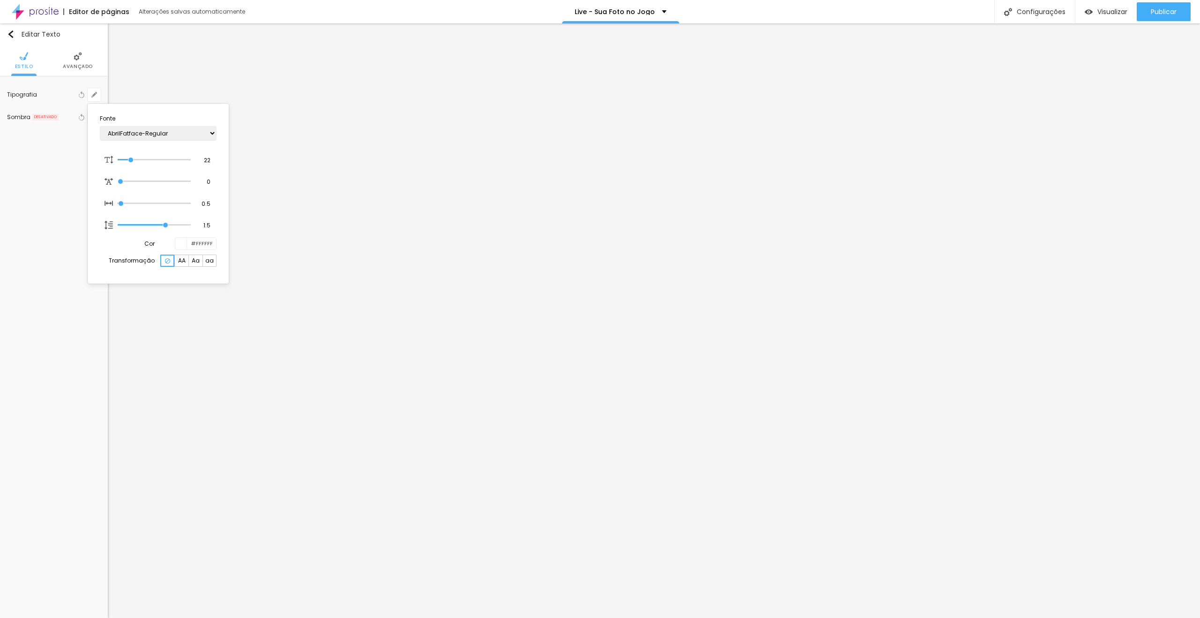
click at [526, 316] on div at bounding box center [600, 309] width 1200 height 618
click at [97, 97] on icon "button" at bounding box center [94, 95] width 6 height 6
drag, startPoint x: 183, startPoint y: 238, endPoint x: 180, endPoint y: 272, distance: 34.8
click at [183, 240] on div at bounding box center [181, 244] width 12 height 12
drag, startPoint x: 160, startPoint y: 270, endPoint x: 76, endPoint y: 218, distance: 99.0
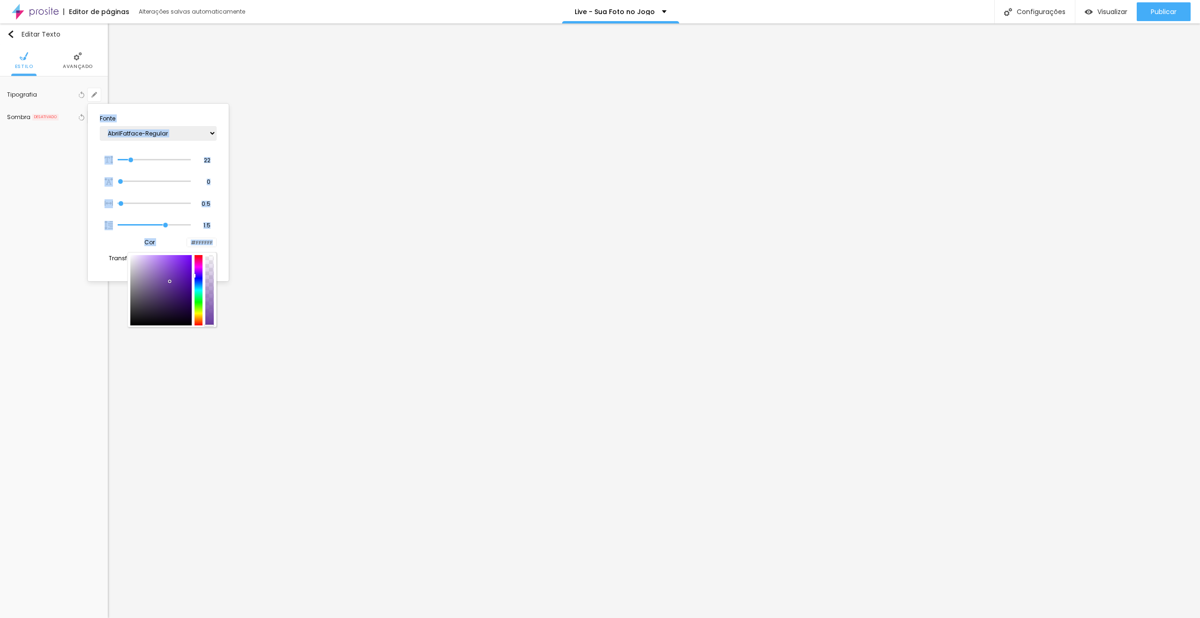
click at [77, 218] on body "Editor de páginas Alterações salvas automaticamente Live - Sua Foto no Jogo Con…" at bounding box center [600, 309] width 1200 height 618
click at [574, 369] on div at bounding box center [600, 309] width 1200 height 618
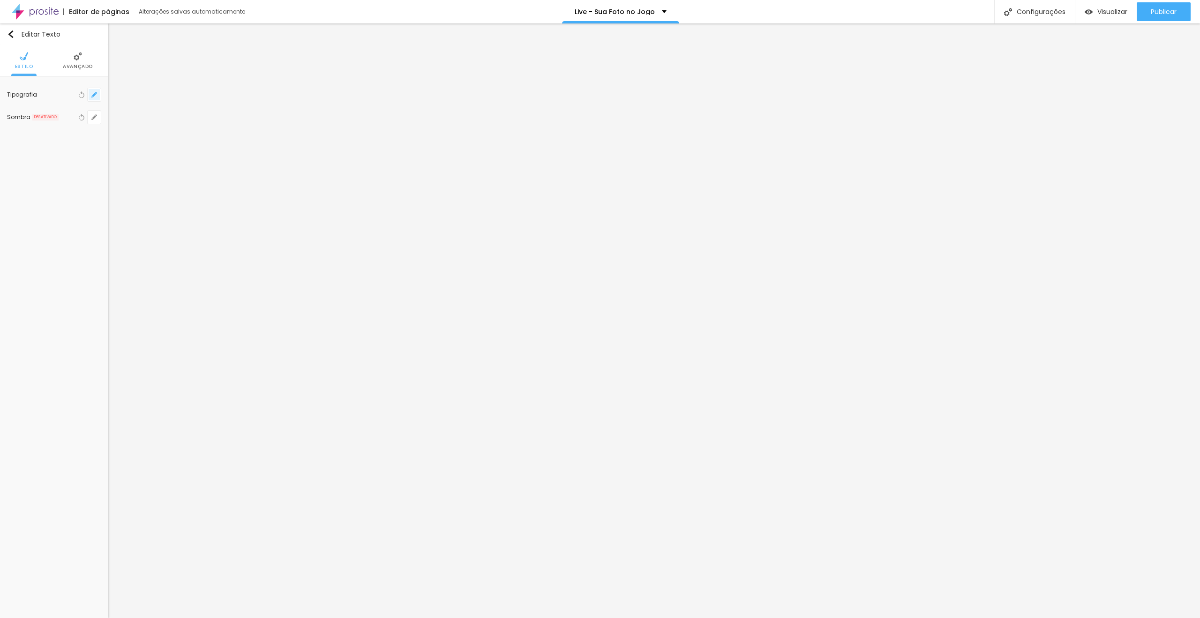
click at [96, 95] on icon "button" at bounding box center [94, 95] width 6 height 6
click at [211, 243] on input "#6D12DB" at bounding box center [201, 244] width 29 height 12
click at [180, 242] on div at bounding box center [181, 244] width 12 height 12
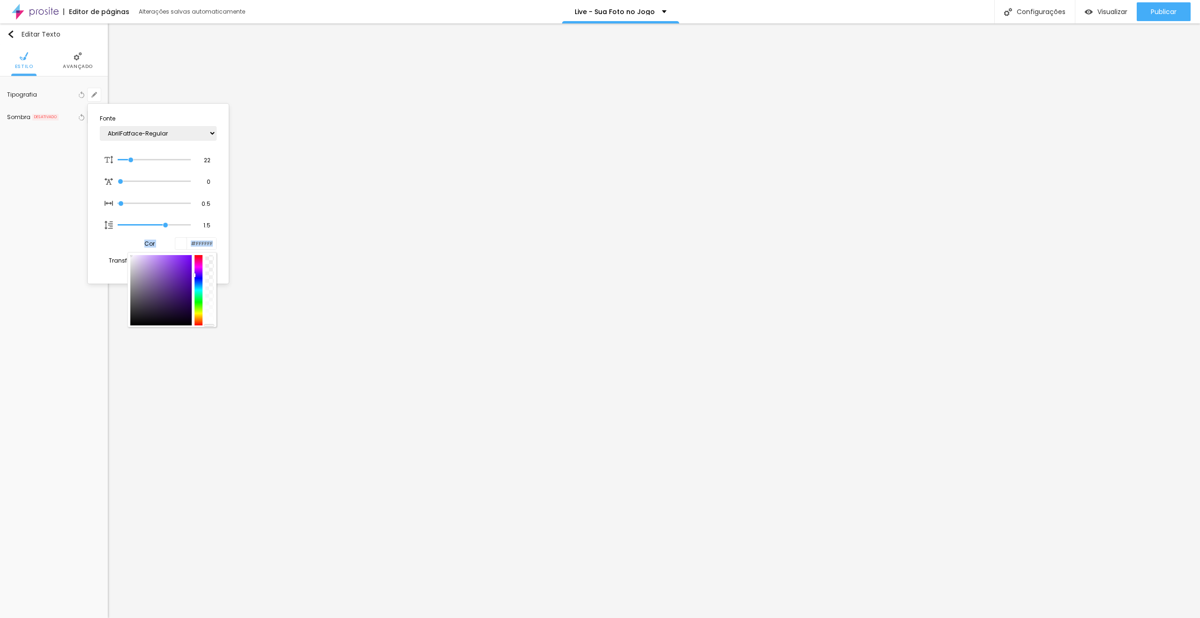
drag, startPoint x: 143, startPoint y: 264, endPoint x: 123, endPoint y: 244, distance: 28.2
click at [123, 244] on div "Cor #FFFFFF" at bounding box center [158, 243] width 117 height 13
click at [566, 421] on div at bounding box center [600, 309] width 1200 height 618
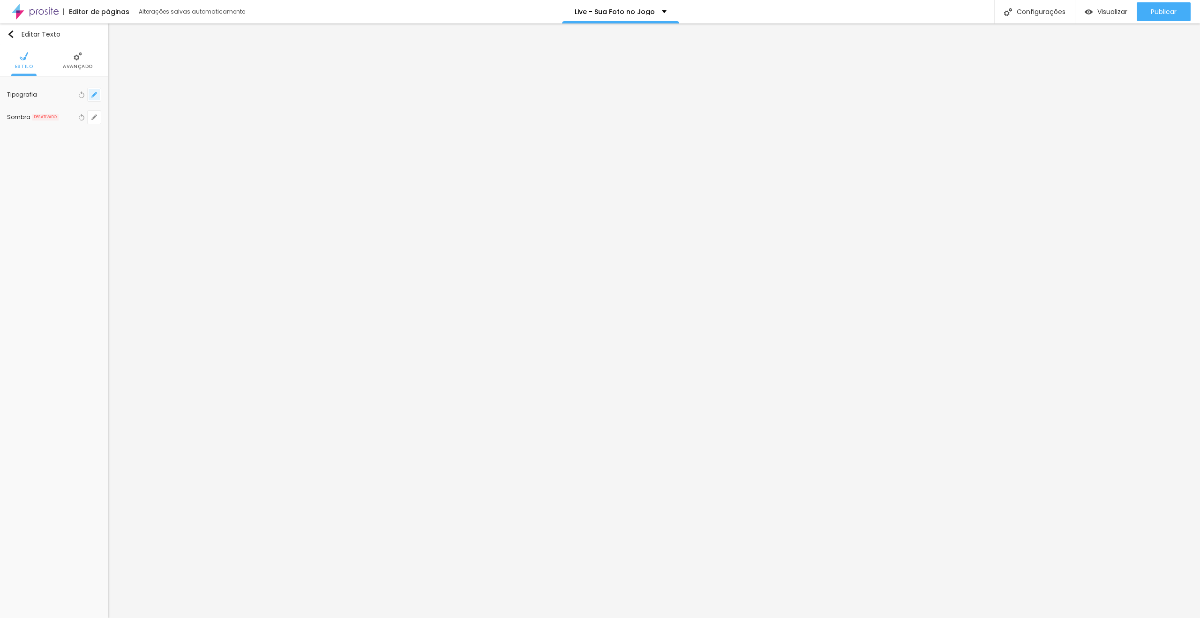
click at [97, 95] on icon "button" at bounding box center [94, 95] width 6 height 6
click at [180, 243] on div at bounding box center [181, 244] width 12 height 12
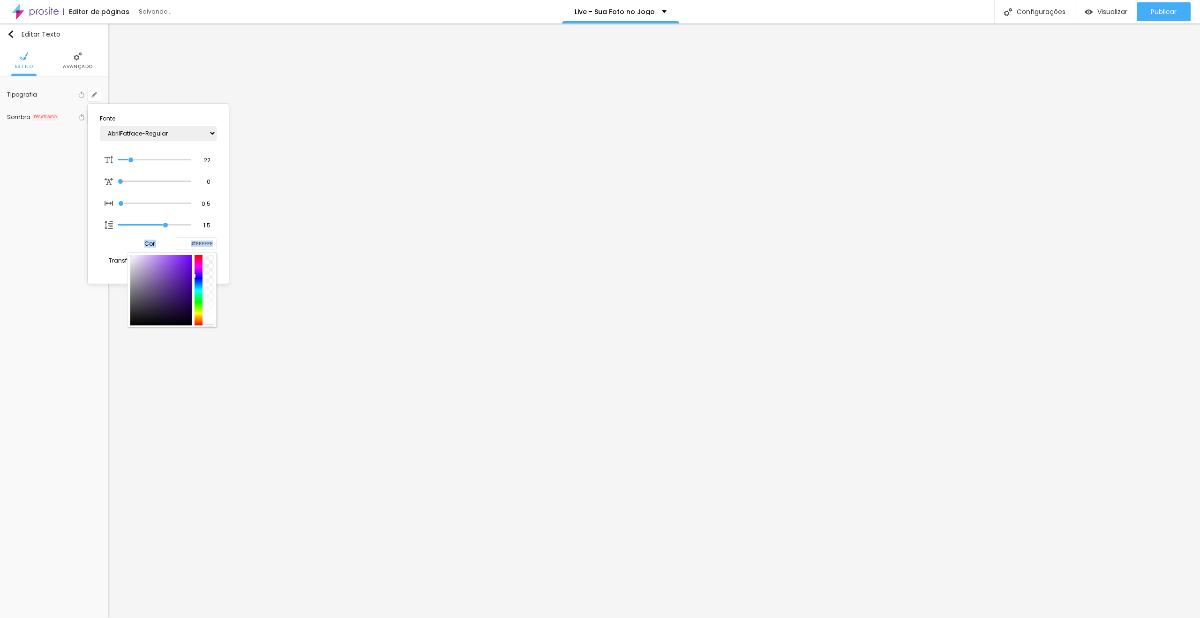
drag, startPoint x: 158, startPoint y: 268, endPoint x: 129, endPoint y: 244, distance: 37.3
click at [122, 240] on div "Cor #FFFFFF" at bounding box center [158, 243] width 117 height 13
click at [706, 399] on div at bounding box center [600, 309] width 1200 height 618
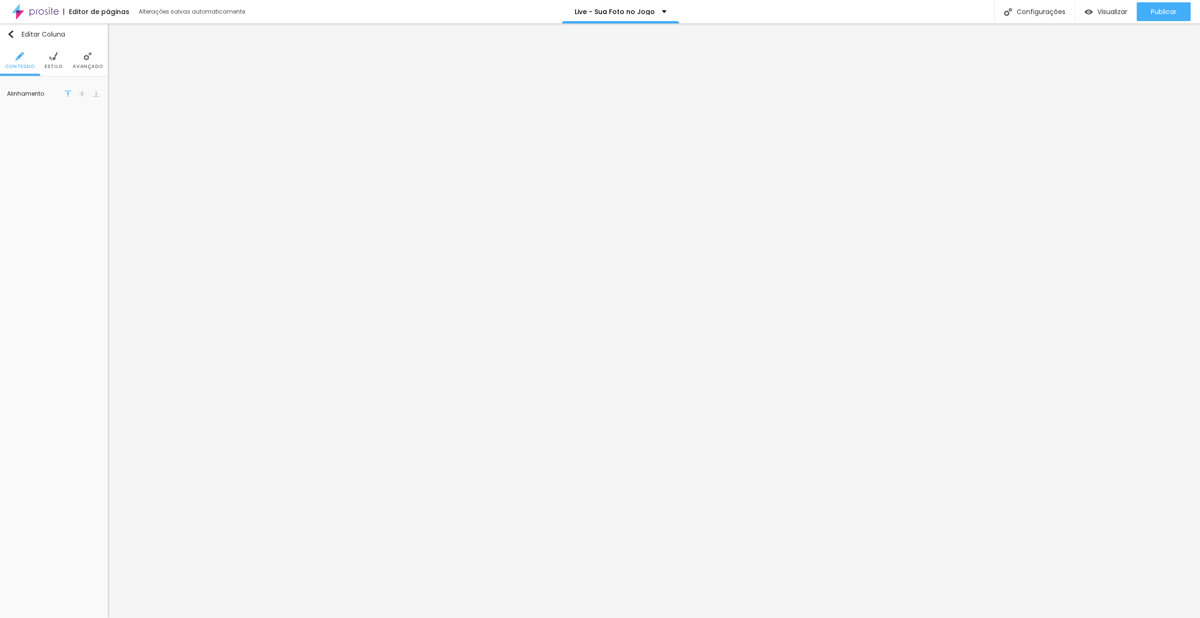
click at [98, 68] on span "Avançado" at bounding box center [88, 66] width 30 height 5
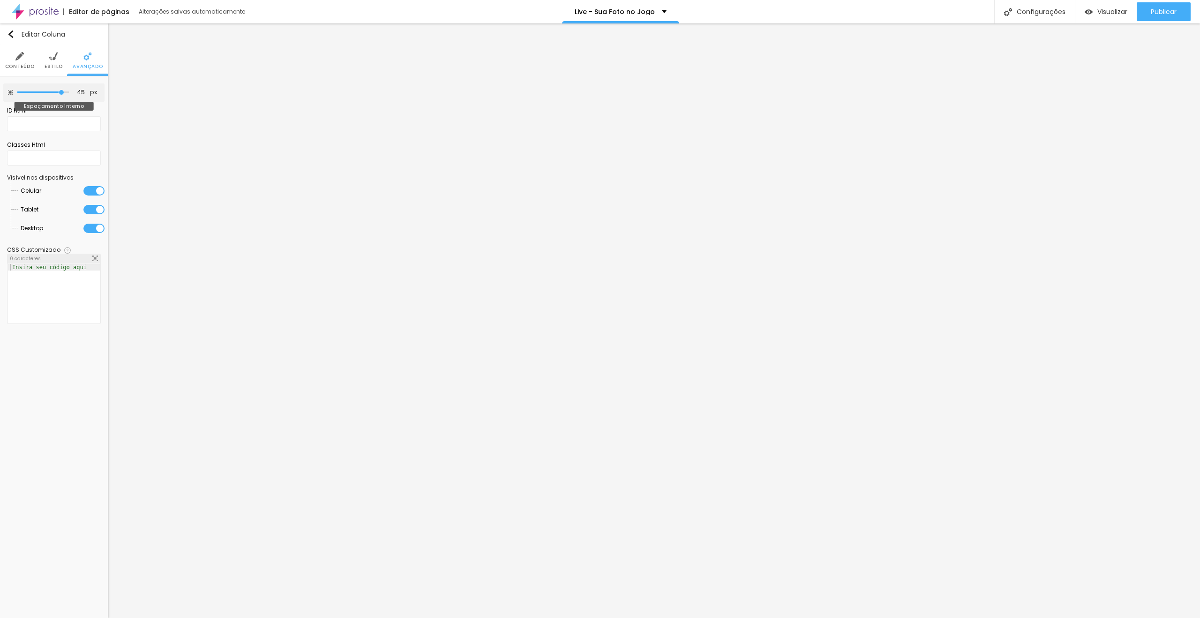
drag, startPoint x: 40, startPoint y: 92, endPoint x: 60, endPoint y: 93, distance: 19.3
click at [60, 93] on input "range" at bounding box center [43, 92] width 52 height 5
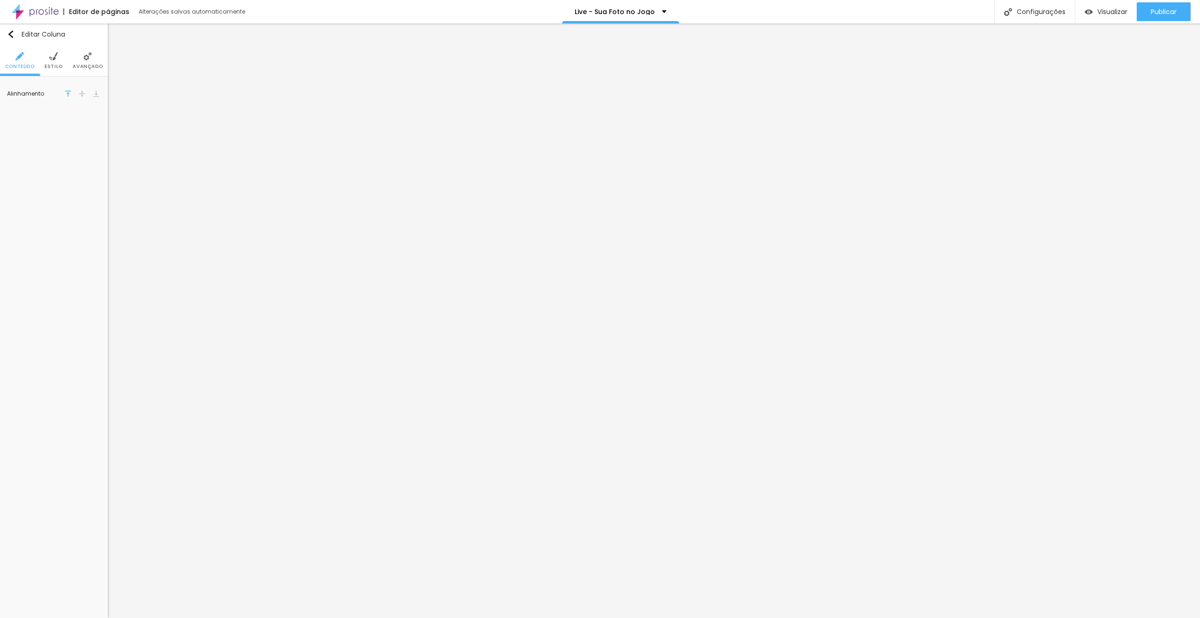
click at [60, 66] on span "Estilo" at bounding box center [54, 66] width 18 height 5
click at [95, 141] on icon "button" at bounding box center [94, 139] width 6 height 6
click at [390, 232] on div at bounding box center [600, 309] width 1200 height 618
click at [62, 60] on ul "Conteúdo Estilo Avançado" at bounding box center [54, 60] width 108 height 31
click at [57, 66] on span "Estilo" at bounding box center [54, 66] width 18 height 5
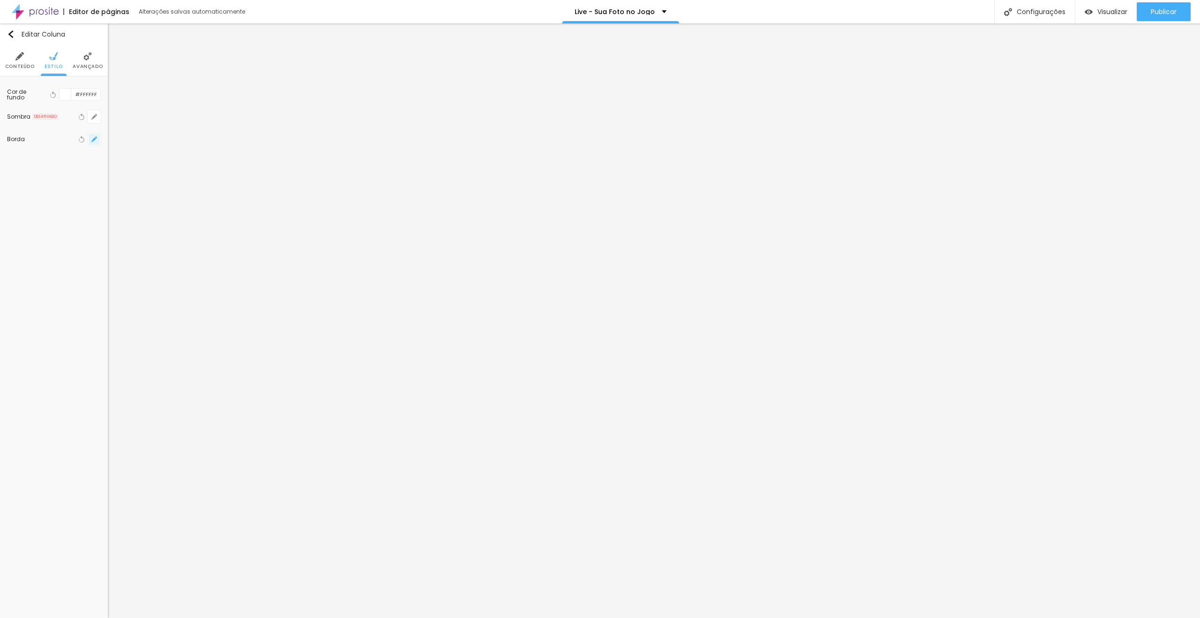
click at [95, 141] on icon "button" at bounding box center [94, 139] width 6 height 6
drag, startPoint x: 197, startPoint y: 160, endPoint x: 205, endPoint y: 161, distance: 8.0
click at [204, 161] on div "0 px" at bounding box center [199, 163] width 23 height 8
click at [584, 234] on div at bounding box center [600, 309] width 1200 height 618
click at [62, 62] on ul "Conteúdo Estilo Avançado" at bounding box center [54, 60] width 108 height 31
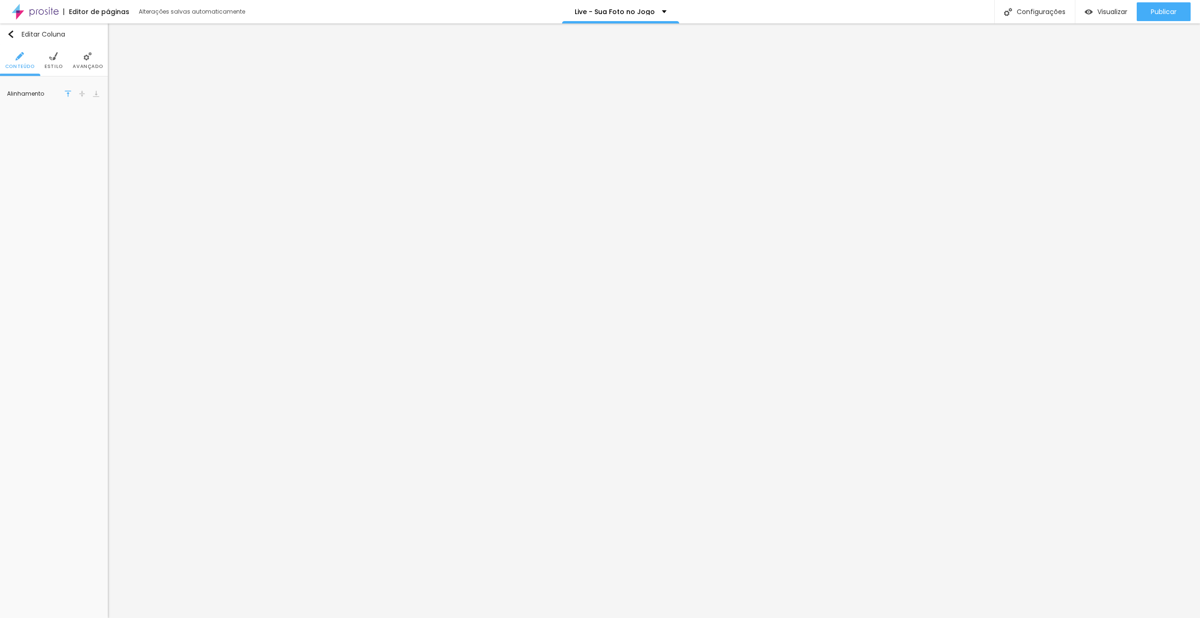
click at [56, 64] on span "Estilo" at bounding box center [54, 66] width 18 height 5
click at [94, 136] on icon "button" at bounding box center [94, 139] width 6 height 6
drag, startPoint x: 195, startPoint y: 161, endPoint x: 203, endPoint y: 163, distance: 8.1
click at [203, 163] on div "0 px" at bounding box center [199, 163] width 23 height 8
click at [758, 231] on div at bounding box center [600, 309] width 1200 height 618
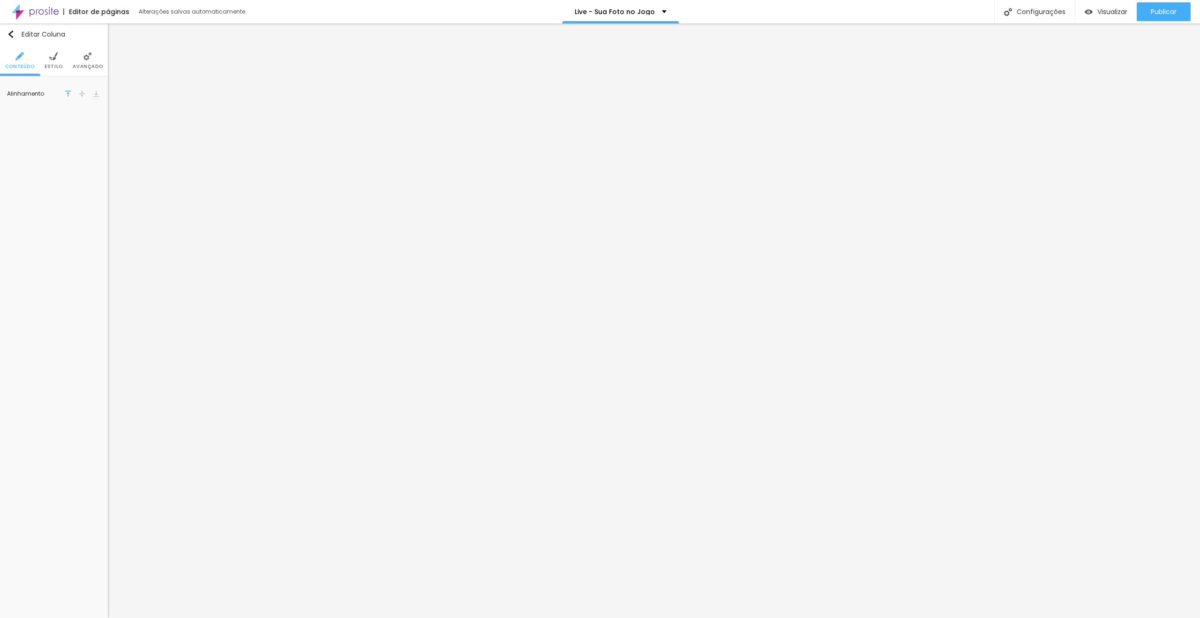
click at [54, 56] on img at bounding box center [53, 56] width 8 height 8
click at [91, 116] on icon "button" at bounding box center [94, 117] width 6 height 6
drag, startPoint x: 44, startPoint y: 156, endPoint x: 77, endPoint y: 144, distance: 35.0
click at [45, 156] on div at bounding box center [600, 309] width 1200 height 618
click at [96, 136] on icon "button" at bounding box center [96, 137] width 2 height 2
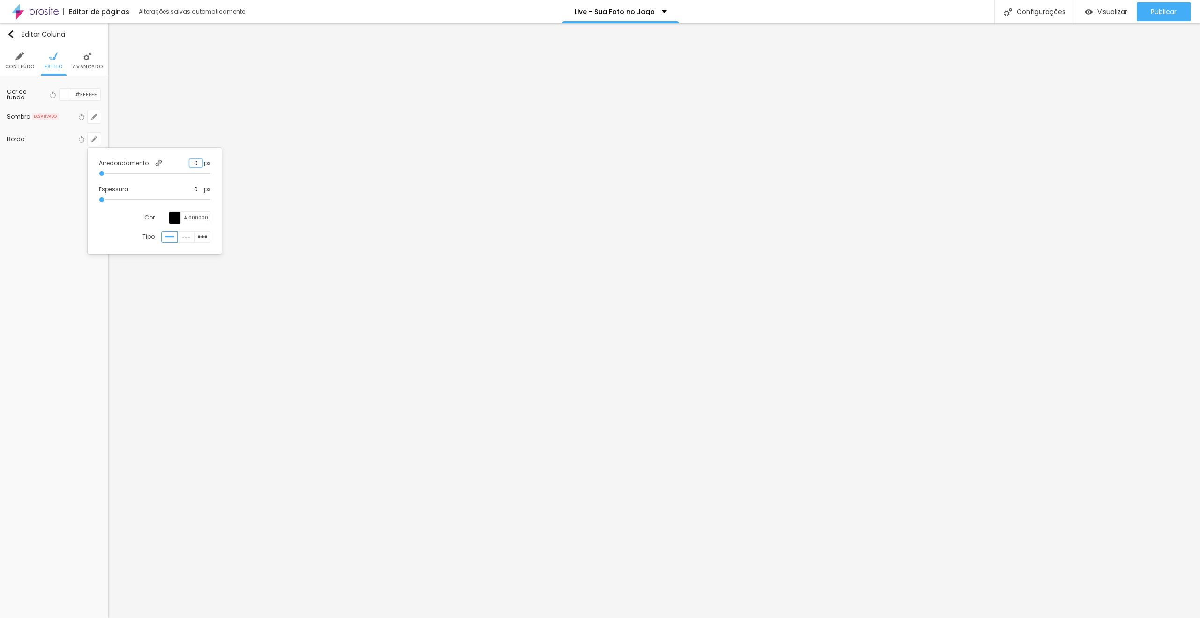
drag, startPoint x: 194, startPoint y: 163, endPoint x: 207, endPoint y: 164, distance: 12.7
click at [207, 164] on div "0 px" at bounding box center [199, 163] width 23 height 8
drag, startPoint x: 194, startPoint y: 186, endPoint x: 203, endPoint y: 187, distance: 9.4
click at [203, 187] on div "0 px" at bounding box center [199, 189] width 23 height 8
click at [197, 218] on input "#000000" at bounding box center [195, 218] width 29 height 12
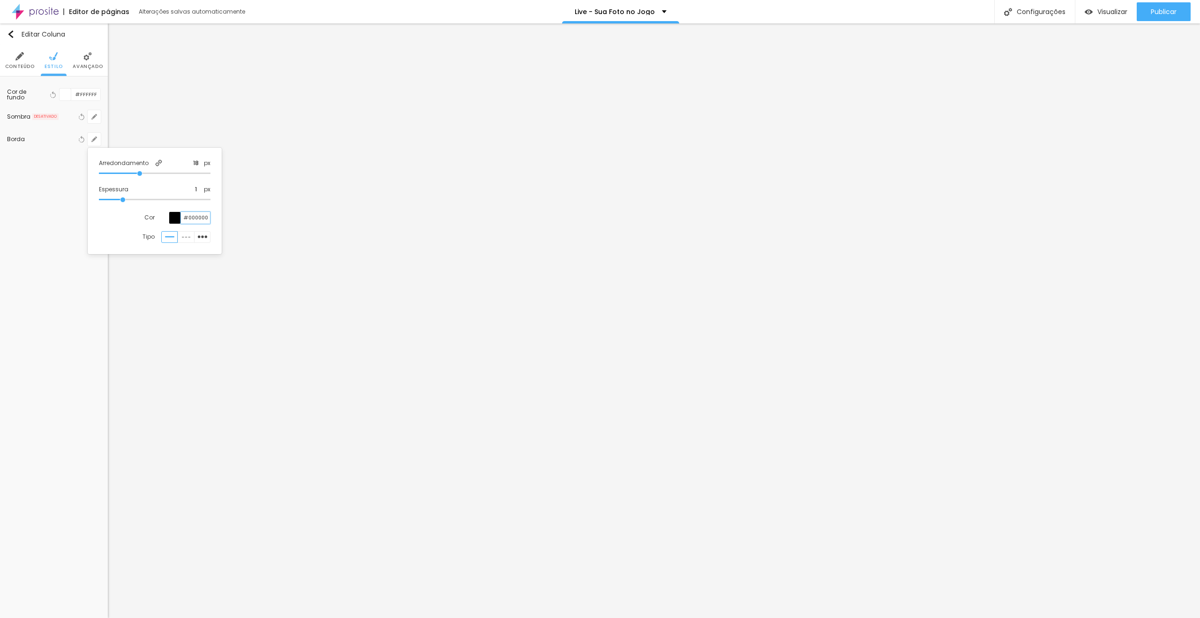
click at [197, 218] on input "#000000" at bounding box center [195, 218] width 29 height 12
paste input "3"
paste input "6D12DB"
click at [197, 217] on input "#6D12DB" at bounding box center [195, 218] width 29 height 12
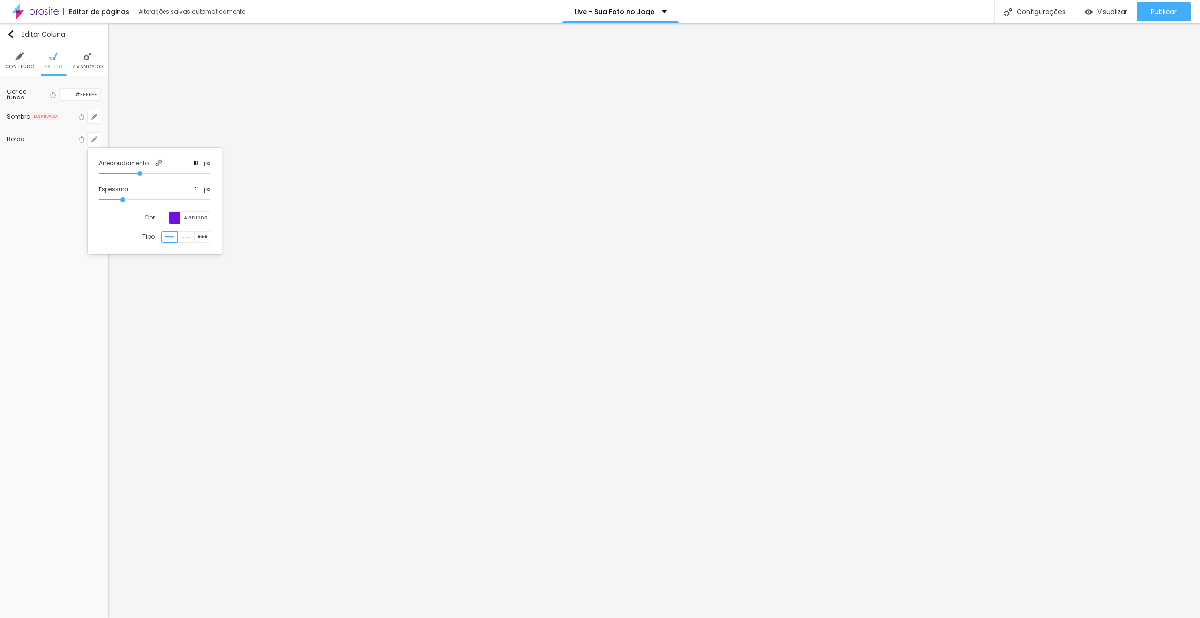
drag, startPoint x: 46, startPoint y: 194, endPoint x: 50, endPoint y: 137, distance: 56.8
click at [46, 190] on div at bounding box center [600, 309] width 1200 height 618
click at [53, 57] on img at bounding box center [53, 56] width 8 height 8
click at [94, 143] on button "button" at bounding box center [94, 139] width 13 height 13
click at [205, 219] on input "#000000" at bounding box center [195, 218] width 29 height 12
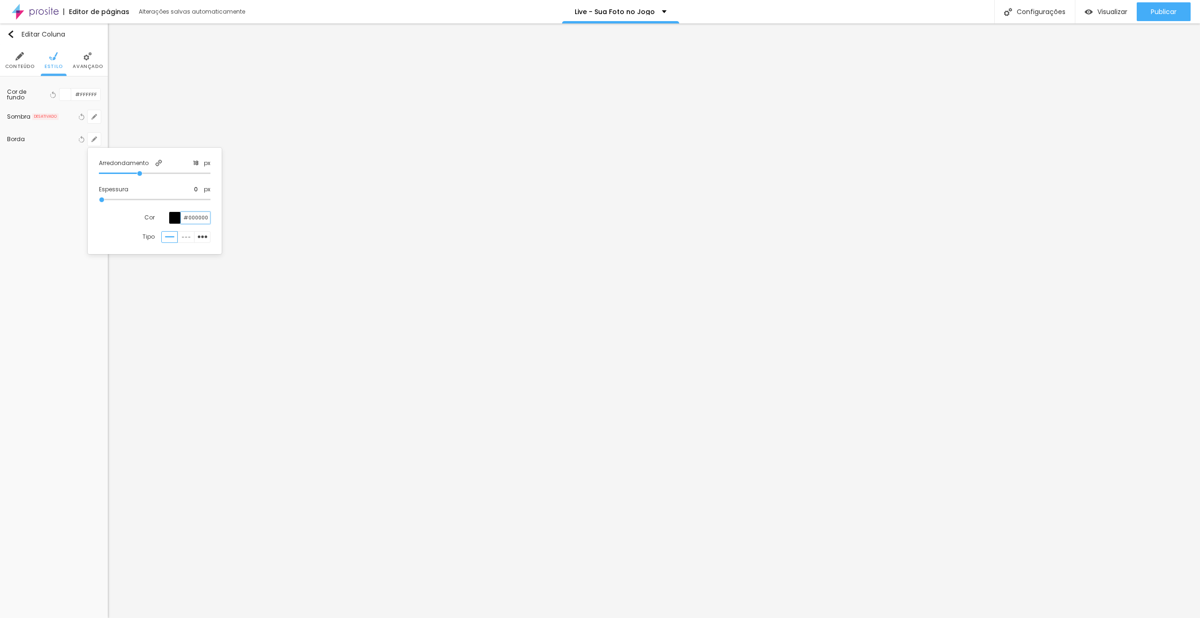
click at [205, 219] on input "#000000" at bounding box center [195, 218] width 29 height 12
paste input "6D12DB"
drag, startPoint x: 198, startPoint y: 190, endPoint x: 190, endPoint y: 190, distance: 7.5
click at [190, 190] on input "0" at bounding box center [195, 189] width 13 height 8
click at [250, 310] on div at bounding box center [600, 309] width 1200 height 618
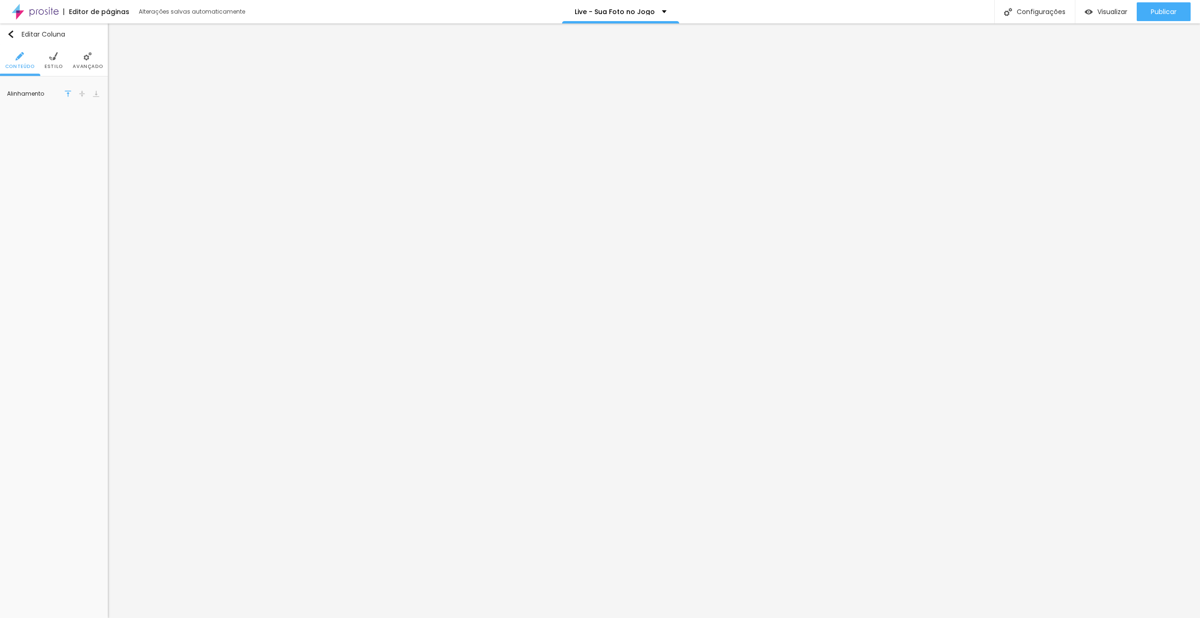
click at [48, 55] on li "Estilo" at bounding box center [54, 60] width 18 height 31
click at [94, 138] on icon "button" at bounding box center [94, 139] width 4 height 4
click at [195, 214] on input "#000000" at bounding box center [195, 218] width 29 height 12
paste input "6D12DB"
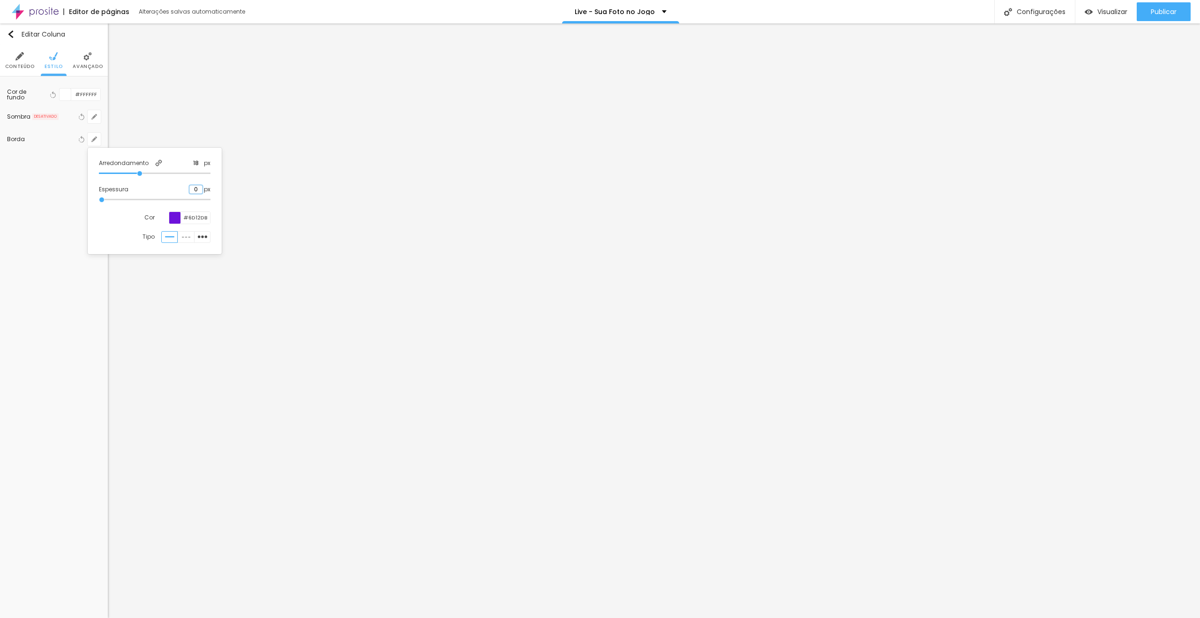
drag, startPoint x: 199, startPoint y: 188, endPoint x: 190, endPoint y: 188, distance: 8.9
click at [190, 188] on input "0" at bounding box center [195, 189] width 13 height 8
click at [270, 293] on div at bounding box center [600, 309] width 1200 height 618
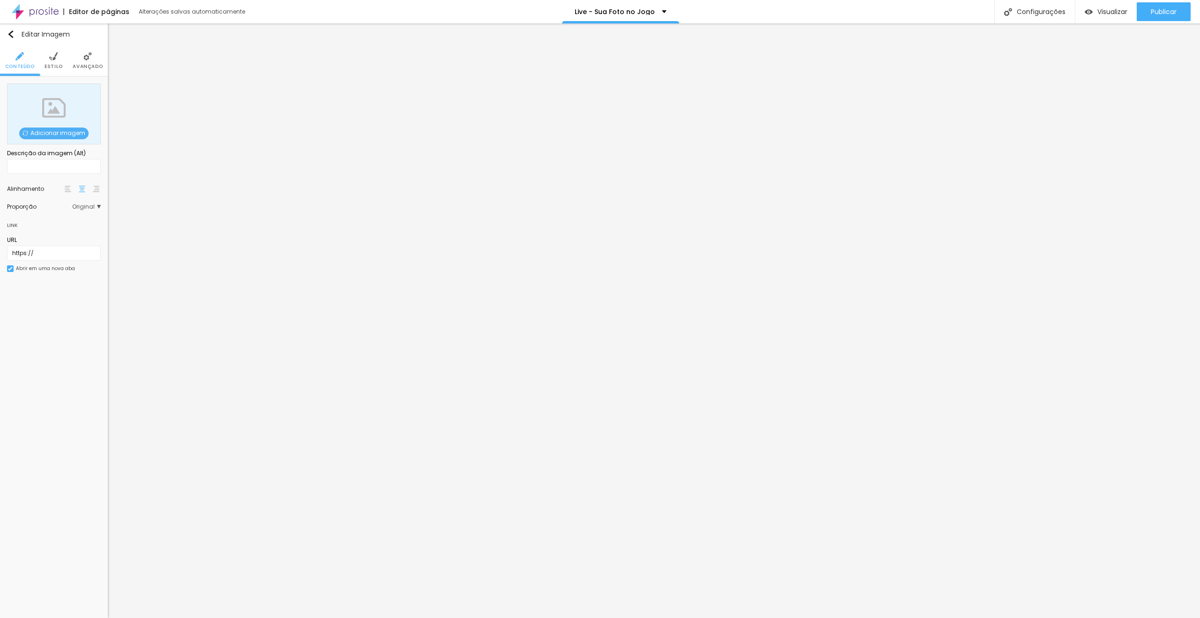
click at [62, 134] on span "Adicionar imagem" at bounding box center [53, 134] width 69 height 12
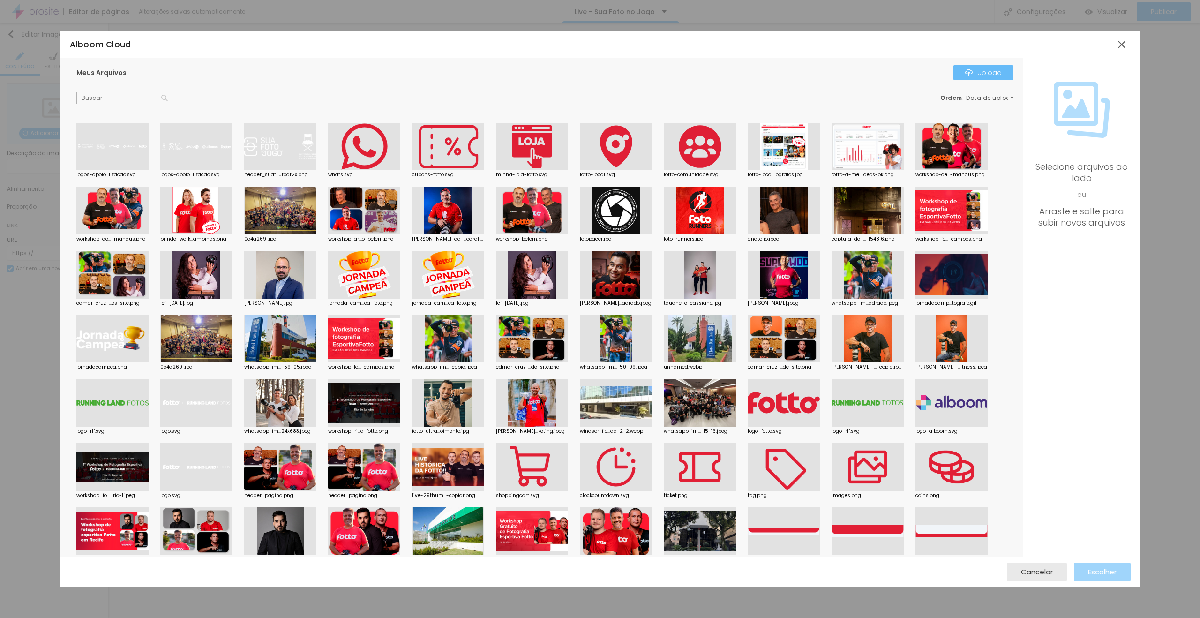
click at [964, 74] on button "Upload" at bounding box center [984, 72] width 60 height 15
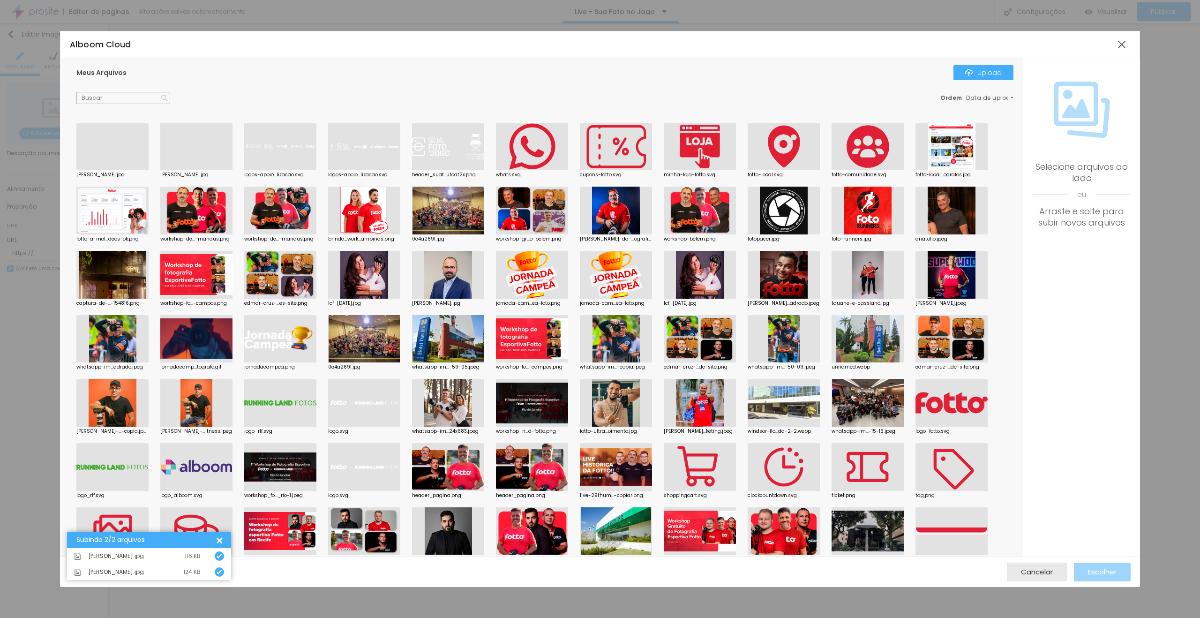
click at [144, 170] on div at bounding box center [112, 170] width 72 height 0
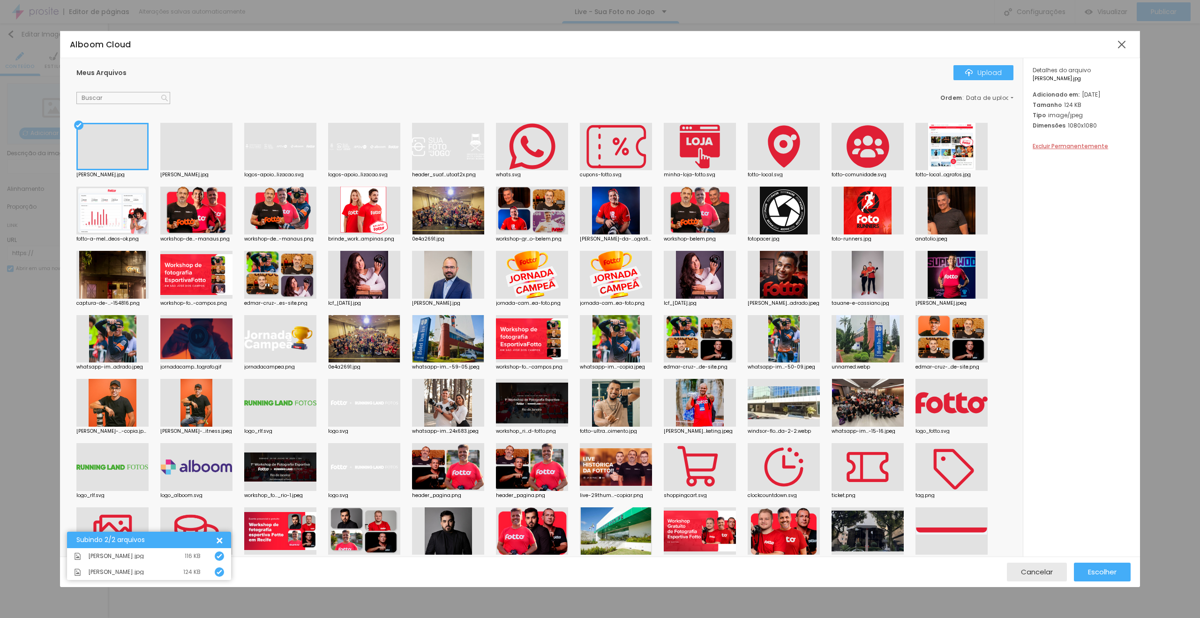
click at [1097, 562] on div "Cancelar Escolher" at bounding box center [600, 571] width 1080 height 30
click at [1101, 571] on span "Escolher" at bounding box center [1102, 572] width 29 height 8
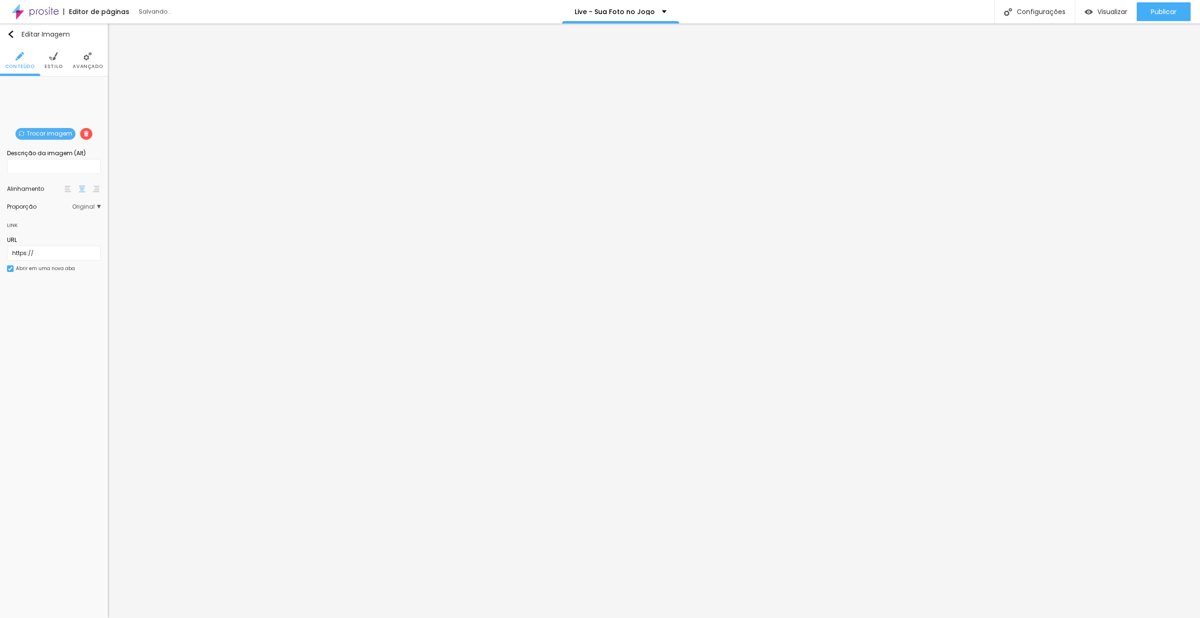
click at [89, 207] on span "Original" at bounding box center [86, 207] width 29 height 6
click at [66, 243] on span "Quadrado" at bounding box center [65, 246] width 59 height 6
click at [88, 62] on li "Avançado" at bounding box center [88, 60] width 30 height 31
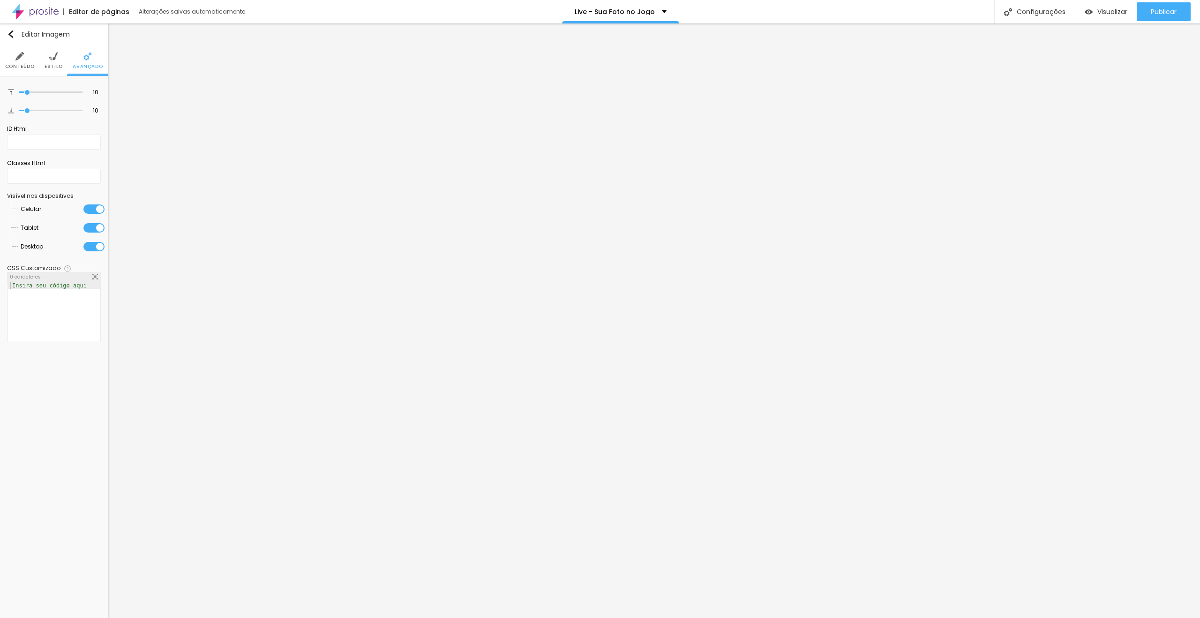
click at [58, 63] on li "Estilo" at bounding box center [54, 60] width 18 height 31
click at [90, 60] on li "Avançado" at bounding box center [88, 60] width 30 height 31
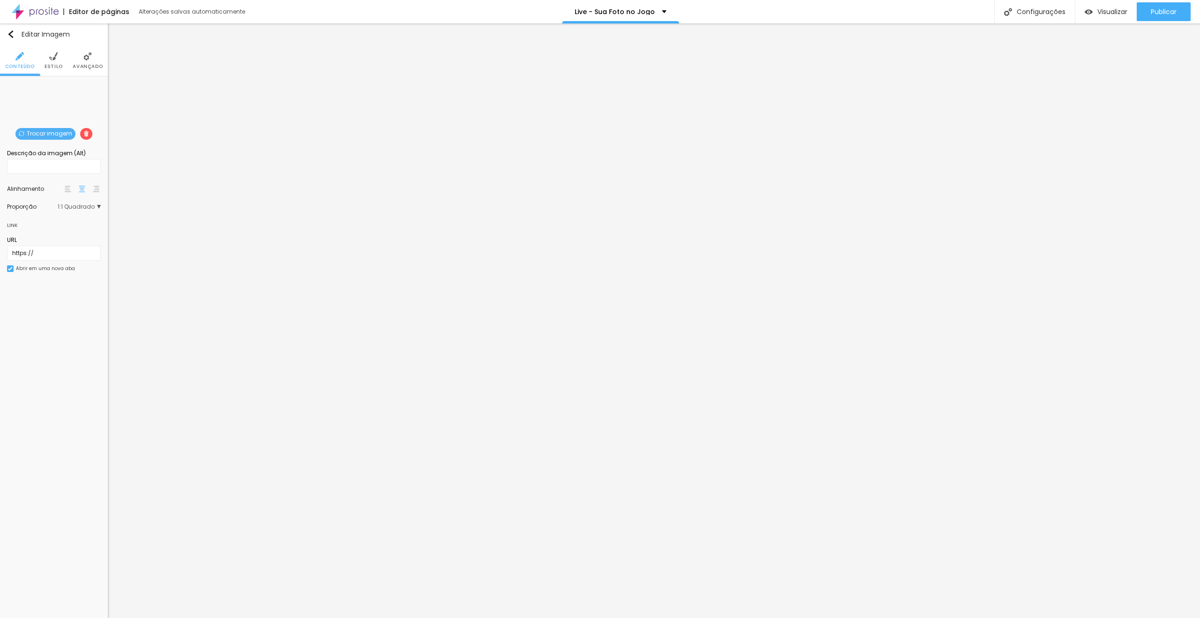
click at [93, 64] on span "Avançado" at bounding box center [88, 66] width 30 height 5
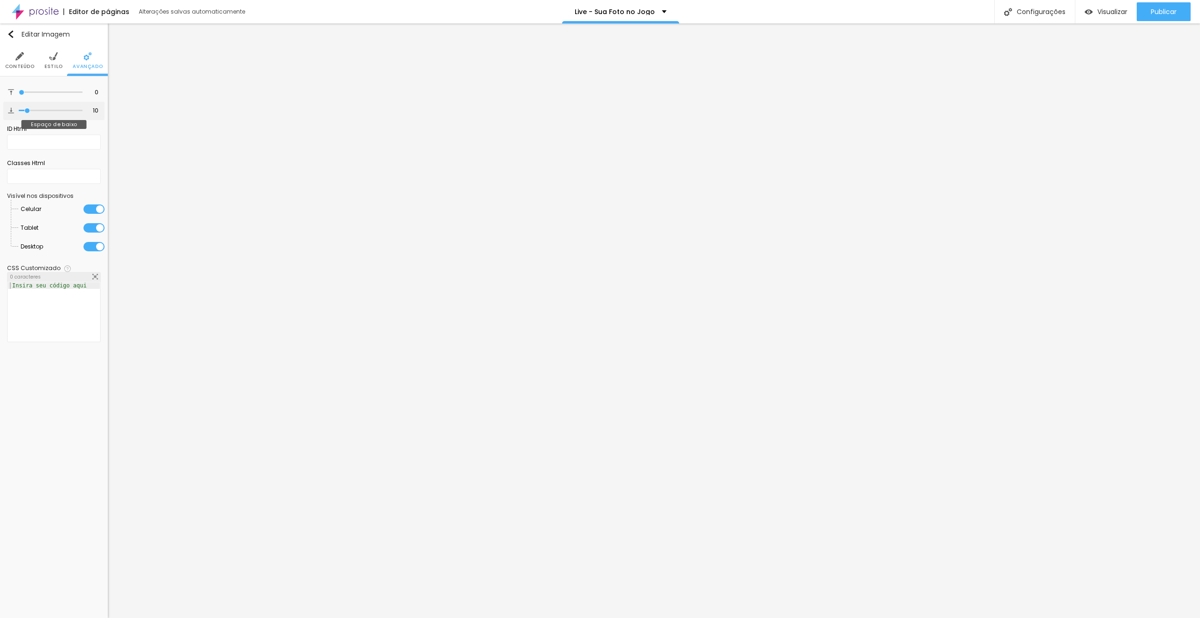
drag, startPoint x: 26, startPoint y: 92, endPoint x: 21, endPoint y: 104, distance: 12.6
click at [19, 95] on input "range" at bounding box center [51, 92] width 64 height 5
drag, startPoint x: 28, startPoint y: 108, endPoint x: 0, endPoint y: 106, distance: 28.2
click at [19, 108] on input "range" at bounding box center [51, 110] width 64 height 5
click at [48, 60] on li "Estilo" at bounding box center [54, 60] width 18 height 31
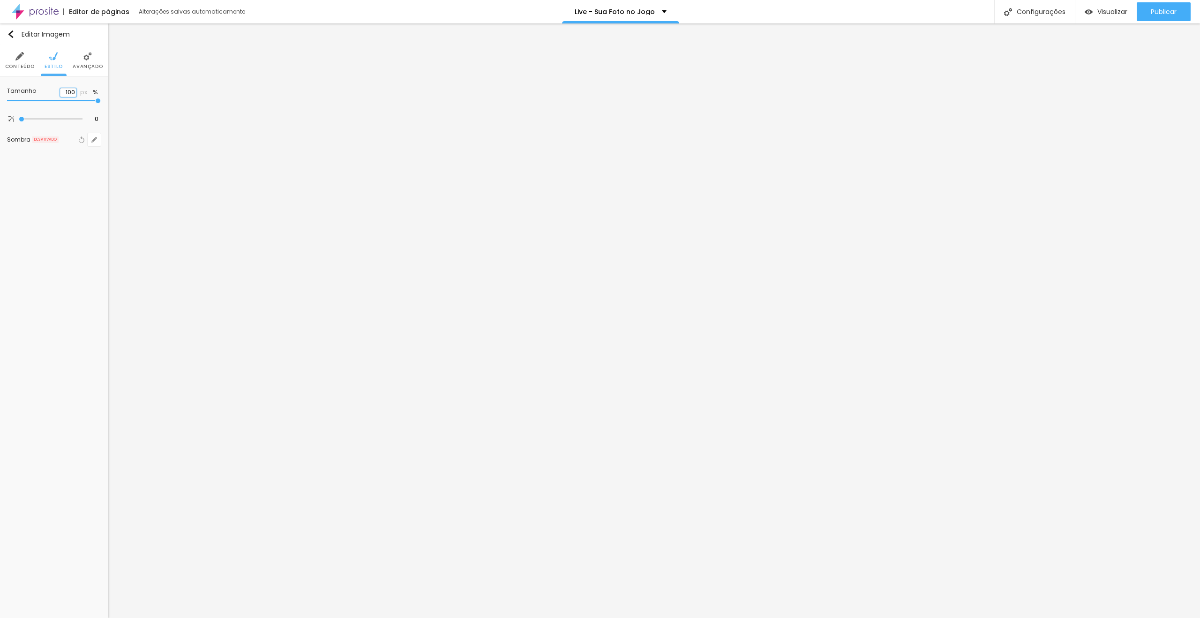
drag, startPoint x: 75, startPoint y: 92, endPoint x: 61, endPoint y: 92, distance: 14.1
click at [61, 92] on input "100" at bounding box center [68, 92] width 16 height 9
click at [98, 120] on input "0" at bounding box center [91, 119] width 16 height 9
click at [57, 57] on img at bounding box center [53, 56] width 8 height 8
click at [71, 94] on div at bounding box center [71, 94] width 0 height 9
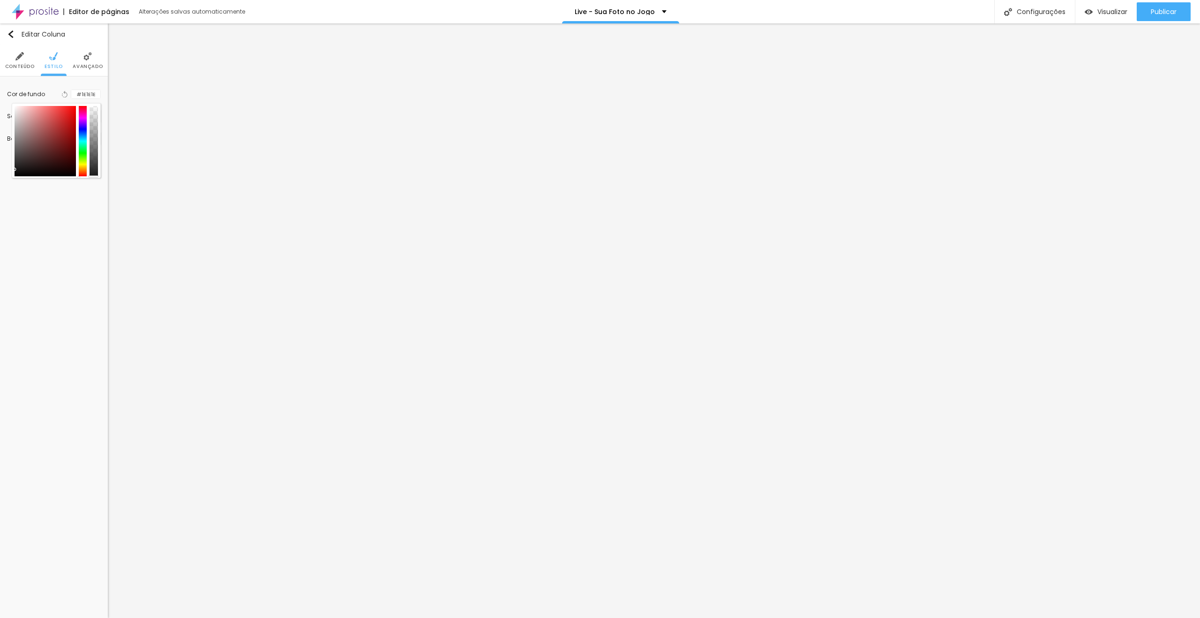
drag, startPoint x: 17, startPoint y: 167, endPoint x: 12, endPoint y: 169, distance: 5.7
click at [12, 169] on div at bounding box center [56, 140] width 89 height 75
click at [89, 90] on input "#1E1E1E" at bounding box center [85, 94] width 29 height 9
click at [55, 60] on img at bounding box center [53, 56] width 8 height 8
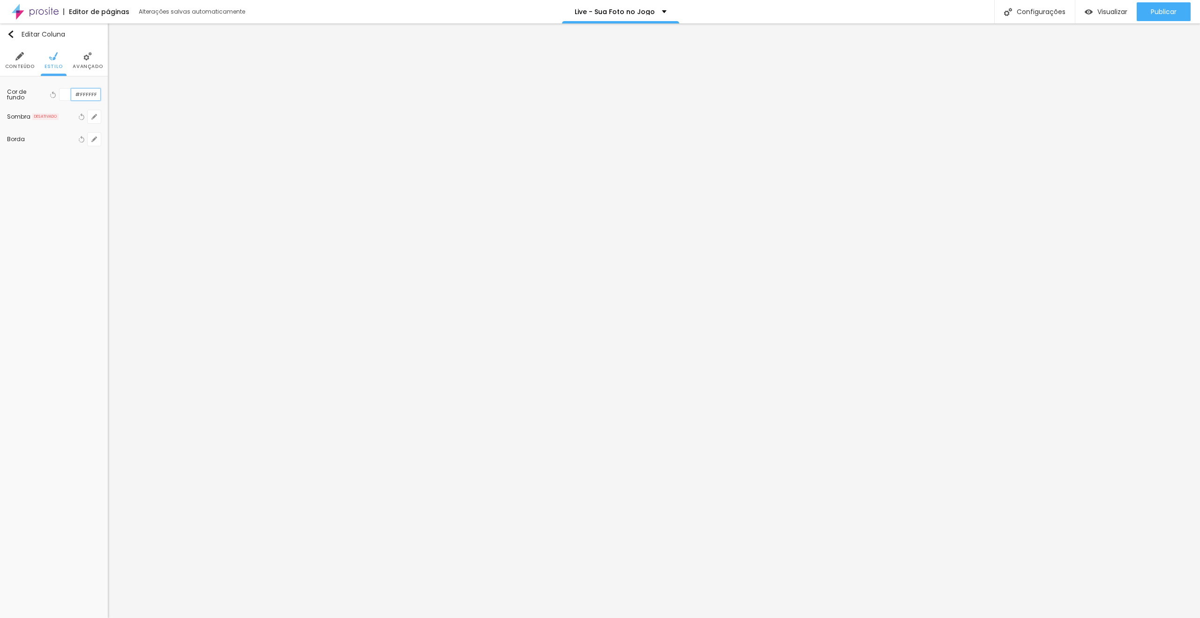
click at [92, 98] on input "#FFFFFF" at bounding box center [85, 95] width 29 height 12
paste input "1E1E1E"
click at [78, 65] on span "Avançado" at bounding box center [78, 66] width 30 height 5
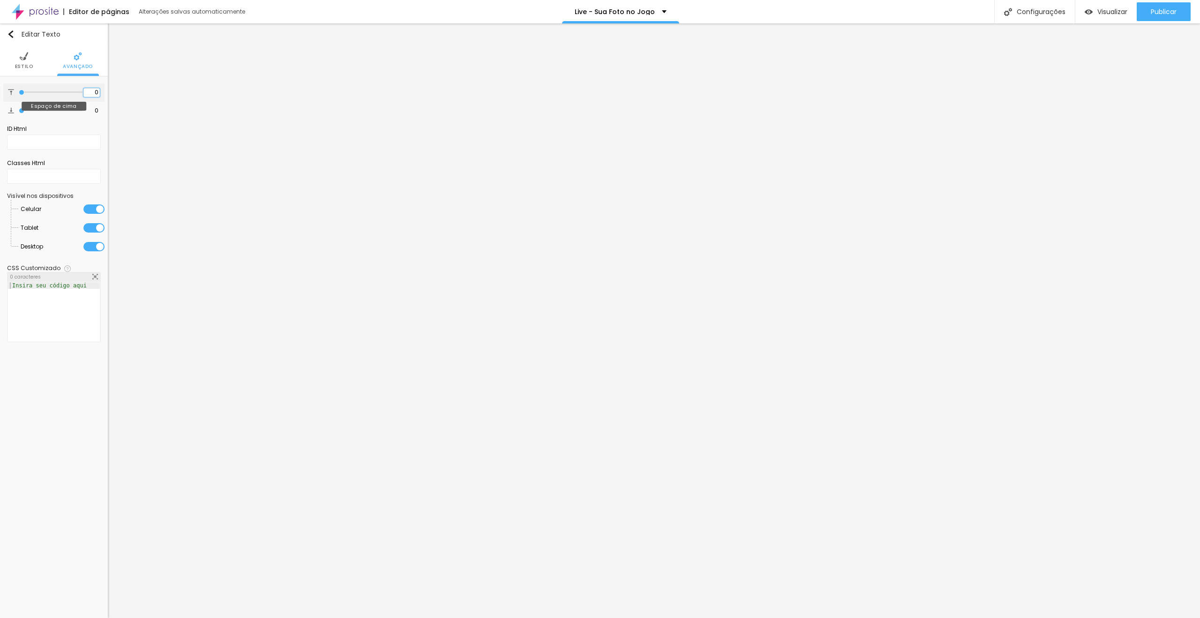
drag, startPoint x: 97, startPoint y: 92, endPoint x: 102, endPoint y: 92, distance: 5.2
click at [102, 92] on div "0 Espaço de cima" at bounding box center [53, 92] width 101 height 18
drag, startPoint x: 90, startPoint y: 107, endPoint x: 100, endPoint y: 109, distance: 10.5
click at [100, 109] on div "0 Espaço de baixo" at bounding box center [53, 111] width 101 height 18
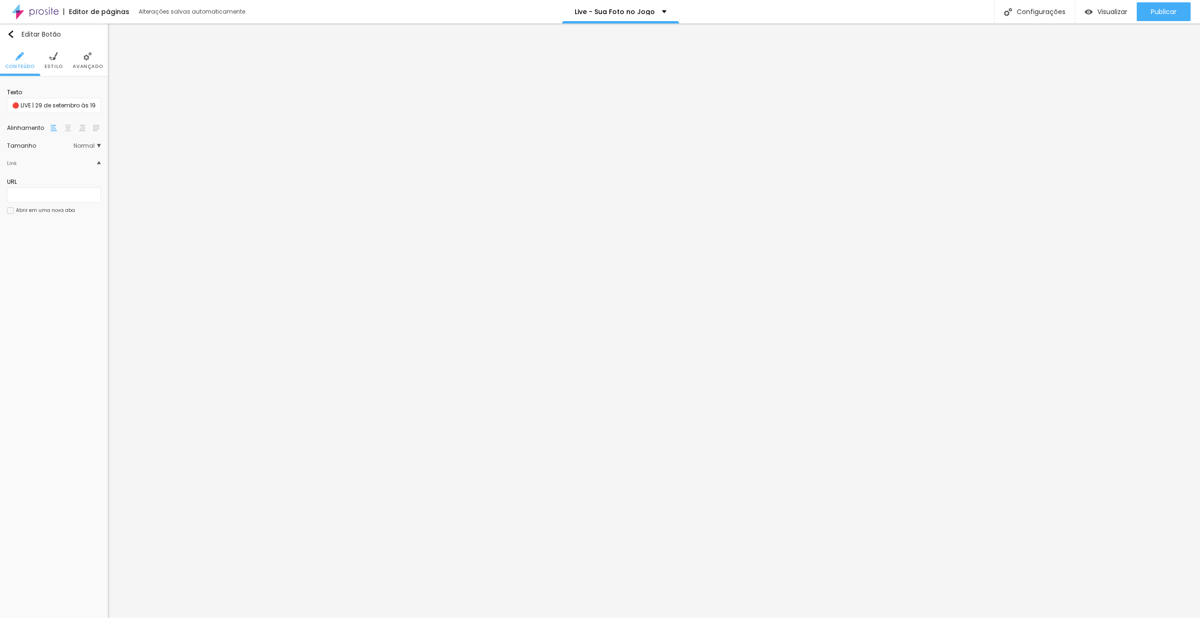
click at [52, 60] on img at bounding box center [53, 56] width 8 height 8
click at [82, 60] on li "Avançado" at bounding box center [88, 60] width 30 height 31
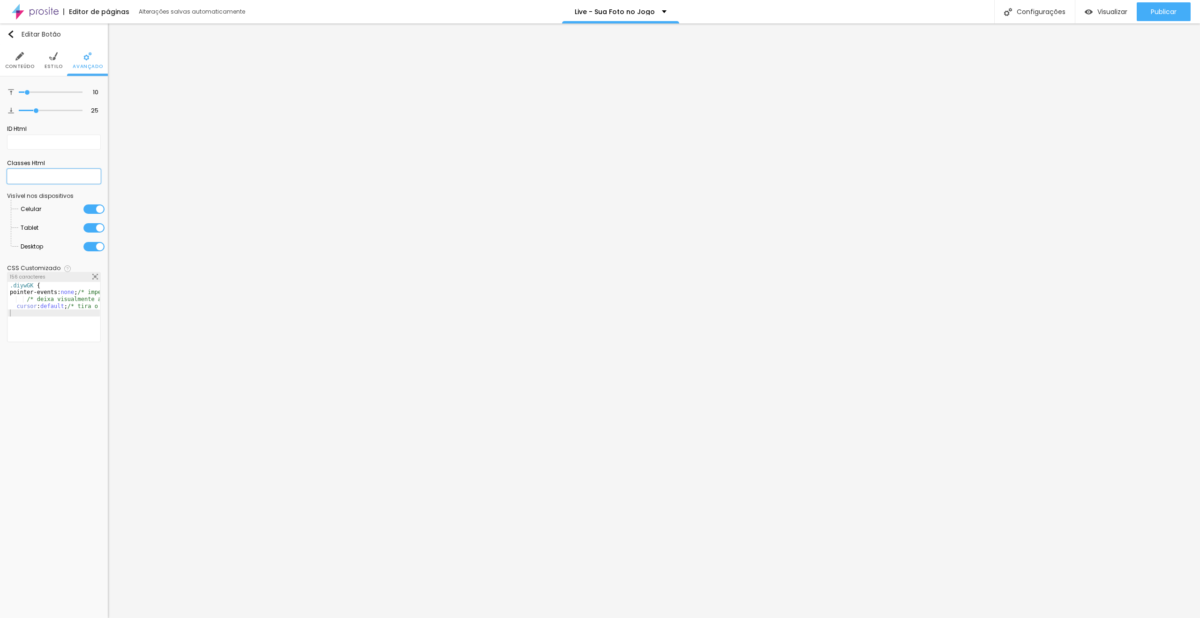
click at [24, 178] on input "text" at bounding box center [54, 176] width 94 height 15
drag, startPoint x: 30, startPoint y: 284, endPoint x: 12, endPoint y: 284, distance: 17.3
click at [12, 284] on div ".diywGK { pointer-events: none ; /* impede o clique */ /* deixa visualmente apa…" at bounding box center [98, 315] width 180 height 66
drag, startPoint x: 51, startPoint y: 284, endPoint x: 13, endPoint y: 283, distance: 37.5
click at [13, 283] on div ".bot ãopaginaK { pointer-events: none ; /* impede o clique */ /* deixa visualme…" at bounding box center [98, 315] width 180 height 66
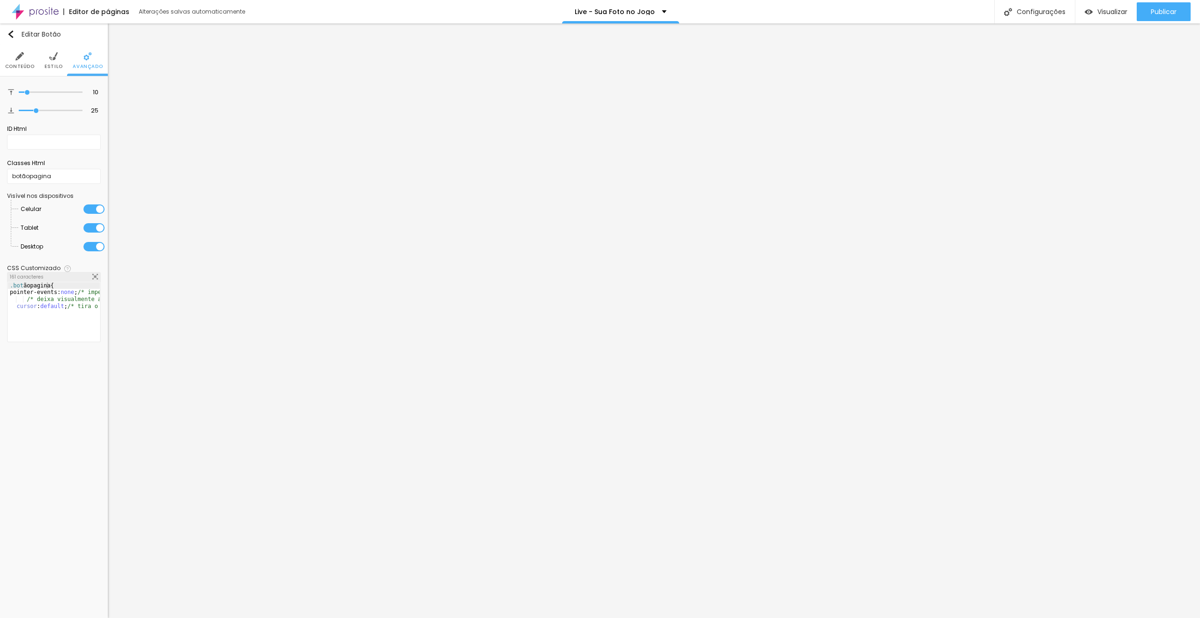
click at [61, 381] on div "Editar Botão Conteúdo Estilo Avançado 10 Espaço de cima 25 Espaço de baixo ID H…" at bounding box center [54, 320] width 108 height 594
click at [22, 174] on input "botãopagina" at bounding box center [54, 176] width 94 height 15
click at [23, 282] on div ".bot ãopagina { pointer-events: none ; /* impede o clique */ /* deixa visualmen…" at bounding box center [98, 315] width 180 height 66
click at [53, 379] on div "Editar Botão Conteúdo Estilo Avançado 10 Espaço de cima 25 Espaço de baixo ID H…" at bounding box center [54, 320] width 108 height 594
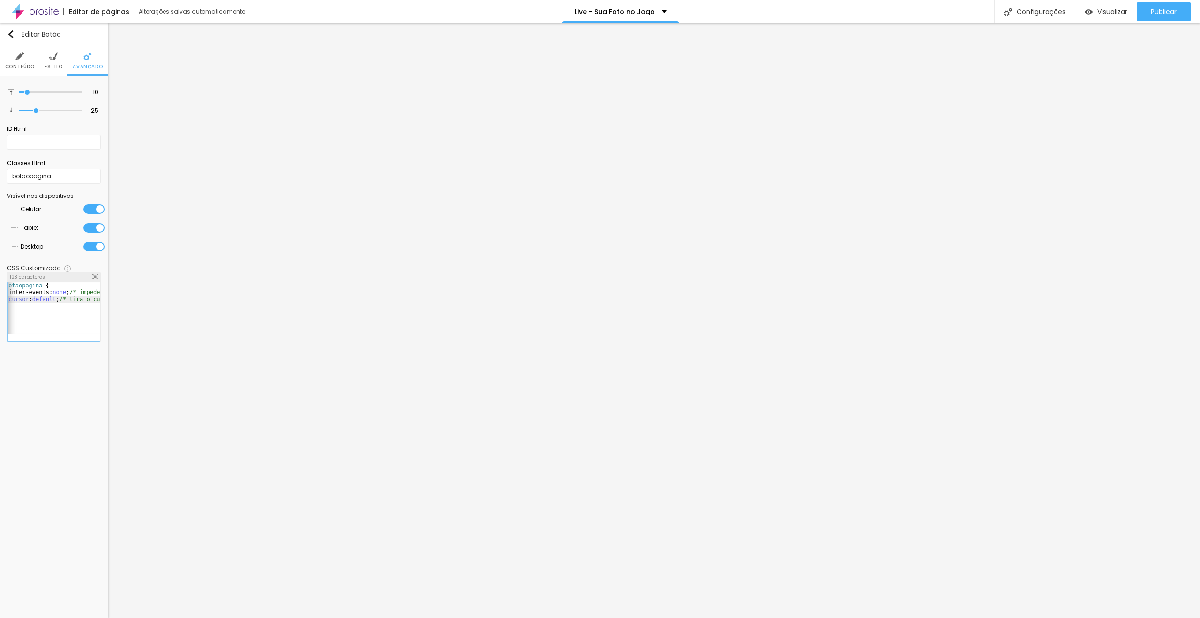
click at [51, 366] on div "Editar Botão Conteúdo Estilo Avançado 10 Espaço de cima 25 Espaço de baixo ID H…" at bounding box center [54, 320] width 108 height 594
click at [1116, 8] on span "Visualizar" at bounding box center [1112, 12] width 30 height 8
drag, startPoint x: 58, startPoint y: 174, endPoint x: 4, endPoint y: 170, distance: 54.5
click at [4, 170] on div "10 Espaço de cima 25 Espaço de baixo ID Html Classes Html botaopagina Visível n…" at bounding box center [54, 214] width 108 height 277
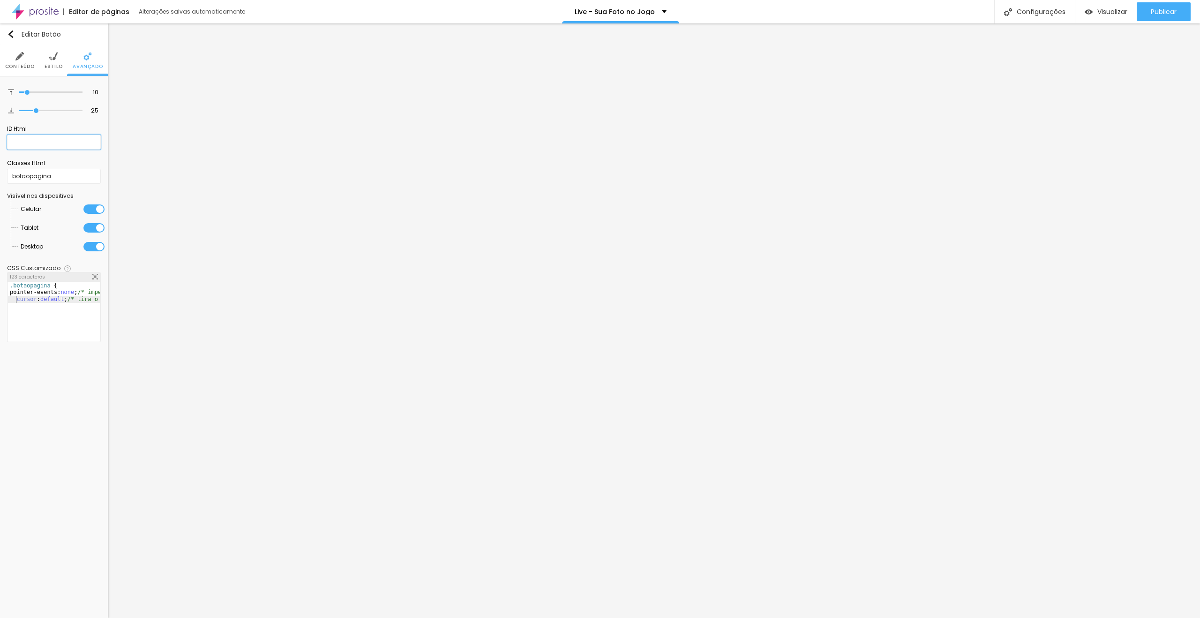
click at [28, 139] on input "text" at bounding box center [54, 142] width 94 height 15
paste input "botaopagina"
click at [10, 283] on div ".botaopagina { pointer-events: none ; /* impede o clique */ cursor : default ; …" at bounding box center [98, 315] width 180 height 66
click at [51, 365] on div "Editar Botão Conteúdo Estilo Avançado 10 Espaço de cima 25 Espaço de baixo ID H…" at bounding box center [54, 320] width 108 height 594
click at [19, 422] on div "Editar Botão Conteúdo Estilo Avançado 10 Espaço de cima 25 Espaço de baixo ID H…" at bounding box center [54, 320] width 108 height 594
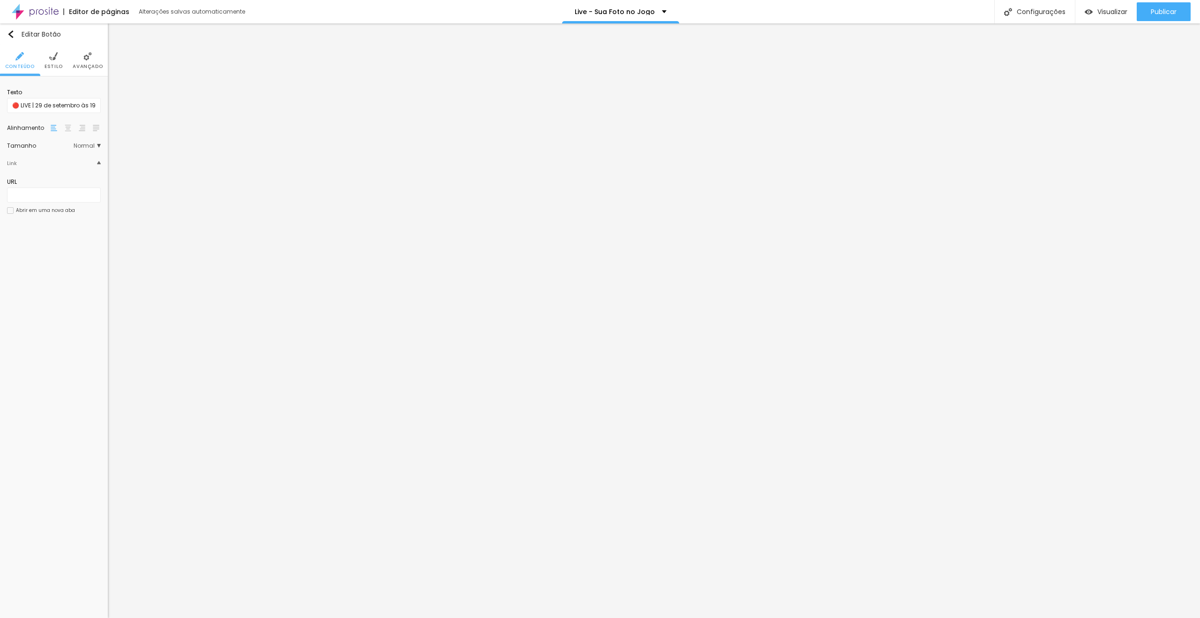
click at [87, 57] on img at bounding box center [87, 56] width 8 height 8
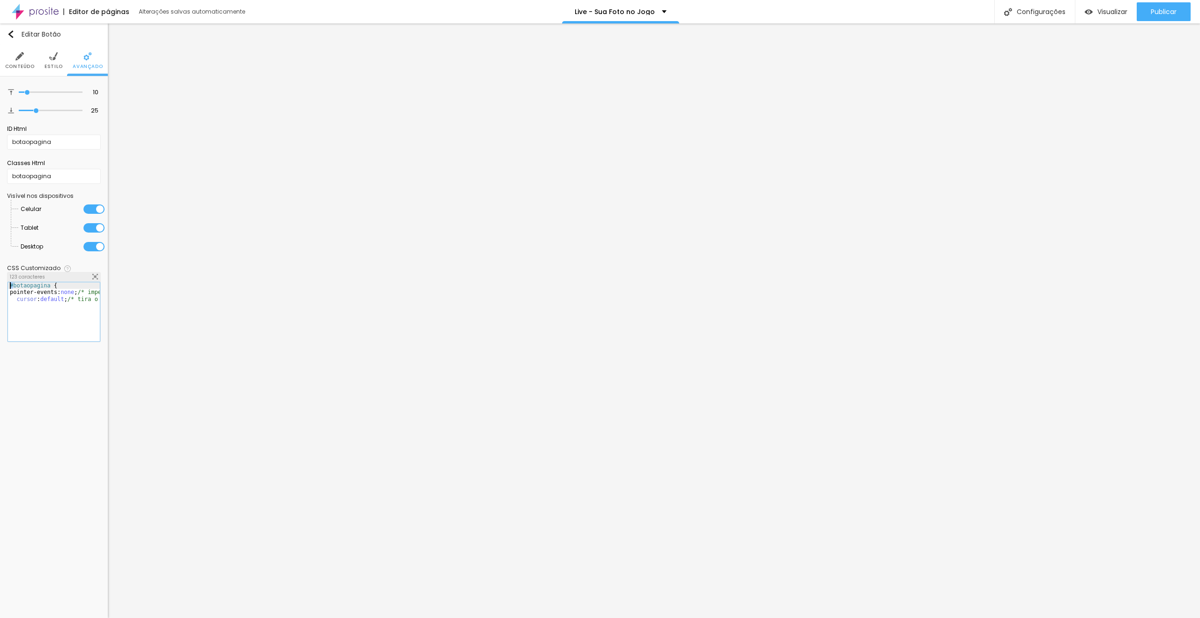
click at [8, 282] on div "#botaopagina { pointer-events: none ; /* impede o clique */ cursor : default ; …" at bounding box center [54, 312] width 93 height 60
click at [45, 378] on div "Editar Botão Conteúdo Estilo Avançado 10 Espaço de cima 25 Espaço de baixo ID H…" at bounding box center [54, 320] width 108 height 594
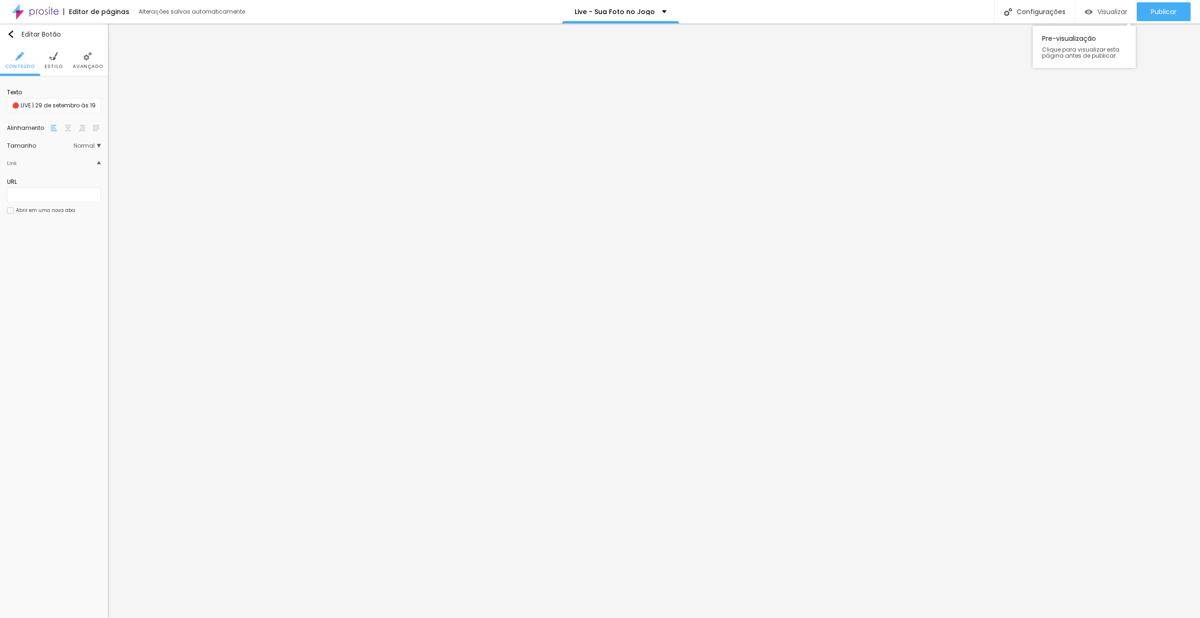
click at [1110, 8] on span "Visualizar" at bounding box center [1112, 12] width 30 height 8
click at [81, 62] on li "Avançado" at bounding box center [88, 60] width 30 height 31
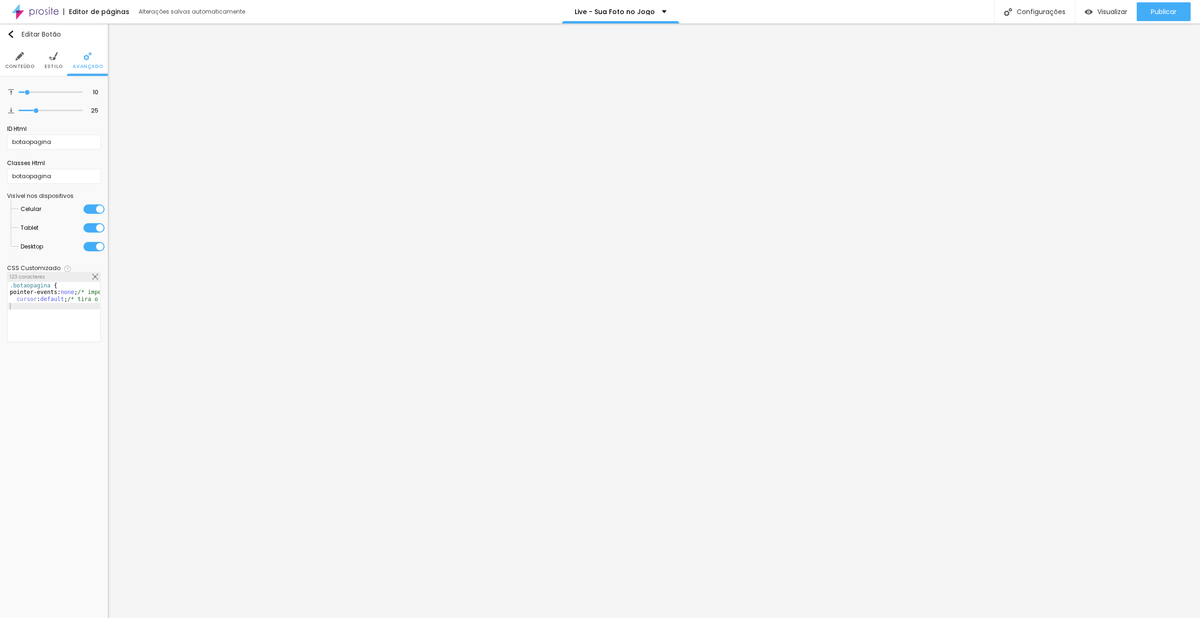
click at [49, 286] on div ".botaopagina { pointer-events: none ; /* impede o clique */ cursor : default ; …" at bounding box center [98, 315] width 180 height 66
click at [41, 282] on div ".botaopagina { pointer-events: none ; /* impede o clique */ cursor : default ; …" at bounding box center [54, 312] width 93 height 60
drag, startPoint x: 46, startPoint y: 282, endPoint x: 13, endPoint y: 285, distance: 33.4
click at [13, 285] on div ".botaopagina { pointer-events: none ; /* impede o clique */ cursor : default ; …" at bounding box center [98, 315] width 180 height 66
click at [12, 285] on div ". .coNmIj { pointer-events: none ; /* impede o clique */ cursor : default ; /* …" at bounding box center [98, 315] width 180 height 66
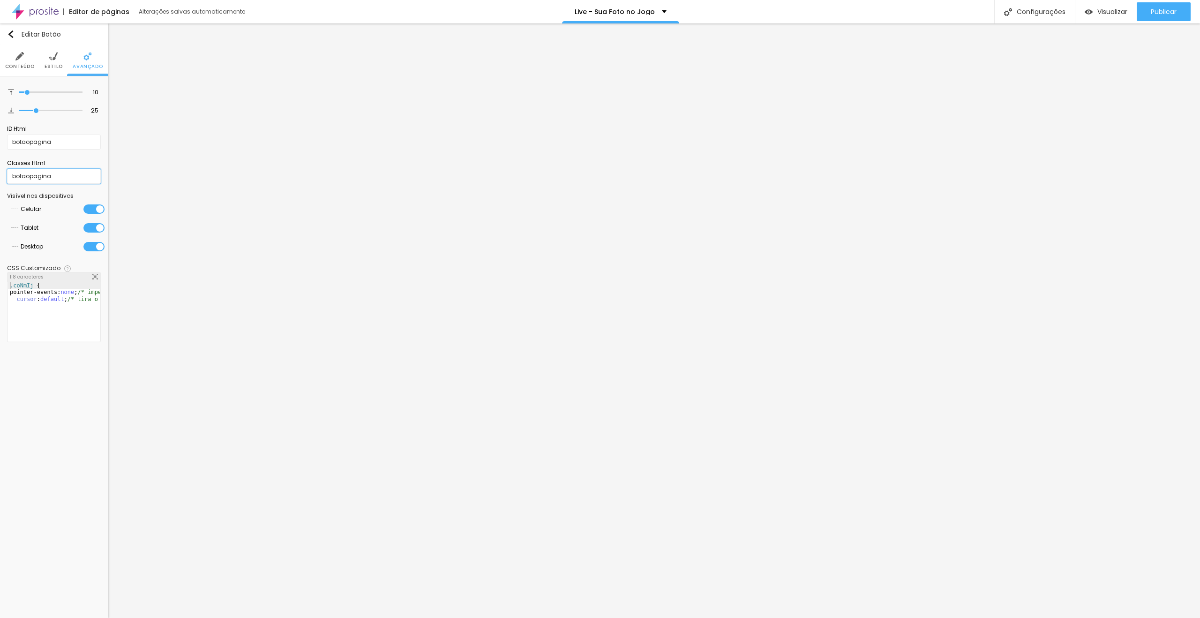
drag, startPoint x: 47, startPoint y: 174, endPoint x: 0, endPoint y: 173, distance: 46.9
click at [0, 173] on div "10 Espaço de cima 25 Espaço de baixo ID Html botaopagina Classes Html botaopagi…" at bounding box center [54, 214] width 108 height 277
drag, startPoint x: 67, startPoint y: 135, endPoint x: 0, endPoint y: 135, distance: 66.6
click at [0, 131] on div "10 Espaço de cima 25 Espaço de baixo ID Html botaopagina Classes Html Visível n…" at bounding box center [54, 214] width 108 height 277
drag, startPoint x: 63, startPoint y: 369, endPoint x: 53, endPoint y: 347, distance: 24.1
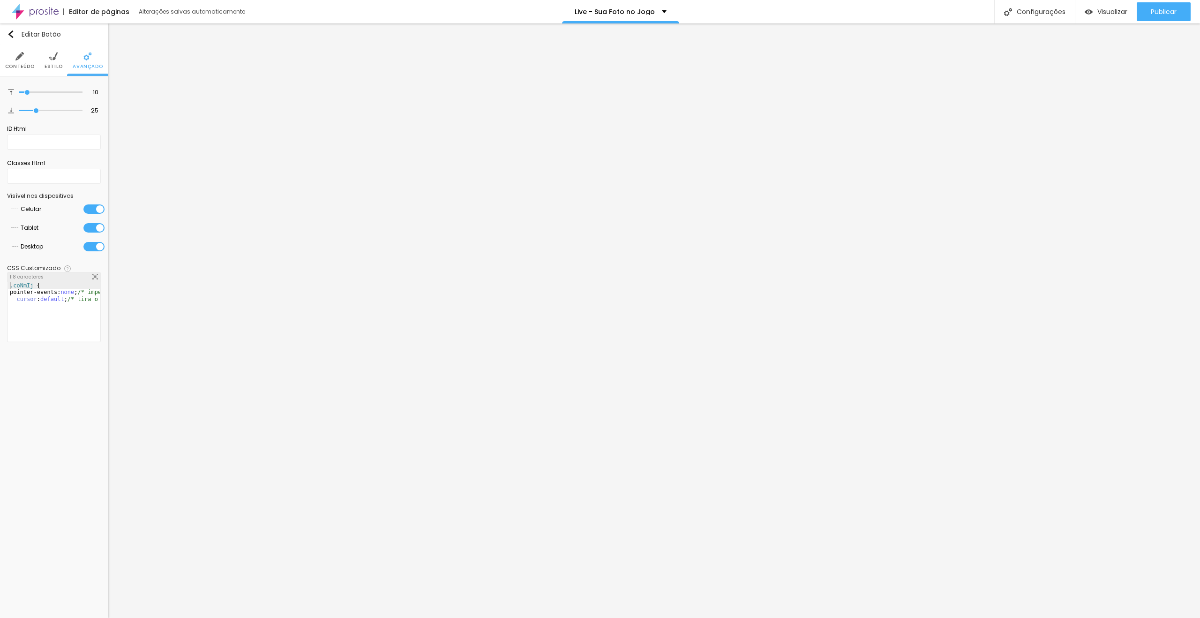
click at [61, 364] on div "Editar Botão Conteúdo Estilo Avançado 10 Espaço de cima 25 Espaço de baixo ID H…" at bounding box center [54, 320] width 108 height 594
click at [1103, 10] on span "Visualizar" at bounding box center [1112, 12] width 30 height 8
drag, startPoint x: 26, startPoint y: 285, endPoint x: 8, endPoint y: 285, distance: 18.3
click at [8, 285] on div ".coNmIj { pointer-events: none ; /* impede o clique */ cursor : default ; /* ti…" at bounding box center [98, 315] width 180 height 66
click at [16, 398] on div "Editar Botão Conteúdo Estilo Avançado 10 Espaço de cima 25 Espaço de baixo ID H…" at bounding box center [54, 320] width 108 height 594
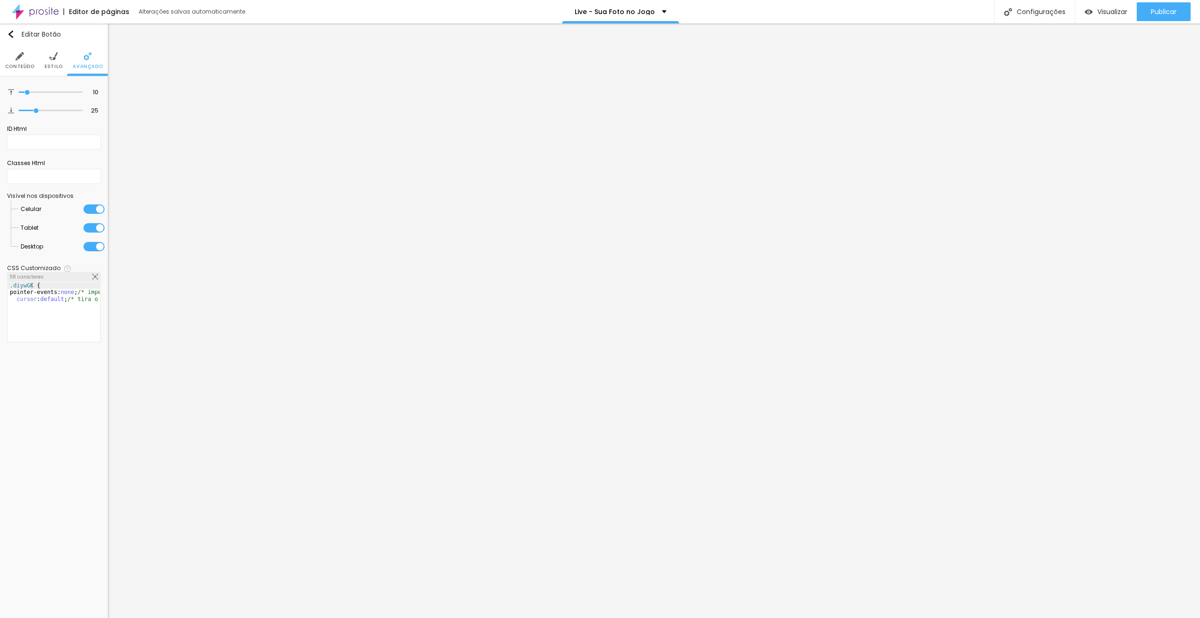
click at [55, 305] on div ".diywGK { pointer-events: none ; /* impede o clique */ cursor : default ; /* ti…" at bounding box center [98, 315] width 180 height 66
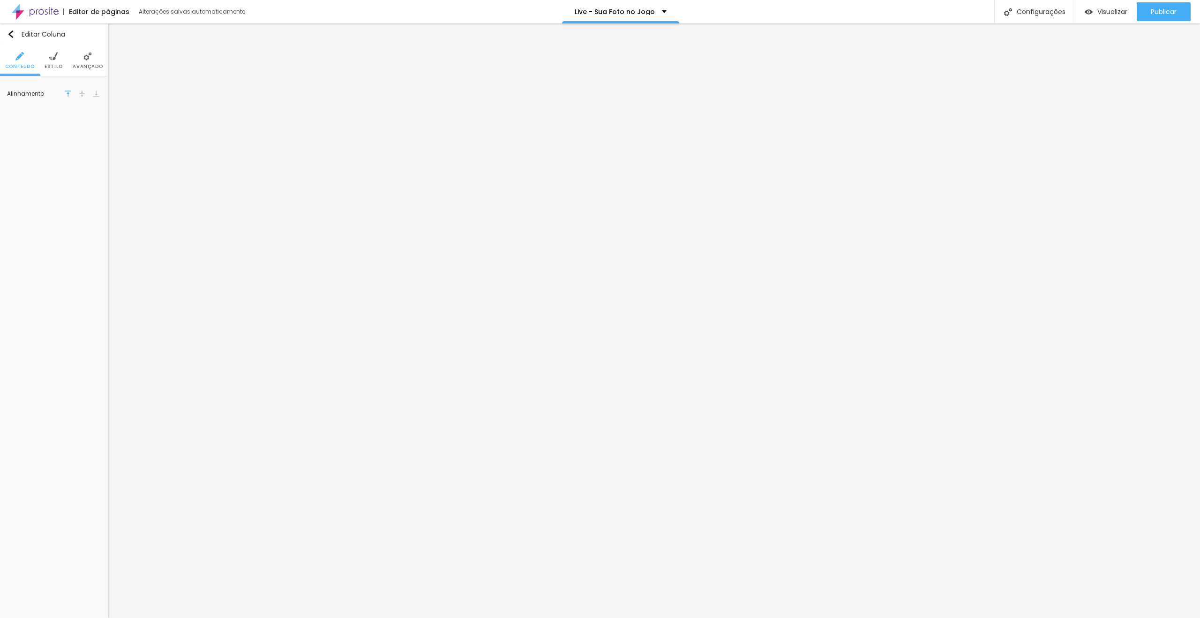
click at [83, 63] on li "Avançado" at bounding box center [88, 60] width 30 height 31
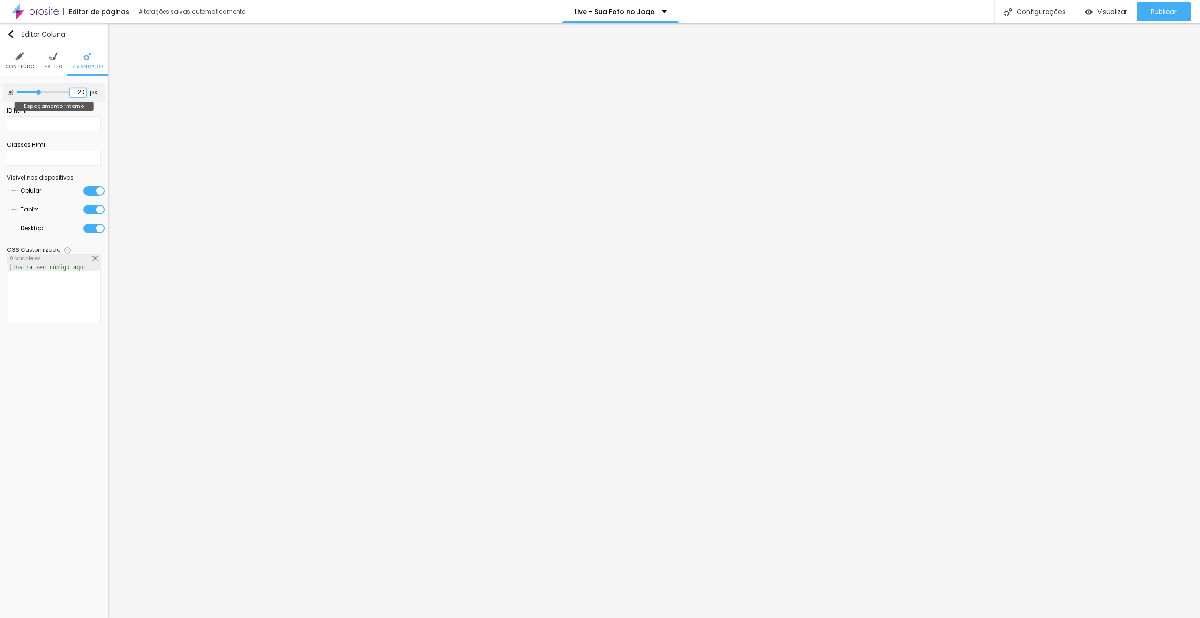
drag, startPoint x: 82, startPoint y: 92, endPoint x: 87, endPoint y: 93, distance: 5.2
click at [87, 93] on div "20 px" at bounding box center [85, 92] width 30 height 9
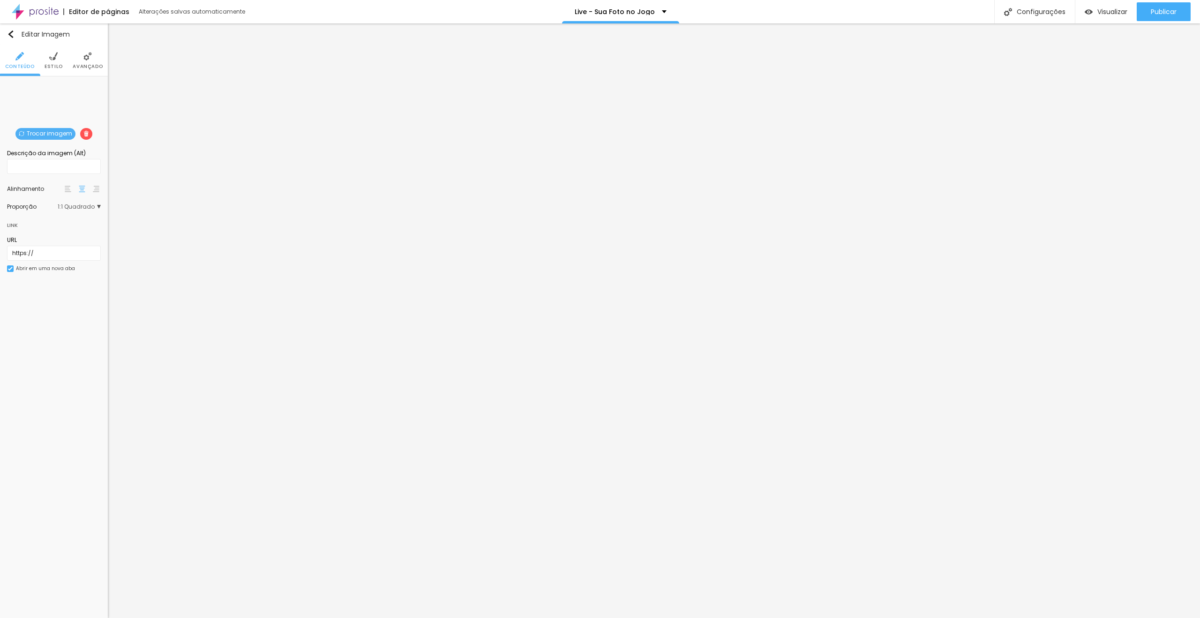
click at [44, 134] on span "Trocar imagem" at bounding box center [45, 134] width 60 height 12
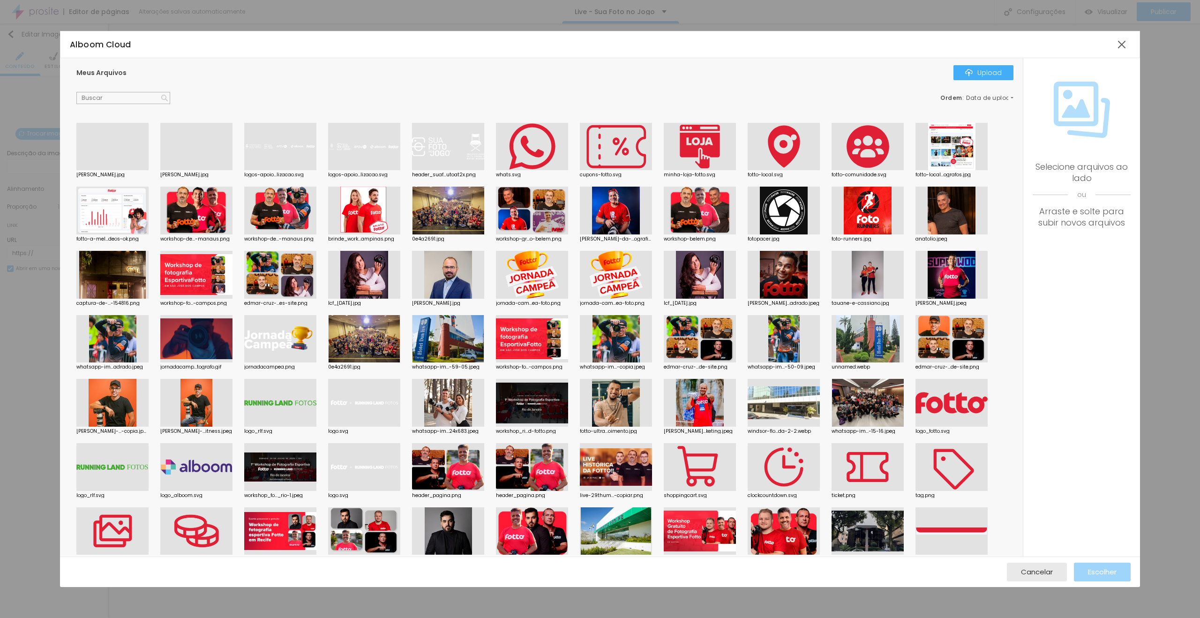
click at [191, 170] on div at bounding box center [196, 170] width 72 height 0
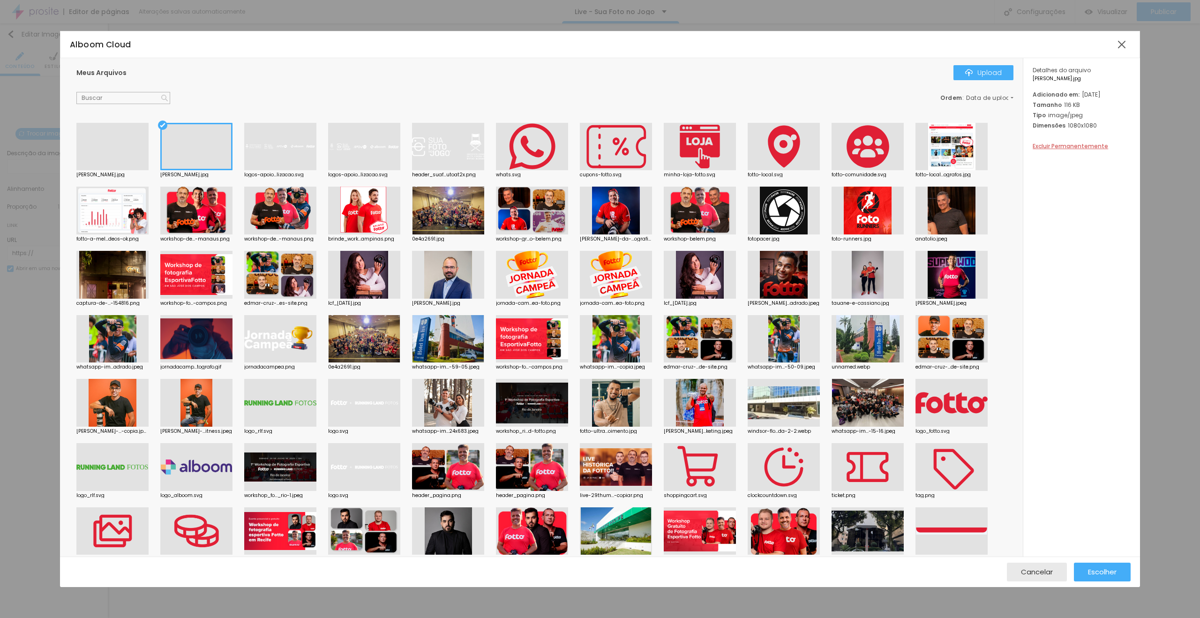
scroll to position [188, 0]
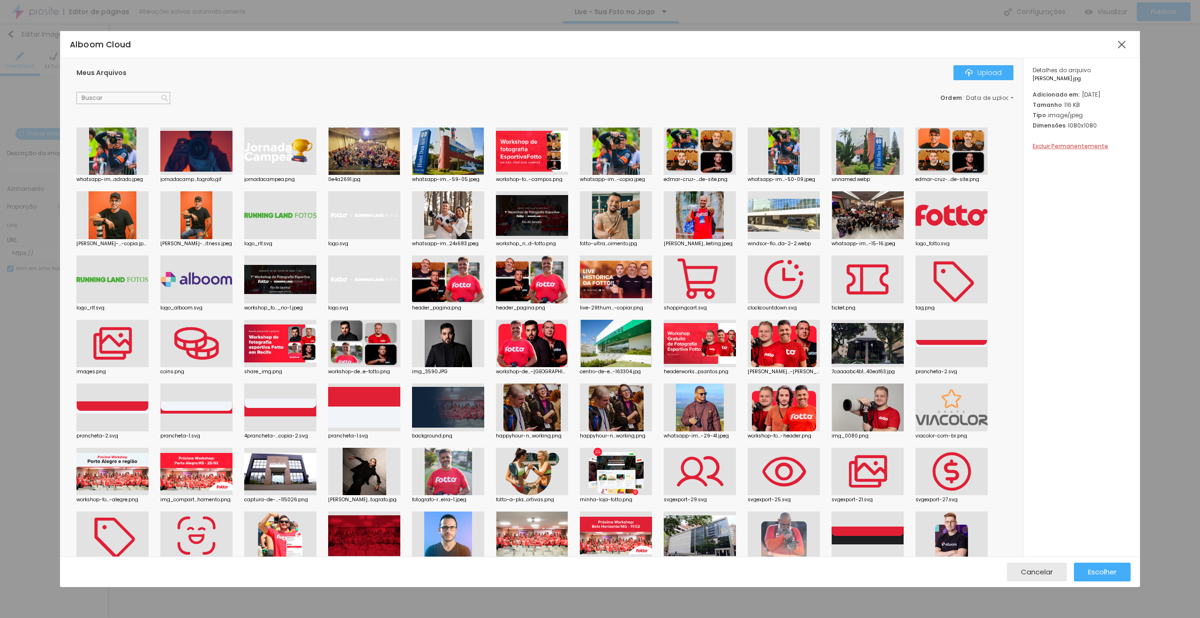
click at [449, 470] on div at bounding box center [448, 472] width 72 height 48
click at [1093, 569] on span "Escolher" at bounding box center [1102, 572] width 29 height 8
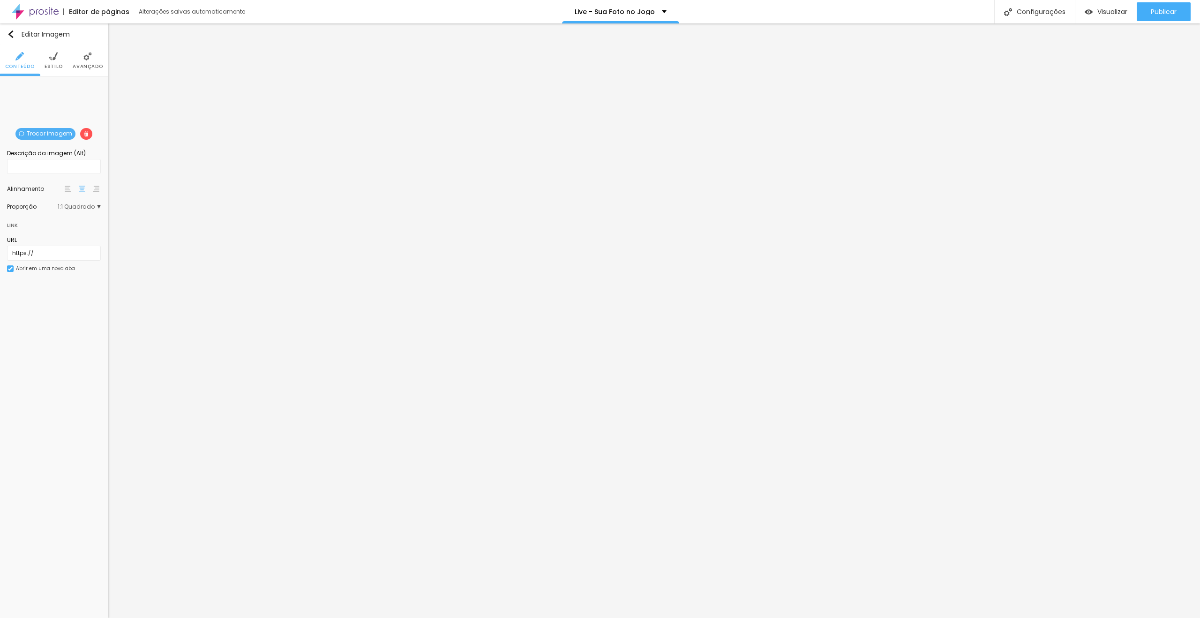
click at [62, 132] on span "Trocar imagem" at bounding box center [45, 134] width 60 height 12
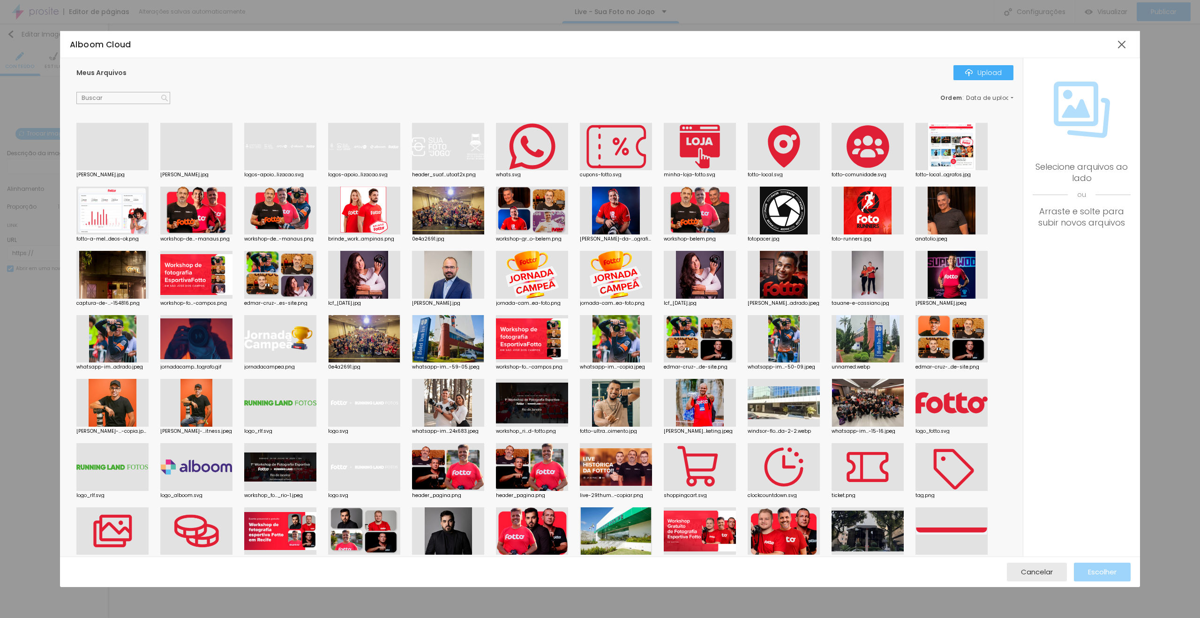
click at [181, 170] on div at bounding box center [196, 170] width 72 height 0
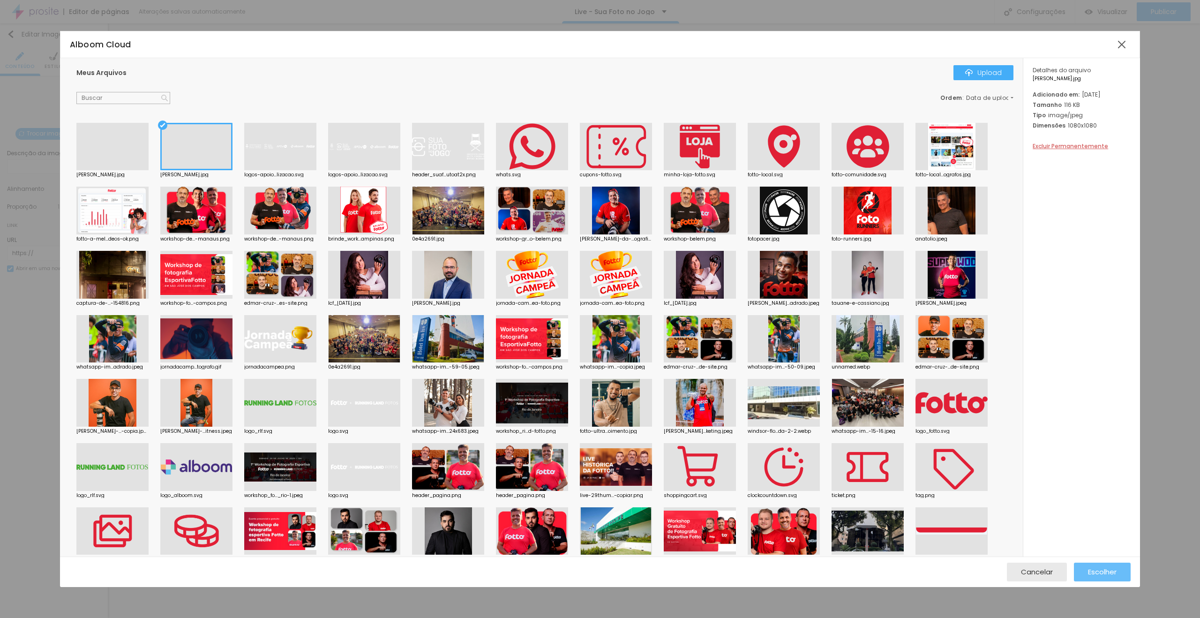
click at [1103, 572] on span "Escolher" at bounding box center [1102, 572] width 29 height 8
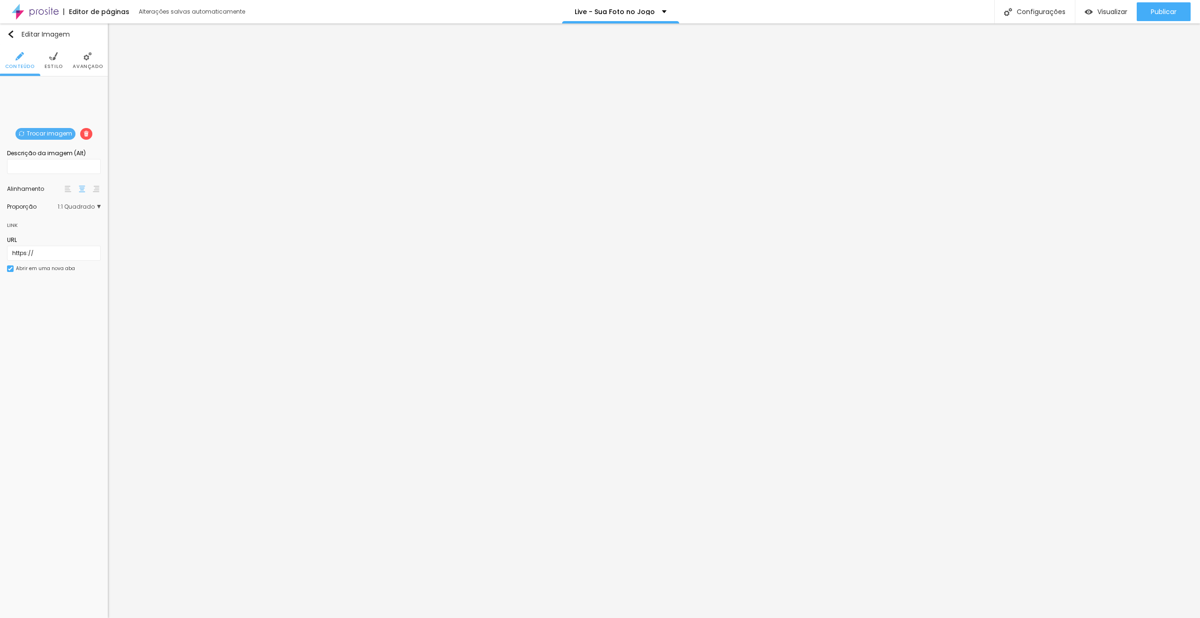
click at [48, 131] on span "Trocar imagem" at bounding box center [45, 134] width 60 height 12
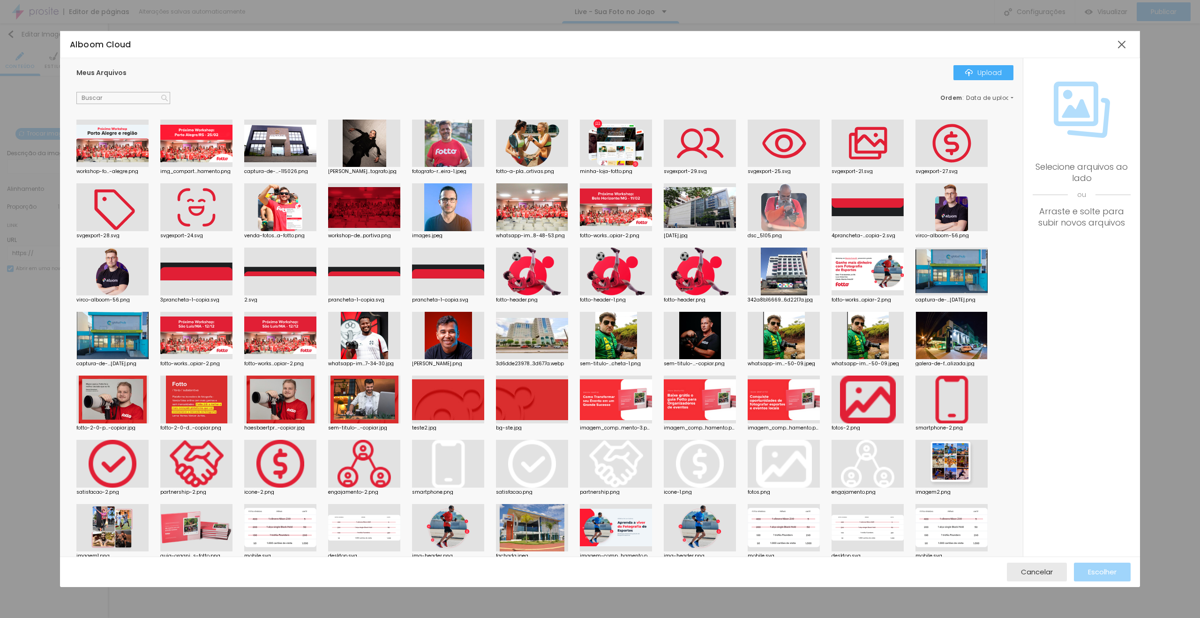
scroll to position [750, 0]
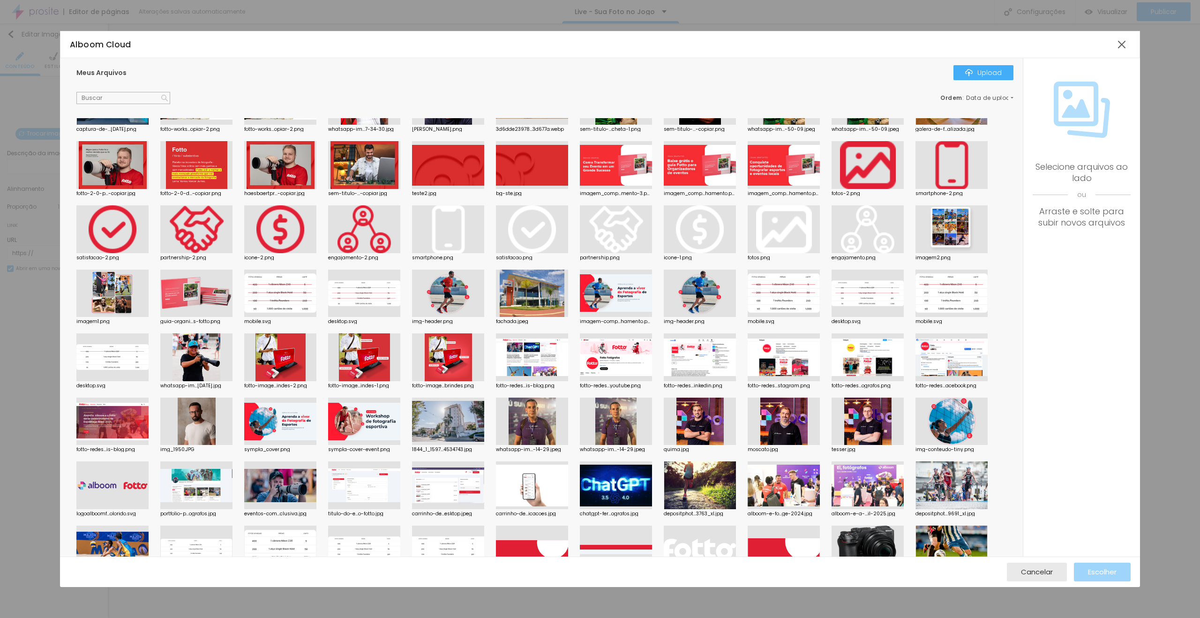
click at [863, 417] on div at bounding box center [868, 422] width 72 height 48
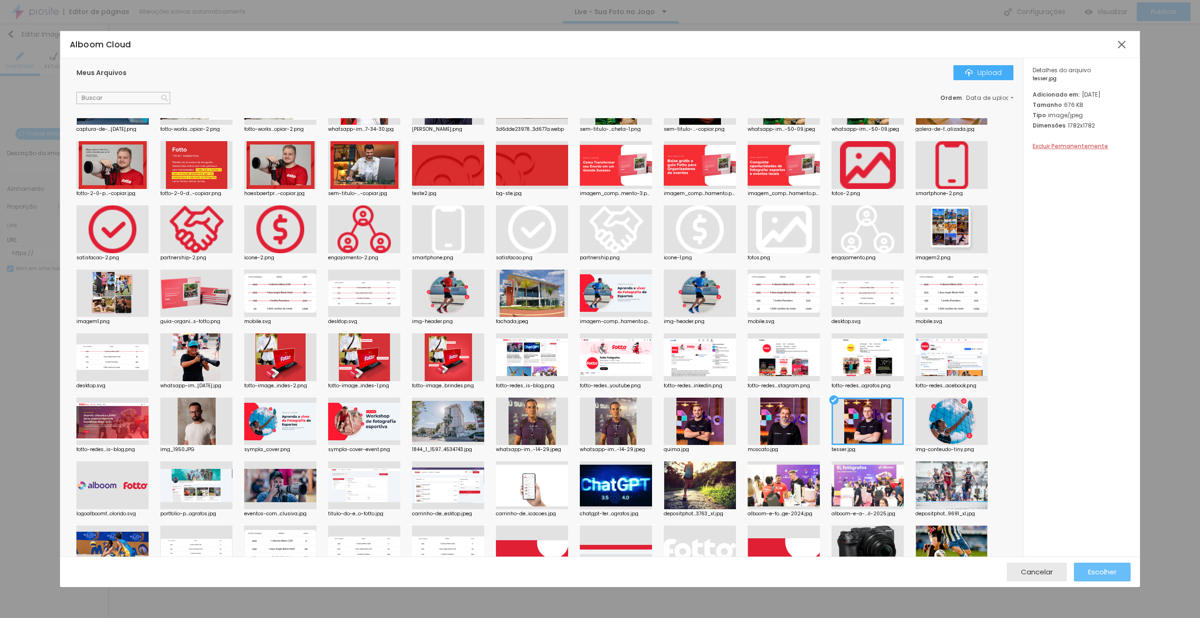
click at [1102, 566] on div "Escolher" at bounding box center [1102, 572] width 29 height 19
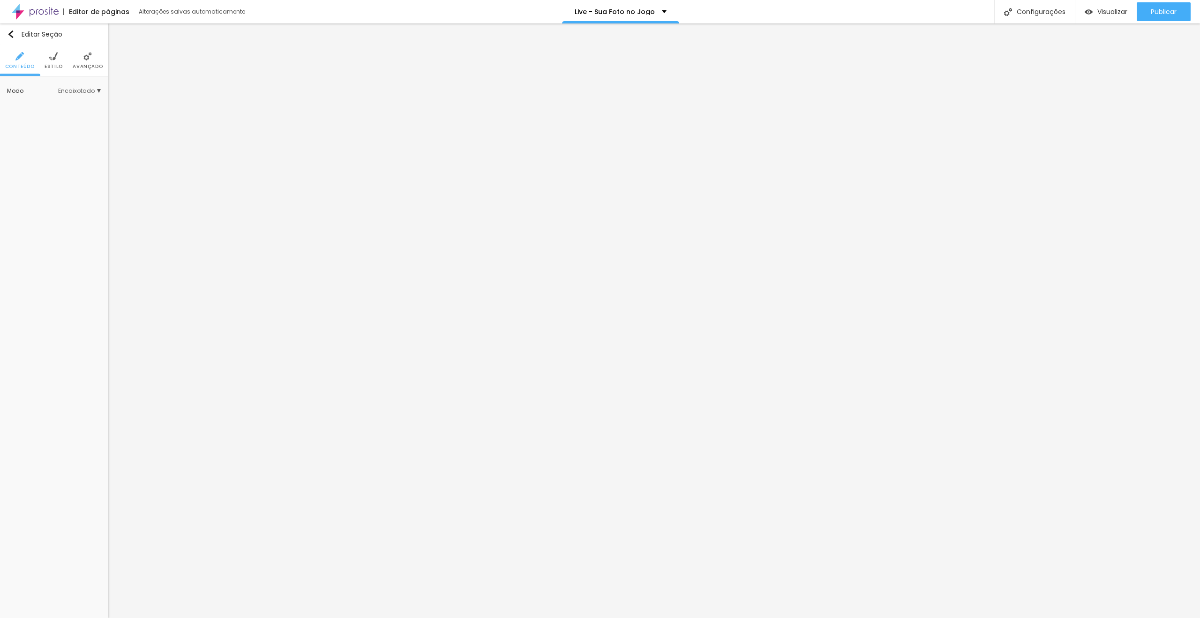
click at [82, 61] on li "Avançado" at bounding box center [88, 60] width 30 height 31
click at [47, 46] on li "Estilo" at bounding box center [54, 60] width 18 height 31
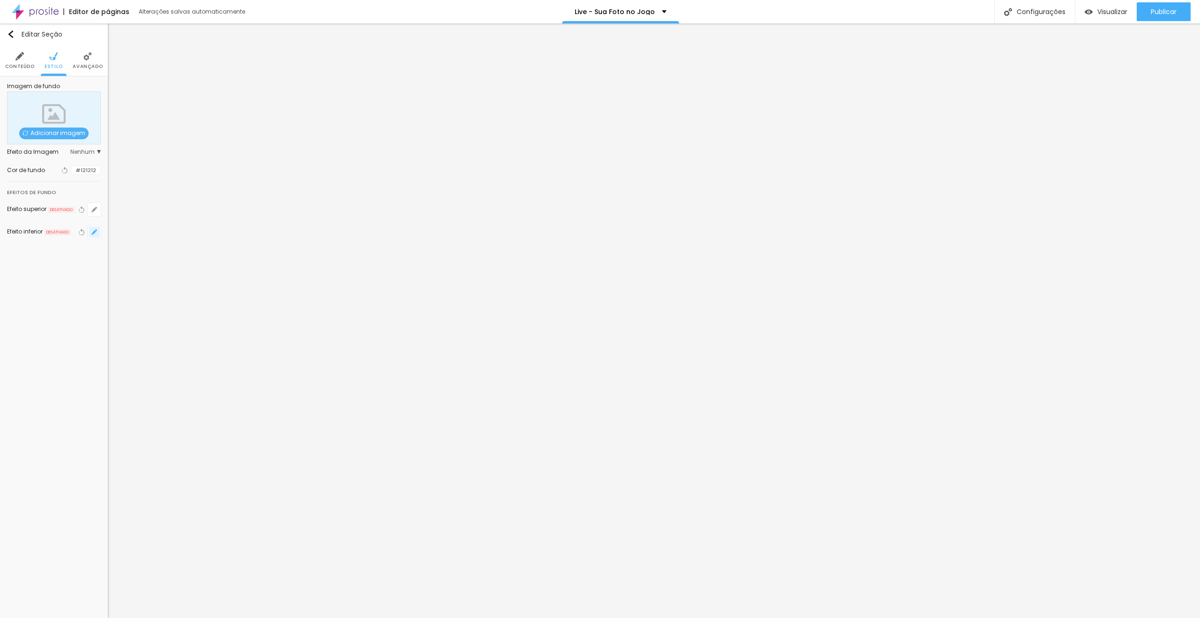
click at [95, 232] on icon "button" at bounding box center [94, 232] width 4 height 4
click at [314, 547] on div at bounding box center [600, 309] width 1200 height 618
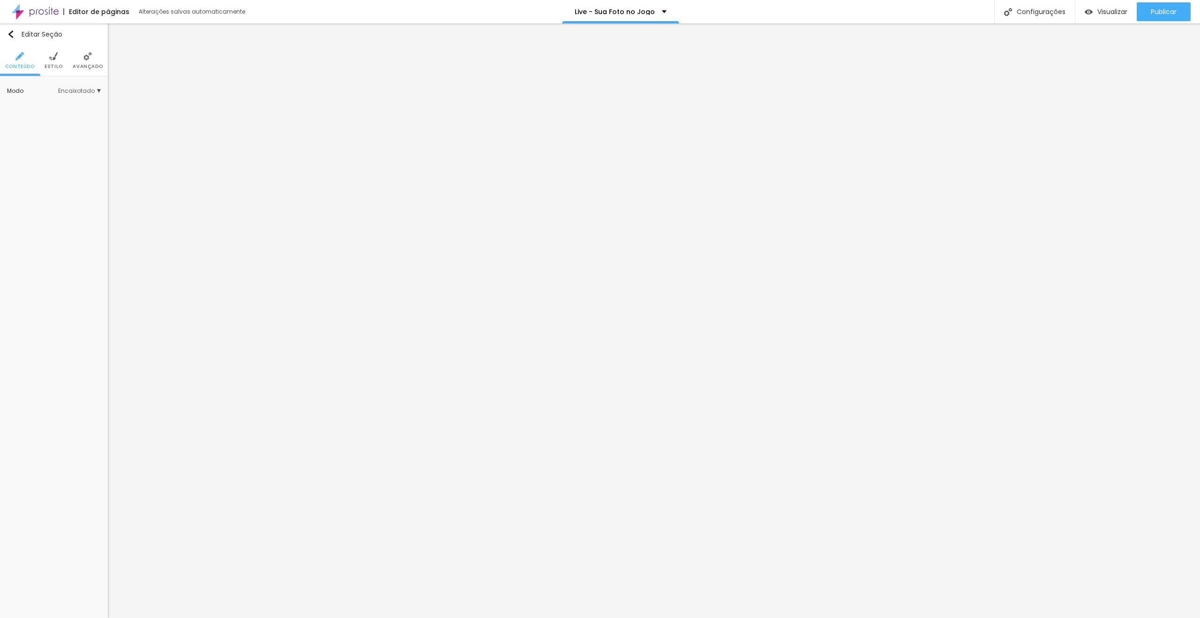
click at [60, 67] on span "Estilo" at bounding box center [54, 66] width 18 height 5
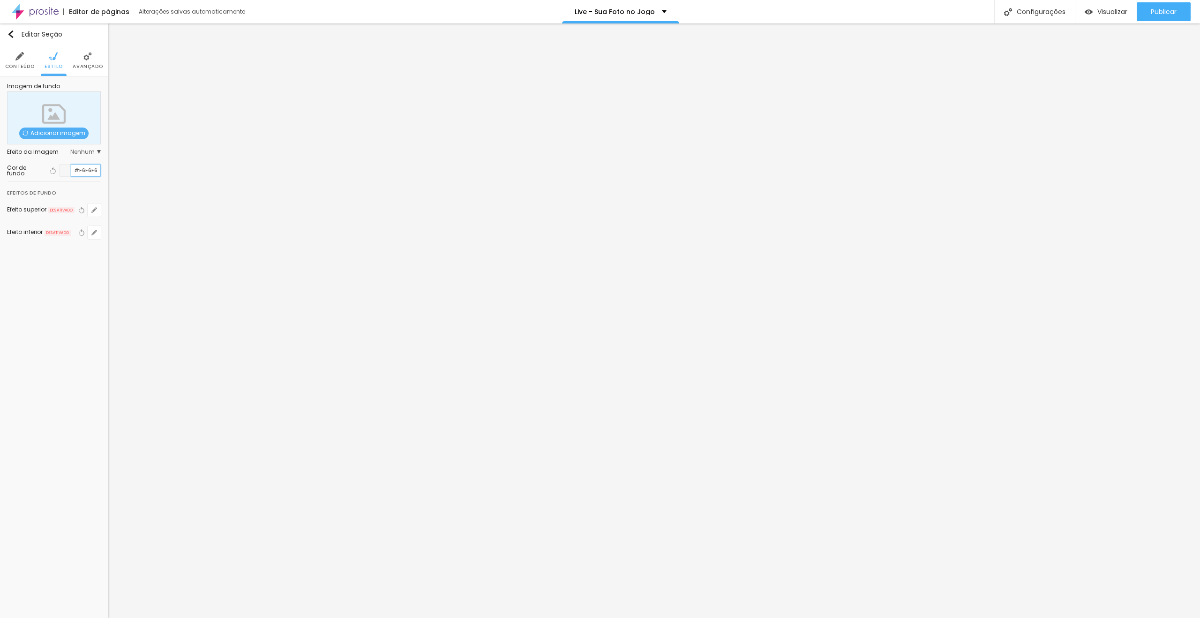
click at [90, 174] on input "#F6F6F6" at bounding box center [85, 171] width 29 height 12
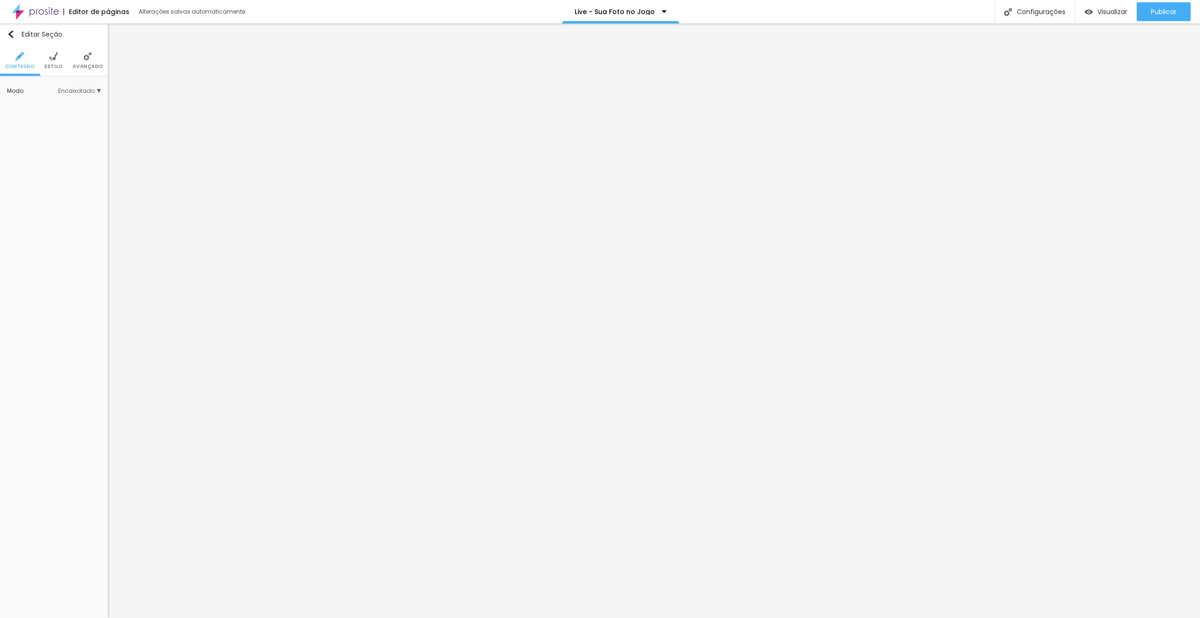
click at [55, 65] on span "Estilo" at bounding box center [54, 66] width 18 height 5
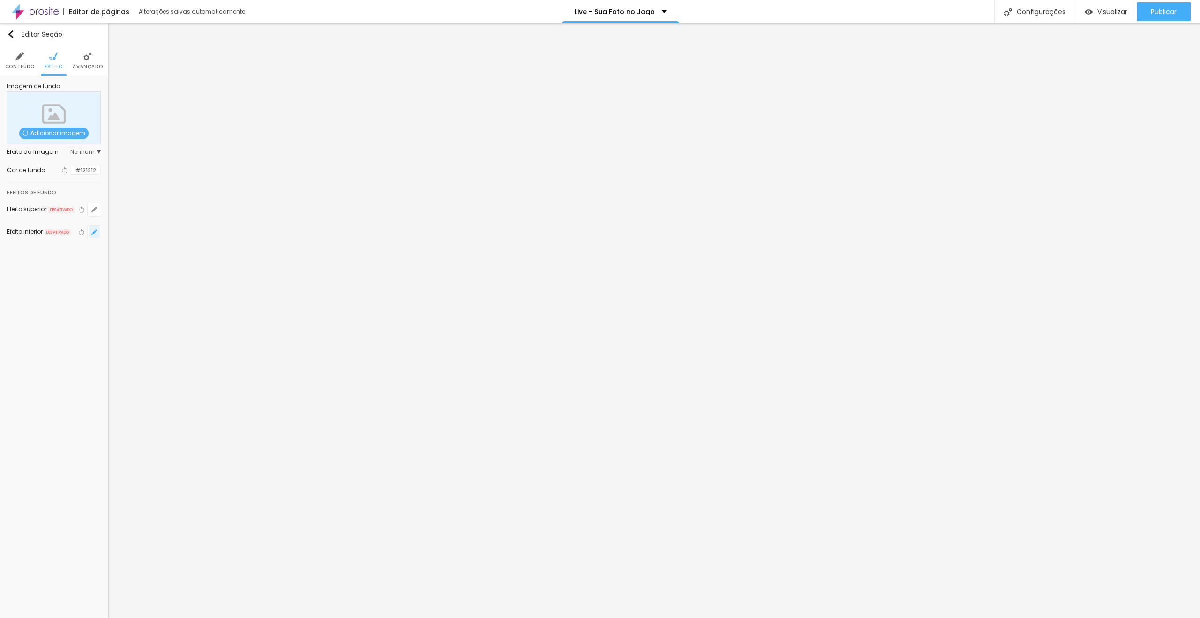
click at [97, 234] on button "button" at bounding box center [94, 231] width 13 height 13
click at [204, 260] on div at bounding box center [199, 256] width 21 height 9
click at [202, 328] on input "#E1E1E1" at bounding box center [195, 331] width 29 height 12
paste input "F6F6F6"
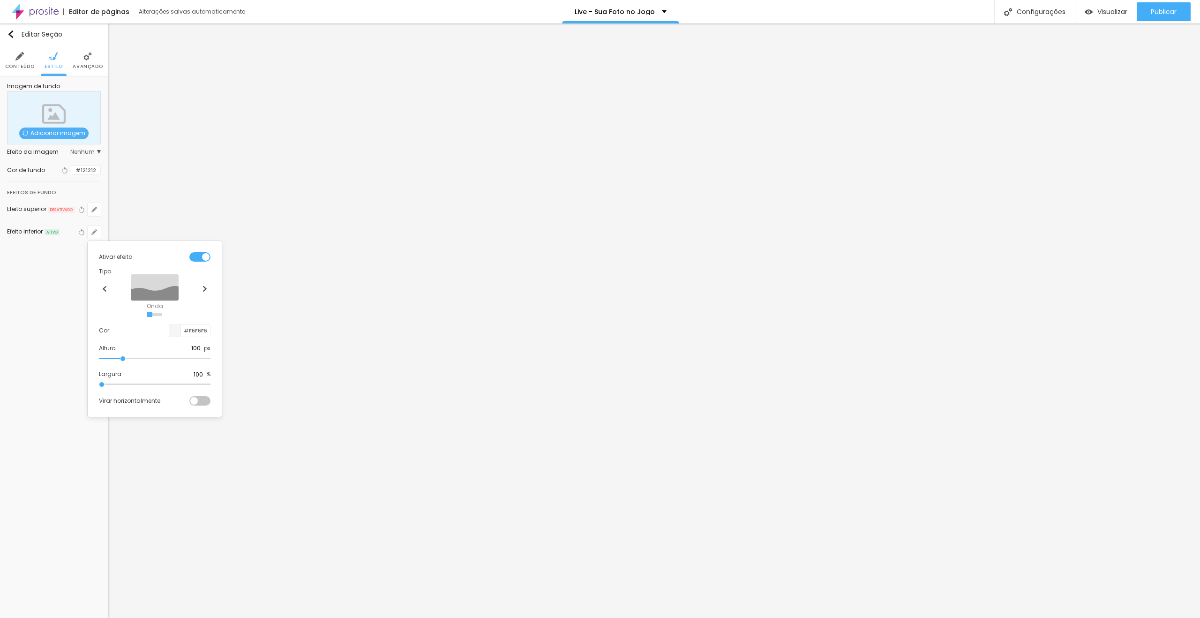
click at [198, 286] on div "Onda Onda em camadas Rampa Rampa em camadas" at bounding box center [155, 293] width 112 height 38
click at [203, 287] on img at bounding box center [205, 289] width 6 height 6
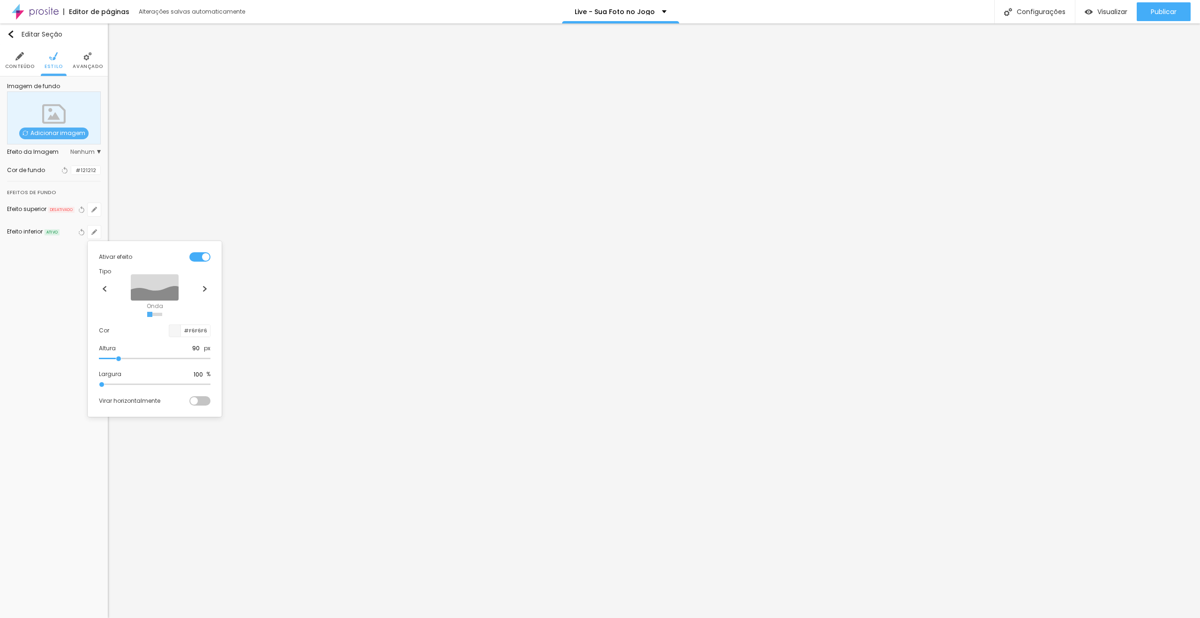
drag, startPoint x: 130, startPoint y: 360, endPoint x: 120, endPoint y: 368, distance: 12.7
click at [120, 361] on input "range" at bounding box center [155, 358] width 112 height 5
drag, startPoint x: 107, startPoint y: 385, endPoint x: 233, endPoint y: 392, distance: 125.9
click at [210, 387] on input "range" at bounding box center [155, 384] width 112 height 5
click at [1053, 252] on div at bounding box center [600, 309] width 1200 height 618
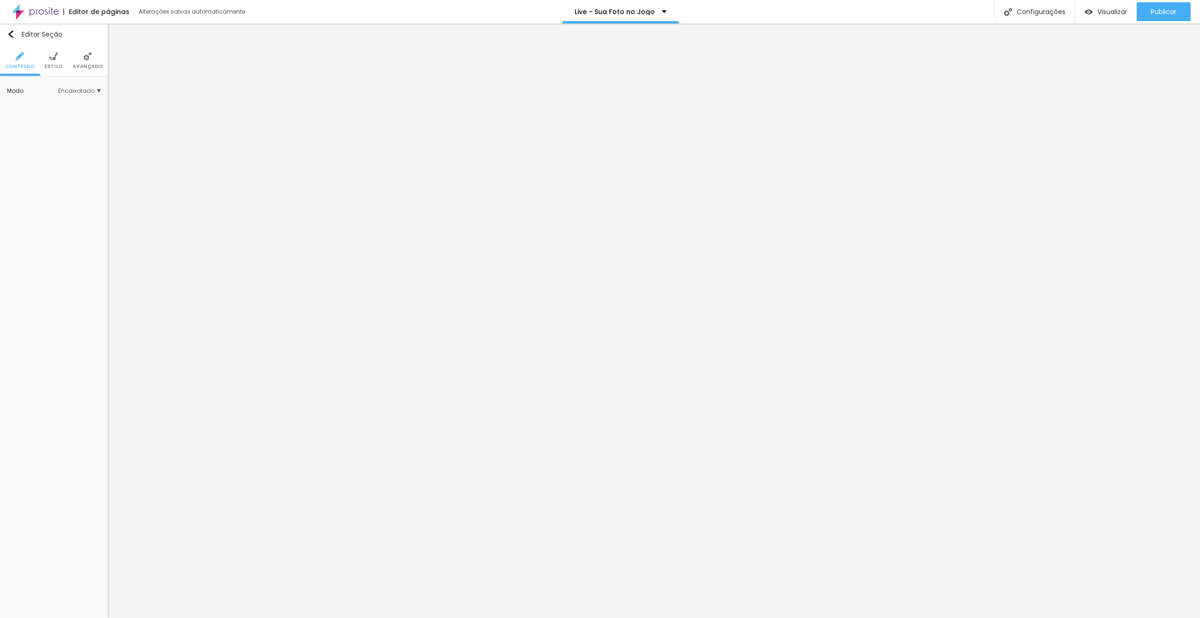
click at [70, 63] on ul "Conteúdo Estilo Avançado" at bounding box center [54, 60] width 108 height 31
click at [75, 61] on li "Avançado" at bounding box center [88, 60] width 30 height 31
drag, startPoint x: 23, startPoint y: 108, endPoint x: 1, endPoint y: 109, distance: 21.6
click at [17, 109] on input "range" at bounding box center [43, 110] width 52 height 5
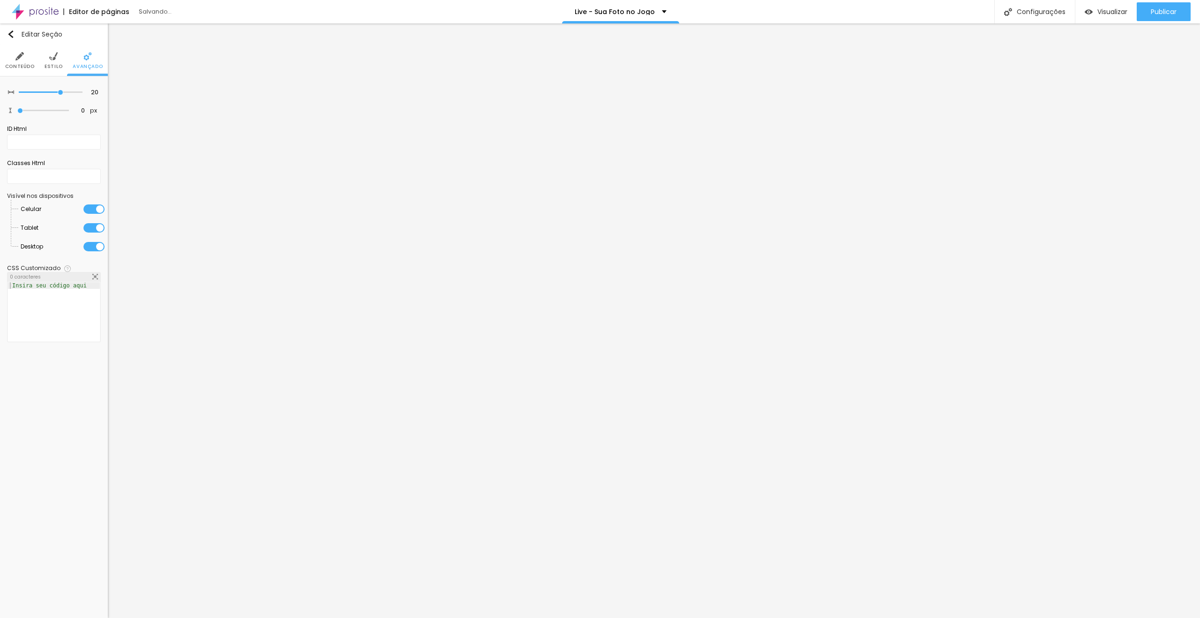
click at [59, 55] on li "Estilo" at bounding box center [54, 60] width 18 height 31
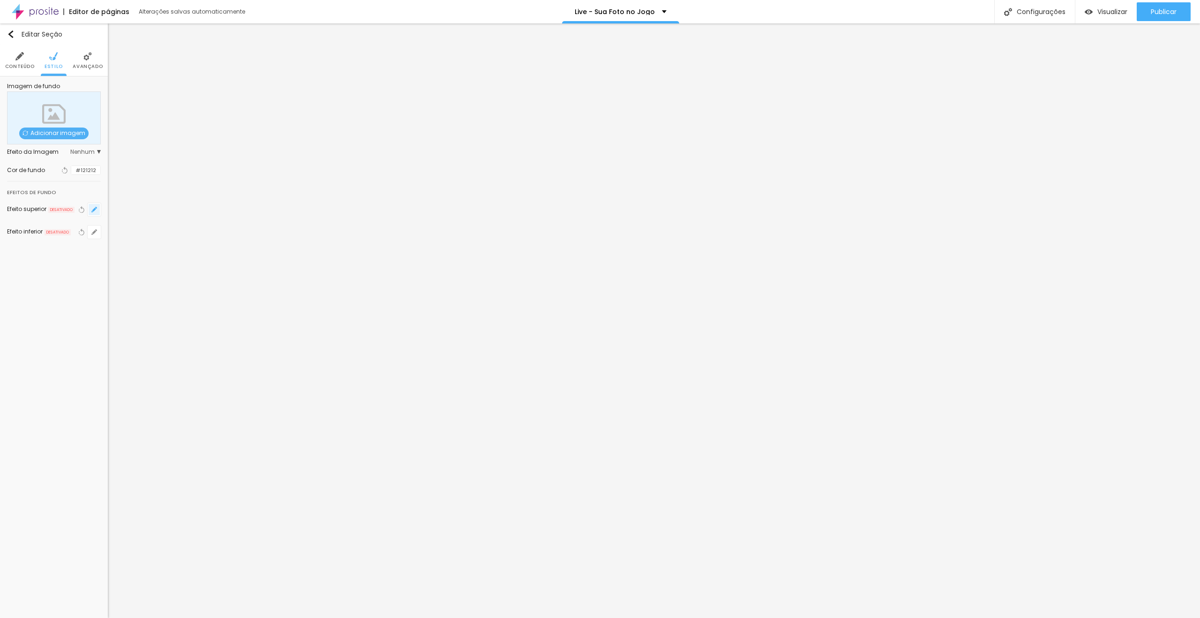
click at [92, 210] on icon "button" at bounding box center [94, 210] width 6 height 6
drag, startPoint x: 202, startPoint y: 235, endPoint x: 198, endPoint y: 291, distance: 56.4
click at [202, 238] on div at bounding box center [199, 234] width 21 height 9
click at [201, 303] on input "#E1E1E1" at bounding box center [195, 308] width 29 height 12
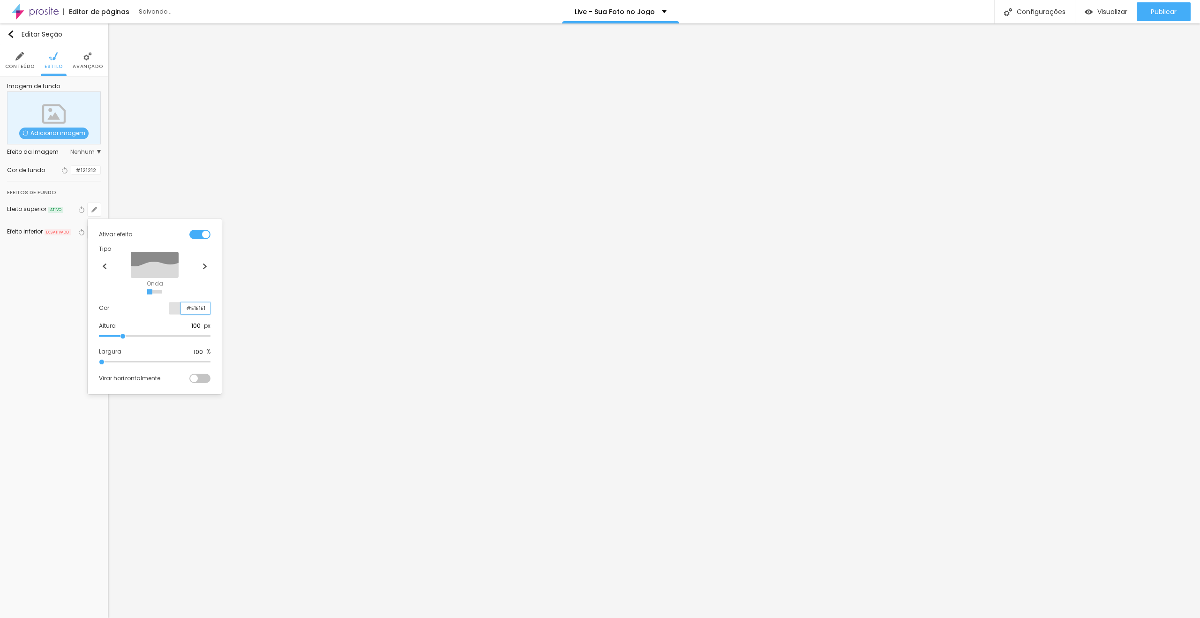
paste input "F6F6F6"
drag, startPoint x: 120, startPoint y: 361, endPoint x: 278, endPoint y: 367, distance: 158.6
click at [210, 364] on input "range" at bounding box center [155, 362] width 112 height 5
drag, startPoint x: 122, startPoint y: 335, endPoint x: 128, endPoint y: 326, distance: 10.1
click at [128, 334] on input "range" at bounding box center [155, 336] width 112 height 5
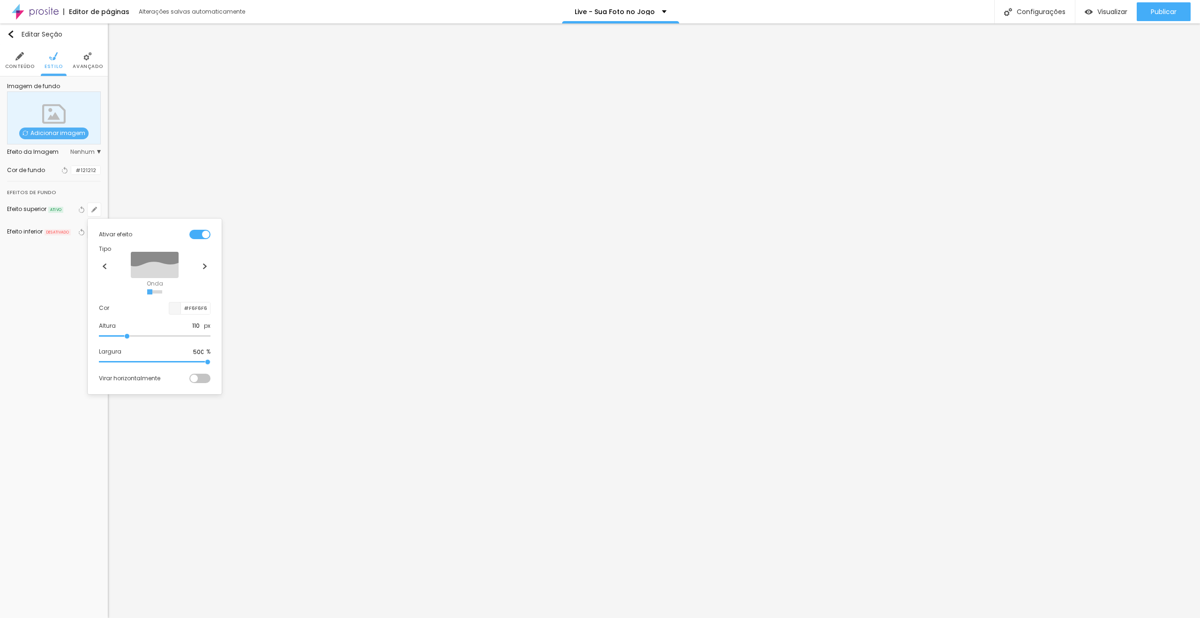
drag, startPoint x: 211, startPoint y: 362, endPoint x: 189, endPoint y: 361, distance: 22.5
click at [175, 362] on div "Ativar efeito Tipo Onda Onda em camadas Rampa Rampa em camadas Cor #F6F6F6 Altu…" at bounding box center [154, 306] width 127 height 169
drag, startPoint x: 205, startPoint y: 359, endPoint x: 153, endPoint y: 359, distance: 52.0
click at [153, 359] on input "range" at bounding box center [129, 362] width 60 height 8
click at [992, 291] on div at bounding box center [600, 309] width 1200 height 618
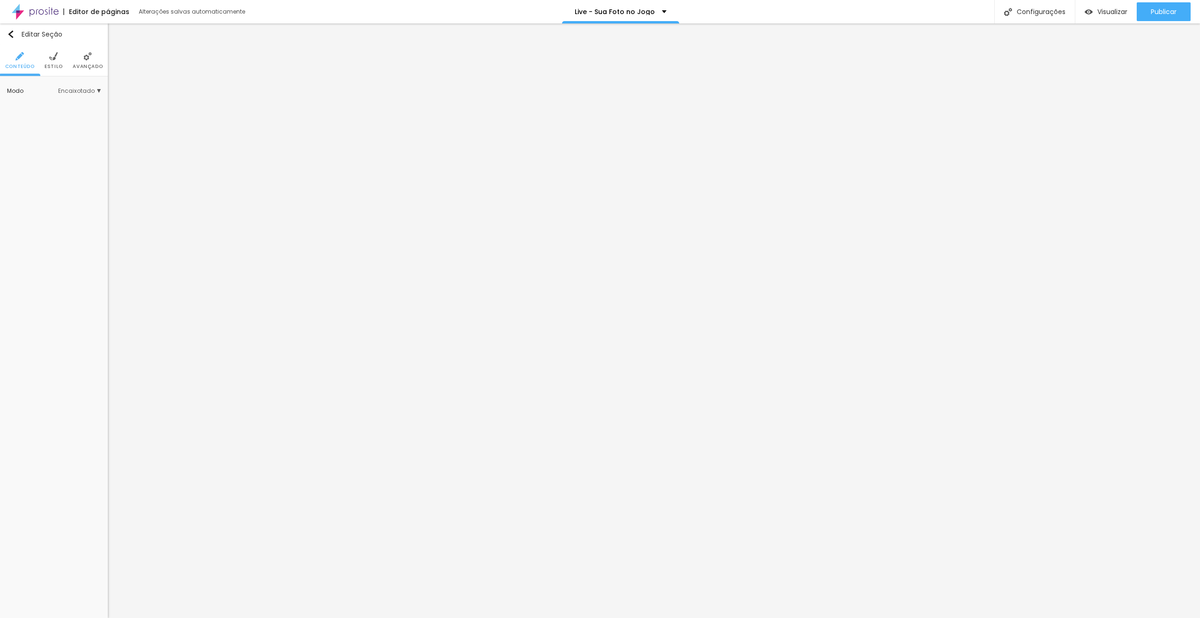
click at [53, 56] on img at bounding box center [53, 56] width 8 height 8
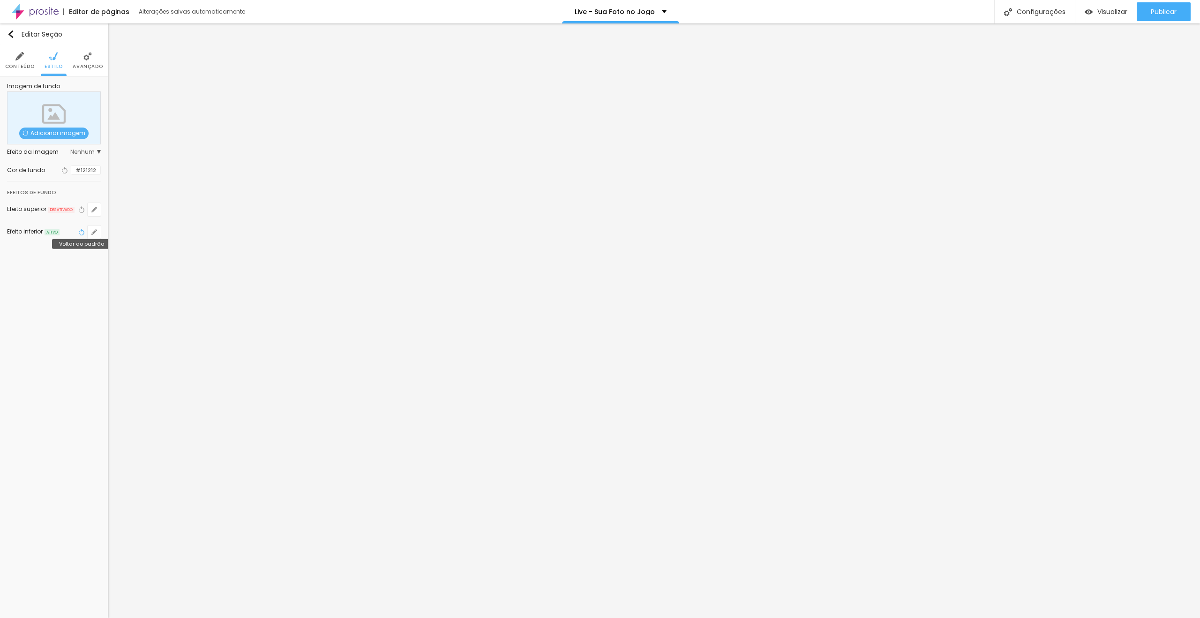
click at [83, 232] on icon "button" at bounding box center [81, 232] width 7 height 7
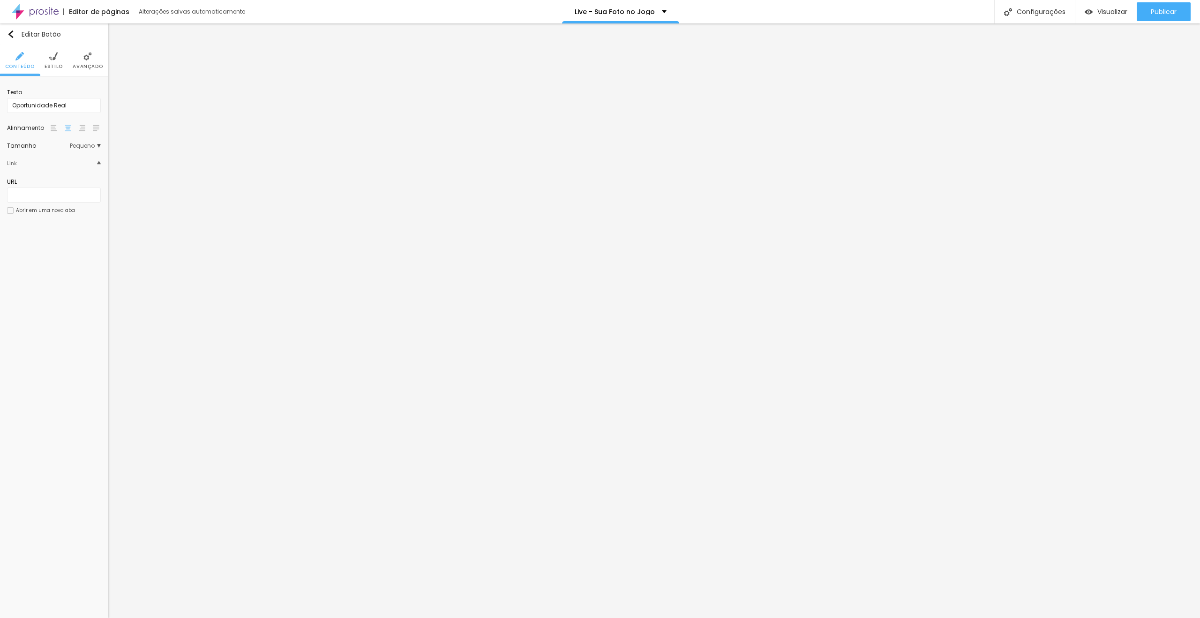
click at [52, 46] on li "Estilo" at bounding box center [54, 60] width 18 height 31
drag, startPoint x: 63, startPoint y: 91, endPoint x: 70, endPoint y: 118, distance: 27.3
click at [63, 91] on div at bounding box center [66, 95] width 12 height 12
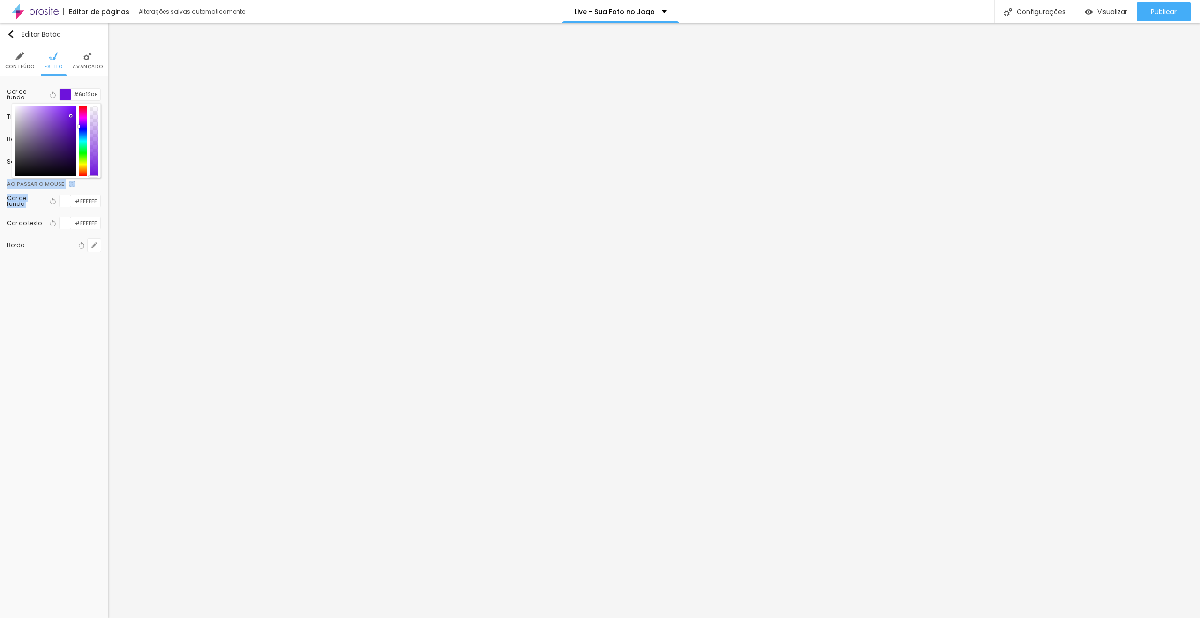
drag, startPoint x: 97, startPoint y: 124, endPoint x: 97, endPoint y: 189, distance: 65.2
click at [97, 189] on div "Cor de fundo Voltar ao padrão #6D12DB Tipografia Voltar ao padrão Borda Voltar …" at bounding box center [54, 173] width 108 height 194
click at [48, 59] on li "Estilo" at bounding box center [54, 60] width 18 height 31
click at [90, 116] on button "button" at bounding box center [94, 116] width 13 height 13
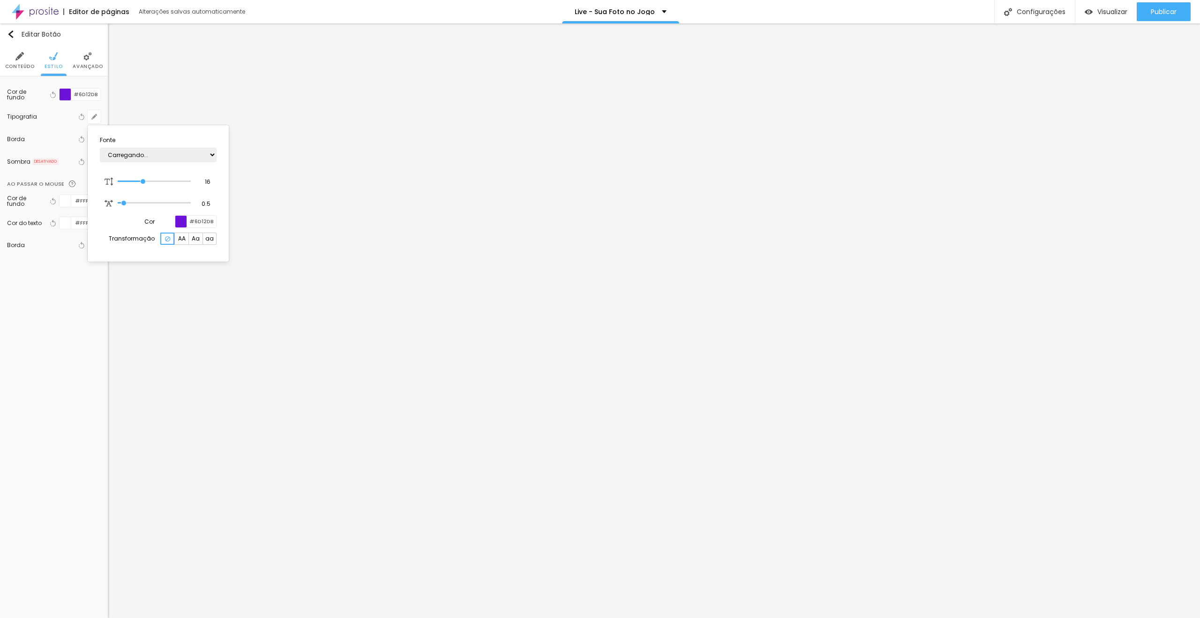
drag, startPoint x: 179, startPoint y: 220, endPoint x: 180, endPoint y: 225, distance: 4.8
click at [179, 220] on div at bounding box center [181, 222] width 12 height 12
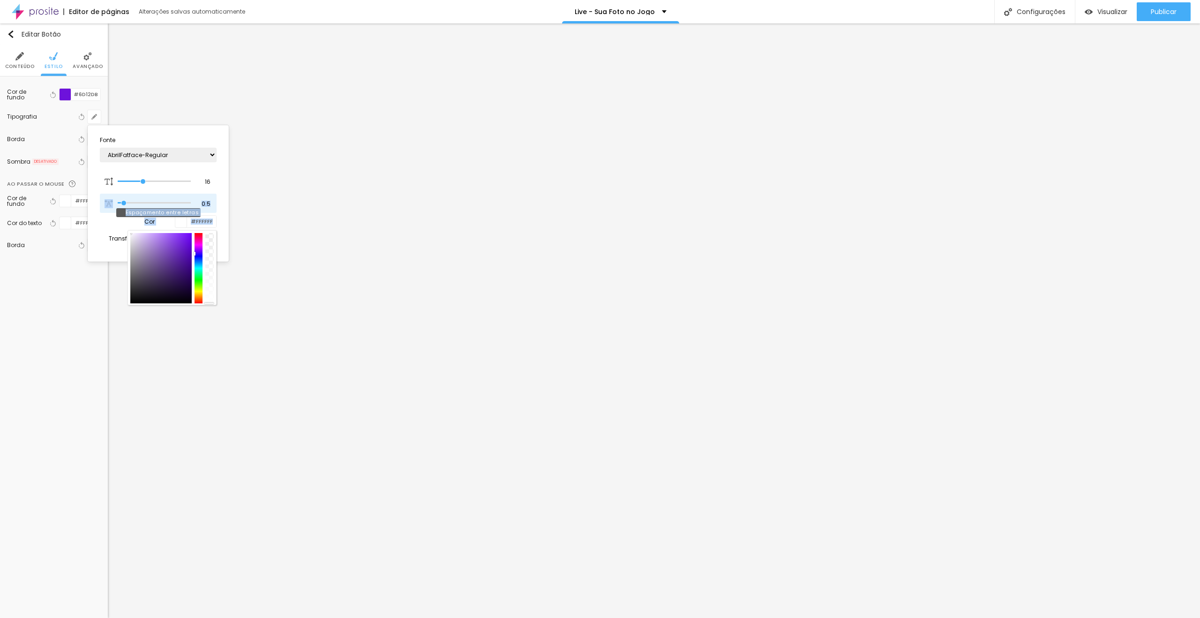
drag, startPoint x: 165, startPoint y: 246, endPoint x: 115, endPoint y: 212, distance: 60.5
click at [115, 212] on section "Fonte AbrilFatface-Regular Actor-Regular Alegreya AlegreyaBlack [PERSON_NAME] A…" at bounding box center [158, 193] width 134 height 129
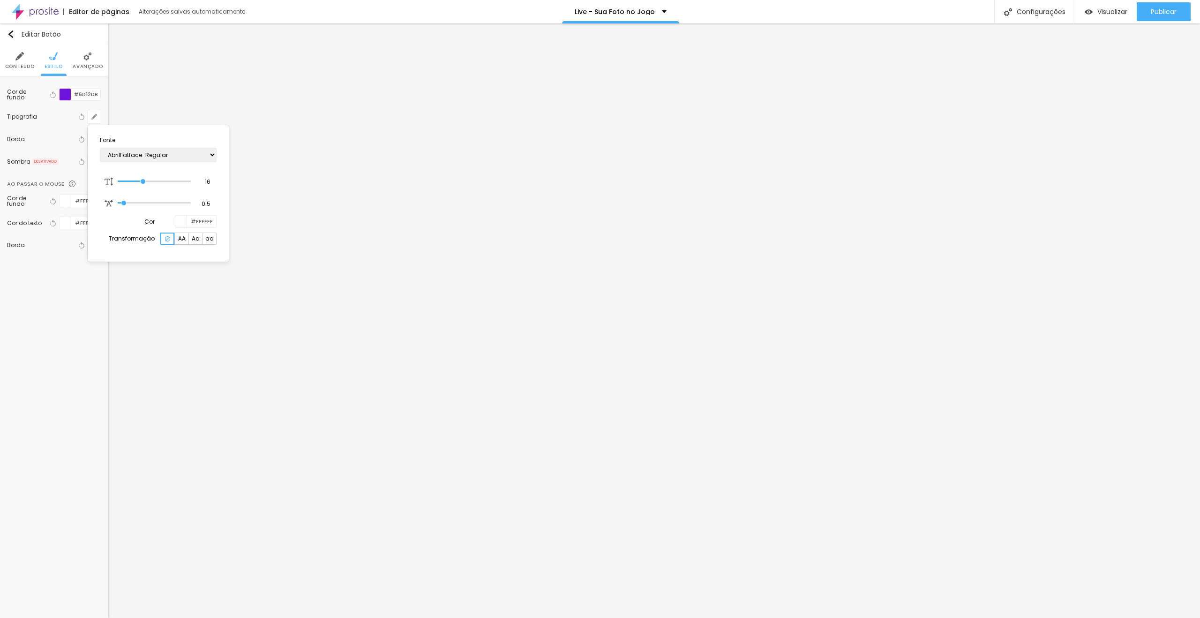
click at [729, 232] on div at bounding box center [600, 309] width 1200 height 618
click at [19, 60] on li "Conteúdo" at bounding box center [20, 60] width 30 height 31
click at [91, 147] on span "Pequeno" at bounding box center [85, 146] width 31 height 6
click at [76, 182] on span "Grande" at bounding box center [68, 185] width 64 height 6
click at [45, 61] on ul "Conteúdo Estilo Avançado" at bounding box center [54, 60] width 108 height 31
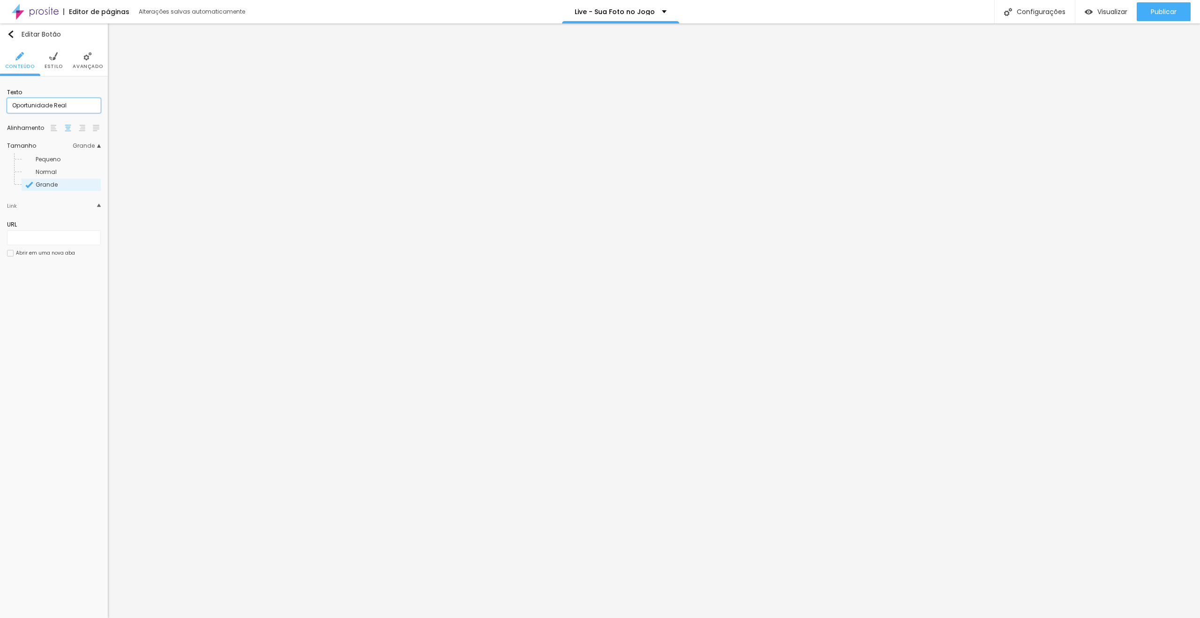
click at [60, 104] on input "Oportunidade Real" at bounding box center [54, 105] width 94 height 15
click at [39, 57] on ul "Conteúdo Estilo Avançado" at bounding box center [54, 60] width 108 height 31
click at [50, 60] on img at bounding box center [53, 56] width 8 height 8
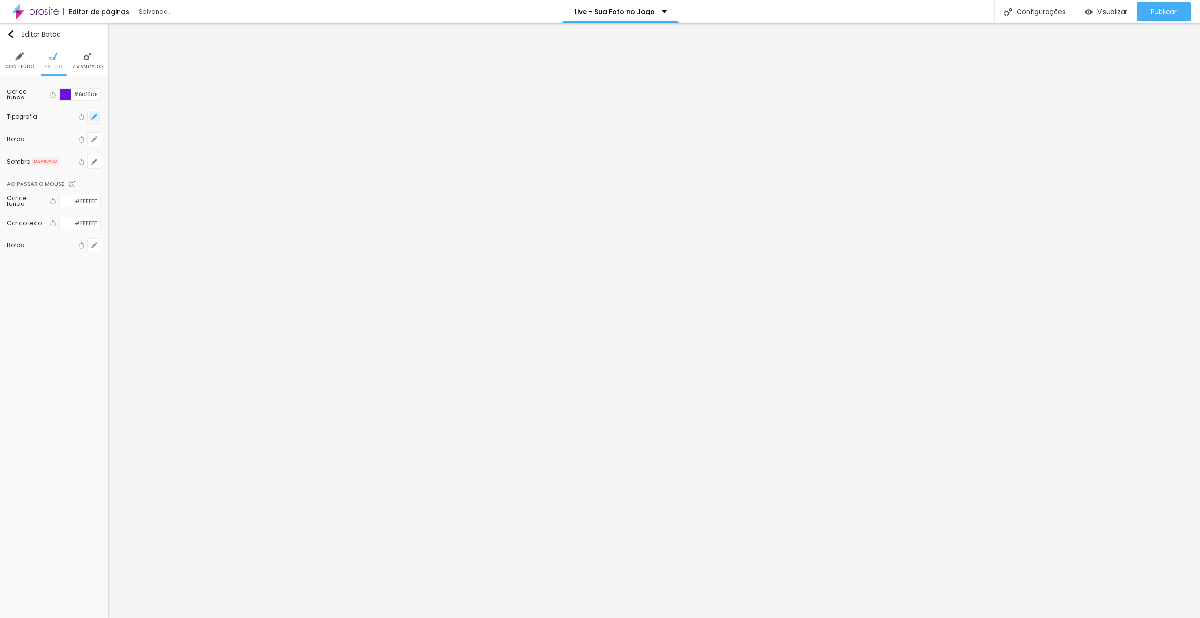
click at [97, 118] on icon "button" at bounding box center [94, 117] width 6 height 6
drag, startPoint x: 203, startPoint y: 183, endPoint x: 219, endPoint y: 184, distance: 16.0
click at [219, 184] on section "Fonte AbrilFatface-Regular Actor-Regular Alegreya AlegreyaBlack [PERSON_NAME] A…" at bounding box center [158, 193] width 134 height 129
click at [729, 228] on div at bounding box center [600, 309] width 1200 height 618
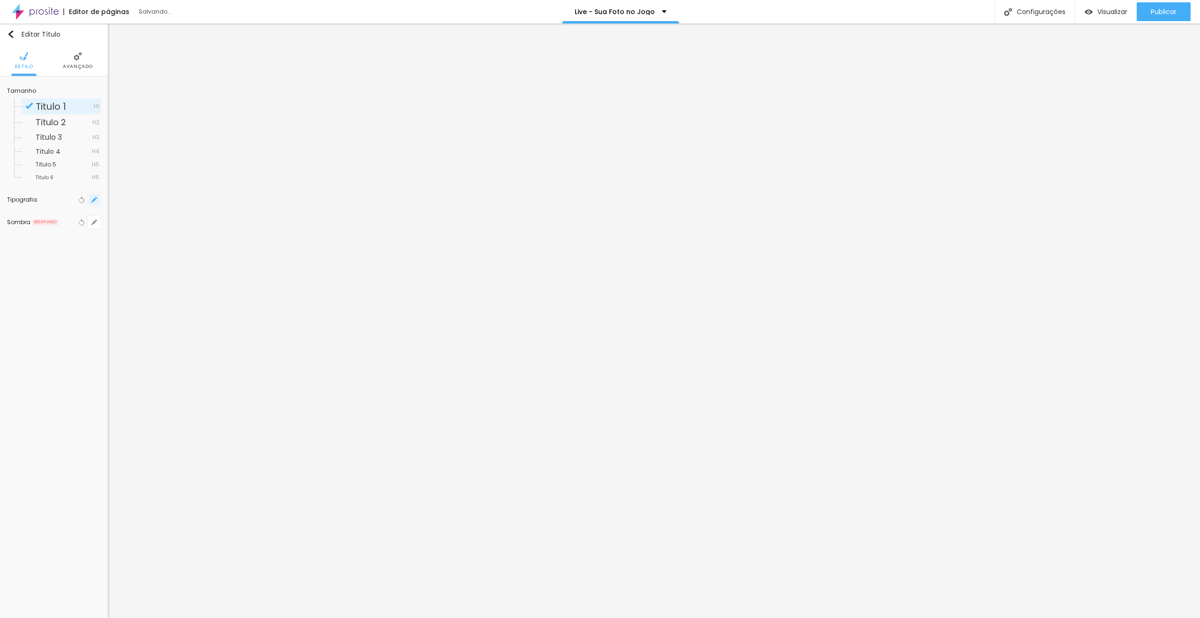
click at [95, 204] on button "button" at bounding box center [94, 199] width 13 height 13
drag, startPoint x: 204, startPoint y: 264, endPoint x: 220, endPoint y: 265, distance: 16.4
click at [220, 265] on section "Fonte AbrilFatface-Regular Actor-Regular Alegreya AlegreyaBlack Alice Allan-Bol…" at bounding box center [158, 298] width 134 height 173
click at [664, 517] on div at bounding box center [600, 309] width 1200 height 618
click at [97, 201] on icon "button" at bounding box center [94, 200] width 6 height 6
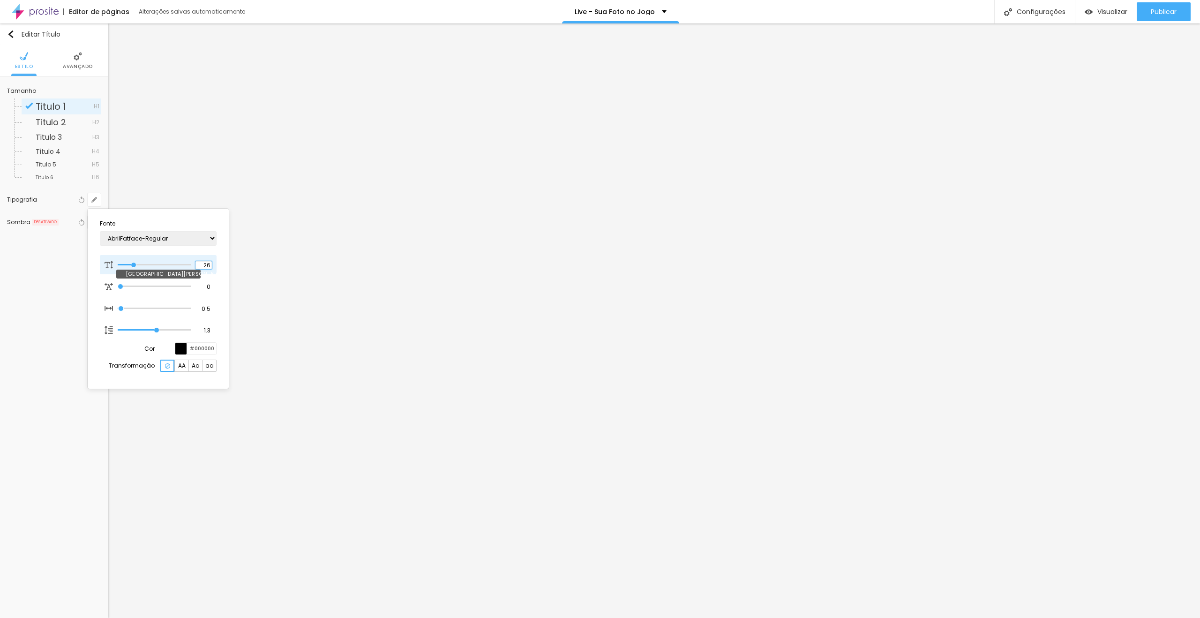
drag, startPoint x: 205, startPoint y: 265, endPoint x: 214, endPoint y: 265, distance: 8.9
click at [214, 265] on div "26 Tamanho da fonte" at bounding box center [158, 265] width 117 height 20
click at [716, 408] on div at bounding box center [600, 309] width 1200 height 618
click at [99, 202] on button "button" at bounding box center [94, 199] width 13 height 13
drag, startPoint x: 203, startPoint y: 265, endPoint x: 217, endPoint y: 265, distance: 13.6
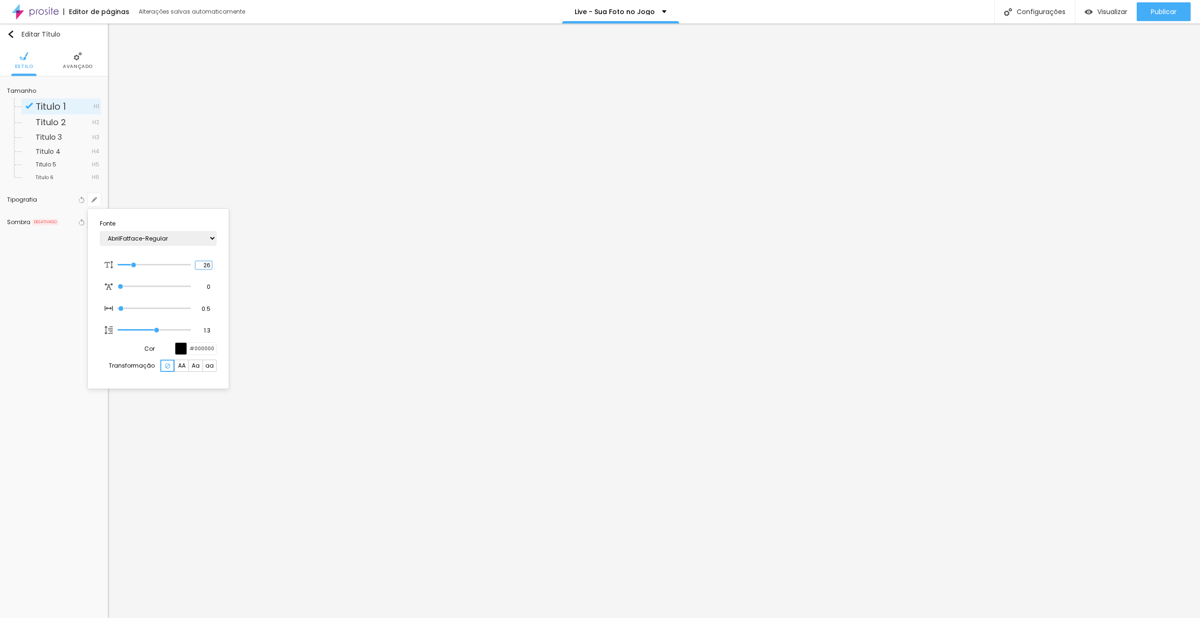
click at [217, 265] on section "Fonte AbrilFatface-Regular Actor-Regular Alegreya AlegreyaBlack Alice Allan-Bol…" at bounding box center [158, 298] width 134 height 173
click at [917, 413] on div at bounding box center [600, 309] width 1200 height 618
click at [95, 202] on icon "button" at bounding box center [94, 200] width 6 height 6
drag, startPoint x: 201, startPoint y: 266, endPoint x: 217, endPoint y: 266, distance: 15.9
click at [217, 266] on section "Fonte AbrilFatface-Regular Actor-Regular Alegreya AlegreyaBlack Alice Allan-Bol…" at bounding box center [158, 298] width 134 height 173
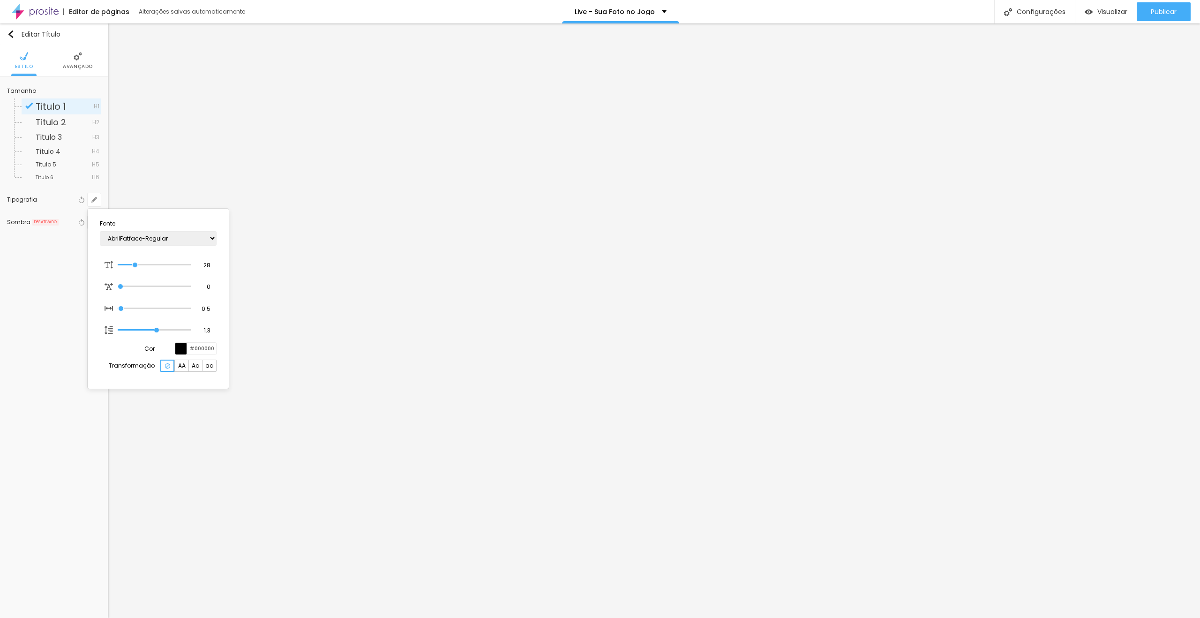
click at [1031, 405] on div at bounding box center [600, 309] width 1200 height 618
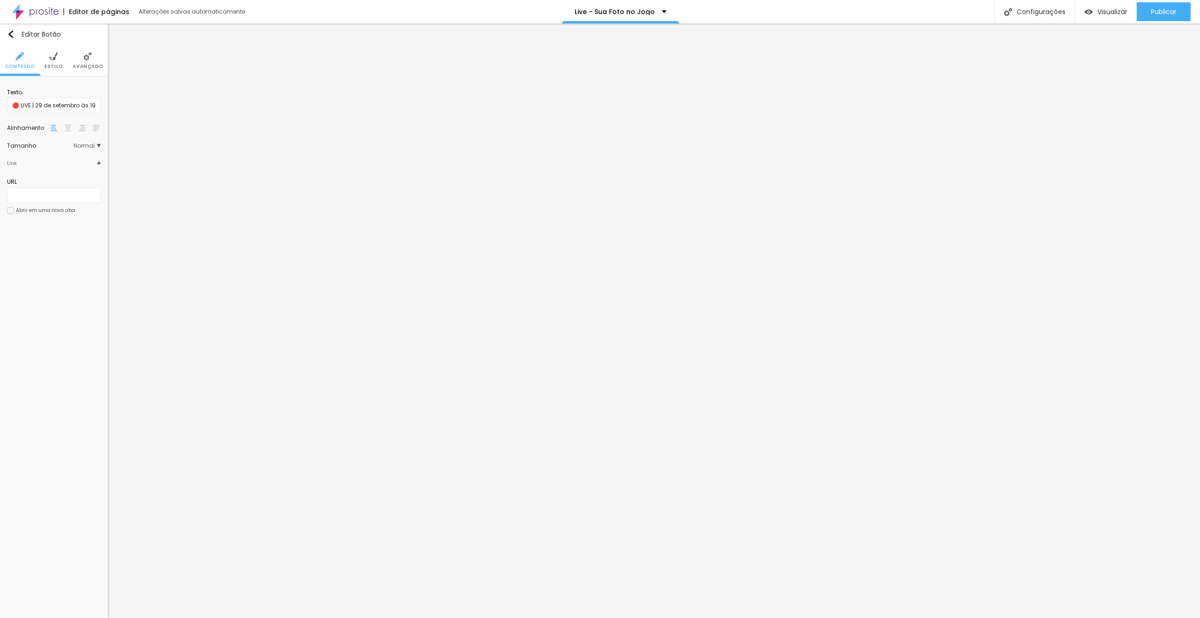
drag, startPoint x: 84, startPoint y: 64, endPoint x: 83, endPoint y: 73, distance: 8.6
click at [84, 65] on span "Avançado" at bounding box center [88, 66] width 30 height 5
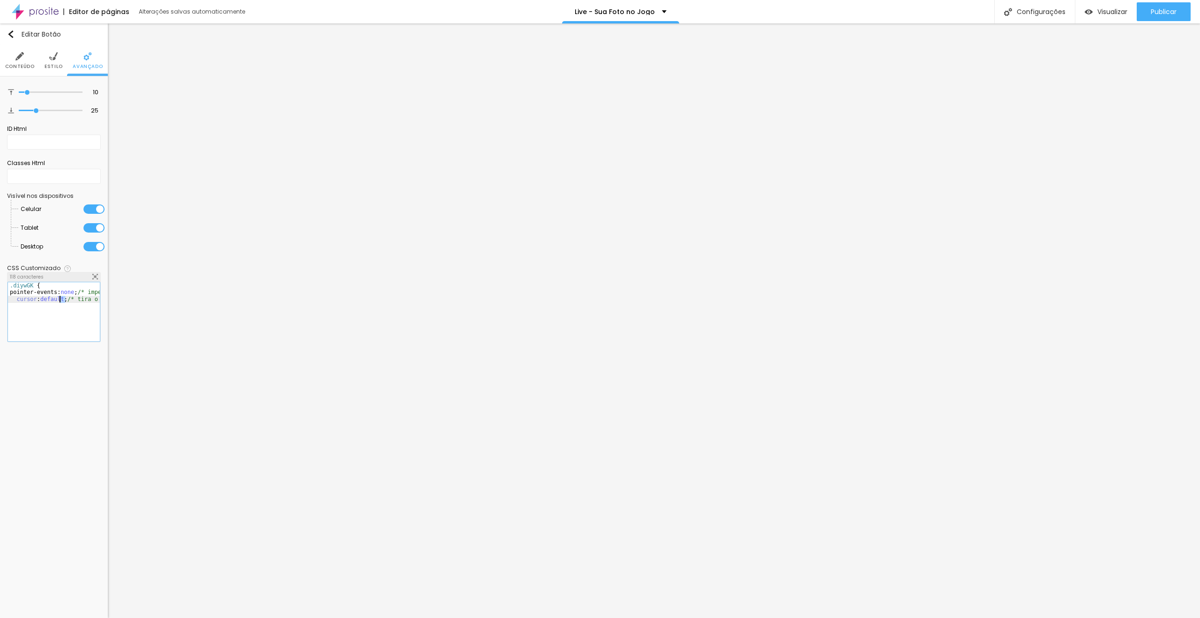
drag, startPoint x: 64, startPoint y: 300, endPoint x: 58, endPoint y: 300, distance: 6.1
click at [58, 300] on div ".diywGK { pointer-events: none ; /* impede o clique */ cursor : default ; /* ti…" at bounding box center [98, 315] width 180 height 66
click at [45, 310] on div ".diywGK { pointer-events: none ; /* impede o clique */ cursor : default ; /* ti…" at bounding box center [98, 315] width 180 height 66
drag, startPoint x: 16, startPoint y: 289, endPoint x: 102, endPoint y: 304, distance: 87.1
click at [102, 304] on div "10 Espaço de cima 25 Espaço de baixo ID Html Classes Html Visível nos dispositi…" at bounding box center [54, 214] width 108 height 277
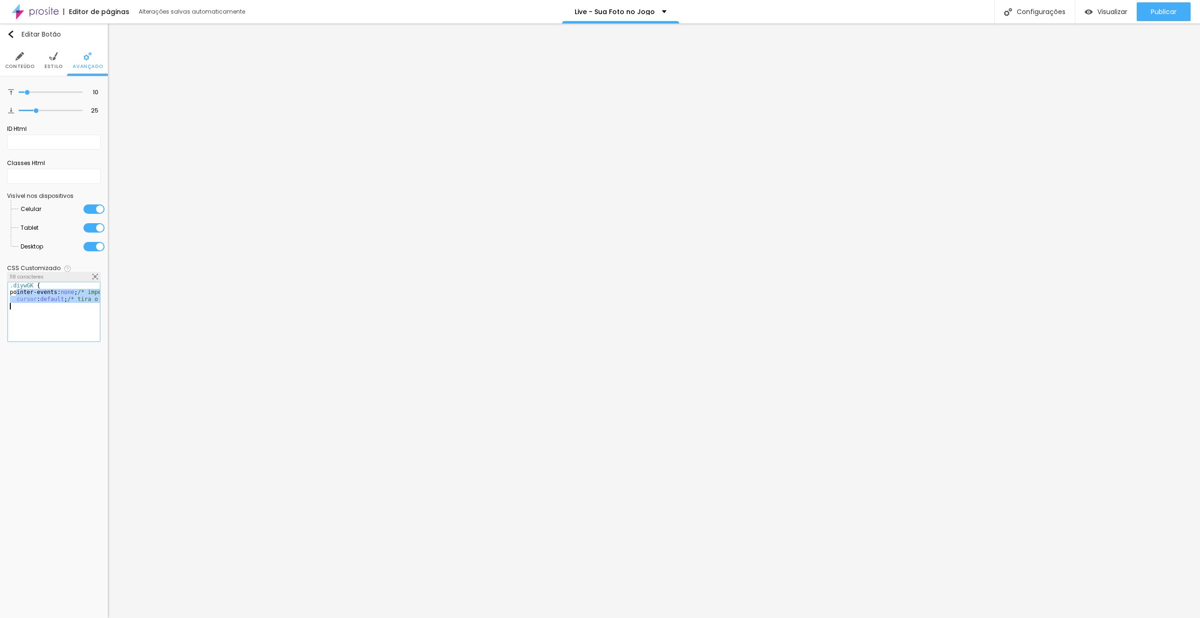
click at [40, 317] on div ".diywGK { pointer-events: none ; /* impede o clique */ cursor : default ; /* ti…" at bounding box center [54, 308] width 92 height 52
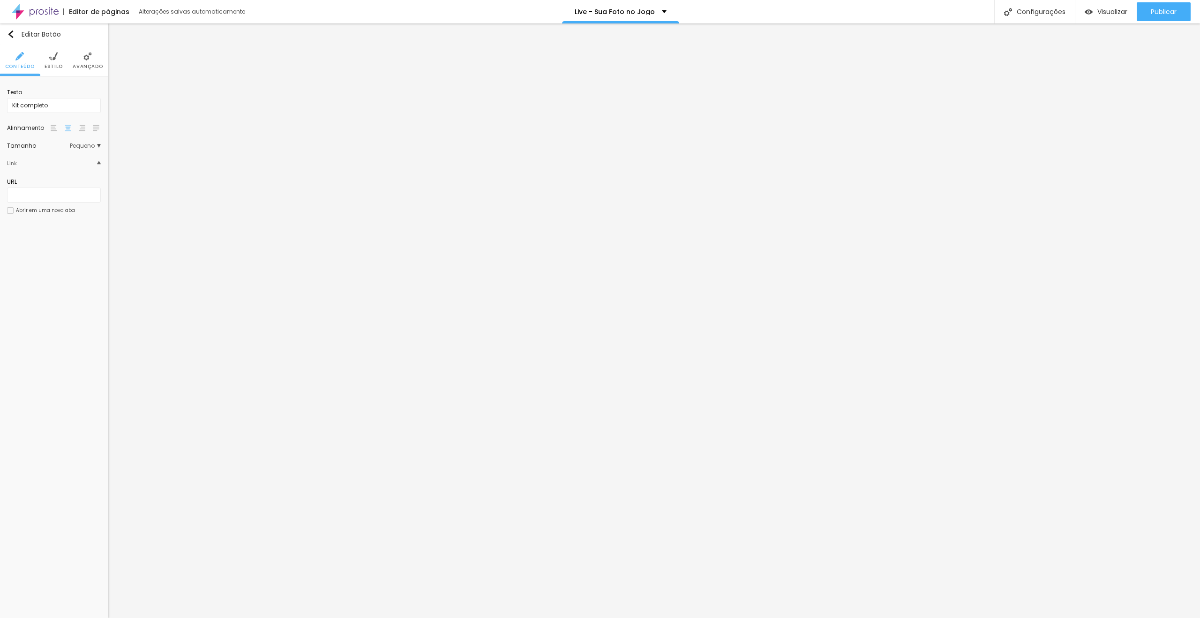
click at [91, 53] on img at bounding box center [87, 56] width 8 height 8
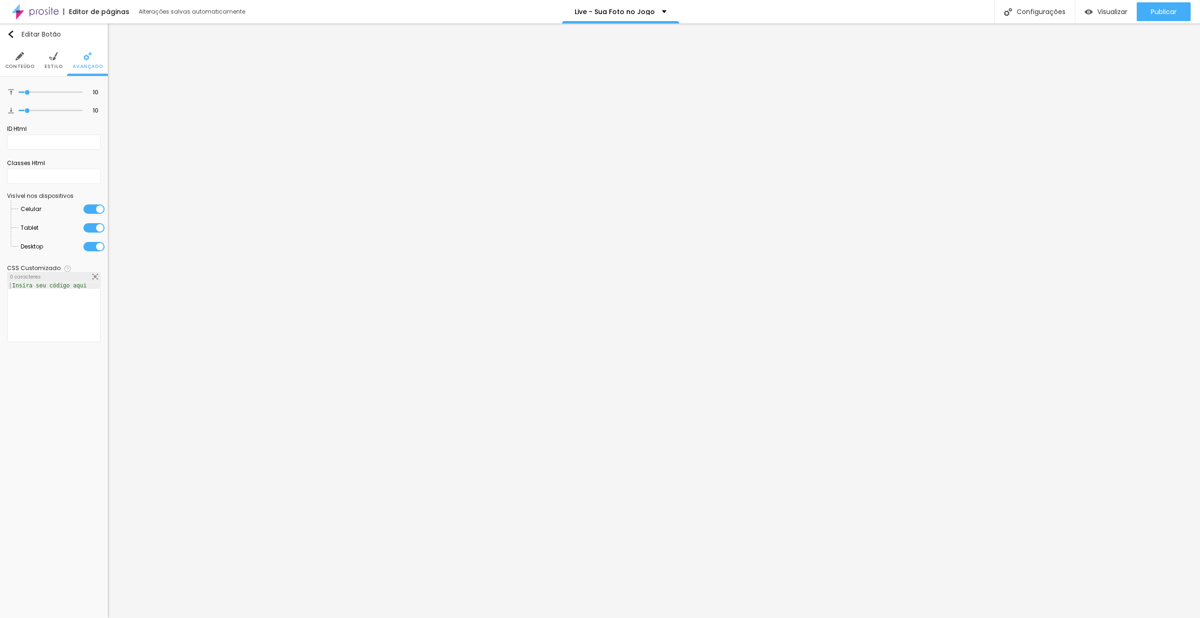
click at [58, 314] on div at bounding box center [54, 318] width 92 height 73
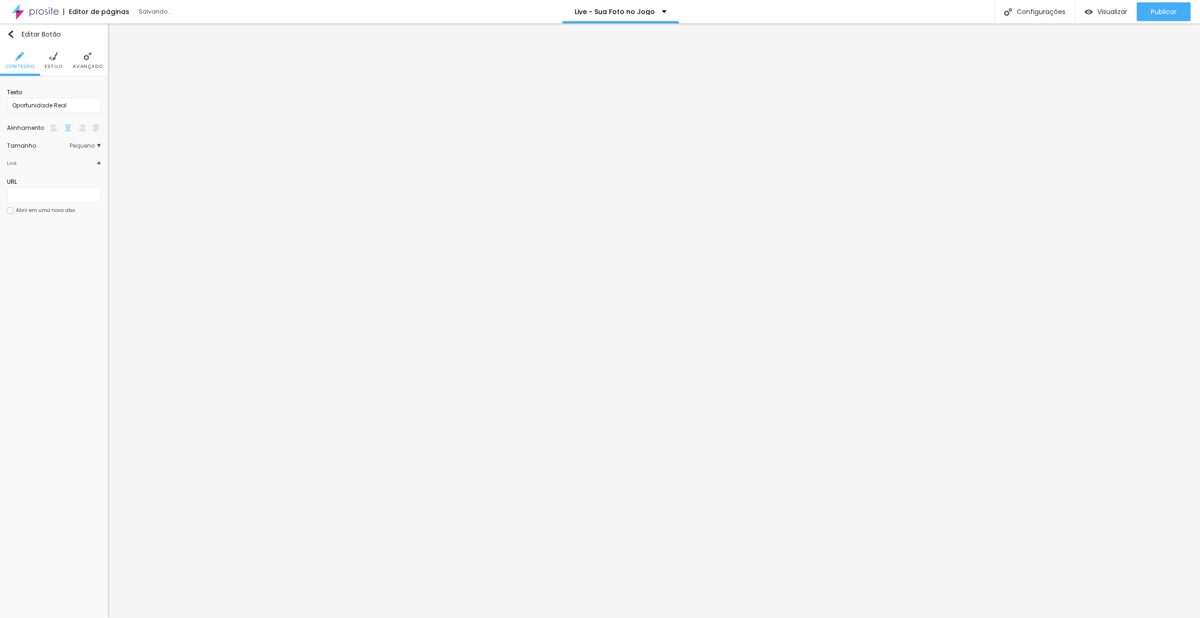
drag, startPoint x: 77, startPoint y: 55, endPoint x: 76, endPoint y: 77, distance: 22.1
click at [77, 56] on li "Avançado" at bounding box center [88, 60] width 30 height 31
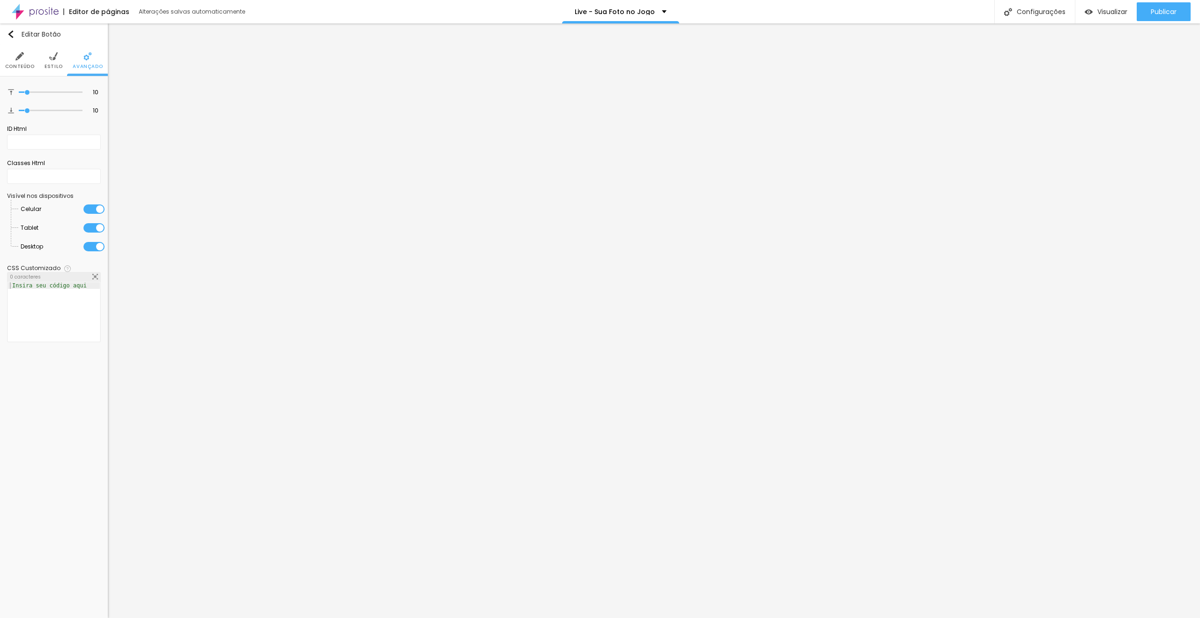
click at [34, 287] on div at bounding box center [54, 318] width 92 height 73
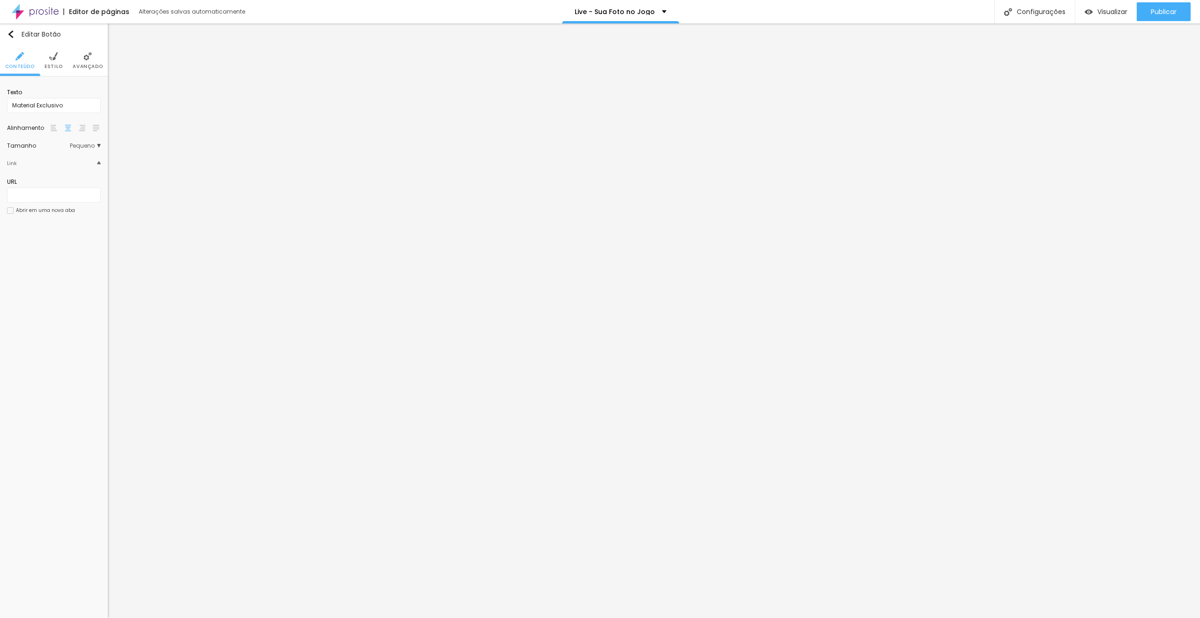
drag, startPoint x: 84, startPoint y: 60, endPoint x: 80, endPoint y: 70, distance: 10.7
click at [83, 63] on li "Avançado" at bounding box center [88, 60] width 30 height 31
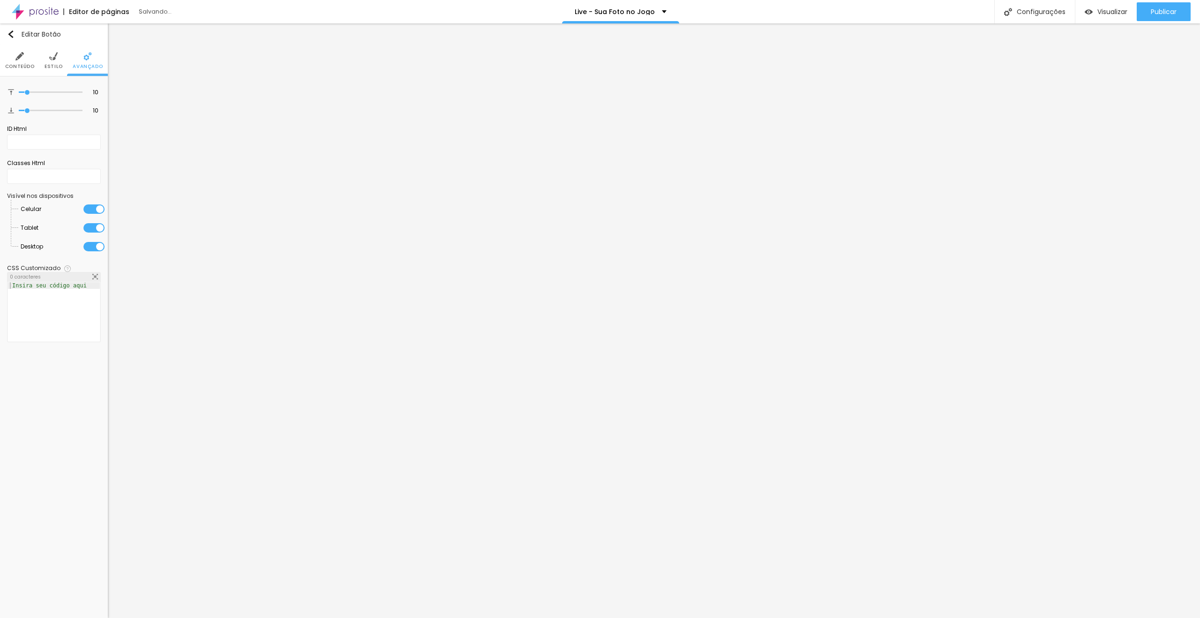
click at [8, 307] on div "Insira seu código aqui XXXXXXXXXXXXXXXXXXXXXXXXXXXXXXXXXXXXXXXXXXXXXXXXXX" at bounding box center [54, 312] width 93 height 60
click at [42, 301] on div at bounding box center [54, 318] width 92 height 73
click at [65, 267] on img at bounding box center [67, 268] width 7 height 7
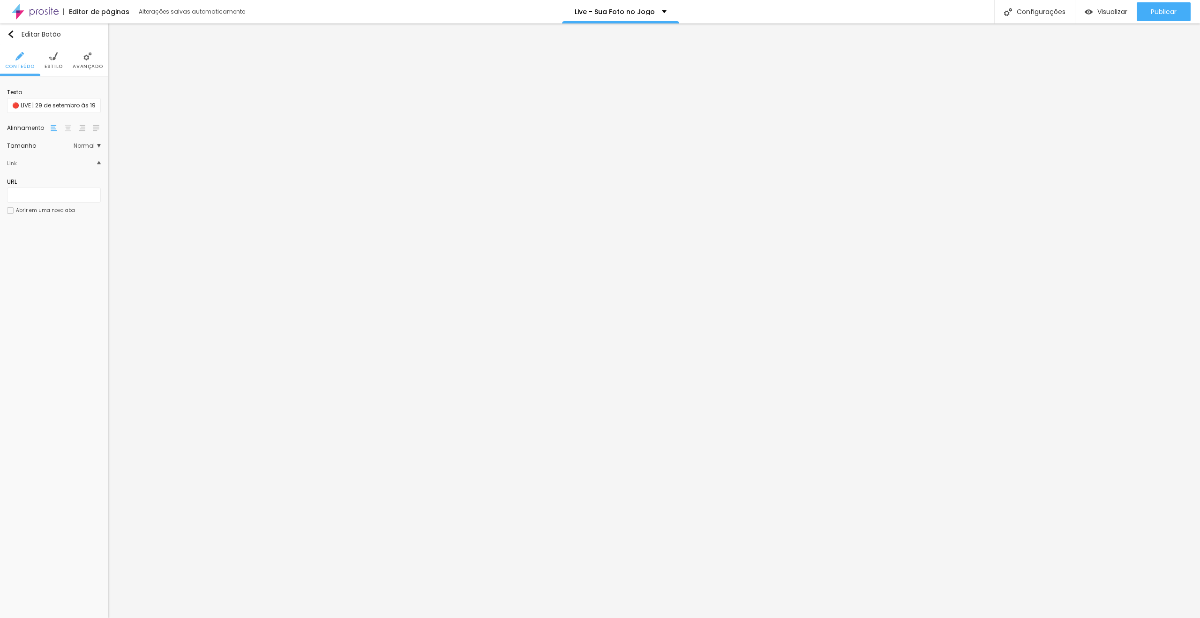
click at [78, 57] on li "Avançado" at bounding box center [88, 60] width 30 height 31
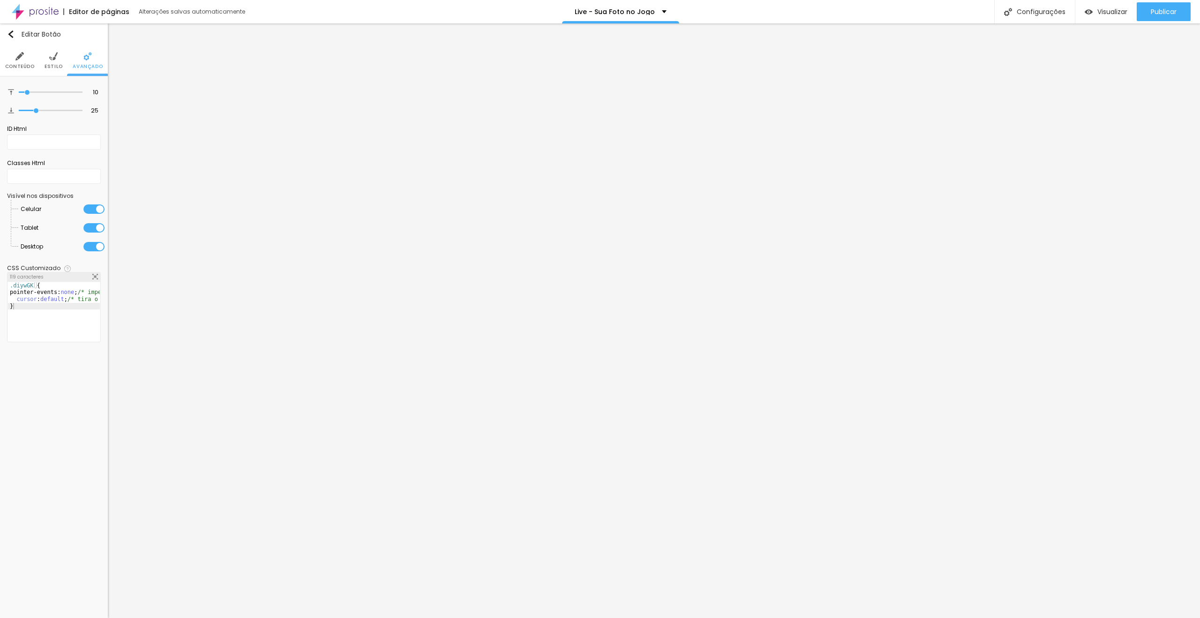
click at [63, 308] on div ".diywGK { pointer-events: none ; /* impede o clique */ cursor : default ; /* ti…" at bounding box center [98, 318] width 180 height 73
click at [15, 291] on div "pointer-events: none ; /* impede o clique */ cursor : default ; /* tira o curso…" at bounding box center [98, 315] width 180 height 66
drag, startPoint x: 12, startPoint y: 284, endPoint x: 3, endPoint y: 284, distance: 8.9
click at [5, 284] on div "10 Espaço de cima 25 Espaço de baixo ID Html Classes Html Visível nos dispositi…" at bounding box center [54, 214] width 108 height 277
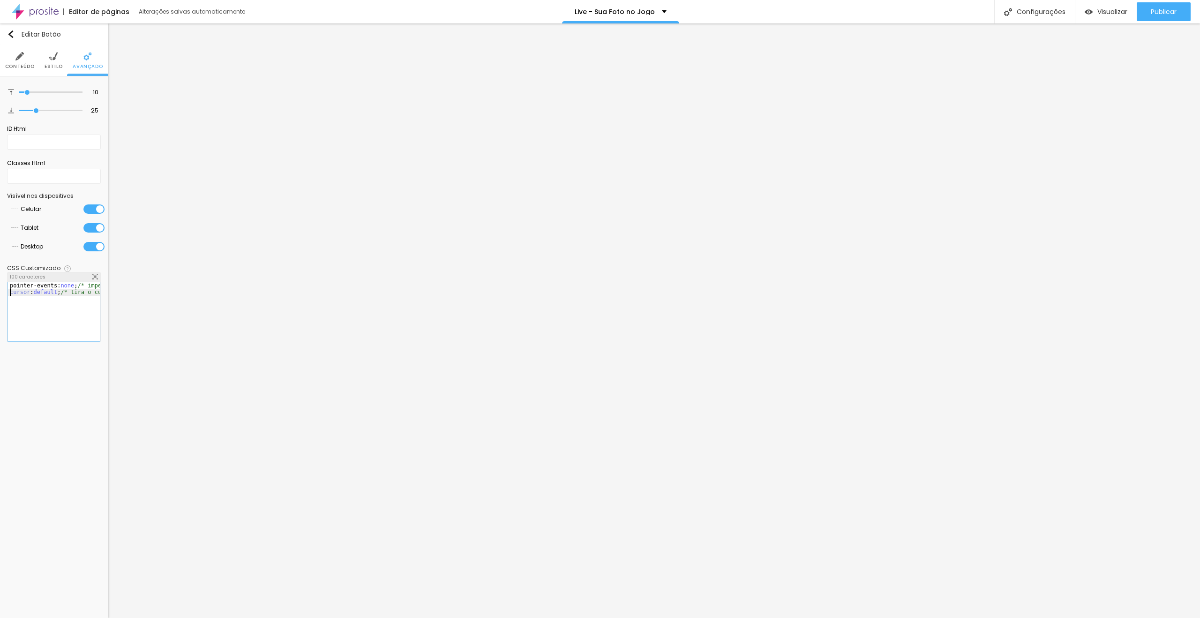
drag, startPoint x: 10, startPoint y: 293, endPoint x: 5, endPoint y: 293, distance: 5.6
click at [5, 293] on div "10 Espaço de cima 25 Espaço de baixo ID Html Classes Html Visível nos dispositi…" at bounding box center [54, 214] width 108 height 277
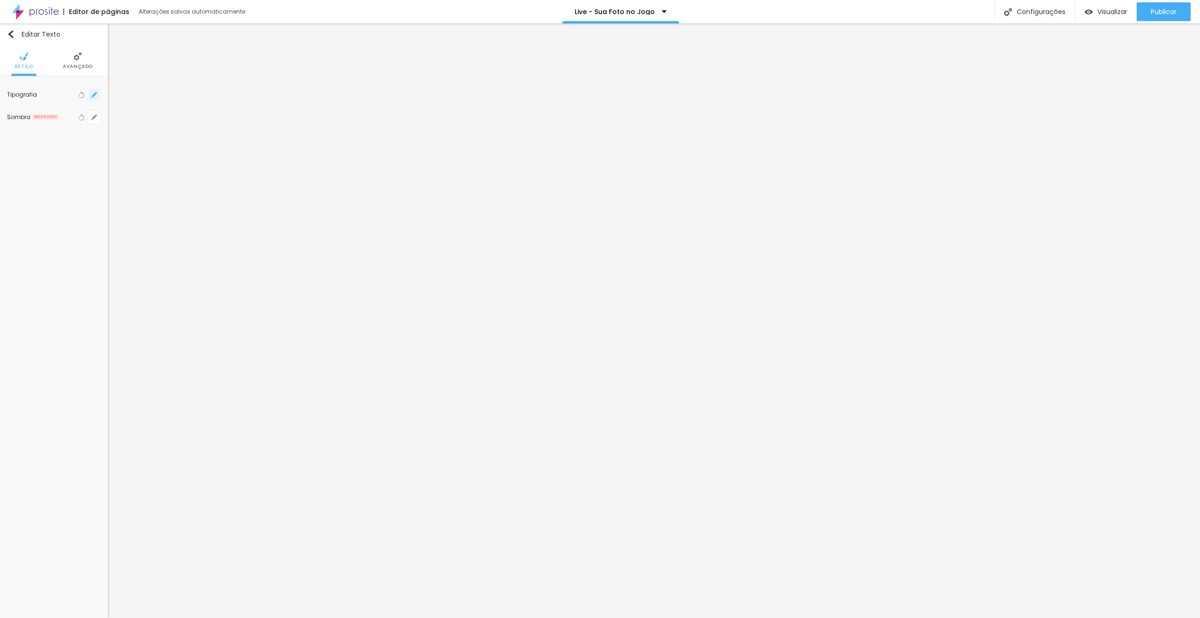
click at [90, 93] on button "button" at bounding box center [94, 94] width 13 height 13
click at [206, 243] on input "#C9C9C9" at bounding box center [201, 242] width 29 height 9
click at [881, 252] on div at bounding box center [600, 309] width 1200 height 618
click at [77, 68] on span "Avançado" at bounding box center [78, 66] width 30 height 5
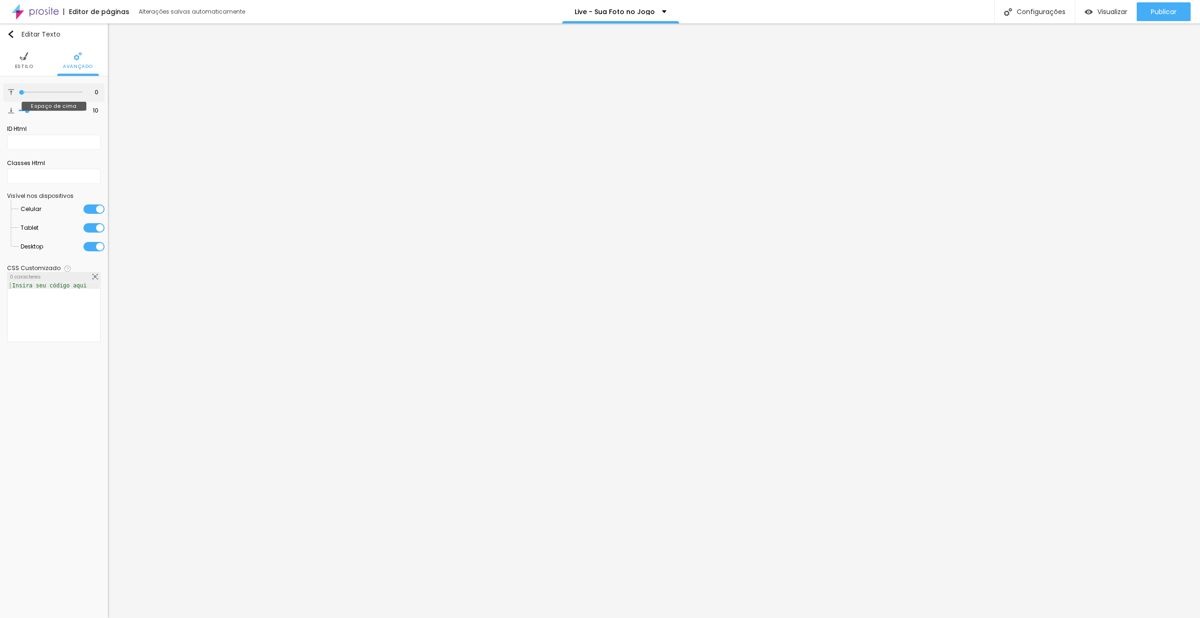
drag, startPoint x: 28, startPoint y: 90, endPoint x: 0, endPoint y: 90, distance: 27.7
click at [19, 90] on input "range" at bounding box center [51, 92] width 64 height 5
click at [13, 62] on ul "Estilo Avançado" at bounding box center [54, 60] width 108 height 31
click at [20, 64] on span "Estilo" at bounding box center [24, 66] width 18 height 5
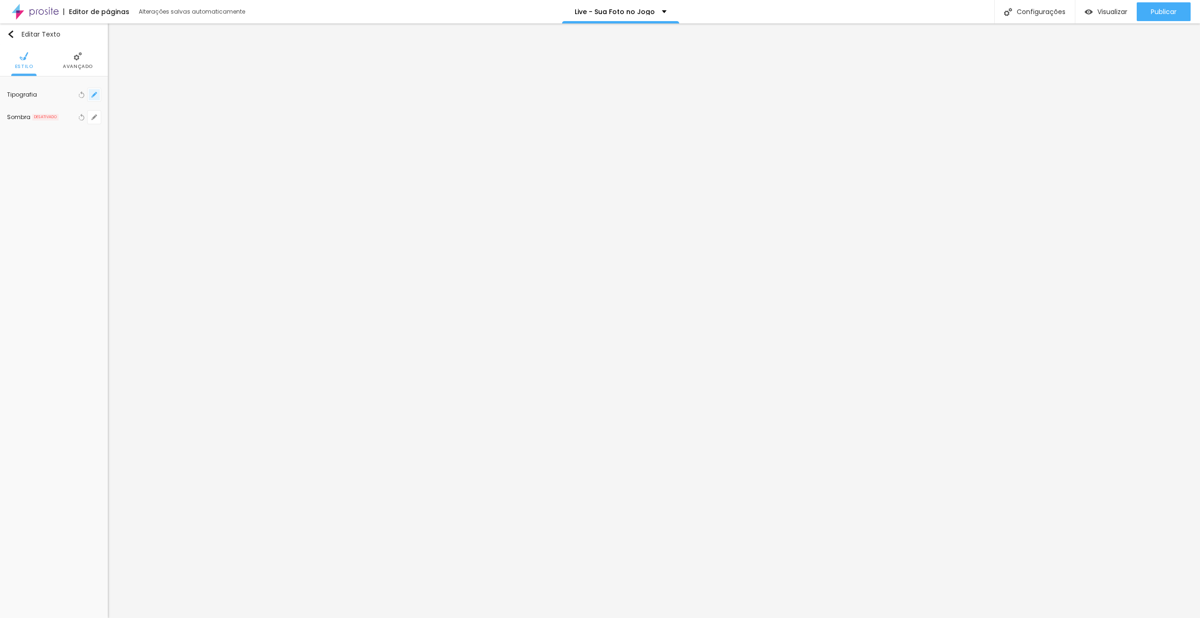
click at [96, 95] on icon "button" at bounding box center [94, 95] width 6 height 6
click at [196, 244] on input "#000000" at bounding box center [201, 244] width 29 height 12
paste input "C9C9C9"
click at [970, 301] on div at bounding box center [600, 309] width 1200 height 618
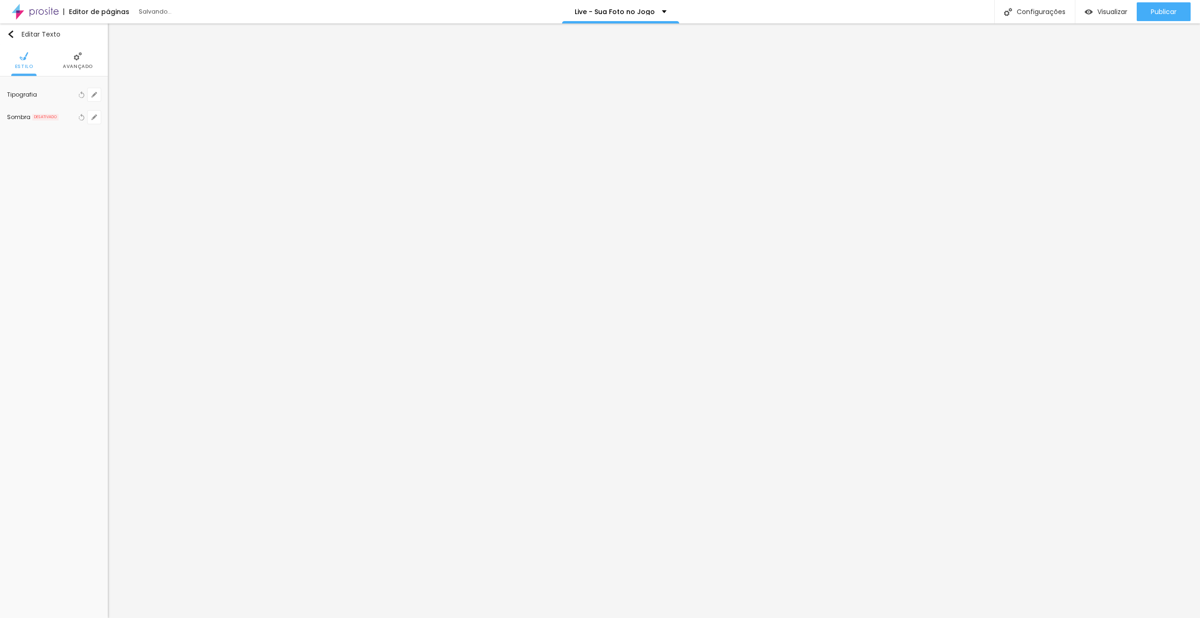
click at [83, 56] on li "Avançado" at bounding box center [78, 60] width 30 height 31
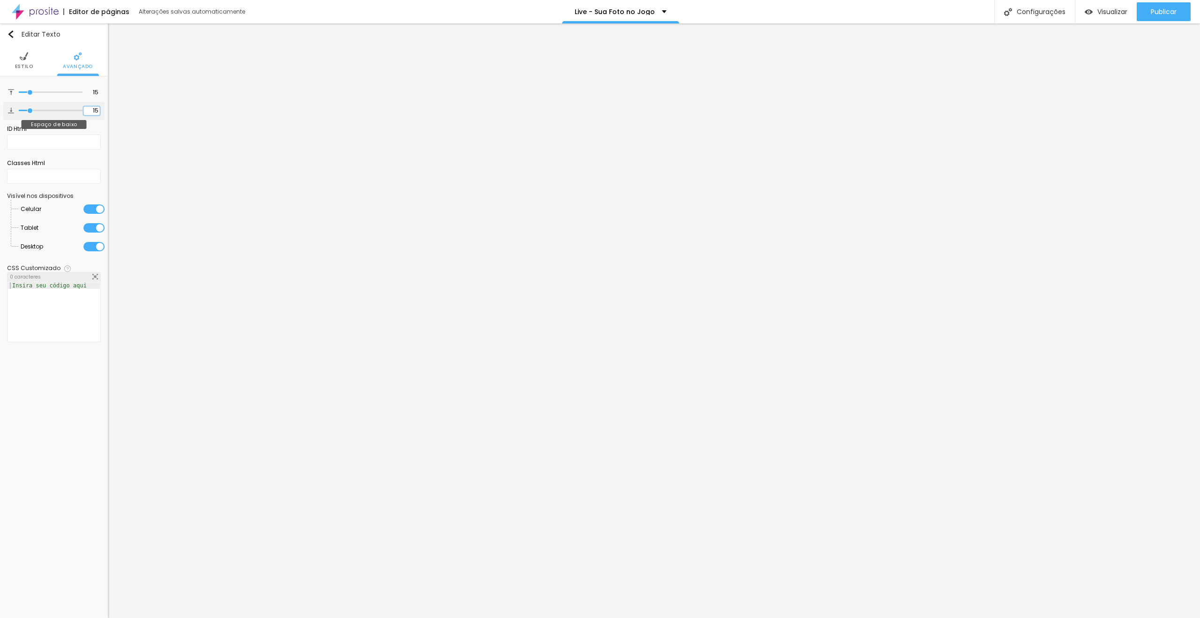
drag, startPoint x: 94, startPoint y: 109, endPoint x: 101, endPoint y: 110, distance: 7.5
click at [101, 110] on div "15 Espaço de baixo" at bounding box center [53, 111] width 101 height 18
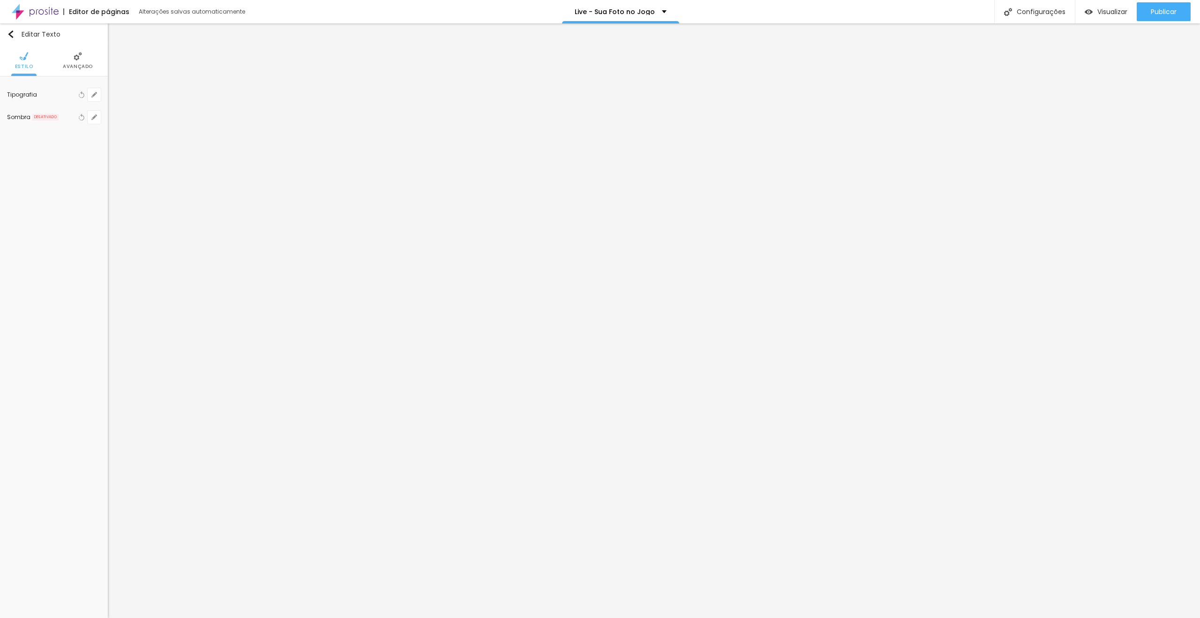
click at [72, 62] on li "Avançado" at bounding box center [78, 60] width 30 height 31
drag, startPoint x: 94, startPoint y: 110, endPoint x: 106, endPoint y: 110, distance: 12.2
click at [106, 110] on div "15 Espaço de cima 15 Espaço de baixo ID Html Classes Html Visível nos dispositi…" at bounding box center [54, 214] width 108 height 277
click at [88, 70] on li "Avançado" at bounding box center [78, 60] width 30 height 31
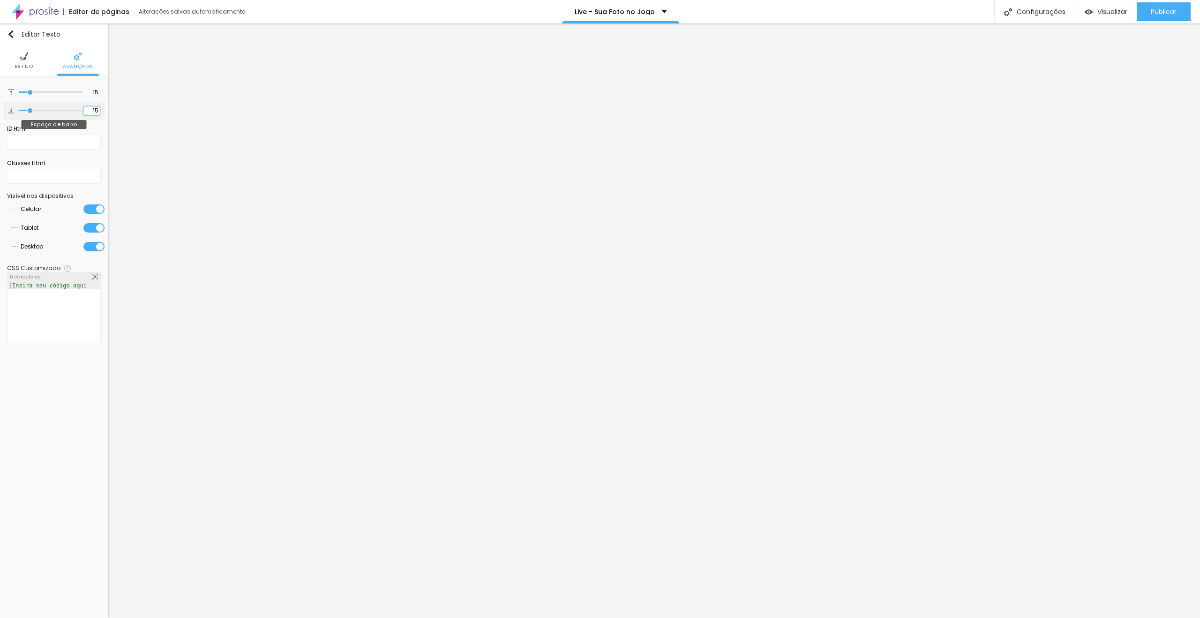
drag, startPoint x: 94, startPoint y: 108, endPoint x: 104, endPoint y: 108, distance: 9.9
click at [104, 108] on div "15 Espaço de baixo" at bounding box center [53, 111] width 101 height 18
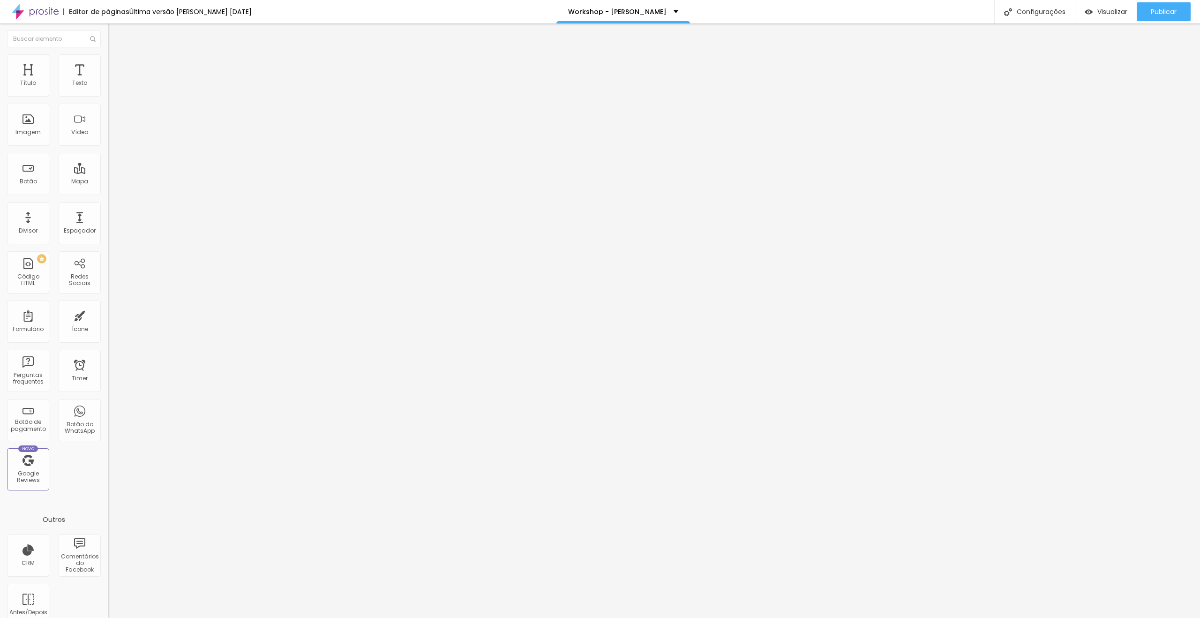
click at [112, 136] on icon "button" at bounding box center [113, 135] width 2 height 2
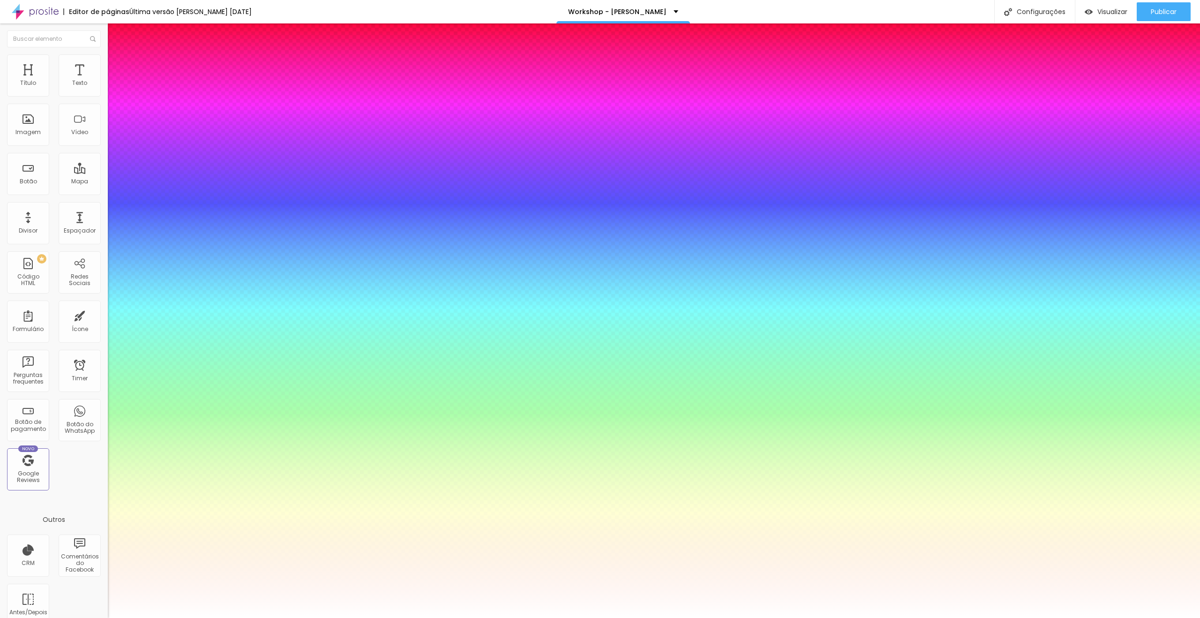
type input "1"
click at [1106, 617] on div at bounding box center [600, 618] width 1200 height 0
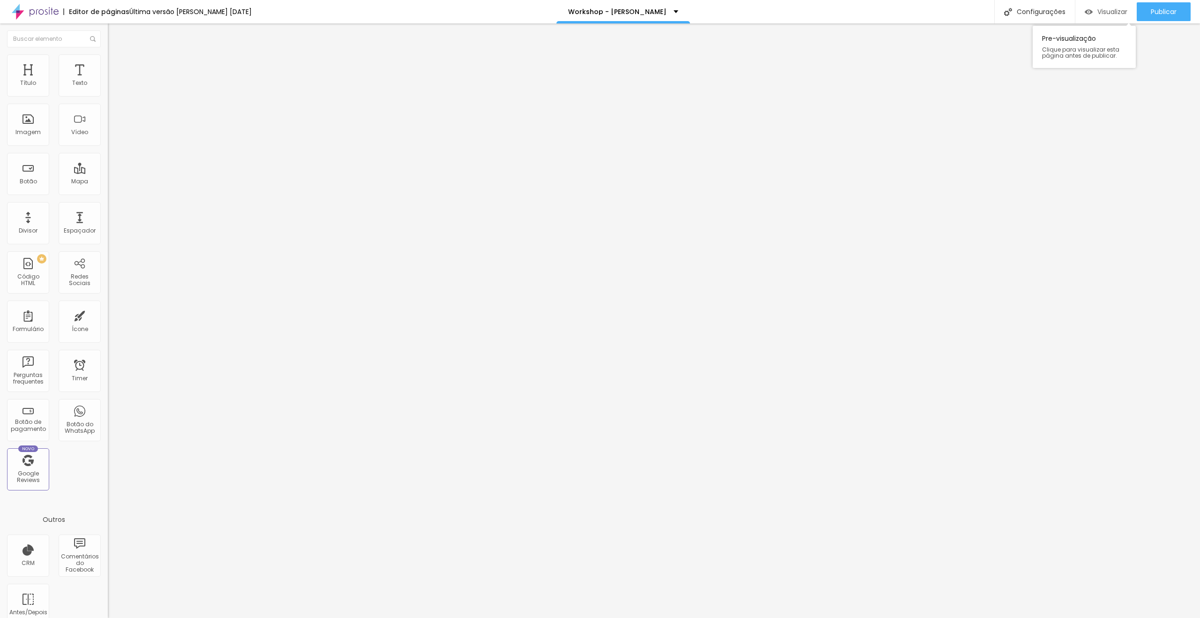
click at [1099, 13] on span "Visualizar" at bounding box center [1112, 12] width 30 height 8
click at [108, 139] on button "button" at bounding box center [114, 134] width 13 height 10
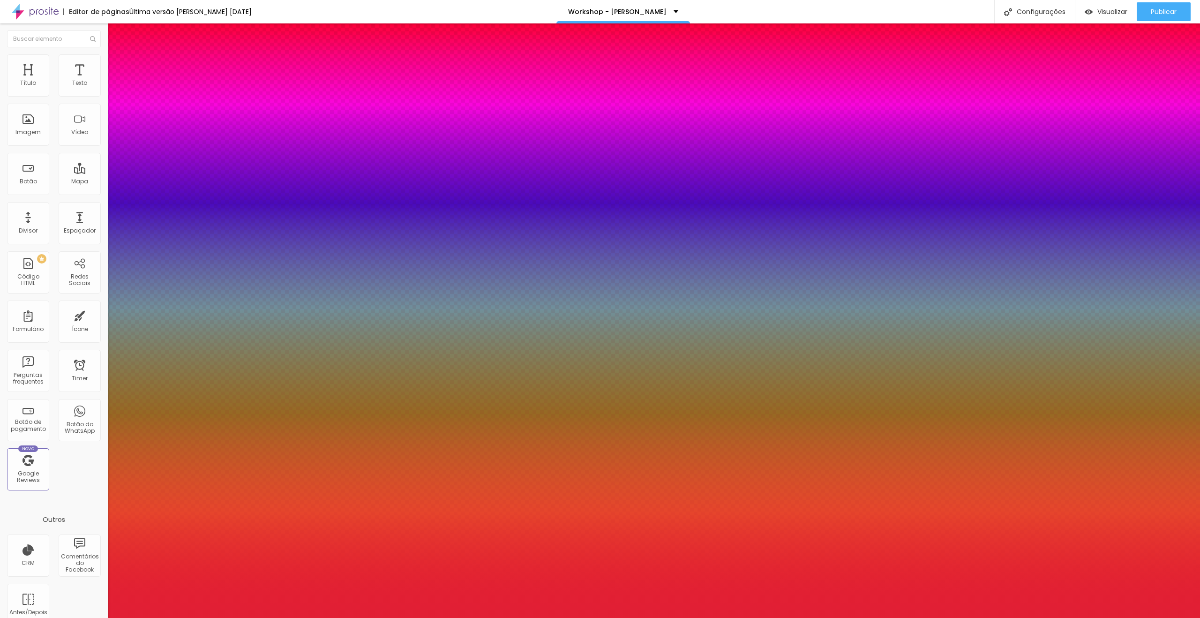
type input "1"
click at [583, 617] on div at bounding box center [600, 618] width 1200 height 0
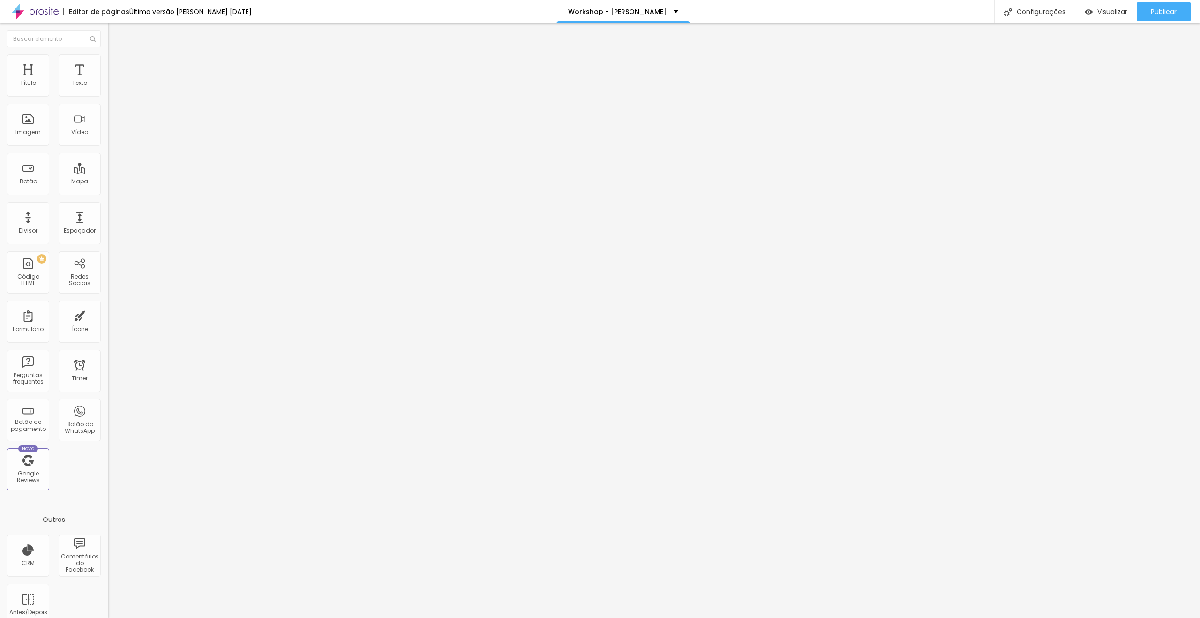
click at [112, 87] on icon "button" at bounding box center [115, 85] width 6 height 6
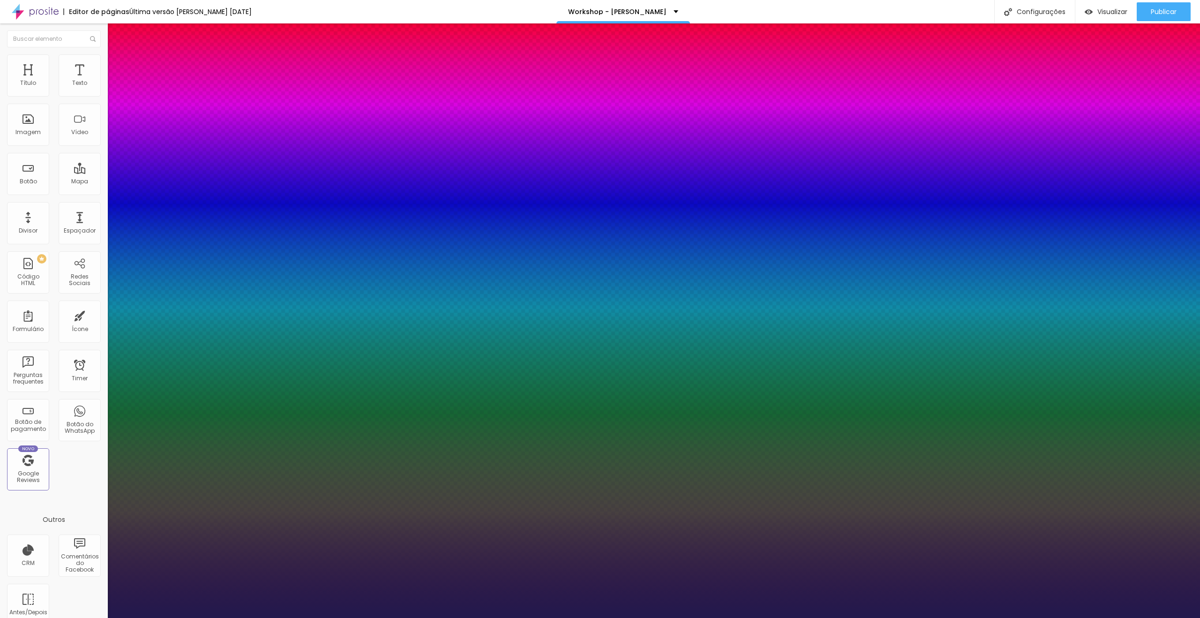
type input "1"
click at [920, 617] on div at bounding box center [600, 618] width 1200 height 0
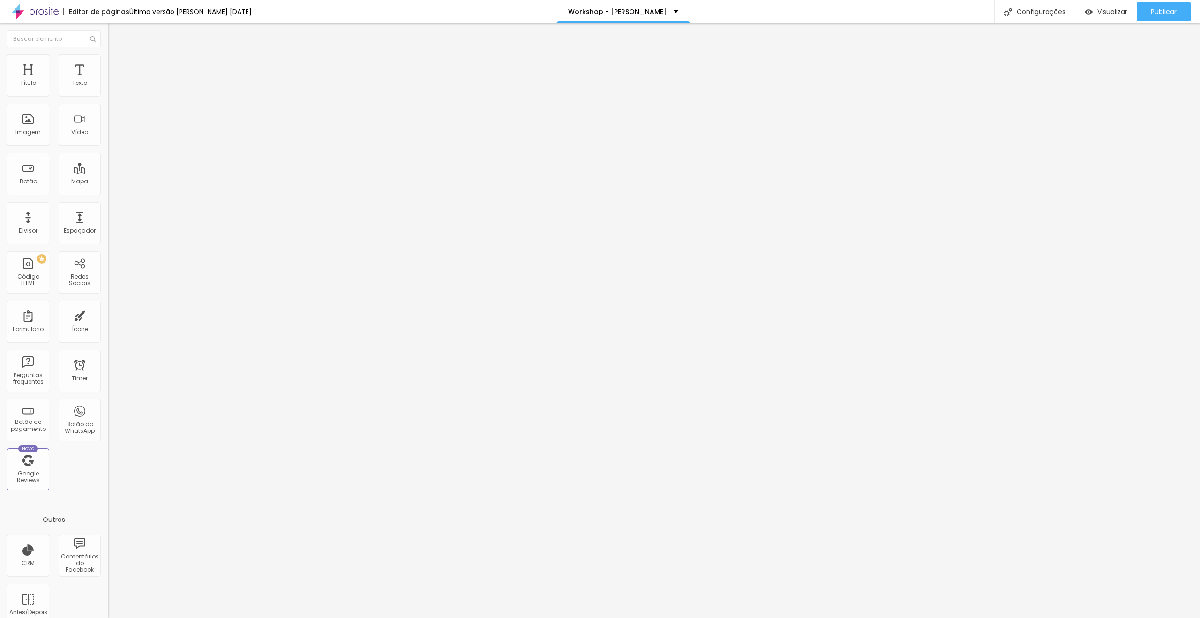
click at [108, 61] on li "Estilo" at bounding box center [162, 58] width 108 height 9
click at [108, 64] on li "Avançado" at bounding box center [162, 68] width 108 height 9
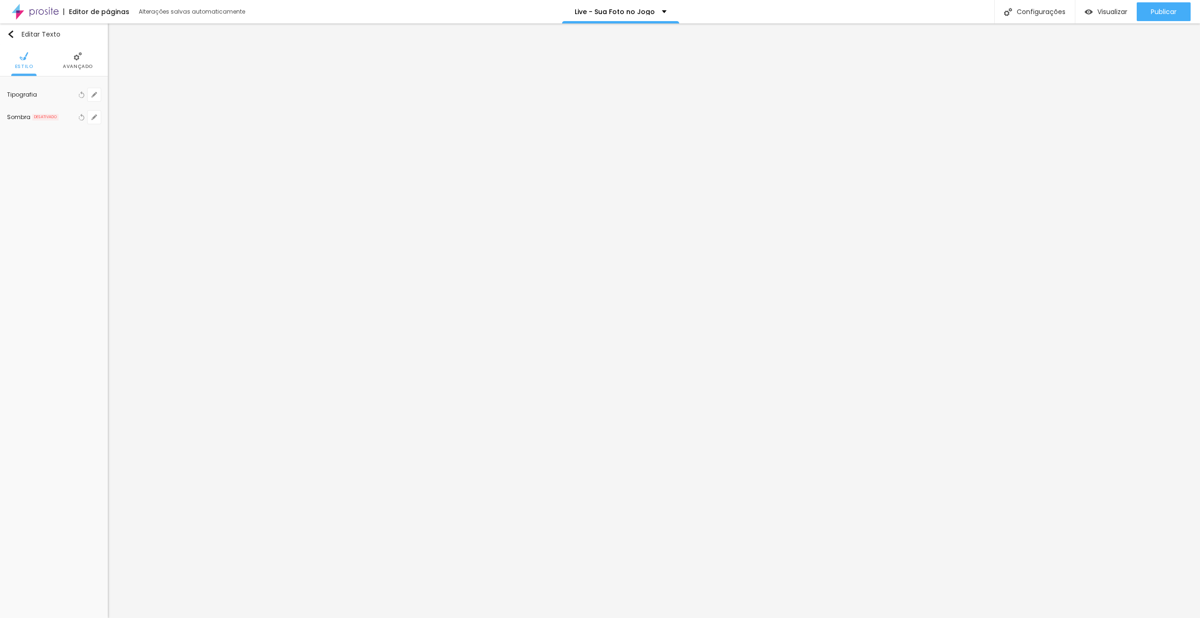
click at [77, 59] on img at bounding box center [78, 56] width 8 height 8
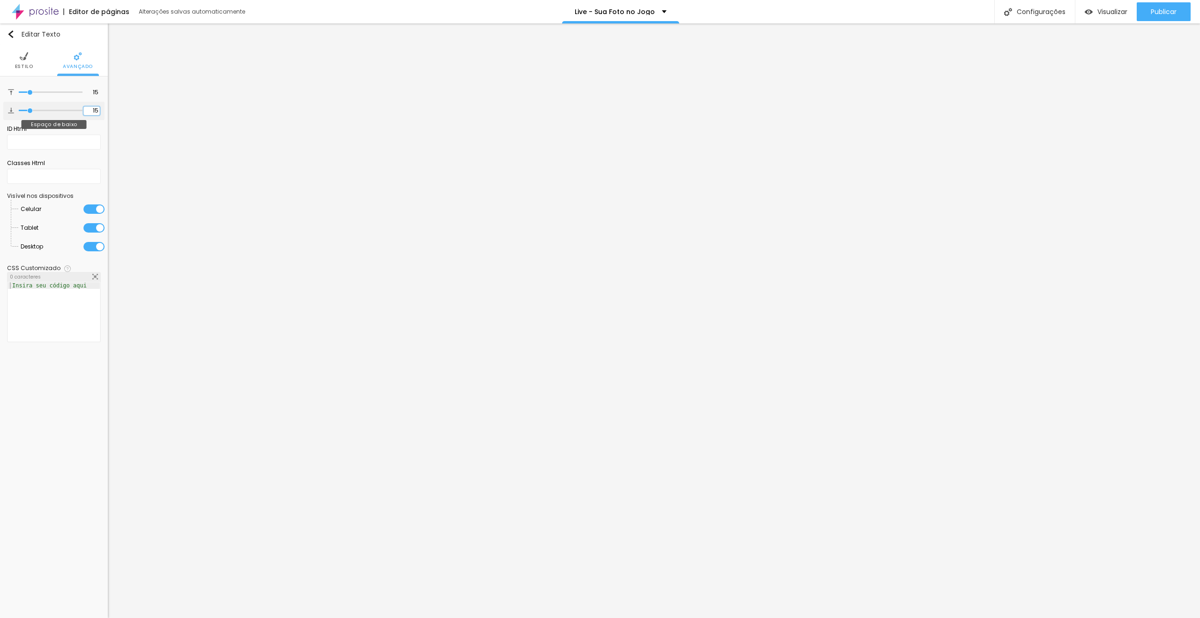
type input "5"
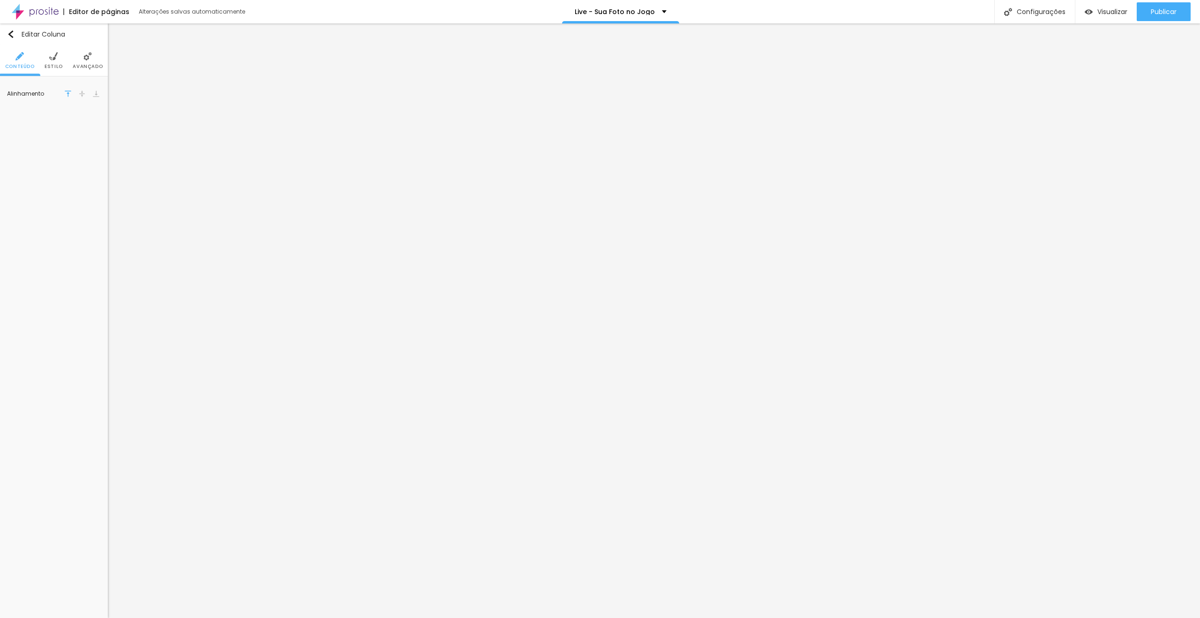
click at [86, 56] on img at bounding box center [87, 56] width 8 height 8
click at [48, 274] on div at bounding box center [54, 300] width 92 height 73
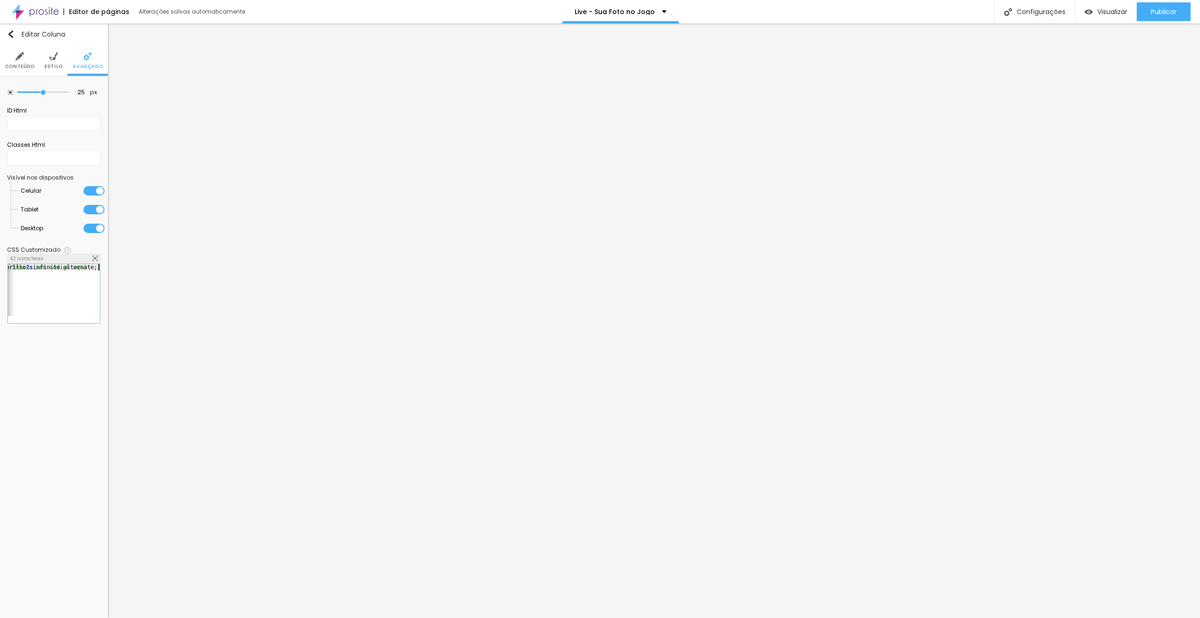
scroll to position [0, 41]
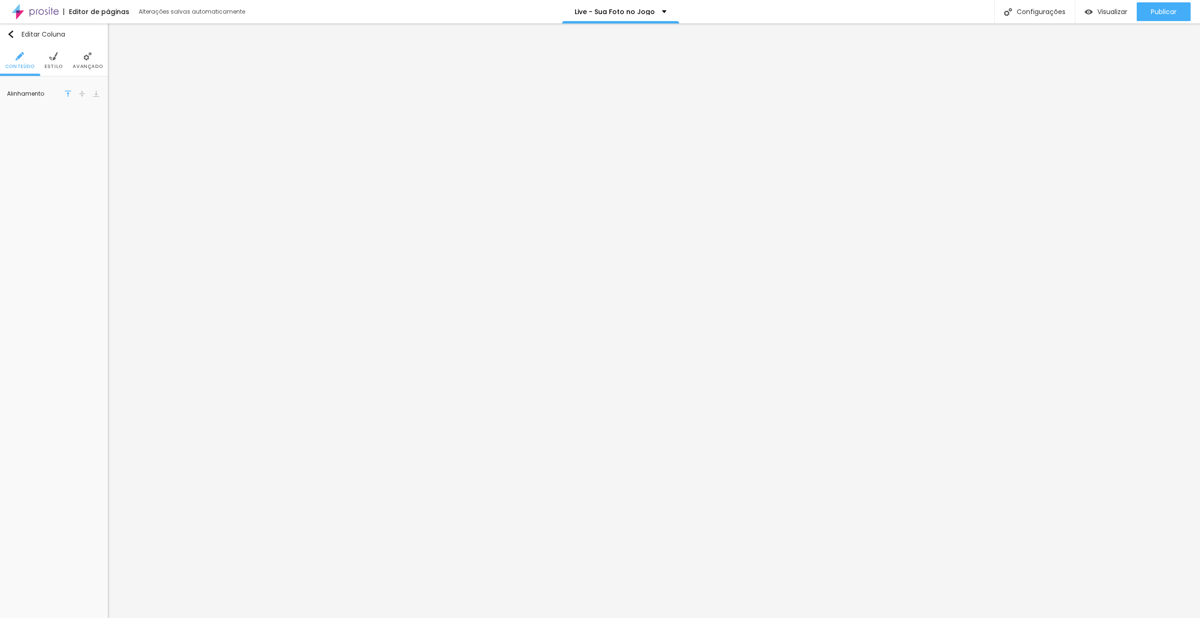
click at [83, 54] on li "Avançado" at bounding box center [88, 60] width 30 height 31
click at [60, 279] on div "animation: brilho 2s infinite alternate;" at bounding box center [75, 300] width 134 height 73
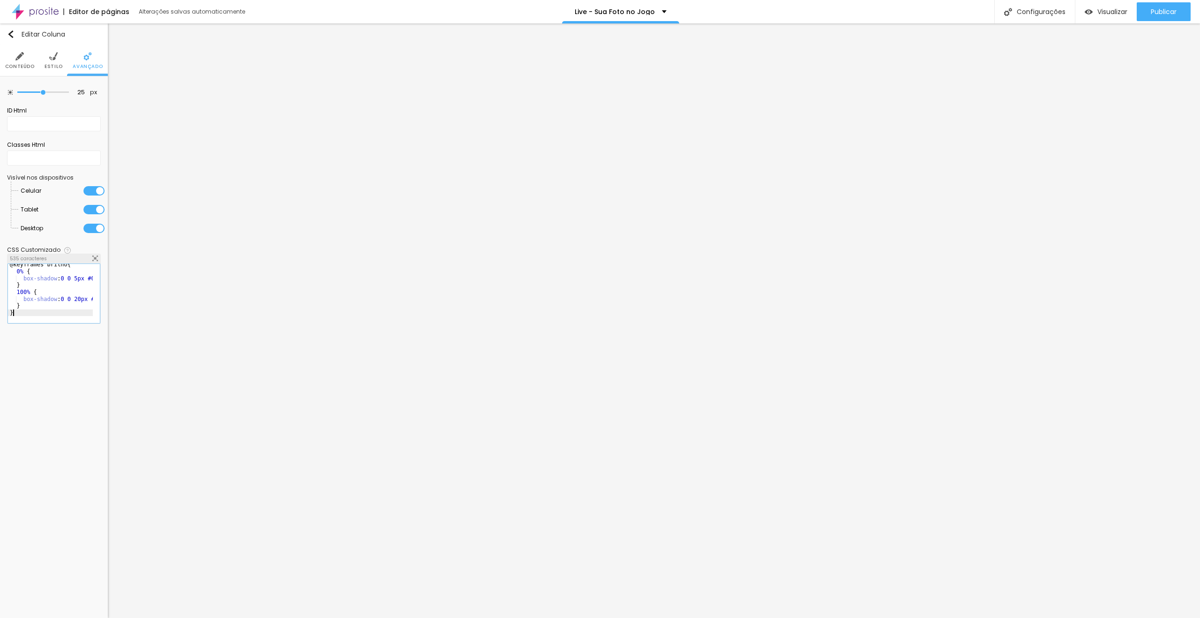
scroll to position [0, 0]
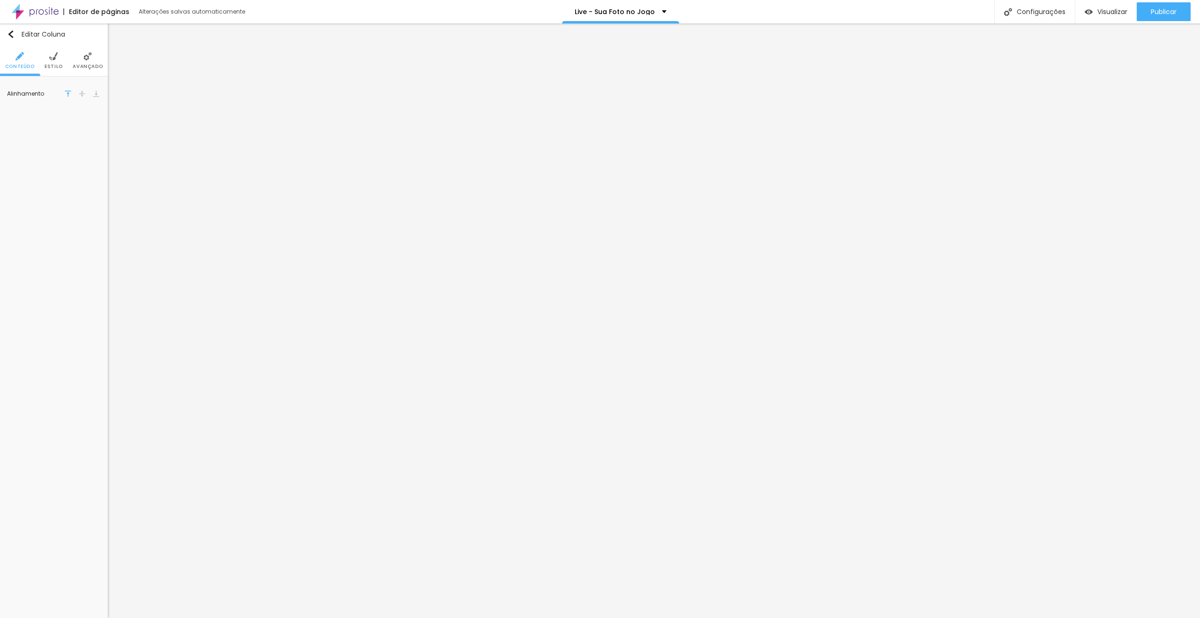
click at [86, 57] on img at bounding box center [87, 56] width 8 height 8
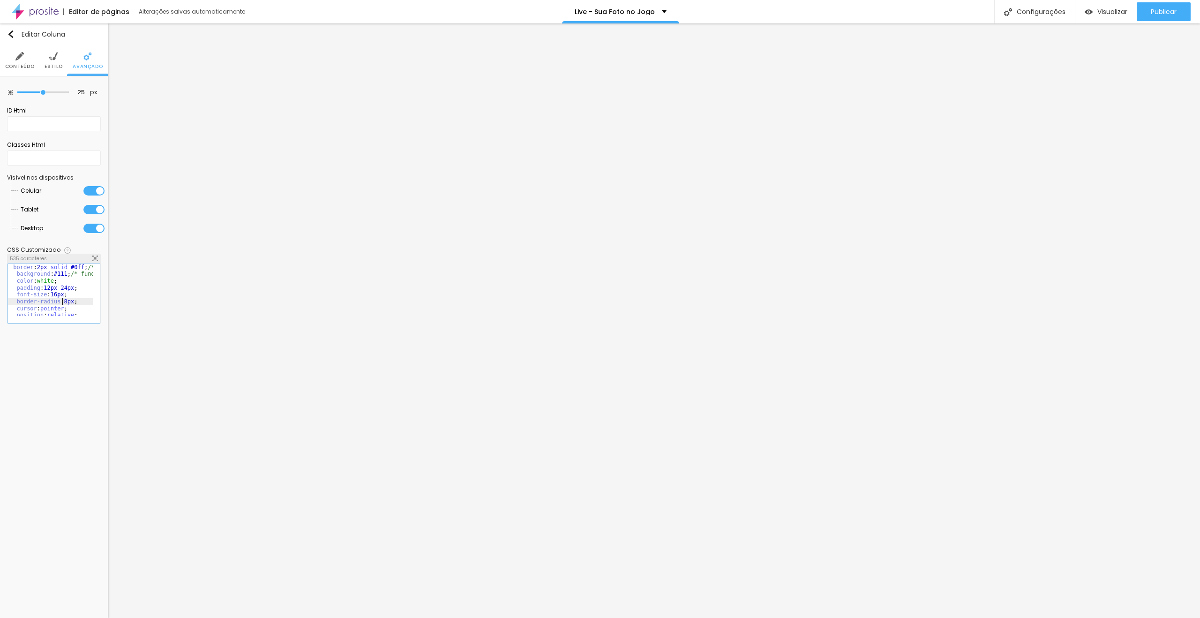
click at [64, 299] on div "border : 2px solid #0ff ; /* cor base da borda */ background : #111 ; /* fundo …" at bounding box center [102, 300] width 189 height 73
click at [69, 276] on div at bounding box center [54, 300] width 92 height 73
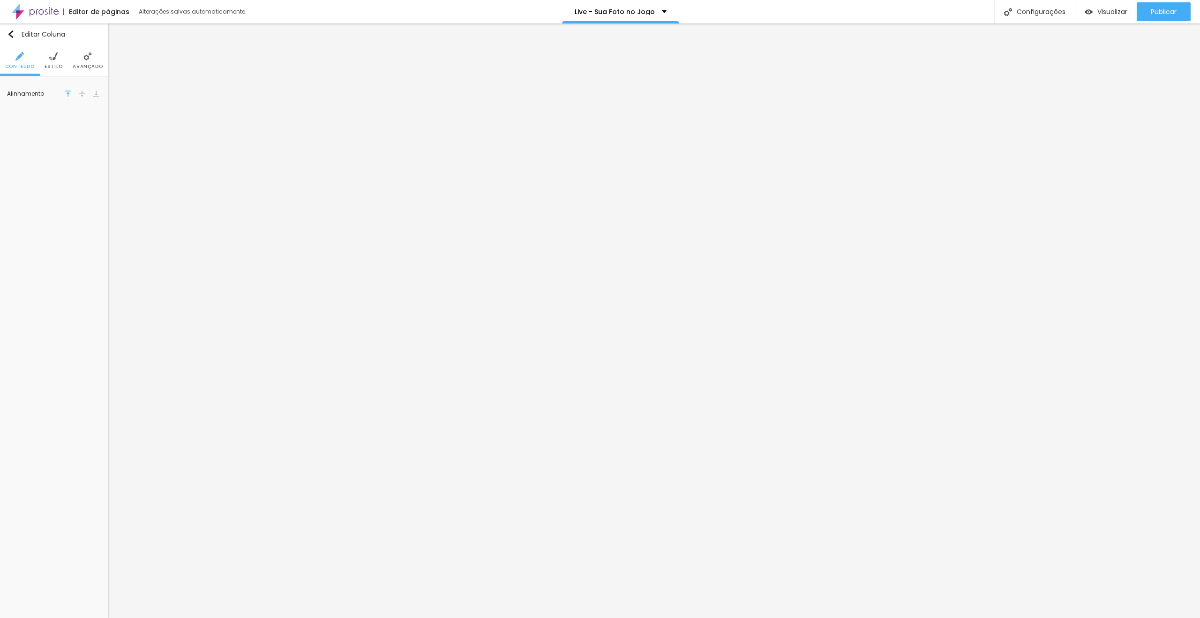
click at [86, 64] on span "Avançado" at bounding box center [88, 66] width 30 height 5
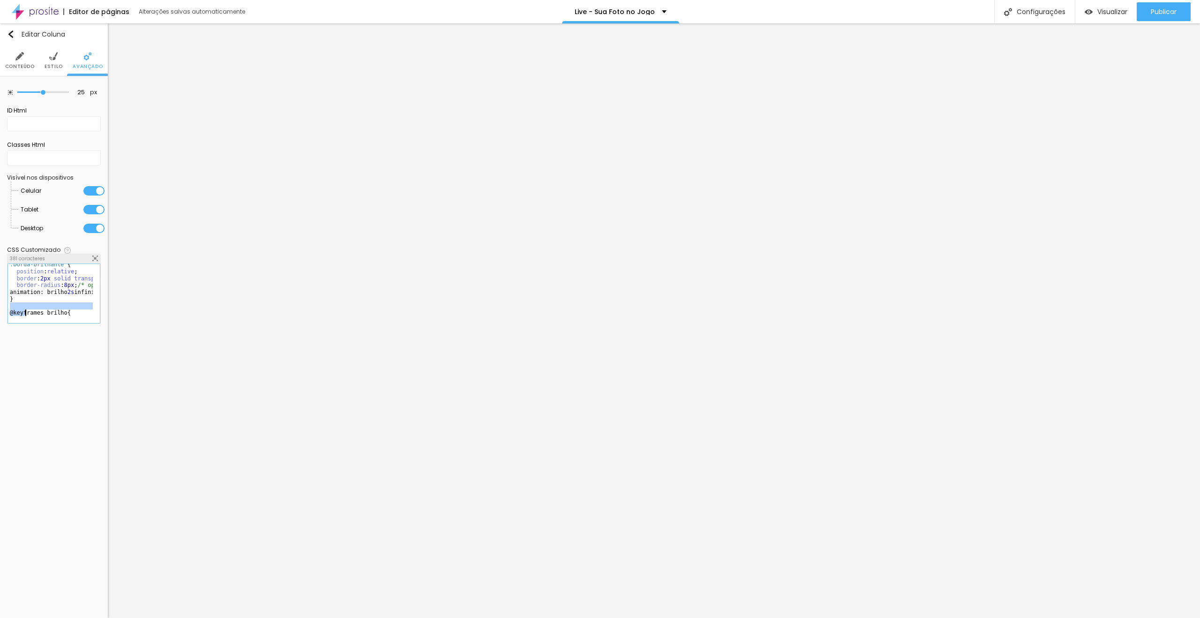
scroll to position [50, 0]
drag, startPoint x: 10, startPoint y: 310, endPoint x: 79, endPoint y: 335, distance: 72.8
click at [79, 335] on div "Editar Coluna Conteúdo Estilo Avançado 25 px Espaçamento Interno ID Html Classe…" at bounding box center [54, 320] width 108 height 594
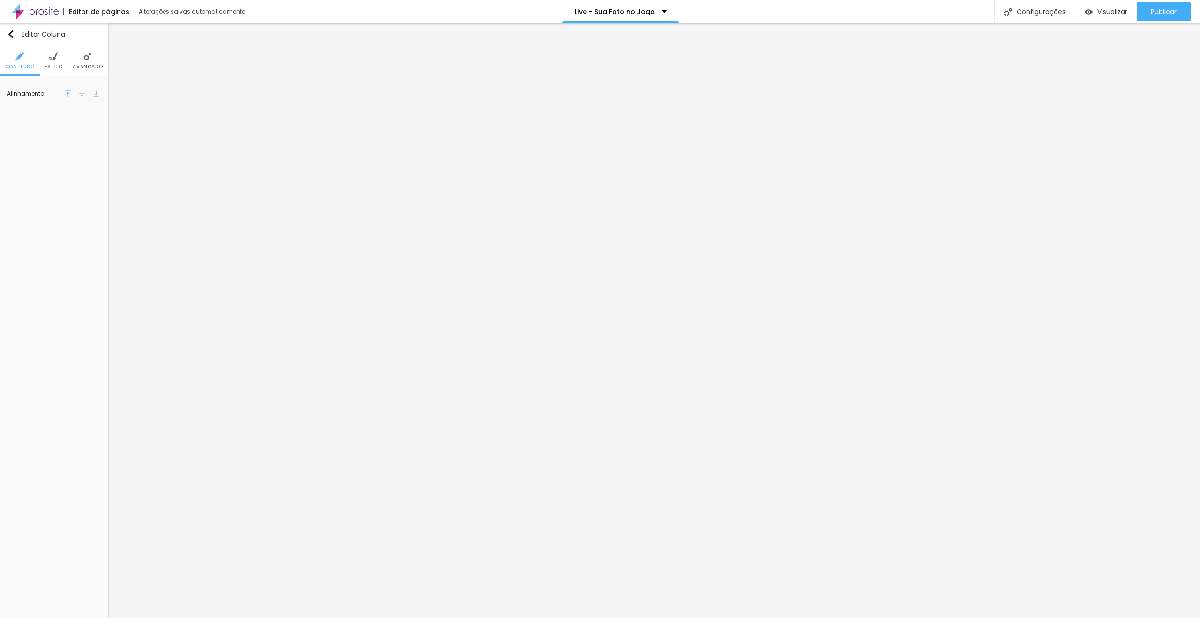
click at [89, 63] on li "Avançado" at bounding box center [88, 60] width 30 height 31
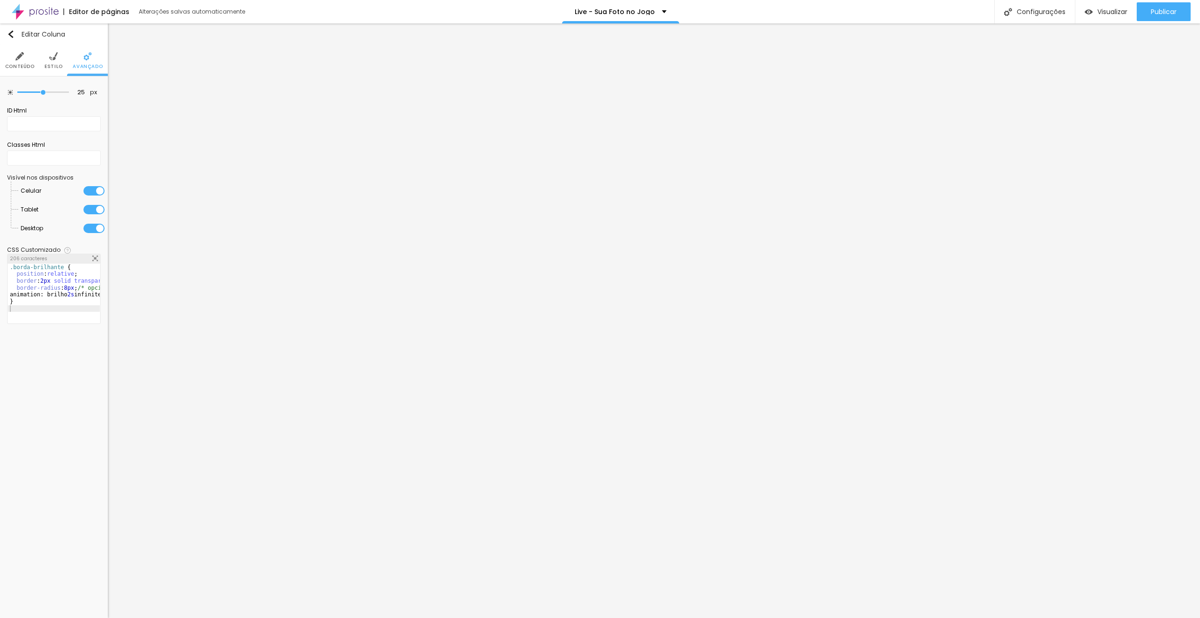
click at [48, 287] on div ".borda-brilhante { position : relative ; border : 2px solid transparent ; /* bo…" at bounding box center [107, 300] width 199 height 73
drag, startPoint x: 66, startPoint y: 267, endPoint x: 0, endPoint y: 267, distance: 66.1
click at [0, 267] on div "25 px Espaçamento Interno ID Html Classes Html Visível nos dispositivos Celular…" at bounding box center [54, 205] width 108 height 259
drag, startPoint x: 8, startPoint y: 295, endPoint x: 77, endPoint y: 307, distance: 69.5
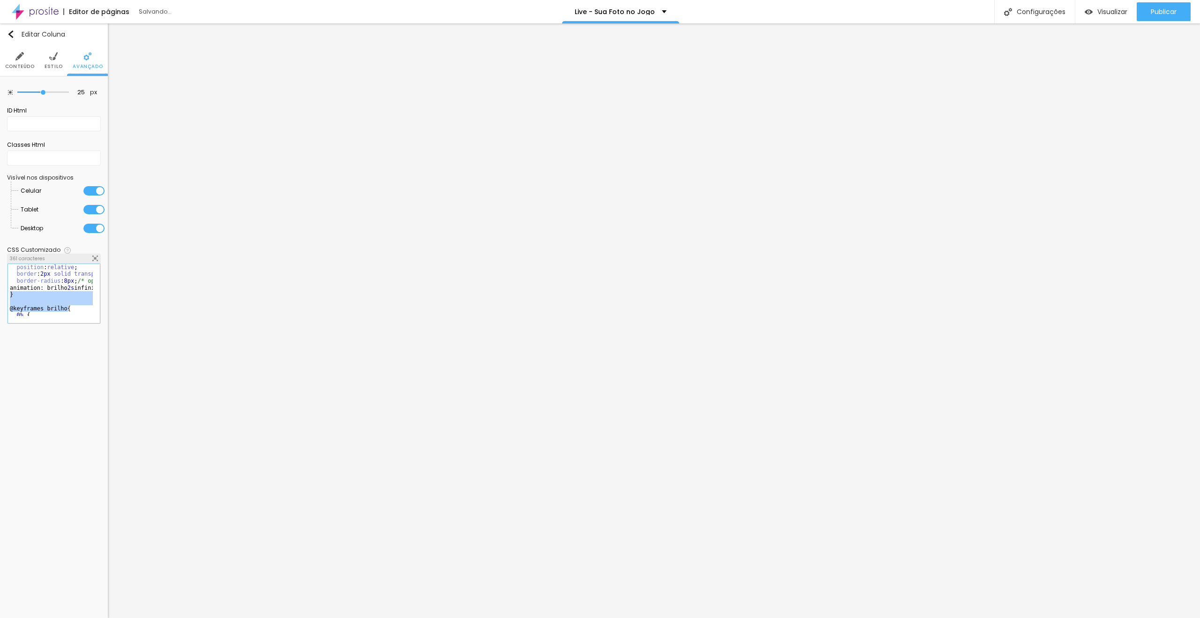
click at [77, 307] on div "position : relative ; border : 2px solid transparent ; /* borda base */ border-…" at bounding box center [107, 297] width 199 height 66
drag, startPoint x: 31, startPoint y: 300, endPoint x: 0, endPoint y: 288, distance: 33.5
click at [0, 288] on div "25 px Espaçamento Interno ID Html Classes Html Visível nos dispositivos Celular…" at bounding box center [54, 205] width 108 height 259
click at [23, 294] on div "position : relative ; border : 2px solid transparent ; /* borda base */ border-…" at bounding box center [50, 290] width 85 height 52
drag, startPoint x: 29, startPoint y: 299, endPoint x: 7, endPoint y: 295, distance: 22.8
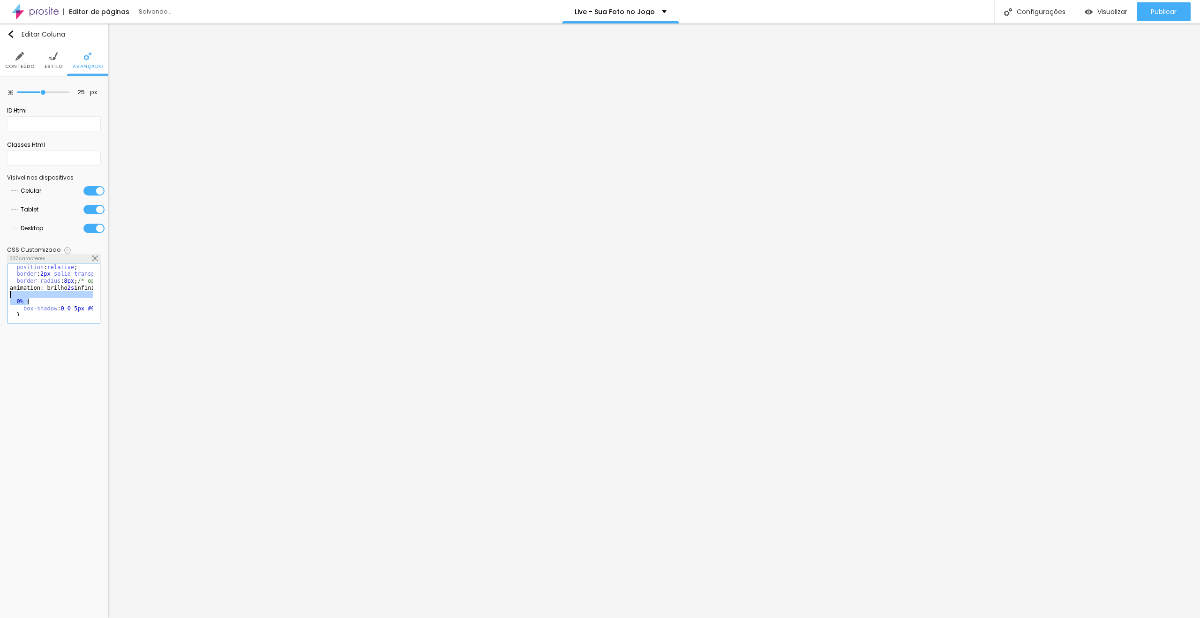
click at [7, 295] on div "25 px Espaçamento Interno ID Html Classes Html Visível nos dispositivos Celular…" at bounding box center [54, 205] width 108 height 259
drag, startPoint x: 33, startPoint y: 306, endPoint x: 0, endPoint y: 296, distance: 34.7
click at [0, 296] on div "25 px Espaçamento Interno ID Html Classes Html Visível nos dispositivos Celular…" at bounding box center [54, 205] width 108 height 259
click at [39, 301] on div "position : relative ; border : 2px solid transparent ; /* borda base */ border-…" at bounding box center [50, 290] width 85 height 52
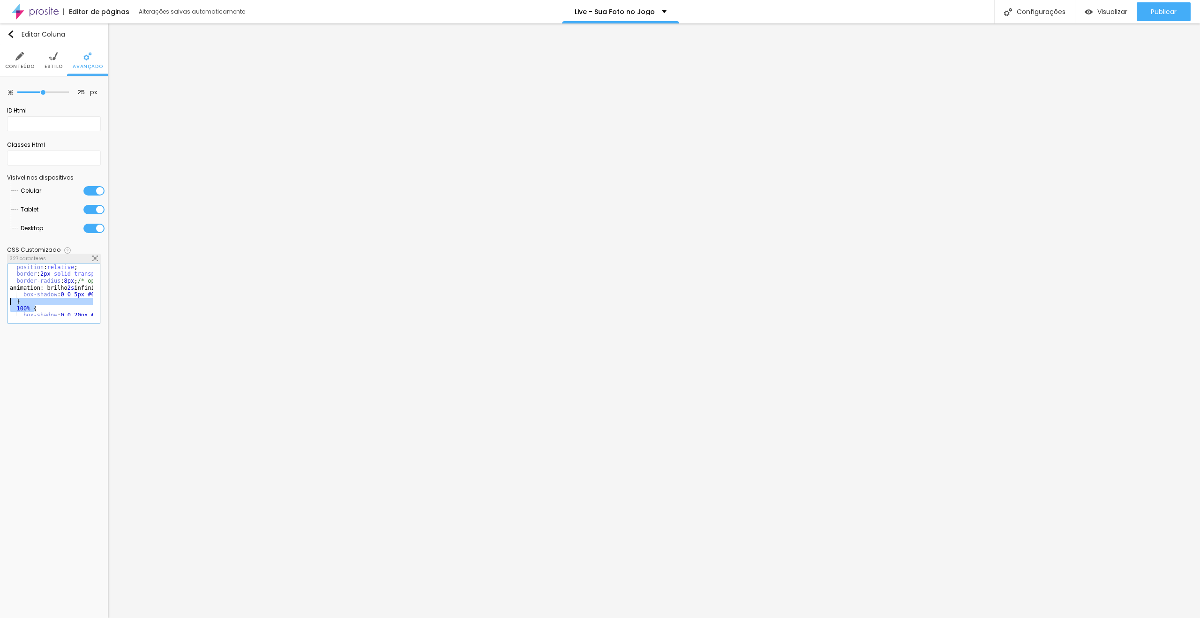
drag, startPoint x: 45, startPoint y: 305, endPoint x: 8, endPoint y: 301, distance: 37.3
click at [8, 301] on div "1 2 3 4 5 6 7 8 9 10 position : relative ; border : 2px solid transparent ; /* …" at bounding box center [54, 293] width 93 height 60
drag, startPoint x: 11, startPoint y: 306, endPoint x: 59, endPoint y: 323, distance: 51.0
click at [59, 323] on div "CSS Customizado Espaco para usuários avançados poderem personalizar elementos c…" at bounding box center [54, 285] width 94 height 86
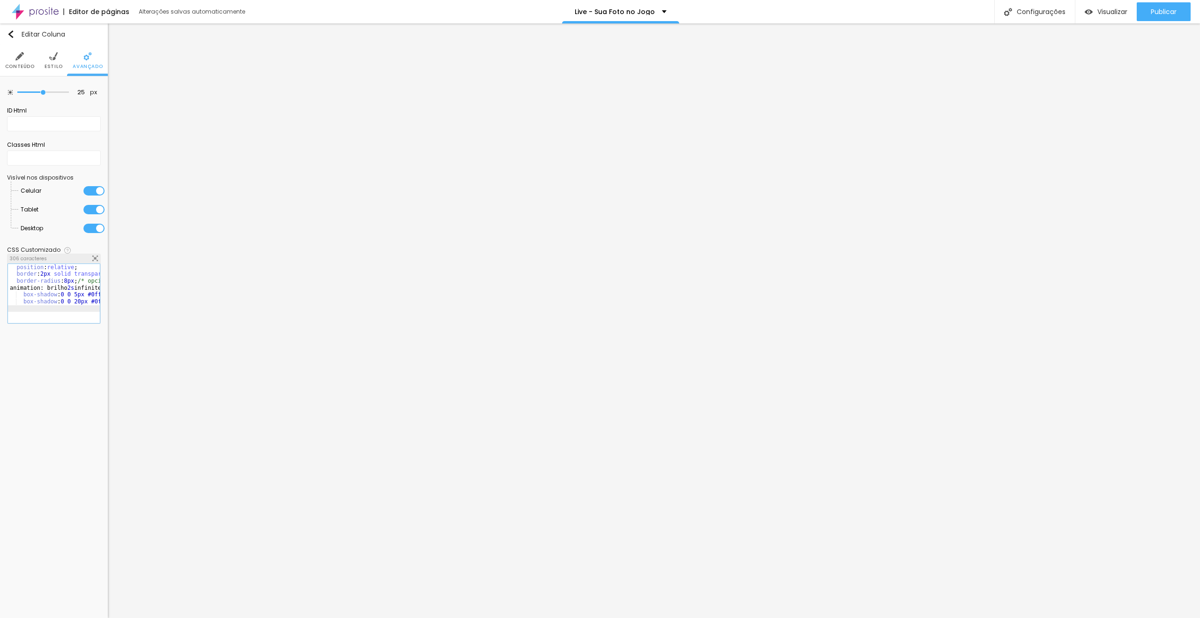
click at [22, 293] on div "position : relative ; border : 2px solid transparent ; /* borda base */ border-…" at bounding box center [107, 297] width 199 height 66
click at [22, 301] on div "position : relative ; border : 2px solid transparent ; /* borda base */ border-…" at bounding box center [107, 297] width 199 height 66
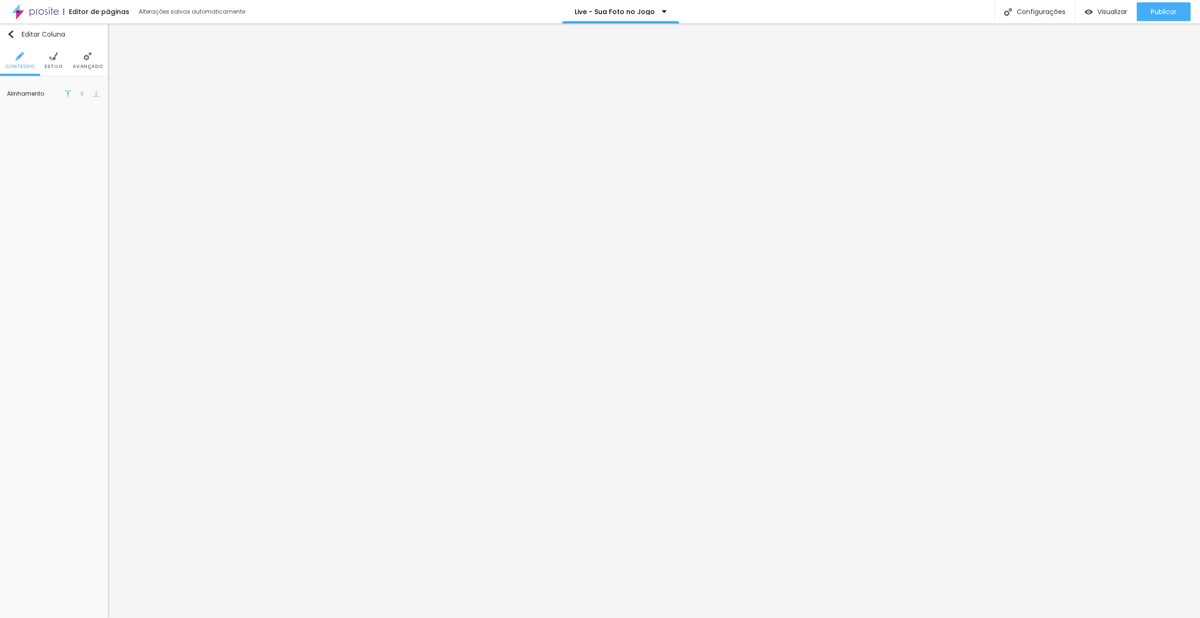
click at [90, 64] on span "Avançado" at bounding box center [88, 66] width 30 height 5
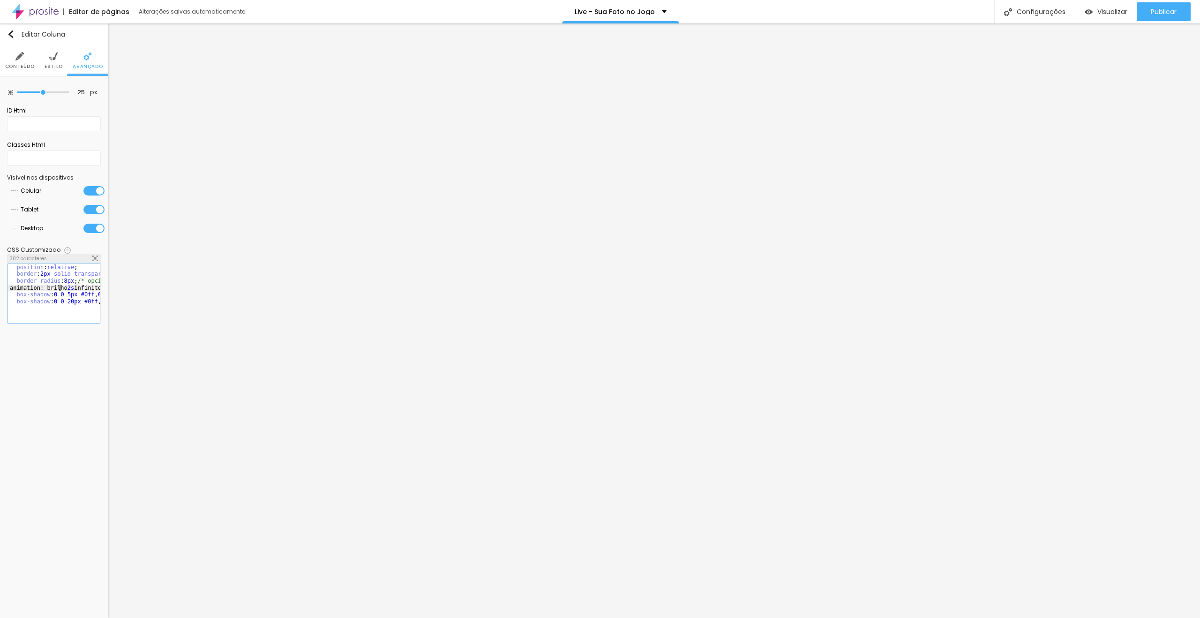
click at [58, 286] on div "position : relative ; border : 2px solid transparent ; /* borda base */ border-…" at bounding box center [107, 297] width 199 height 66
click at [44, 272] on div "position : relative ; border : 2px solid transparent ; /* borda base */ border-…" at bounding box center [54, 290] width 92 height 52
click at [40, 273] on div "position : relative ; border : 2px solid transparent ; /* borda base */ border-…" at bounding box center [107, 297] width 199 height 66
click at [66, 292] on div "position : relative ; border : 1px solid transparent ; /* borda base */ border-…" at bounding box center [107, 297] width 199 height 66
click at [66, 301] on div "position : relative ; border : 1px solid transparent ; /* borda base */ border-…" at bounding box center [107, 297] width 199 height 66
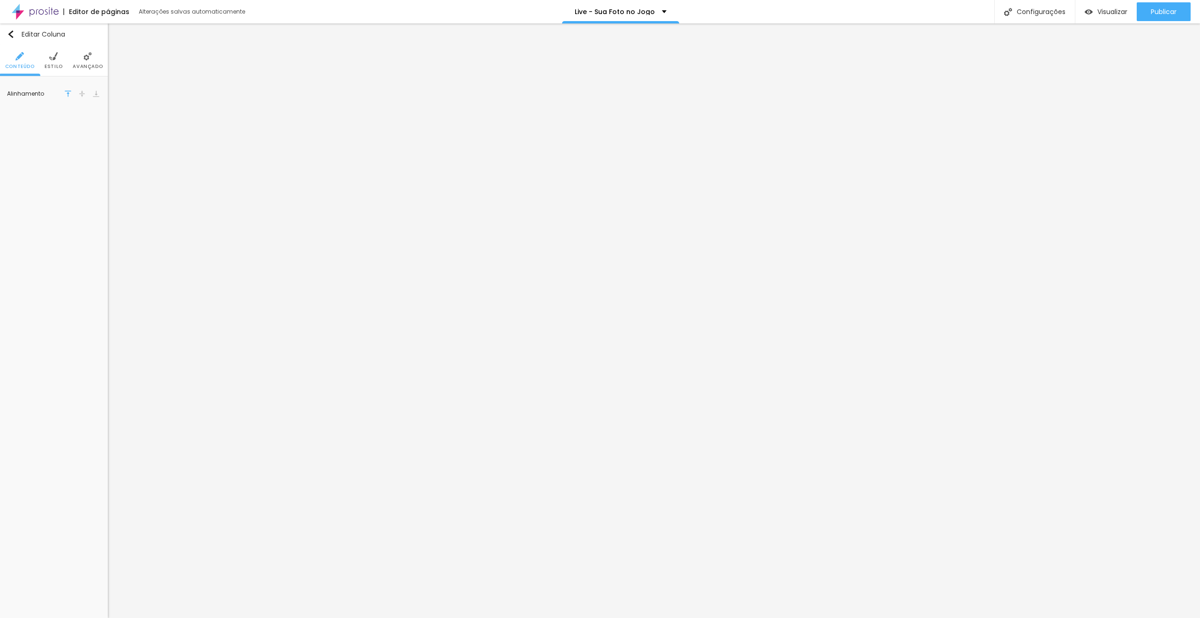
click at [92, 60] on li "Avançado" at bounding box center [88, 60] width 30 height 31
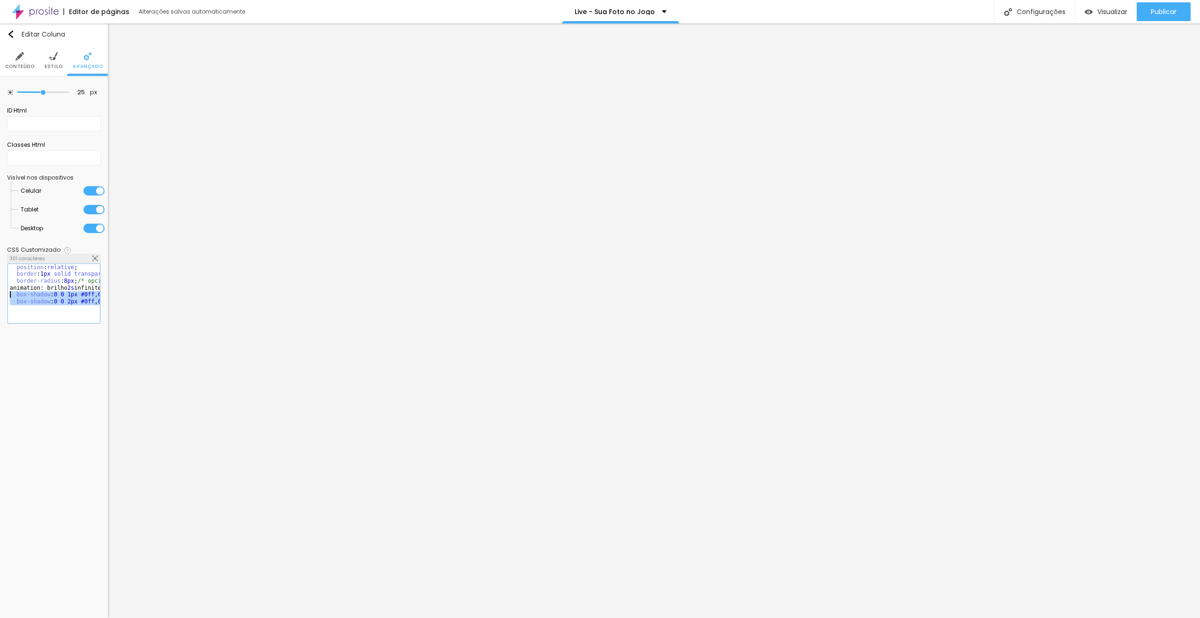
drag, startPoint x: 27, startPoint y: 303, endPoint x: 9, endPoint y: 294, distance: 19.7
click at [9, 294] on div "position : relative ; border : 1px solid transparent ; /* borda base */ border-…" at bounding box center [107, 297] width 199 height 66
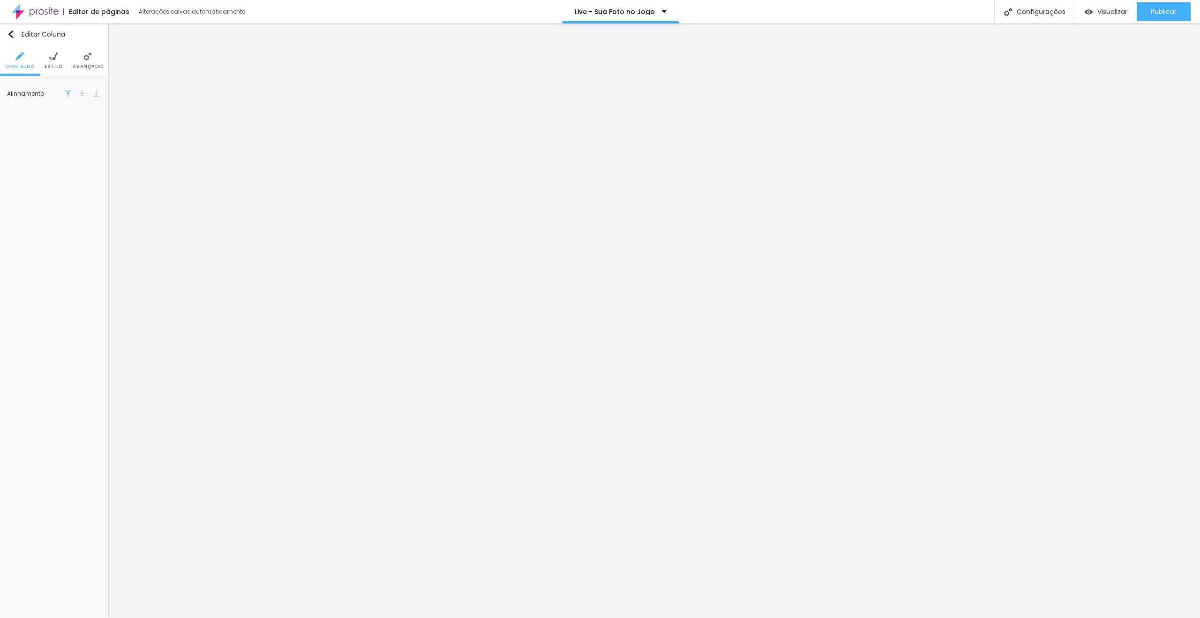
click at [75, 62] on li "Avançado" at bounding box center [88, 60] width 30 height 31
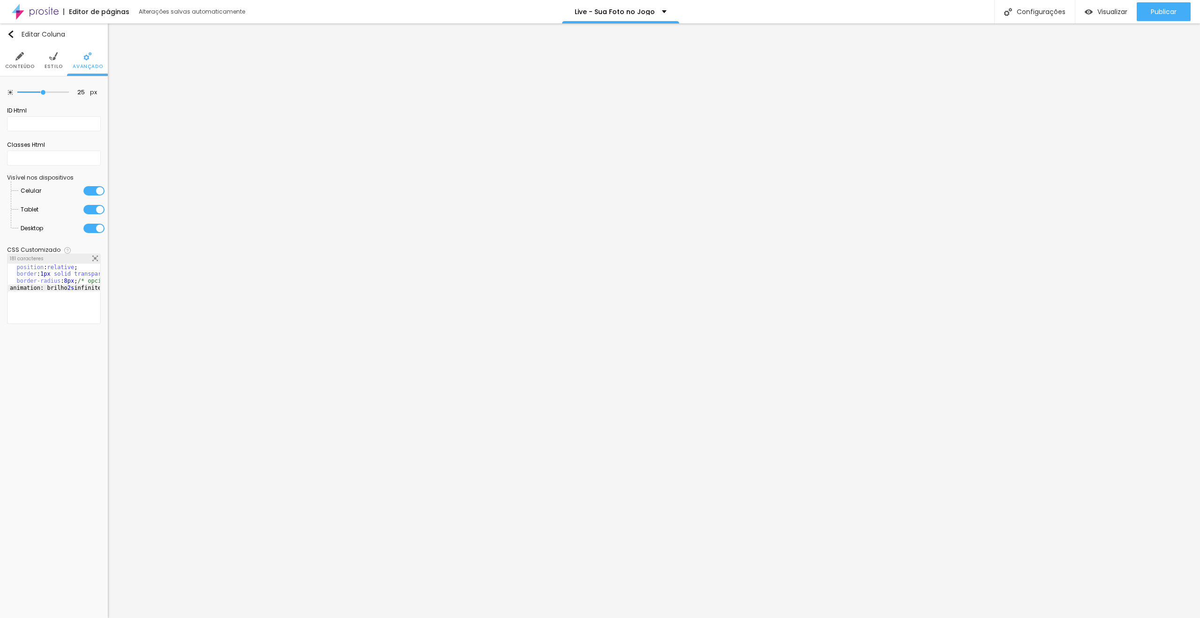
click at [64, 296] on div "position : relative ; border : 1px solid transparent ; /* borda base */ border-…" at bounding box center [107, 300] width 199 height 73
drag, startPoint x: 43, startPoint y: 280, endPoint x: 0, endPoint y: 261, distance: 47.0
click at [0, 261] on div "25 px Espaçamento Interno ID Html Classes Html Visível nos dispositivos Celular…" at bounding box center [54, 205] width 108 height 259
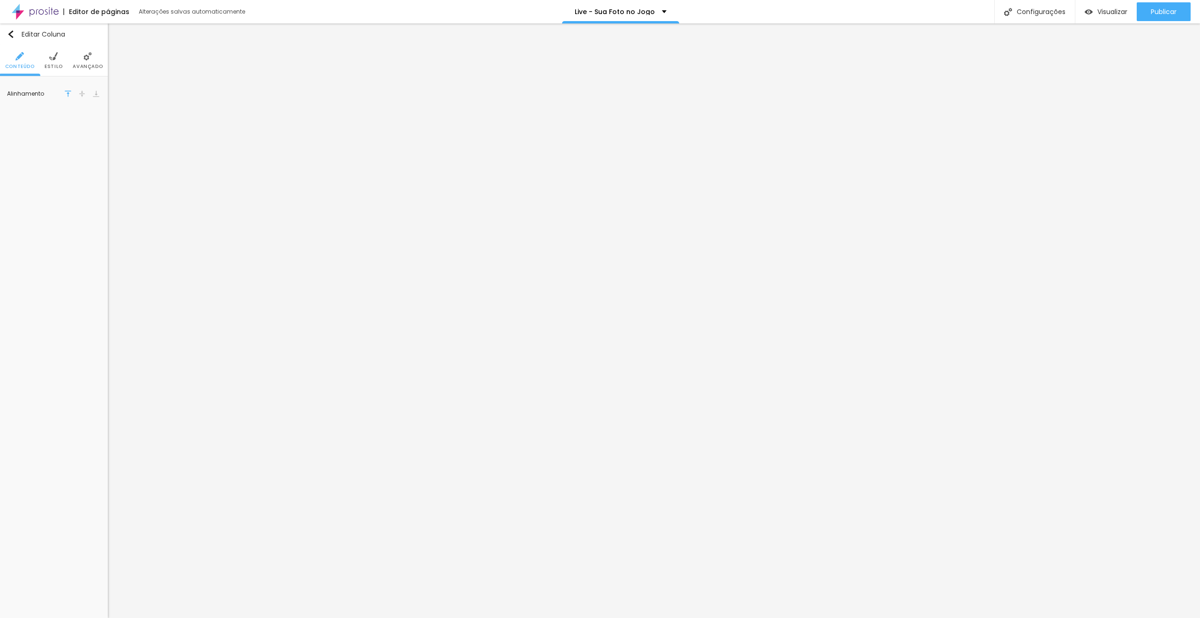
drag, startPoint x: 96, startPoint y: 70, endPoint x: 88, endPoint y: 82, distance: 14.3
click at [93, 71] on li "Avançado" at bounding box center [88, 60] width 30 height 31
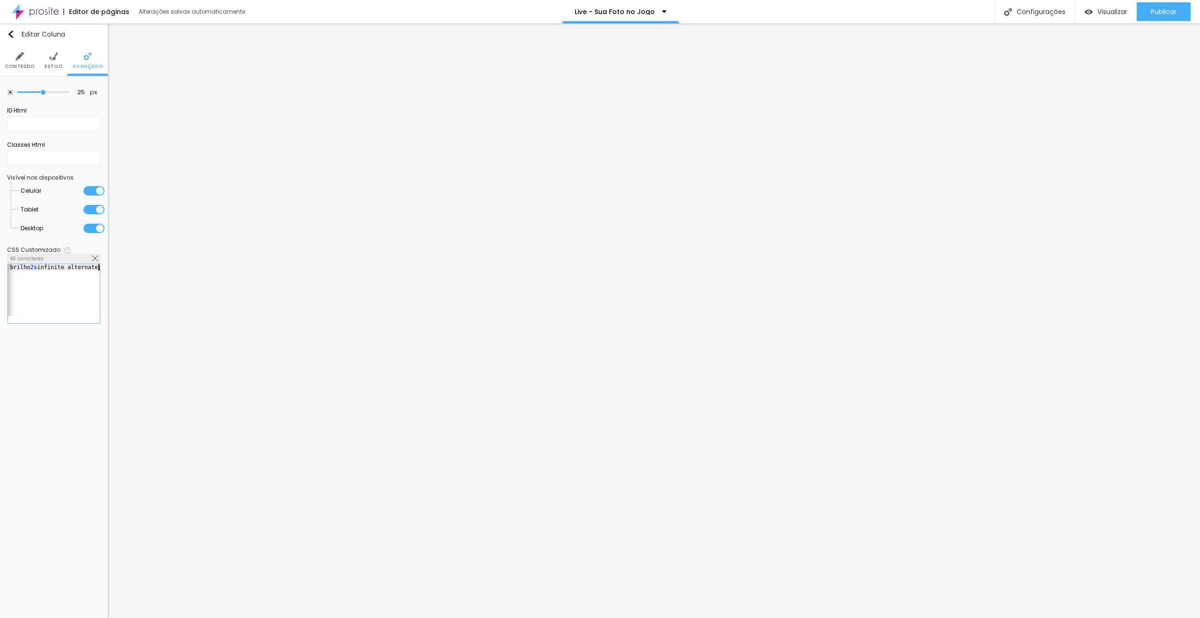
click at [49, 294] on div "animation: brilho 2s infinite alternate;" at bounding box center [28, 297] width 143 height 66
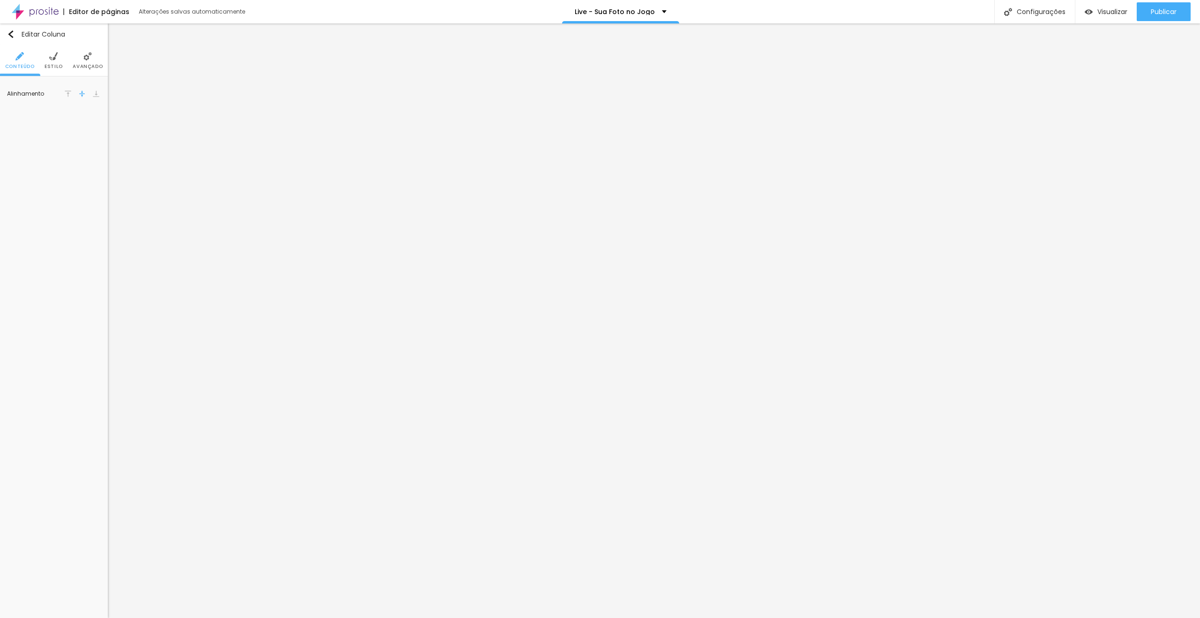
click at [90, 60] on img at bounding box center [87, 56] width 8 height 8
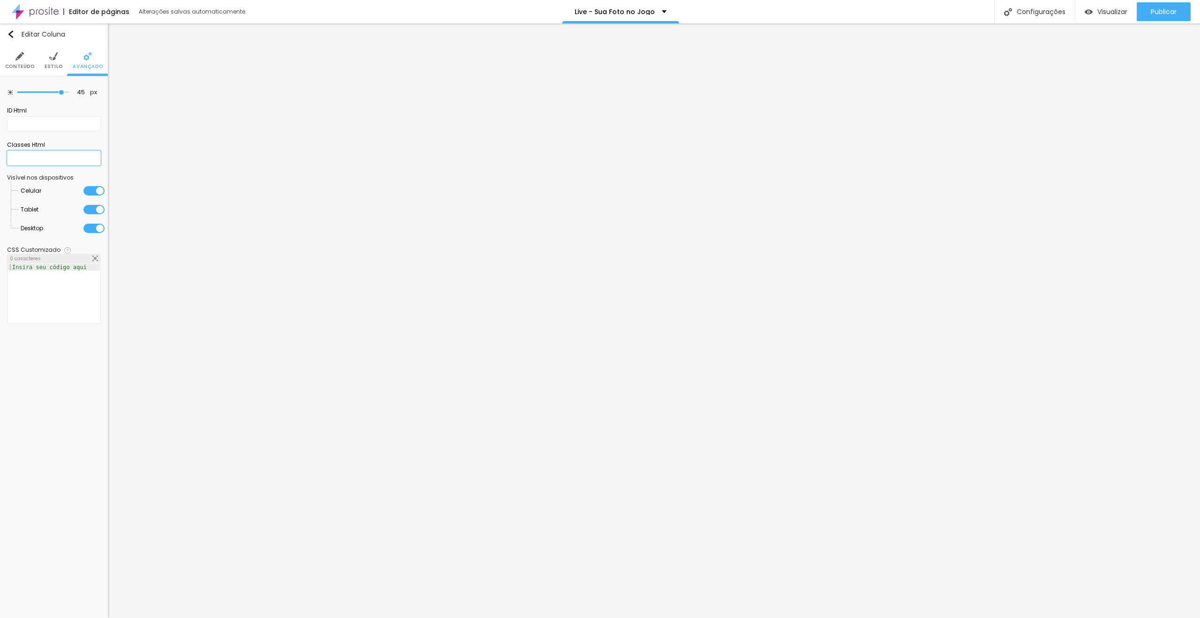
click at [23, 152] on input "text" at bounding box center [54, 157] width 94 height 15
drag, startPoint x: 36, startPoint y: 156, endPoint x: 0, endPoint y: 157, distance: 36.1
click at [0, 157] on div "45 px Espaçamento Interno ID Html Classes Html form Visível nos dispositivos Ce…" at bounding box center [54, 205] width 108 height 259
type input "form"
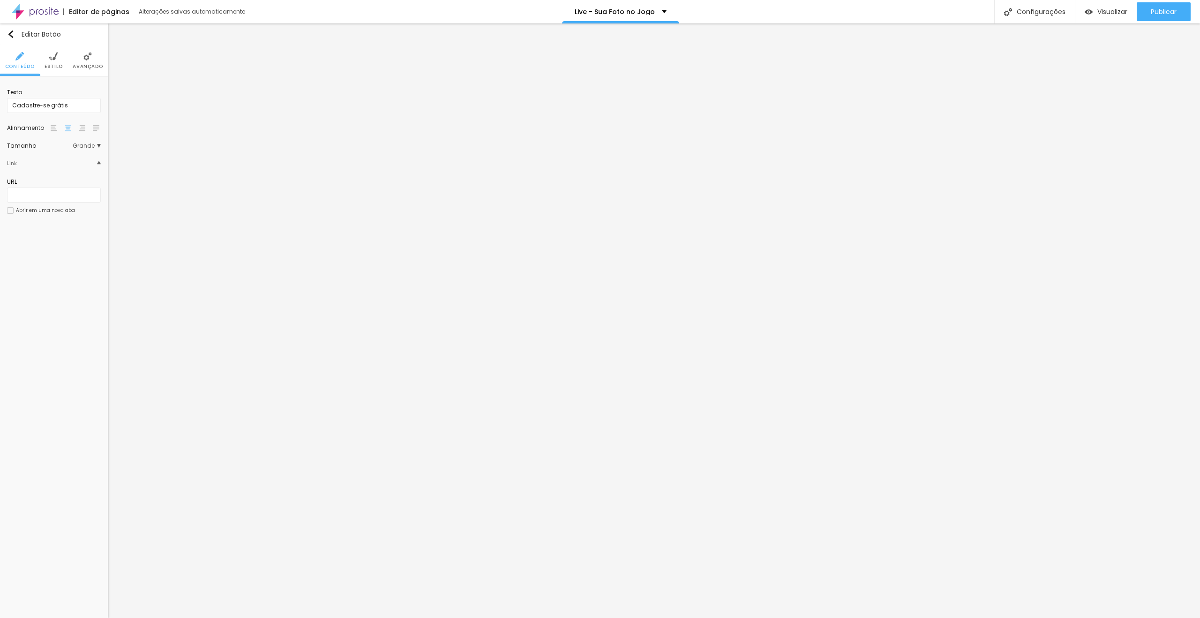
click at [37, 205] on div "URL" at bounding box center [54, 190] width 94 height 34
click at [38, 197] on input "text" at bounding box center [54, 195] width 94 height 15
paste input "form"
type input "#form"
click at [49, 61] on li "Estilo" at bounding box center [54, 60] width 18 height 31
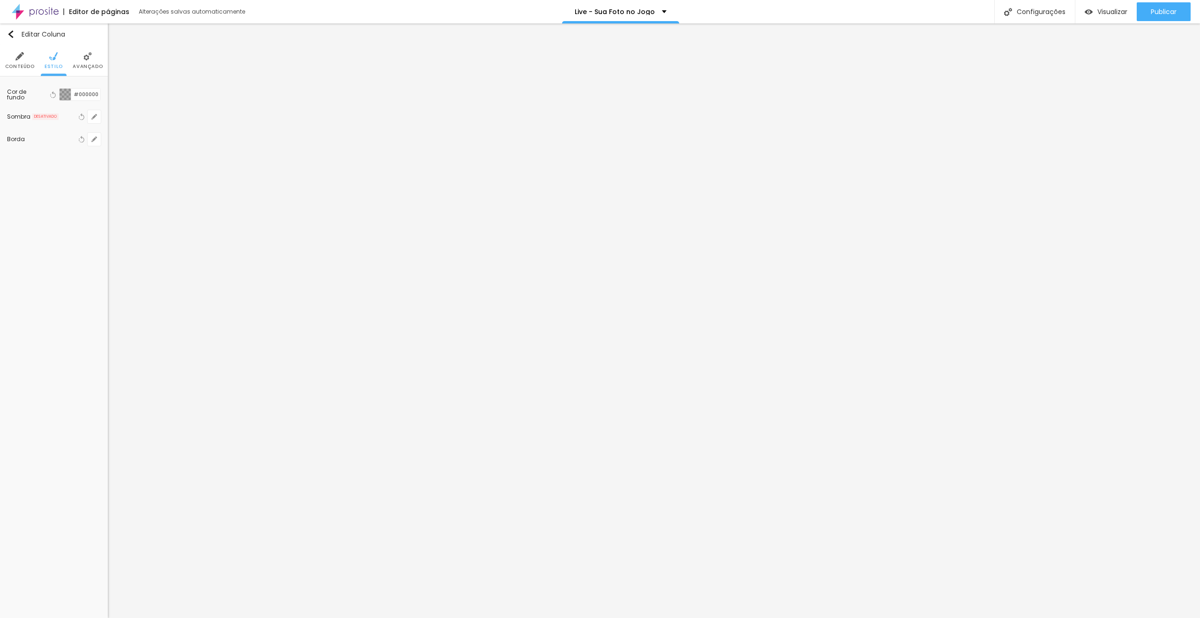
click at [80, 58] on li "Avançado" at bounding box center [88, 60] width 30 height 31
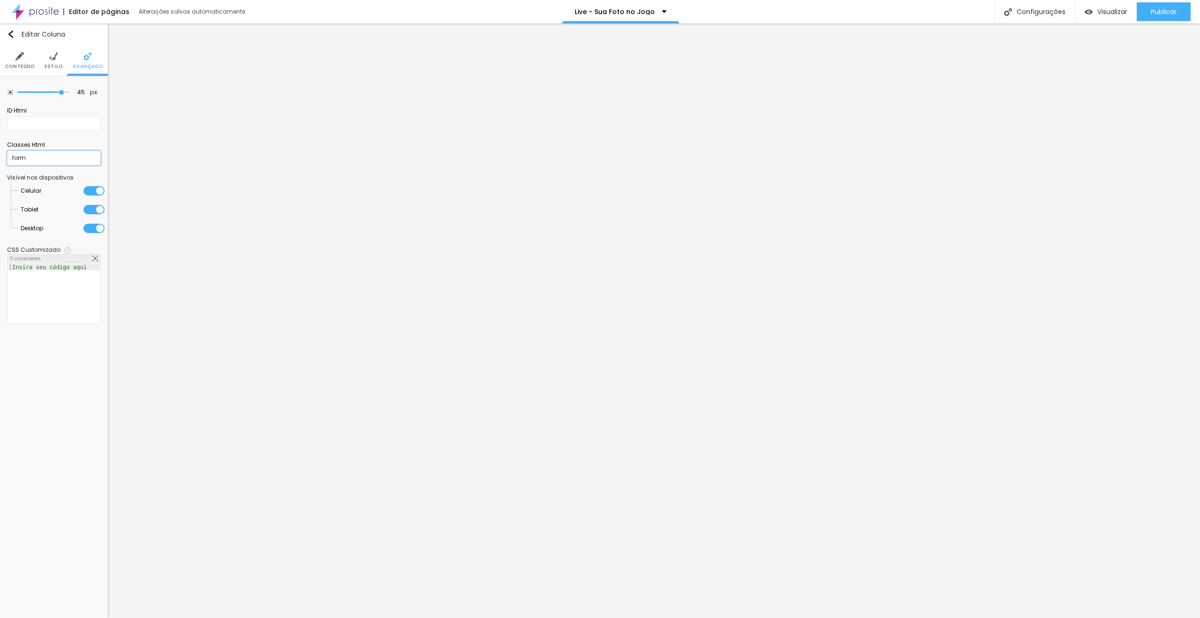
drag, startPoint x: 27, startPoint y: 158, endPoint x: 0, endPoint y: 153, distance: 27.6
click at [0, 154] on div "45 px Espaçamento Interno ID Html Classes Html form Visível nos dispositivos Ce…" at bounding box center [54, 205] width 108 height 259
click at [24, 130] on div "ID Html" at bounding box center [54, 119] width 94 height 34
click at [26, 124] on input "text" at bounding box center [54, 123] width 94 height 15
paste input "form"
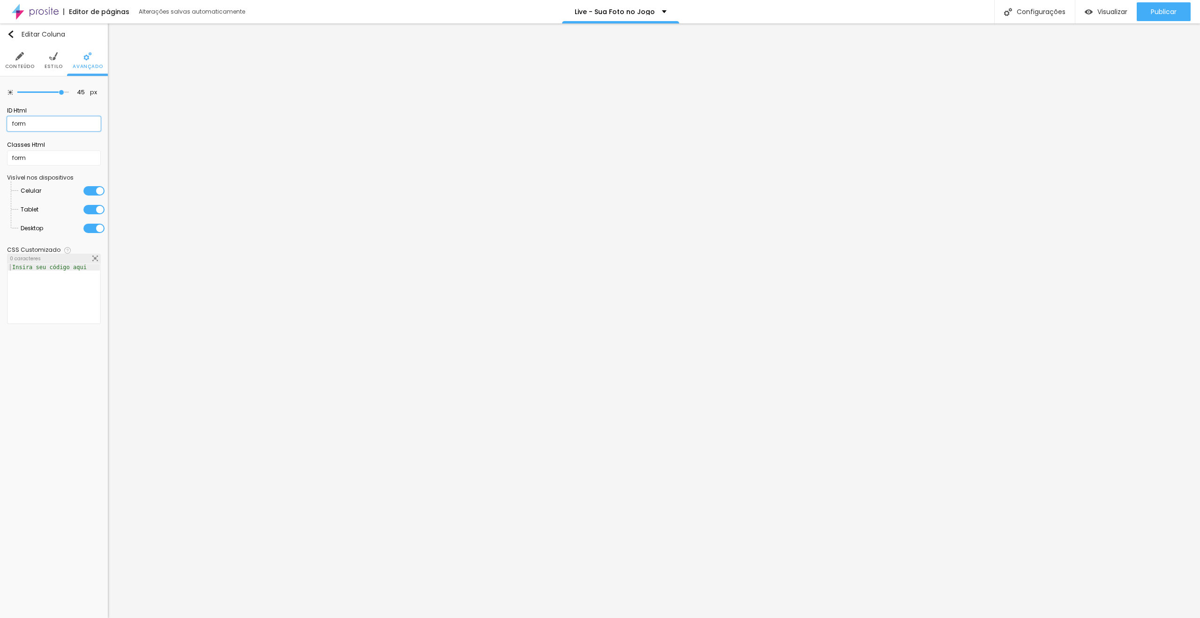
type input "form"
drag, startPoint x: 29, startPoint y: 155, endPoint x: 0, endPoint y: 150, distance: 29.5
click at [0, 150] on div "45 px Espaçamento Interno ID Html form Classes Html form Visível nos dispositiv…" at bounding box center [54, 205] width 108 height 259
